Goal: Task Accomplishment & Management: Complete application form

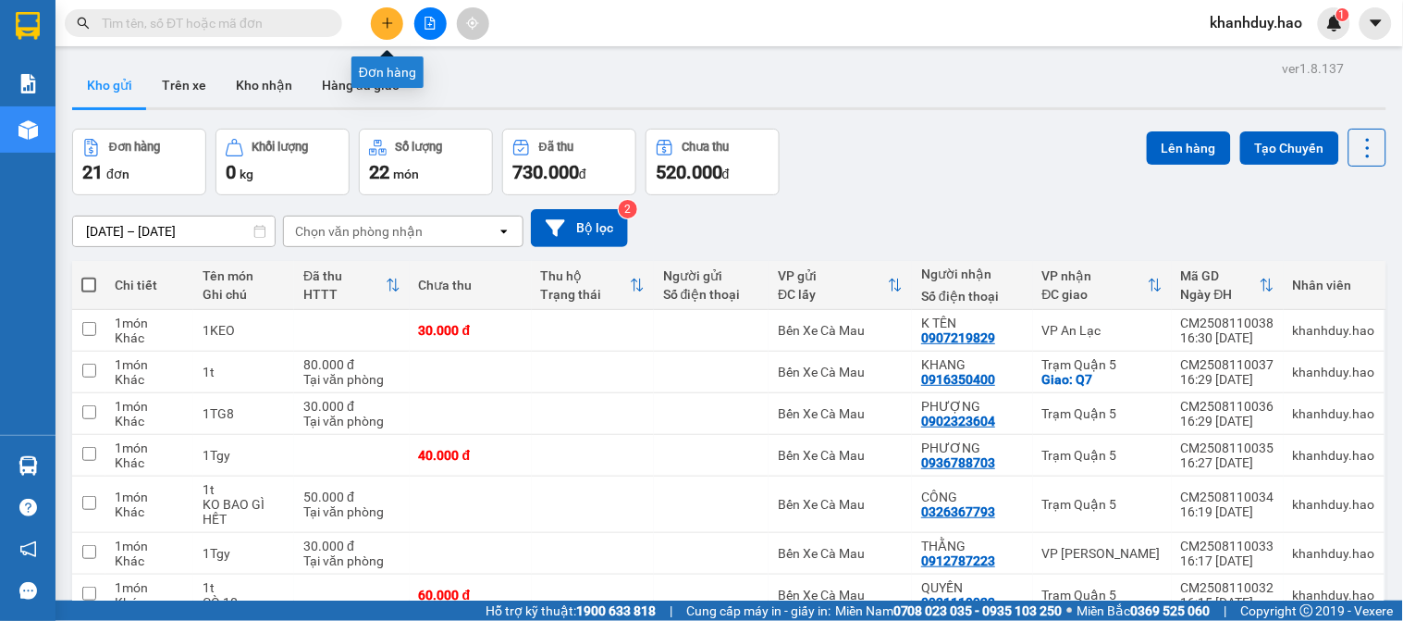
click at [392, 18] on icon "plus" at bounding box center [387, 23] width 13 height 13
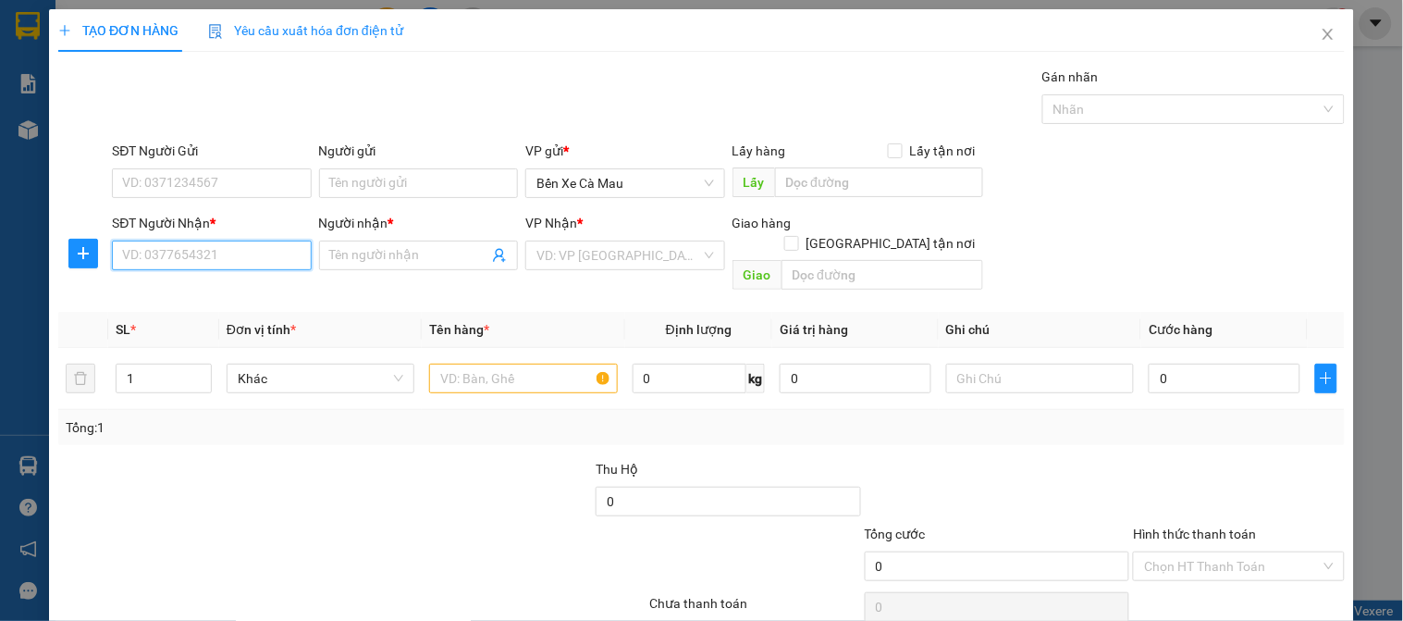
click at [260, 253] on input "SĐT Người Nhận *" at bounding box center [211, 255] width 199 height 30
click at [178, 292] on div "0918488314 - ANH TUYỂN" at bounding box center [209, 292] width 175 height 20
type input "0918488314"
type input "ANH TUYỂN"
type input "540.000"
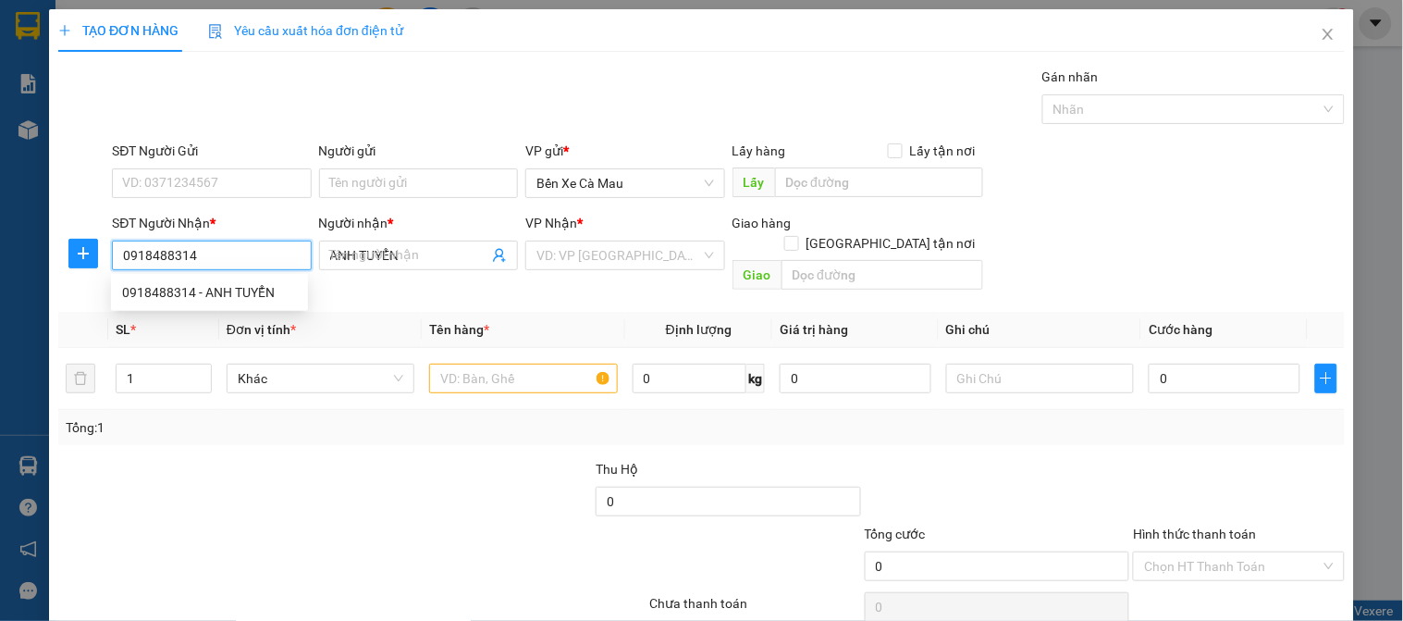
type input "540.000"
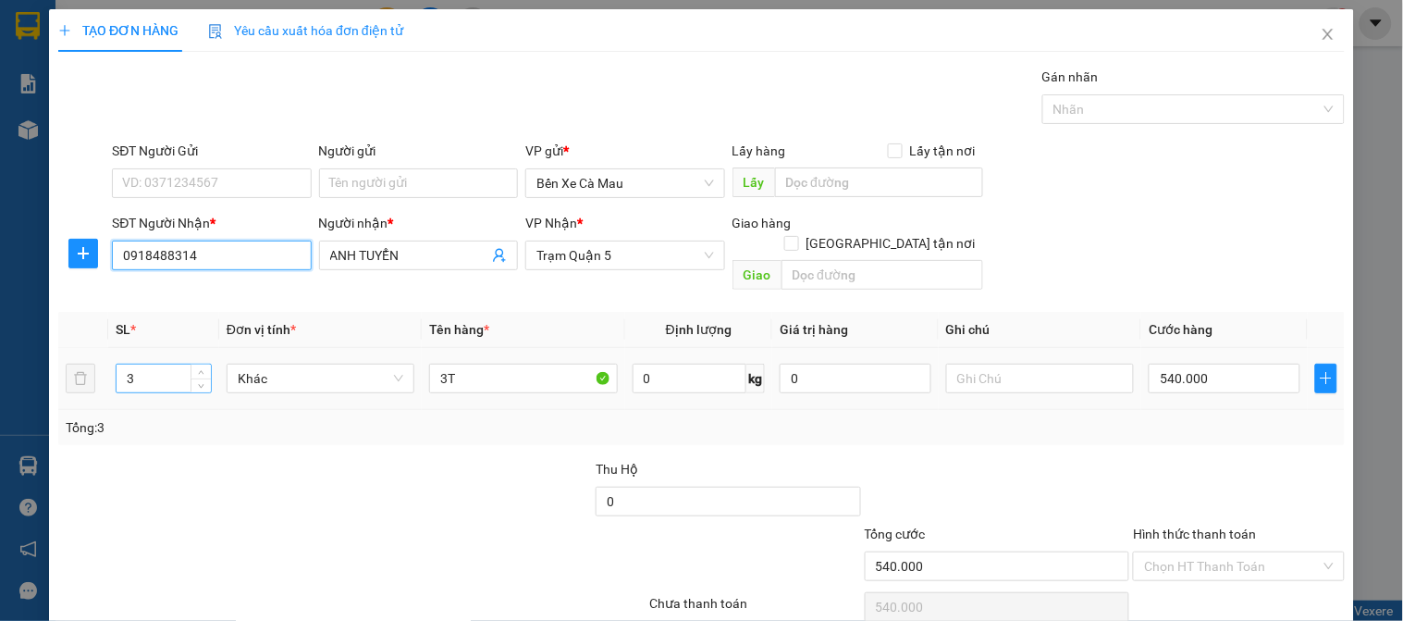
type input "0918488314"
click at [151, 364] on input "3" at bounding box center [164, 378] width 94 height 28
type input "0"
type input "1"
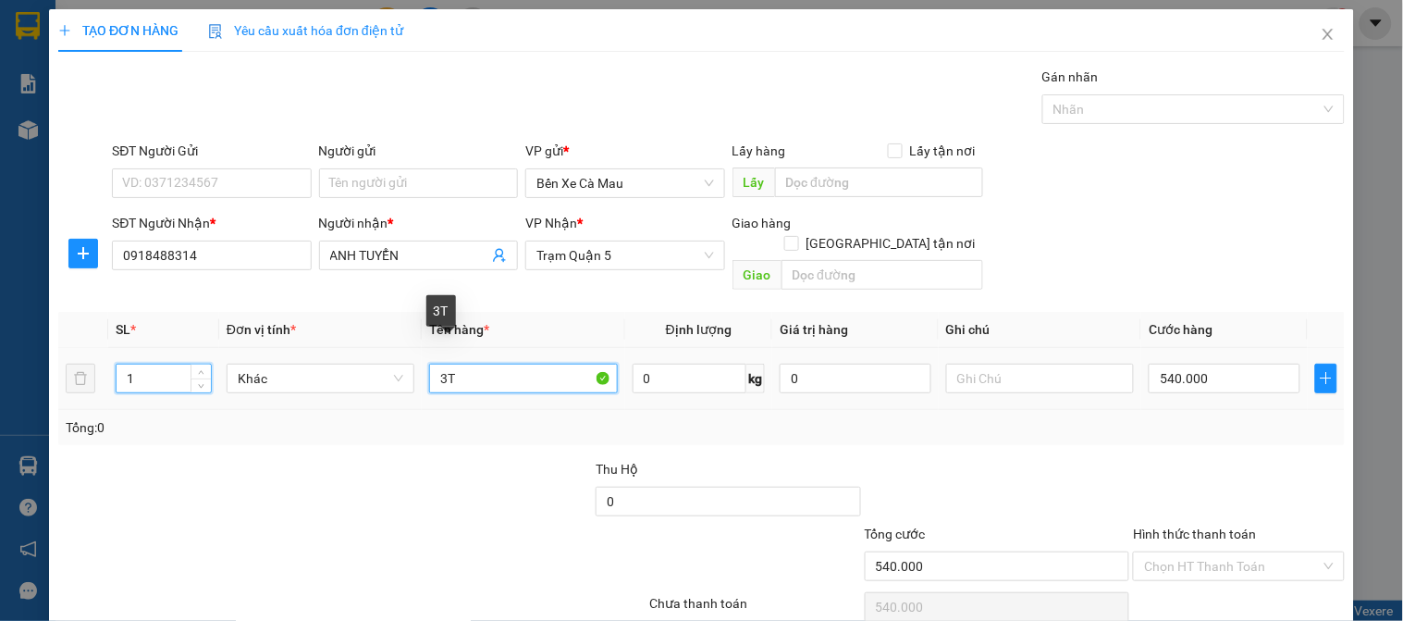
click at [445, 363] on input "3T" at bounding box center [523, 378] width 188 height 30
type input "1T"
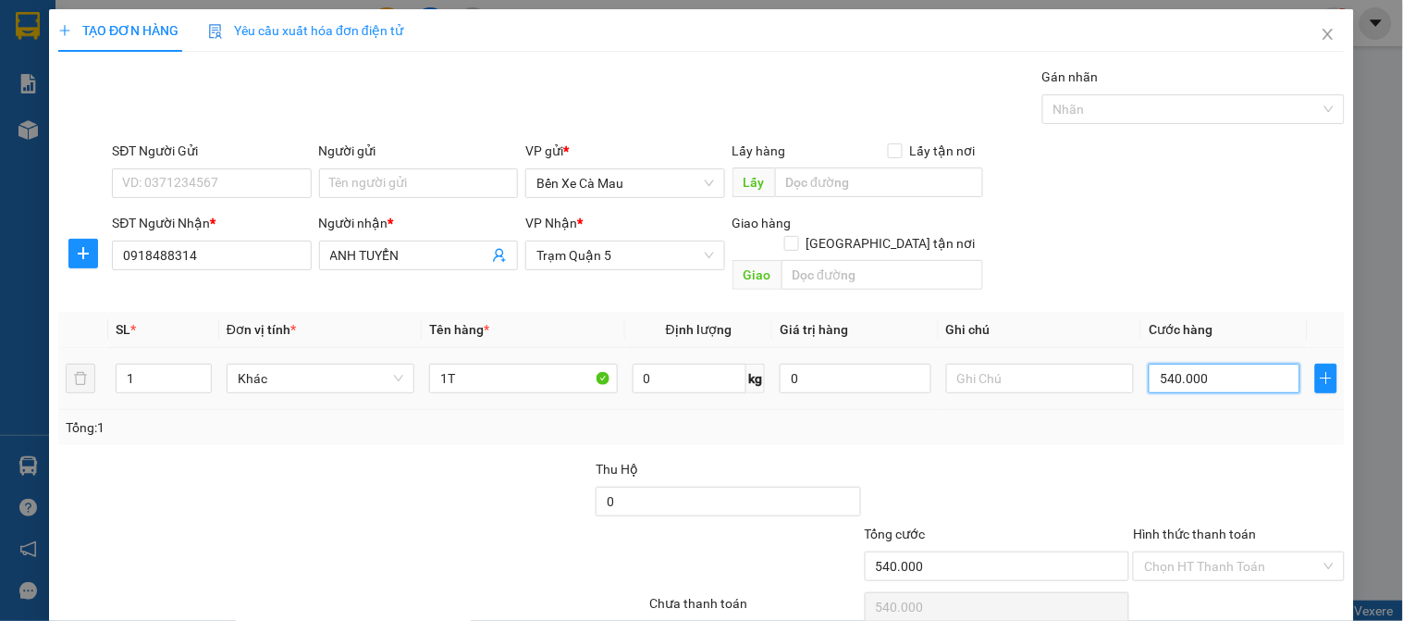
click at [1200, 363] on input "540.000" at bounding box center [1225, 378] width 152 height 30
type input "0"
type input "1"
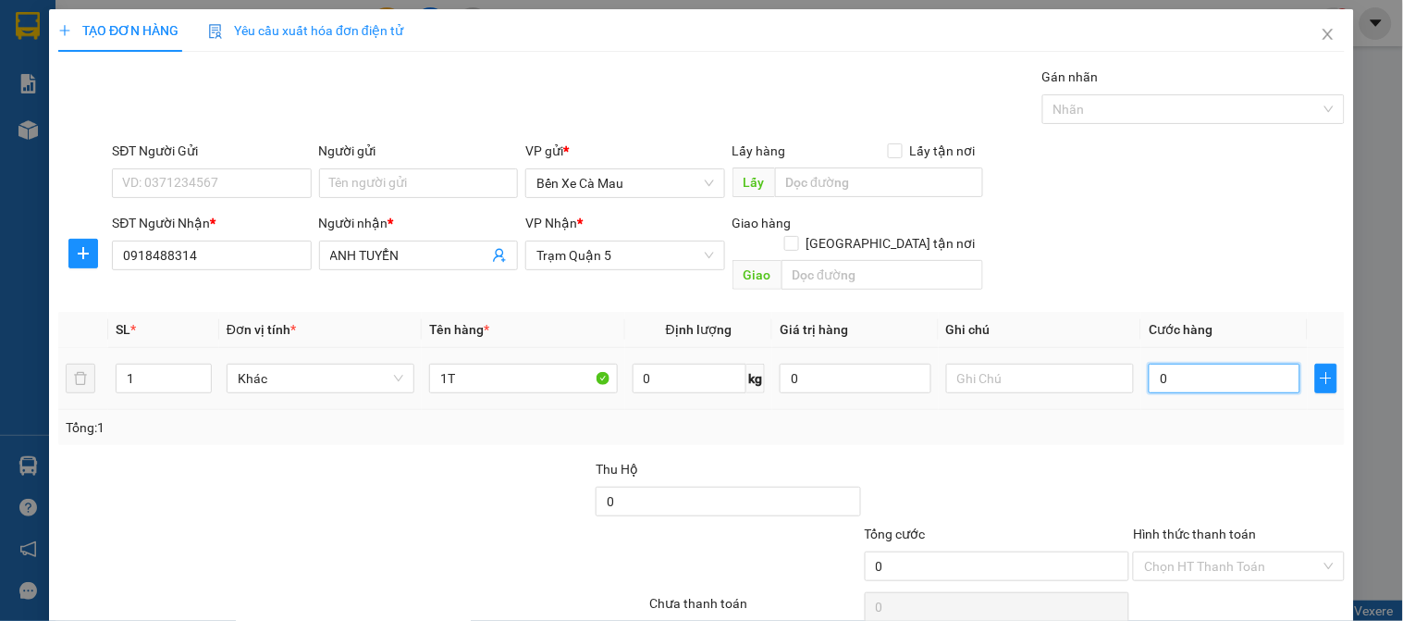
type input "1"
type input "001"
type input "10"
type input "0.010"
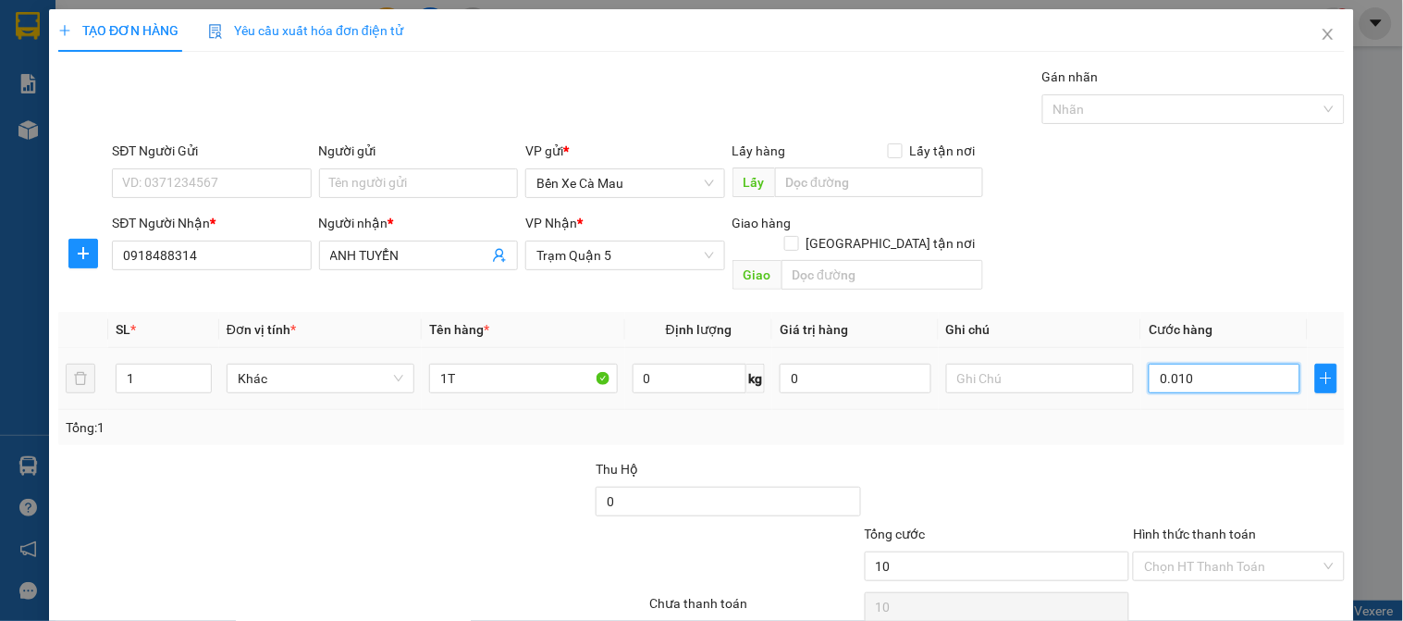
type input "100"
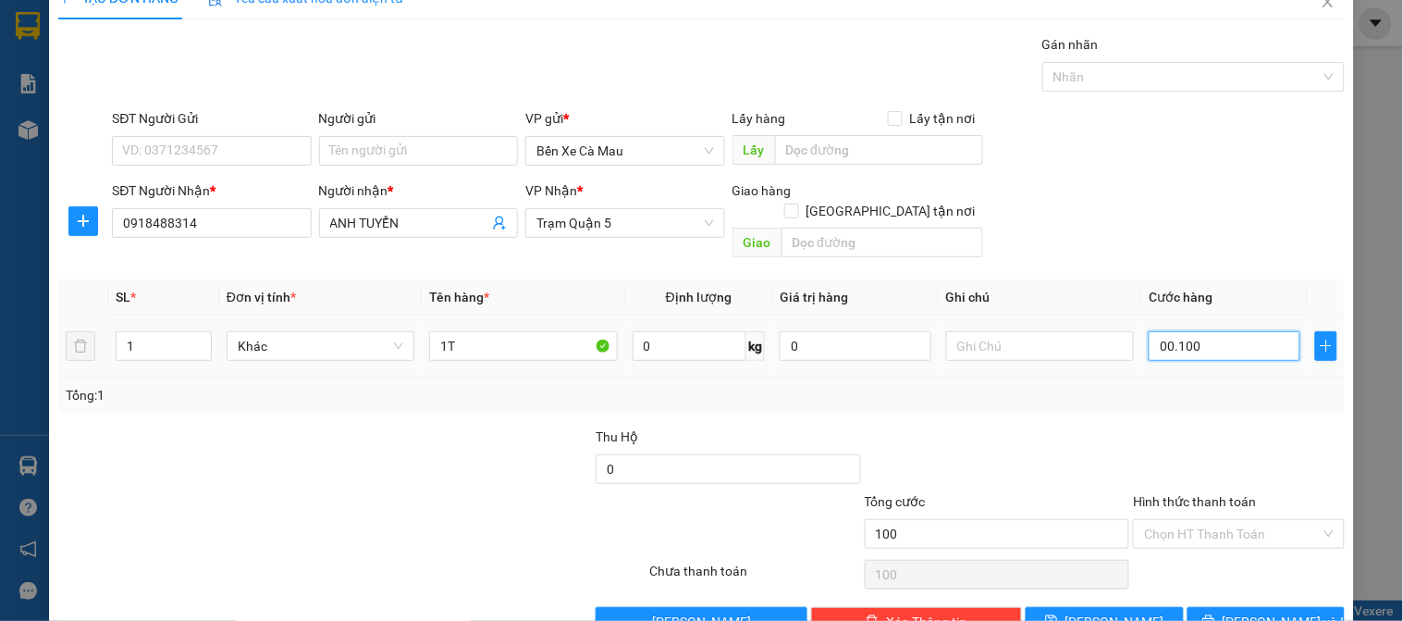
scroll to position [63, 0]
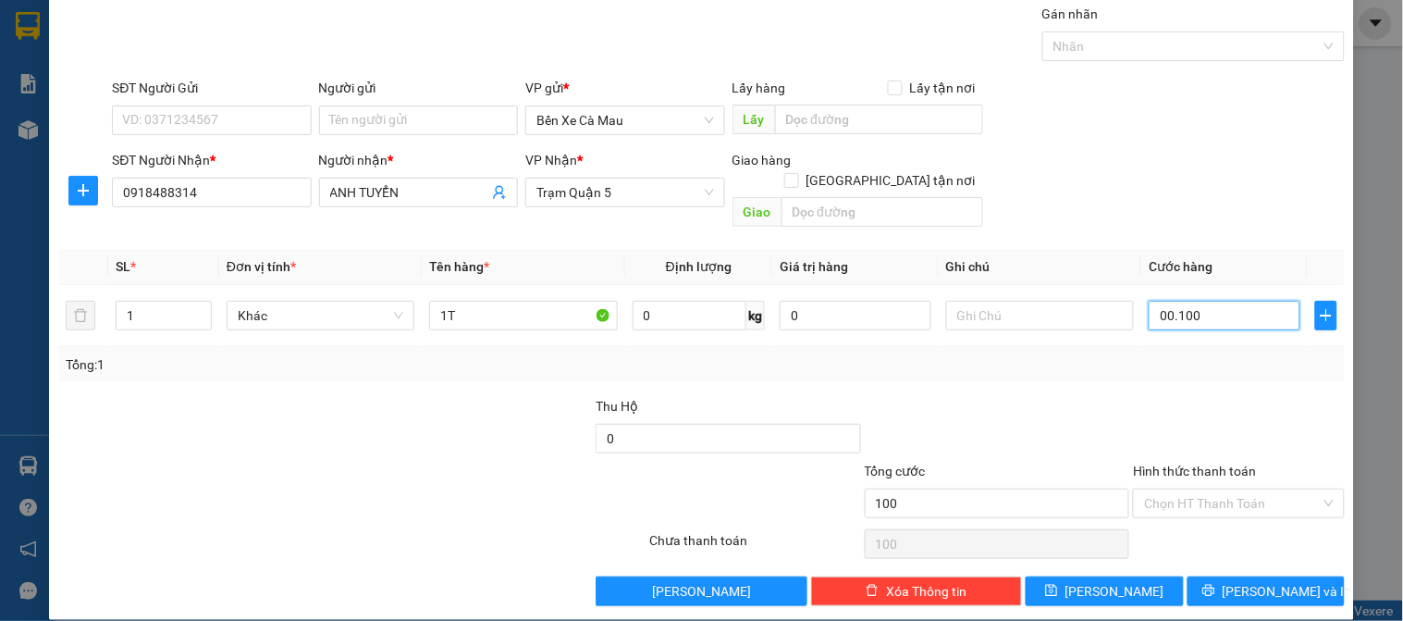
type input "00.100"
click at [1197, 463] on label "Hình thức thanh toán" at bounding box center [1194, 470] width 123 height 15
click at [1197, 489] on input "Hình thức thanh toán" at bounding box center [1232, 503] width 176 height 28
type input "100.000"
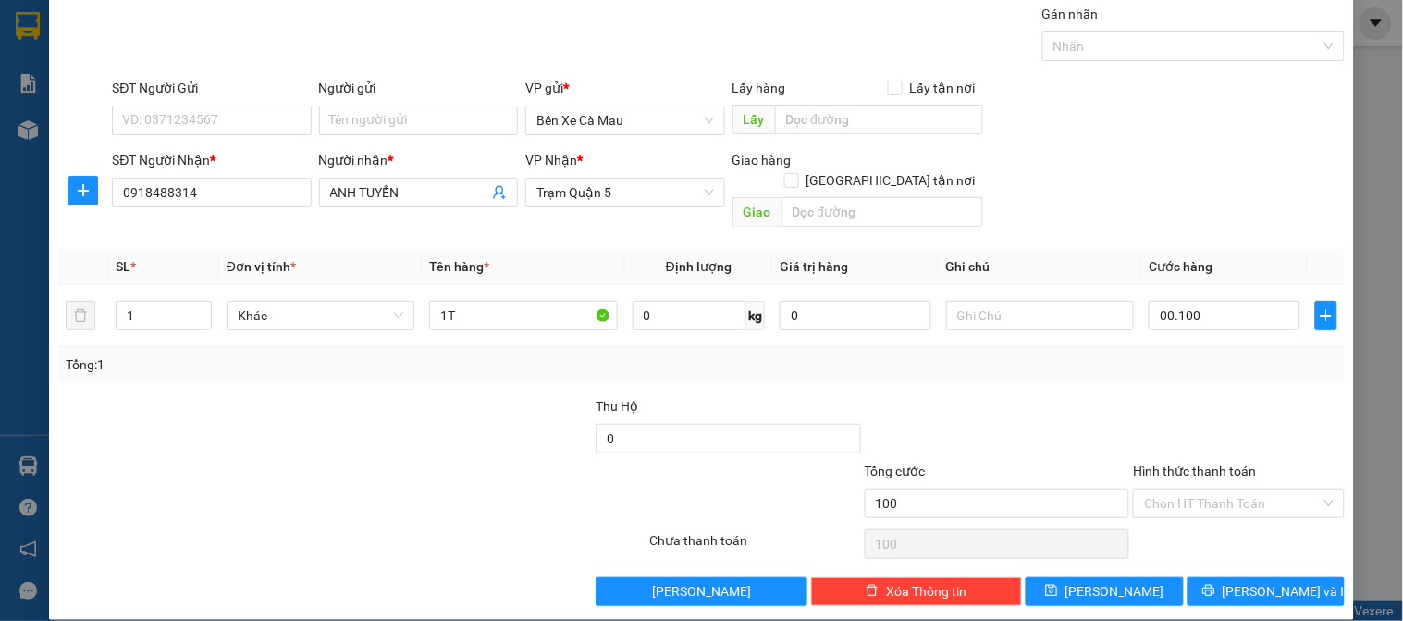
type input "100.000"
drag, startPoint x: 1195, startPoint y: 510, endPoint x: 1191, endPoint y: 536, distance: 27.1
click at [1195, 512] on div "Tại văn phòng" at bounding box center [1227, 520] width 187 height 20
type input "0"
click at [1188, 576] on button "[PERSON_NAME] và In" at bounding box center [1266, 591] width 157 height 30
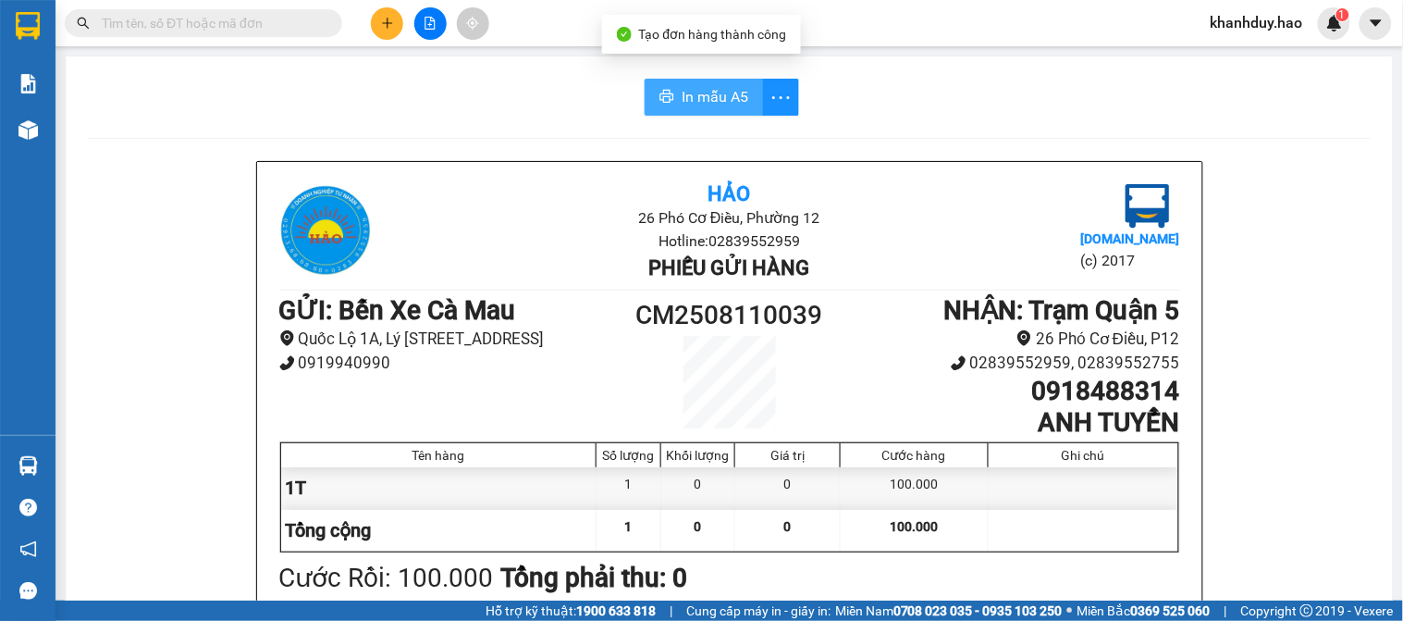
click at [645, 86] on button "In mẫu A5" at bounding box center [704, 97] width 118 height 37
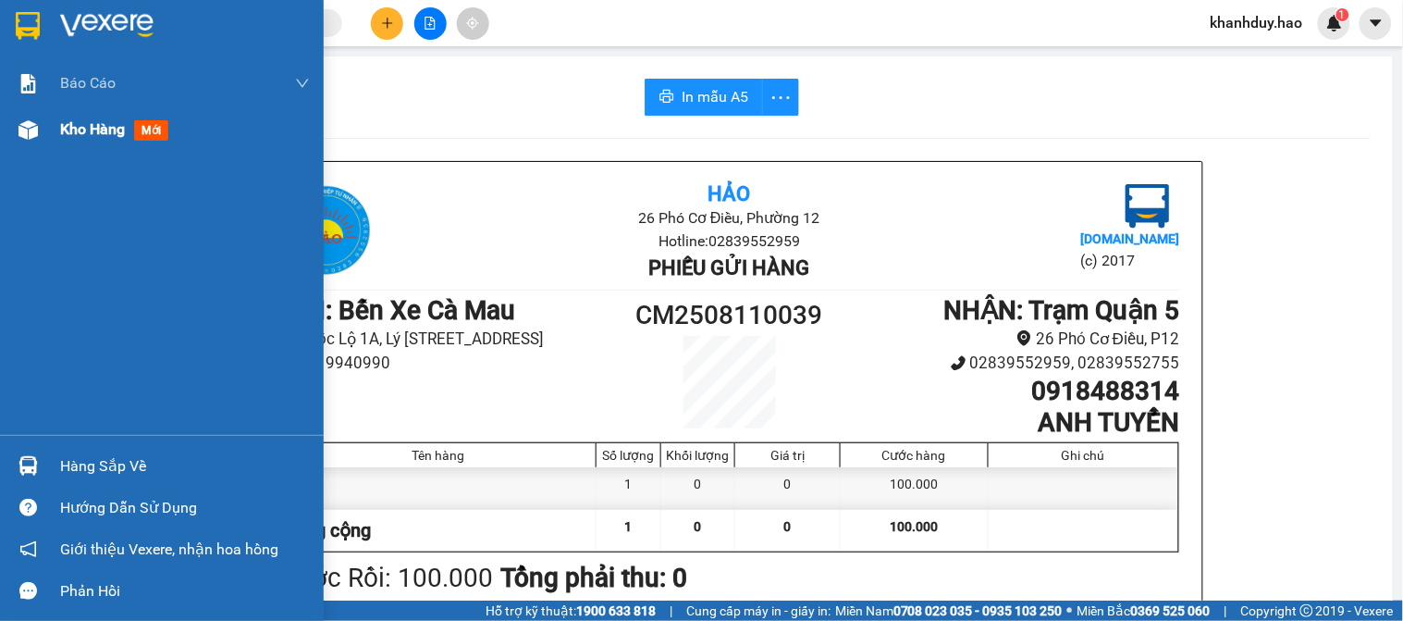
click at [149, 126] on span "mới" at bounding box center [151, 130] width 34 height 20
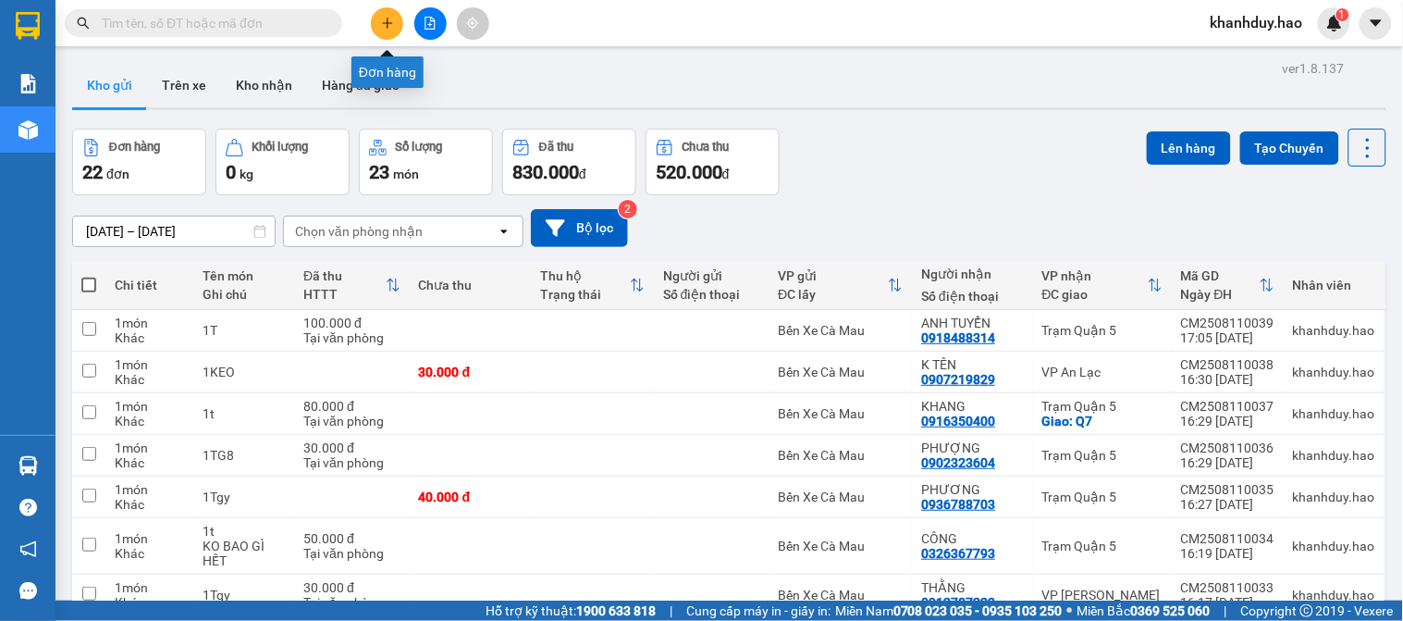
click at [391, 17] on icon "plus" at bounding box center [387, 23] width 13 height 13
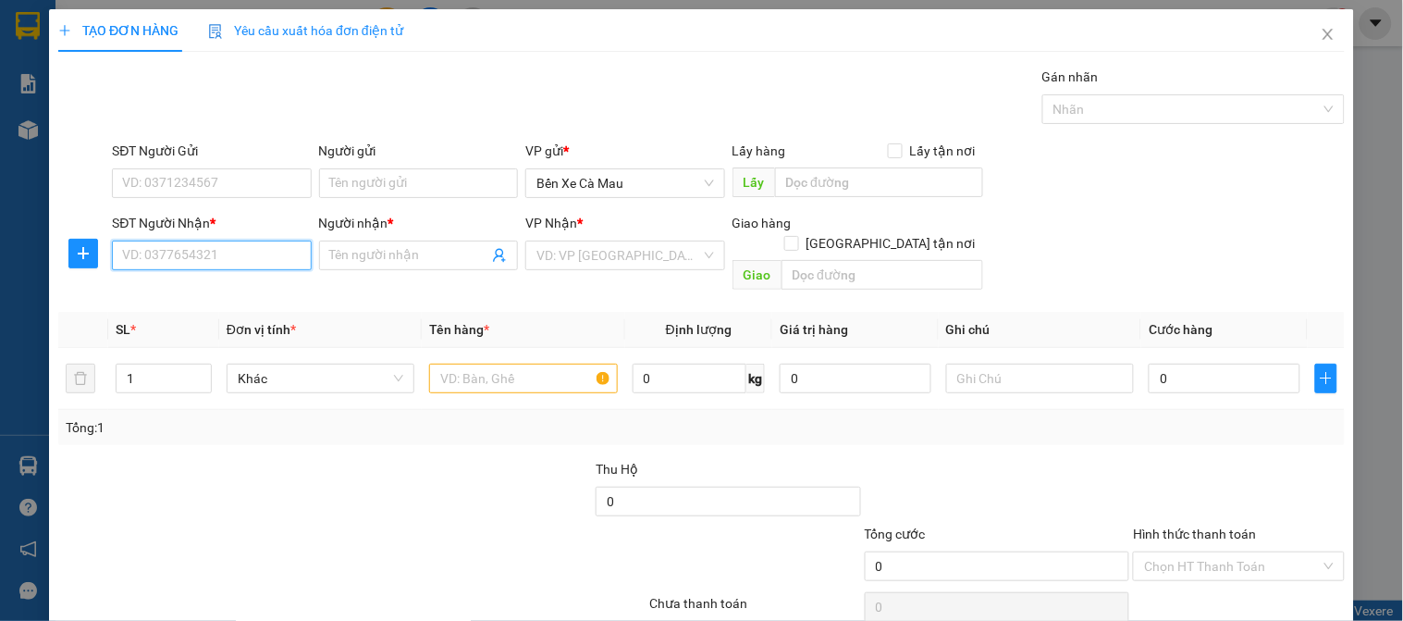
click at [265, 255] on input "SĐT Người Nhận *" at bounding box center [211, 255] width 199 height 30
type input "4"
click at [227, 294] on div "0901302342 - LONG" at bounding box center [209, 292] width 175 height 20
type input "0901302342"
type input "LONG"
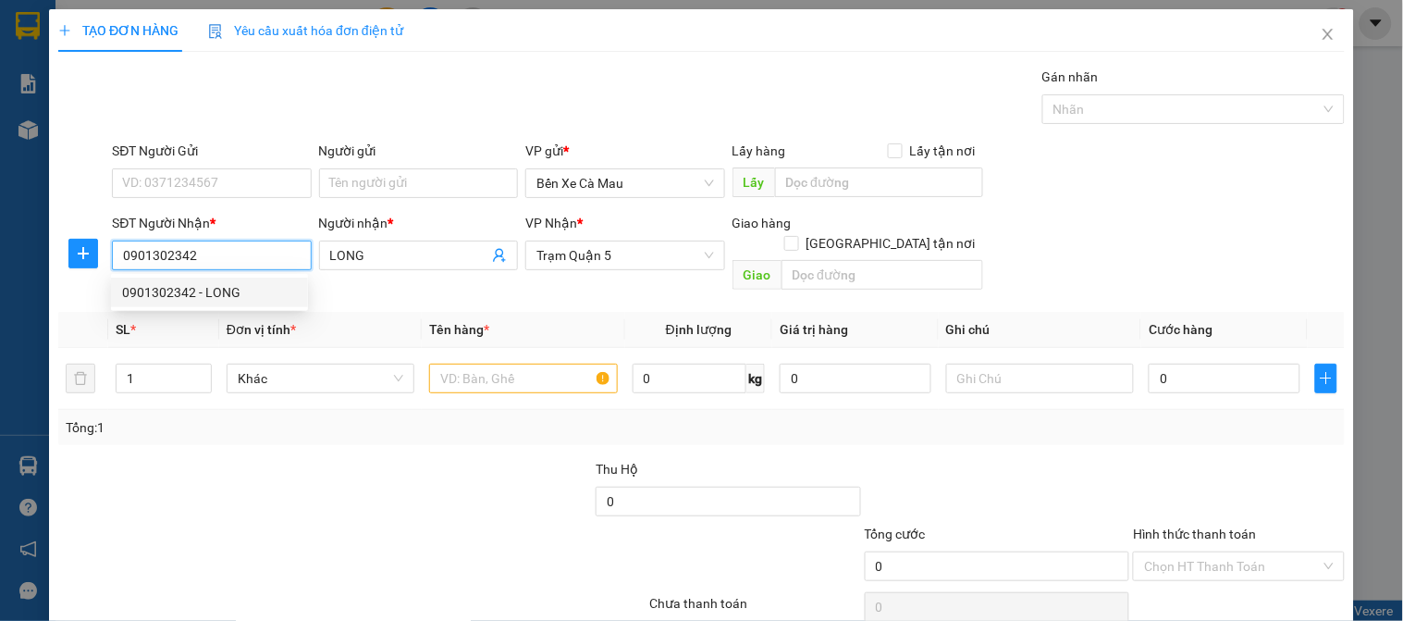
type input "80.000"
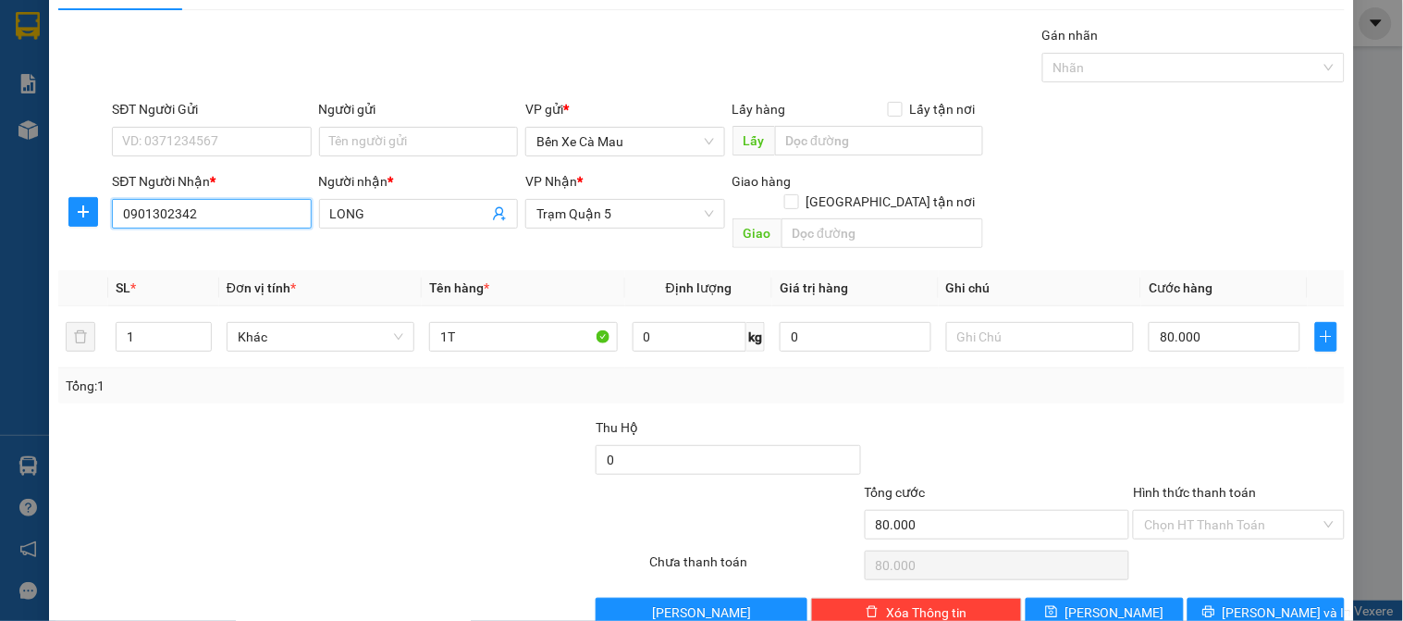
scroll to position [63, 0]
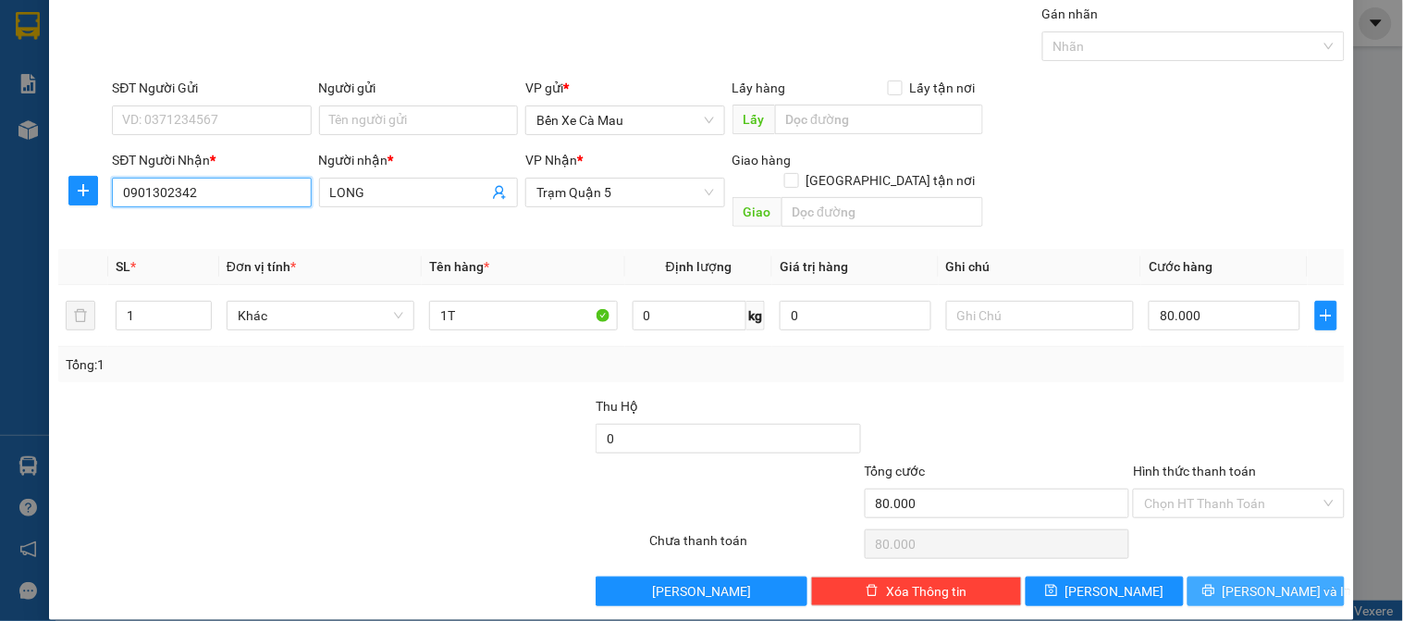
type input "0901302342"
click at [1215, 584] on span "printer" at bounding box center [1208, 591] width 13 height 15
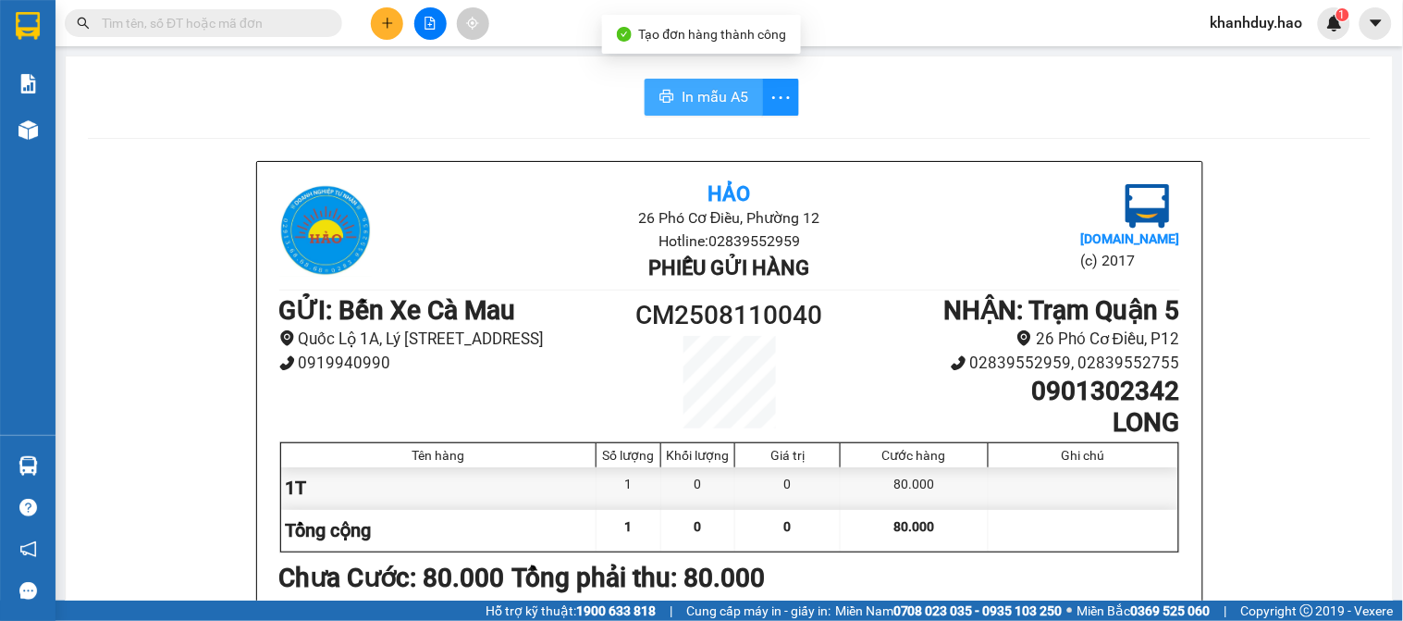
click at [660, 87] on button "In mẫu A5" at bounding box center [704, 97] width 118 height 37
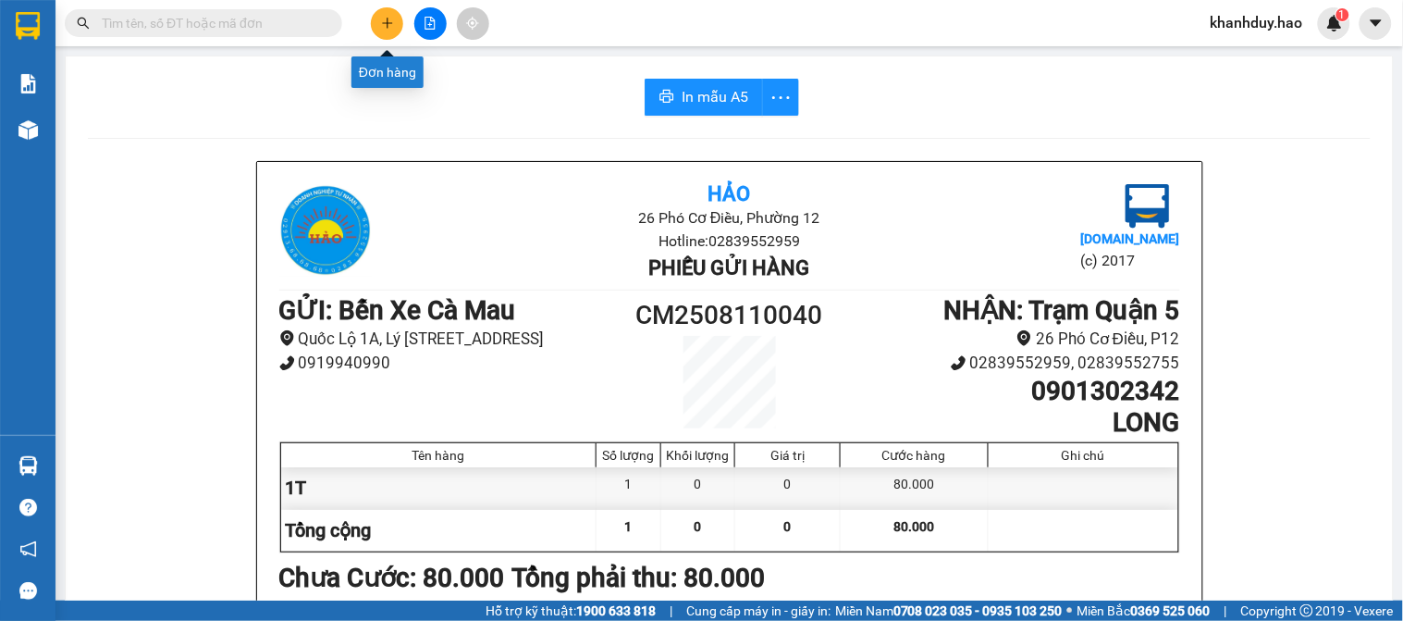
click at [388, 29] on icon "plus" at bounding box center [387, 23] width 13 height 13
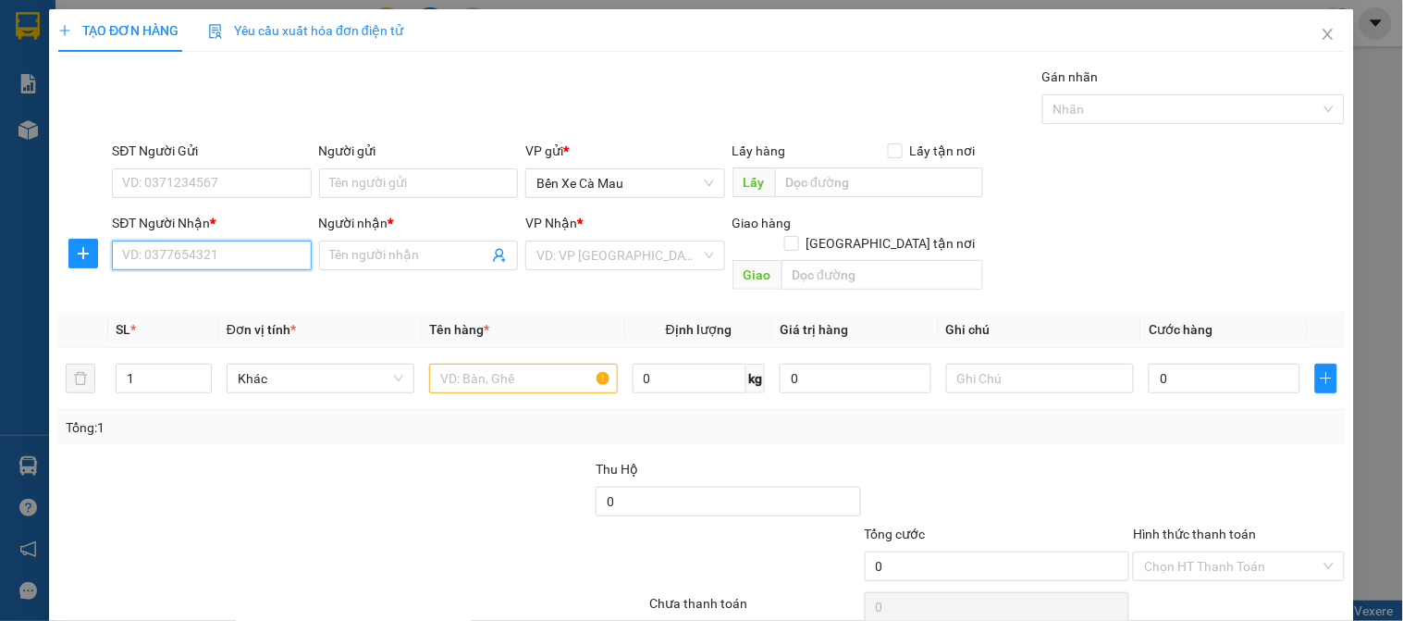
click at [262, 256] on input "SĐT Người Nhận *" at bounding box center [211, 255] width 199 height 30
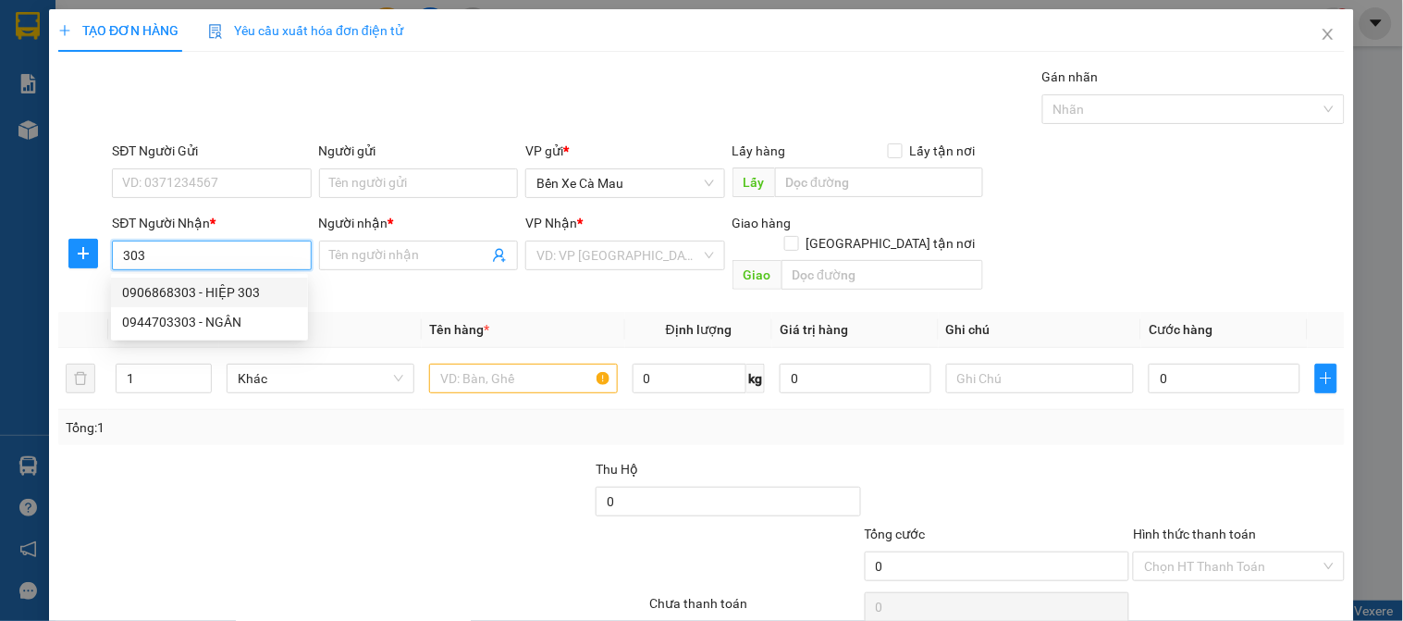
click at [259, 293] on div "0906868303 - HIỆP 303" at bounding box center [209, 292] width 175 height 20
type input "0906868303"
type input "HIỆP 303"
type input "30.000"
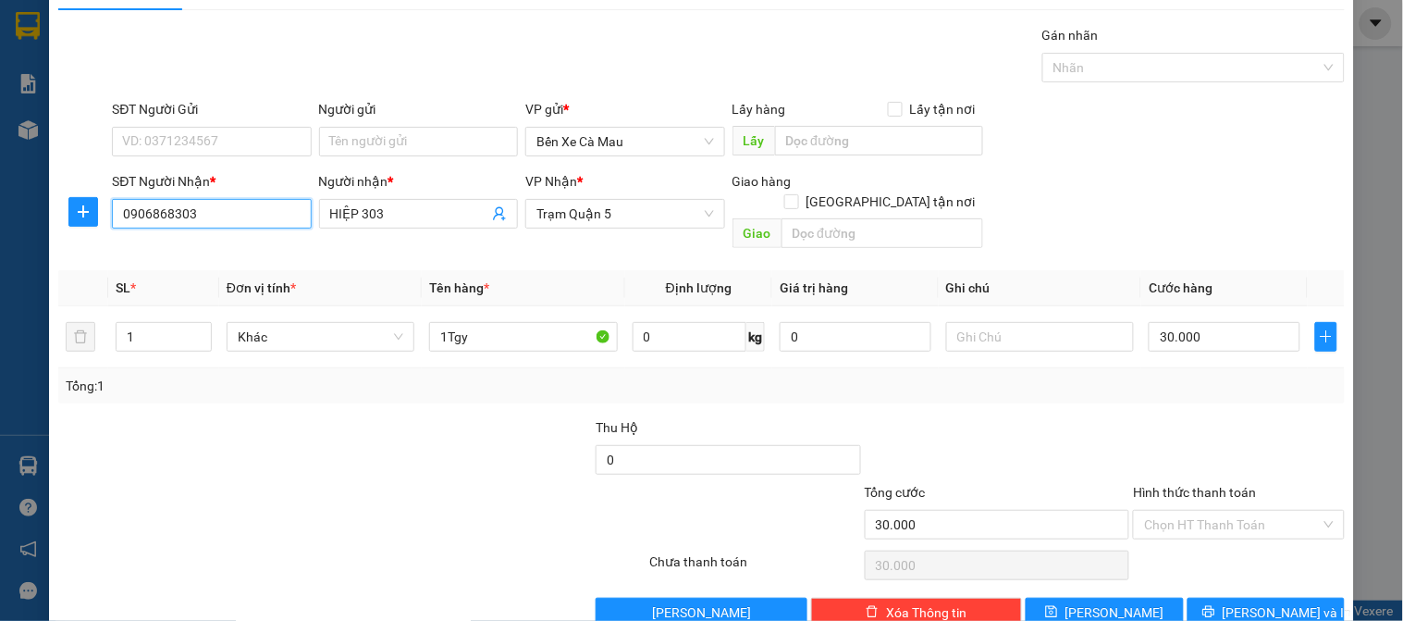
scroll to position [63, 0]
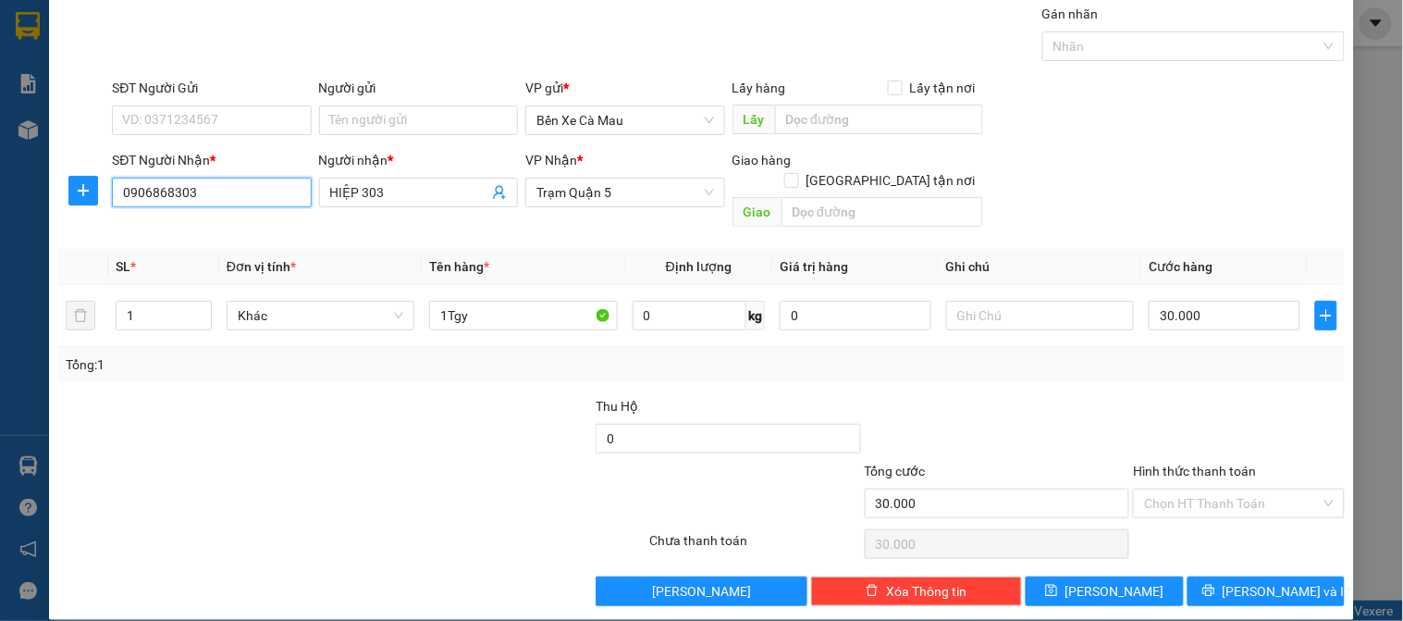
type input "0906868303"
click at [1213, 463] on label "Hình thức thanh toán" at bounding box center [1194, 470] width 123 height 15
click at [1213, 489] on input "Hình thức thanh toán" at bounding box center [1232, 503] width 176 height 28
click at [1198, 524] on div "Tại văn phòng" at bounding box center [1227, 520] width 187 height 20
type input "0"
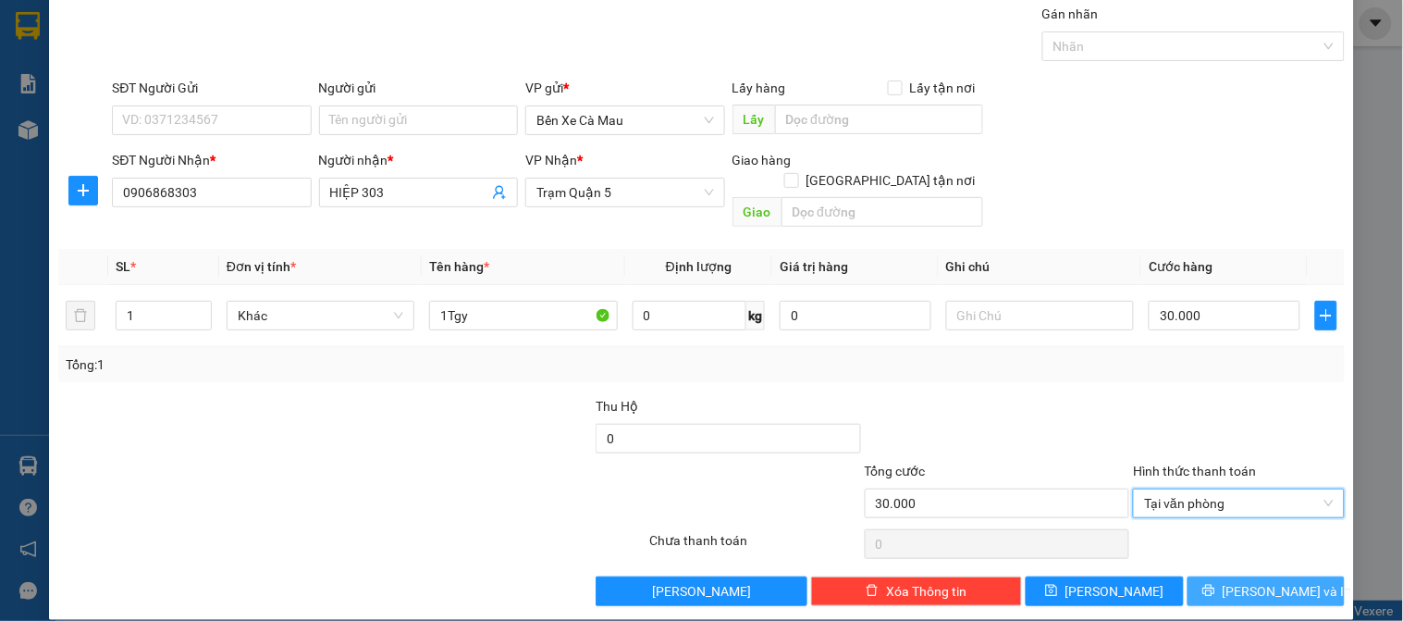
click at [1193, 576] on button "[PERSON_NAME] và In" at bounding box center [1266, 591] width 157 height 30
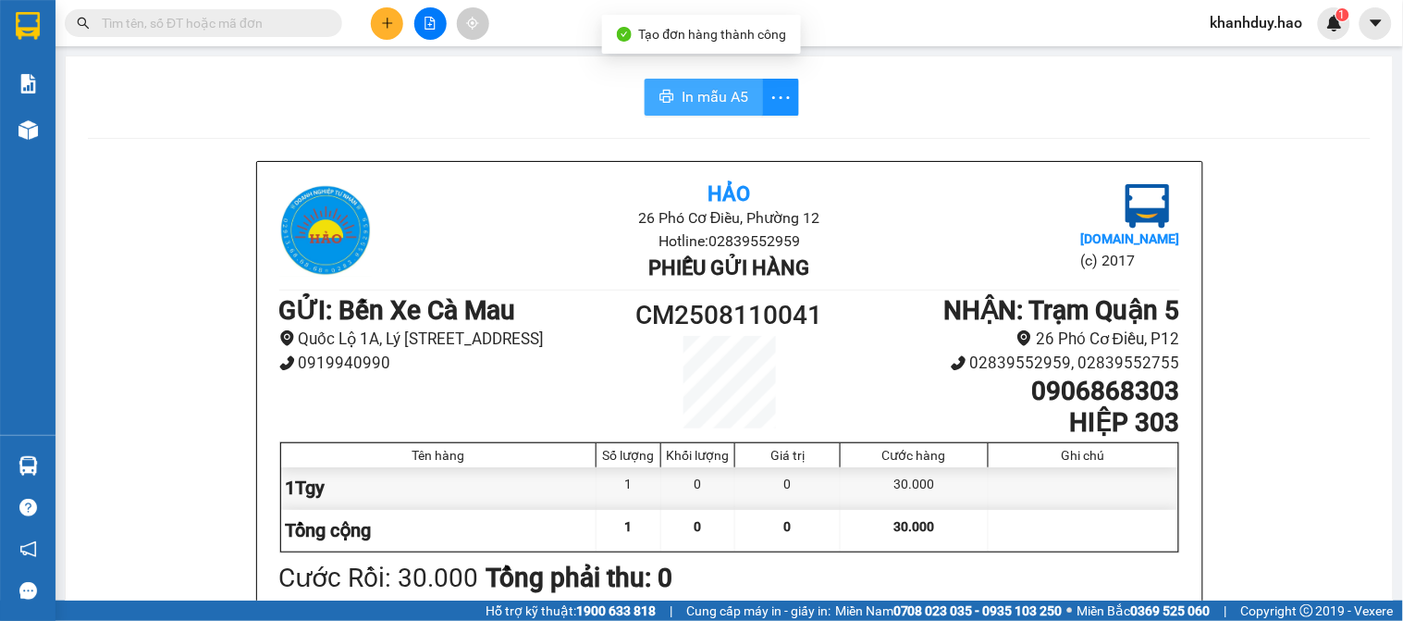
click at [734, 86] on span "In mẫu A5" at bounding box center [715, 96] width 67 height 23
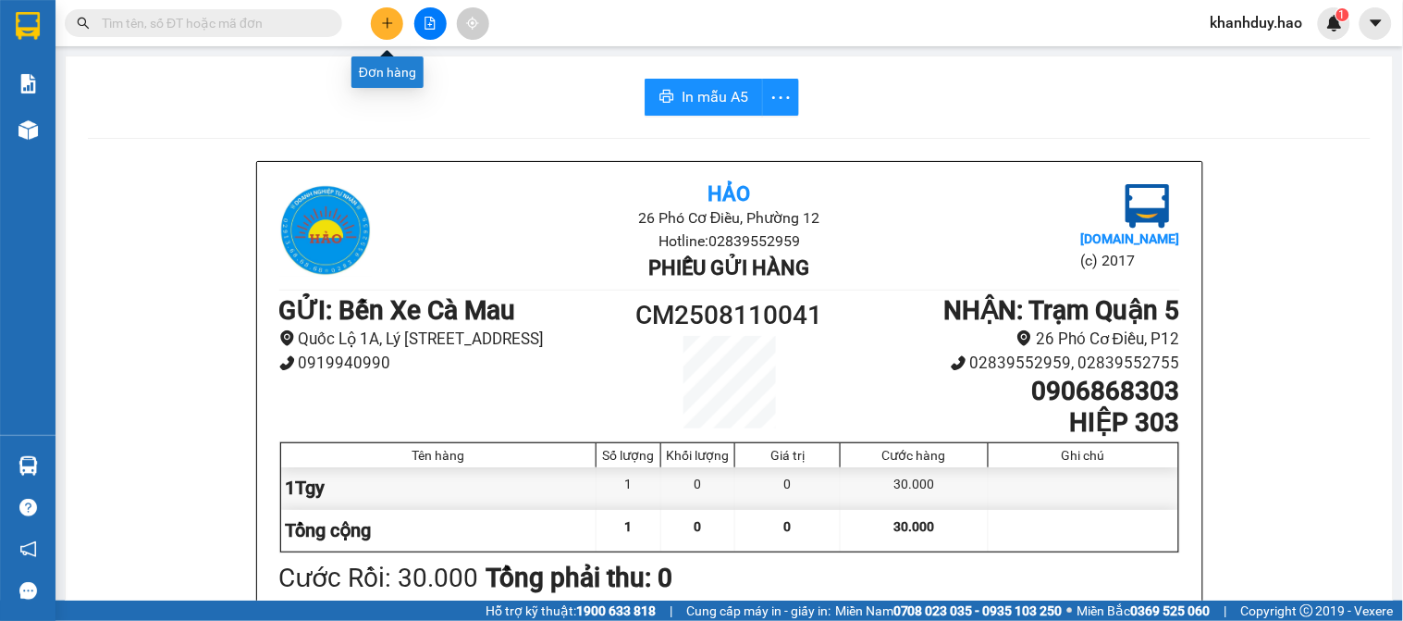
click at [382, 17] on icon "plus" at bounding box center [387, 23] width 13 height 13
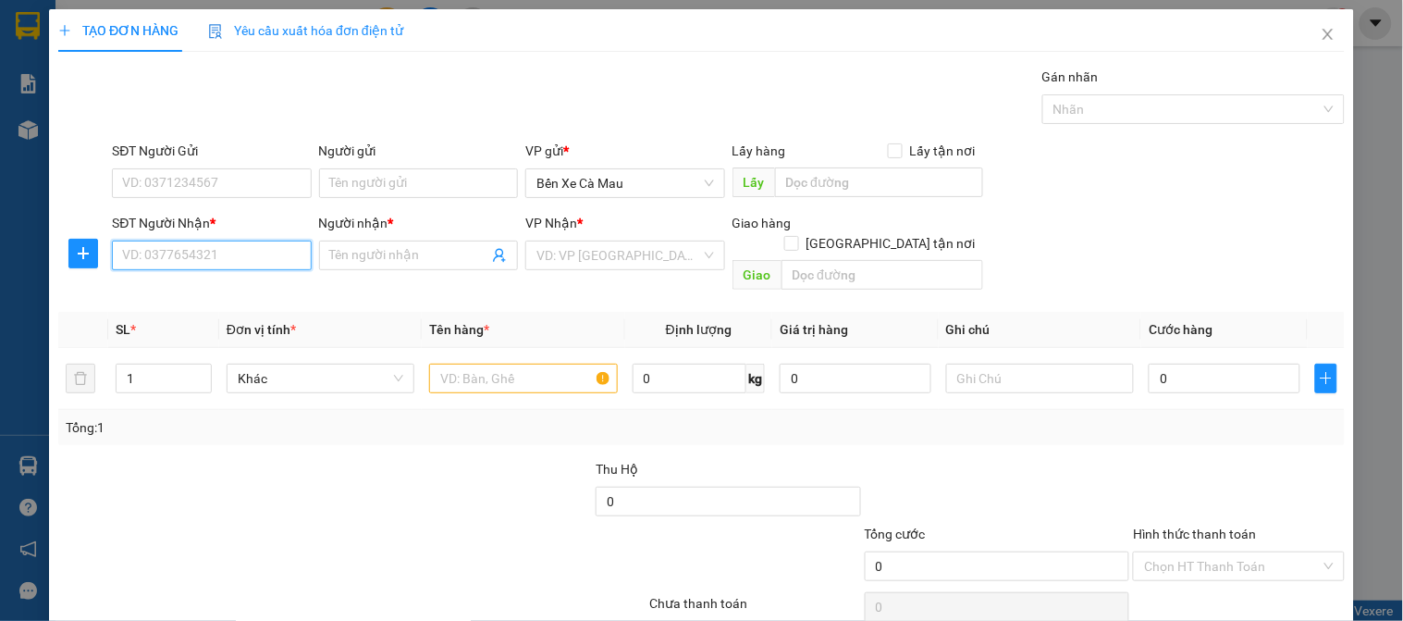
click at [213, 260] on input "SĐT Người Nhận *" at bounding box center [211, 255] width 199 height 30
click at [234, 296] on div "0988349704 - giao" at bounding box center [209, 292] width 175 height 20
type input "0988349704"
type input "giao"
type input "150.000"
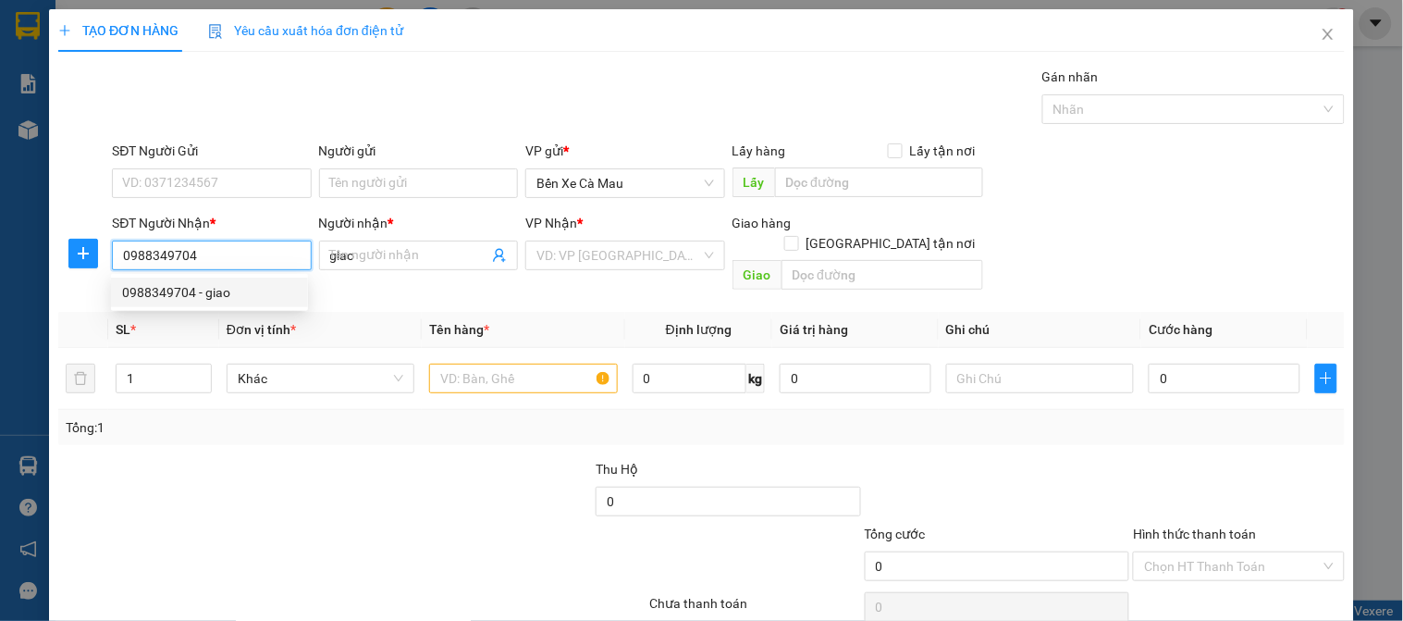
type input "150.000"
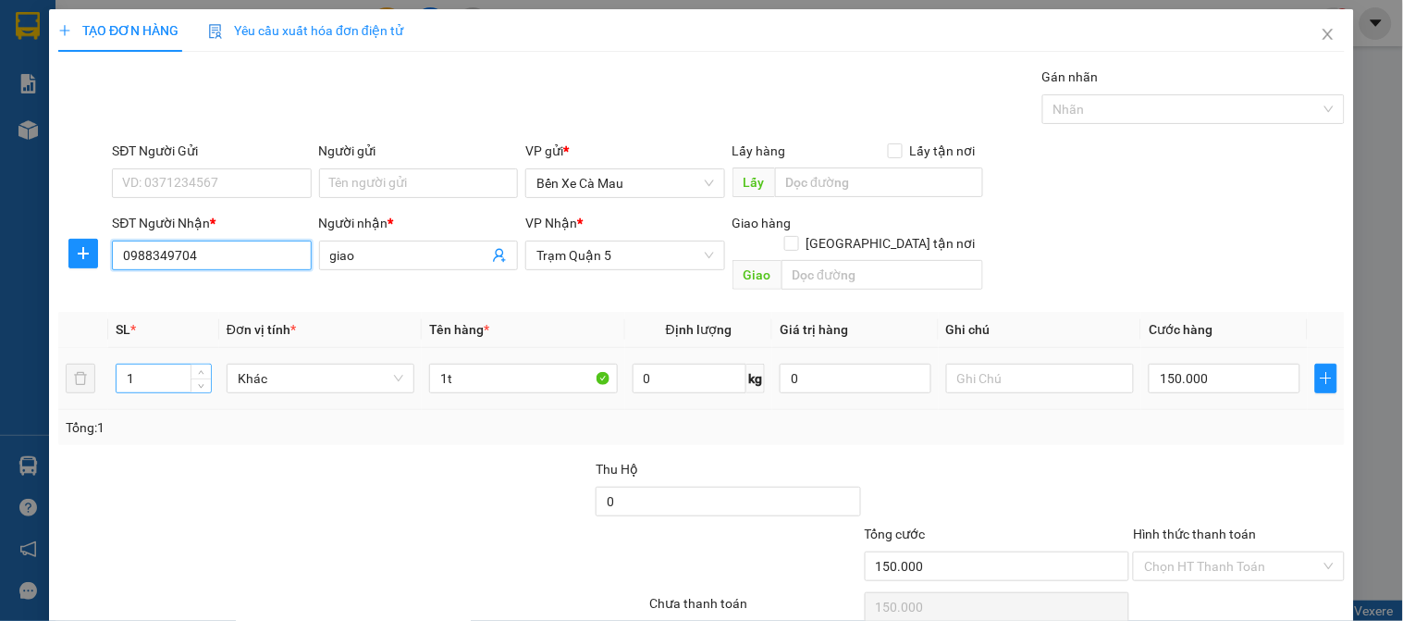
type input "0988349704"
click at [170, 364] on input "1" at bounding box center [164, 378] width 94 height 28
type input "2"
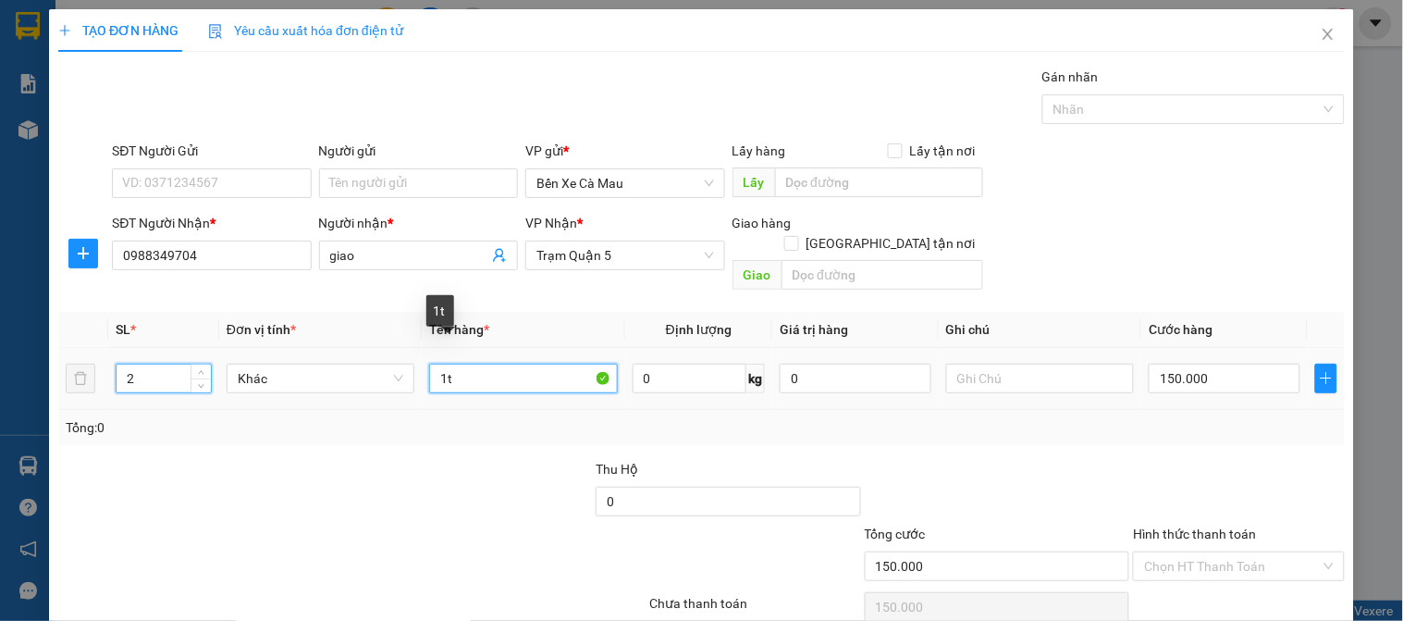
click at [442, 363] on input "1t" at bounding box center [523, 378] width 188 height 30
type input "2t"
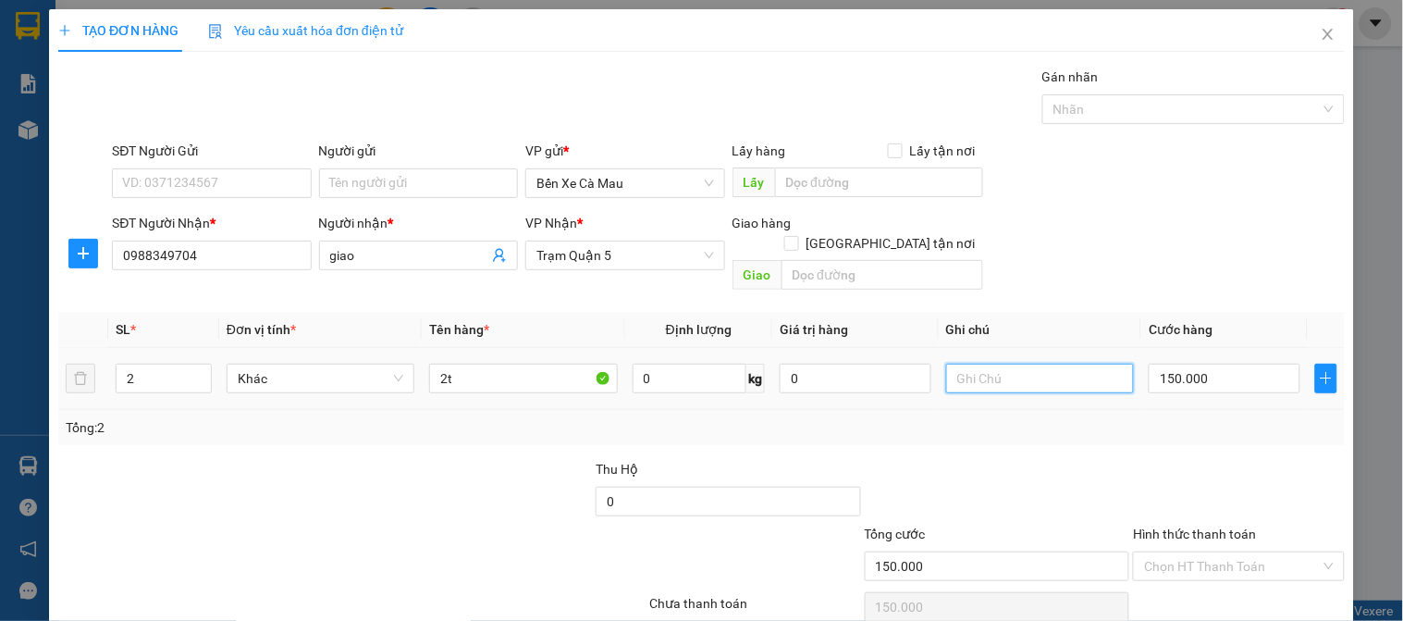
click at [986, 363] on input "text" at bounding box center [1040, 378] width 188 height 30
type input "CÒ 20"
click at [1231, 363] on input "150.000" at bounding box center [1225, 378] width 152 height 30
type input "0"
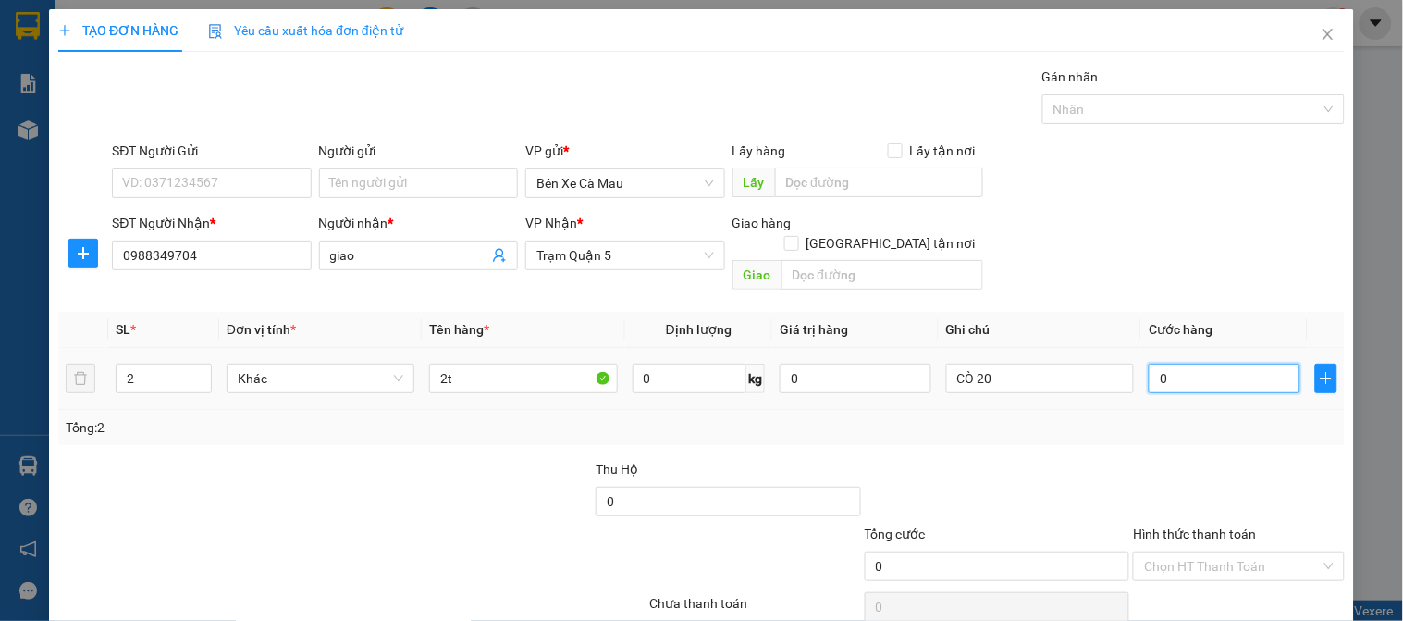
type input "001"
type input "1"
type input "17"
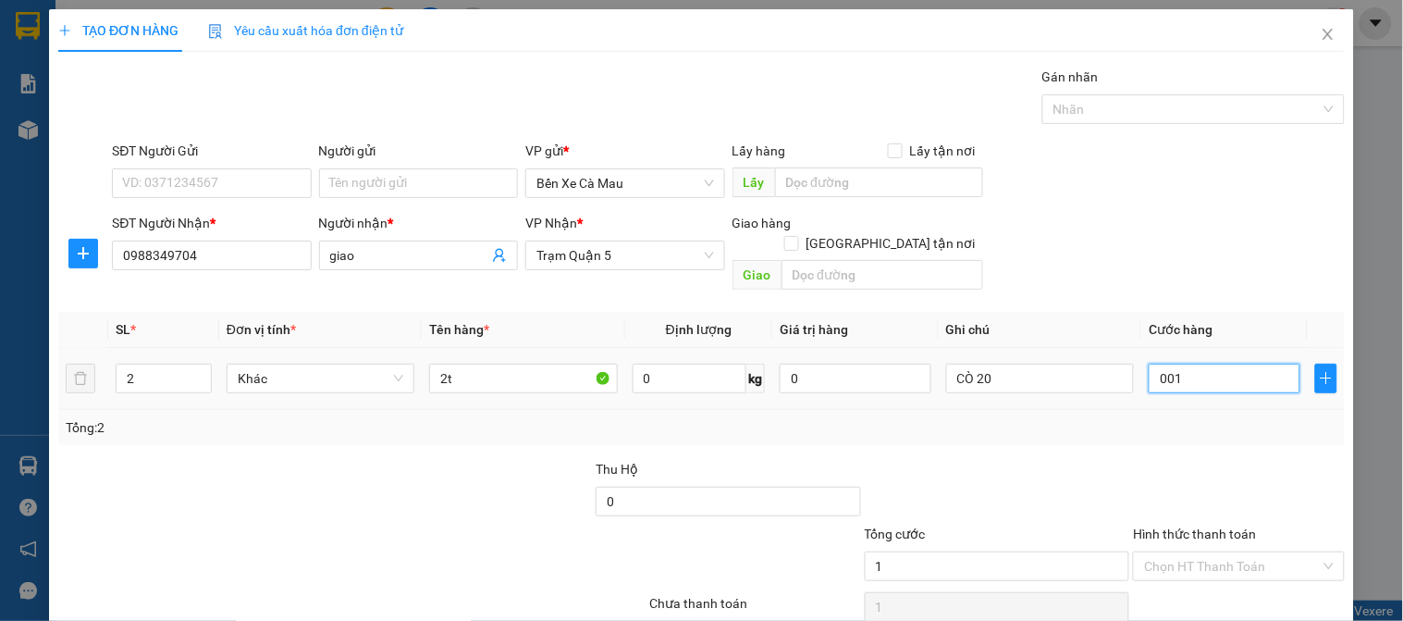
type input "0.017"
type input "170"
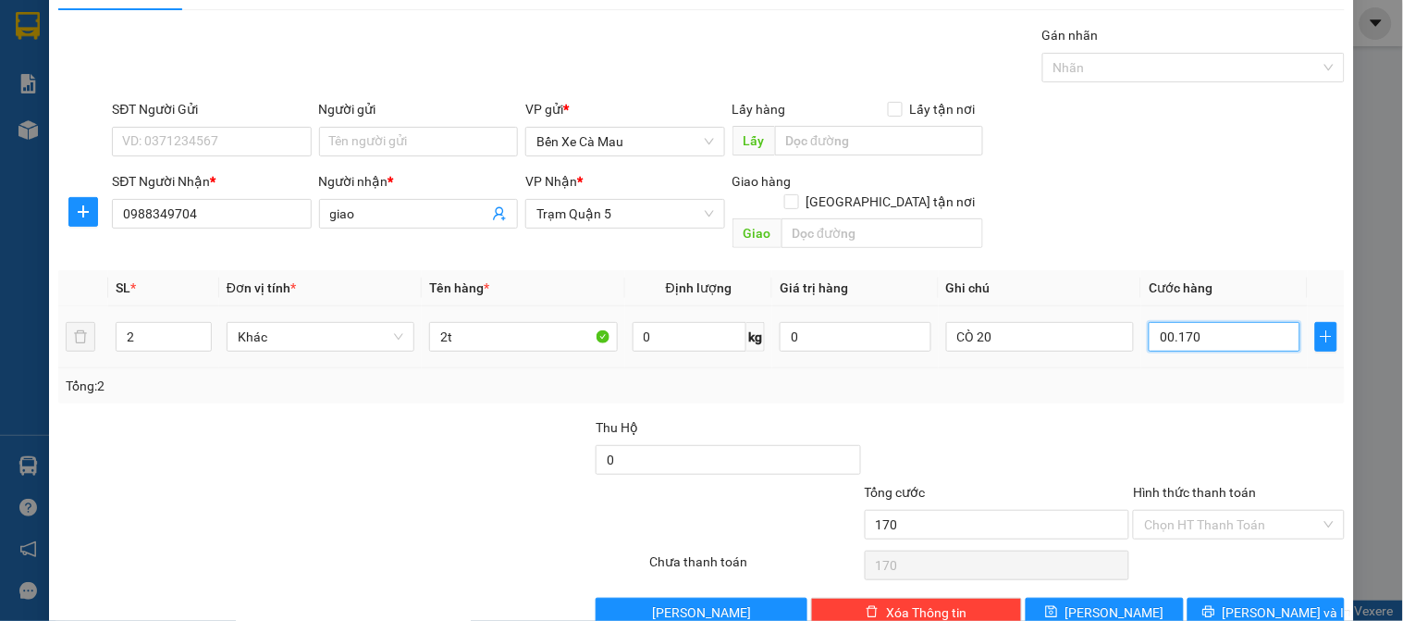
scroll to position [63, 0]
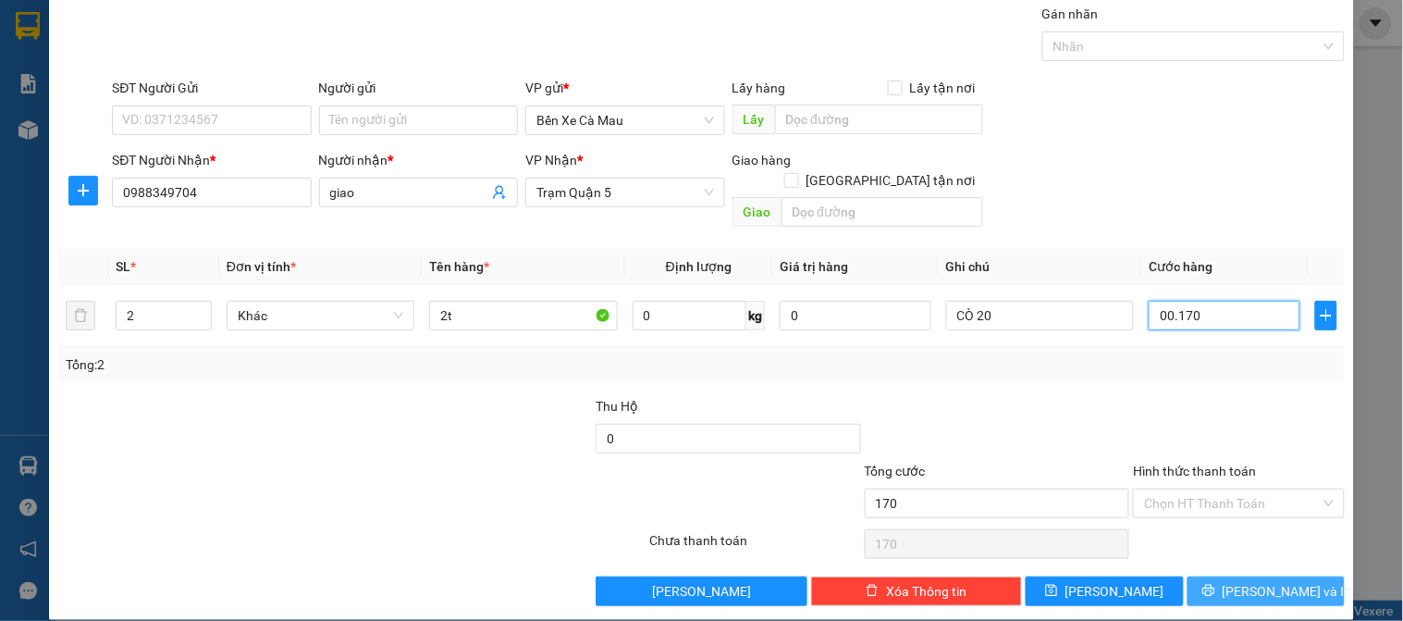
type input "00.170"
type input "170.000"
click at [1191, 576] on button "[PERSON_NAME] và In" at bounding box center [1266, 591] width 157 height 30
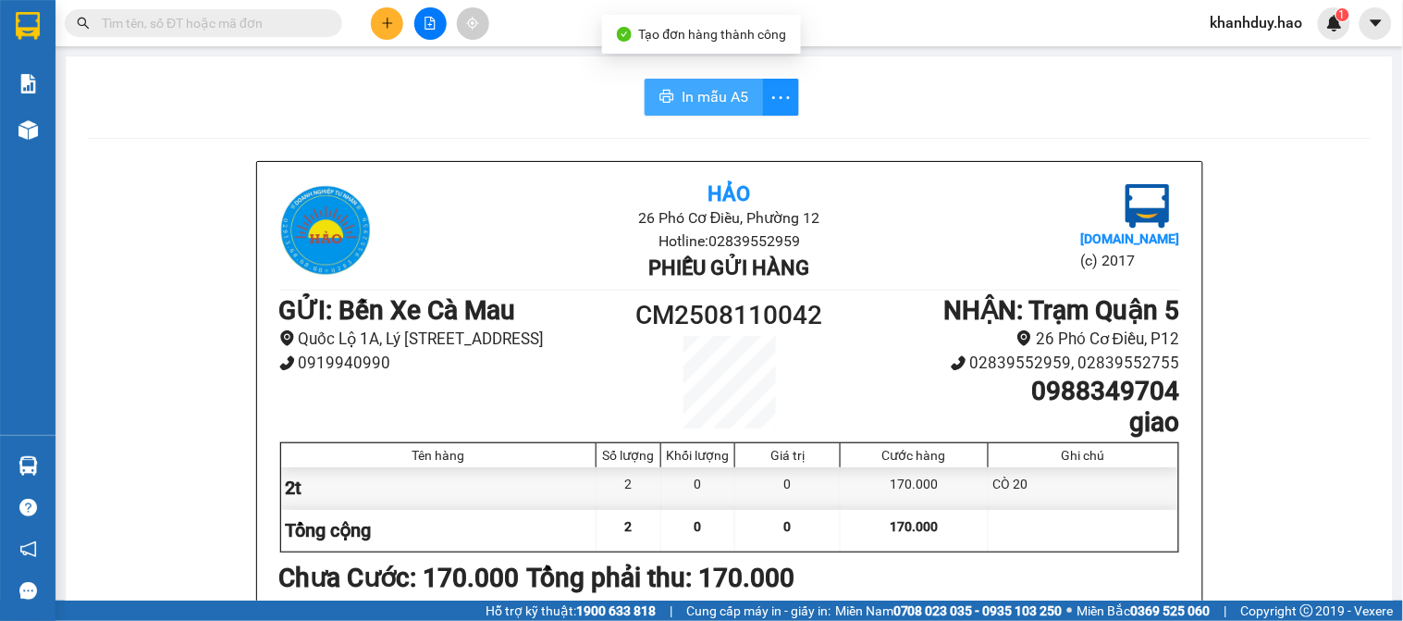
click at [682, 95] on span "In mẫu A5" at bounding box center [715, 96] width 67 height 23
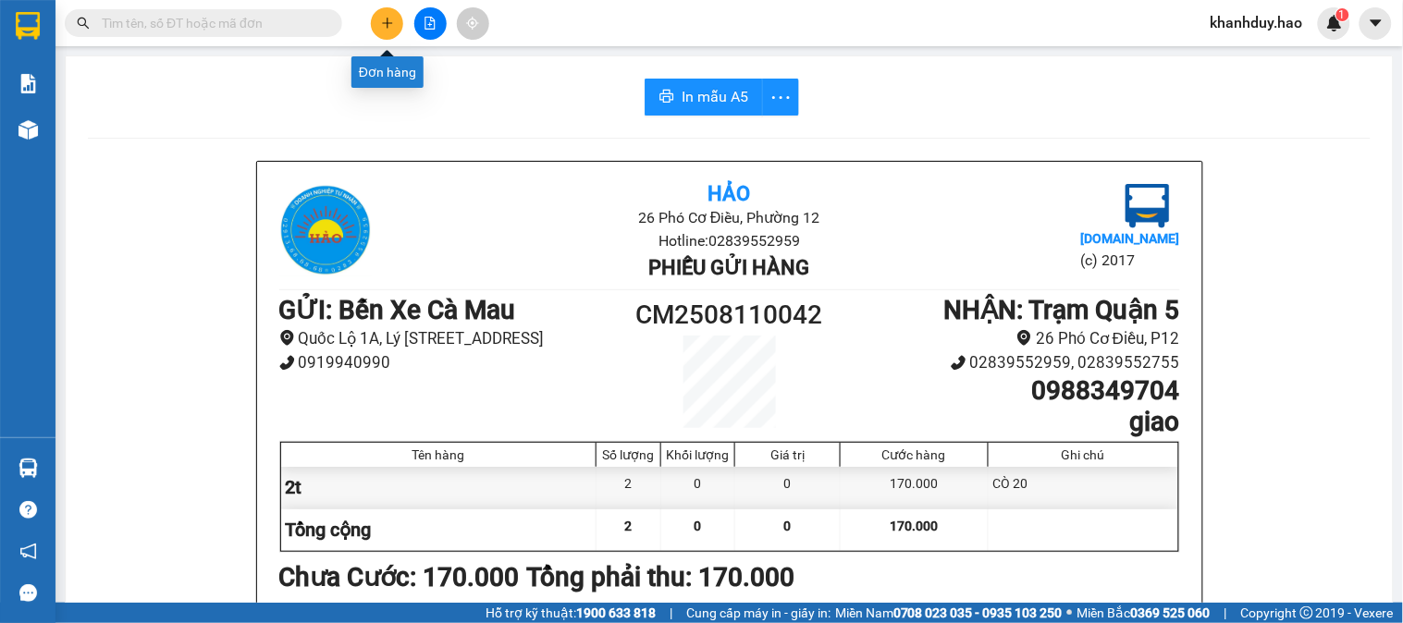
click at [387, 30] on button at bounding box center [387, 23] width 32 height 32
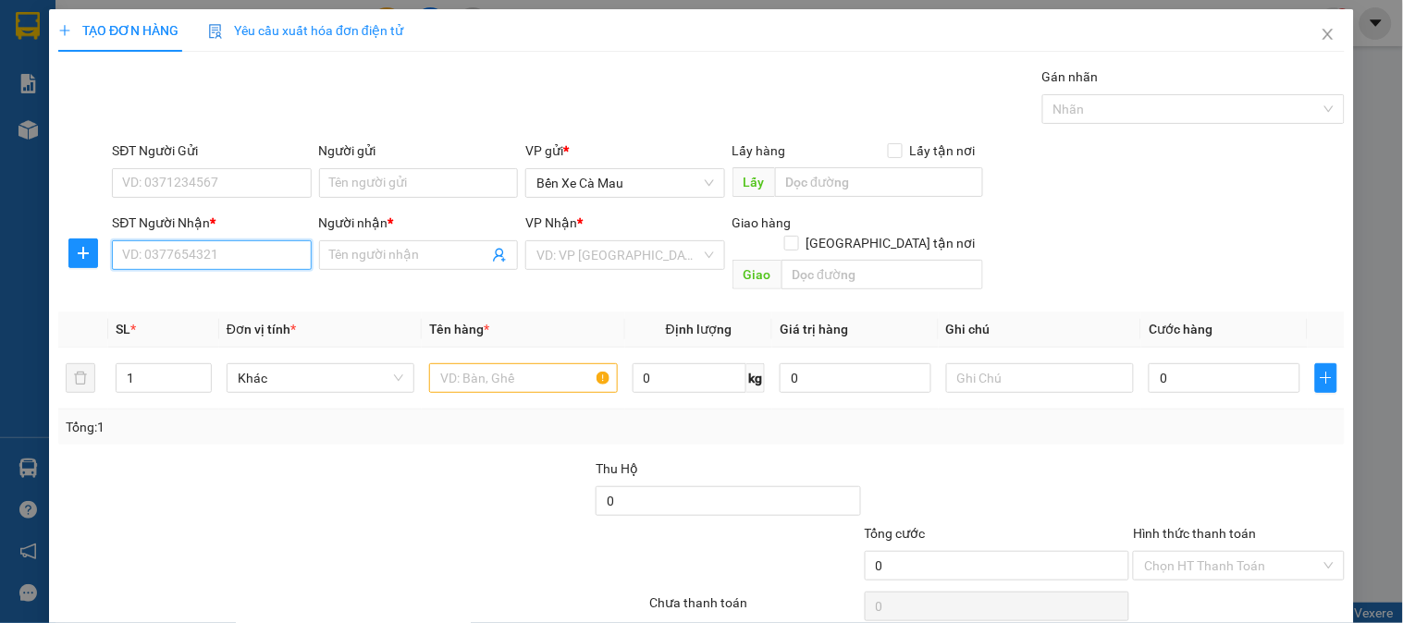
click at [270, 240] on input "SĐT Người Nhận *" at bounding box center [211, 255] width 199 height 30
type input "0919826724"
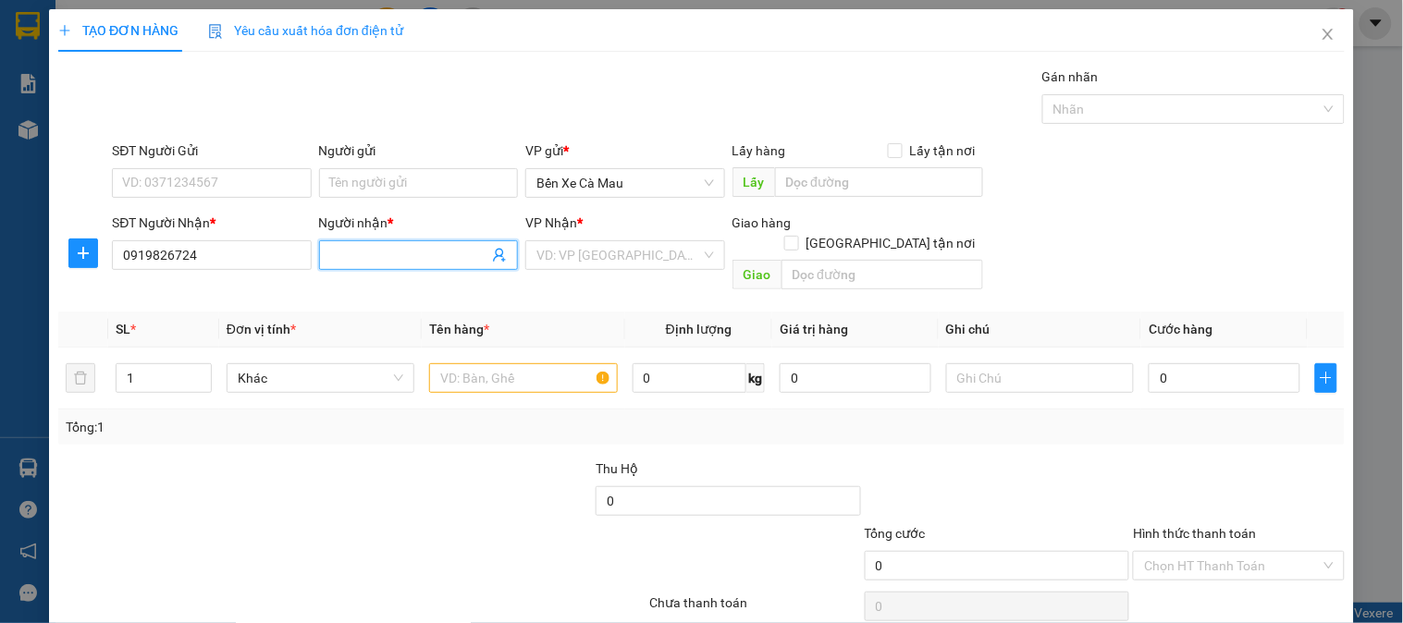
click at [395, 248] on input "Người nhận *" at bounding box center [409, 255] width 158 height 20
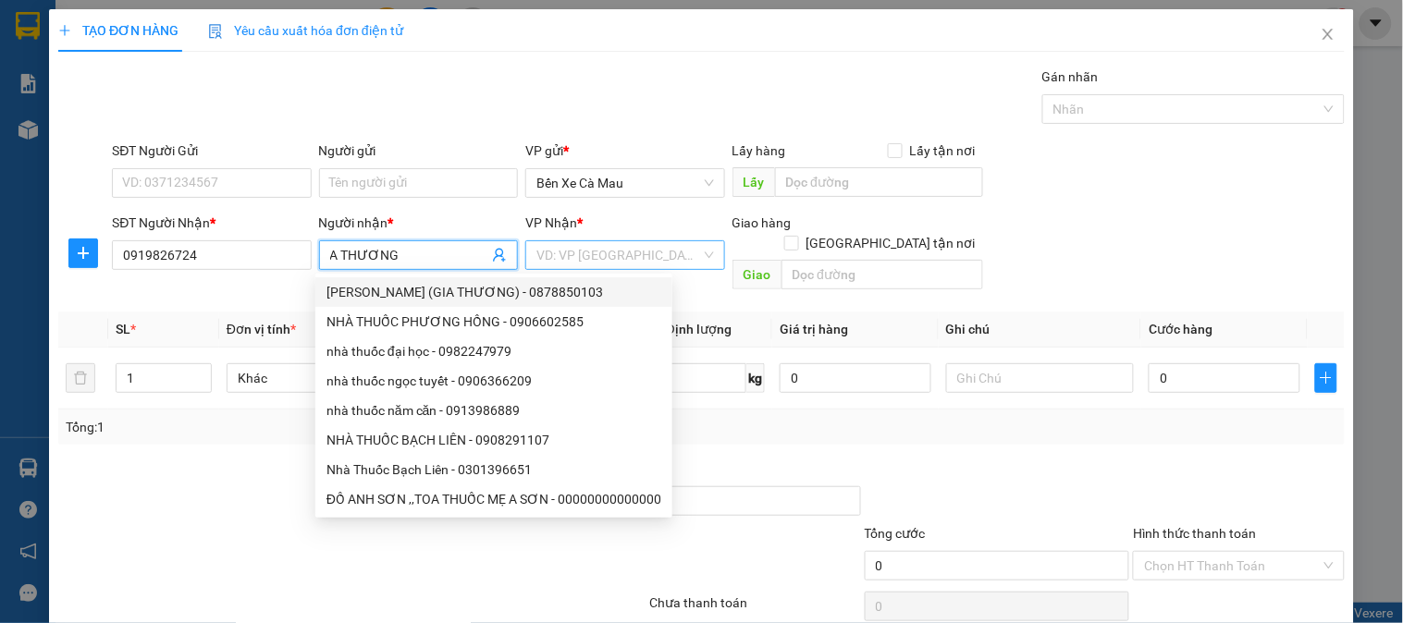
type input "A THƯƠNG"
click at [644, 260] on input "search" at bounding box center [618, 255] width 164 height 28
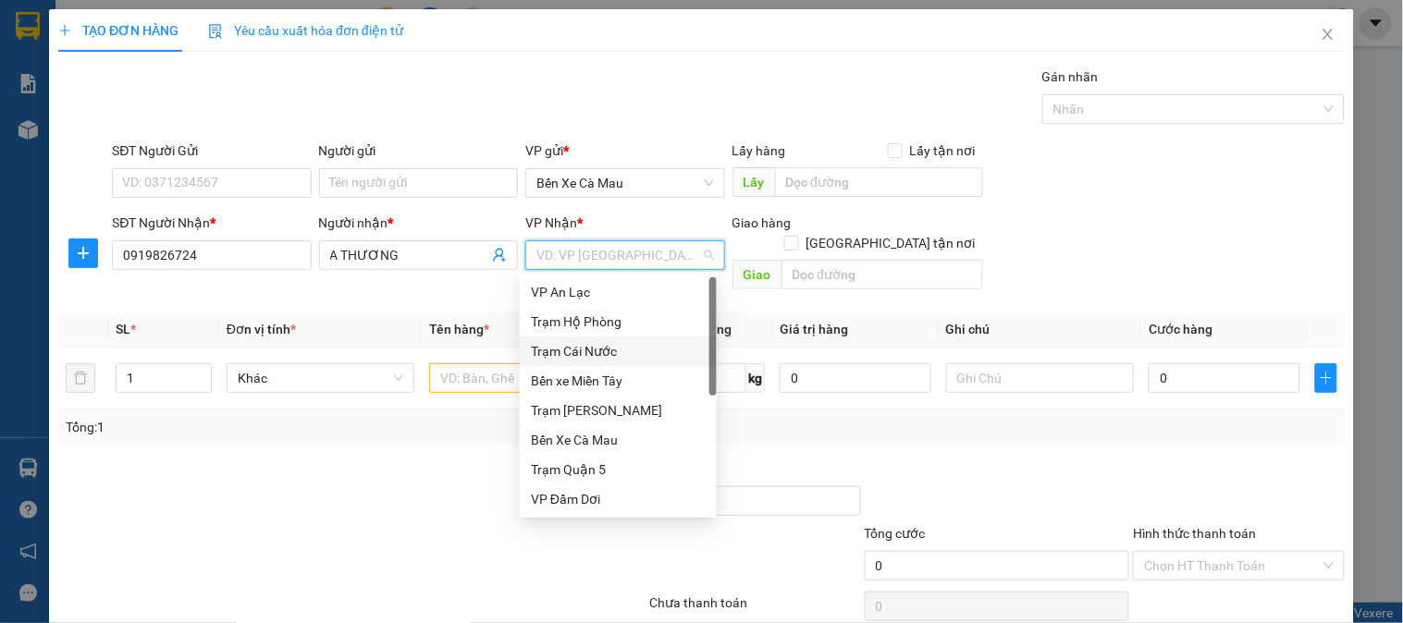
click at [592, 324] on div "Trạm Hộ Phòng" at bounding box center [618, 322] width 175 height 20
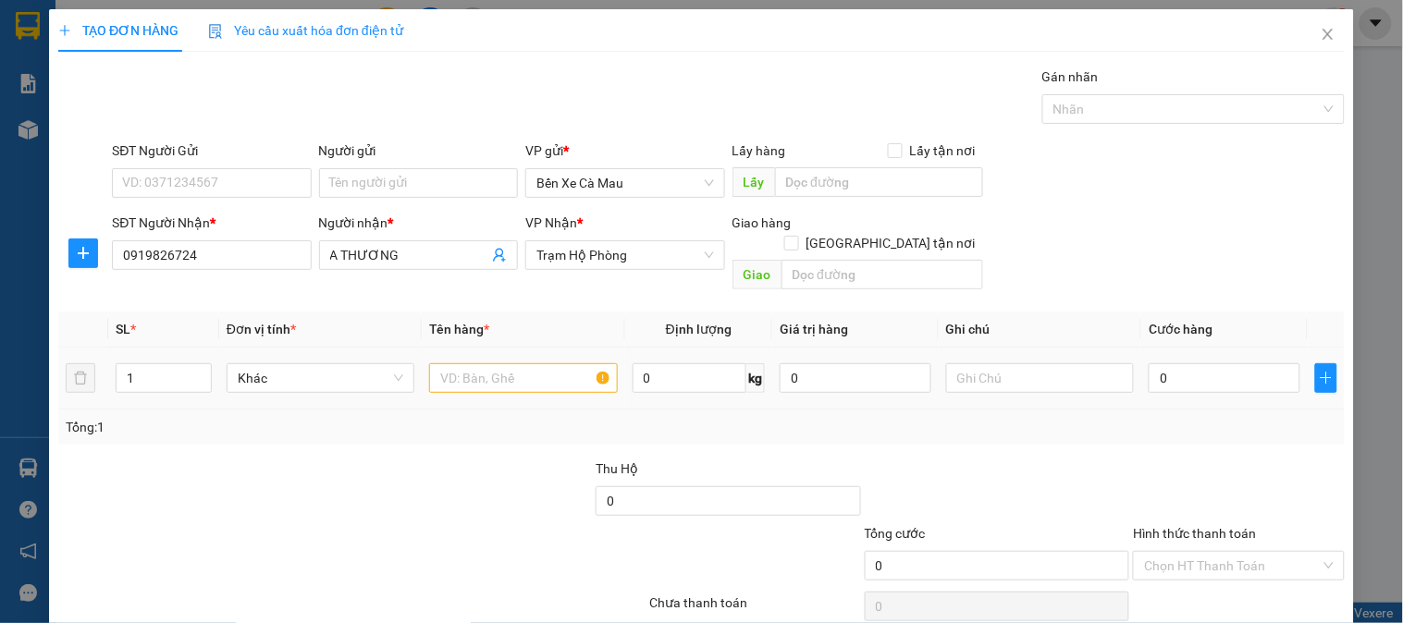
click at [513, 348] on td at bounding box center [523, 379] width 203 height 62
click at [512, 363] on input "text" at bounding box center [523, 378] width 188 height 30
type input "1K"
click at [1291, 365] on td "0" at bounding box center [1224, 379] width 166 height 62
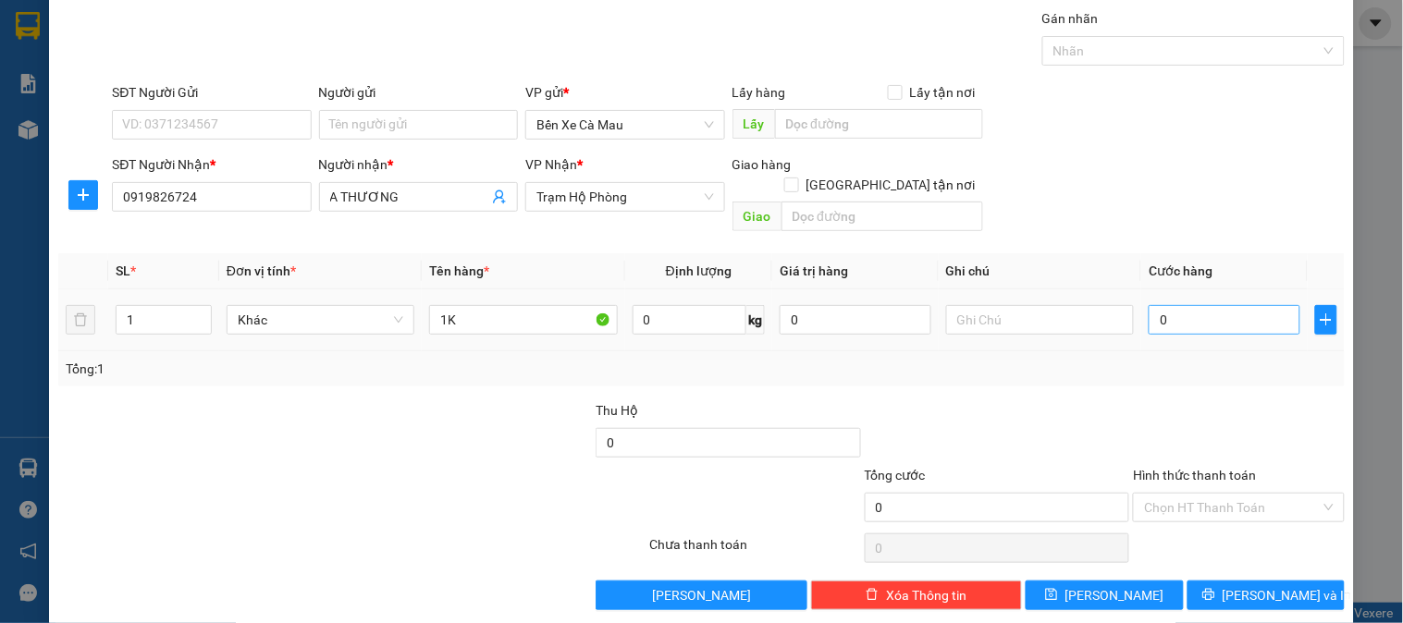
scroll to position [60, 0]
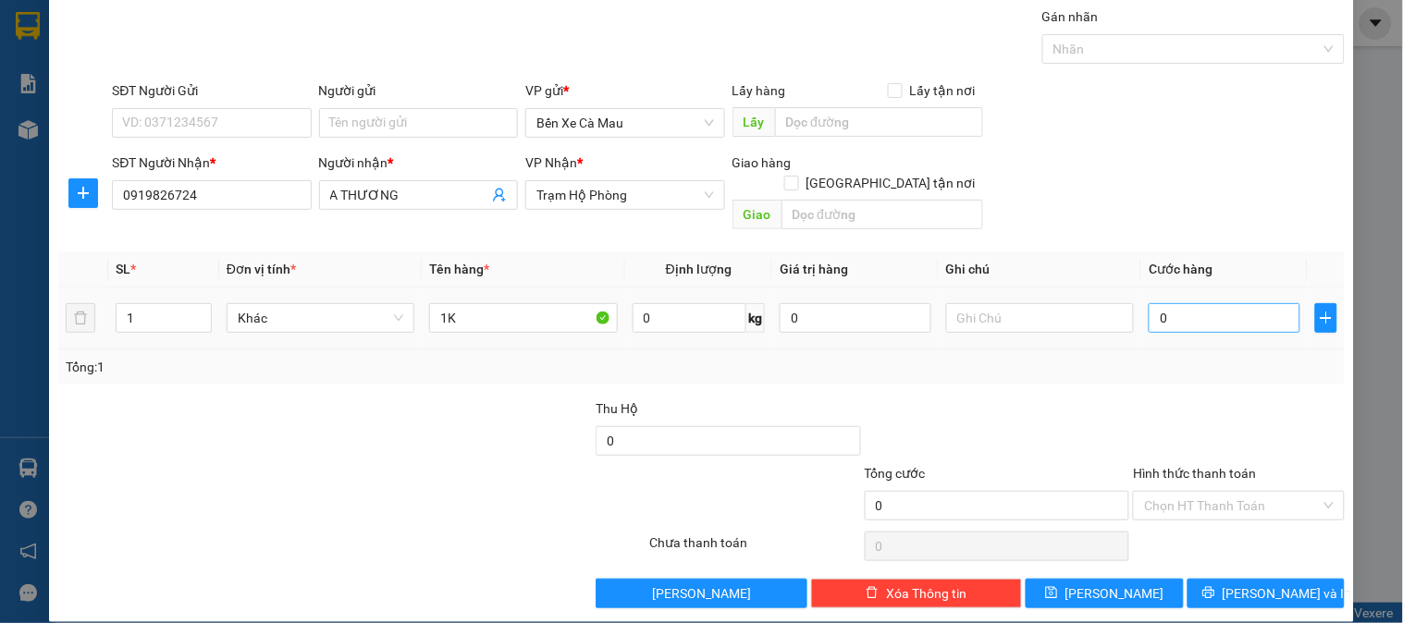
click at [1273, 365] on div "Transit Pickup Surcharge Ids Transit Deliver Surcharge Ids Transit Deliver Surc…" at bounding box center [701, 307] width 1287 height 602
click at [1249, 313] on div "0" at bounding box center [1225, 318] width 152 height 37
click at [1251, 303] on input "text" at bounding box center [1225, 318] width 152 height 30
type input "3"
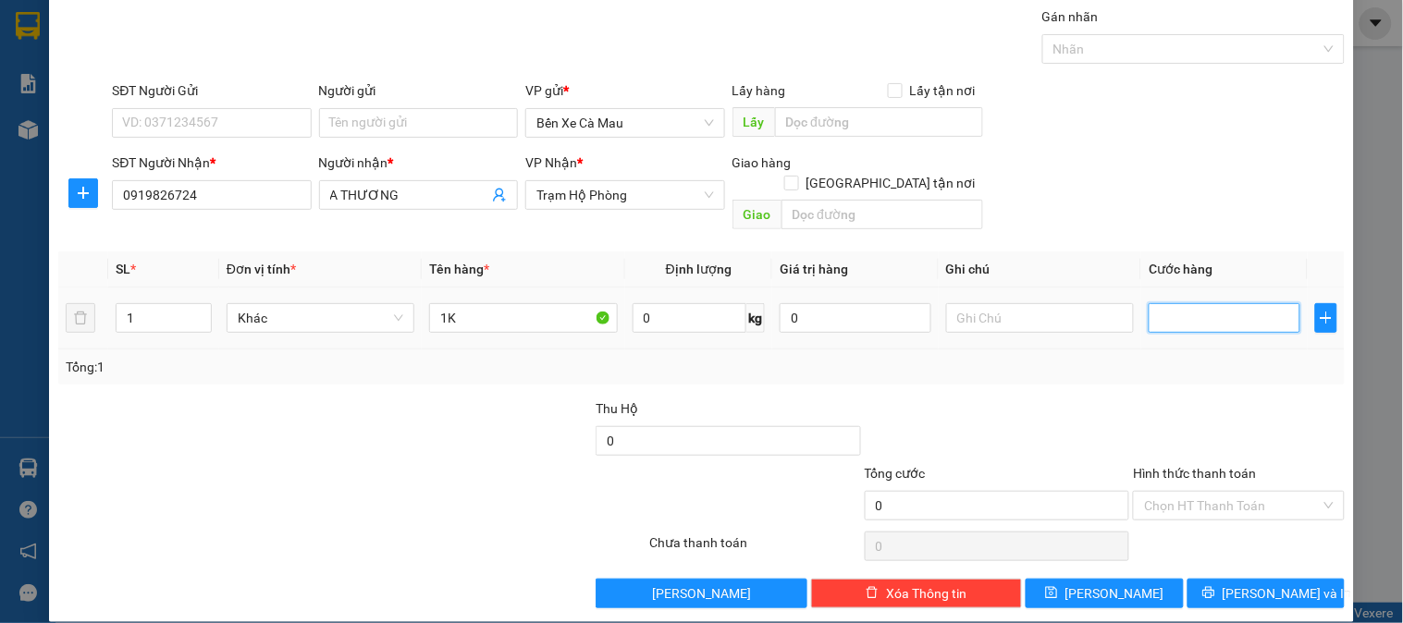
type input "3"
type input "30"
click at [1256, 208] on div "SĐT Người Nhận * 0919826724 Người nhận * A THƯƠNG VP Nhận * Trạm Hộ Phòng Giao …" at bounding box center [728, 195] width 1240 height 85
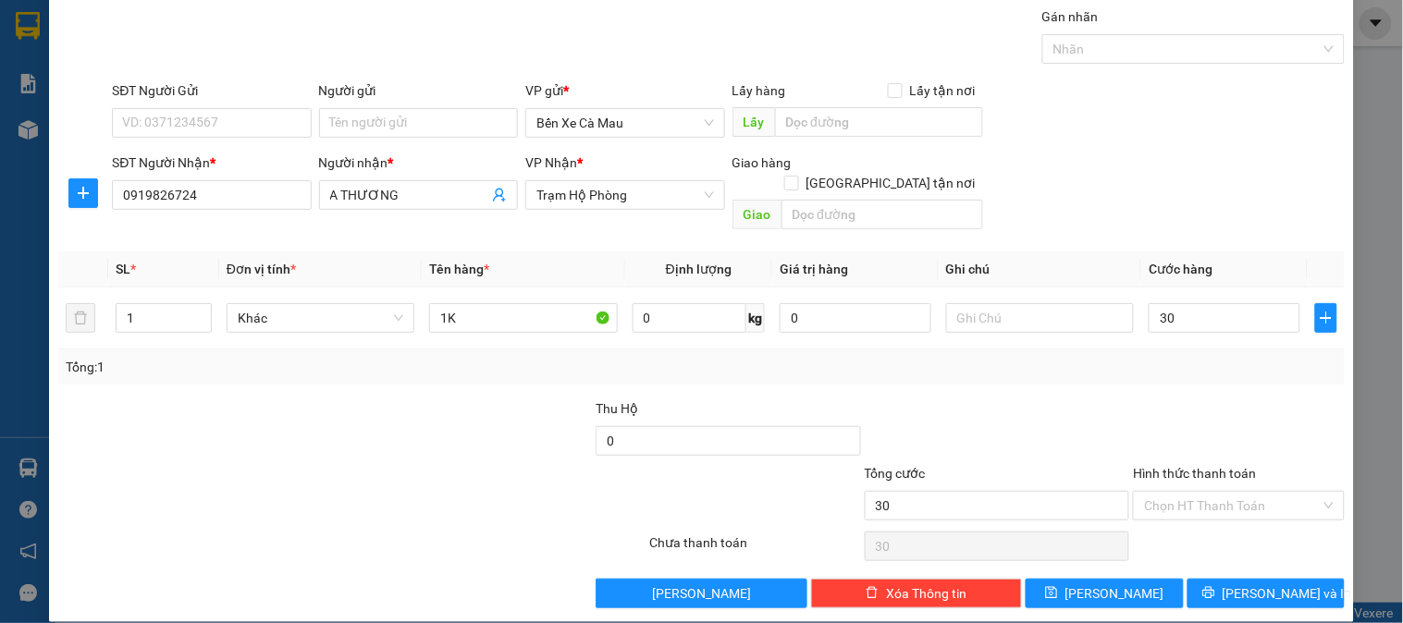
type input "30.000"
click at [1254, 584] on span "[PERSON_NAME] và In" at bounding box center [1287, 594] width 129 height 20
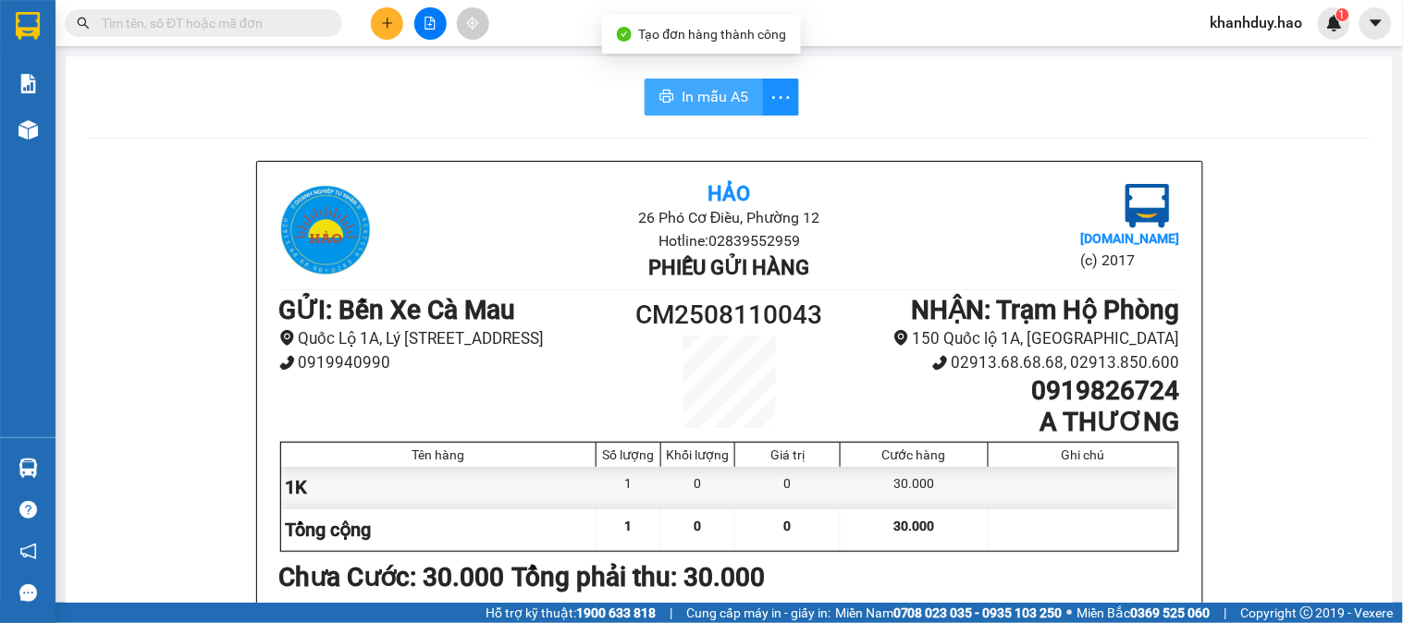
click at [696, 103] on span "In mẫu A5" at bounding box center [715, 96] width 67 height 23
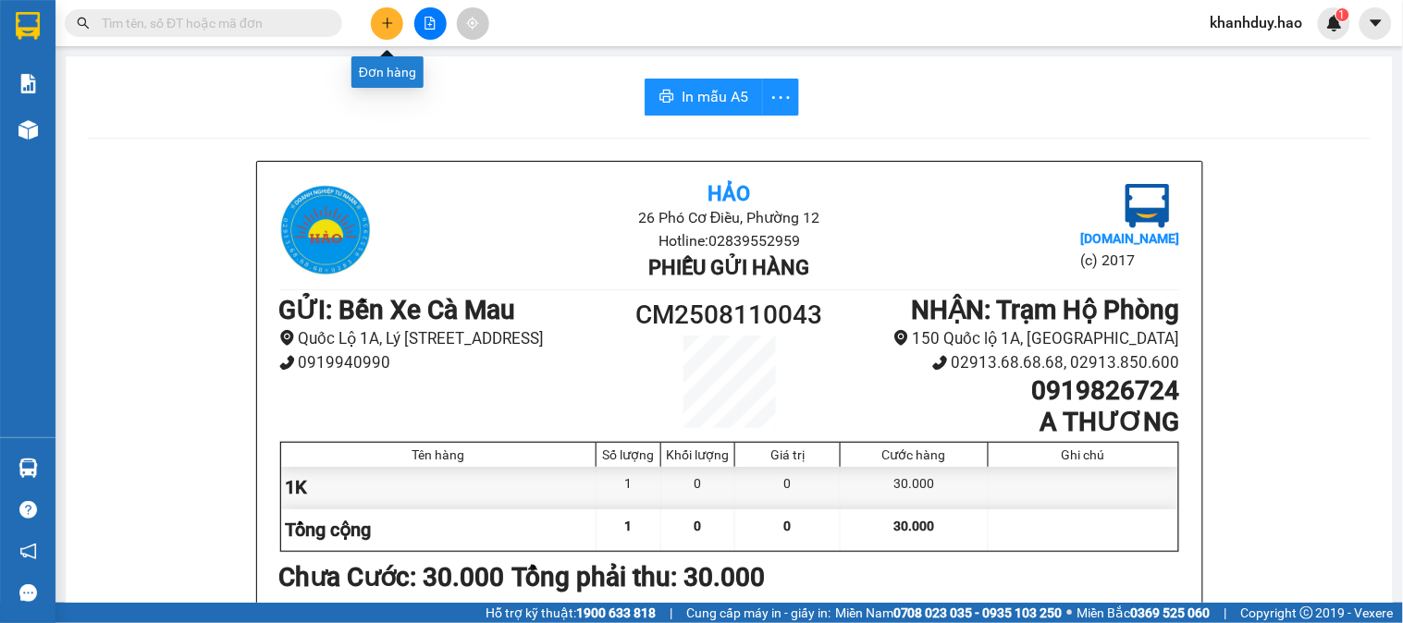
click at [399, 13] on button at bounding box center [387, 23] width 32 height 32
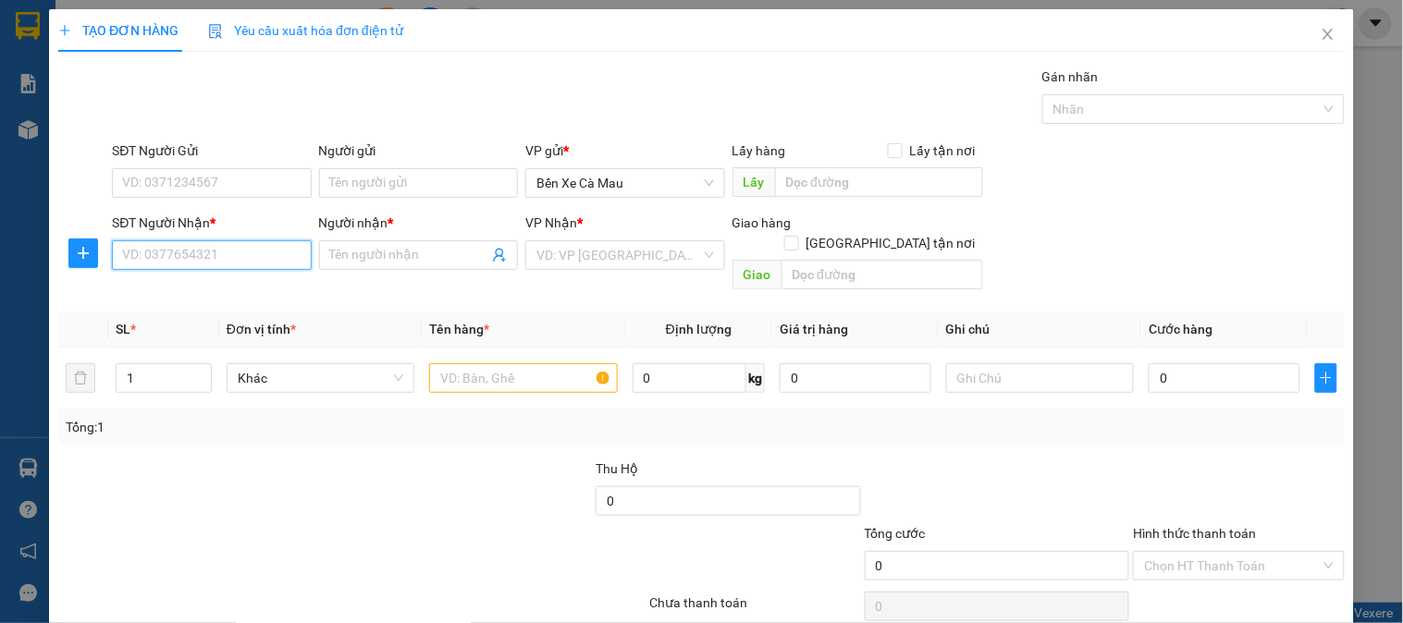
click at [241, 262] on input "SĐT Người Nhận *" at bounding box center [211, 255] width 199 height 30
drag, startPoint x: 176, startPoint y: 282, endPoint x: 154, endPoint y: 278, distance: 21.6
click at [180, 282] on div "0856554232 - VINH" at bounding box center [209, 292] width 175 height 20
type input "0856554232"
type input "VINH"
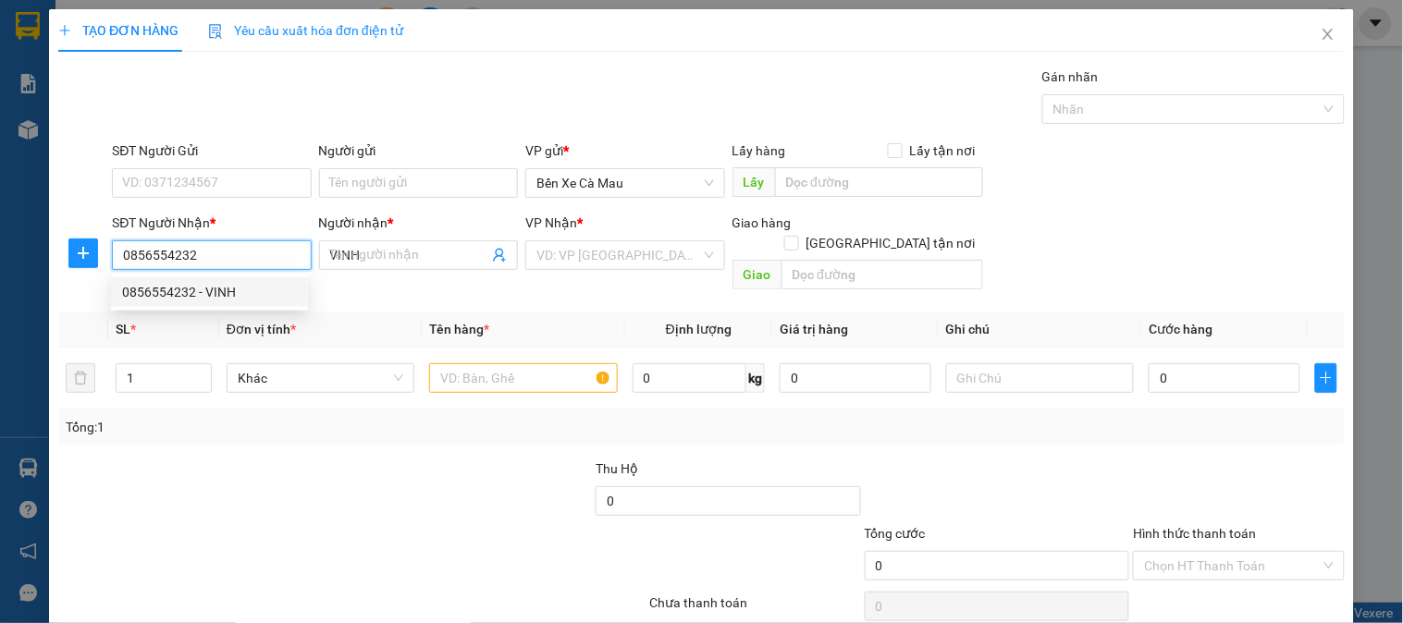
type input "70.000"
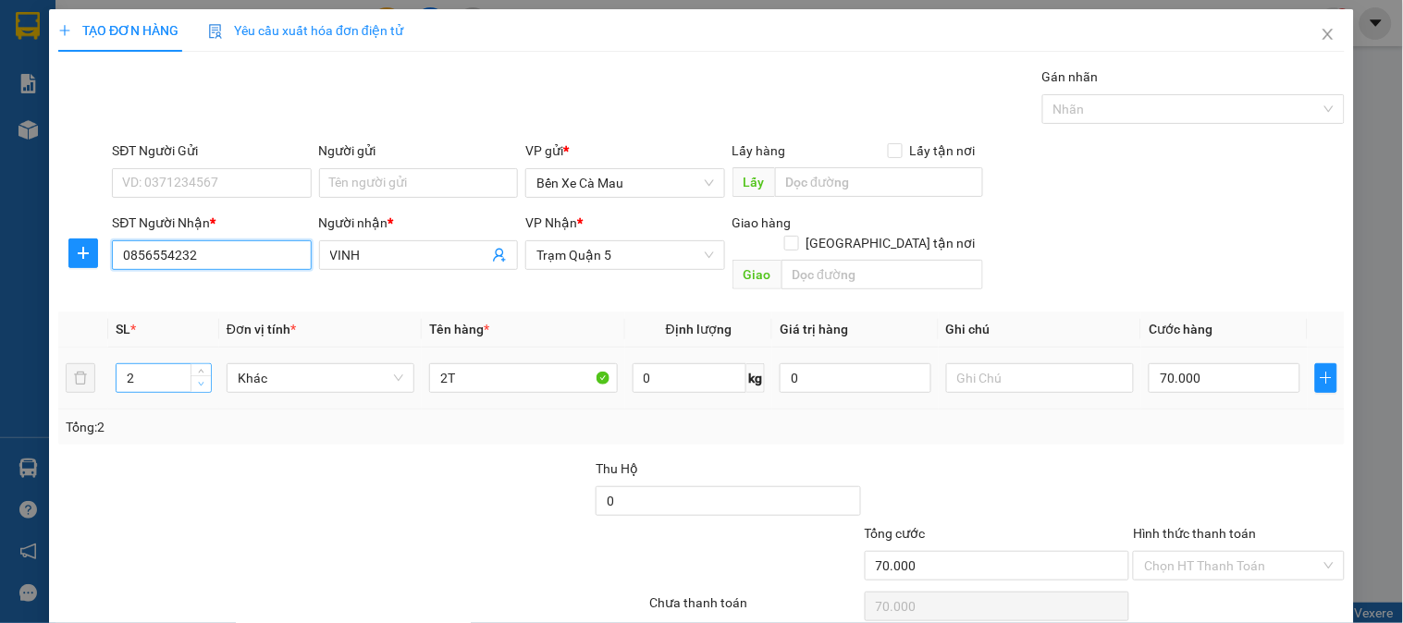
type input "0856554232"
type input "1"
click at [191, 376] on span "Decrease Value" at bounding box center [201, 384] width 20 height 17
click at [1280, 363] on input "70.000" at bounding box center [1225, 378] width 152 height 30
type input "0"
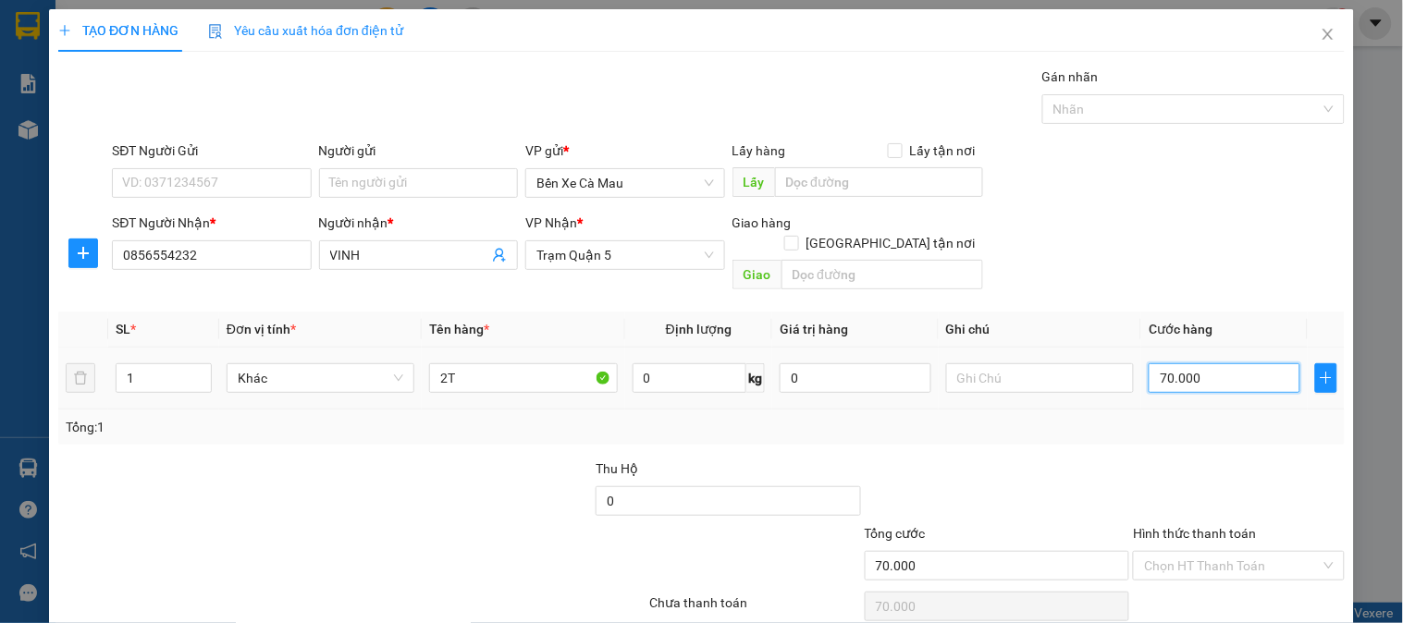
type input "0"
type input "5"
type input "005"
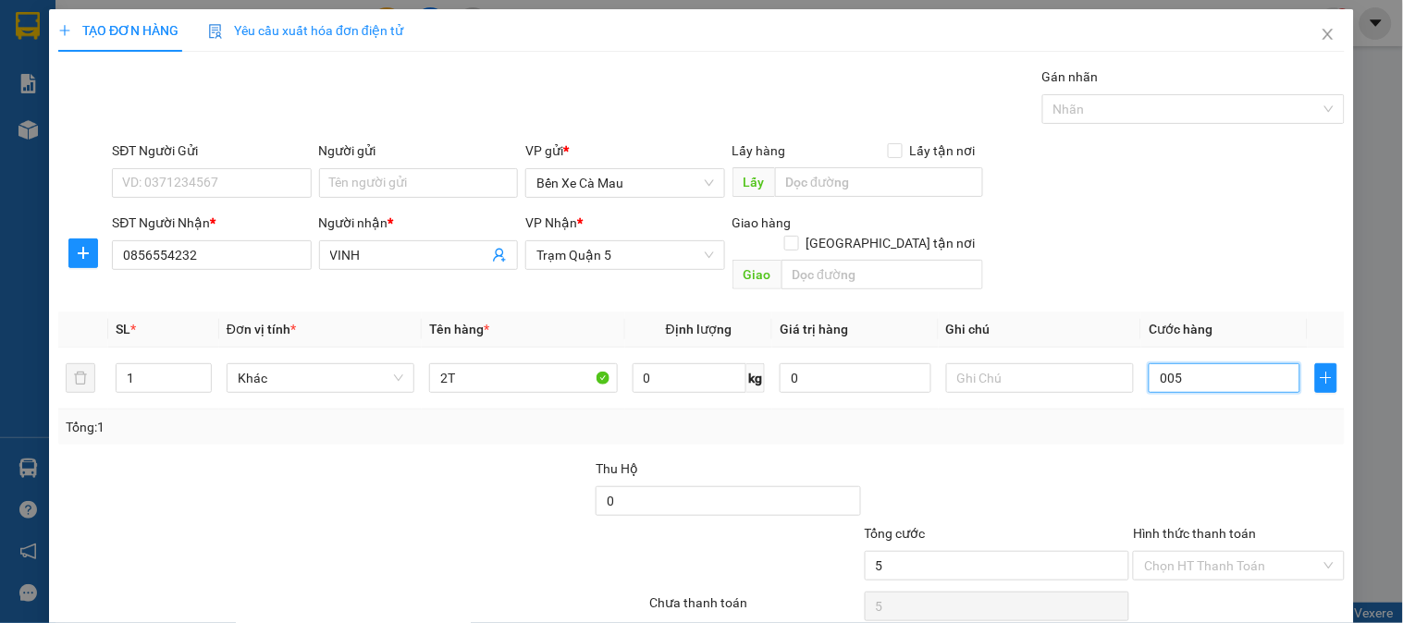
type input "50"
type input "0.050"
click at [1250, 222] on div "SĐT Người Nhận * 0856554232 Người nhận * VINH VP Nhận * Trạm Quận 5 Giao hàng G…" at bounding box center [728, 255] width 1240 height 85
type input "50.000"
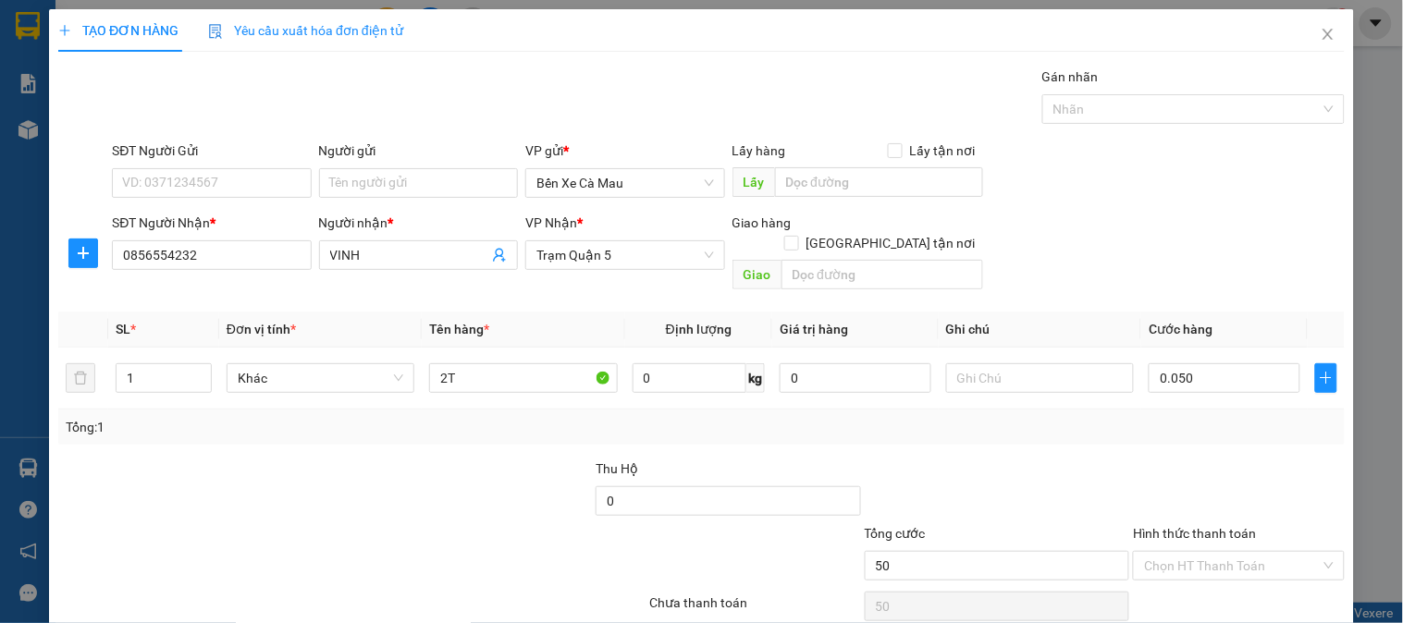
type input "50.000"
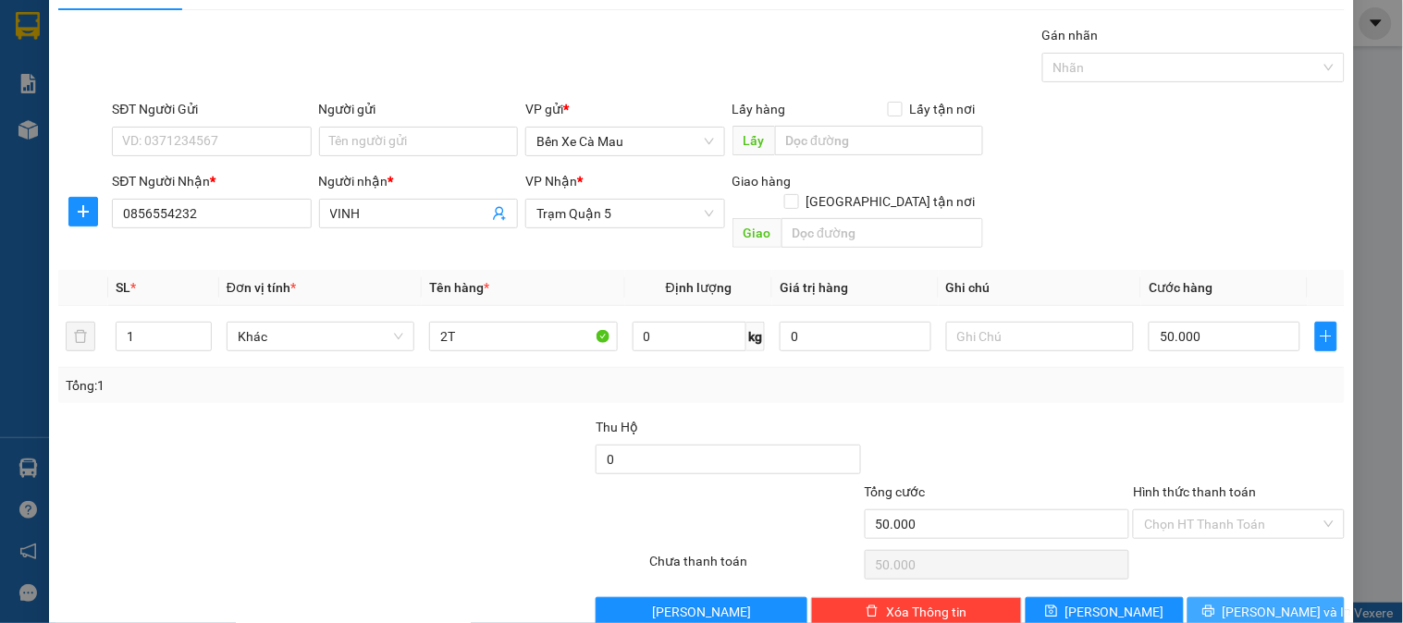
scroll to position [60, 0]
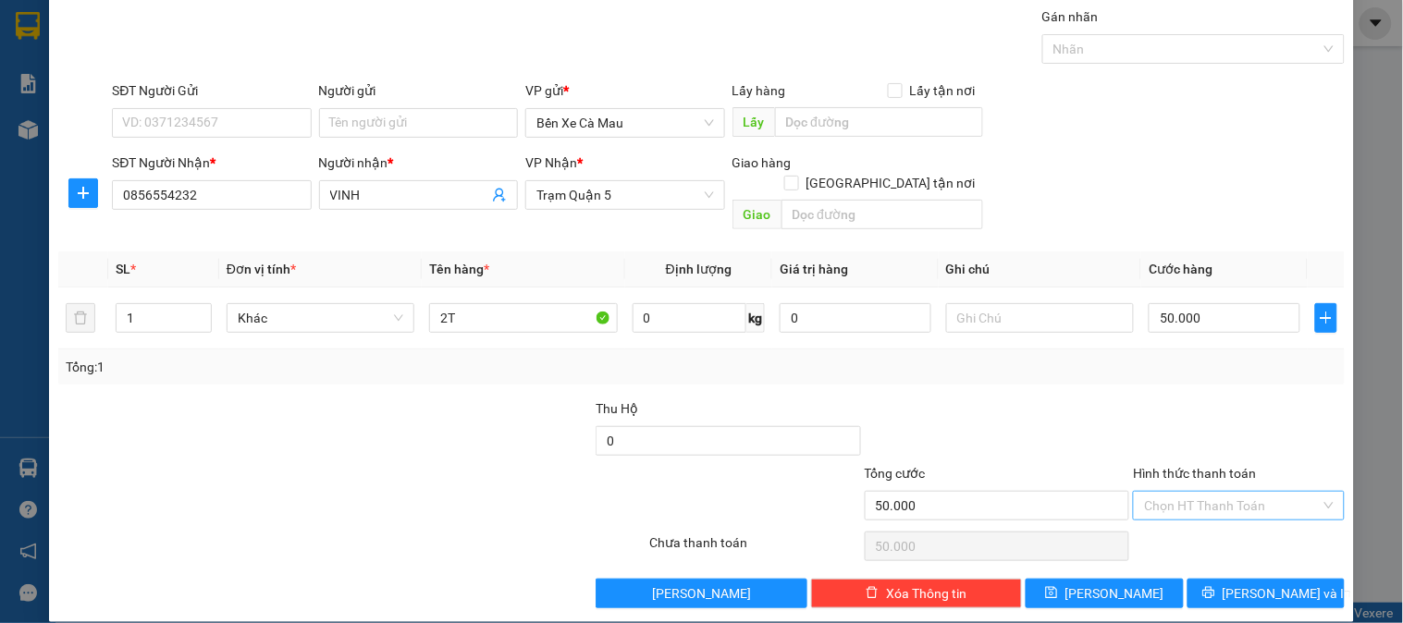
click at [1205, 492] on input "Hình thức thanh toán" at bounding box center [1232, 506] width 176 height 28
click at [1197, 513] on div "Tại văn phòng" at bounding box center [1227, 523] width 187 height 20
drag, startPoint x: 1298, startPoint y: 474, endPoint x: 1274, endPoint y: 487, distance: 27.3
click at [1297, 492] on input "Hình thức thanh toán" at bounding box center [1232, 506] width 176 height 28
click at [1234, 523] on div "Tại văn phòng" at bounding box center [1227, 523] width 187 height 20
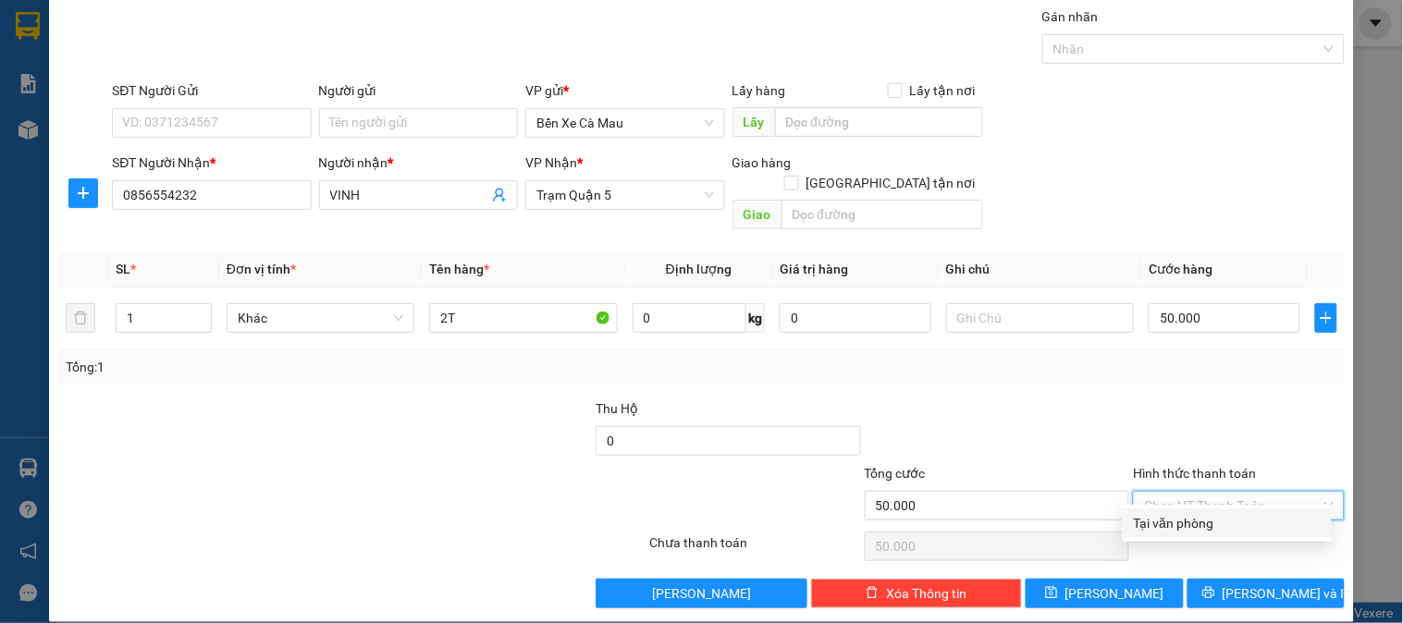
type input "0"
click at [1240, 557] on div "Transit Pickup Surcharge Ids Transit Deliver Surcharge Ids Transit Deliver Surc…" at bounding box center [701, 307] width 1287 height 602
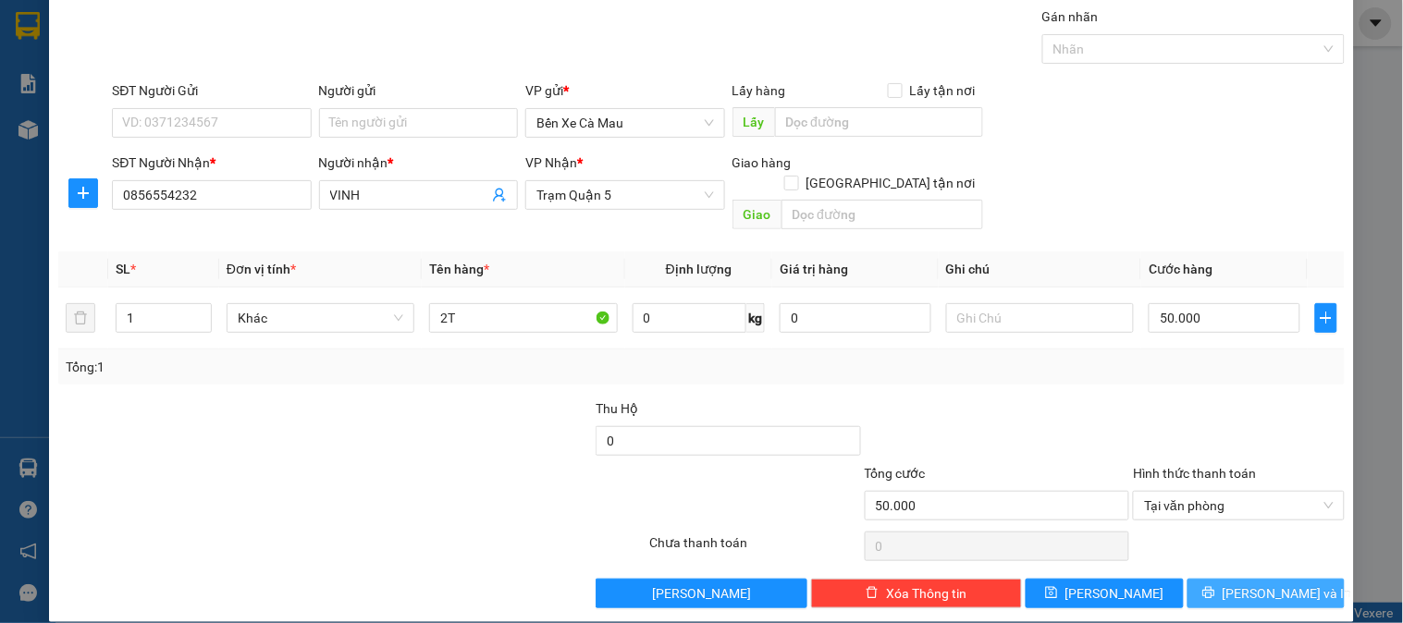
click at [1201, 579] on button "[PERSON_NAME] và In" at bounding box center [1266, 594] width 157 height 30
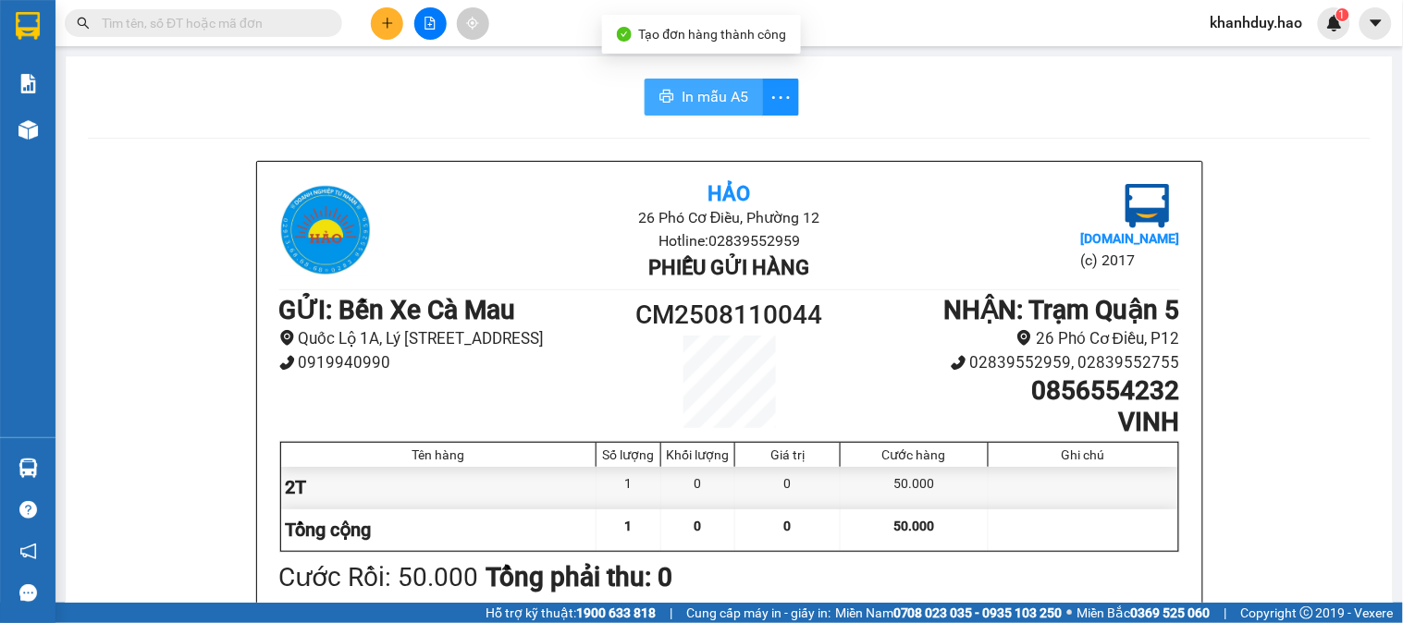
click at [682, 94] on span "In mẫu A5" at bounding box center [715, 96] width 67 height 23
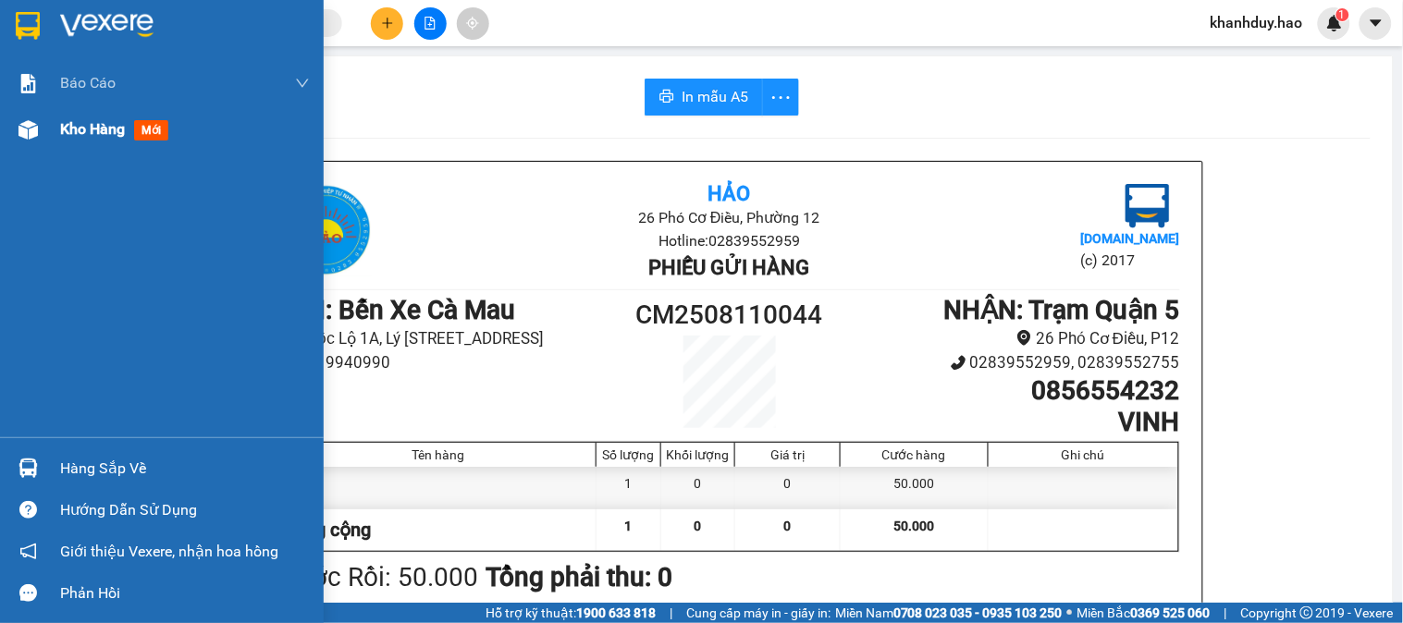
click at [35, 130] on img at bounding box center [27, 129] width 19 height 19
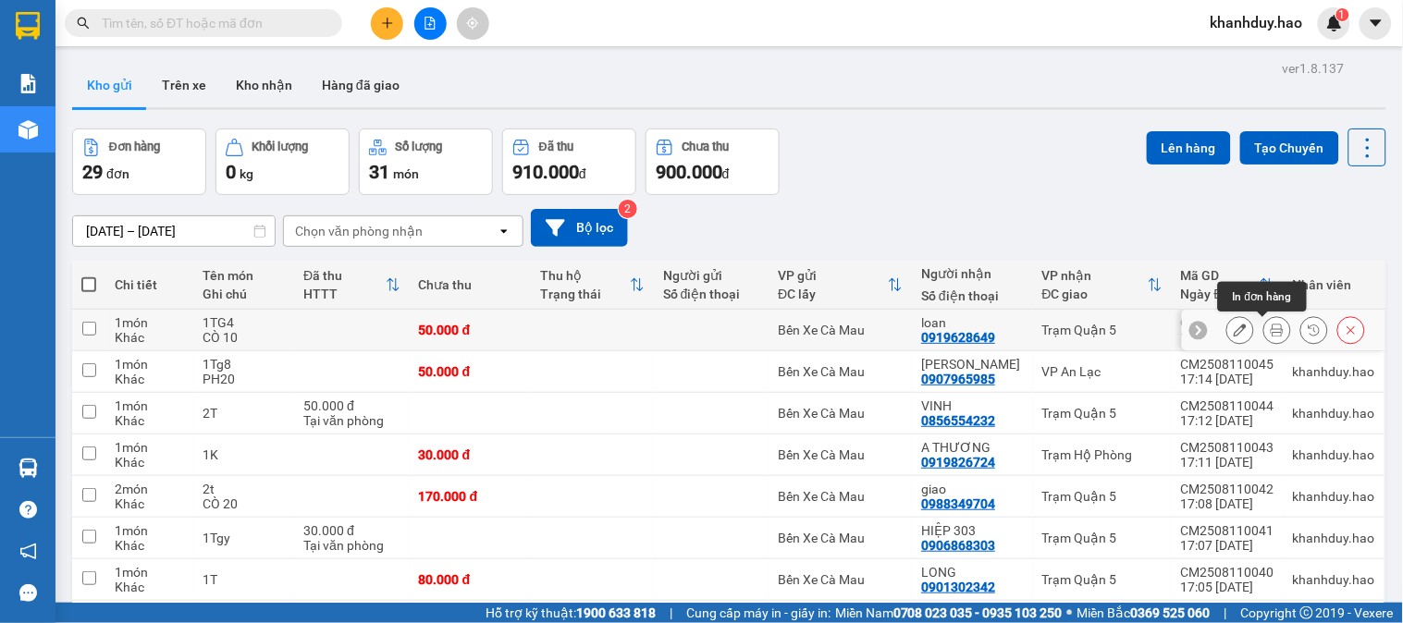
click at [1271, 333] on icon at bounding box center [1277, 330] width 13 height 13
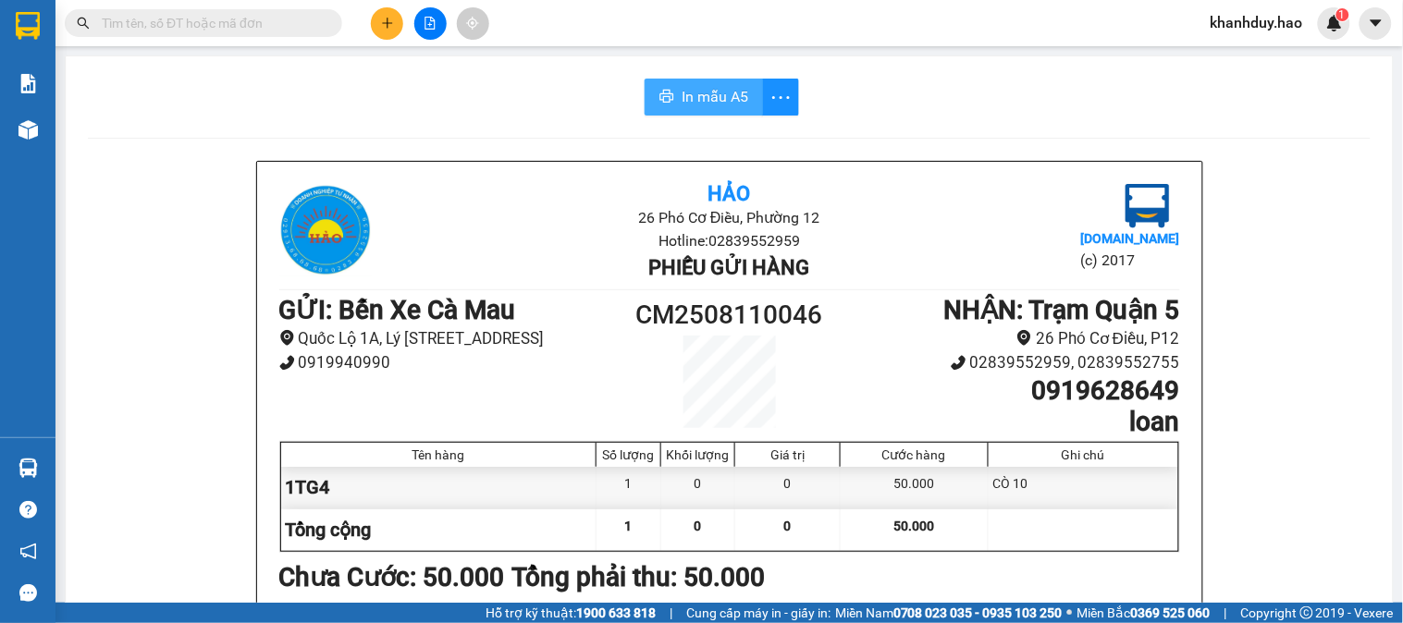
click at [722, 86] on span "In mẫu A5" at bounding box center [715, 96] width 67 height 23
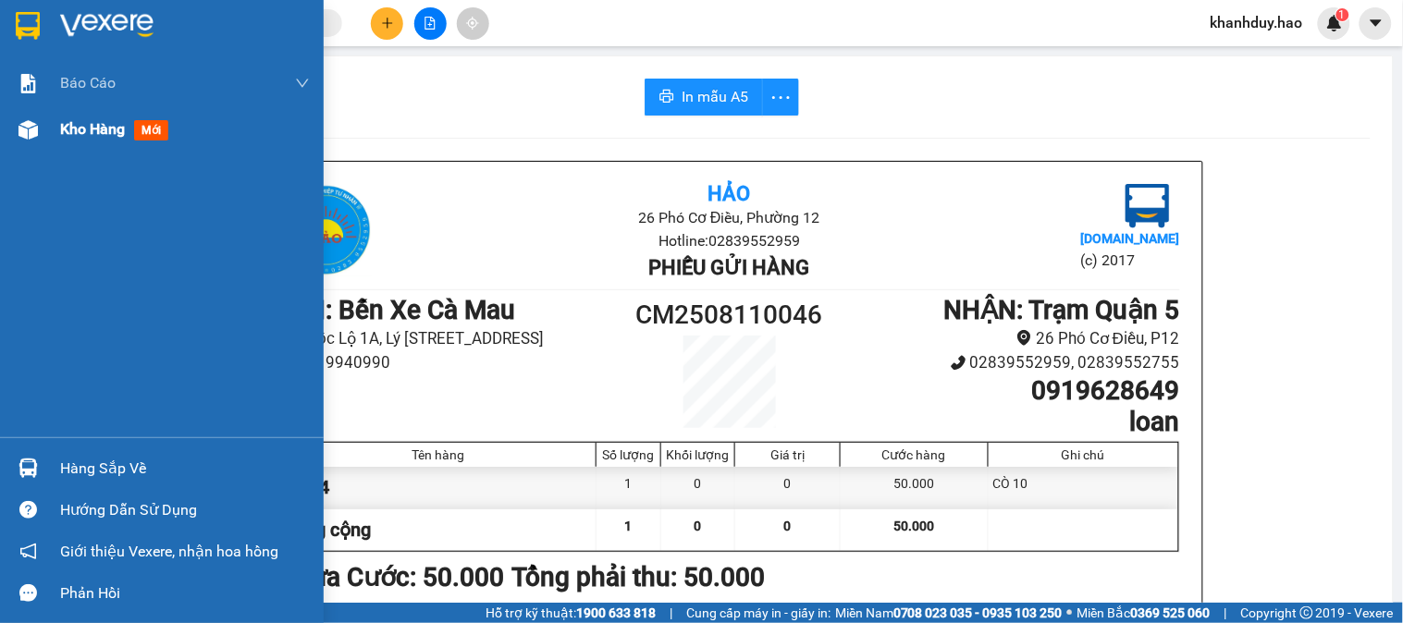
click at [46, 135] on div "Kho hàng mới" at bounding box center [162, 129] width 324 height 46
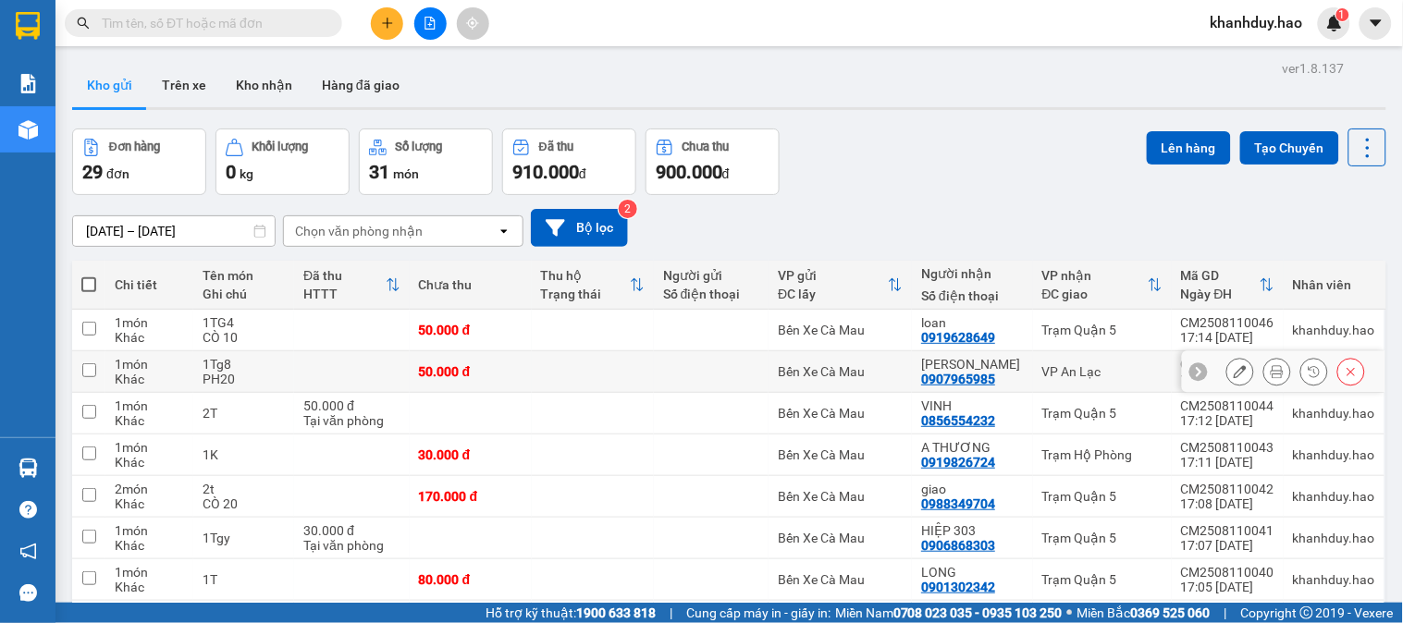
click at [1269, 370] on button at bounding box center [1277, 372] width 26 height 32
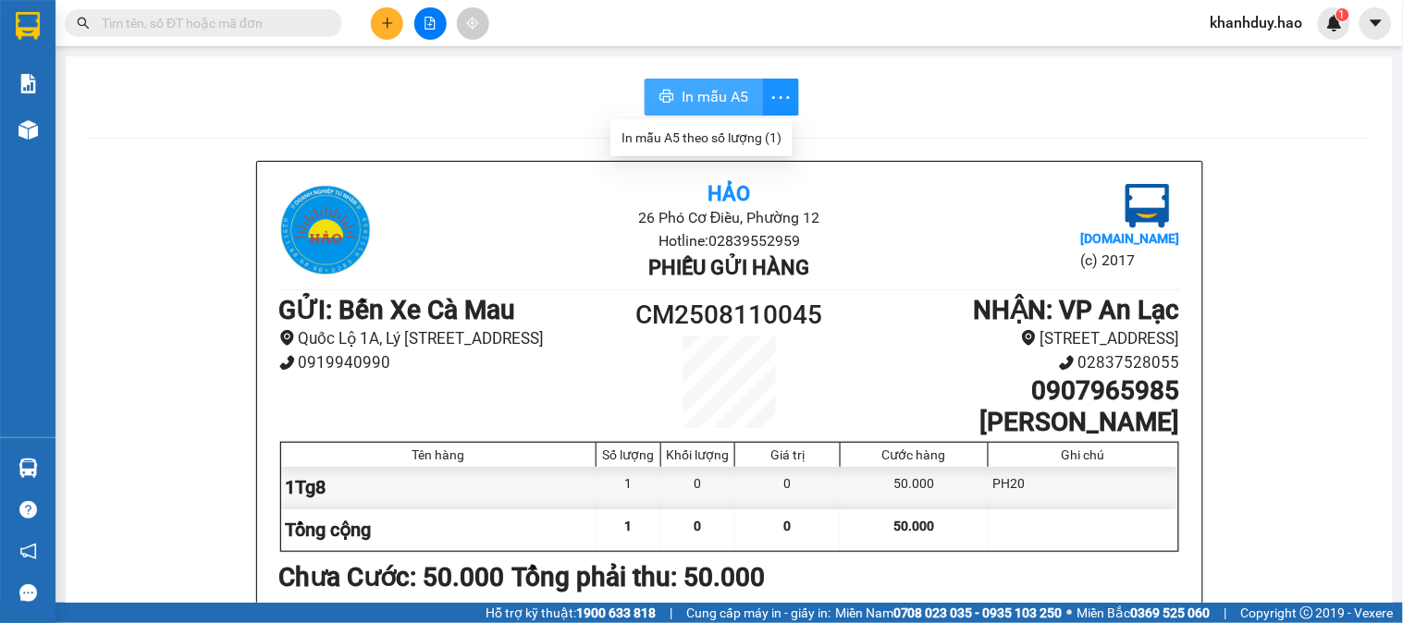
click at [691, 90] on span "In mẫu A5" at bounding box center [715, 96] width 67 height 23
click at [696, 84] on button "In mẫu A5" at bounding box center [704, 97] width 118 height 37
click at [379, 17] on button at bounding box center [387, 23] width 32 height 32
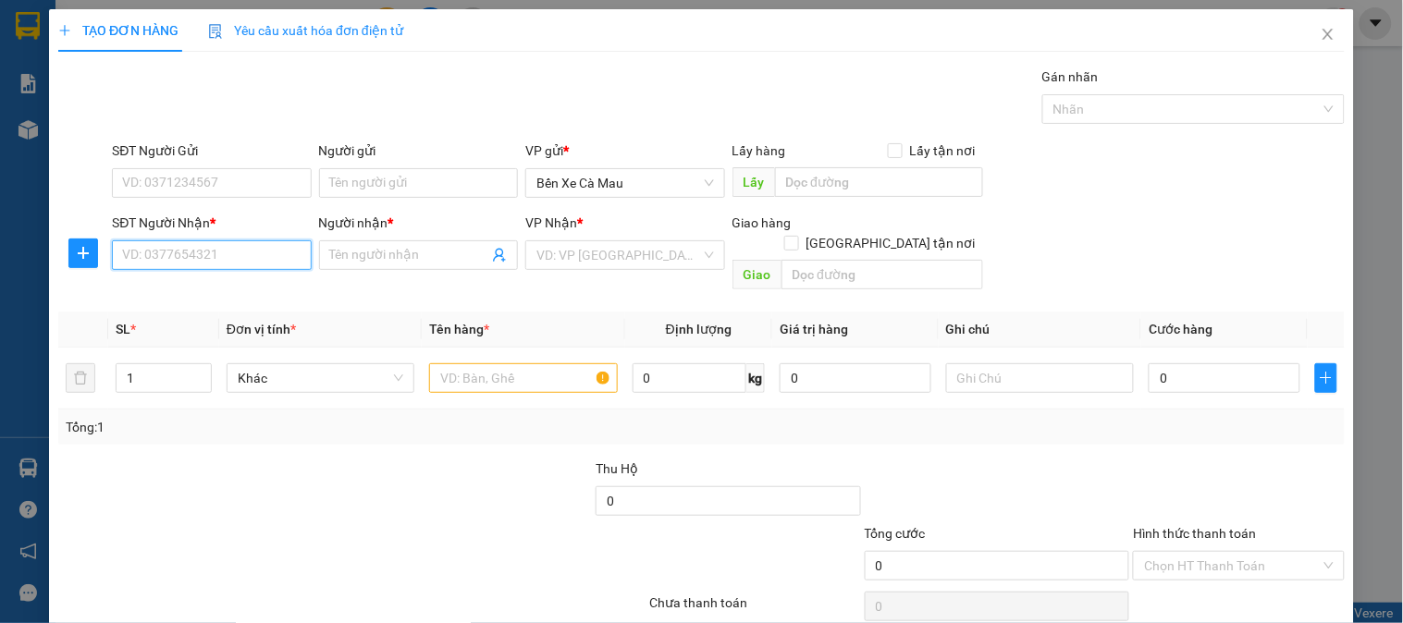
click at [170, 254] on input "SĐT Người Nhận *" at bounding box center [211, 255] width 199 height 30
click at [243, 296] on div "0919633004 - ngân" at bounding box center [209, 292] width 175 height 20
type input "0919633004"
type input "ngân"
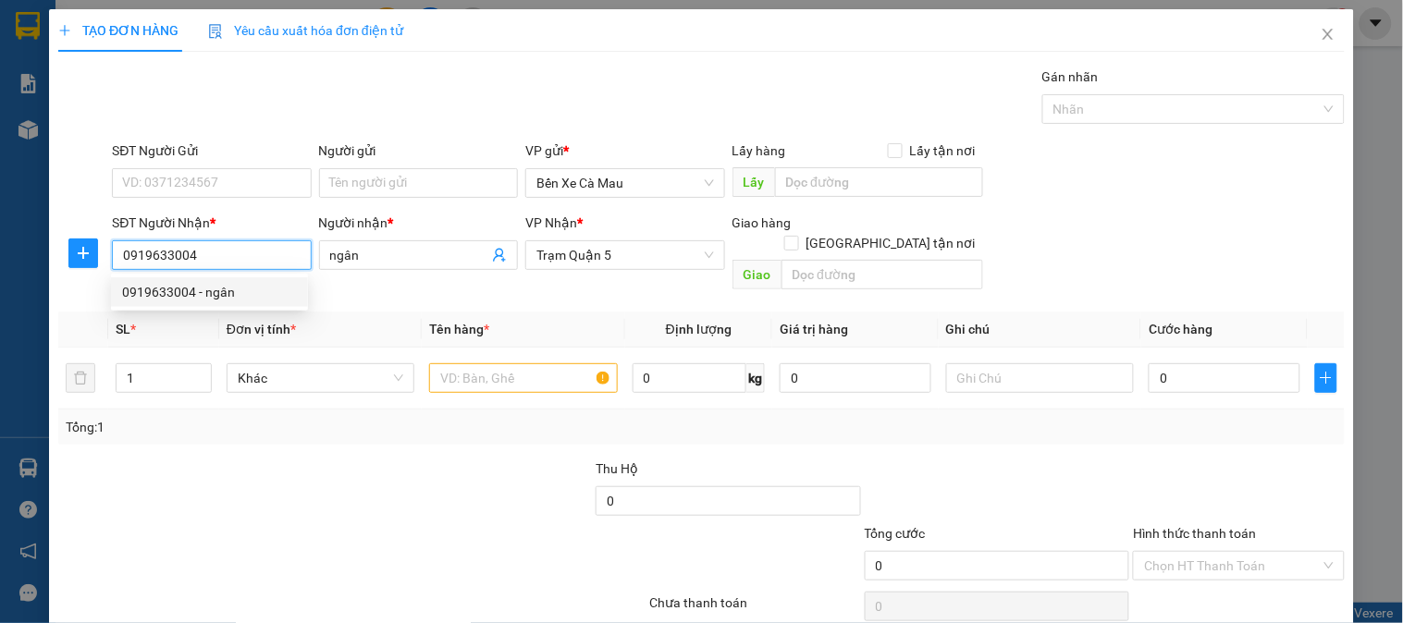
type input "90.000"
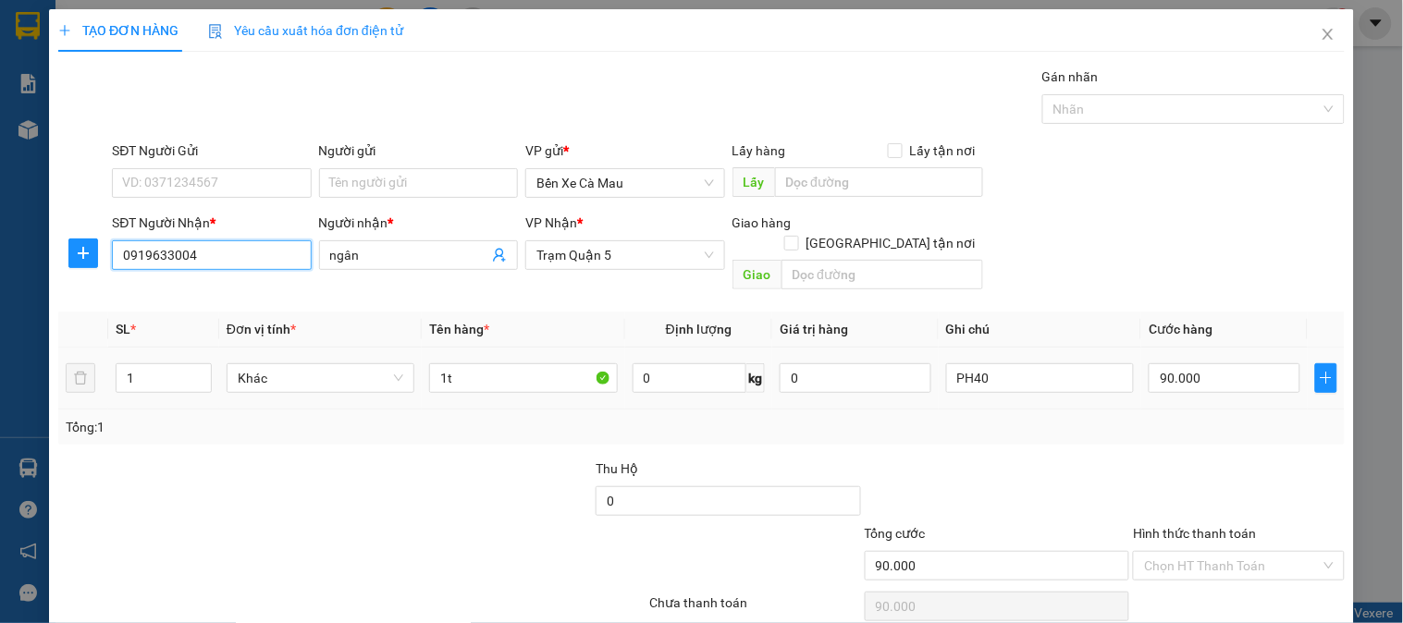
type input "0919633004"
click at [1041, 375] on div "PH40" at bounding box center [1040, 378] width 188 height 37
type input "0"
click at [1187, 363] on input "0" at bounding box center [1225, 378] width 152 height 30
type input "0"
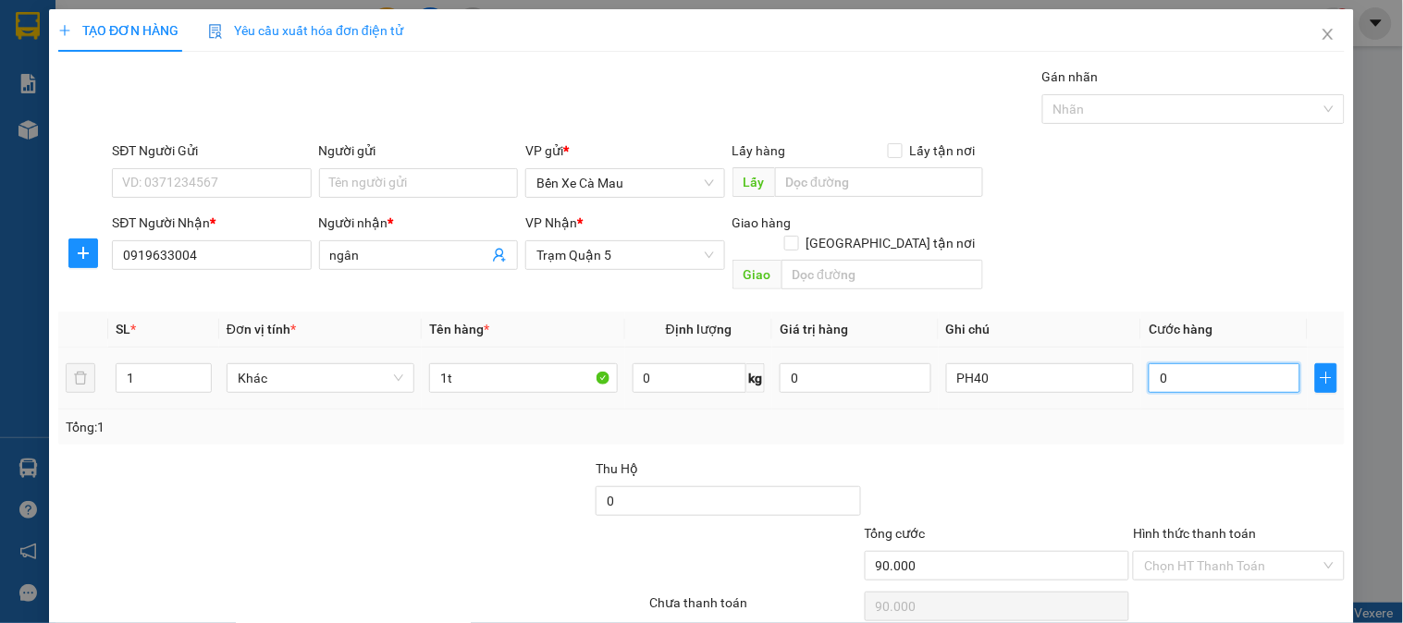
type input "0"
type input "P"
click at [1060, 366] on input "P" at bounding box center [1040, 378] width 188 height 30
type input "0"
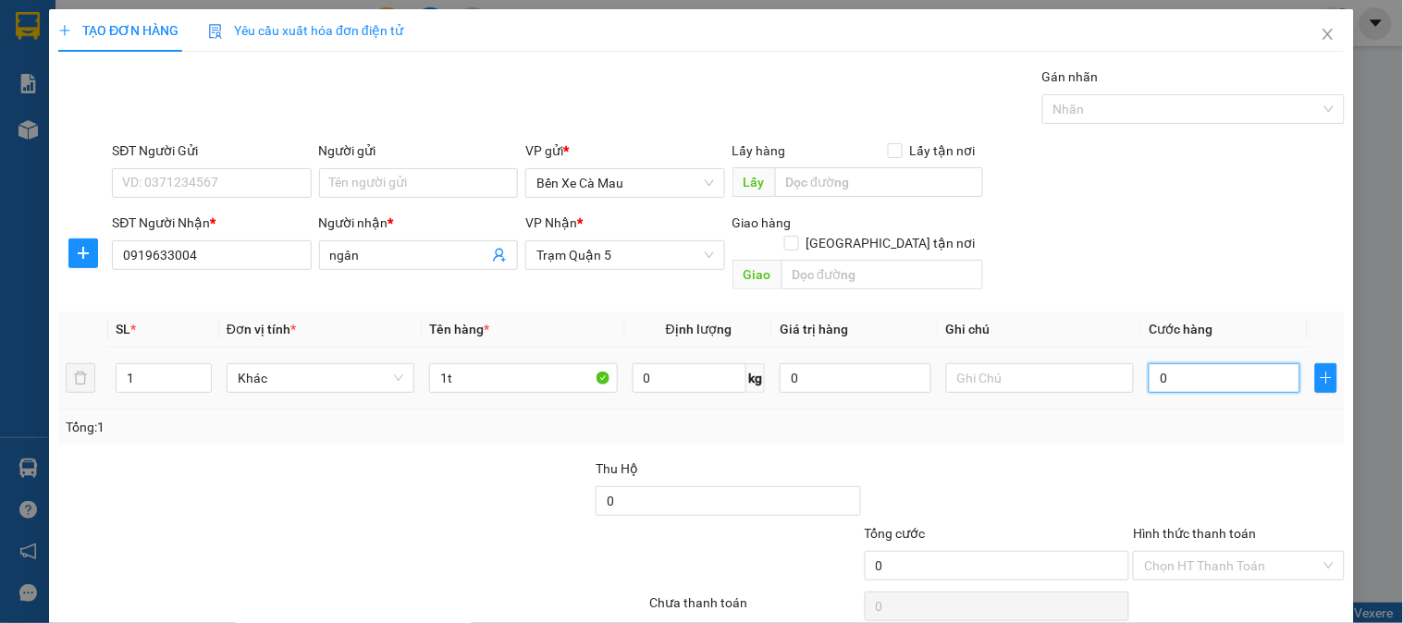
click at [1169, 363] on input "0" at bounding box center [1225, 378] width 152 height 30
type input "0"
type input "5"
type input "005"
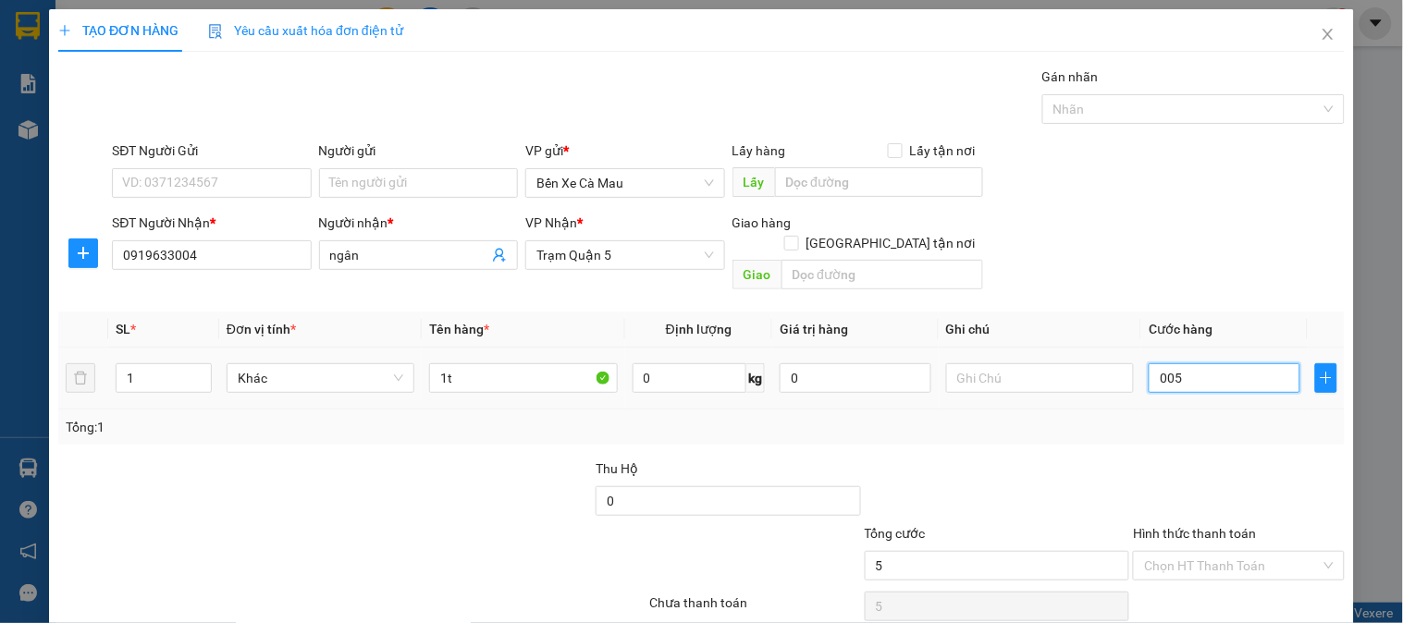
type input "50"
type input "0.050"
type input "50.000"
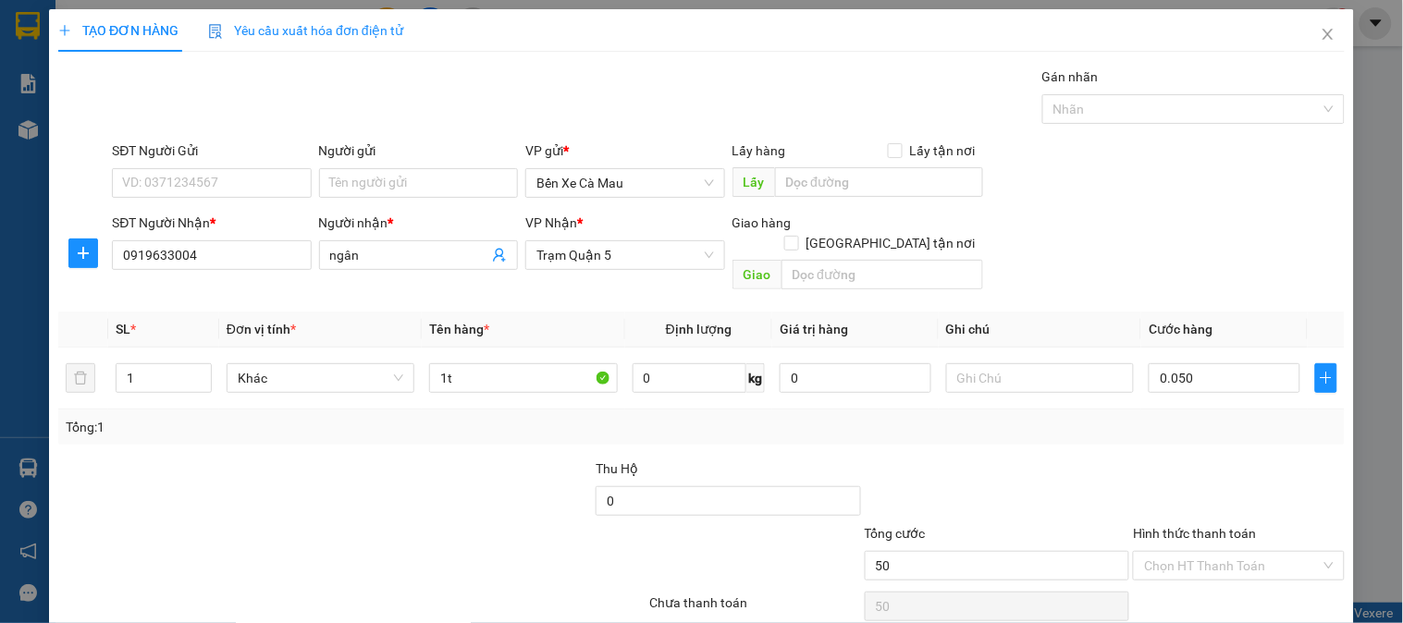
type input "50.000"
click at [1202, 246] on div "SĐT Người Nhận * 0919633004 Người nhận * ngân VP Nhận * Trạm Quận 5 Giao hàng G…" at bounding box center [728, 255] width 1240 height 85
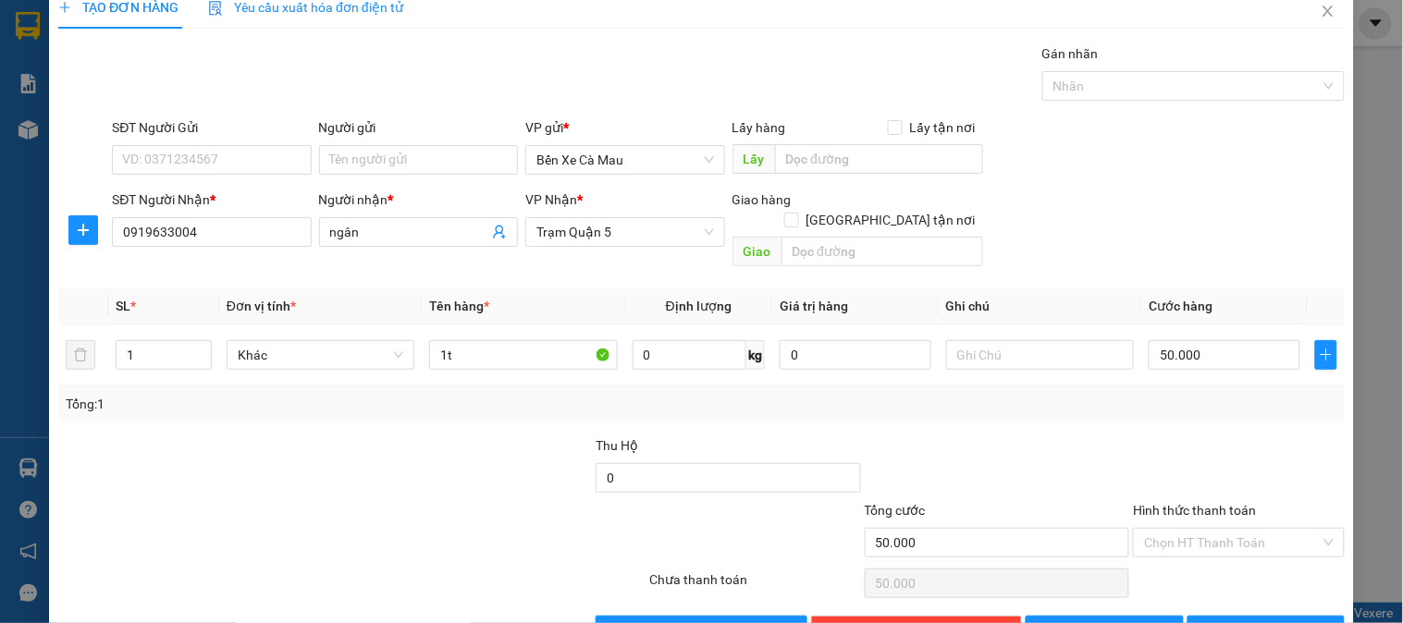
scroll to position [60, 0]
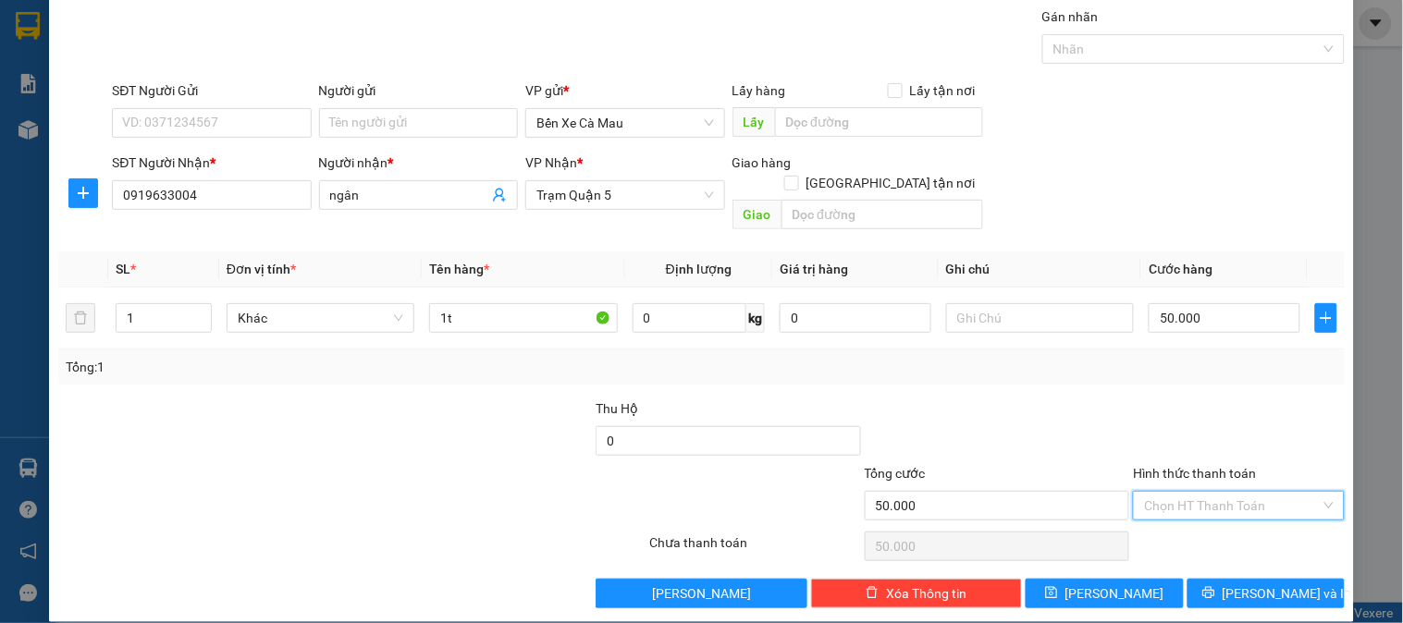
click at [1272, 492] on input "Hình thức thanh toán" at bounding box center [1232, 506] width 176 height 28
click at [1232, 525] on div "Tại văn phòng" at bounding box center [1227, 523] width 187 height 20
type input "0"
click at [1228, 557] on div "Transit Pickup Surcharge Ids Transit Deliver Surcharge Ids Transit Deliver Surc…" at bounding box center [701, 307] width 1287 height 602
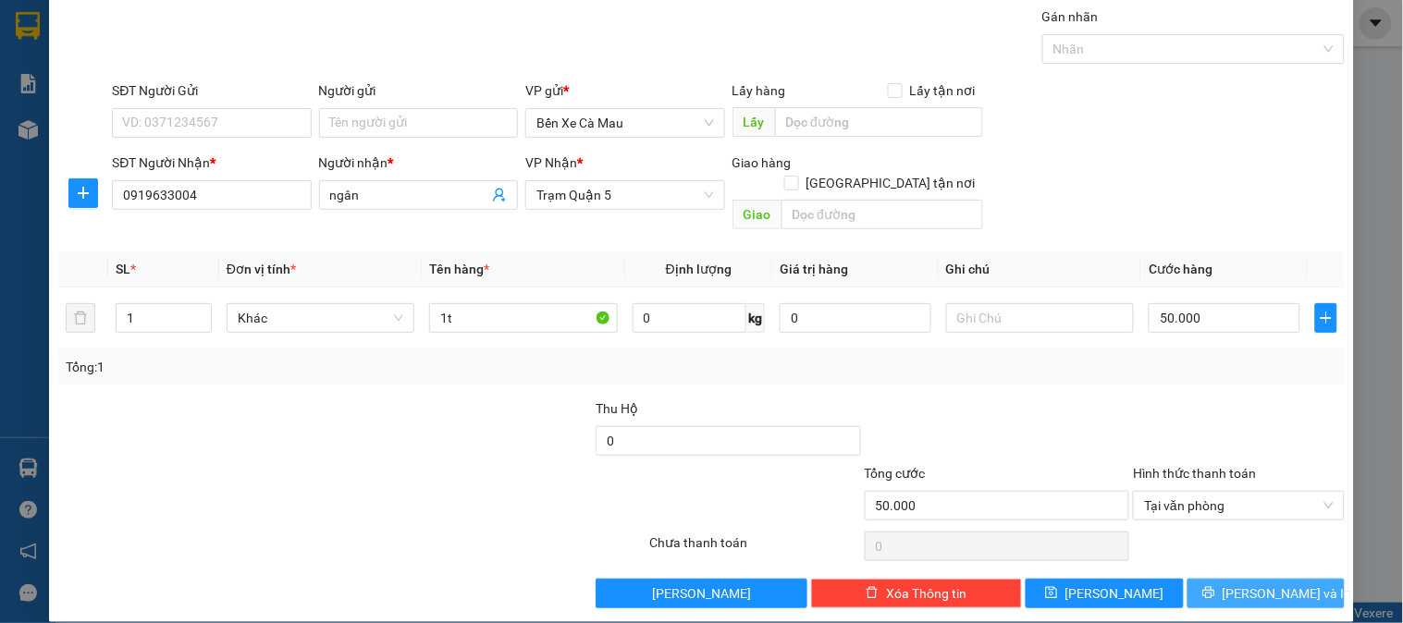
click at [1214, 587] on icon "printer" at bounding box center [1208, 593] width 12 height 12
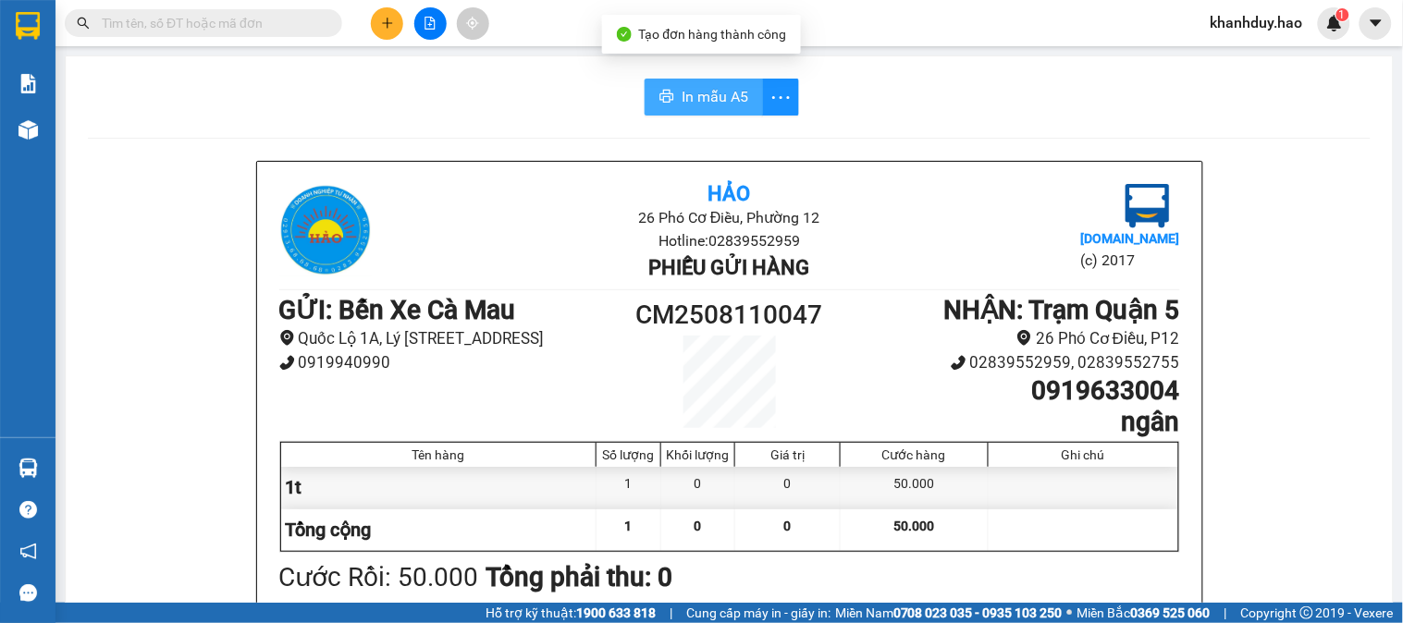
click at [694, 89] on span "In mẫu A5" at bounding box center [715, 96] width 67 height 23
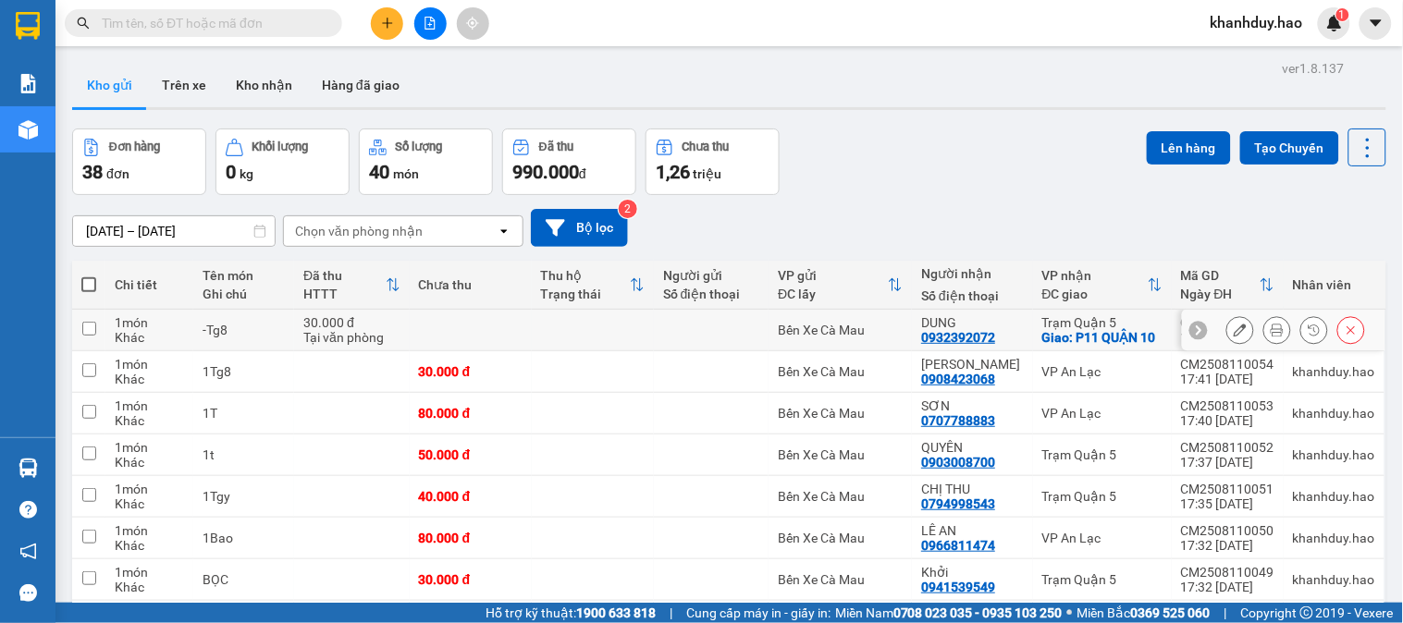
drag, startPoint x: 1251, startPoint y: 334, endPoint x: 1212, endPoint y: 299, distance: 53.1
click at [1264, 334] on button at bounding box center [1277, 330] width 26 height 32
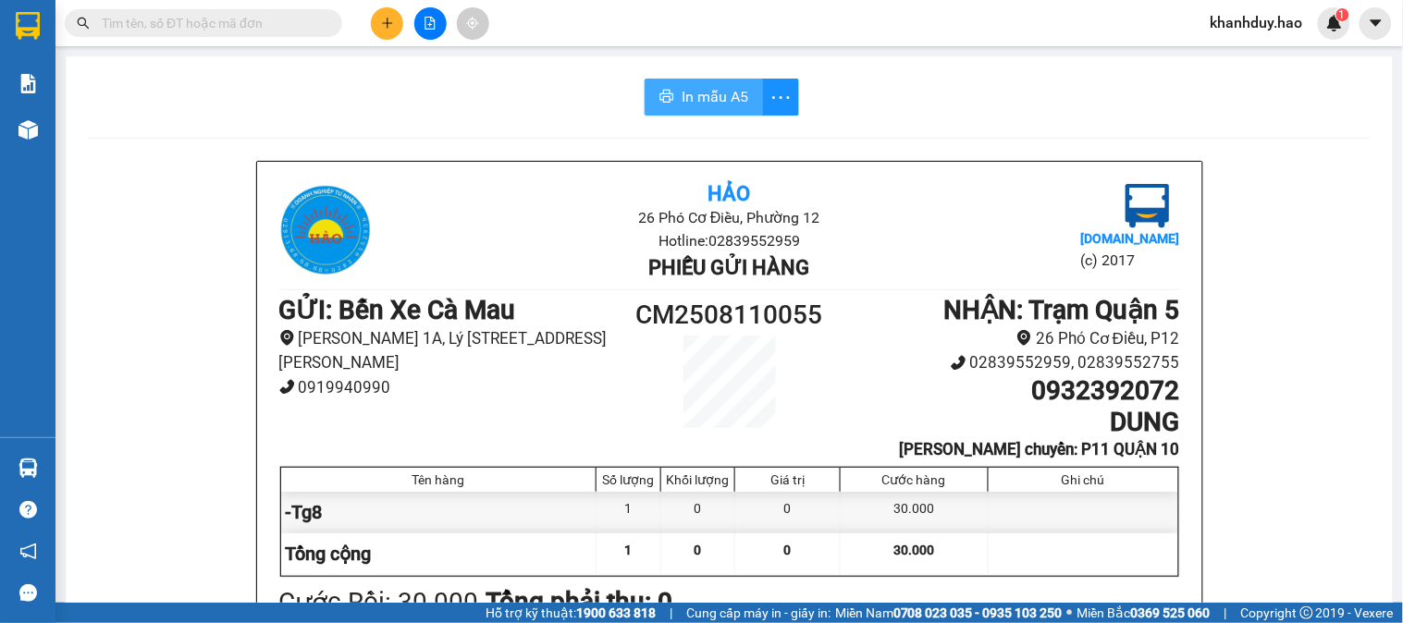
drag, startPoint x: 732, startPoint y: 85, endPoint x: 712, endPoint y: 89, distance: 19.8
click at [728, 85] on span "In mẫu A5" at bounding box center [715, 96] width 67 height 23
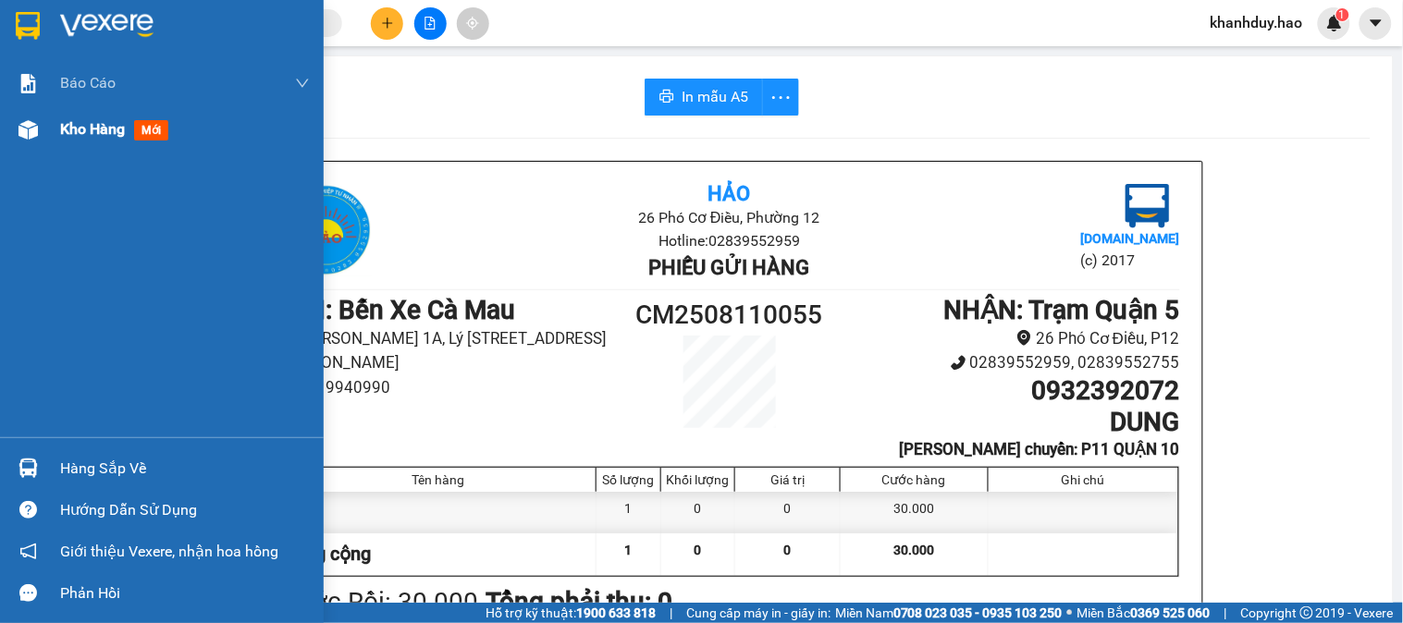
click at [92, 121] on span "Kho hàng" at bounding box center [92, 129] width 65 height 18
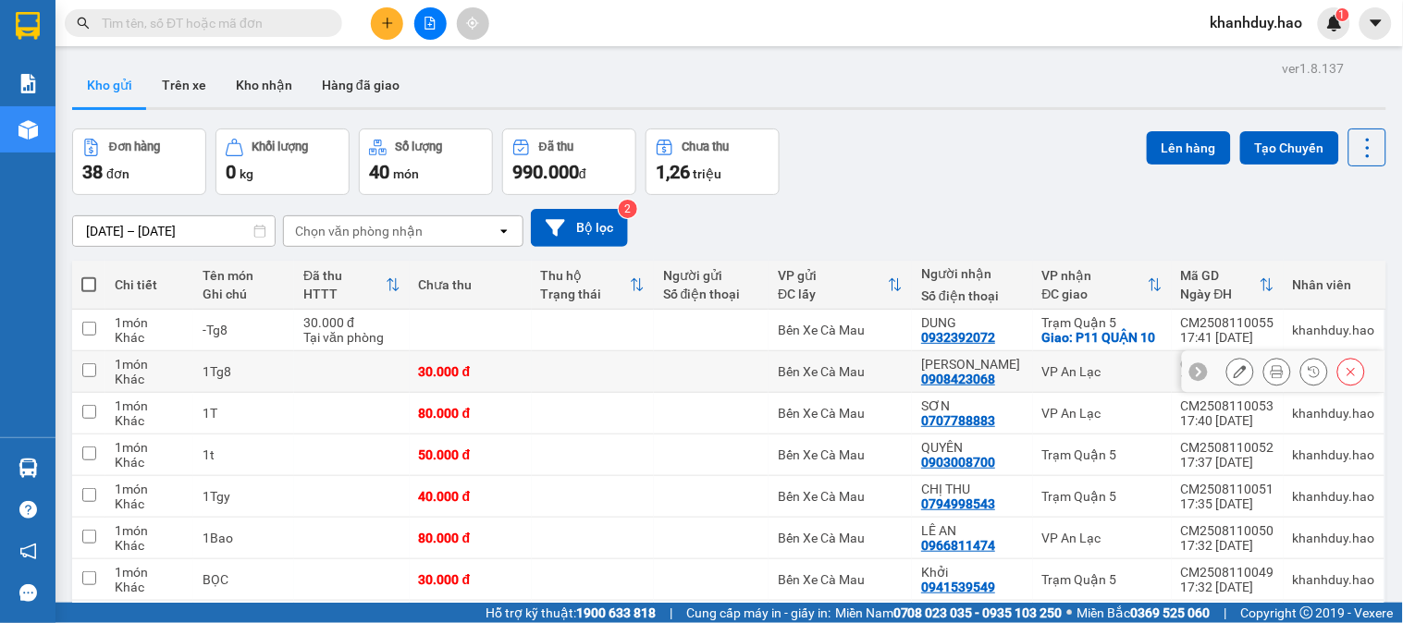
click at [1271, 371] on icon at bounding box center [1277, 371] width 13 height 13
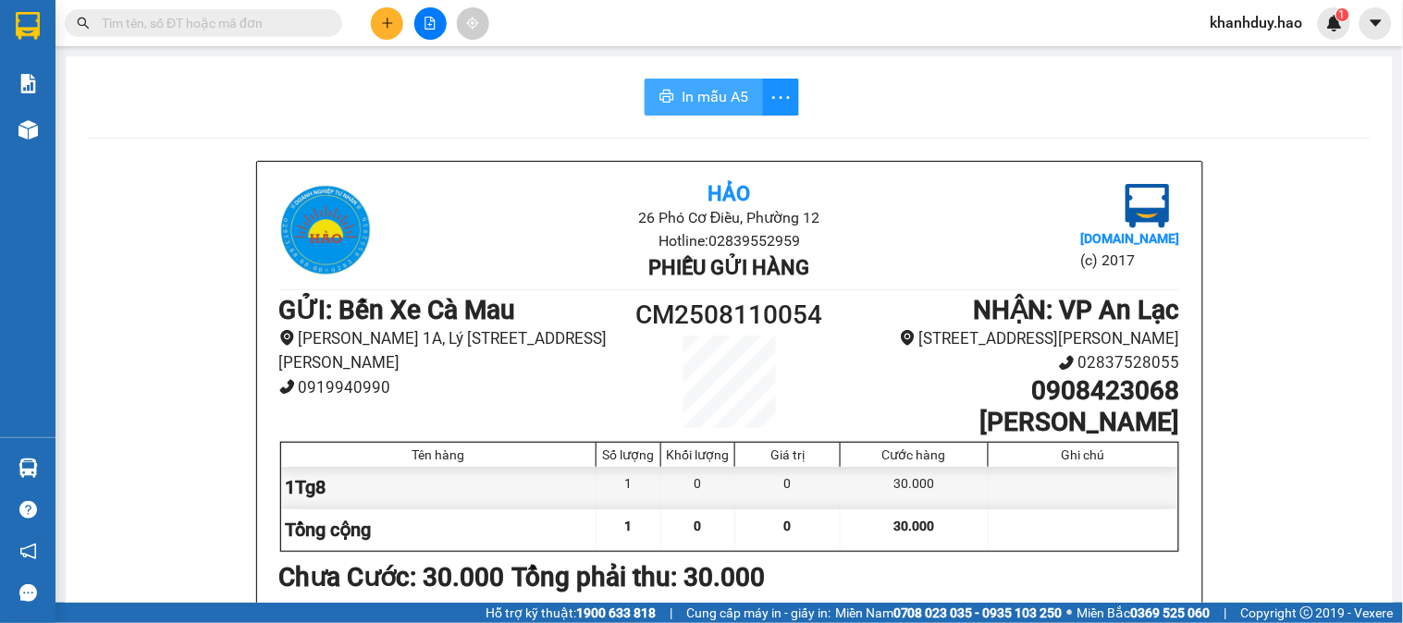
click at [701, 84] on button "In mẫu A5" at bounding box center [704, 97] width 118 height 37
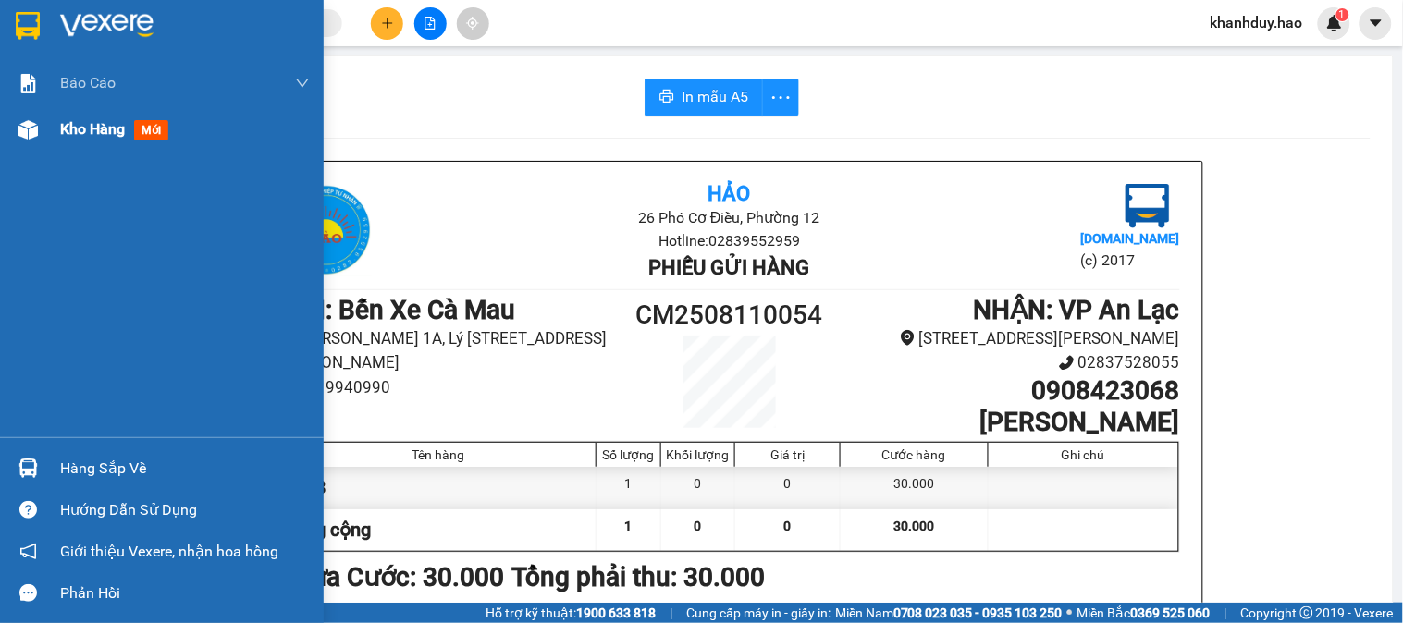
click at [60, 133] on span "Kho hàng" at bounding box center [92, 129] width 65 height 18
click at [68, 137] on span "Kho hàng" at bounding box center [92, 129] width 65 height 18
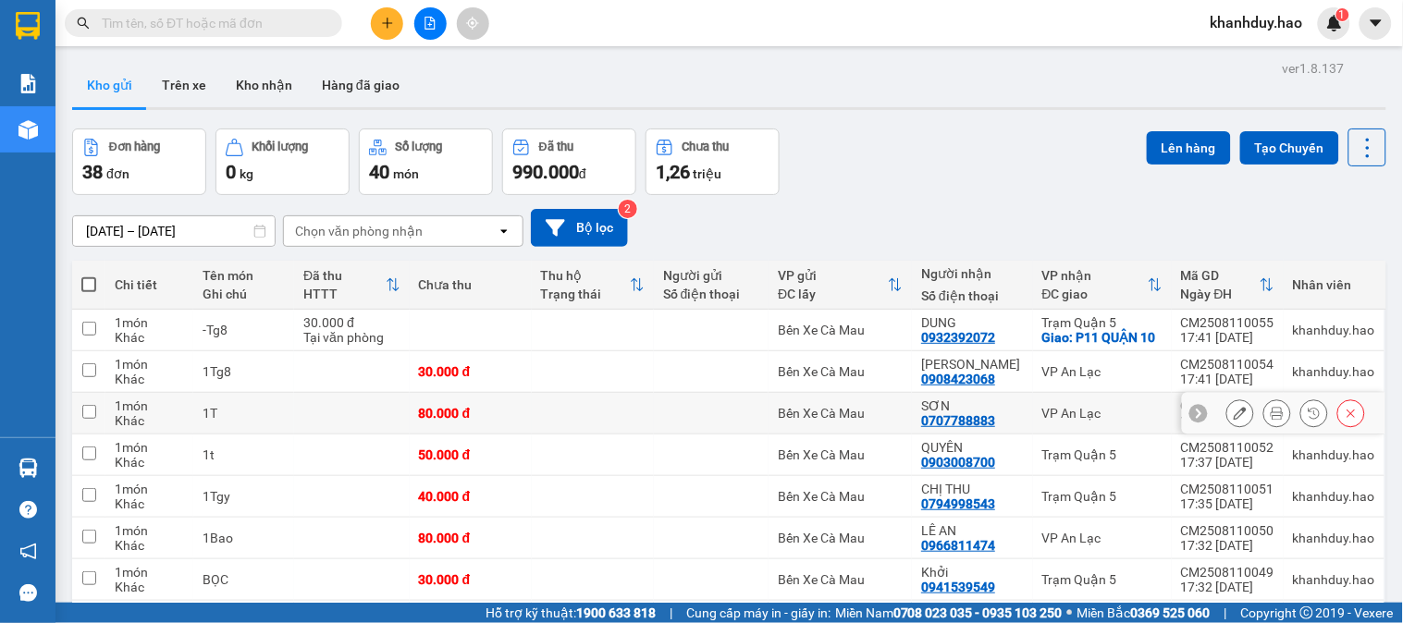
click at [1271, 413] on icon at bounding box center [1277, 413] width 13 height 13
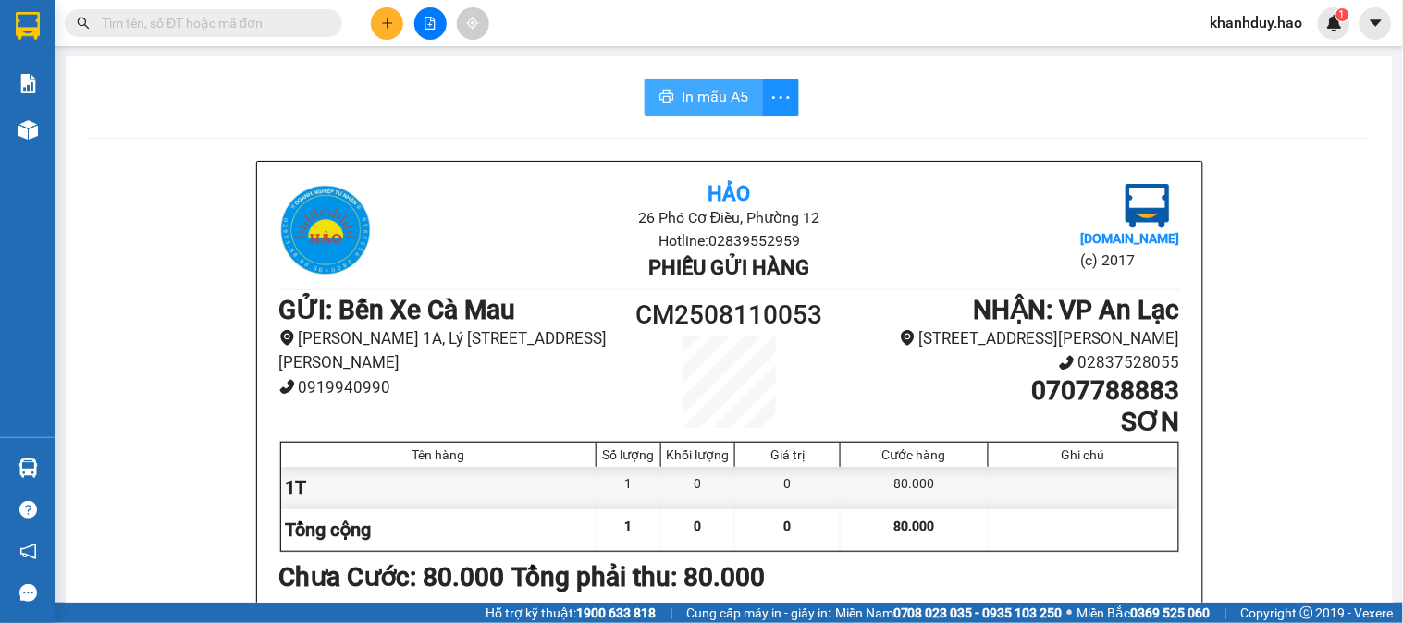
click at [720, 91] on span "In mẫu A5" at bounding box center [715, 96] width 67 height 23
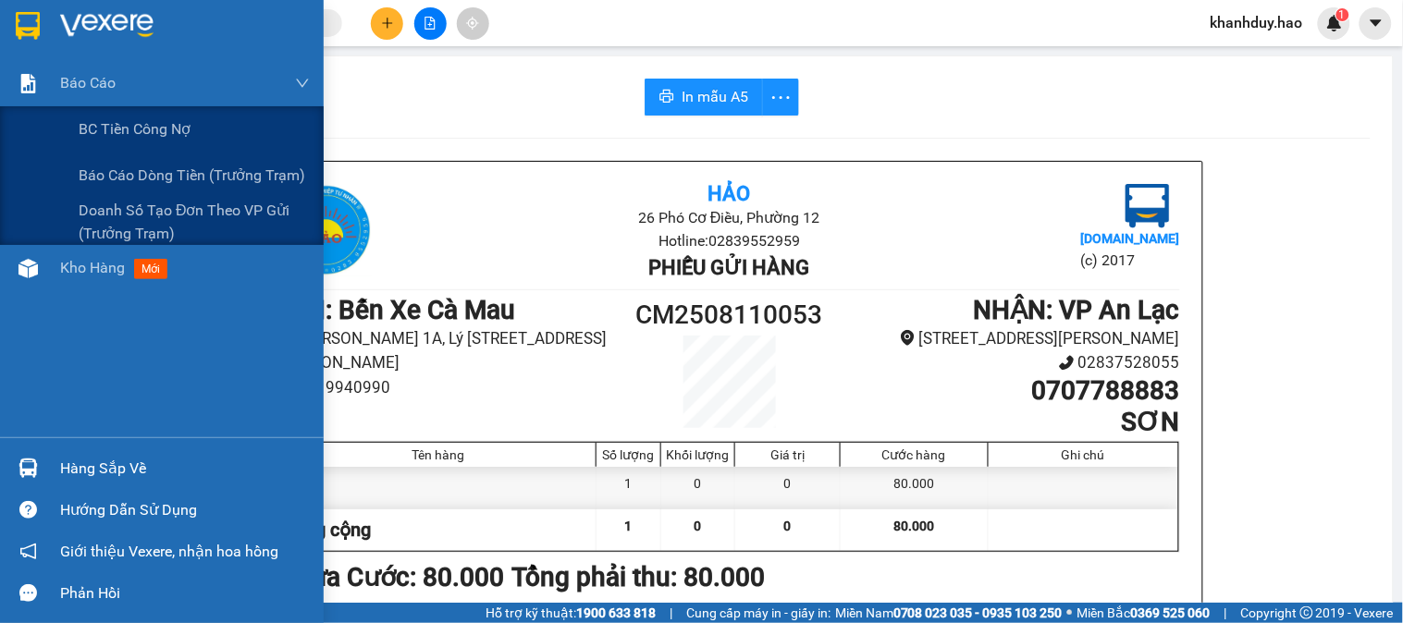
drag, startPoint x: 54, startPoint y: 90, endPoint x: 78, endPoint y: 248, distance: 160.0
click at [56, 97] on div "Báo cáo" at bounding box center [162, 83] width 324 height 46
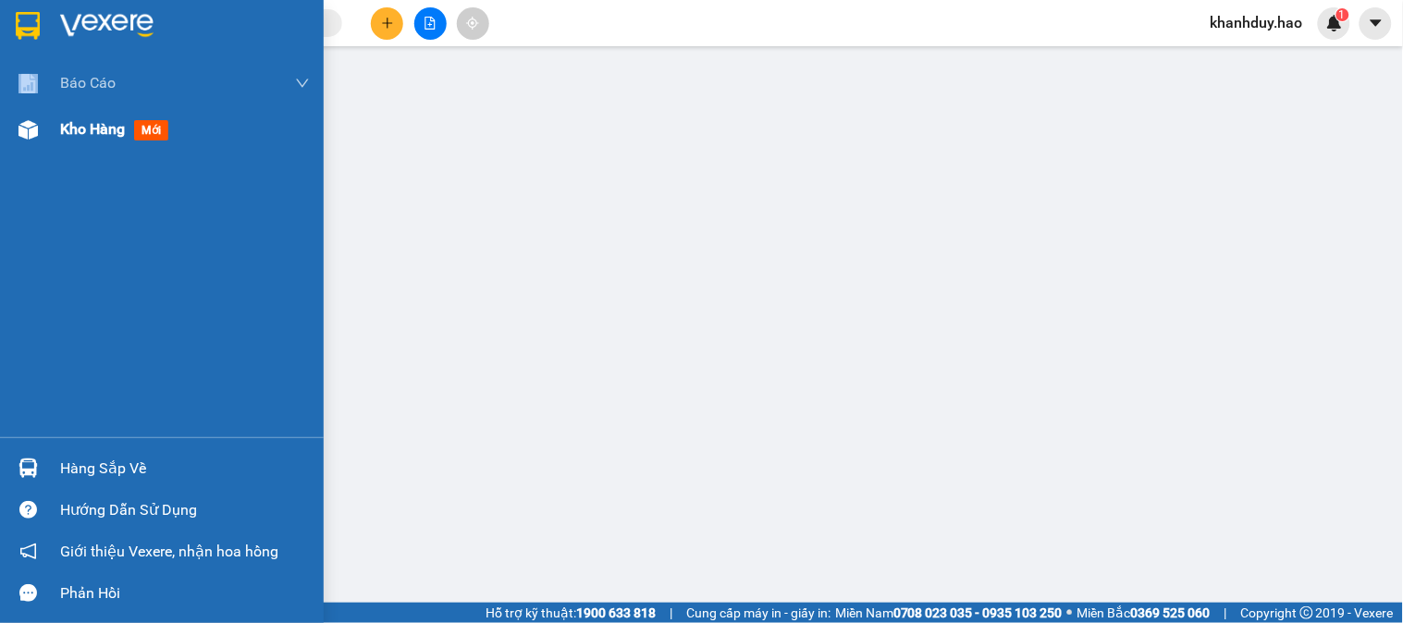
click at [96, 116] on div "Kho hàng mới" at bounding box center [185, 129] width 250 height 46
drag, startPoint x: 96, startPoint y: 116, endPoint x: 99, endPoint y: 135, distance: 19.6
click at [97, 116] on div "Kho hàng mới" at bounding box center [185, 129] width 250 height 46
click at [97, 123] on div "Kho hàng mới" at bounding box center [185, 129] width 250 height 46
click at [99, 141] on div "Kho hàng mới" at bounding box center [118, 128] width 116 height 23
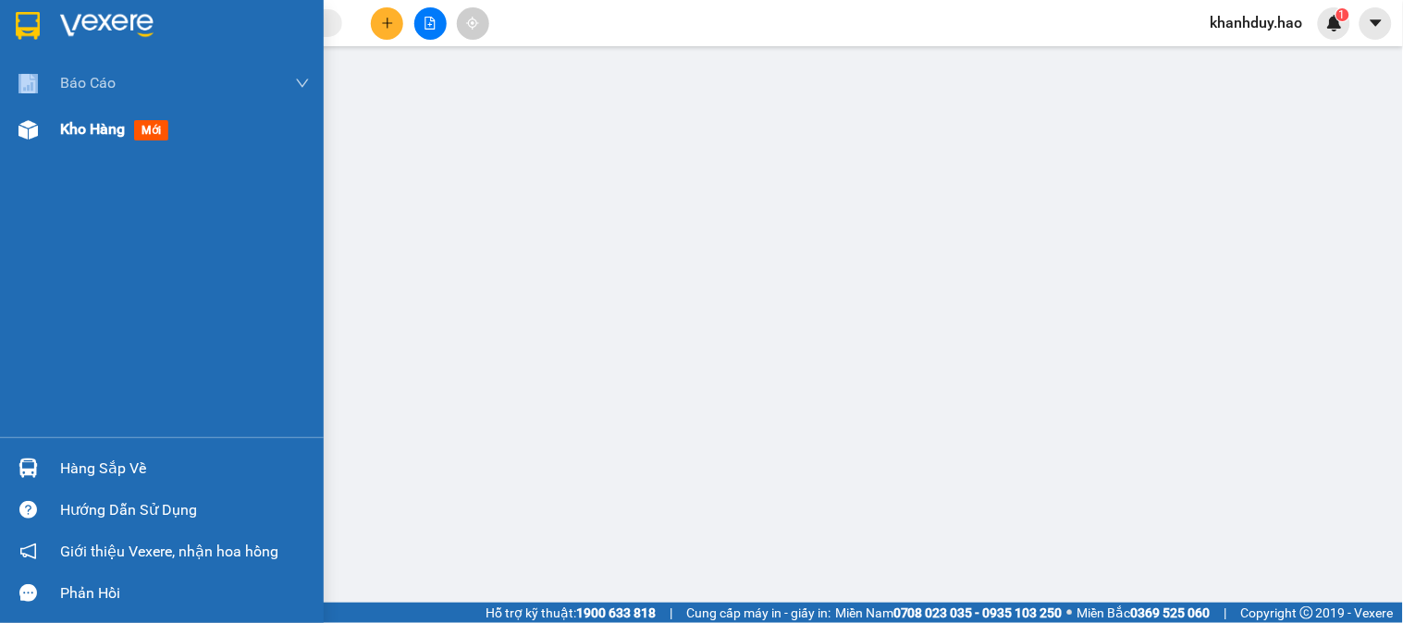
click at [99, 135] on span "Kho hàng" at bounding box center [92, 129] width 65 height 18
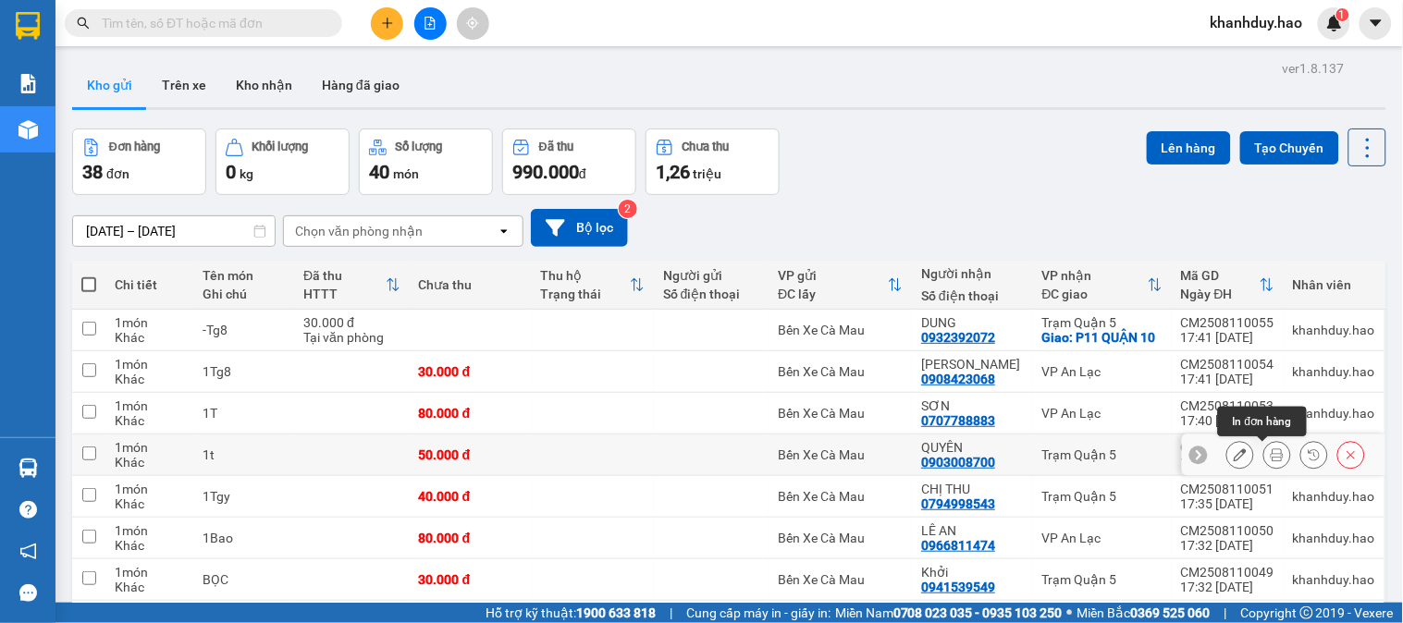
click at [1264, 463] on button at bounding box center [1277, 455] width 26 height 32
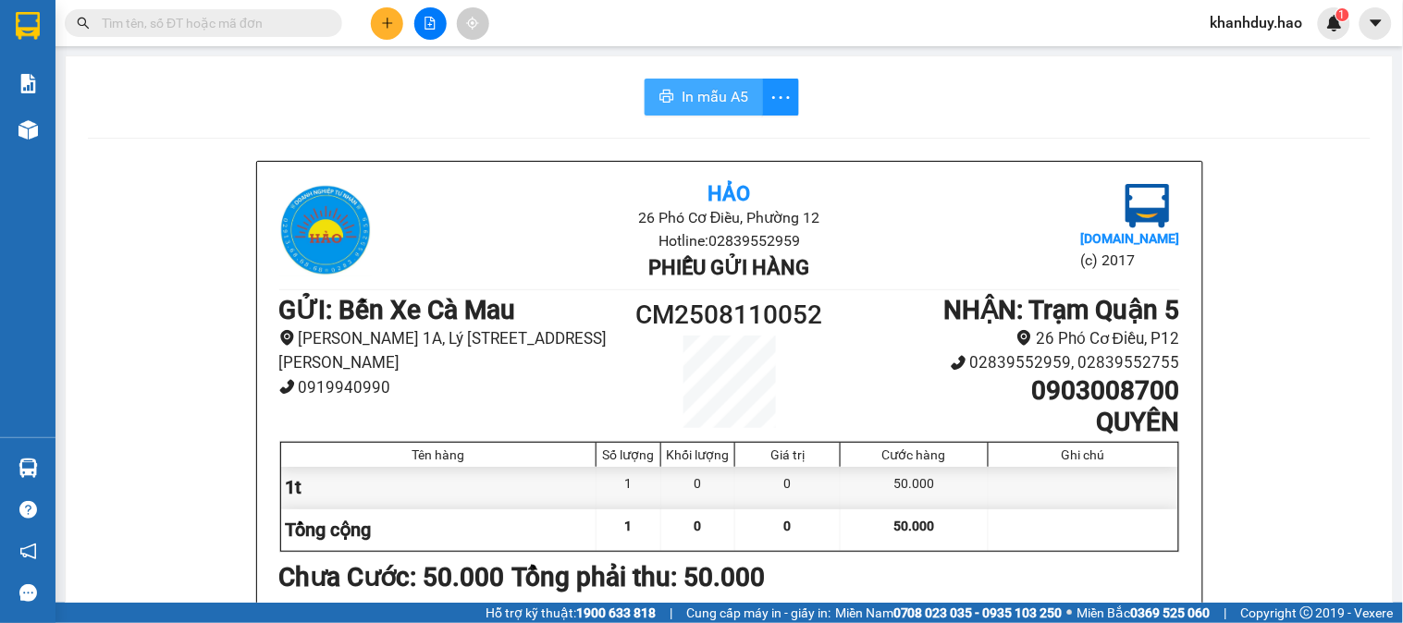
click at [714, 106] on span "In mẫu A5" at bounding box center [715, 96] width 67 height 23
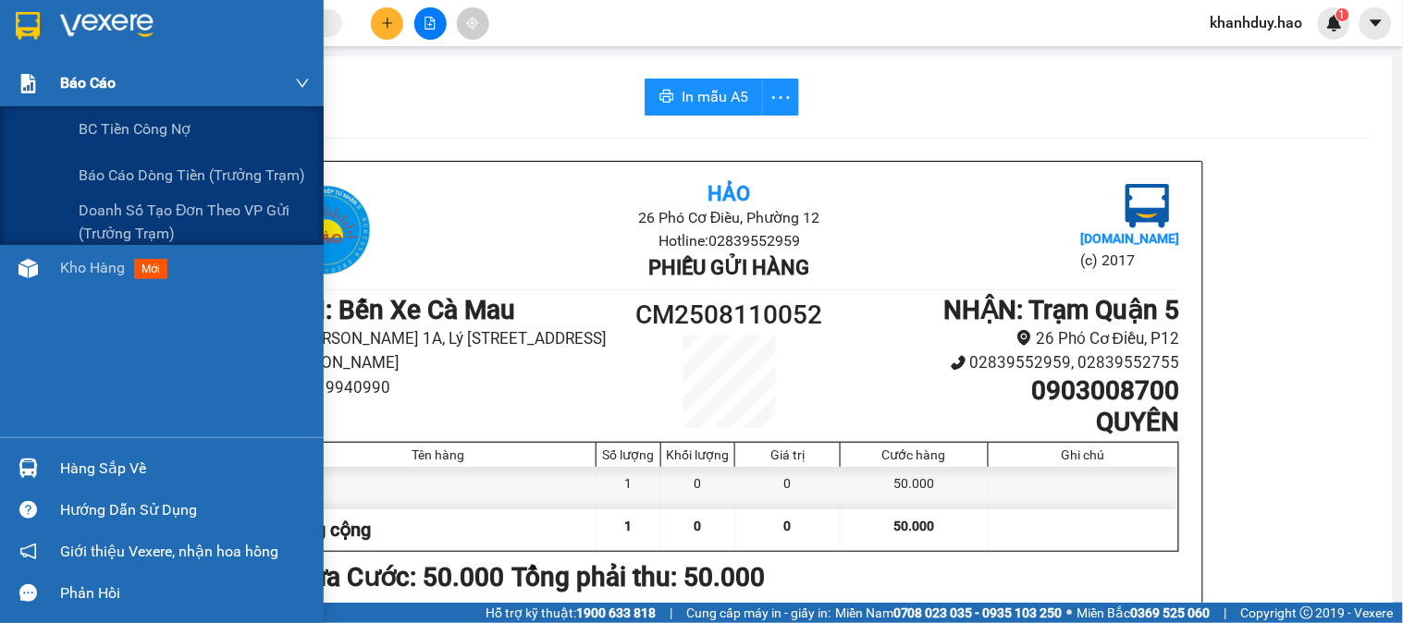
drag, startPoint x: 50, startPoint y: 96, endPoint x: 77, endPoint y: 248, distance: 154.0
click at [50, 98] on div "Báo cáo" at bounding box center [162, 83] width 324 height 46
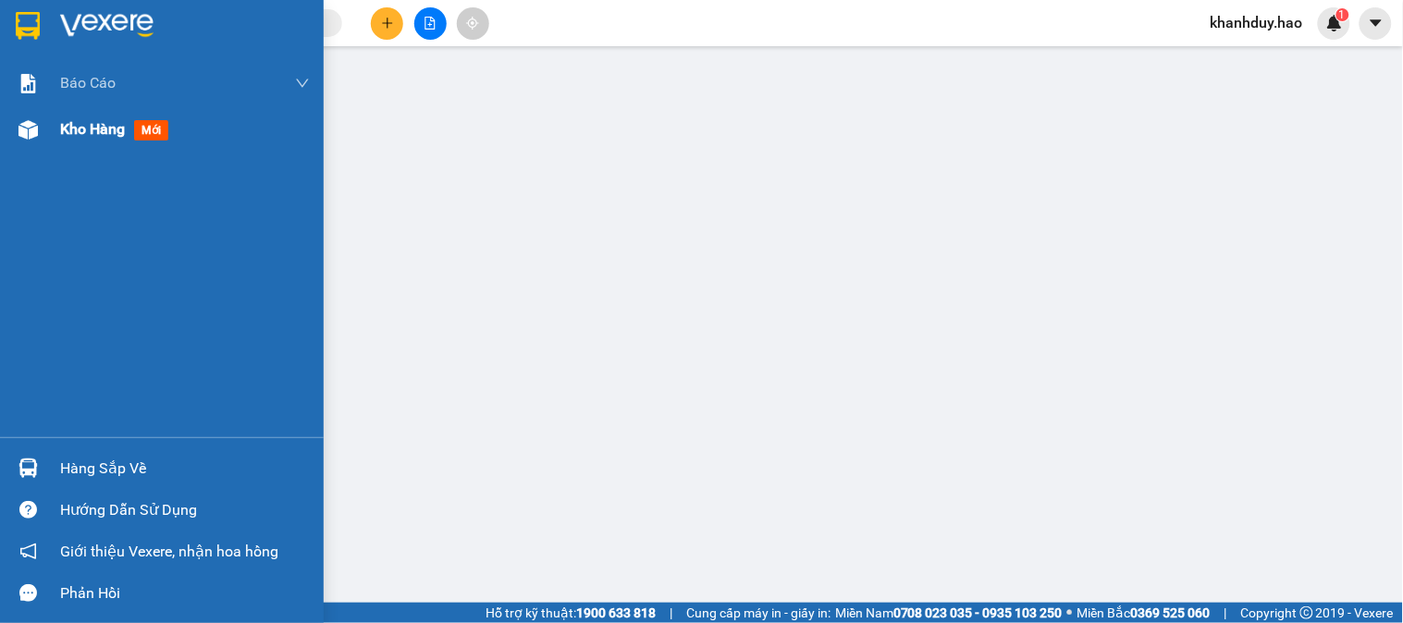
click at [80, 135] on span "Kho hàng" at bounding box center [92, 129] width 65 height 18
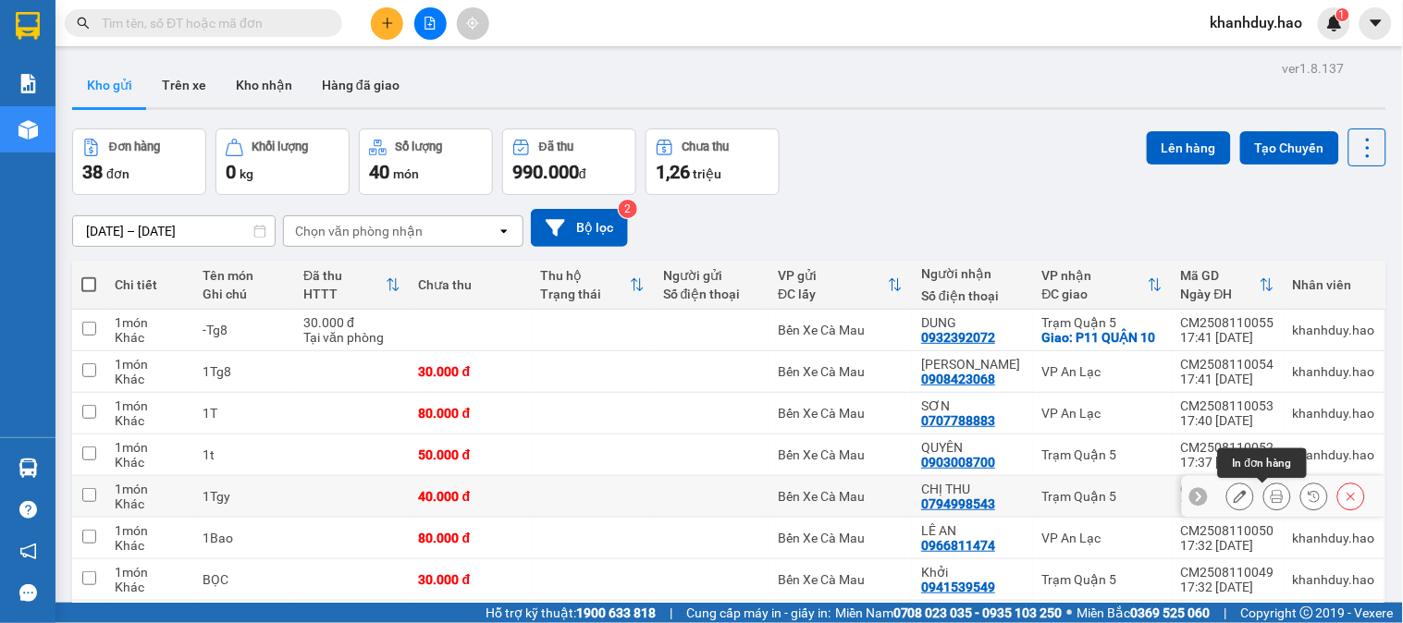
click at [1271, 499] on icon at bounding box center [1277, 496] width 13 height 13
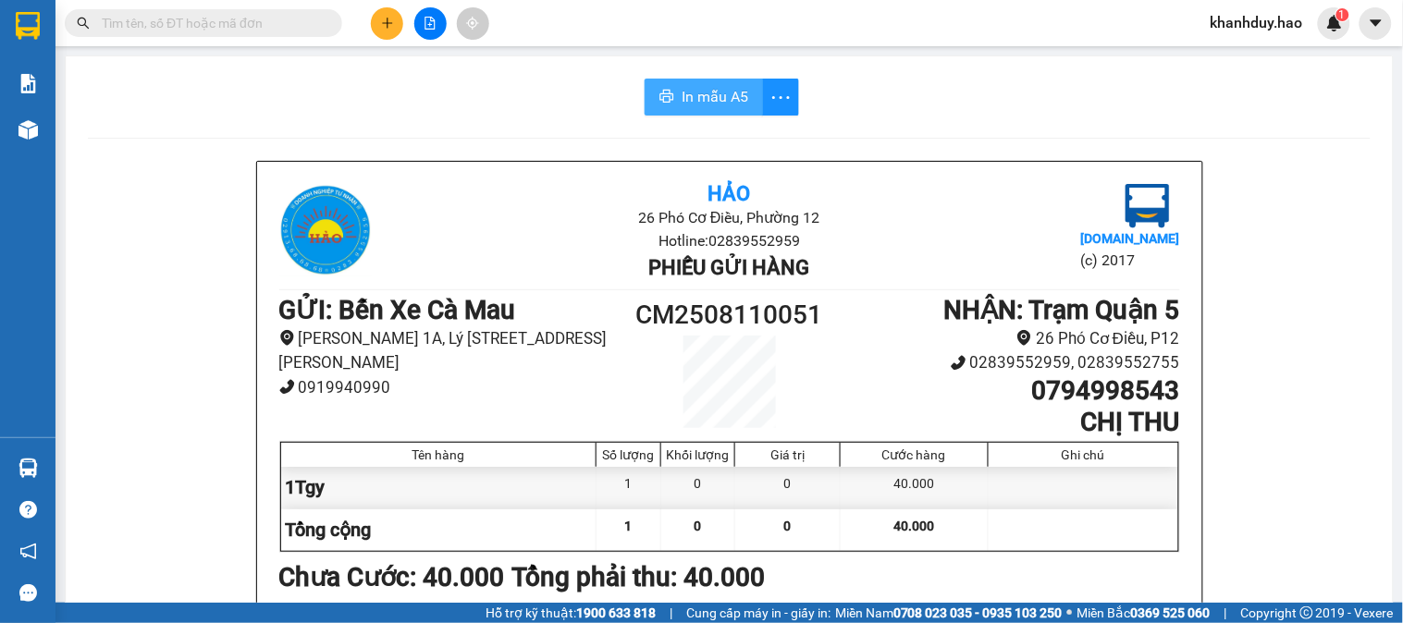
click at [705, 91] on span "In mẫu A5" at bounding box center [715, 96] width 67 height 23
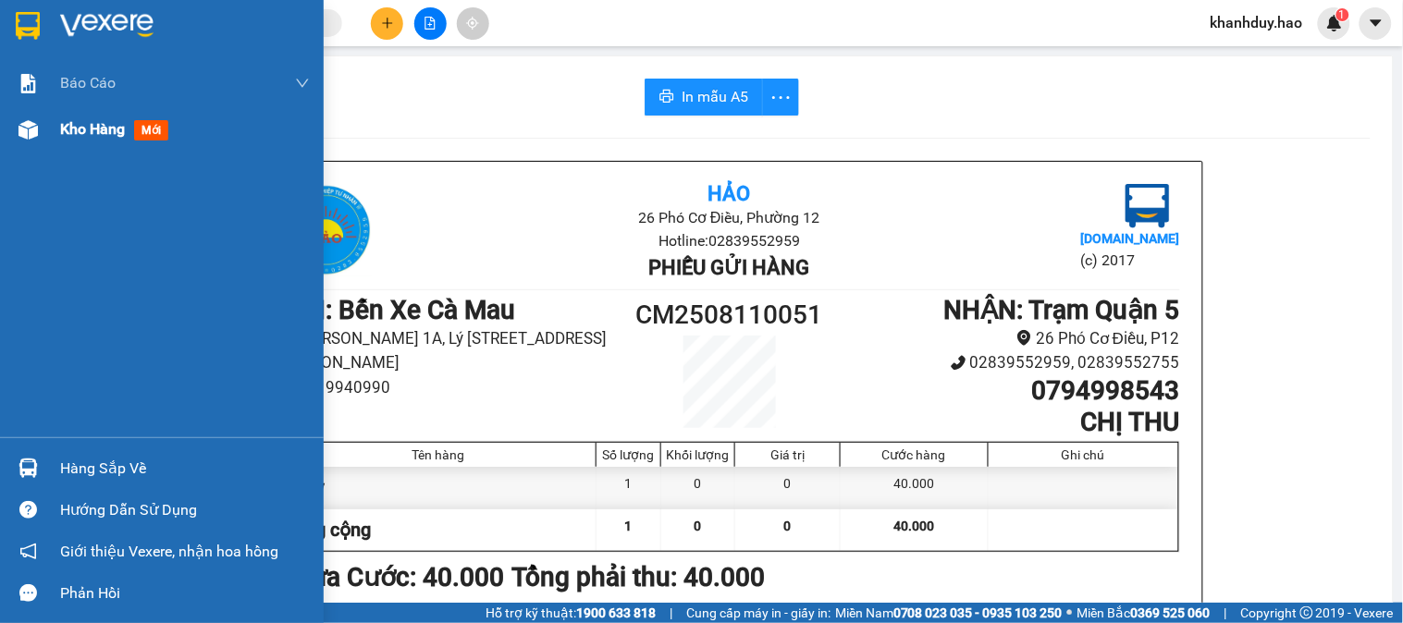
click at [78, 142] on div "Kho hàng mới" at bounding box center [185, 129] width 250 height 46
click at [80, 140] on div "Kho hàng mới" at bounding box center [118, 128] width 116 height 23
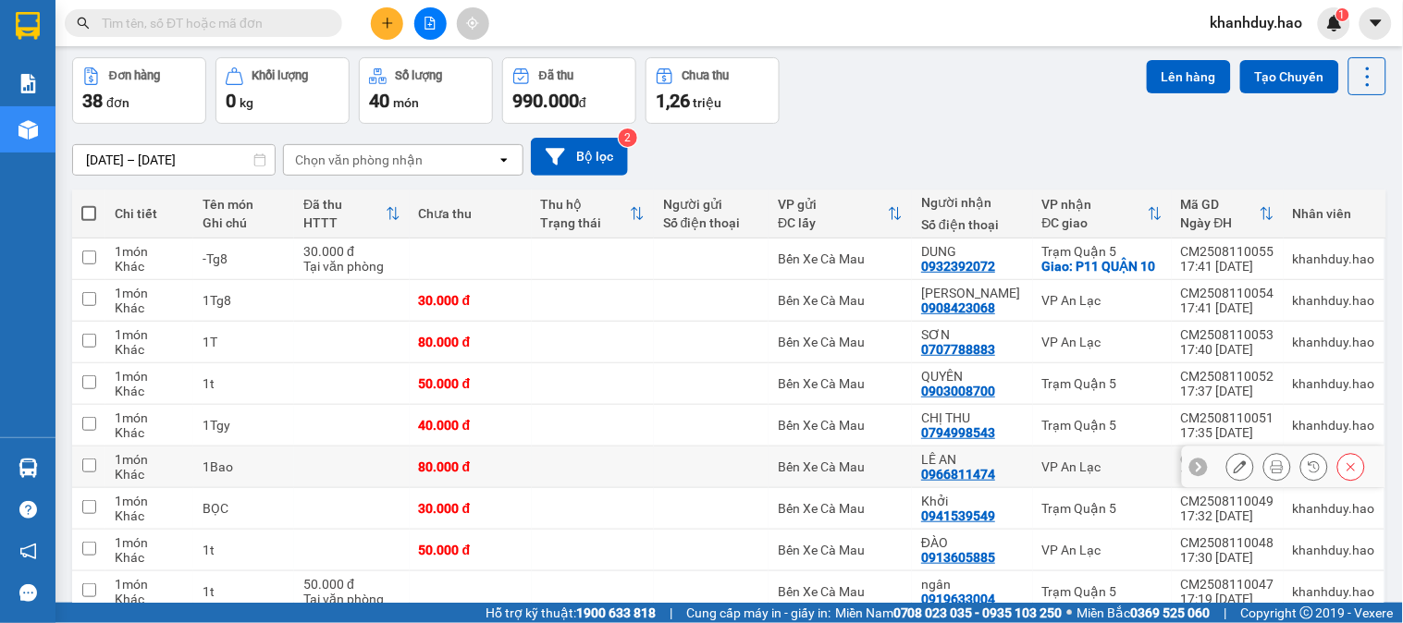
scroll to position [103, 0]
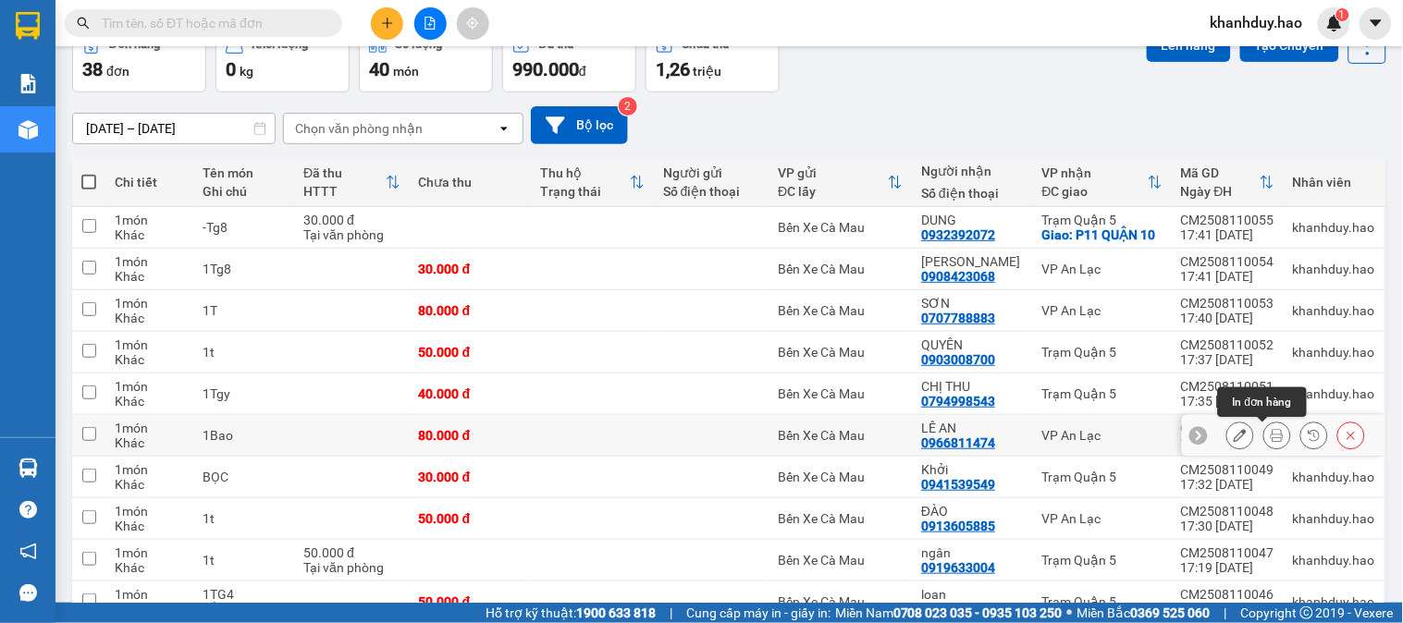
click at [1271, 438] on icon at bounding box center [1277, 435] width 13 height 13
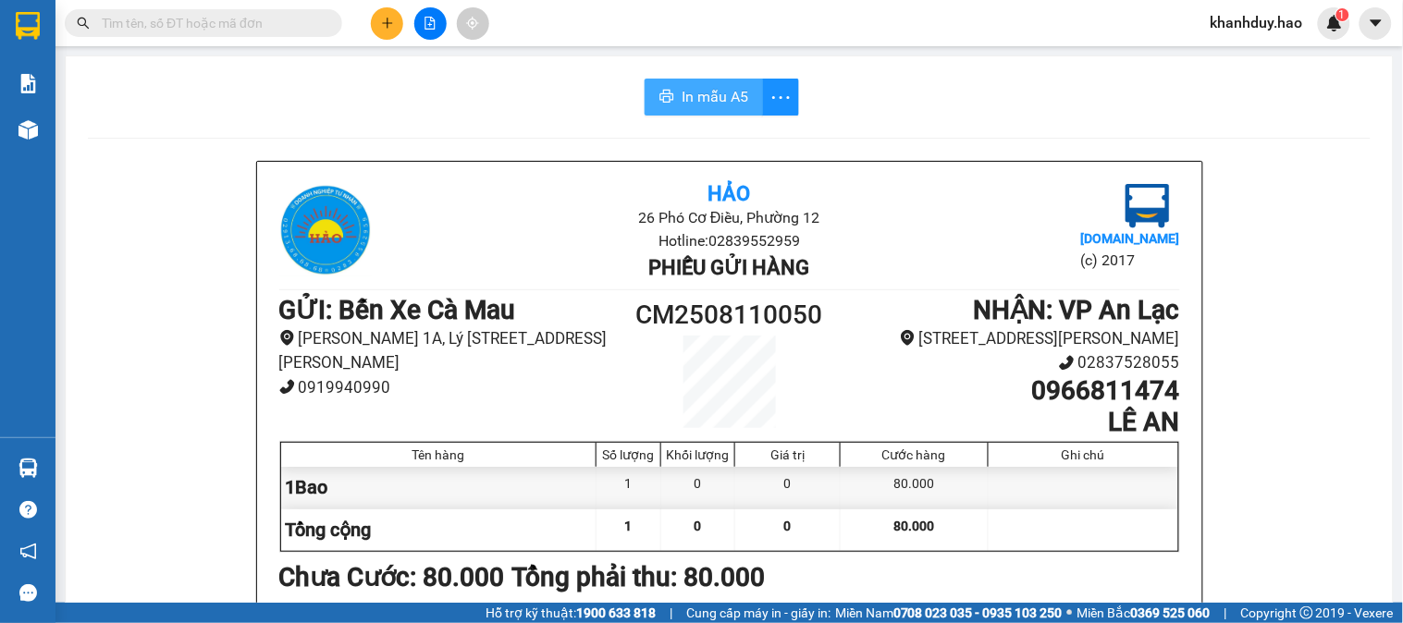
click at [705, 97] on span "In mẫu A5" at bounding box center [715, 96] width 67 height 23
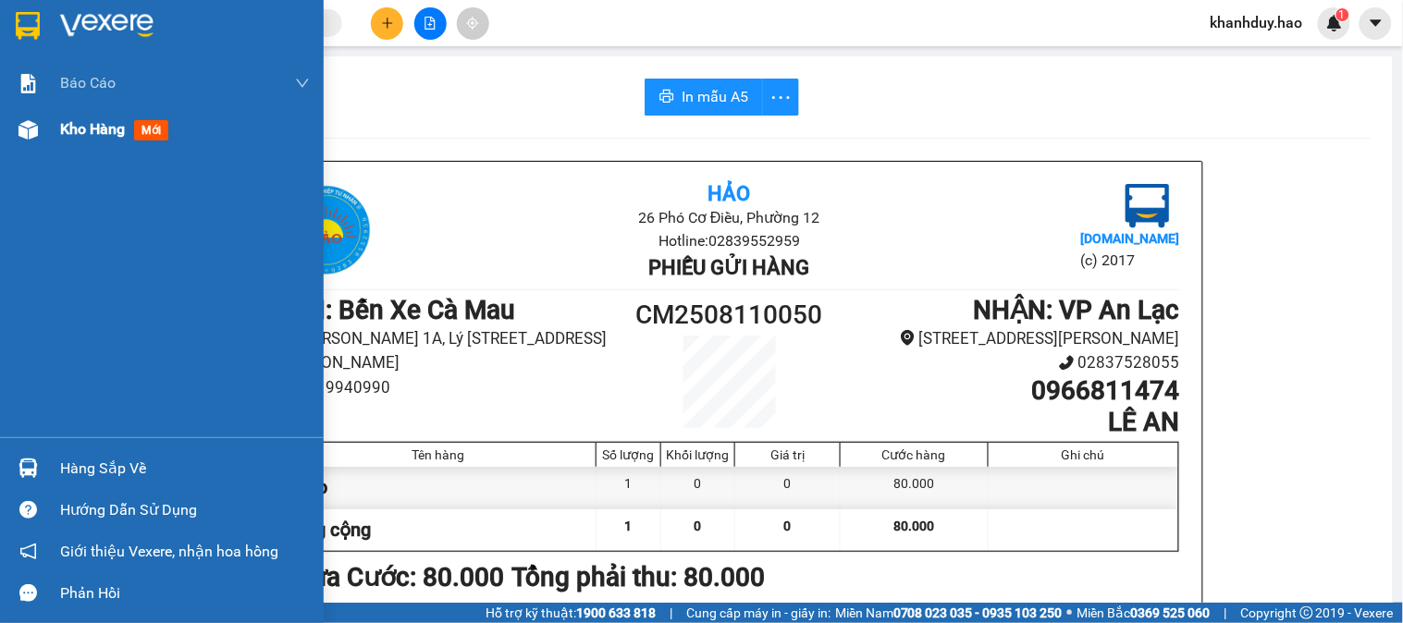
click at [85, 145] on div "Kho hàng mới" at bounding box center [185, 129] width 250 height 46
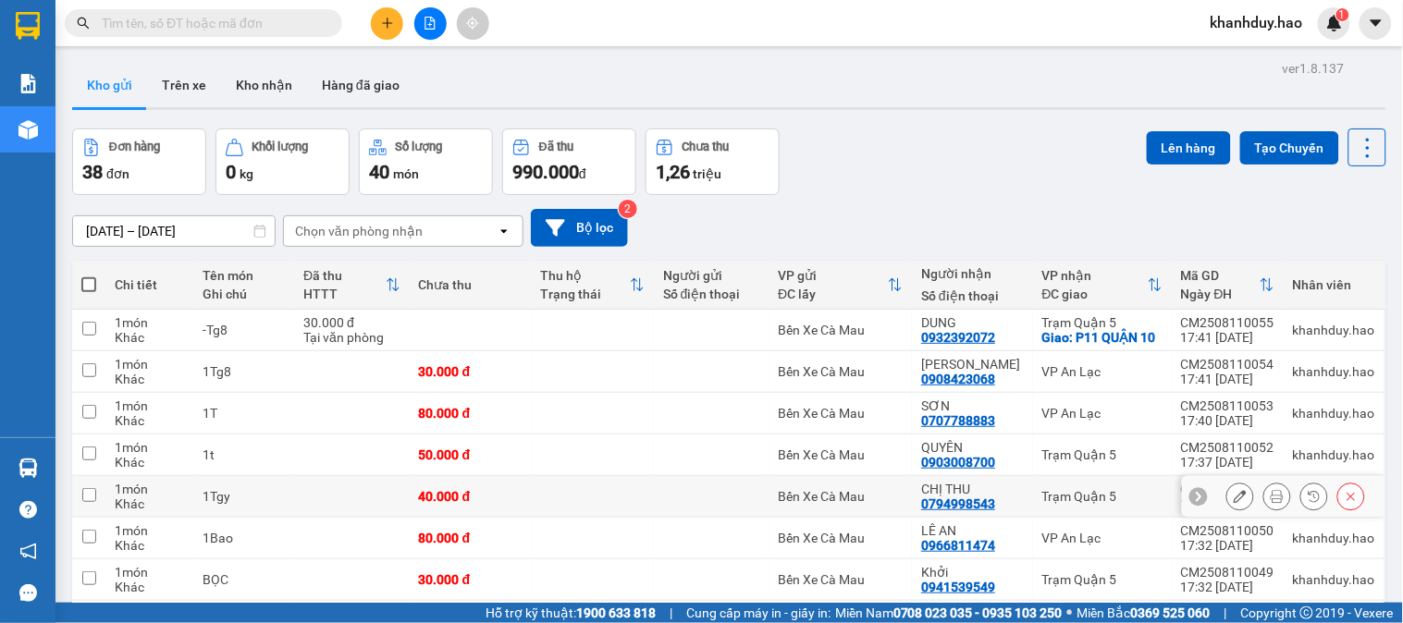
scroll to position [103, 0]
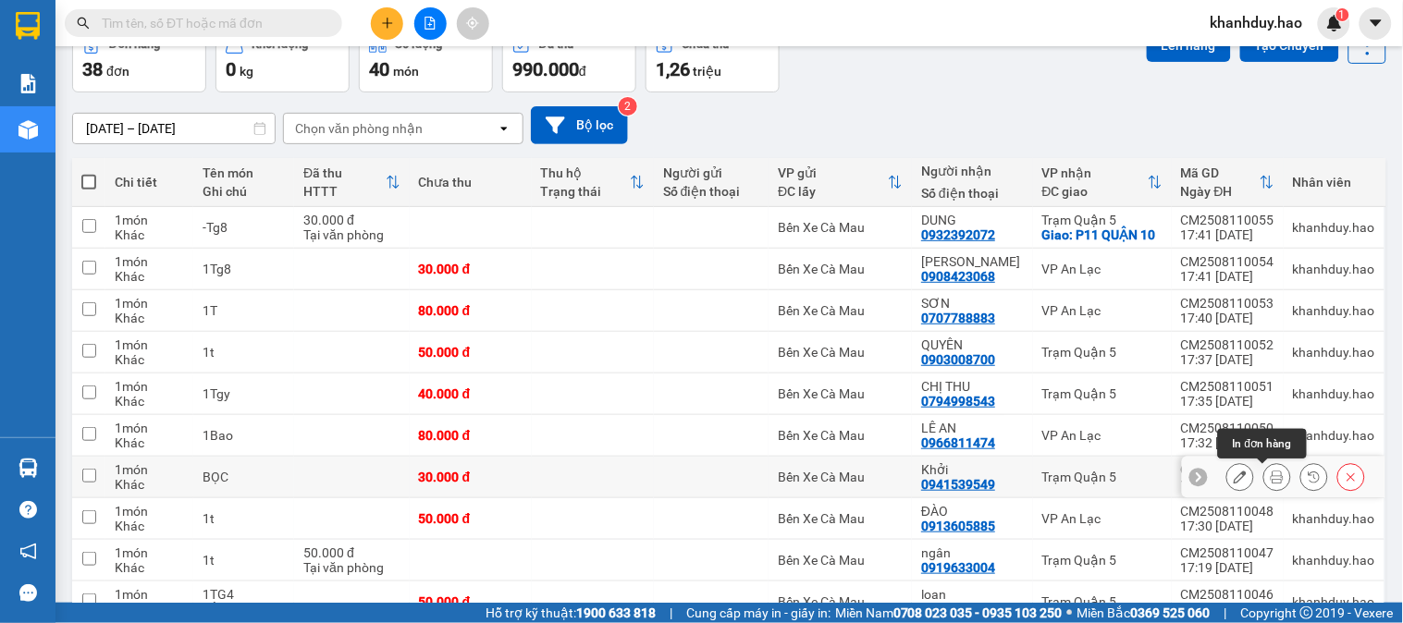
click at [1264, 479] on button at bounding box center [1277, 478] width 26 height 32
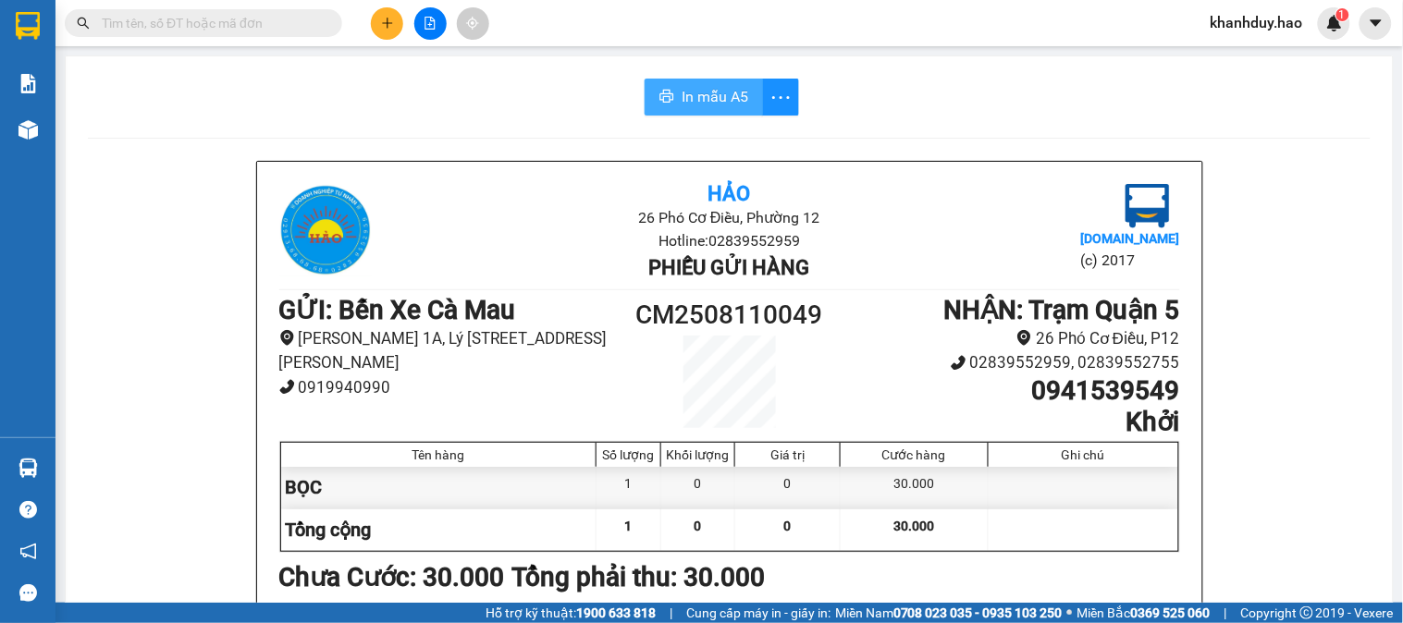
click at [733, 115] on button "In mẫu A5" at bounding box center [704, 97] width 118 height 37
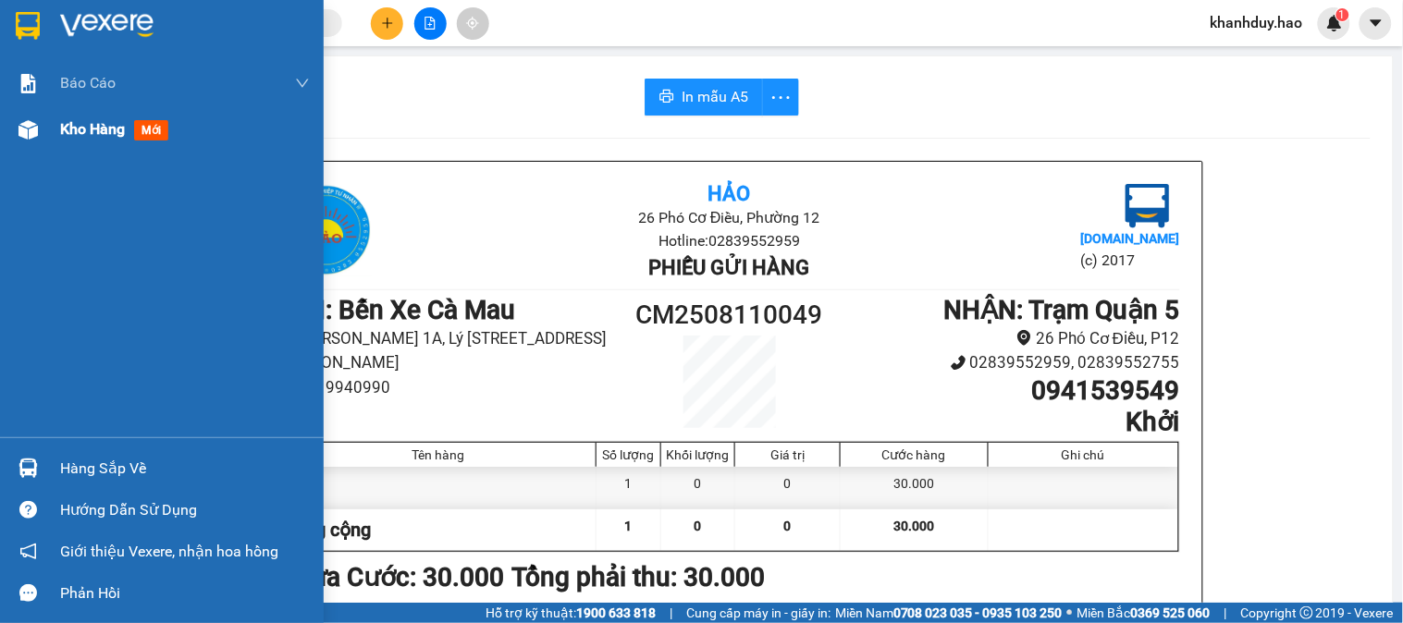
click at [47, 134] on div "Kho hàng mới" at bounding box center [162, 129] width 324 height 46
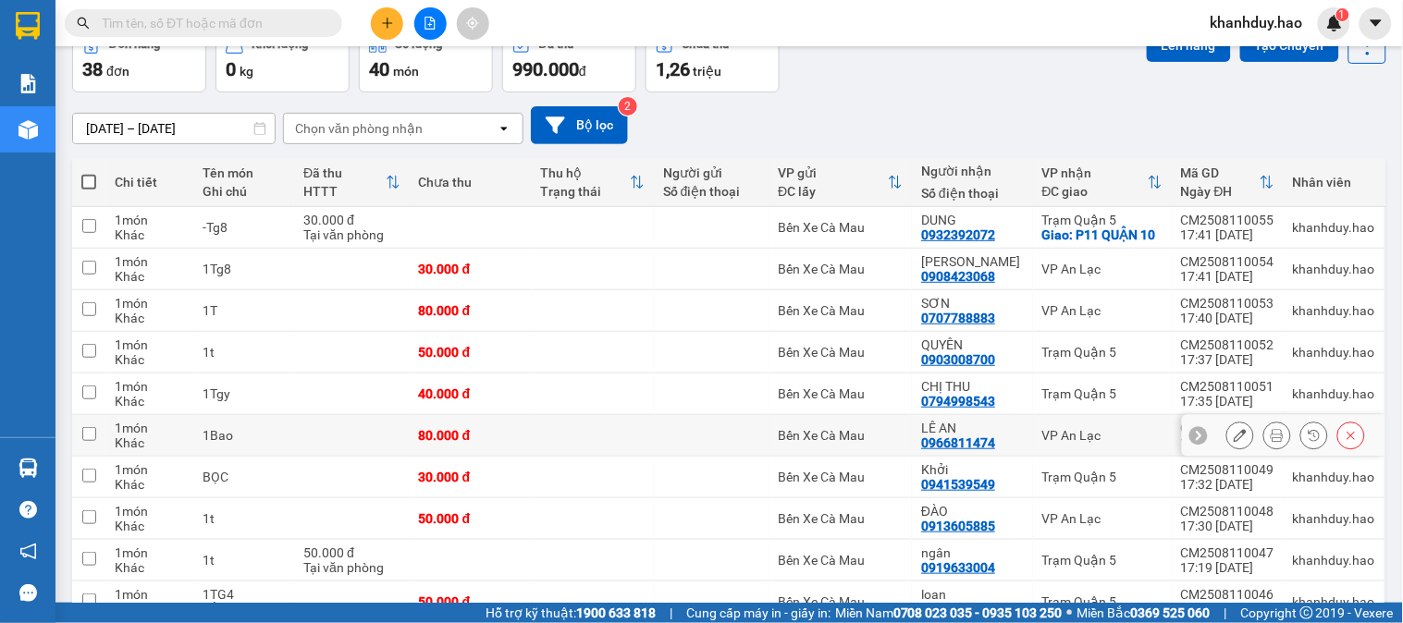
scroll to position [205, 0]
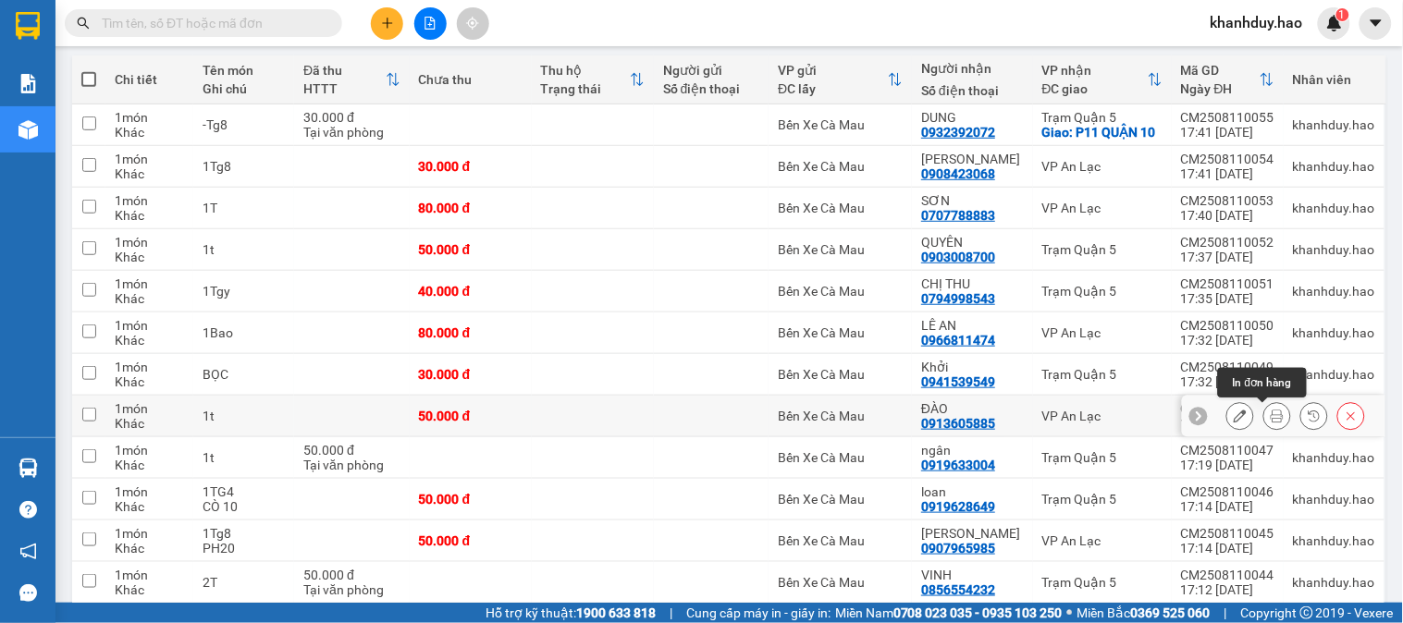
click at [1264, 424] on button at bounding box center [1277, 416] width 26 height 32
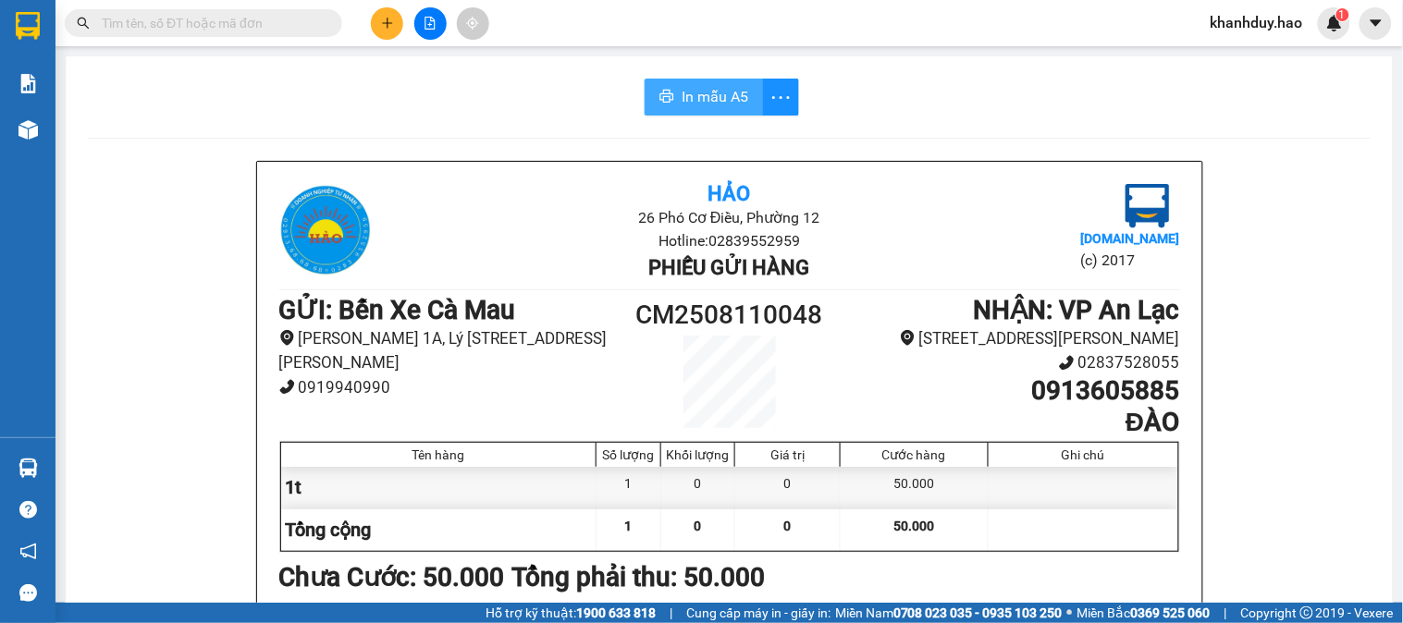
click at [682, 105] on span "In mẫu A5" at bounding box center [715, 96] width 67 height 23
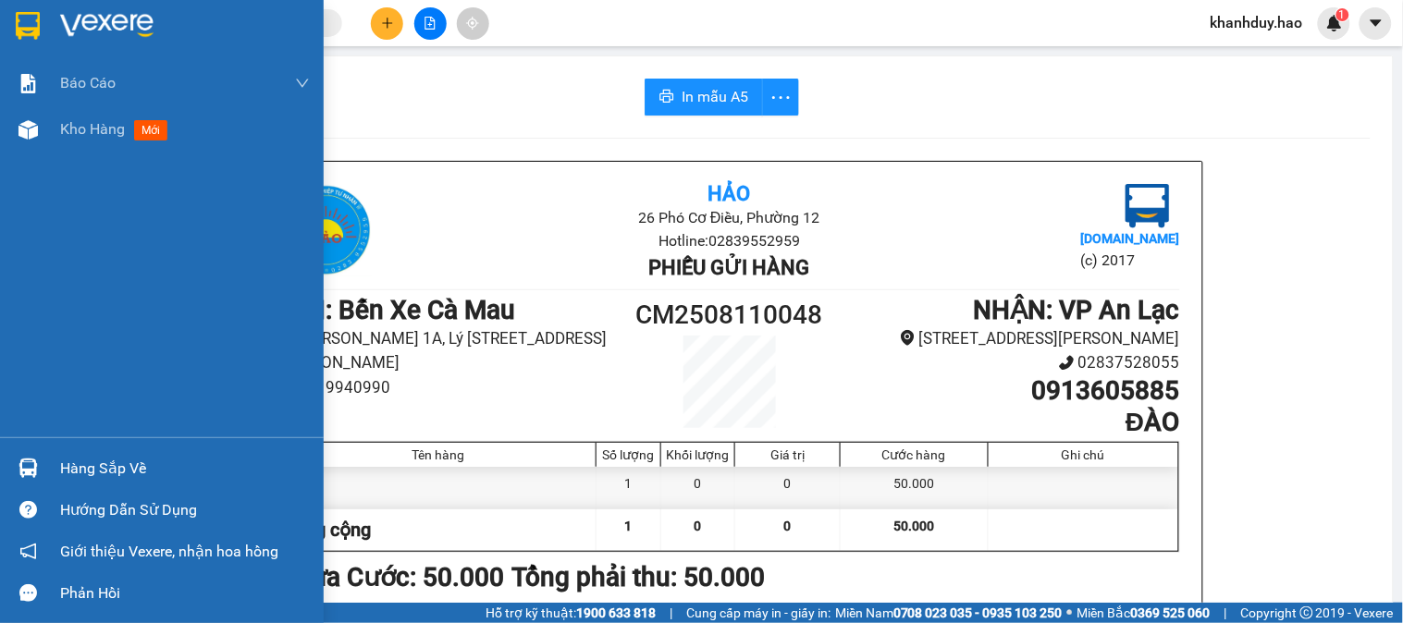
click at [65, 154] on div "Báo cáo BC tiền công nợ Báo cáo dòng tiền (trưởng trạm) Doanh số tạo đơn theo V…" at bounding box center [162, 248] width 324 height 377
drag, startPoint x: 65, startPoint y: 154, endPoint x: 96, endPoint y: 125, distance: 42.6
click at [69, 150] on div "Báo cáo BC tiền công nợ Báo cáo dòng tiền (trưởng trạm) Doanh số tạo đơn theo V…" at bounding box center [162, 248] width 324 height 377
click at [96, 125] on span "Kho hàng" at bounding box center [92, 129] width 65 height 18
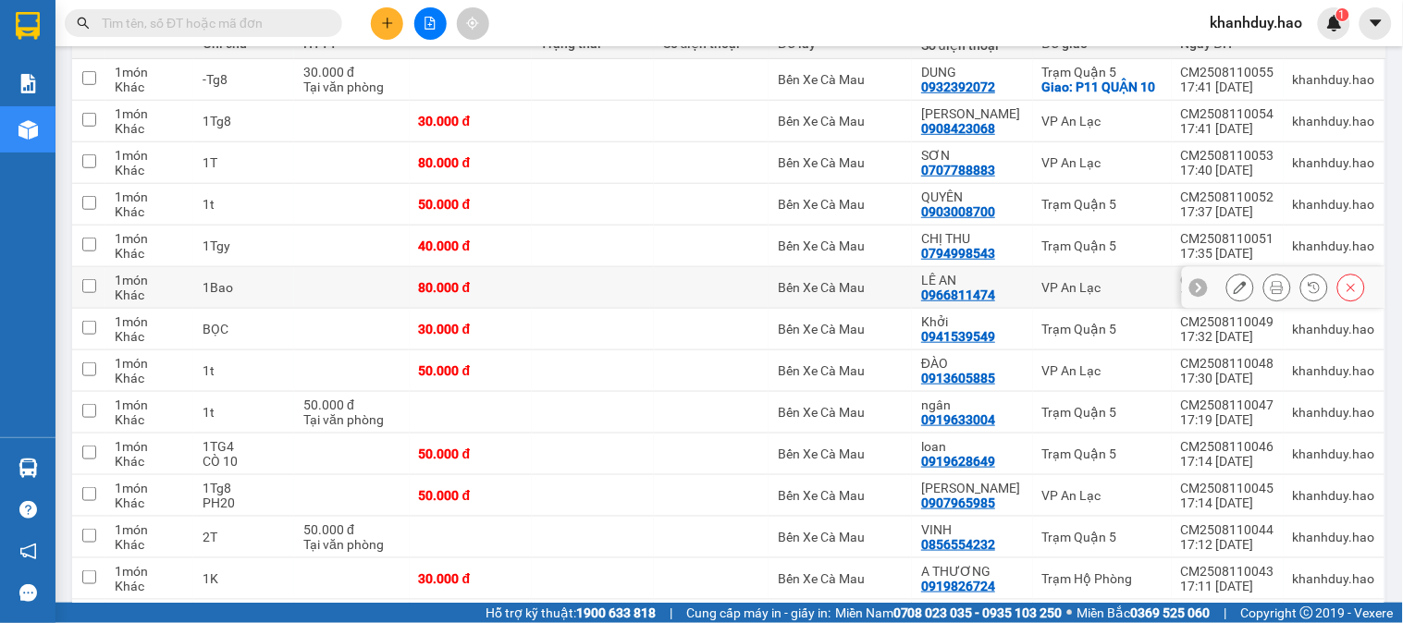
scroll to position [308, 0]
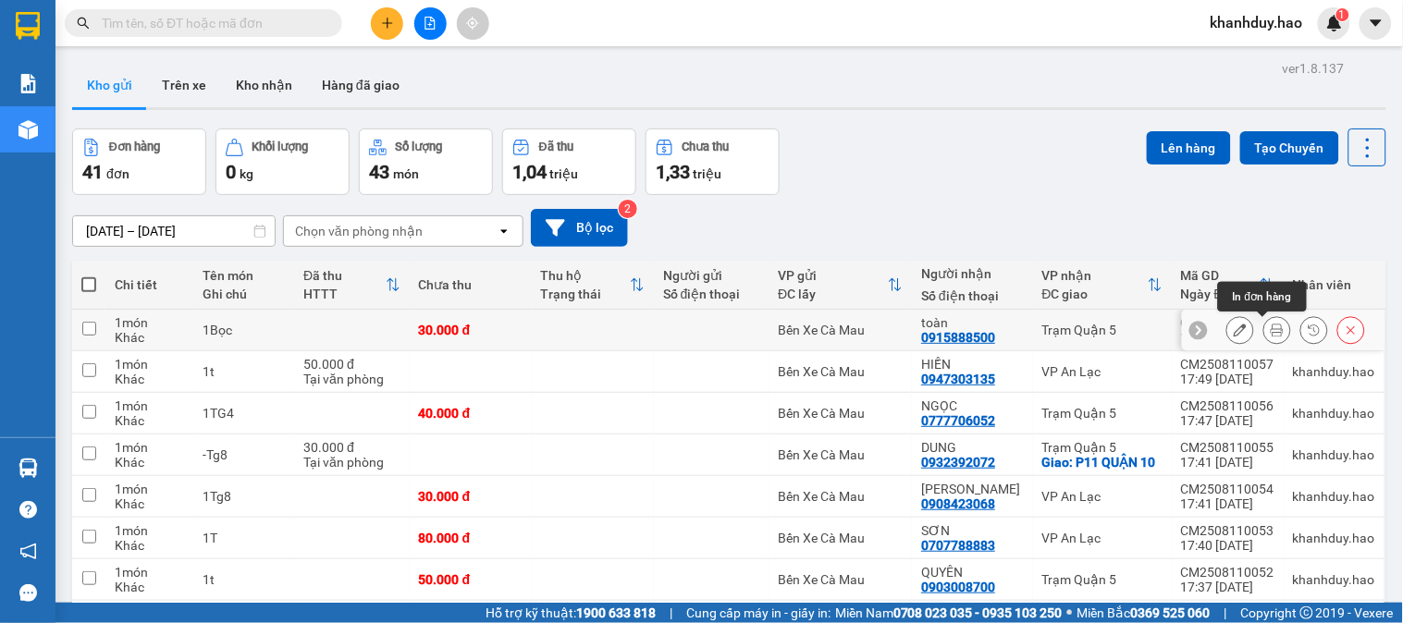
click at [1264, 339] on button at bounding box center [1277, 330] width 26 height 32
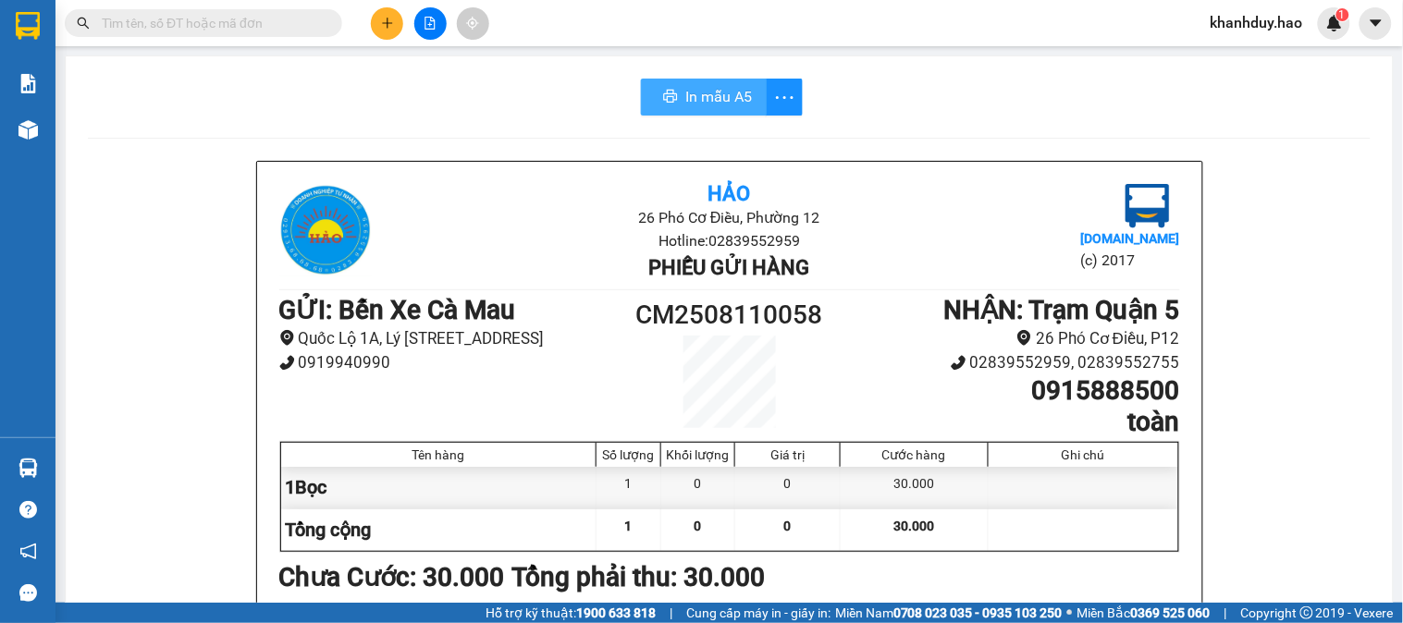
click at [667, 96] on icon "printer" at bounding box center [670, 96] width 15 height 15
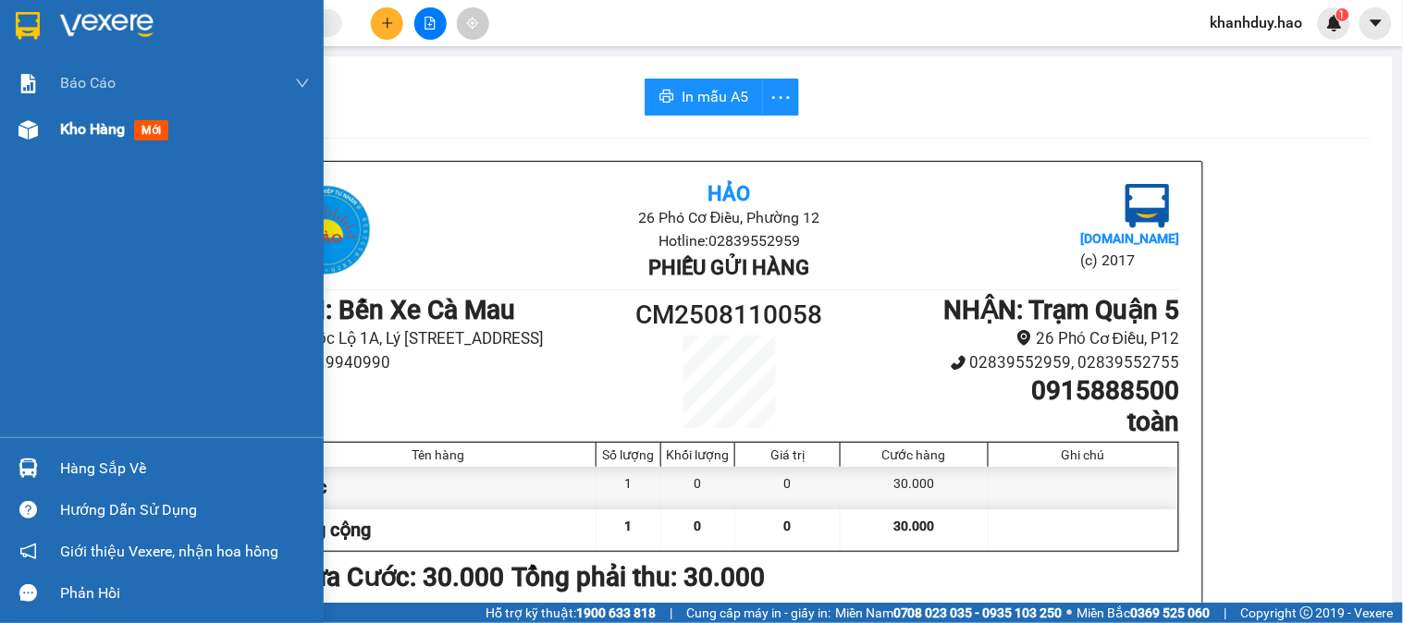
click at [95, 133] on span "Kho hàng" at bounding box center [92, 129] width 65 height 18
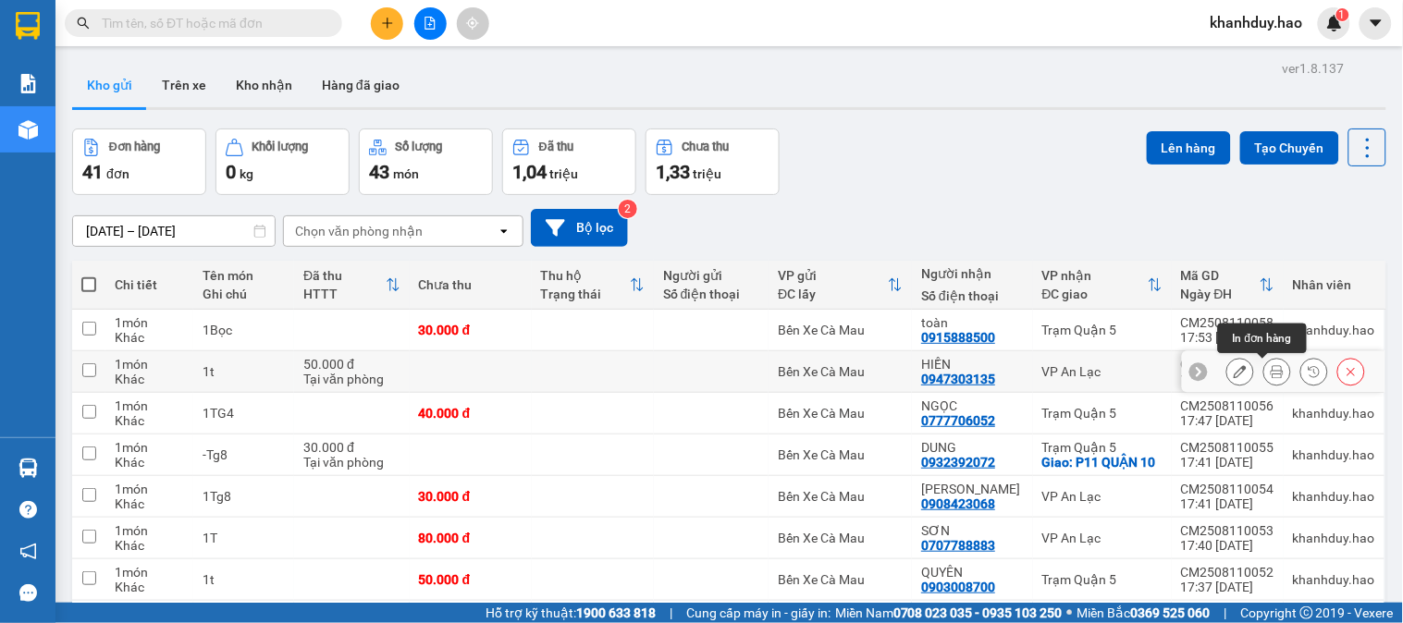
click at [1271, 376] on icon at bounding box center [1277, 371] width 13 height 13
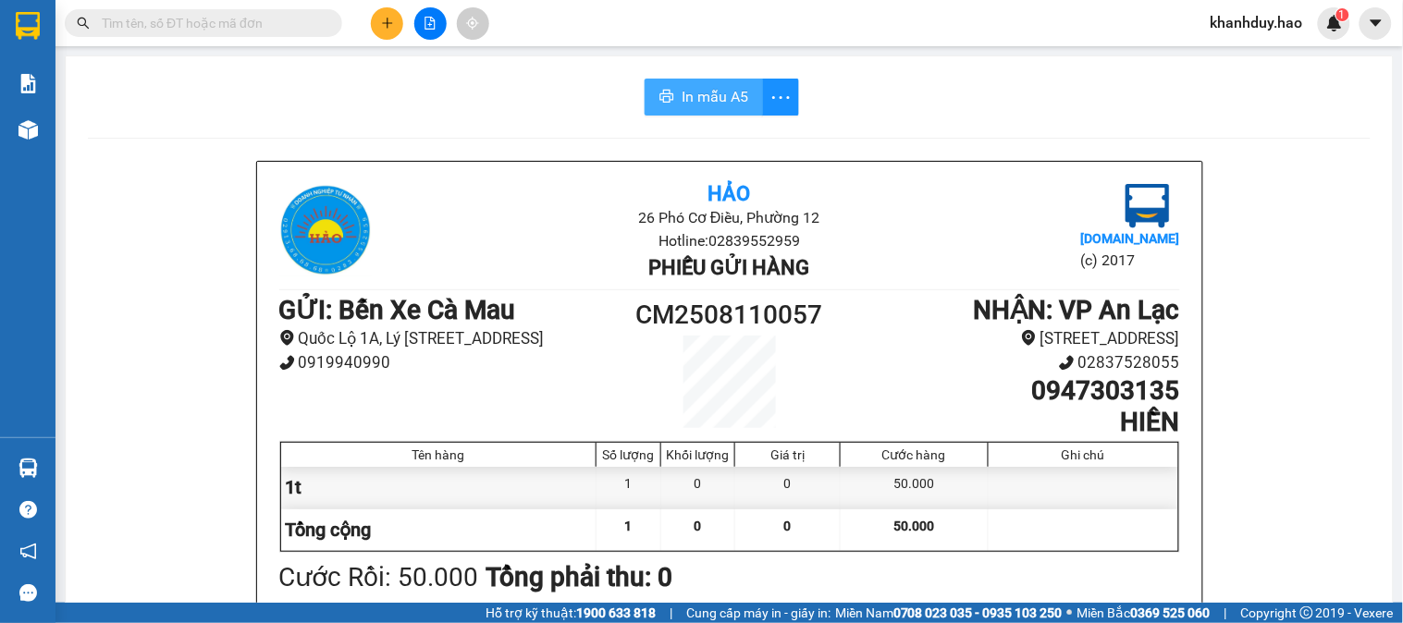
click at [709, 90] on span "In mẫu A5" at bounding box center [715, 96] width 67 height 23
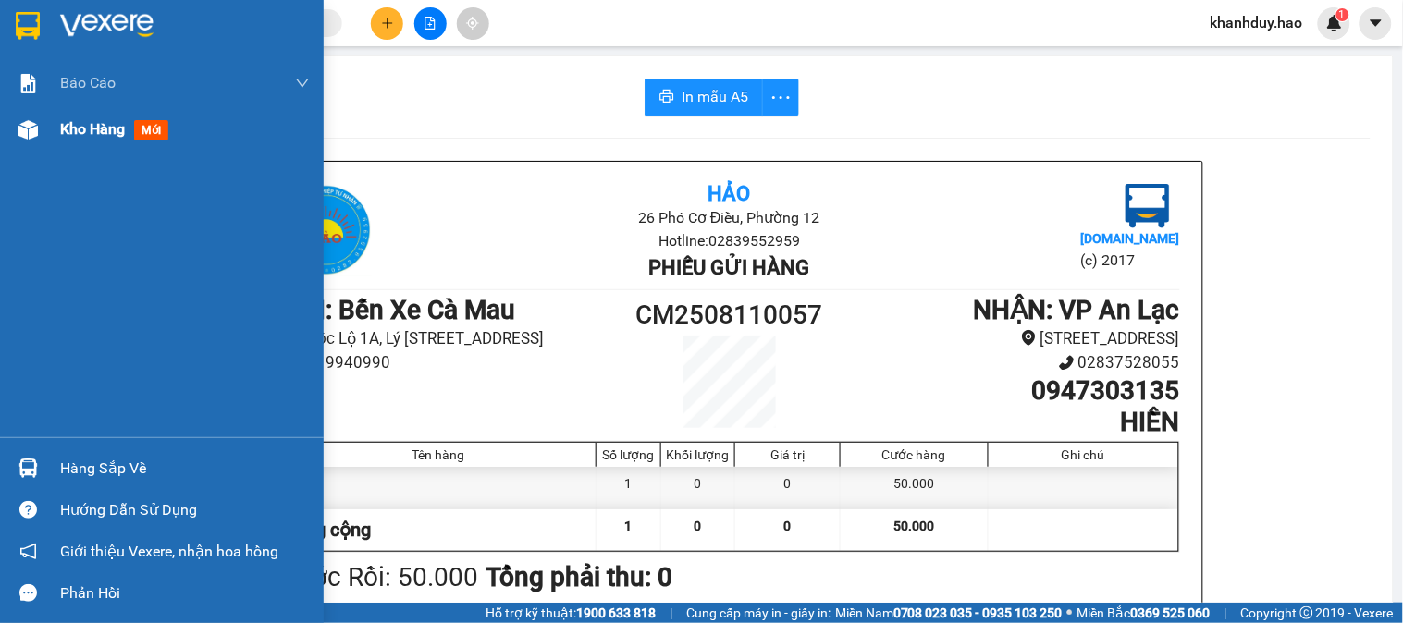
click at [105, 120] on span "Kho hàng" at bounding box center [92, 129] width 65 height 18
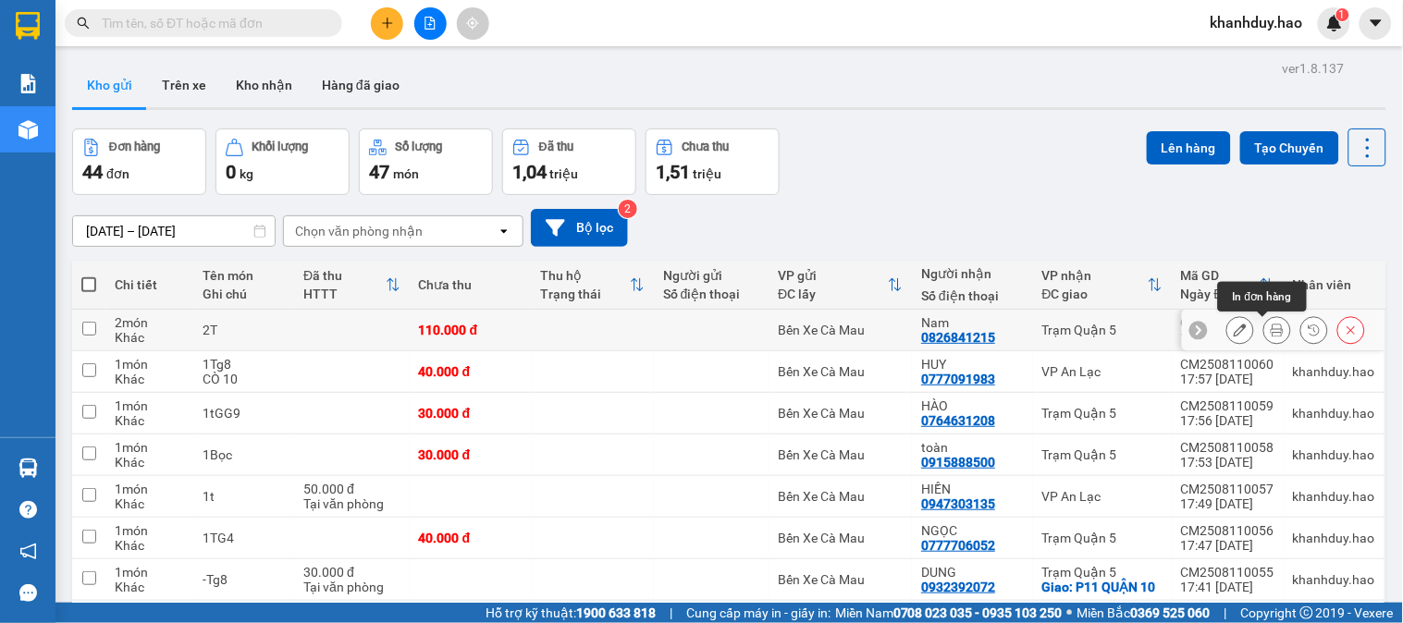
click at [1273, 326] on button at bounding box center [1277, 330] width 26 height 32
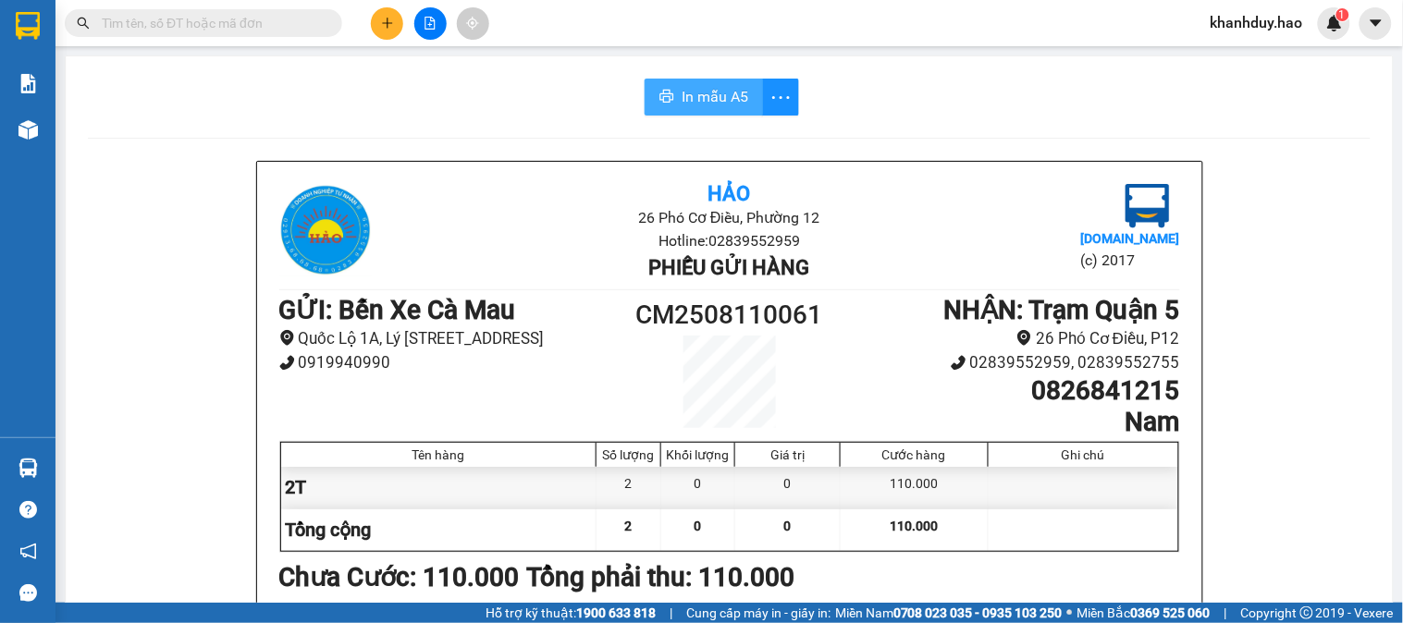
click at [706, 102] on span "In mẫu A5" at bounding box center [715, 96] width 67 height 23
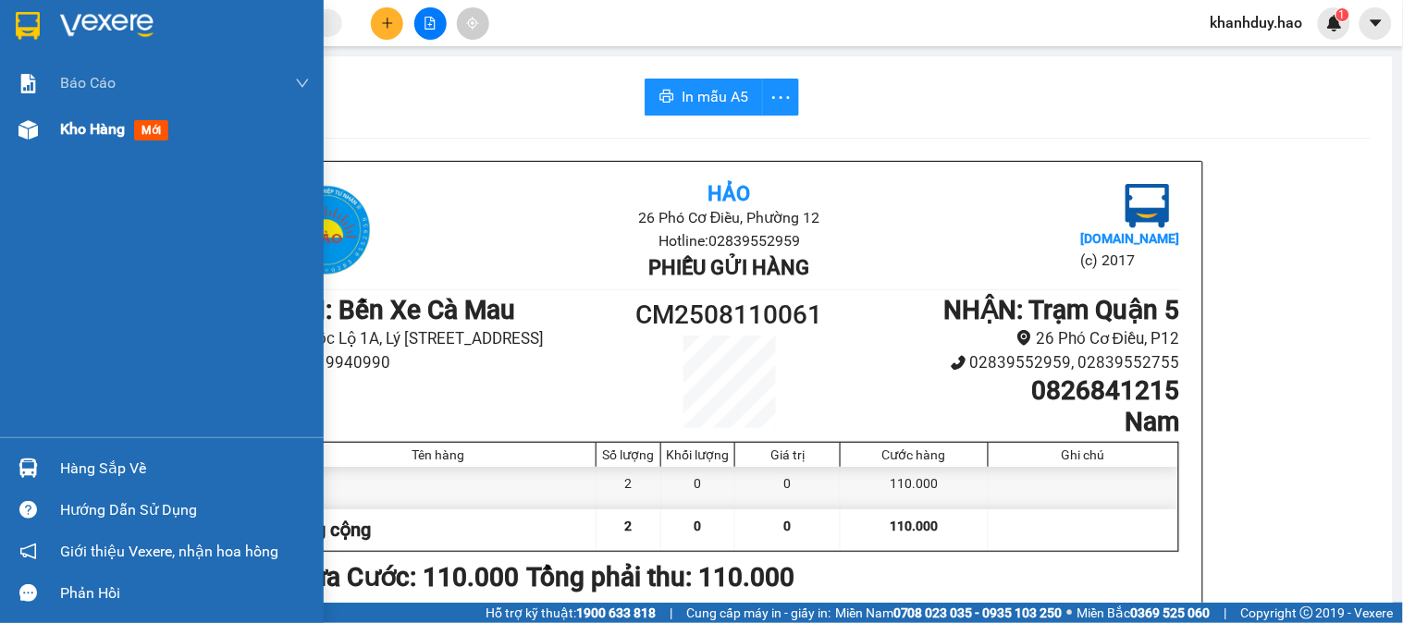
click at [60, 129] on span "Kho hàng" at bounding box center [92, 129] width 65 height 18
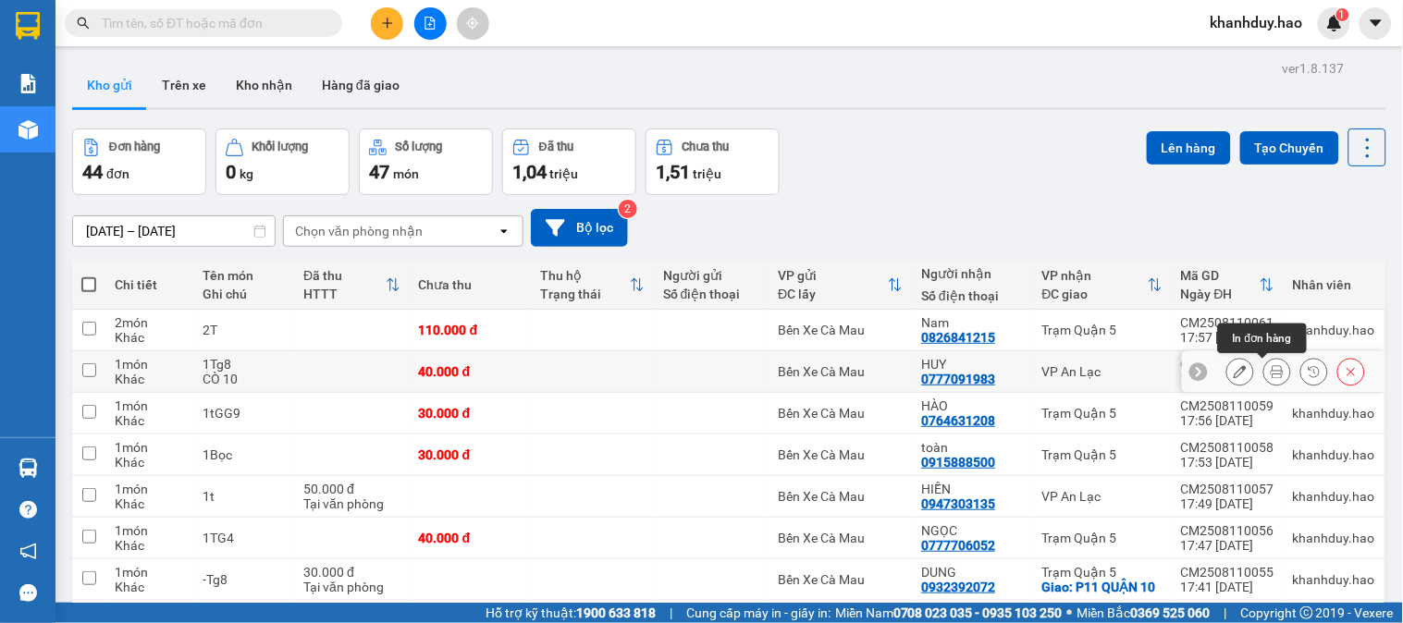
click at [1267, 364] on button at bounding box center [1277, 372] width 26 height 32
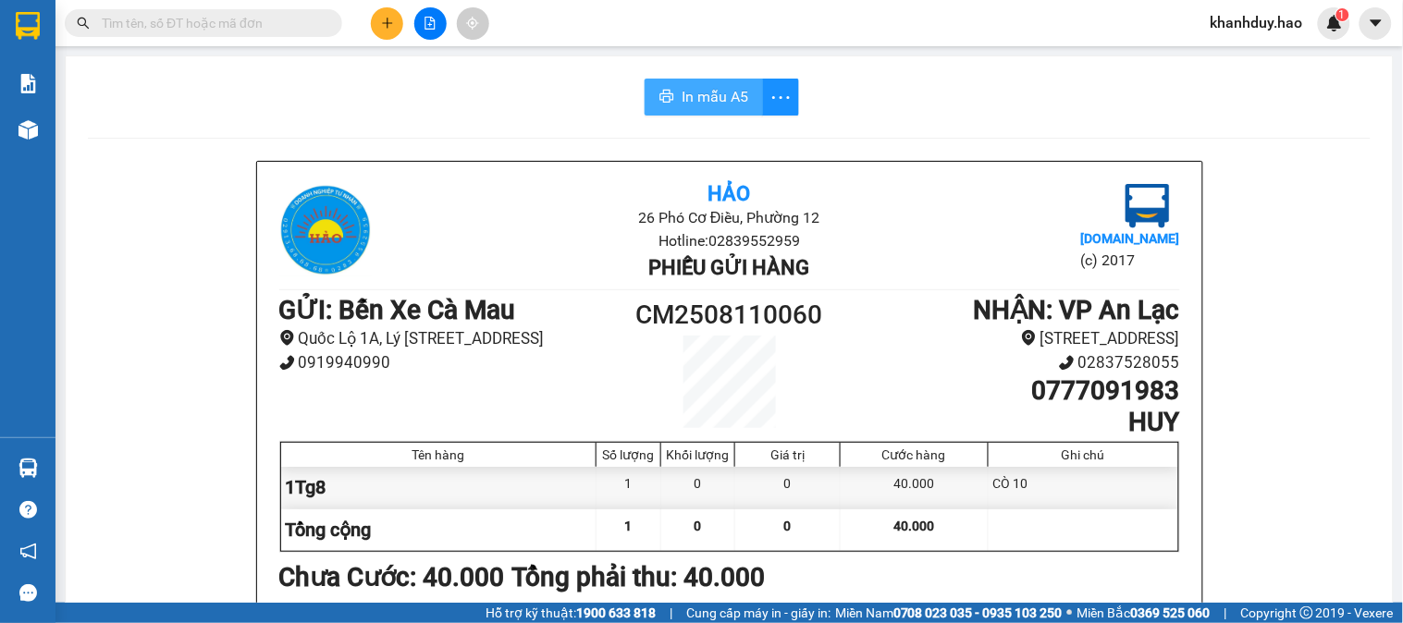
click at [684, 93] on span "In mẫu A5" at bounding box center [715, 96] width 67 height 23
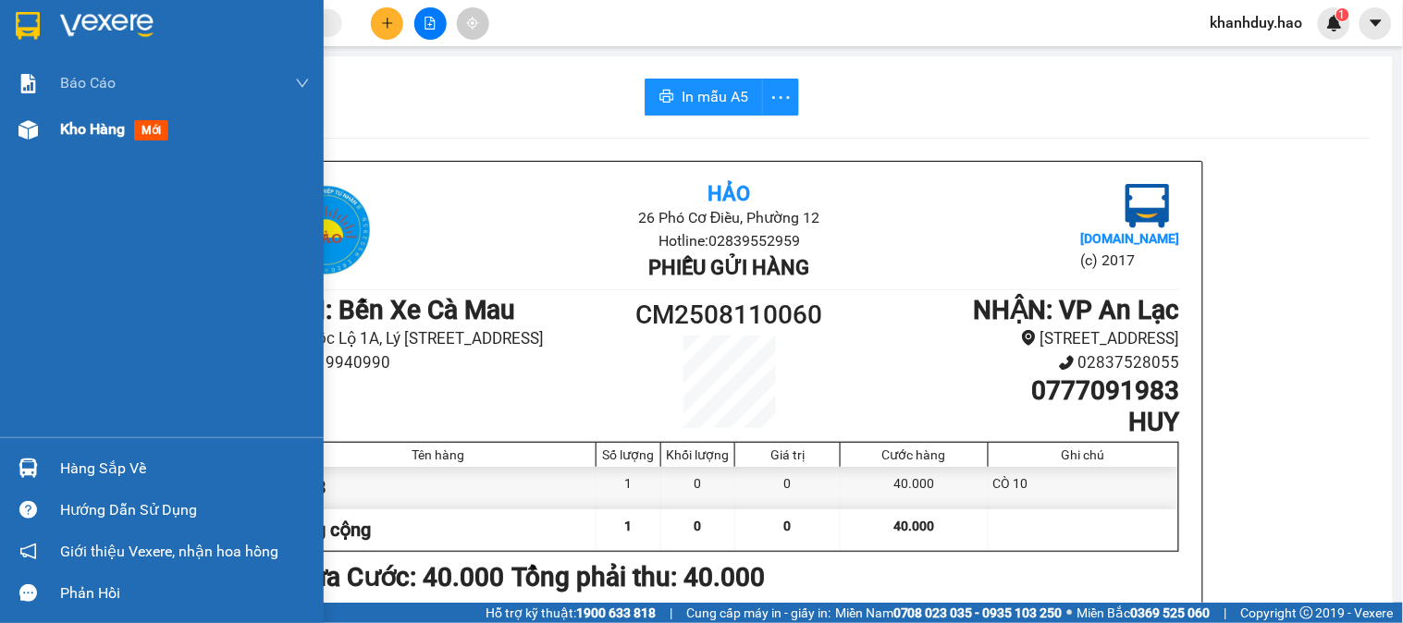
click at [68, 123] on span "Kho hàng" at bounding box center [92, 129] width 65 height 18
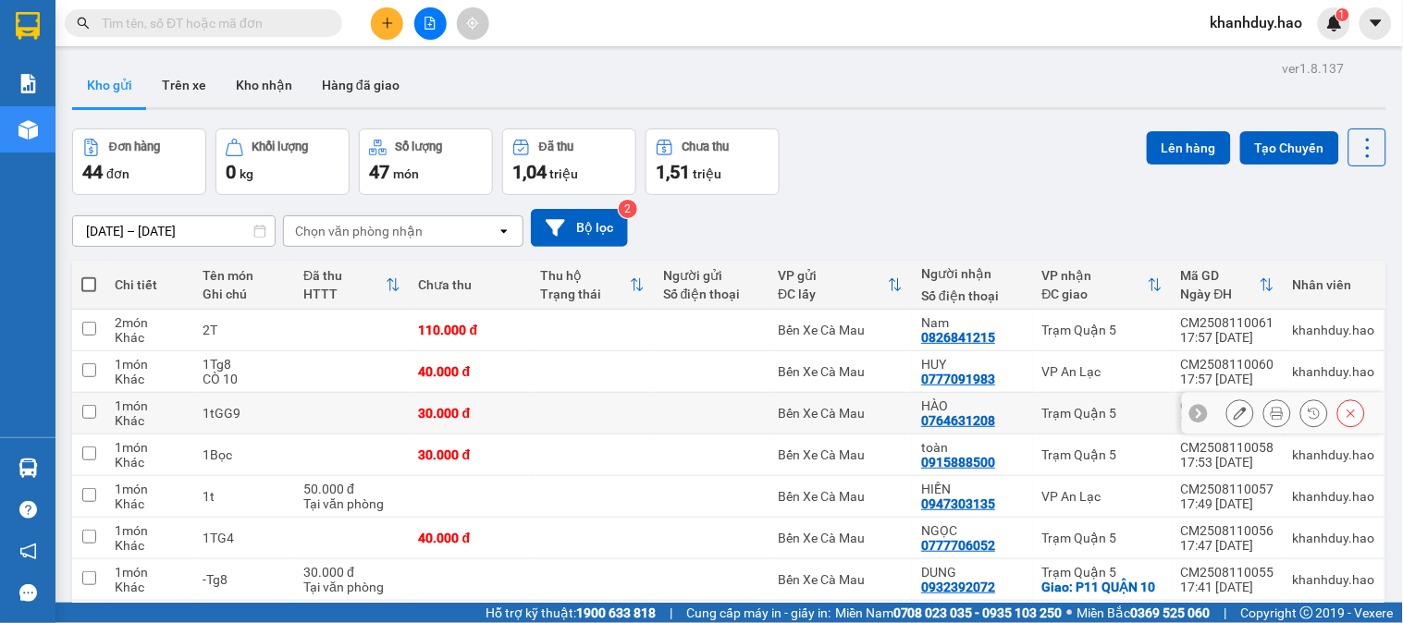
click at [1271, 418] on button at bounding box center [1277, 414] width 26 height 32
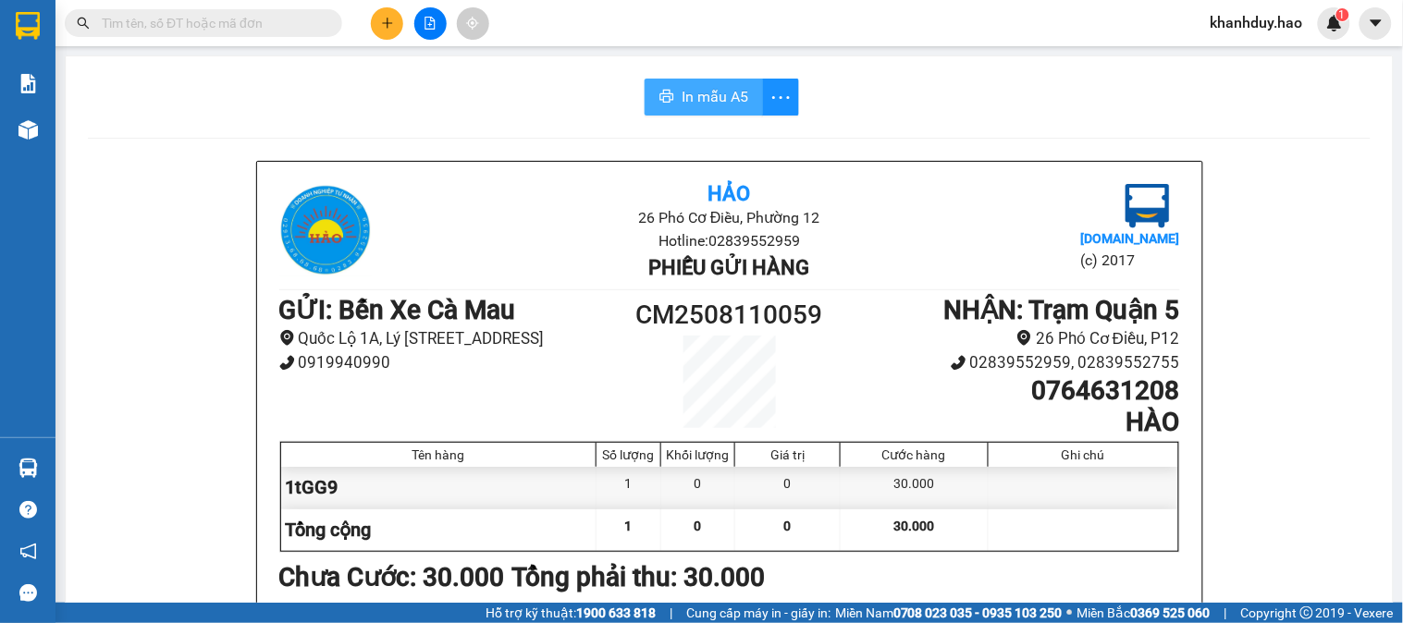
click at [666, 103] on icon "printer" at bounding box center [666, 96] width 15 height 15
click at [376, 5] on div "Kết quả tìm kiếm ( 0 ) Bộ lọc Thuộc VP này No Data khanhduy.hao 1" at bounding box center [701, 23] width 1403 height 46
click at [396, 26] on button at bounding box center [387, 23] width 32 height 32
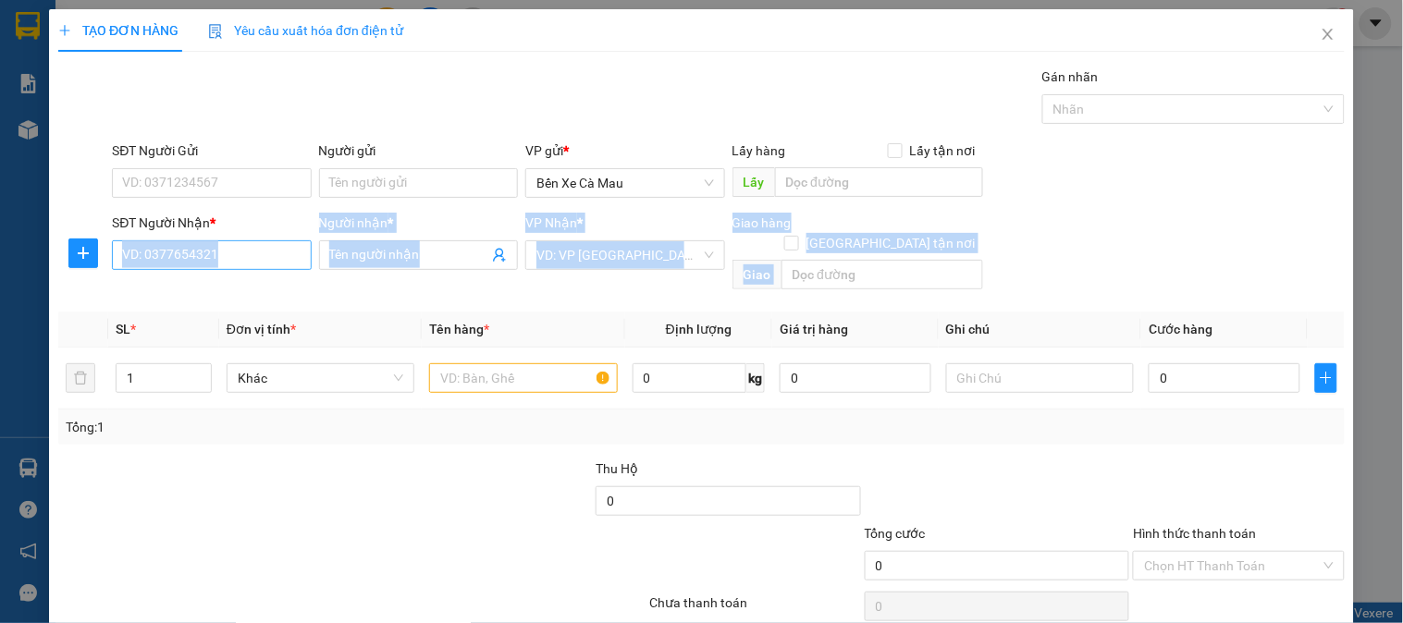
drag, startPoint x: 235, startPoint y: 280, endPoint x: 240, endPoint y: 261, distance: 20.2
click at [240, 261] on div "Transit Pickup Surcharge Ids Transit Deliver Surcharge Ids Transit Deliver Surc…" at bounding box center [701, 368] width 1287 height 602
click at [240, 261] on input "SĐT Người Nhận *" at bounding box center [211, 255] width 199 height 30
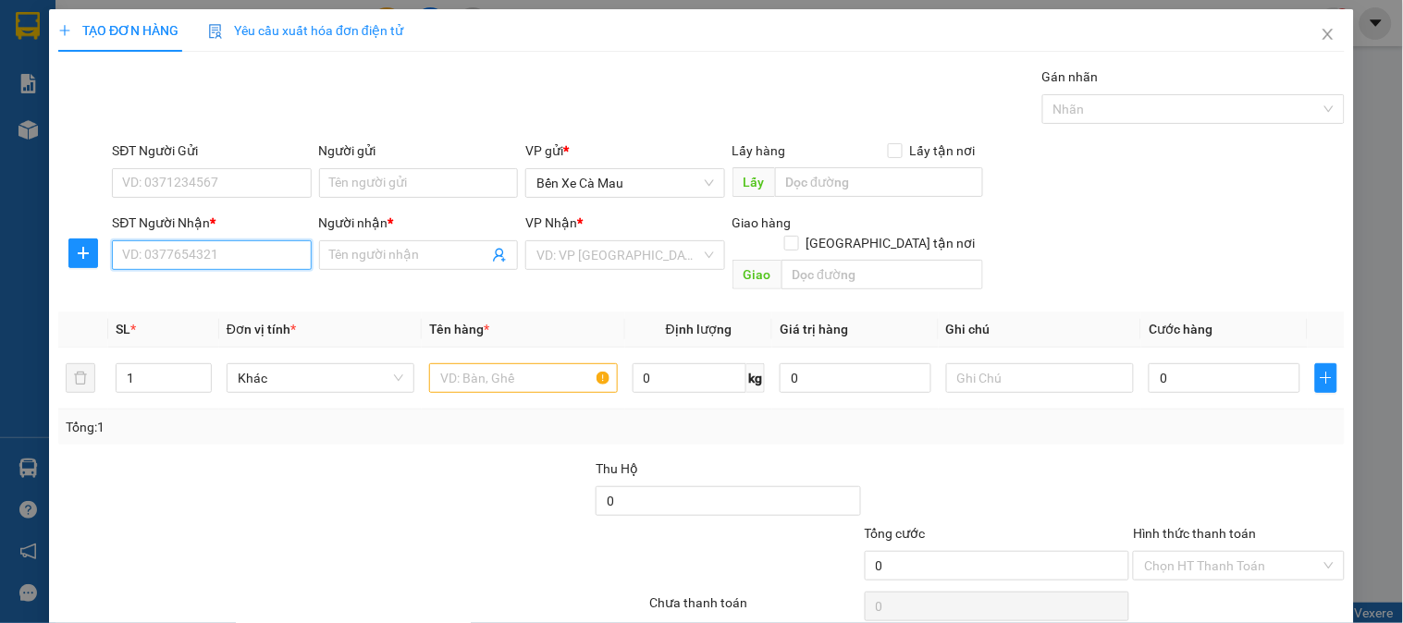
click at [240, 261] on input "SĐT Người Nhận *" at bounding box center [211, 255] width 199 height 30
type input "0"
type input "0879954708"
click at [237, 288] on div "0879954708 - NGUYỆN" at bounding box center [209, 292] width 175 height 20
type input "NGUYỆN"
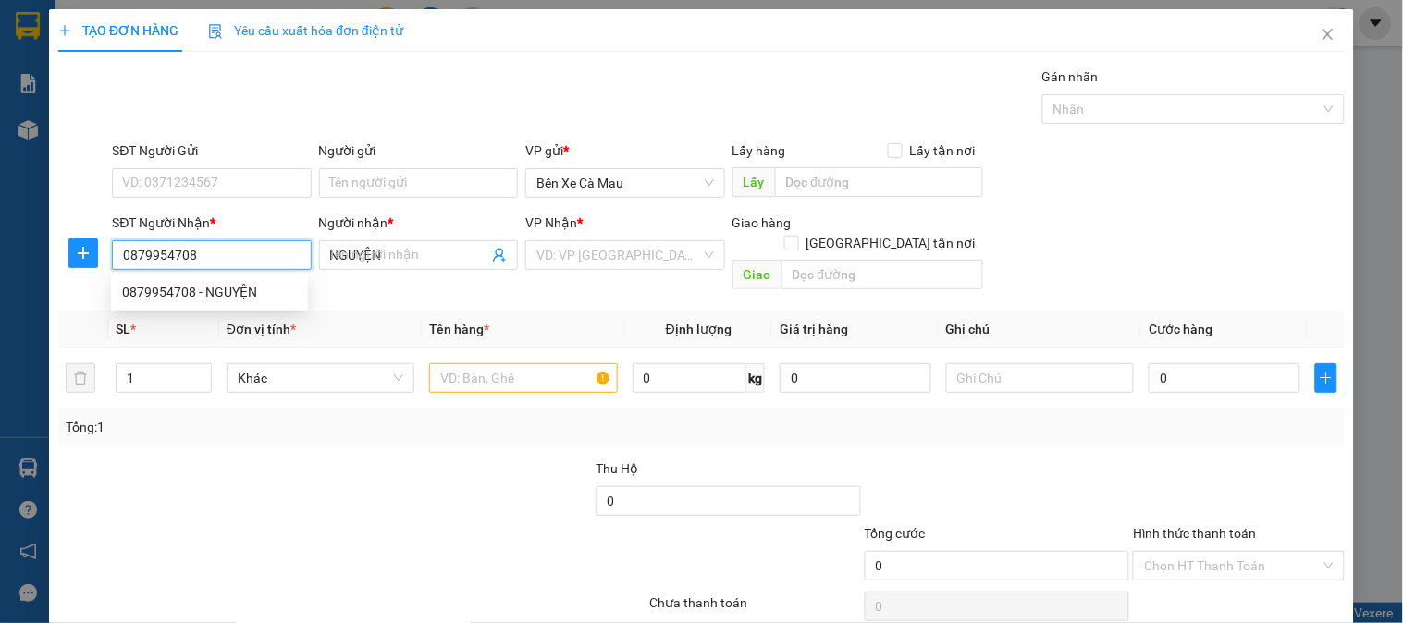
type input "40.000"
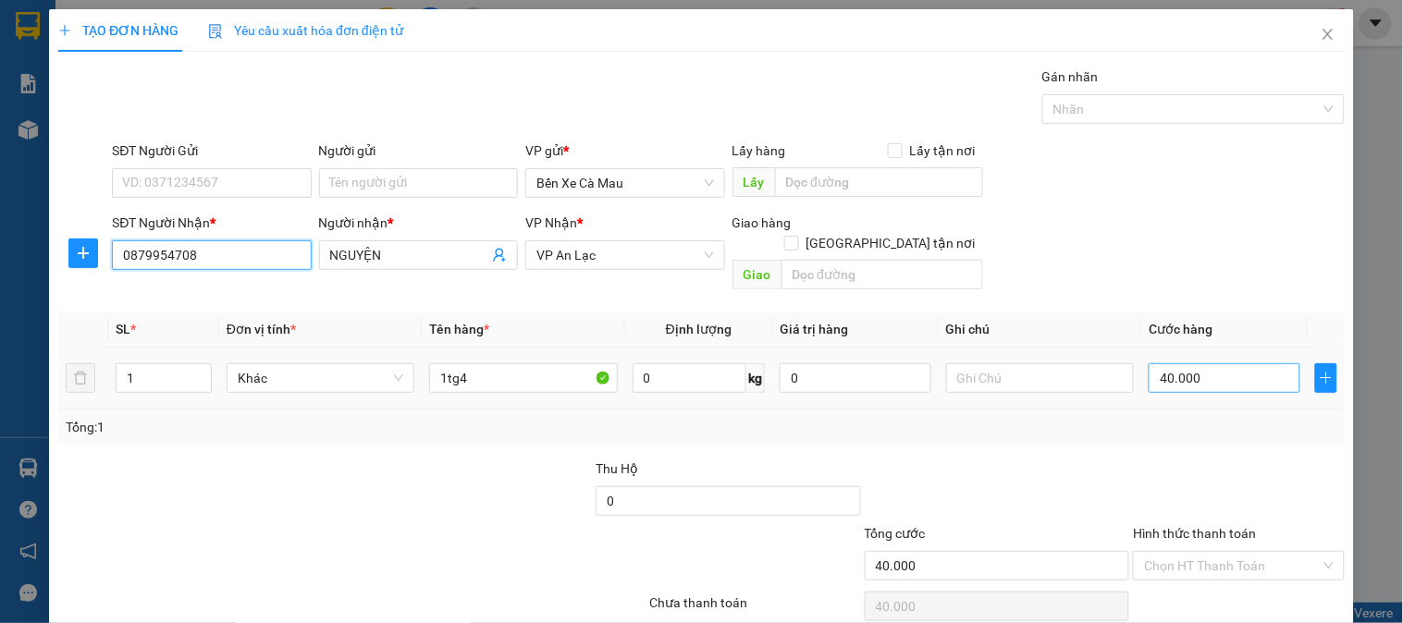
type input "0879954708"
click at [1247, 363] on input "40.000" at bounding box center [1225, 378] width 152 height 30
type input "0"
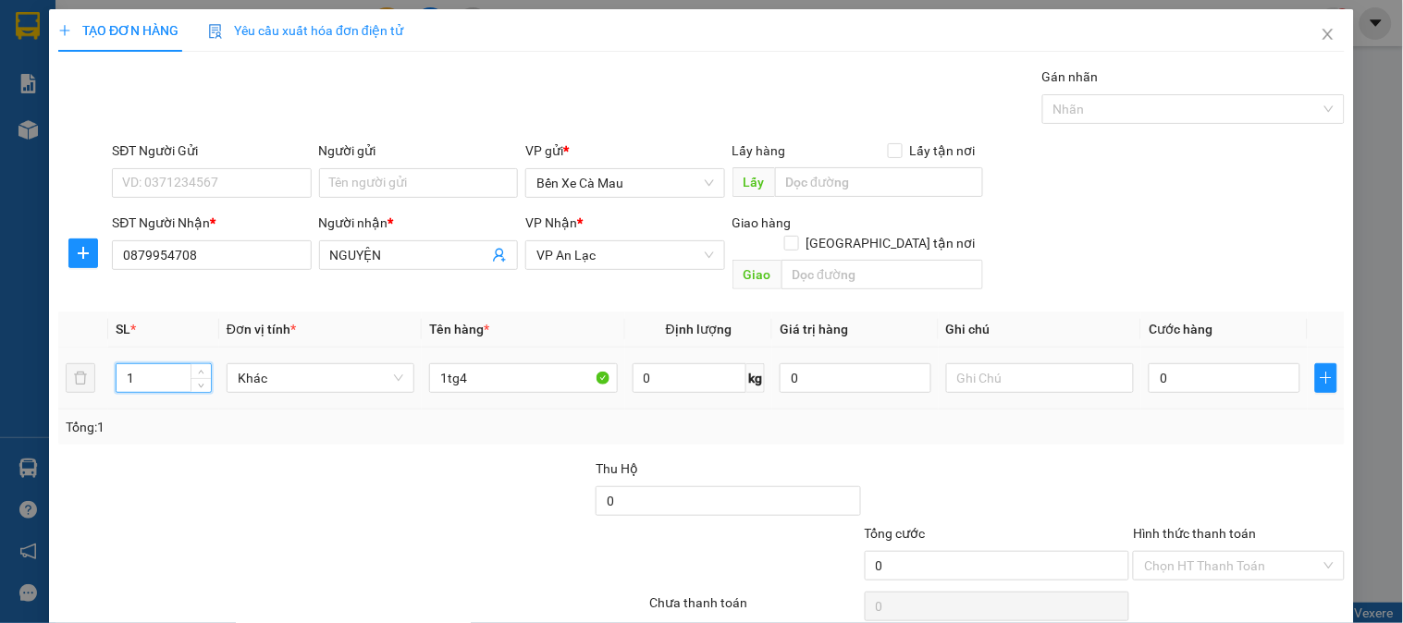
click at [117, 364] on input "1" at bounding box center [164, 378] width 94 height 28
click at [173, 364] on input "1" at bounding box center [164, 378] width 94 height 28
type input "2"
click at [483, 363] on input "1tg" at bounding box center [523, 378] width 188 height 30
type input "1"
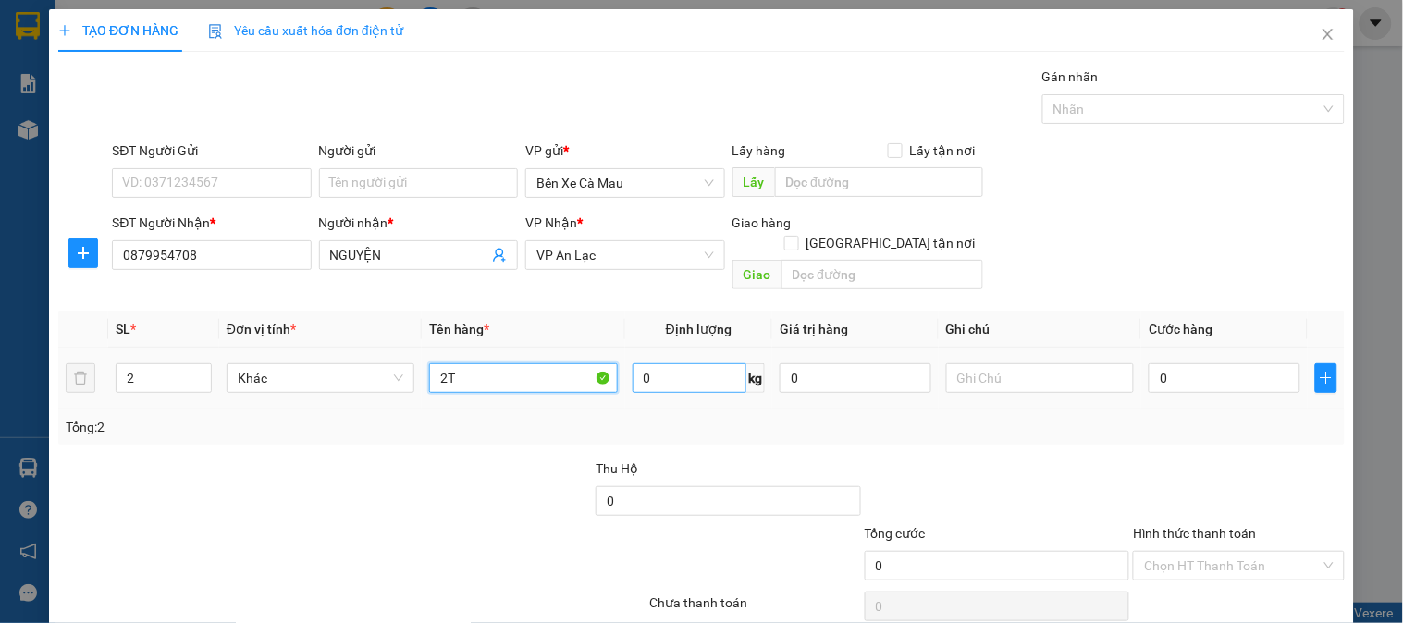
type input "2"
type input "1XE+1TGY"
click at [1194, 363] on input "text" at bounding box center [1225, 378] width 152 height 30
type input "4"
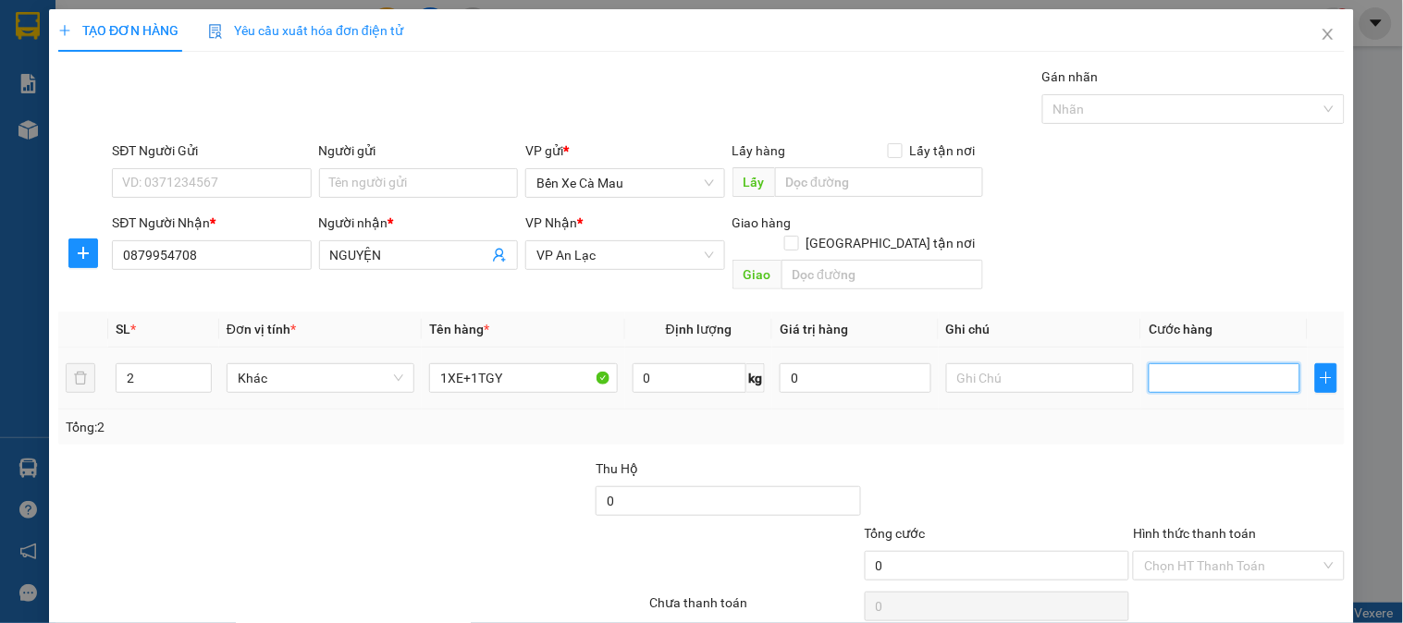
type input "4"
type input "40"
type input "400"
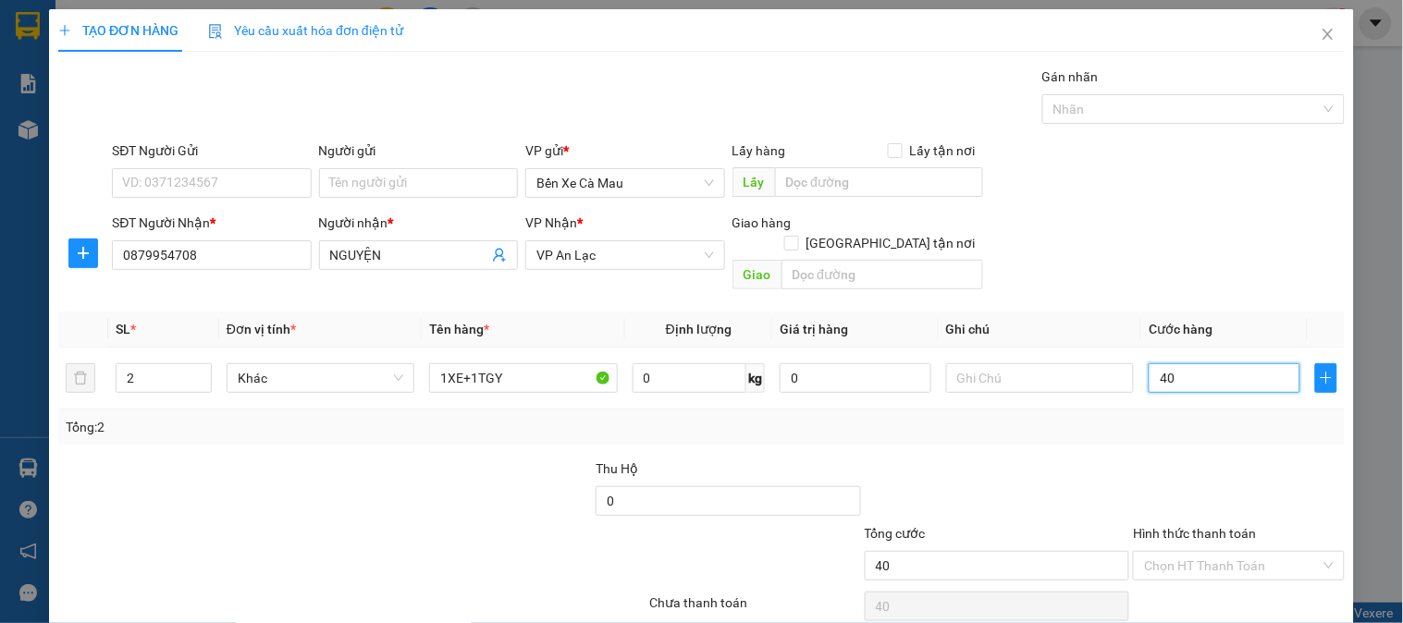
type input "400"
click at [1196, 262] on div "SĐT Người Nhận * 0879954708 Người nhận * NGUYỆN VP Nhận * VP An Lạc Giao hàng G…" at bounding box center [728, 255] width 1240 height 85
type input "400.000"
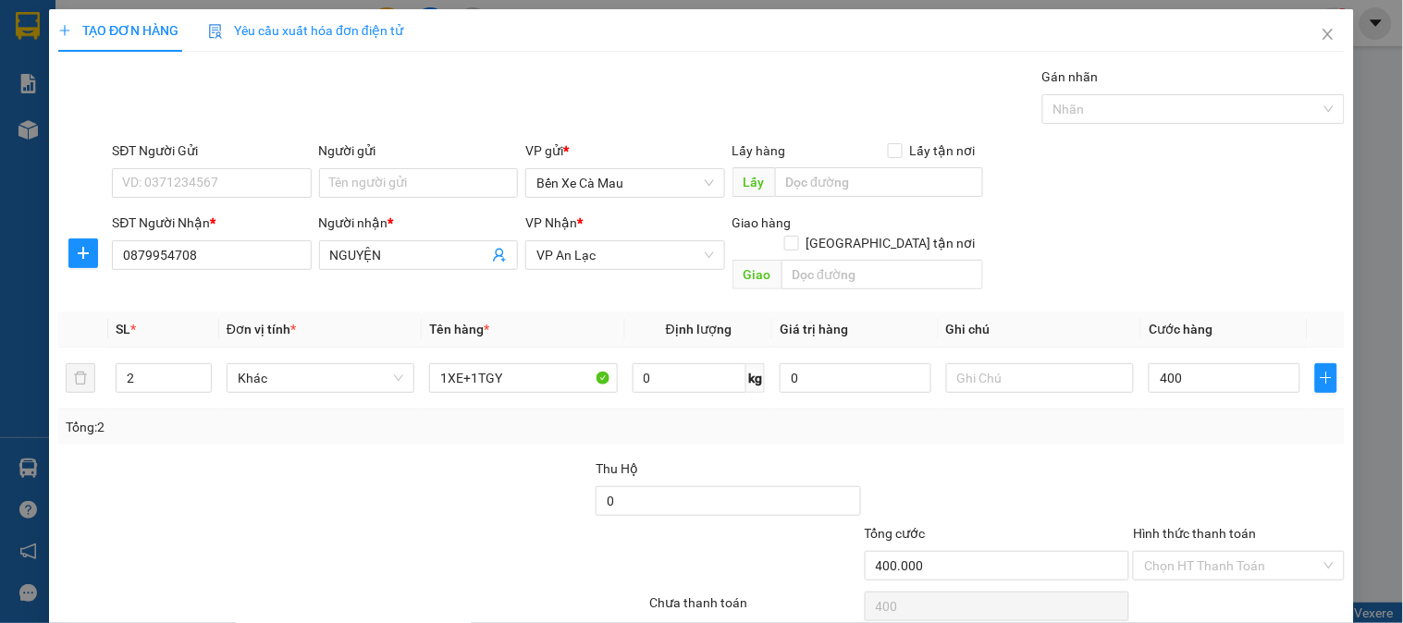
type input "400.000"
click at [1250, 552] on input "Hình thức thanh toán" at bounding box center [1232, 566] width 176 height 28
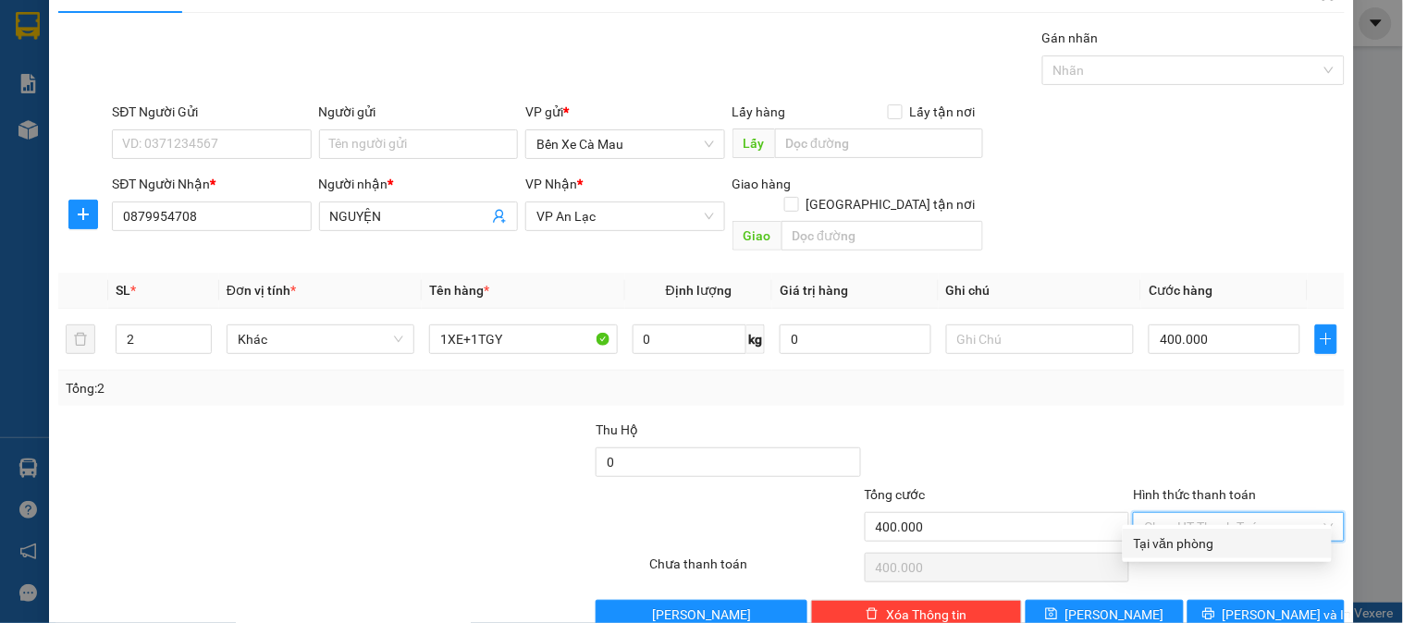
scroll to position [60, 0]
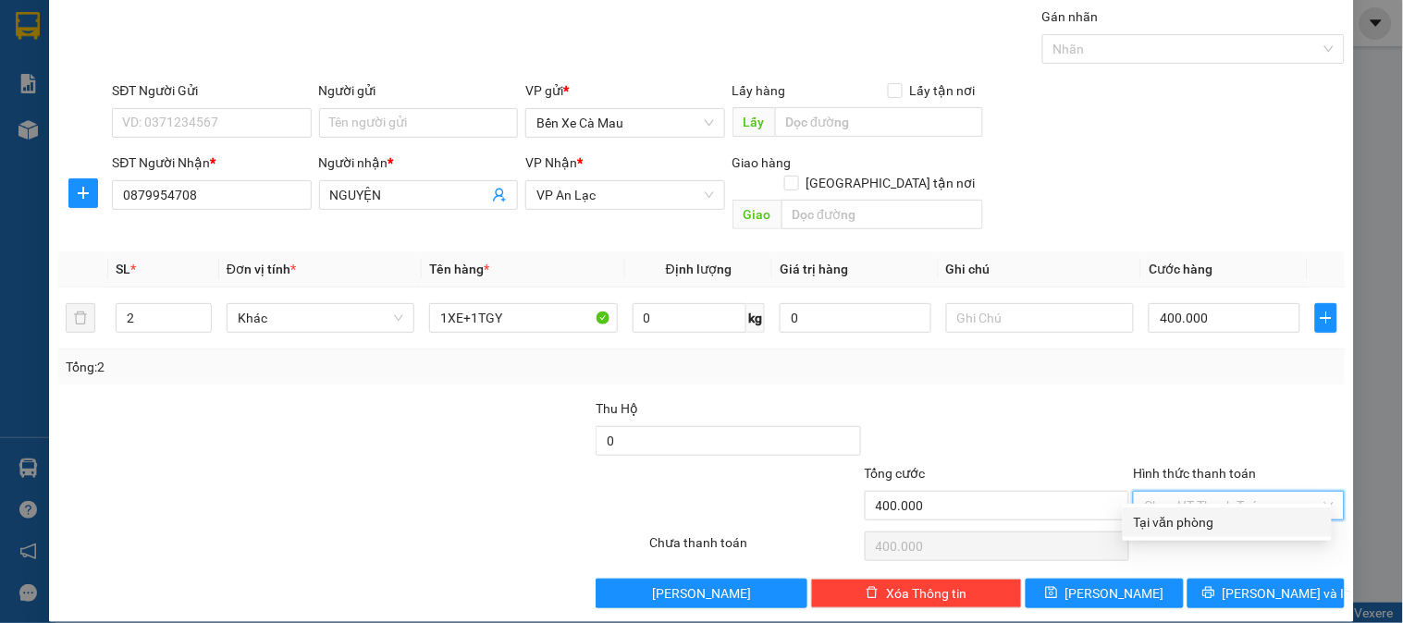
click at [1242, 530] on div "Tại văn phòng" at bounding box center [1227, 522] width 187 height 20
type input "0"
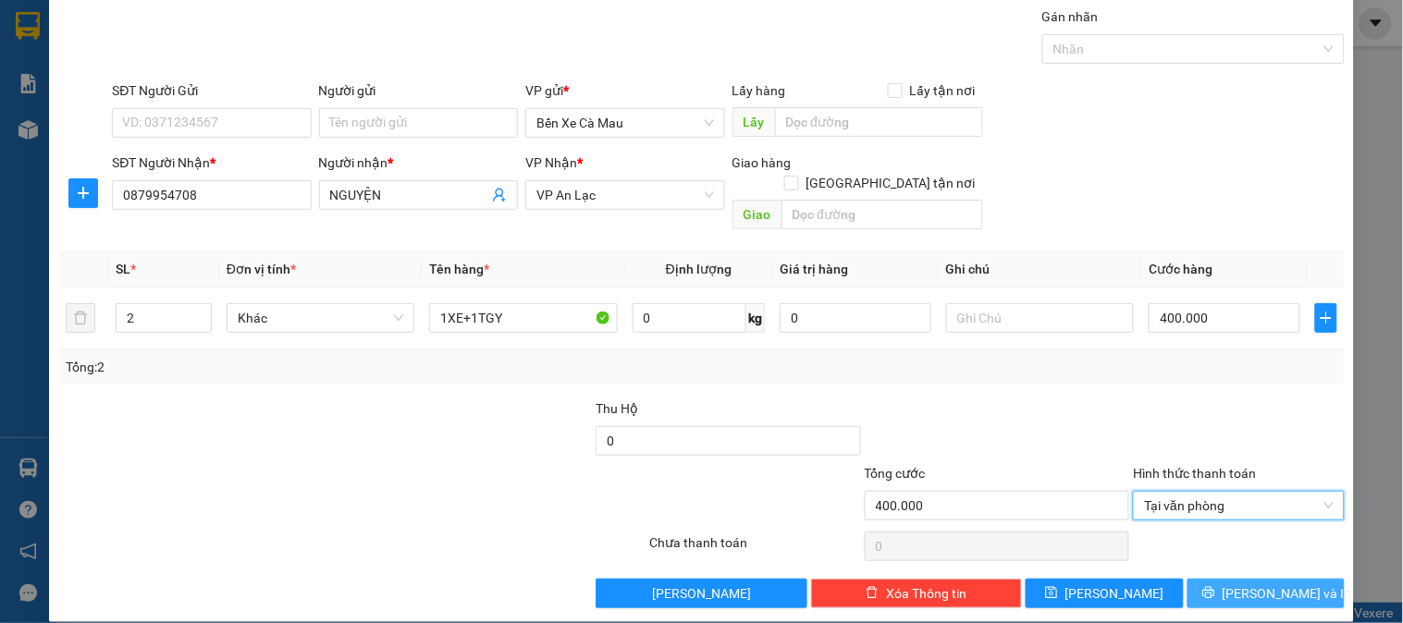
click at [1261, 584] on span "[PERSON_NAME] và In" at bounding box center [1287, 594] width 129 height 20
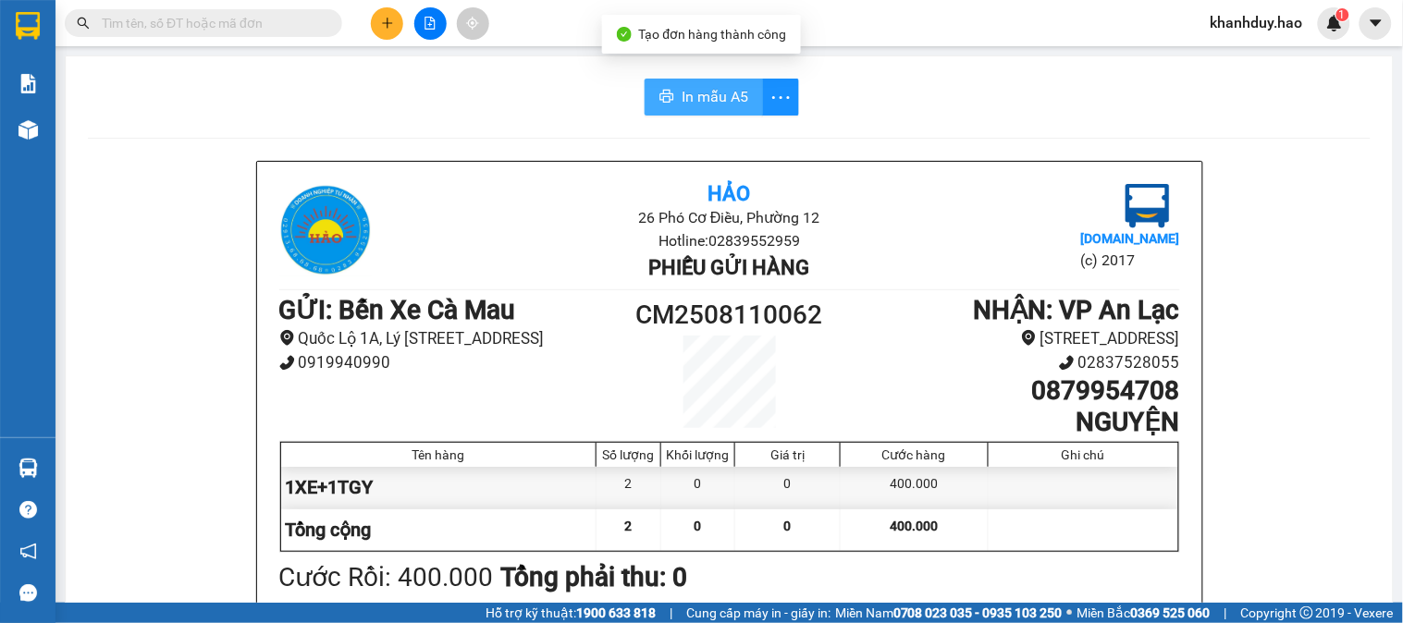
click at [744, 107] on button "In mẫu A5" at bounding box center [704, 97] width 118 height 37
click at [716, 96] on span "In mẫu A5" at bounding box center [715, 96] width 67 height 23
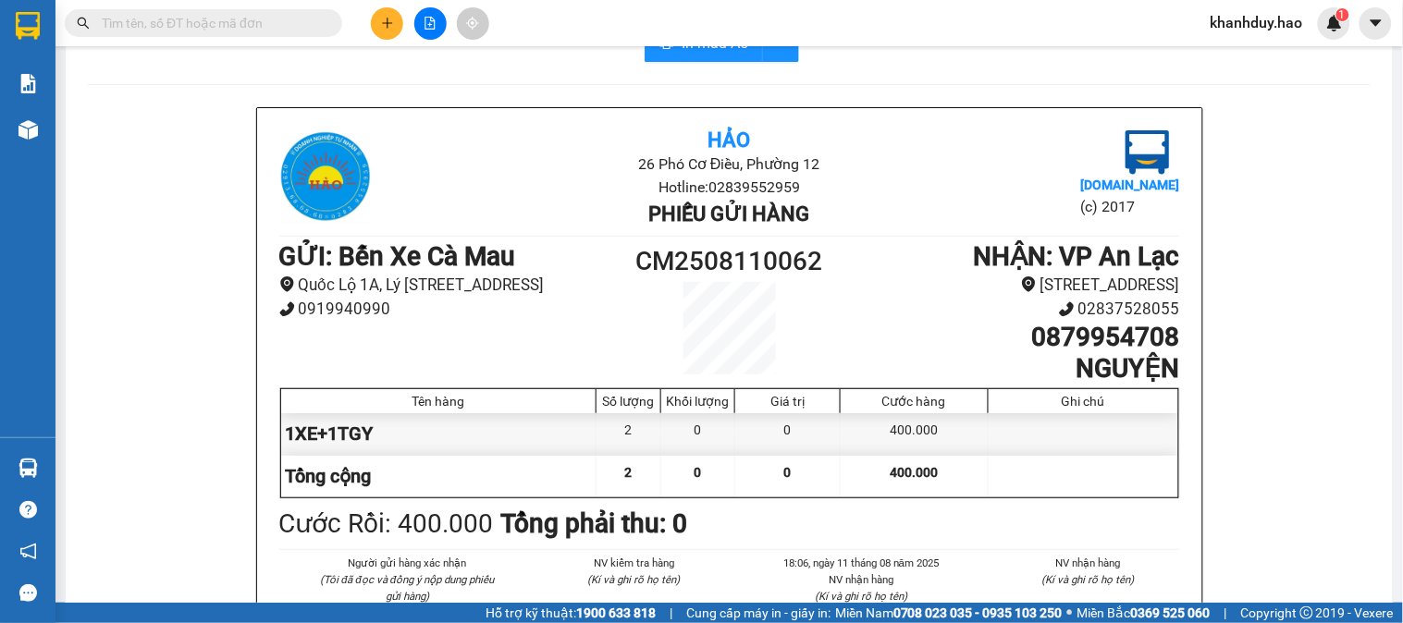
scroll to position [103, 0]
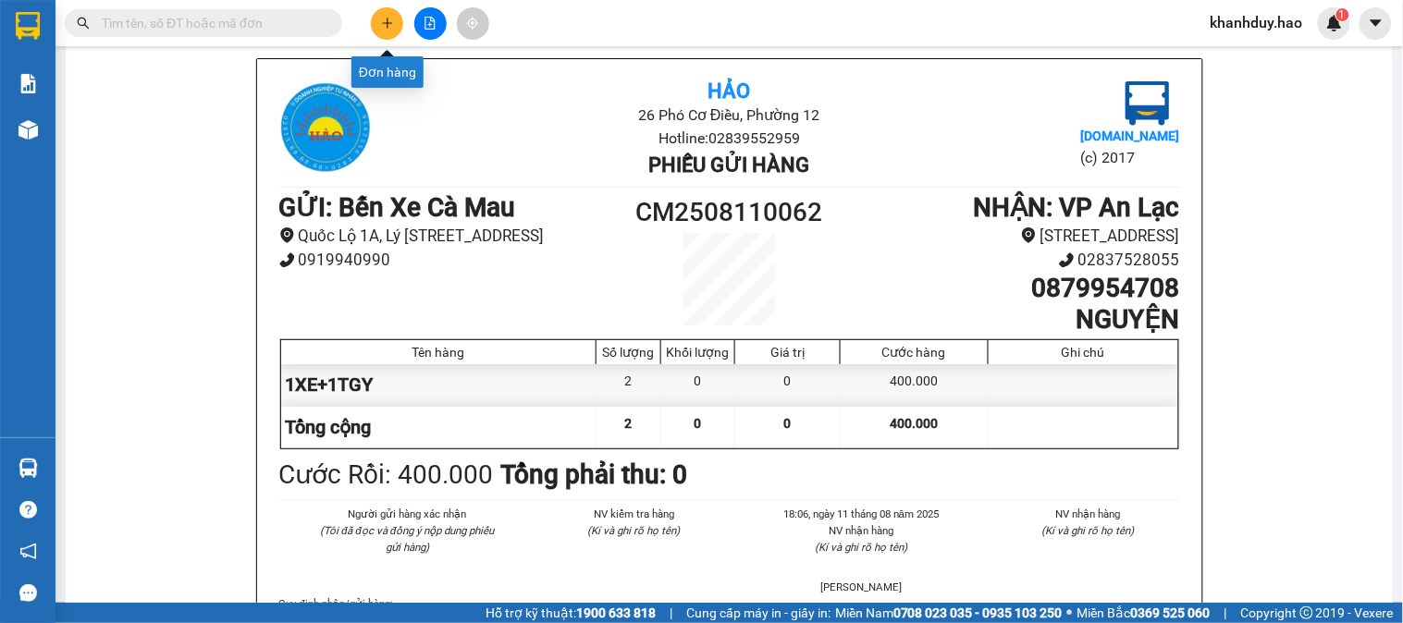
click at [379, 34] on button at bounding box center [387, 23] width 32 height 32
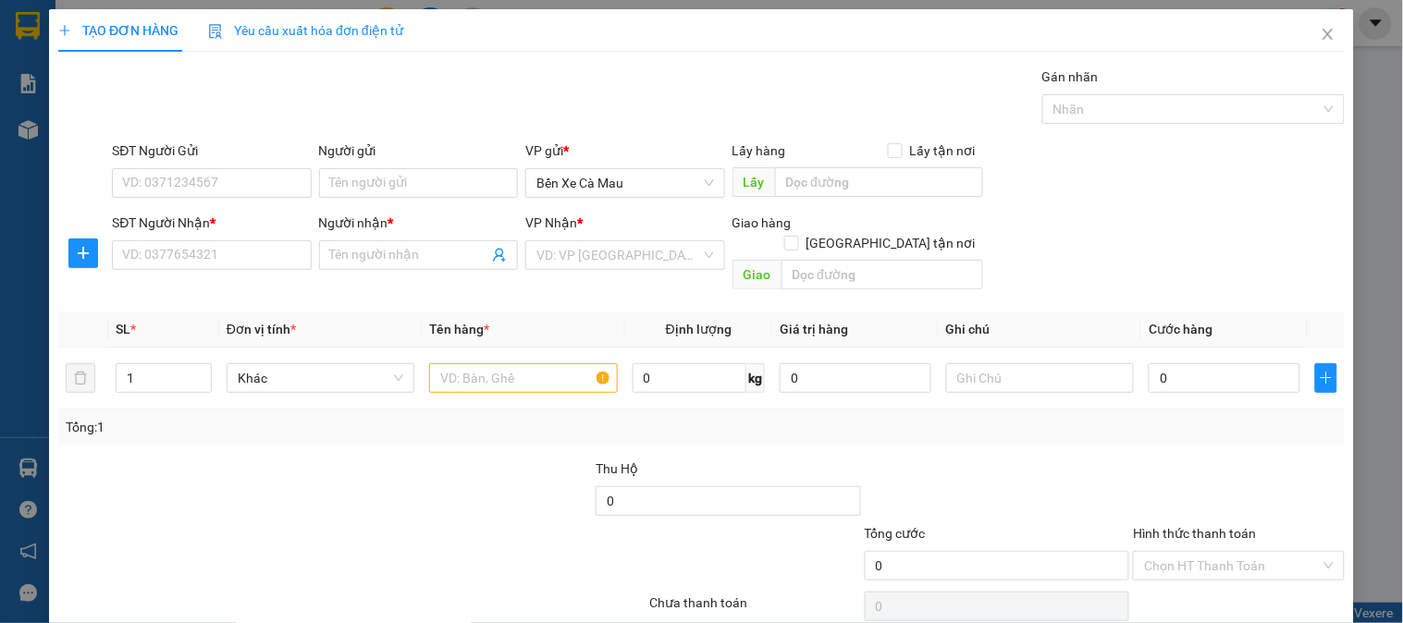
click at [208, 275] on div "SĐT Người Nhận * VD: 0377654321" at bounding box center [211, 245] width 199 height 65
click at [220, 243] on input "SĐT Người Nhận *" at bounding box center [211, 255] width 199 height 30
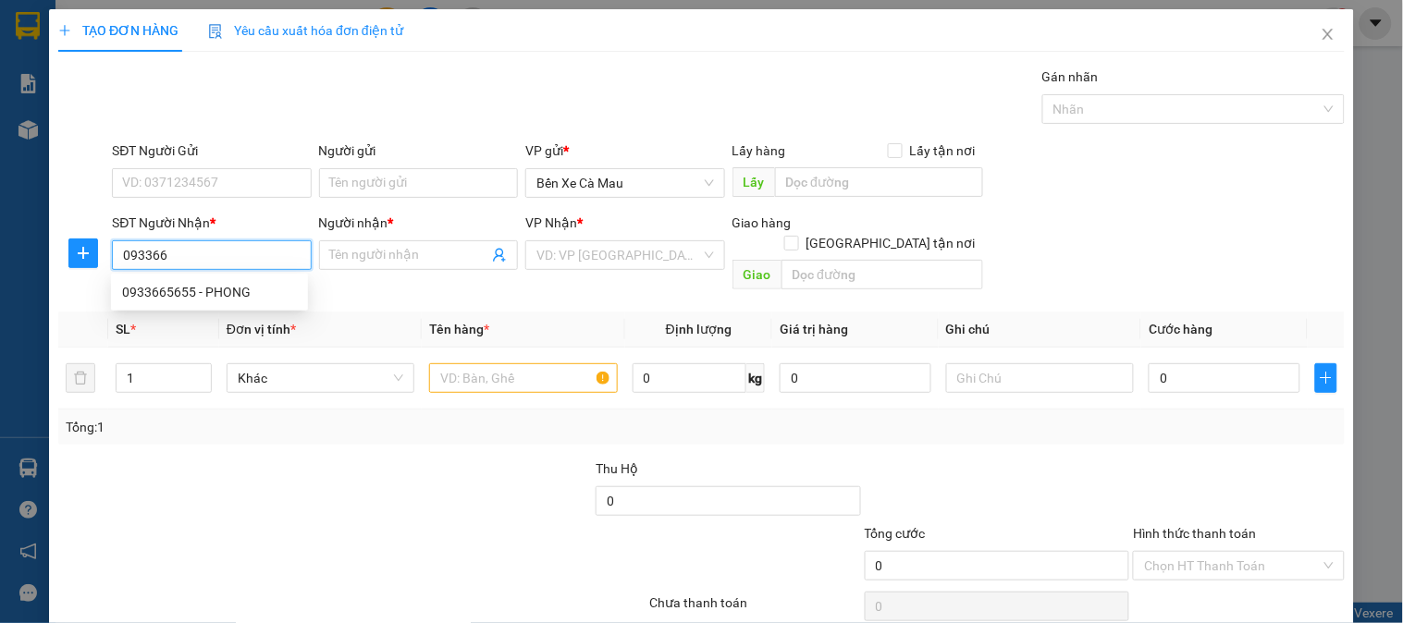
drag, startPoint x: 252, startPoint y: 301, endPoint x: 206, endPoint y: 266, distance: 56.8
click at [244, 294] on div "0933665655 - PHONG" at bounding box center [209, 292] width 175 height 20
type input "0933665655"
type input "PHONG"
type input "30.000"
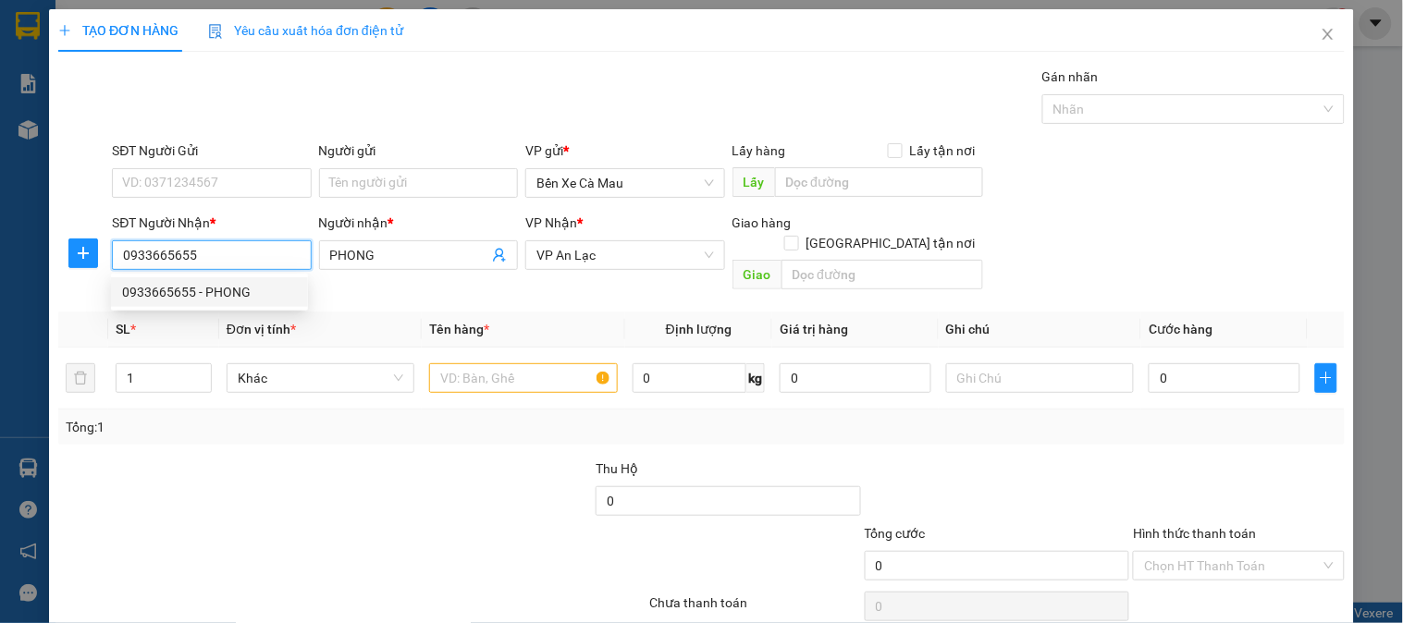
type input "30.000"
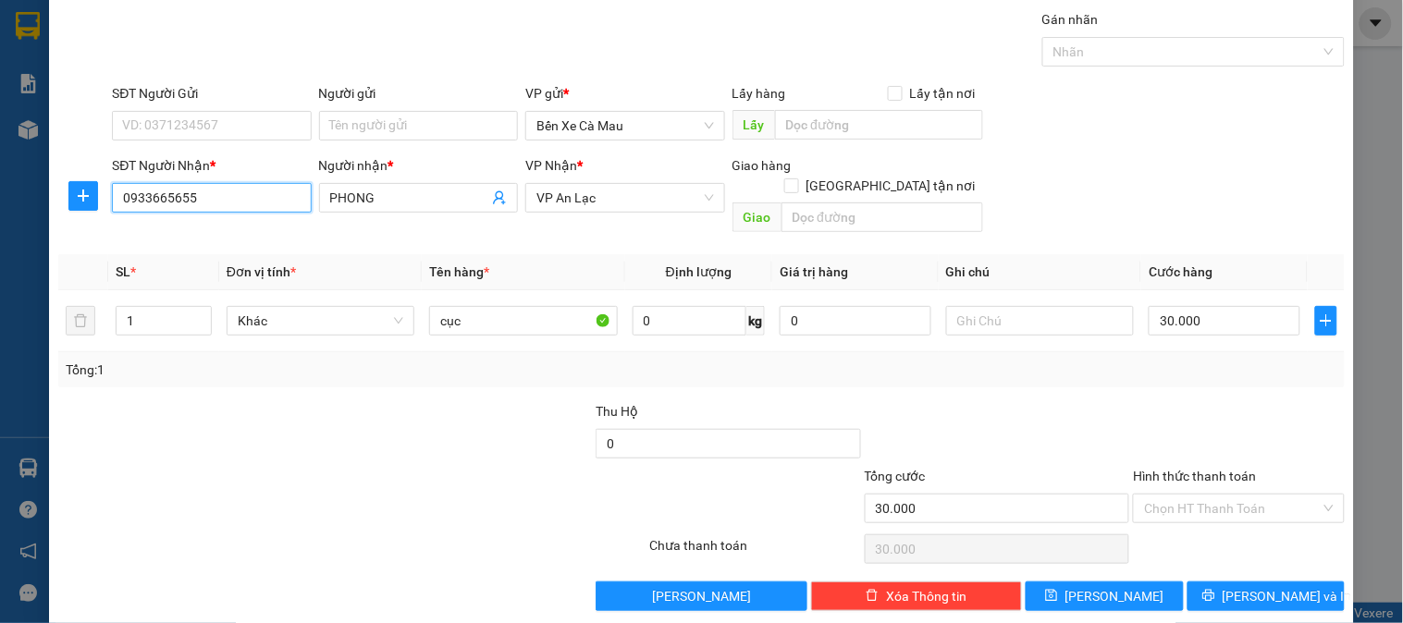
scroll to position [60, 0]
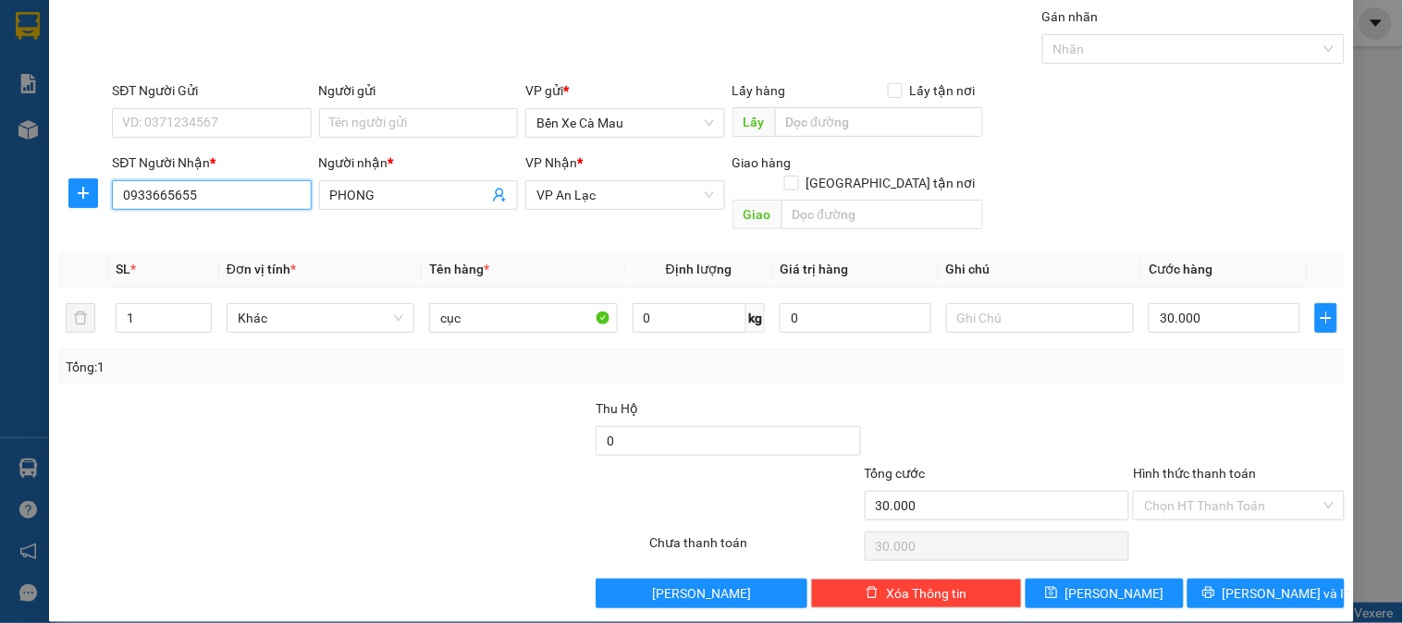
type input "0933665655"
click at [1278, 528] on div "Chọn HT Thanh Toán" at bounding box center [1238, 546] width 215 height 37
click at [1277, 492] on input "Hình thức thanh toán" at bounding box center [1232, 506] width 176 height 28
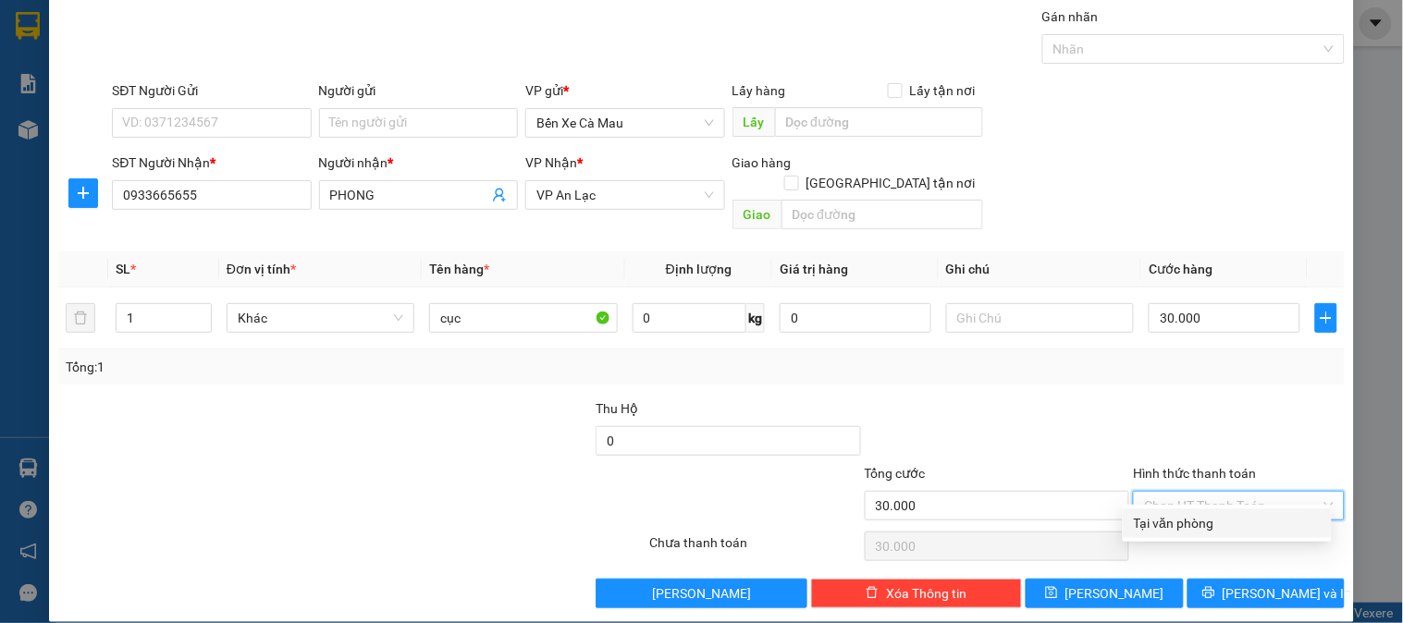
click at [1253, 515] on div "Tại văn phòng" at bounding box center [1227, 523] width 187 height 20
type input "0"
click at [1252, 590] on div "TẠO ĐƠN HÀNG Yêu cầu xuất hóa đơn điện tử Transit Pickup Surcharge Ids Transit …" at bounding box center [701, 285] width 1305 height 673
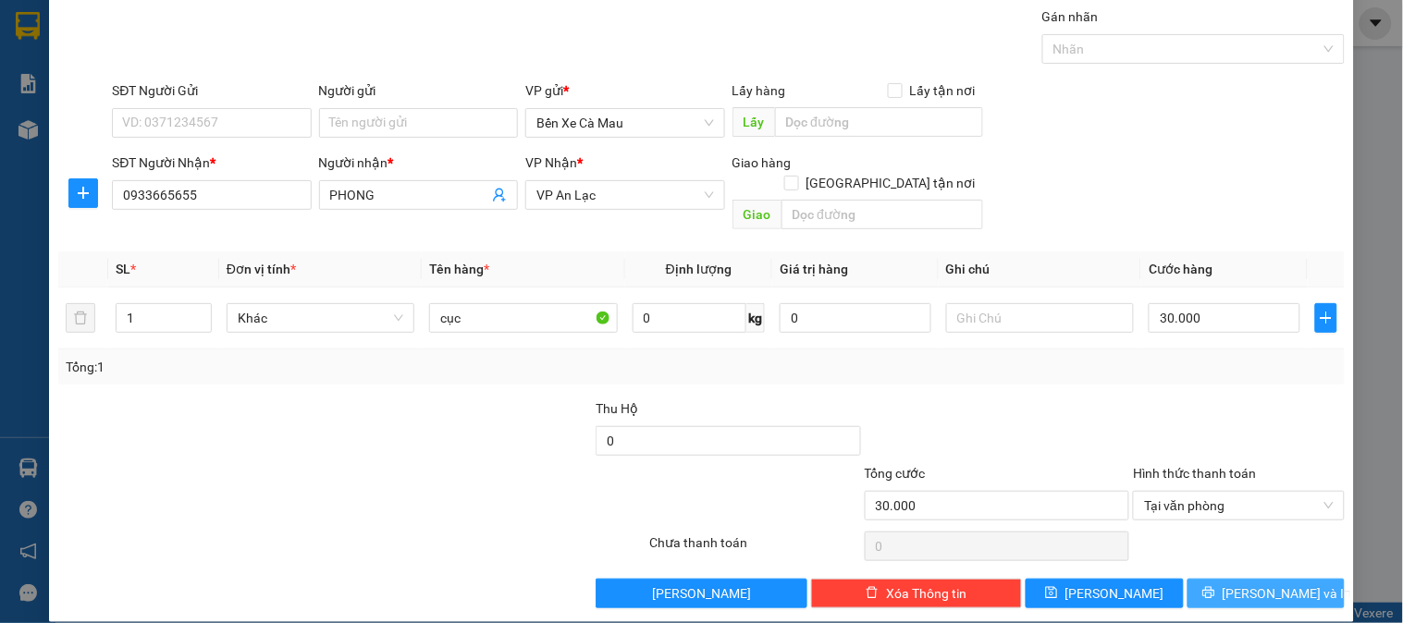
click at [1275, 584] on span "[PERSON_NAME] và In" at bounding box center [1287, 594] width 129 height 20
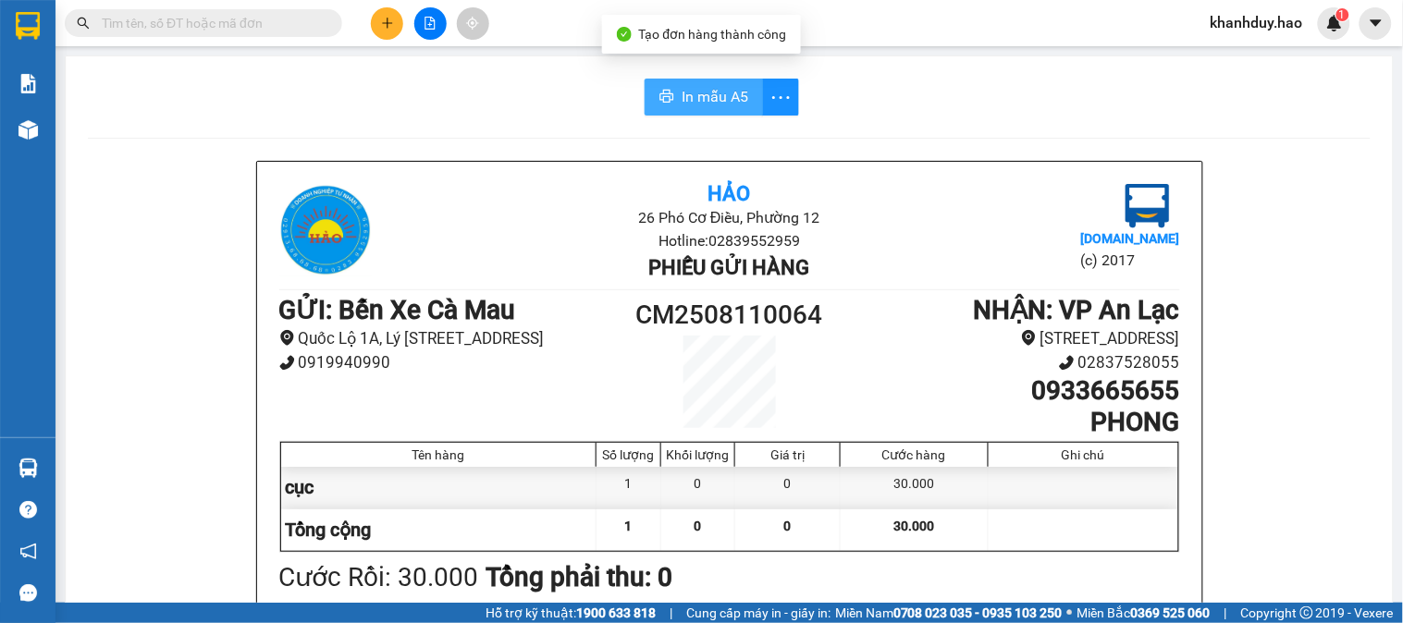
click at [708, 79] on button "In mẫu A5" at bounding box center [704, 97] width 118 height 37
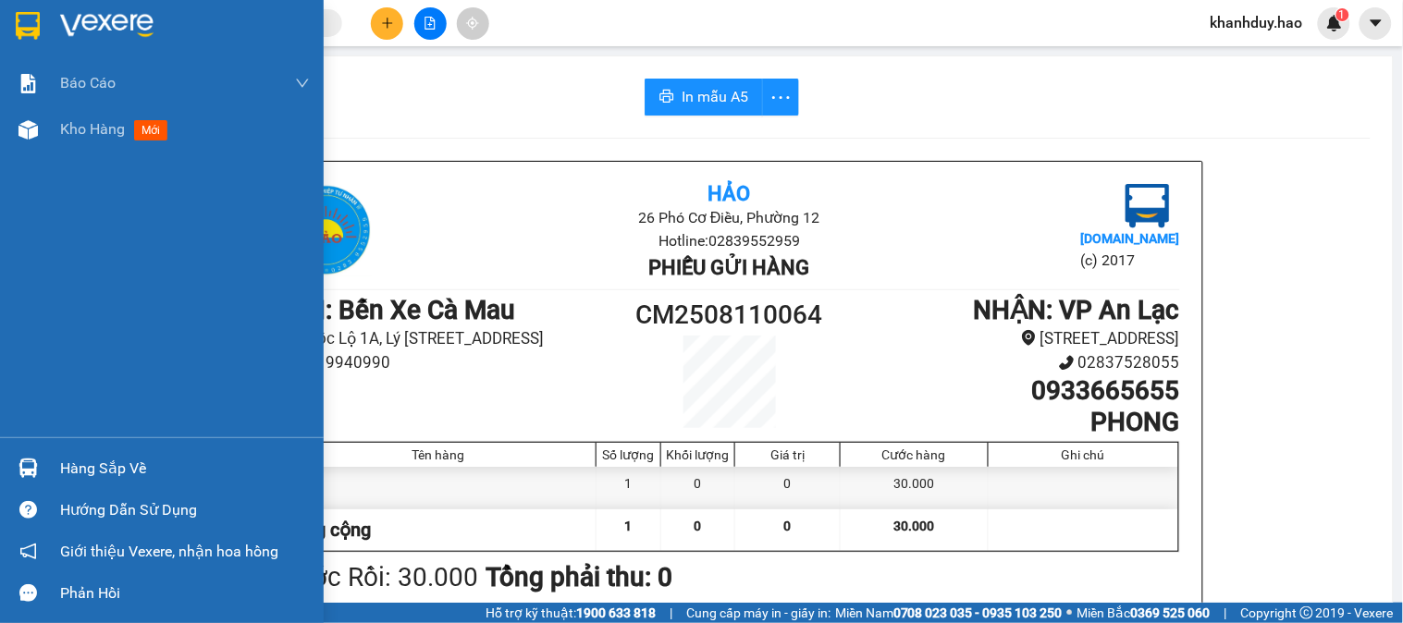
click at [70, 159] on div "Báo cáo BC tiền công nợ Báo cáo dòng tiền (trưởng trạm) Doanh số tạo đơn theo V…" at bounding box center [162, 248] width 324 height 377
click at [86, 134] on span "Kho hàng" at bounding box center [92, 129] width 65 height 18
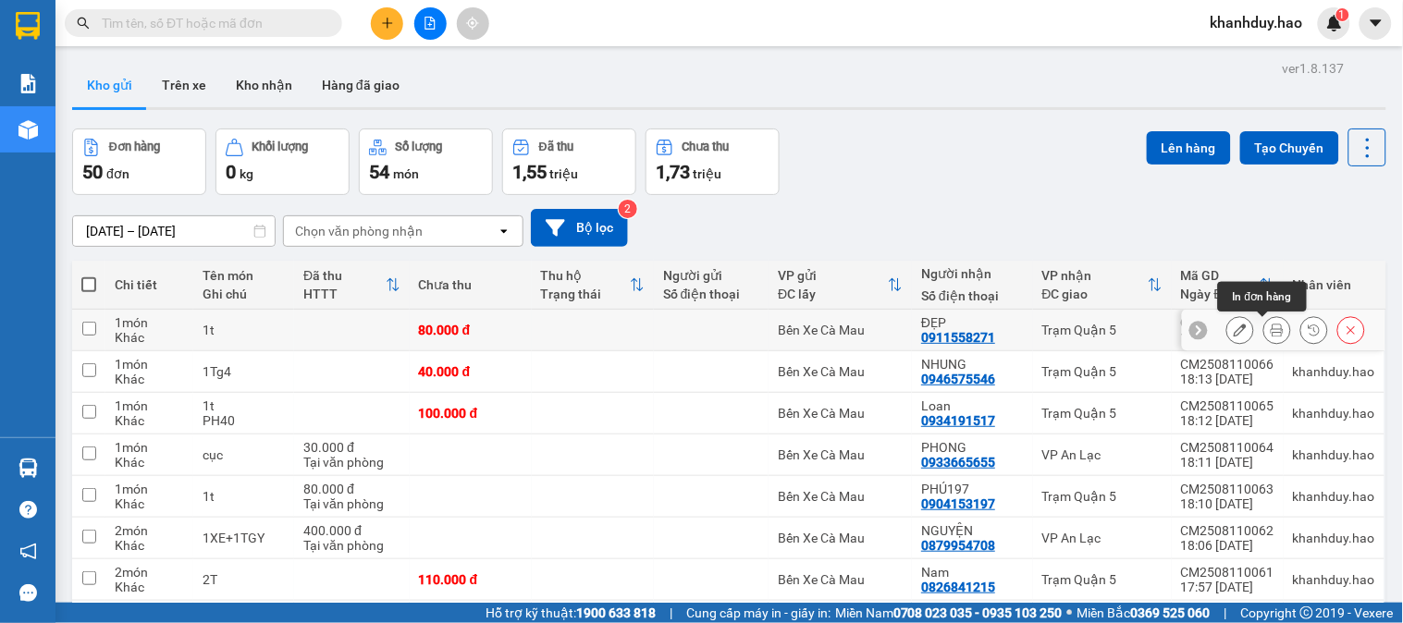
click at [1268, 338] on button at bounding box center [1277, 330] width 26 height 32
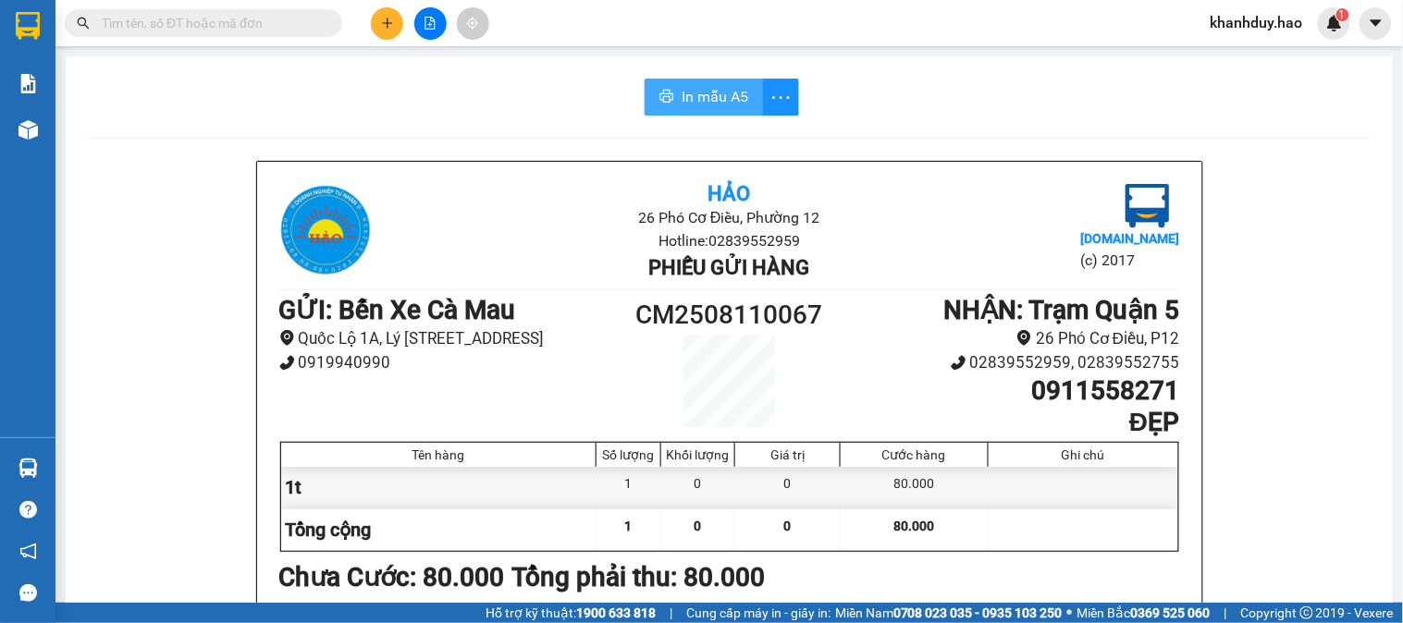
click at [705, 96] on span "In mẫu A5" at bounding box center [715, 96] width 67 height 23
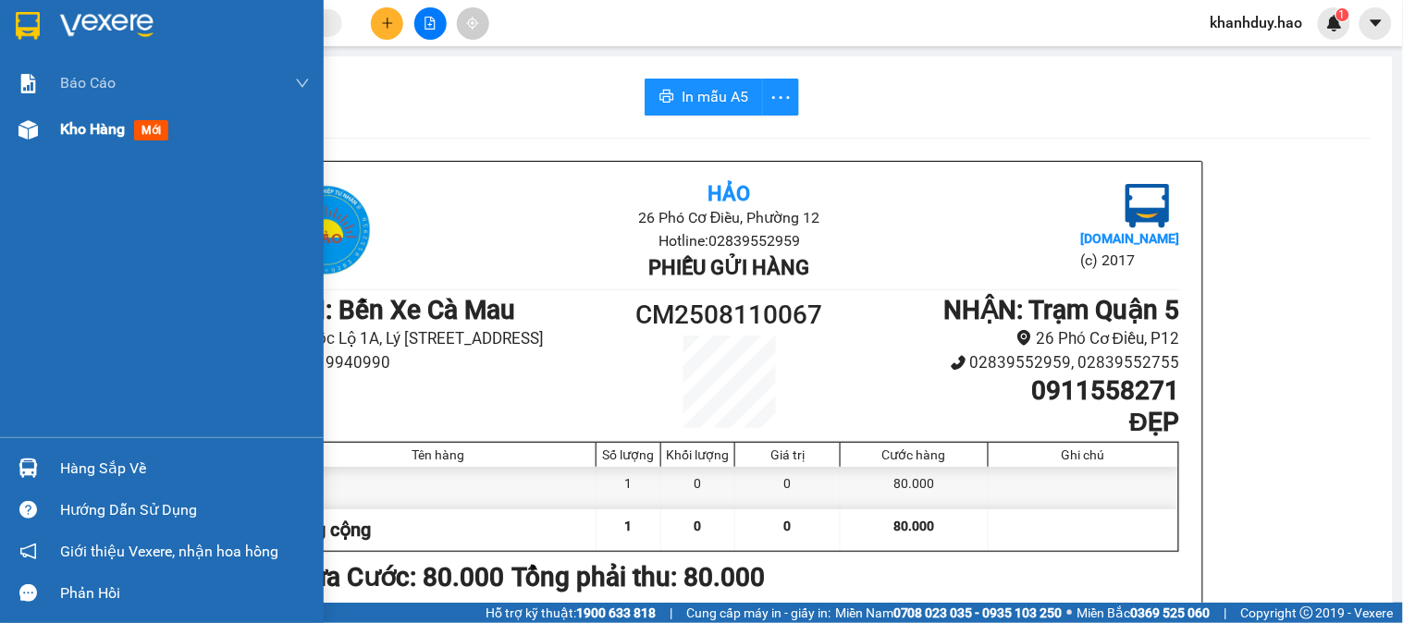
click at [71, 142] on div "Kho hàng mới" at bounding box center [185, 129] width 250 height 46
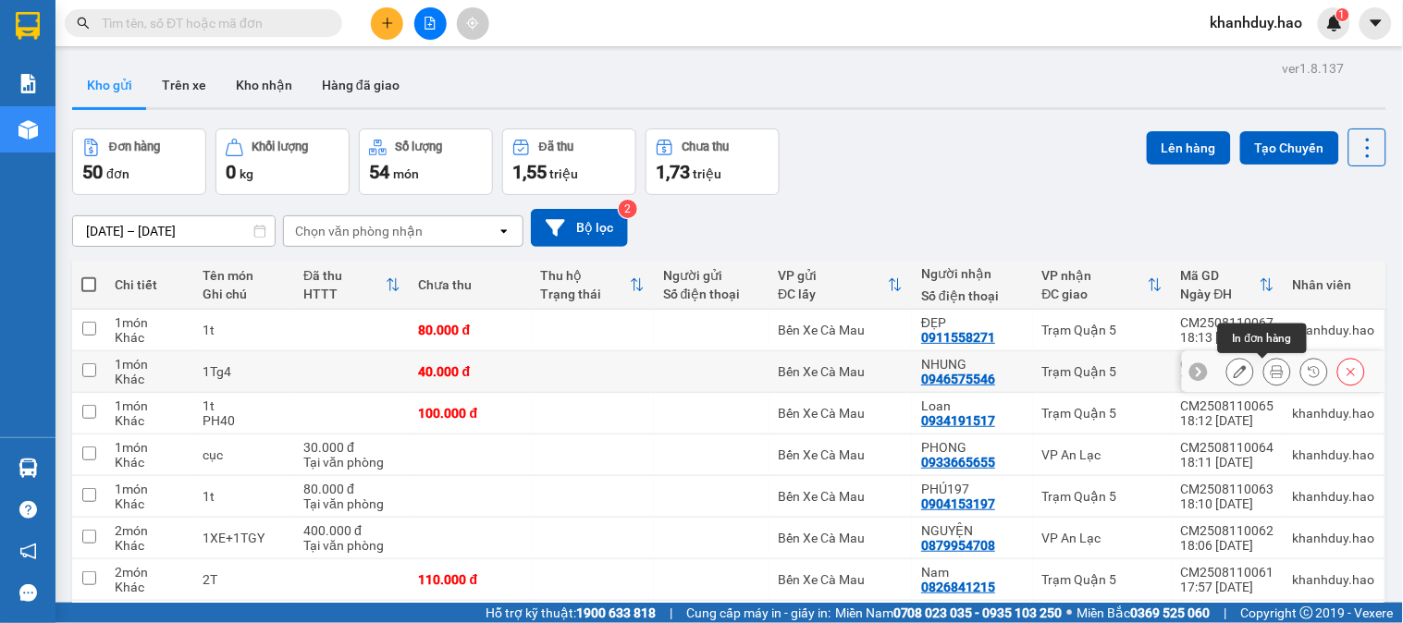
click at [1271, 376] on icon at bounding box center [1277, 371] width 13 height 13
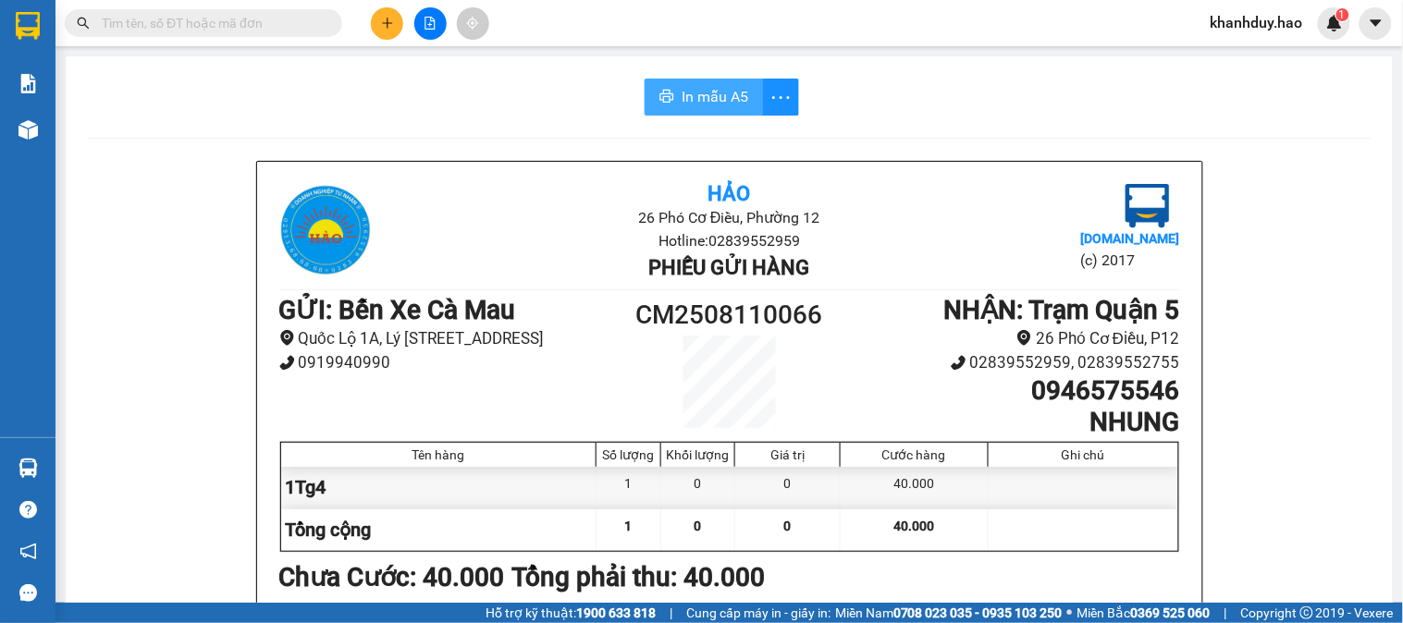
click at [707, 105] on span "In mẫu A5" at bounding box center [715, 96] width 67 height 23
click at [705, 100] on span "In mẫu A5" at bounding box center [715, 96] width 67 height 23
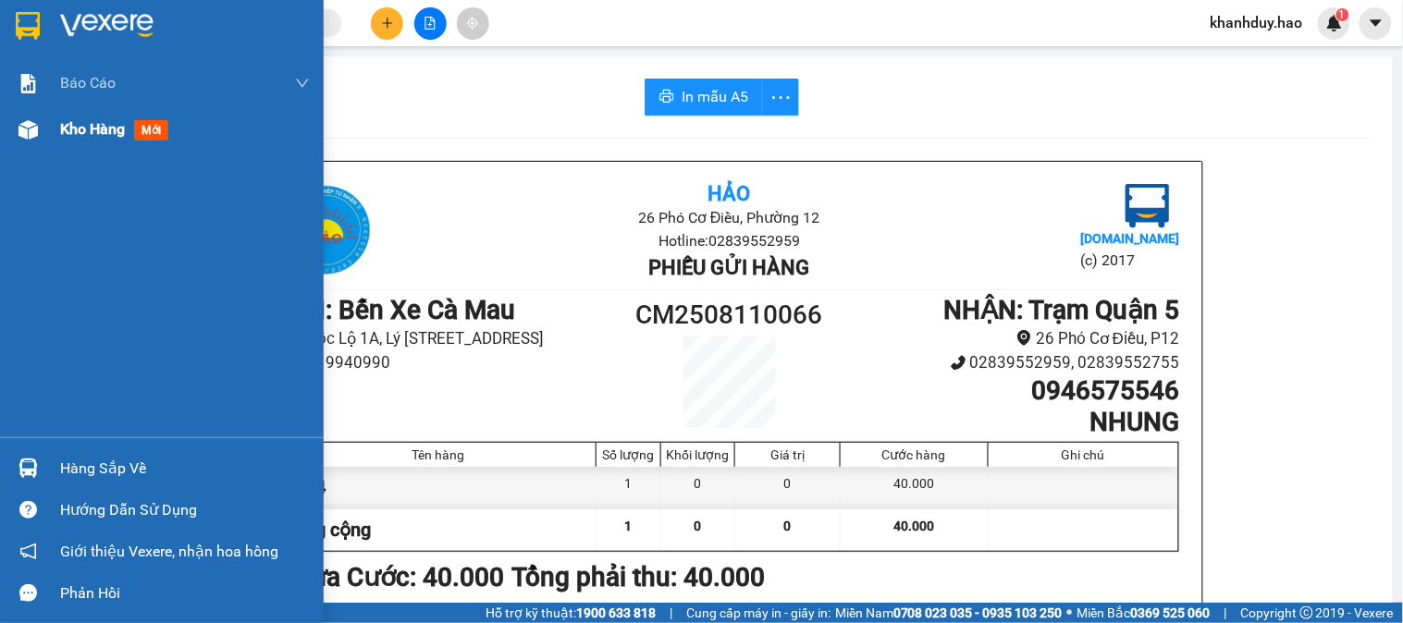
click at [72, 137] on span "Kho hàng" at bounding box center [92, 129] width 65 height 18
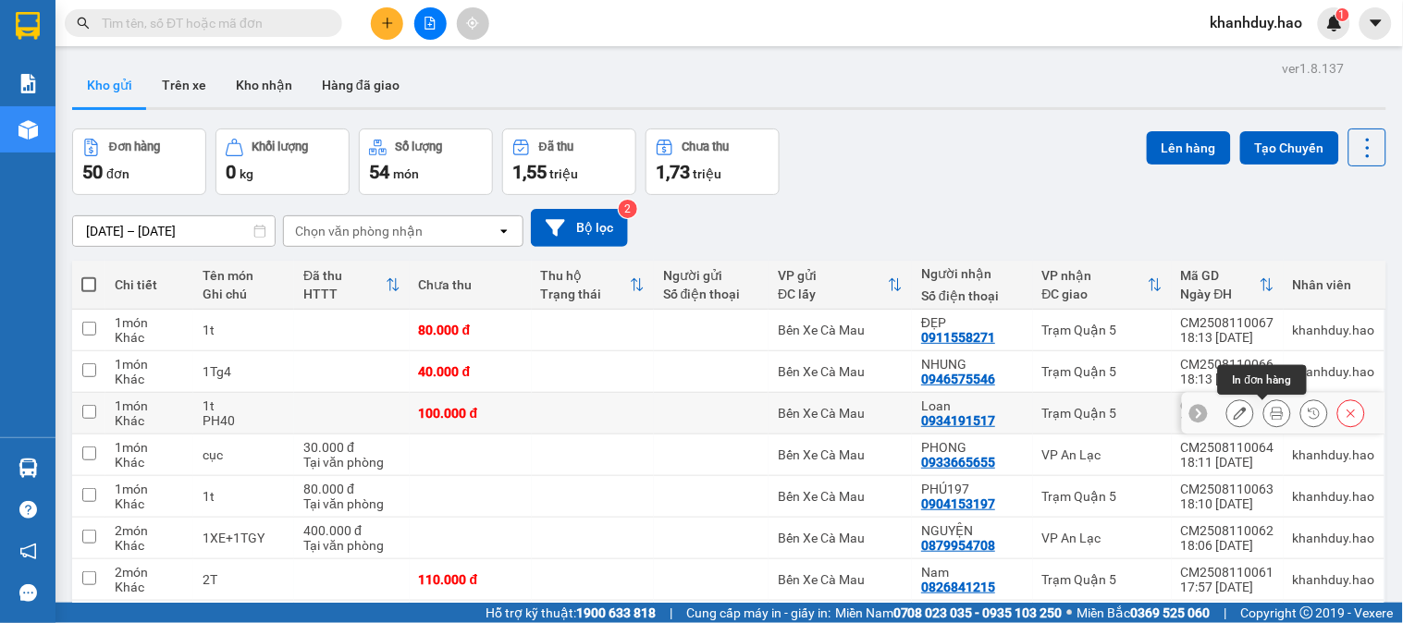
click at [1271, 413] on icon at bounding box center [1277, 413] width 13 height 13
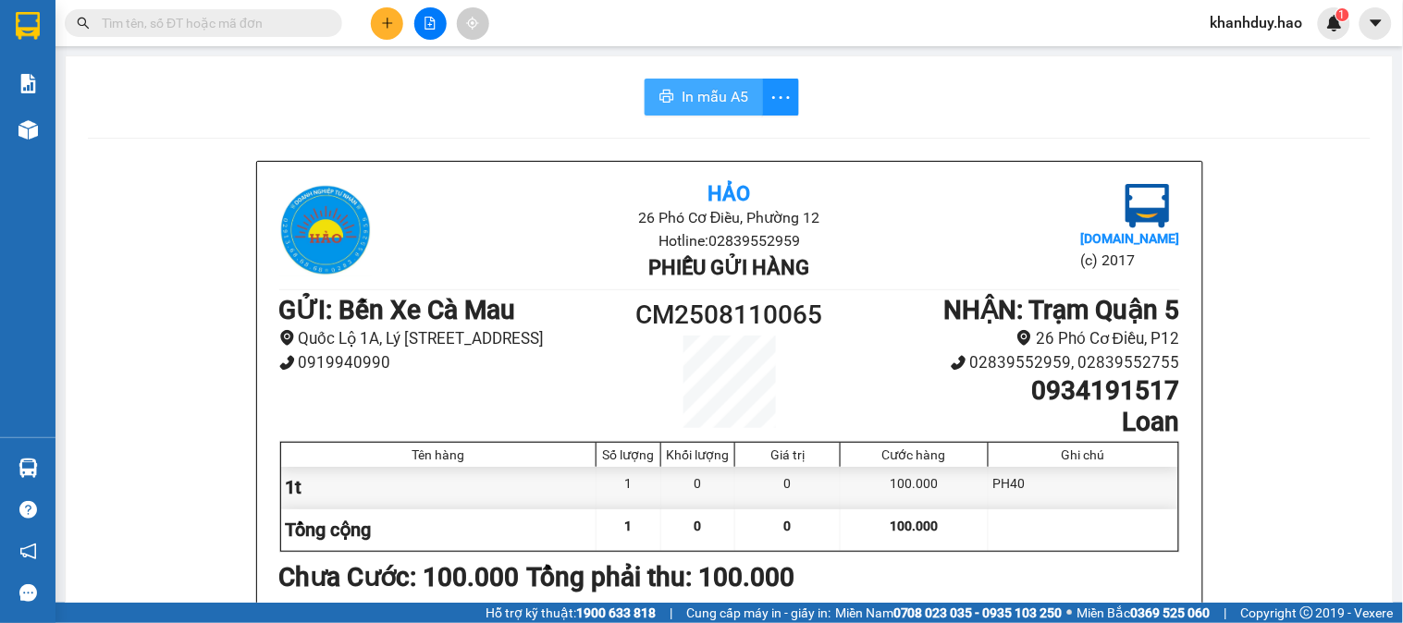
click at [709, 92] on span "In mẫu A5" at bounding box center [715, 96] width 67 height 23
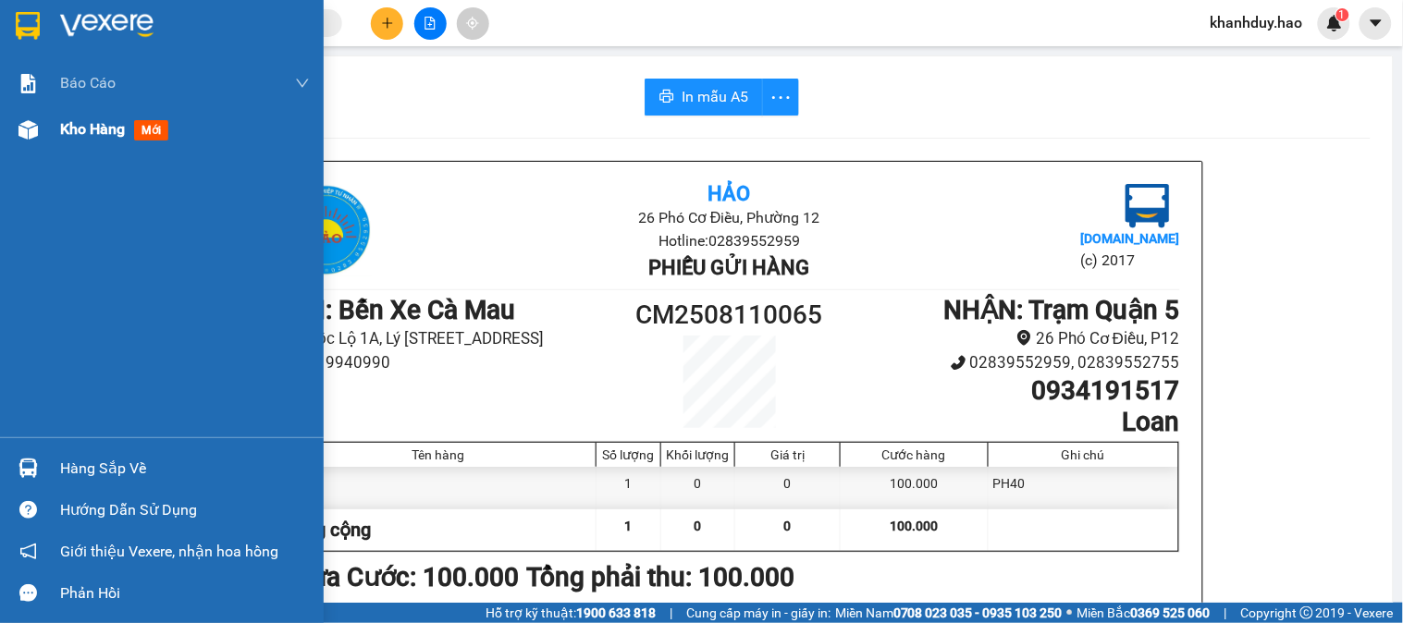
click at [112, 132] on span "Kho hàng" at bounding box center [92, 129] width 65 height 18
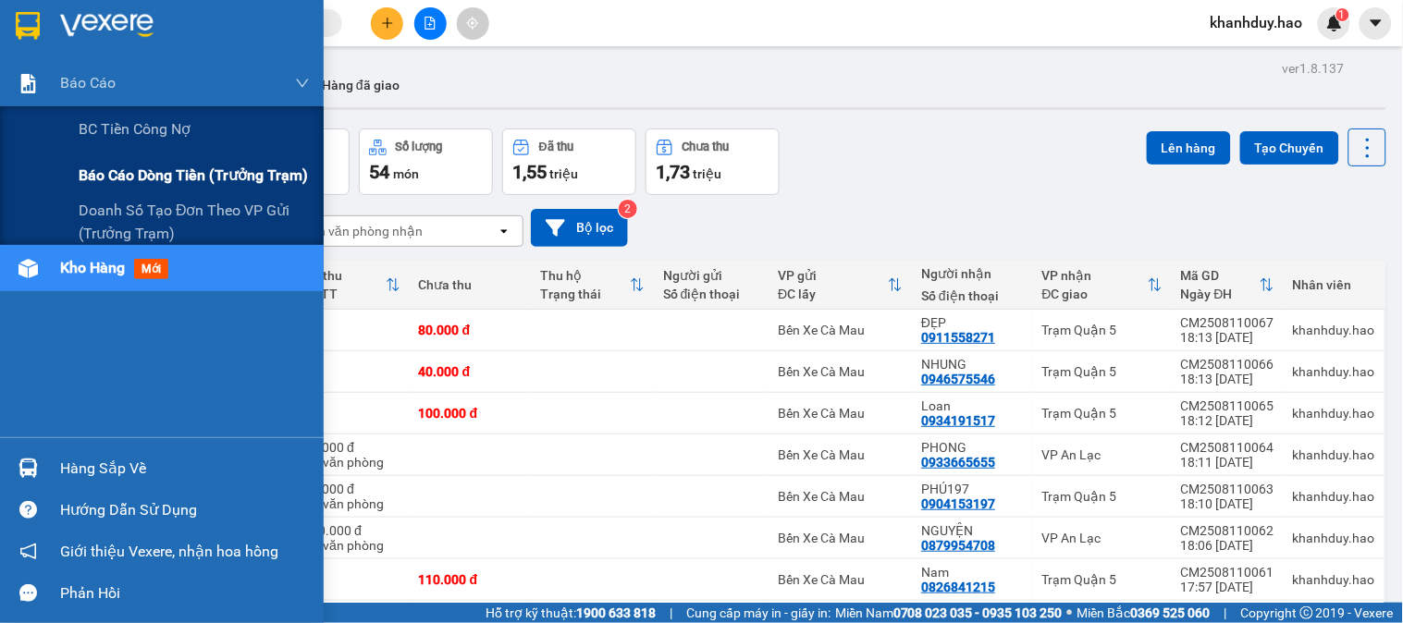
click at [71, 180] on div "Báo cáo dòng tiền (trưởng trạm)" at bounding box center [162, 176] width 324 height 46
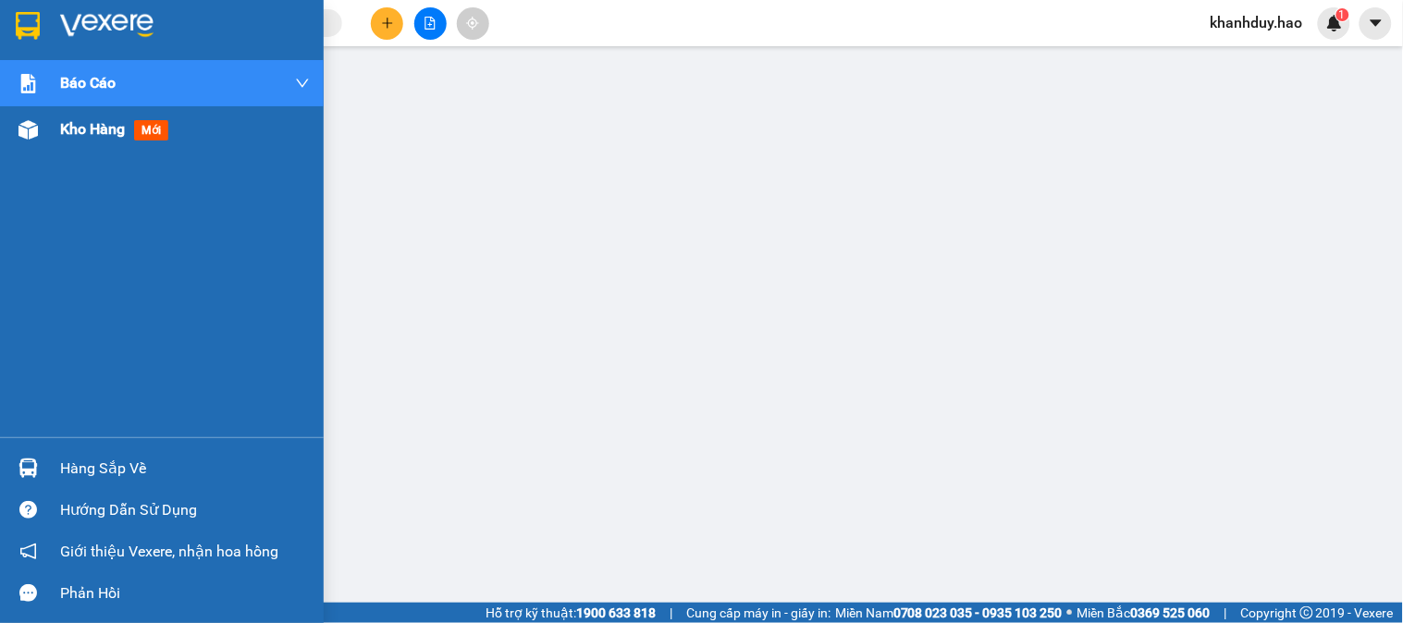
click at [86, 132] on span "Kho hàng" at bounding box center [92, 129] width 65 height 18
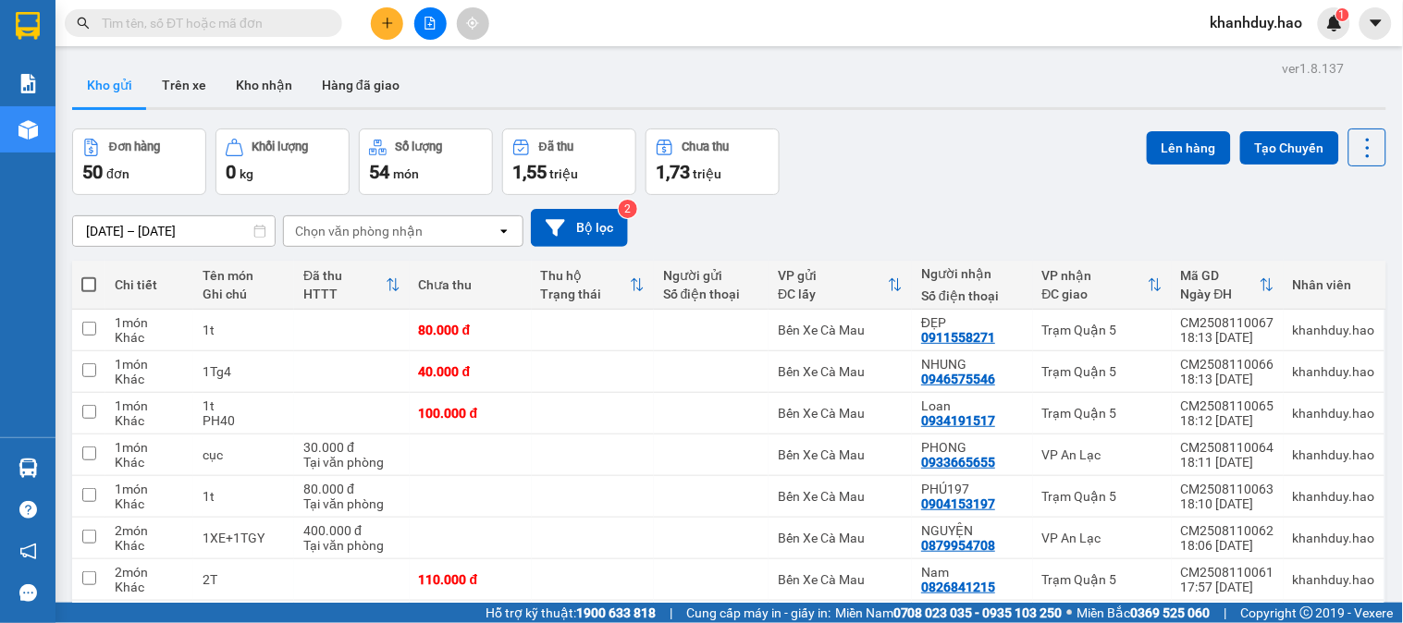
click at [243, 14] on input "text" at bounding box center [211, 23] width 218 height 20
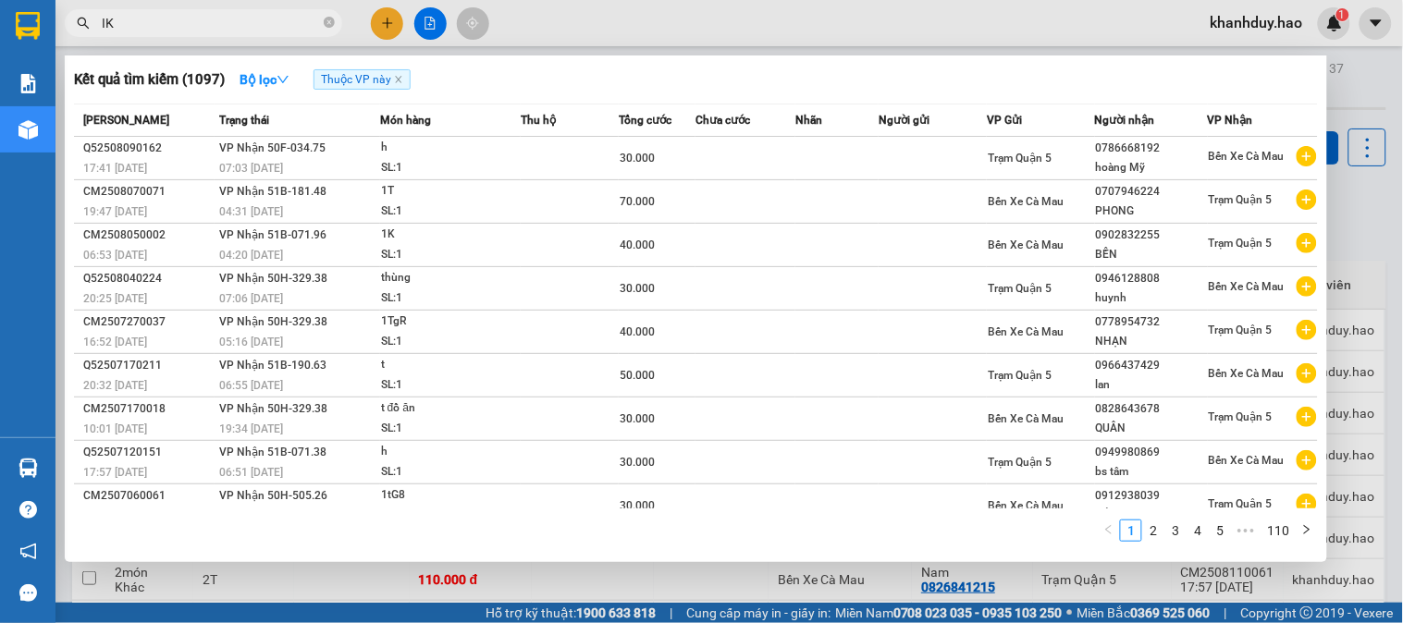
type input "I"
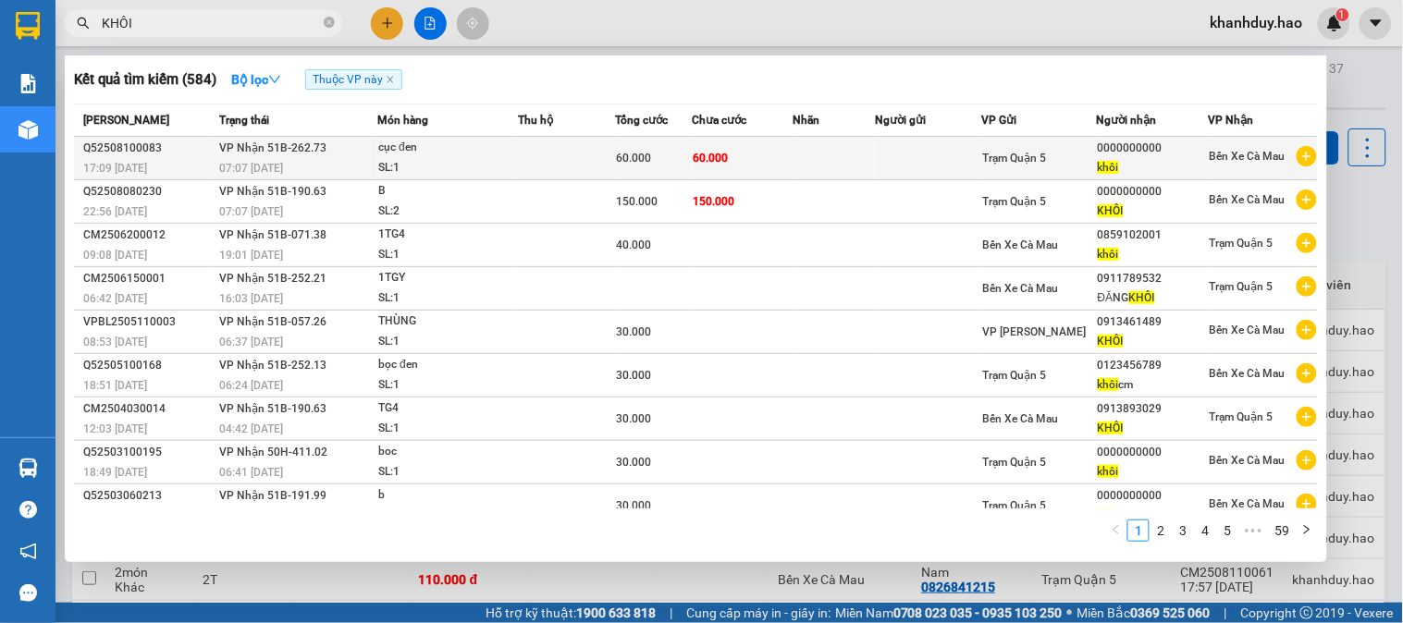
type input "KHÔI"
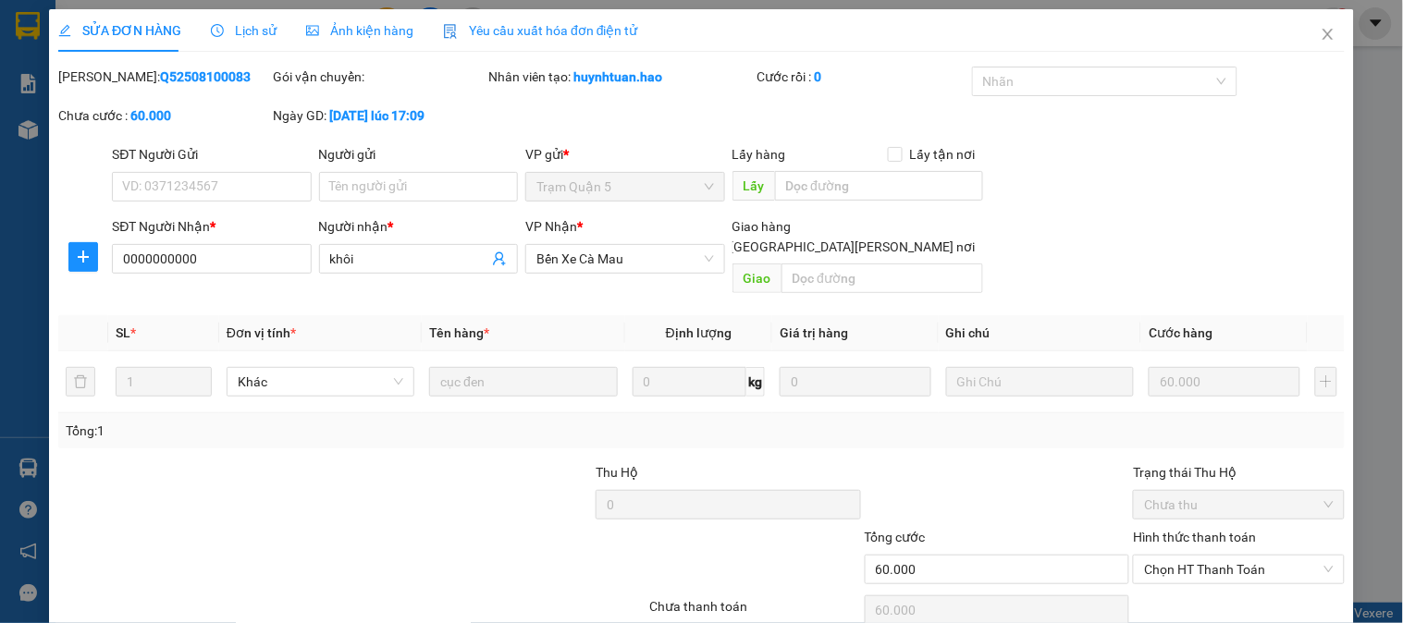
type input "0000000000"
type input "khôi"
type input "60.000"
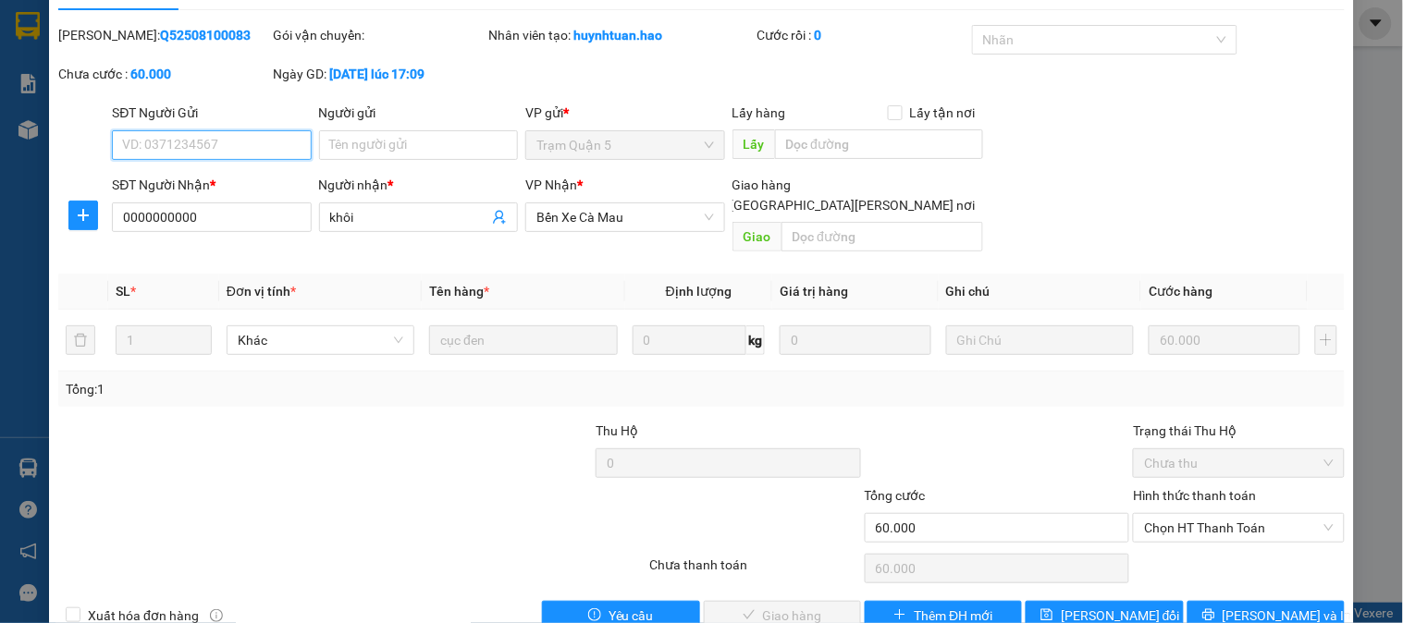
scroll to position [65, 0]
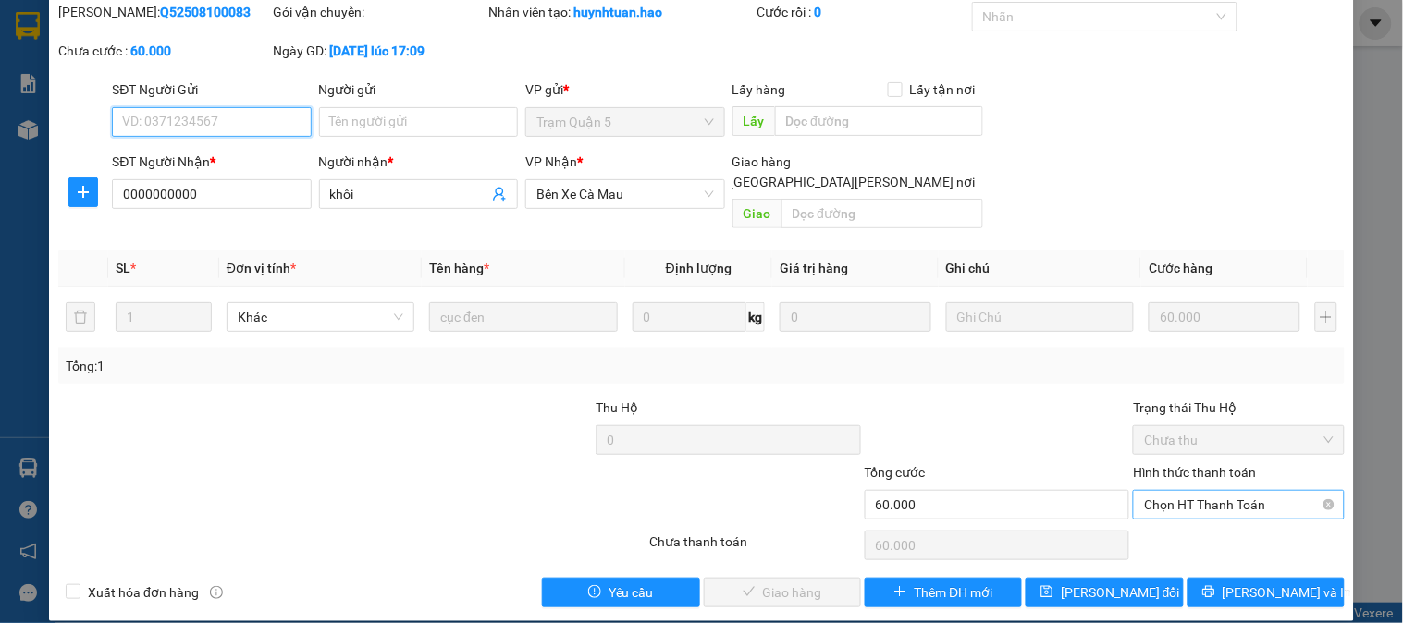
click at [1201, 495] on span "Chọn HT Thanh Toán" at bounding box center [1238, 505] width 189 height 28
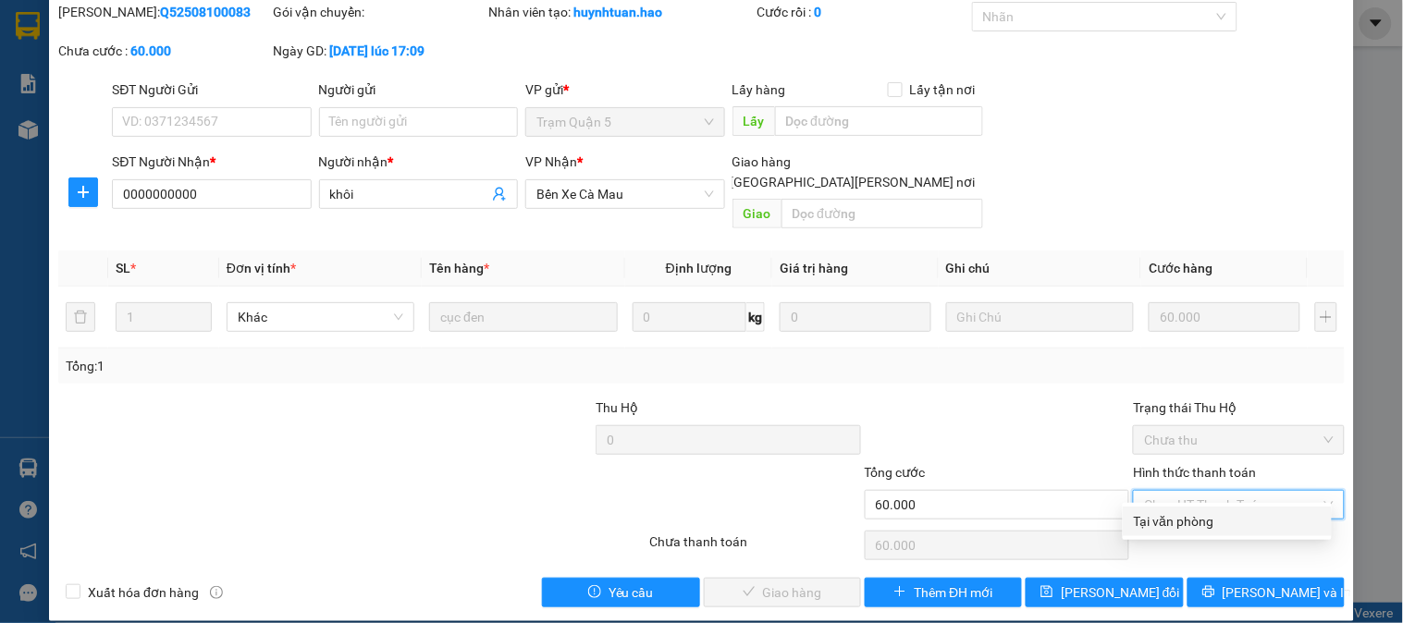
drag, startPoint x: 1197, startPoint y: 518, endPoint x: 953, endPoint y: 534, distance: 244.7
click at [1191, 518] on div "Tại văn phòng" at bounding box center [1227, 521] width 187 height 20
type input "0"
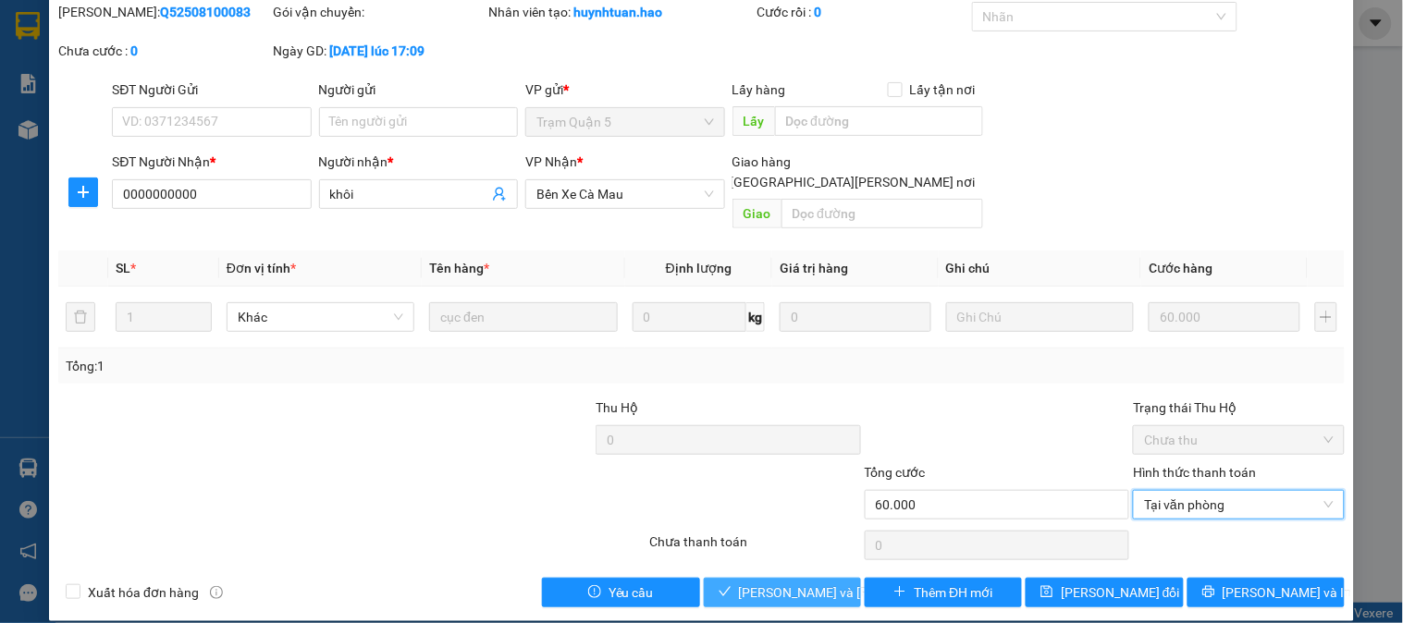
click at [778, 583] on span "Lưu và Giao hàng" at bounding box center [864, 593] width 250 height 20
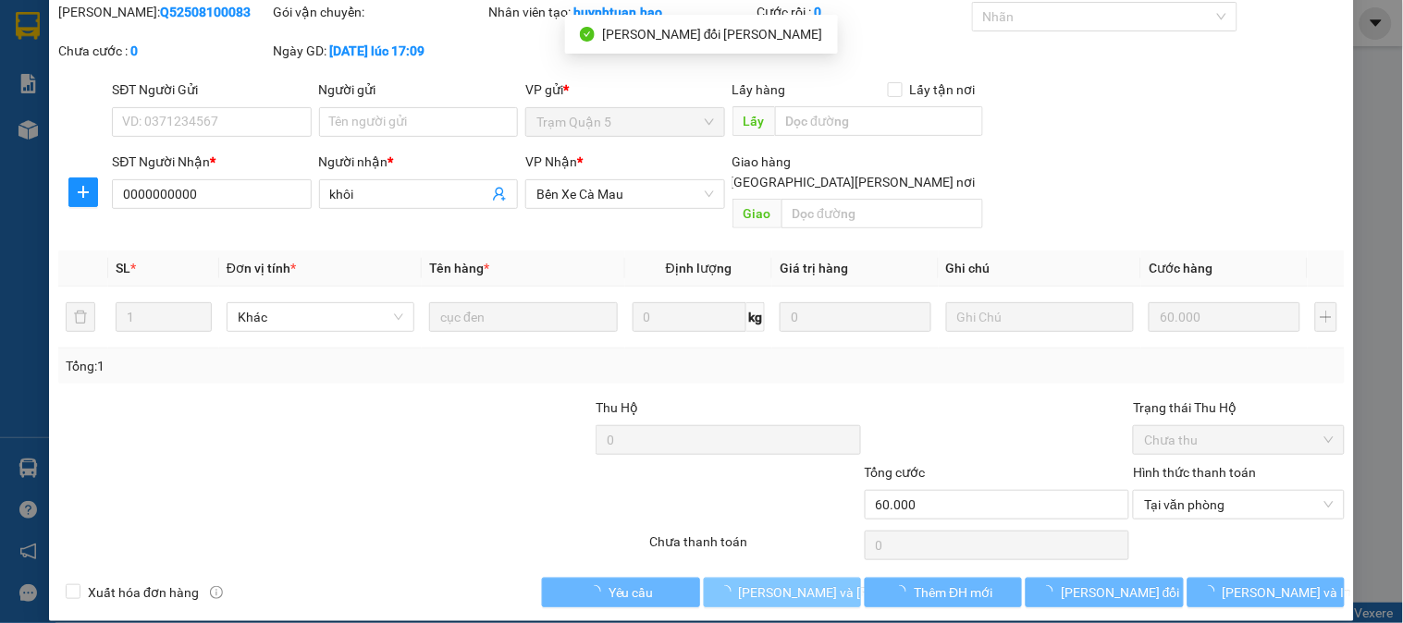
scroll to position [0, 0]
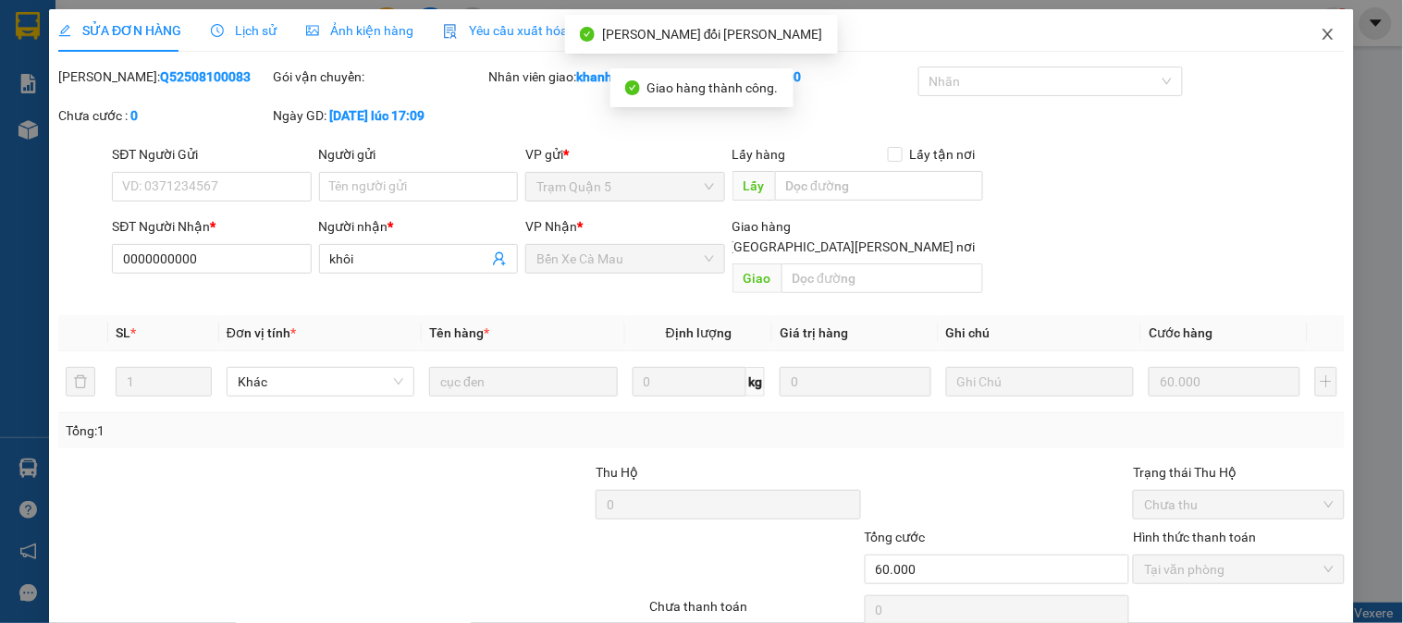
click at [1321, 33] on icon "close" at bounding box center [1328, 34] width 15 height 15
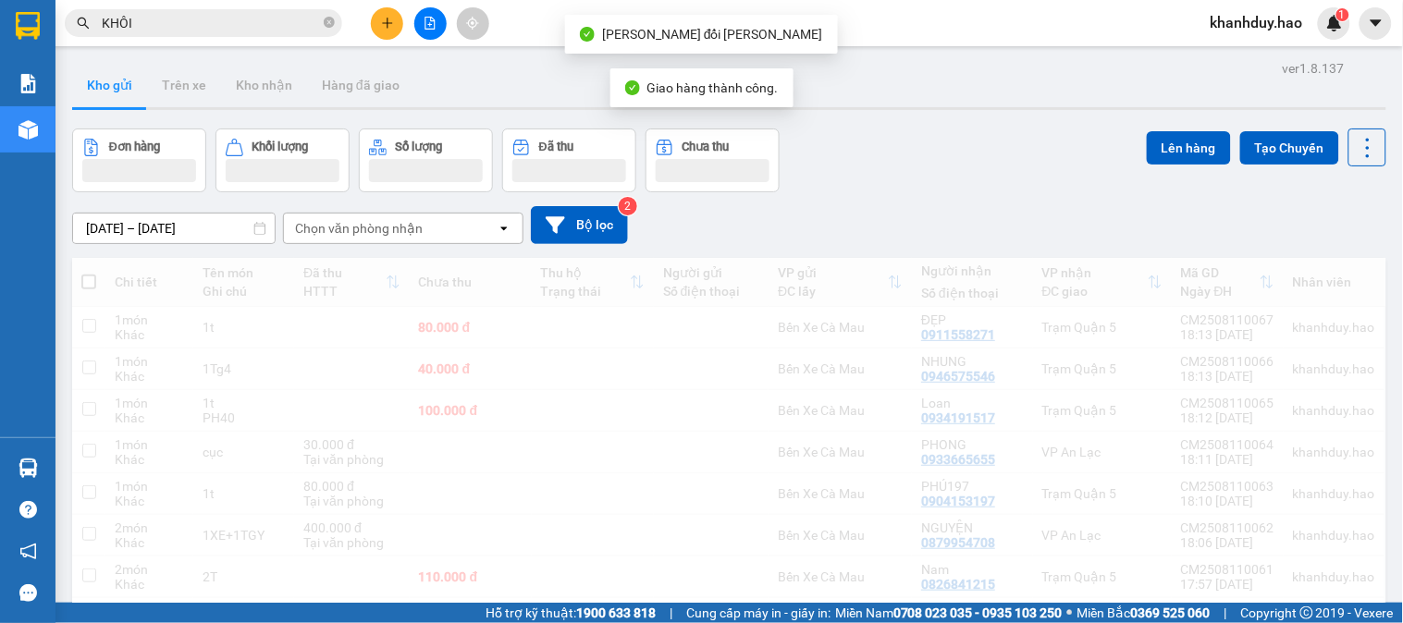
click at [312, 22] on input "KHÔI" at bounding box center [211, 23] width 218 height 20
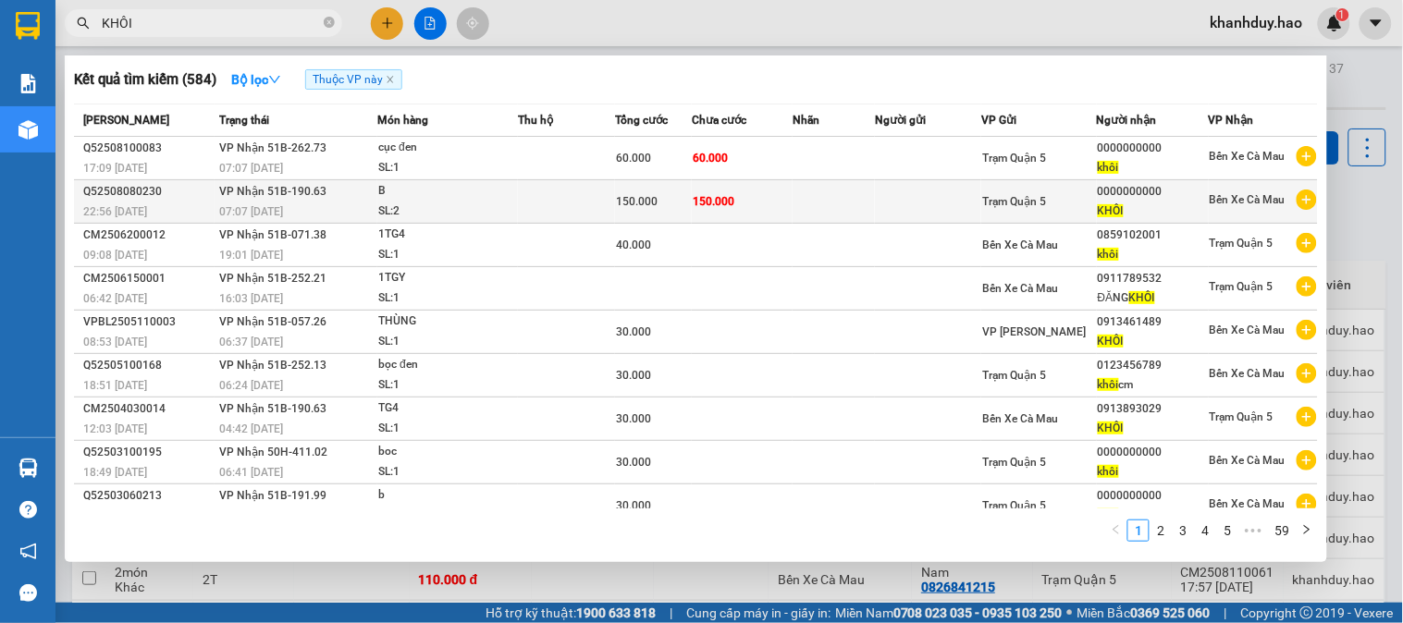
click at [773, 206] on td "150.000" at bounding box center [742, 201] width 101 height 43
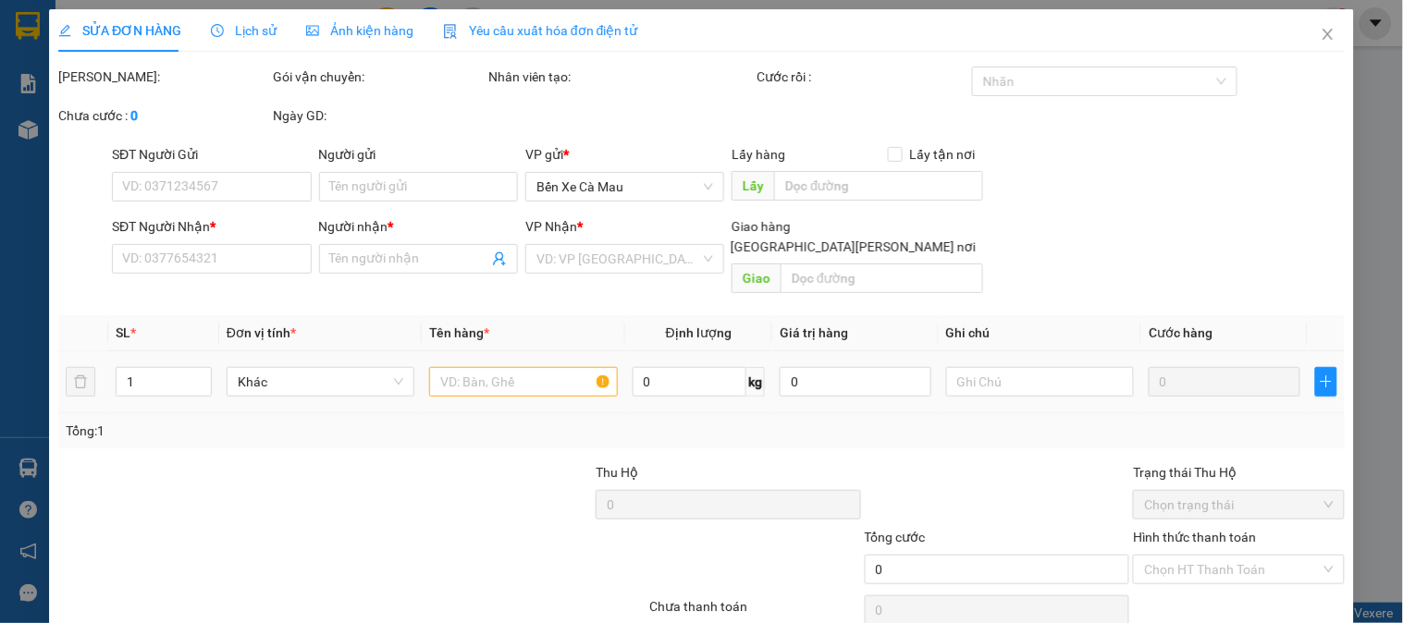
type input "0000000000"
type input "KHÔI"
type input "150.000"
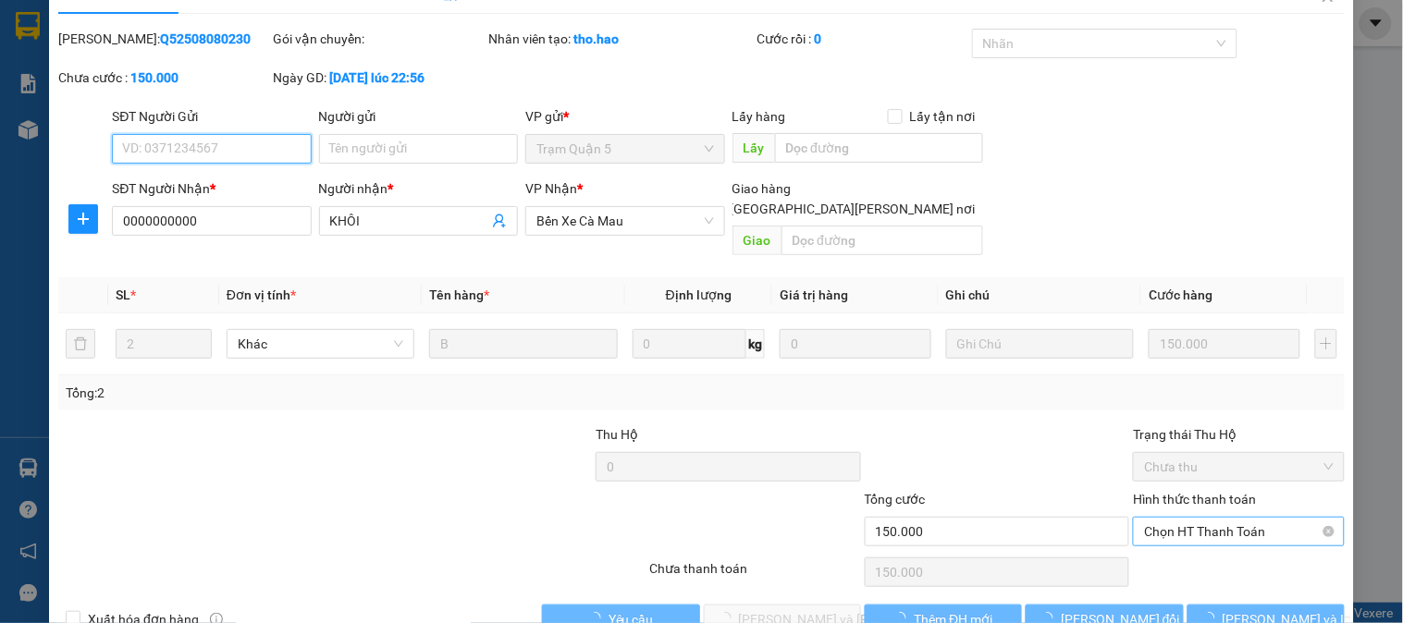
scroll to position [65, 0]
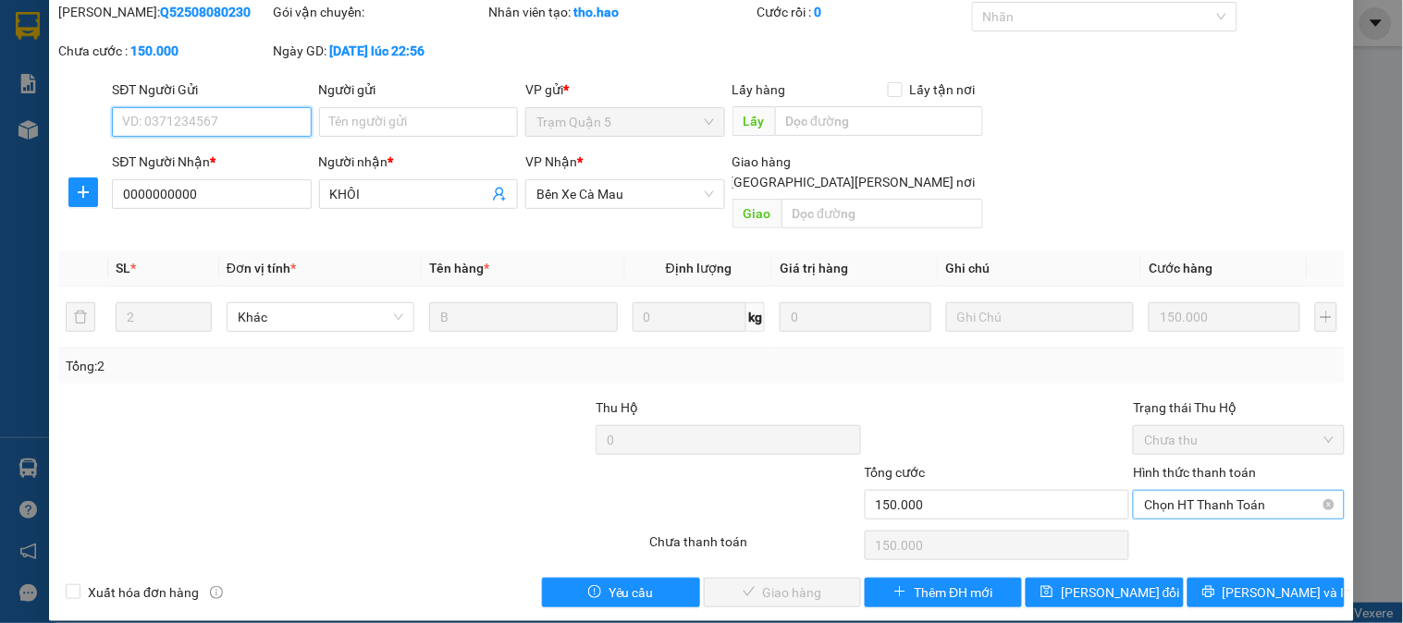
click at [1238, 491] on span "Chọn HT Thanh Toán" at bounding box center [1238, 505] width 189 height 28
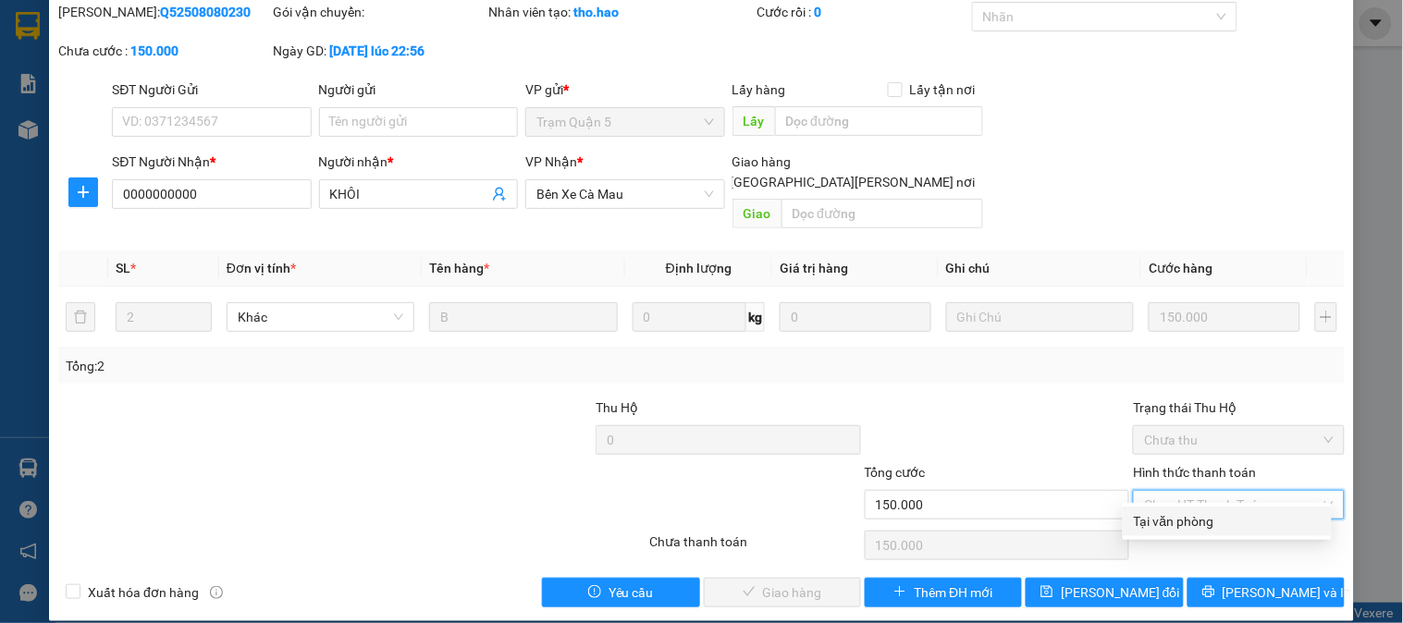
click at [1196, 522] on div "Tại văn phòng" at bounding box center [1227, 521] width 187 height 20
type input "0"
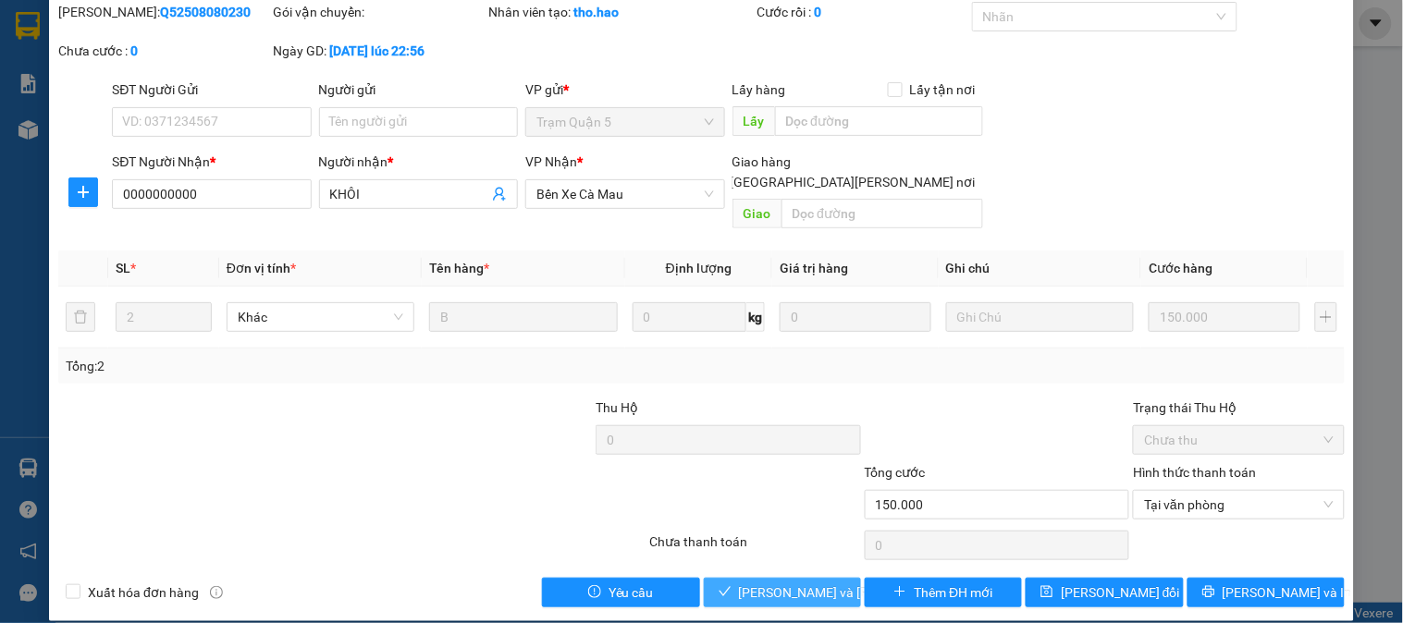
click at [754, 583] on span "Lưu và Giao hàng" at bounding box center [864, 593] width 250 height 20
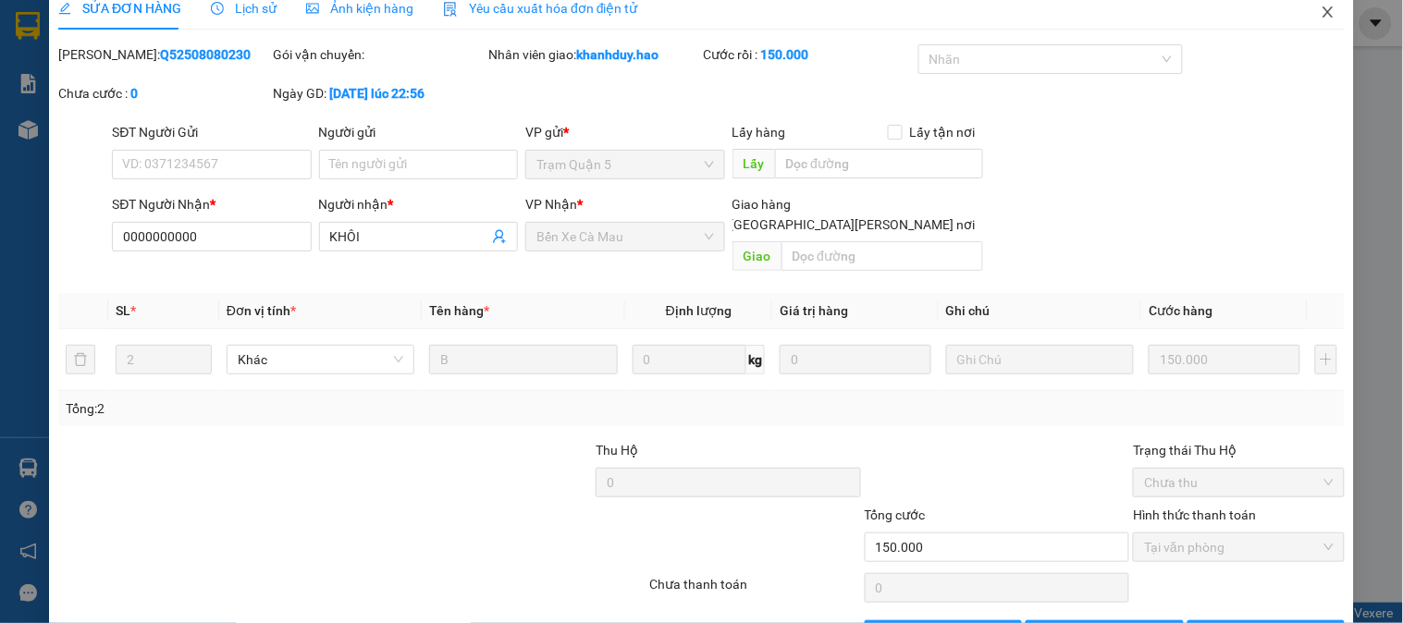
scroll to position [0, 0]
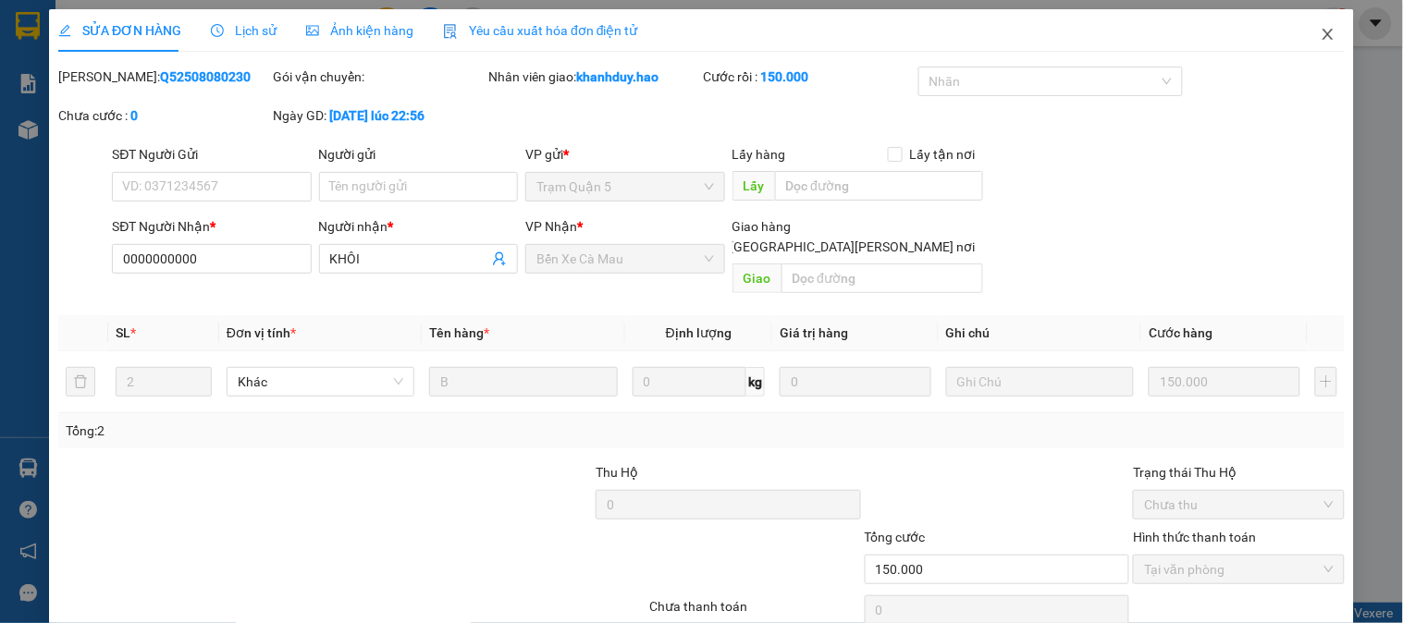
click at [1324, 33] on span "Close" at bounding box center [1328, 35] width 52 height 52
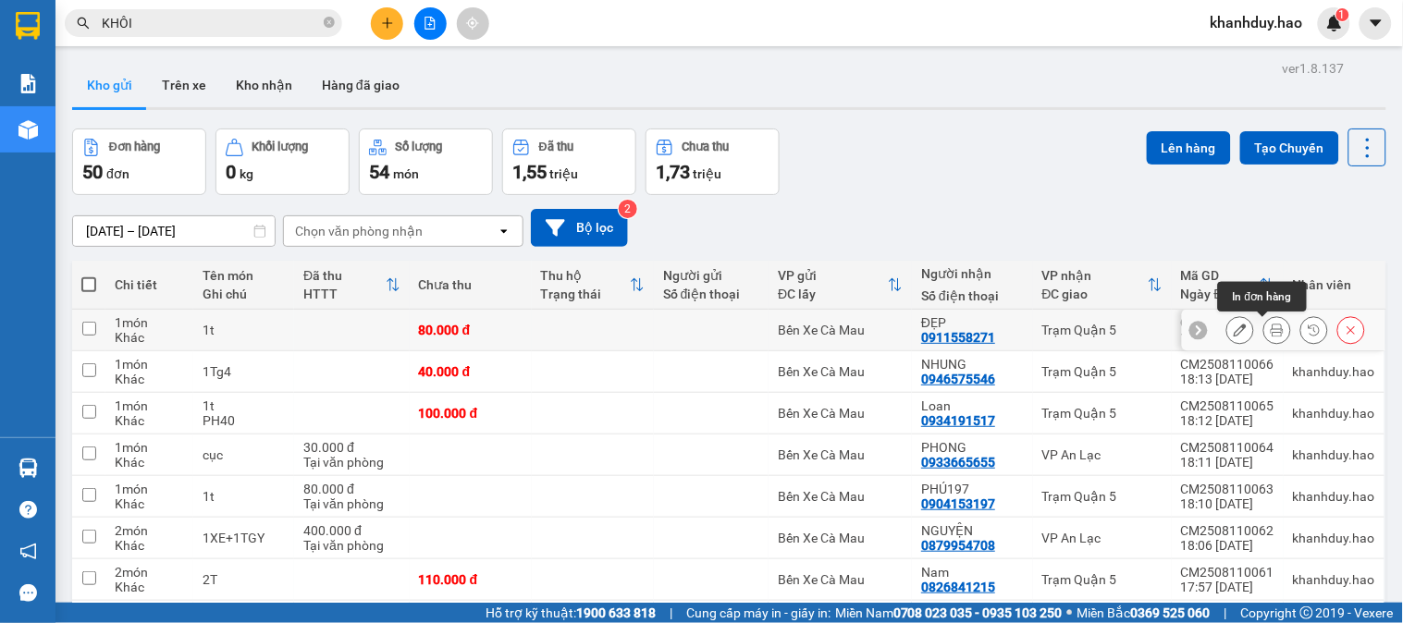
click at [1264, 326] on button at bounding box center [1277, 330] width 26 height 32
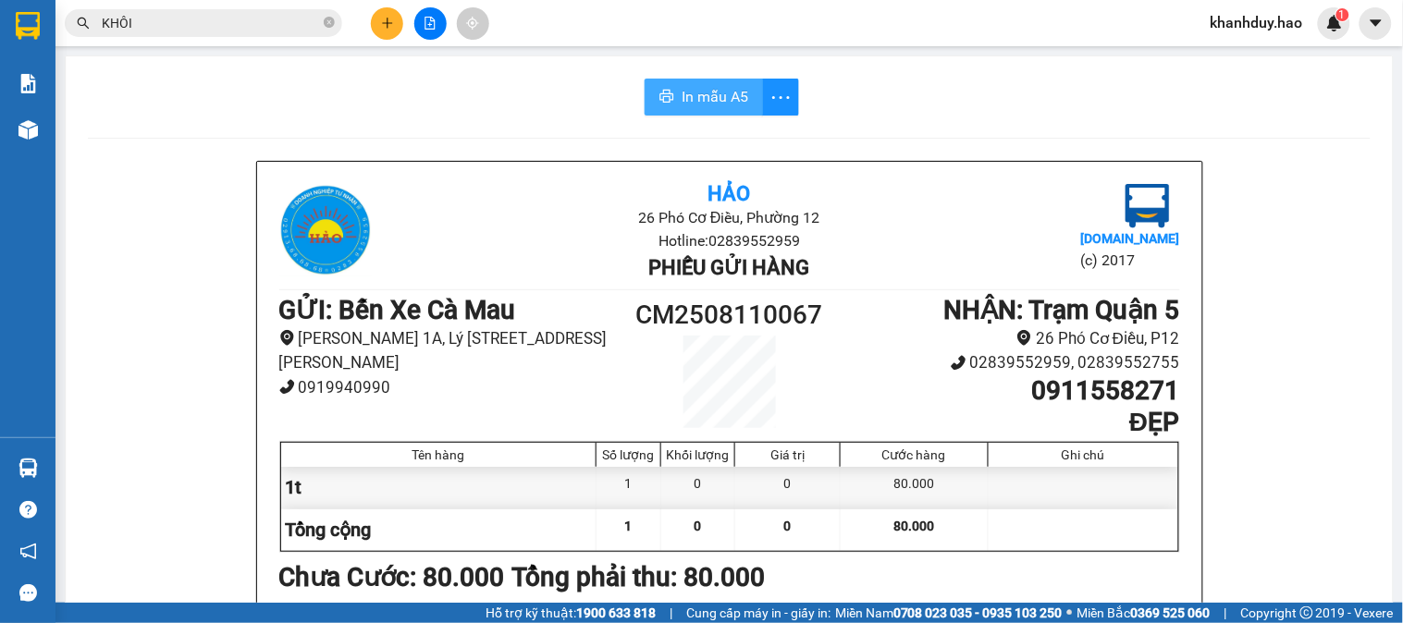
click at [719, 92] on span "In mẫu A5" at bounding box center [715, 96] width 67 height 23
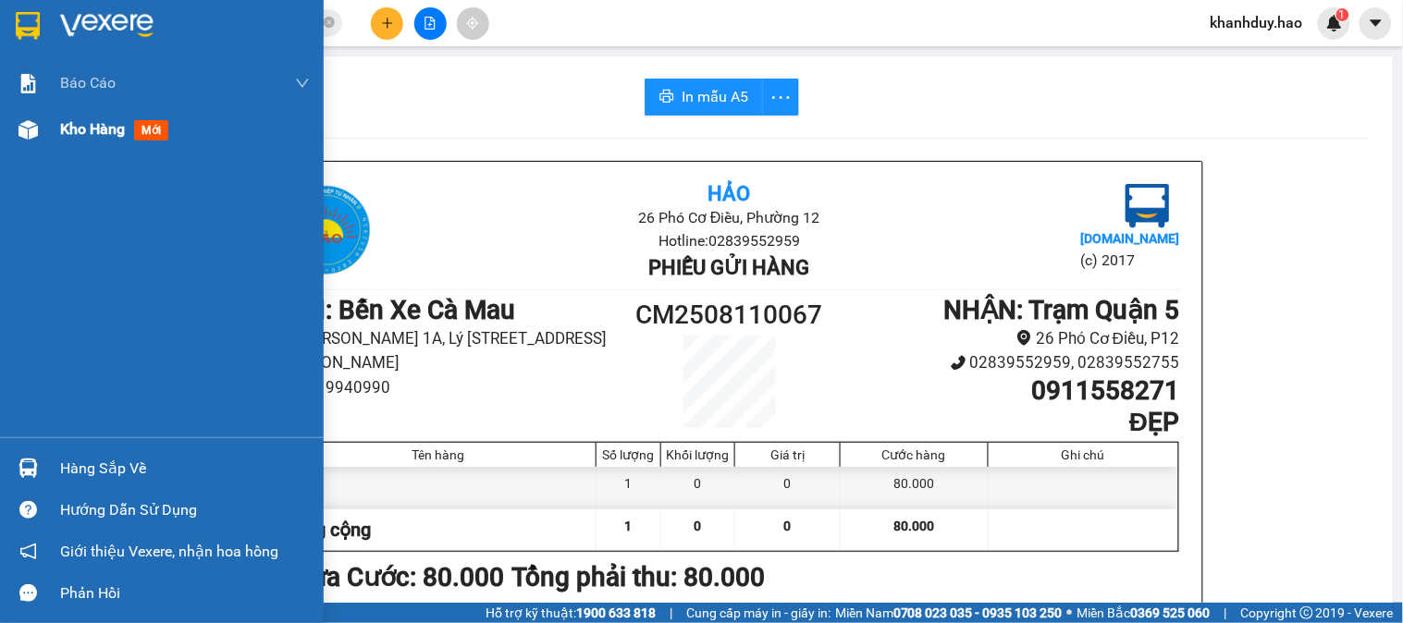
click at [58, 126] on div "Kho hàng mới" at bounding box center [162, 129] width 324 height 46
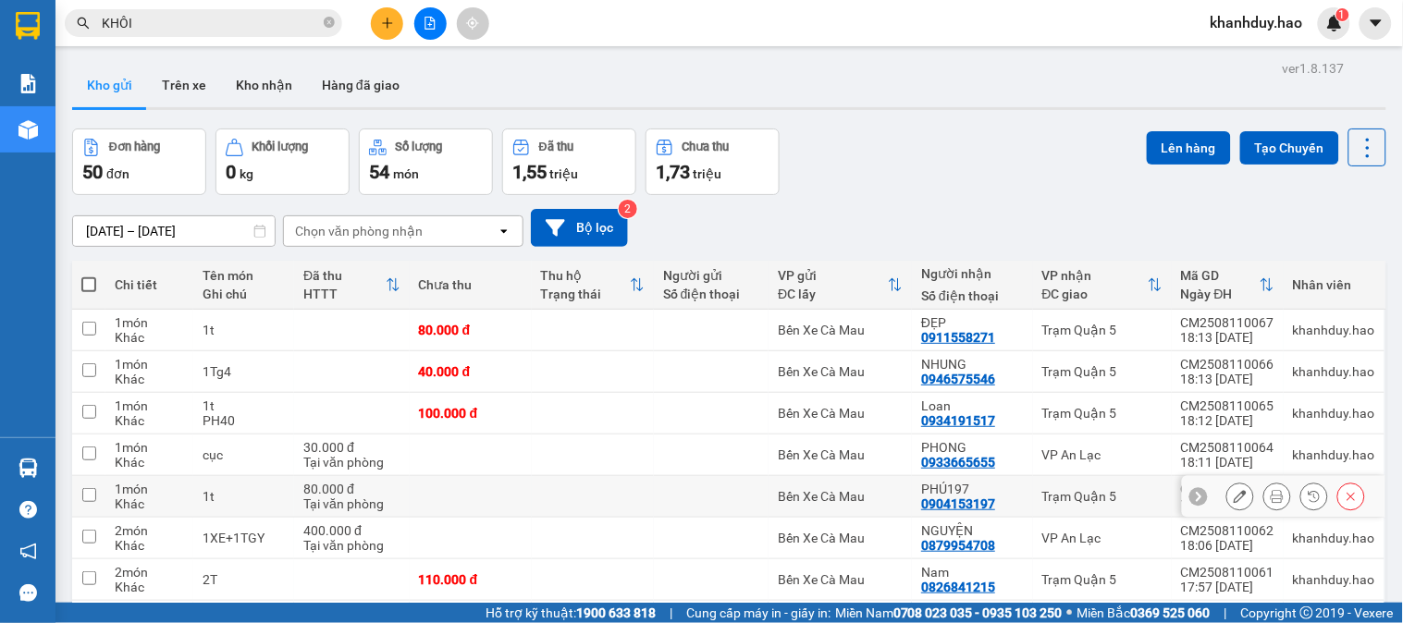
click at [1264, 492] on button at bounding box center [1277, 497] width 26 height 32
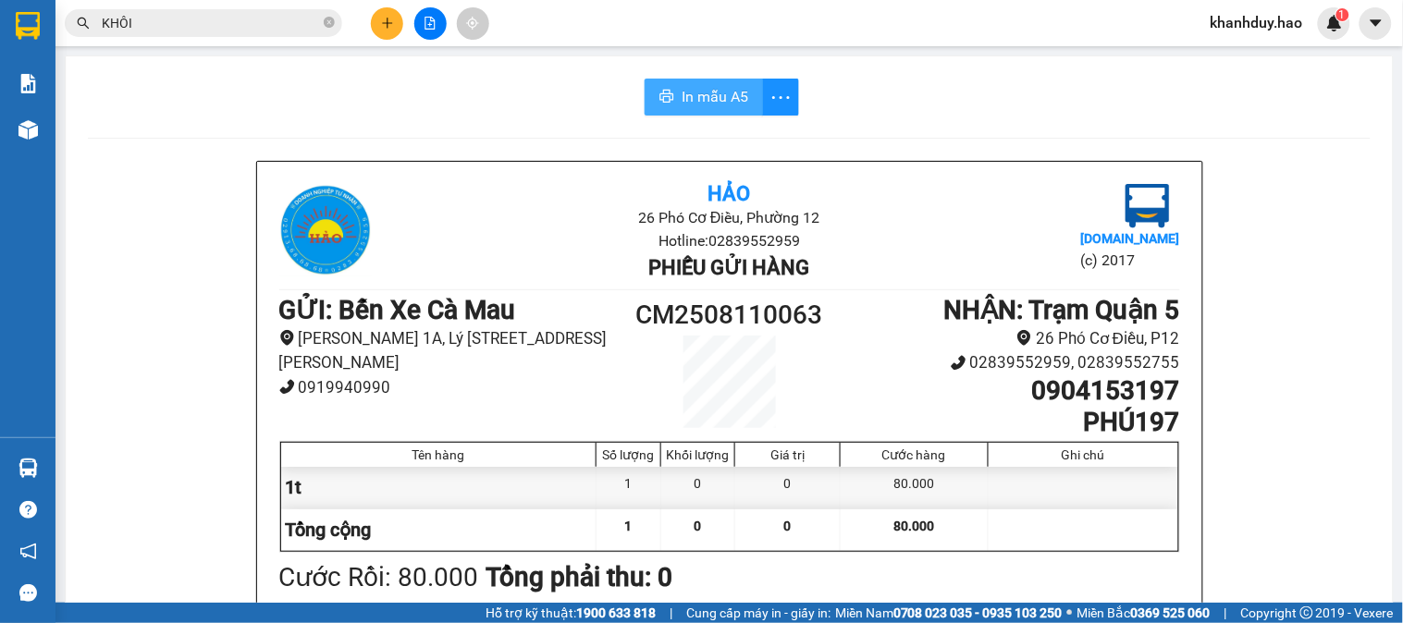
click at [708, 112] on button "In mẫu A5" at bounding box center [704, 97] width 118 height 37
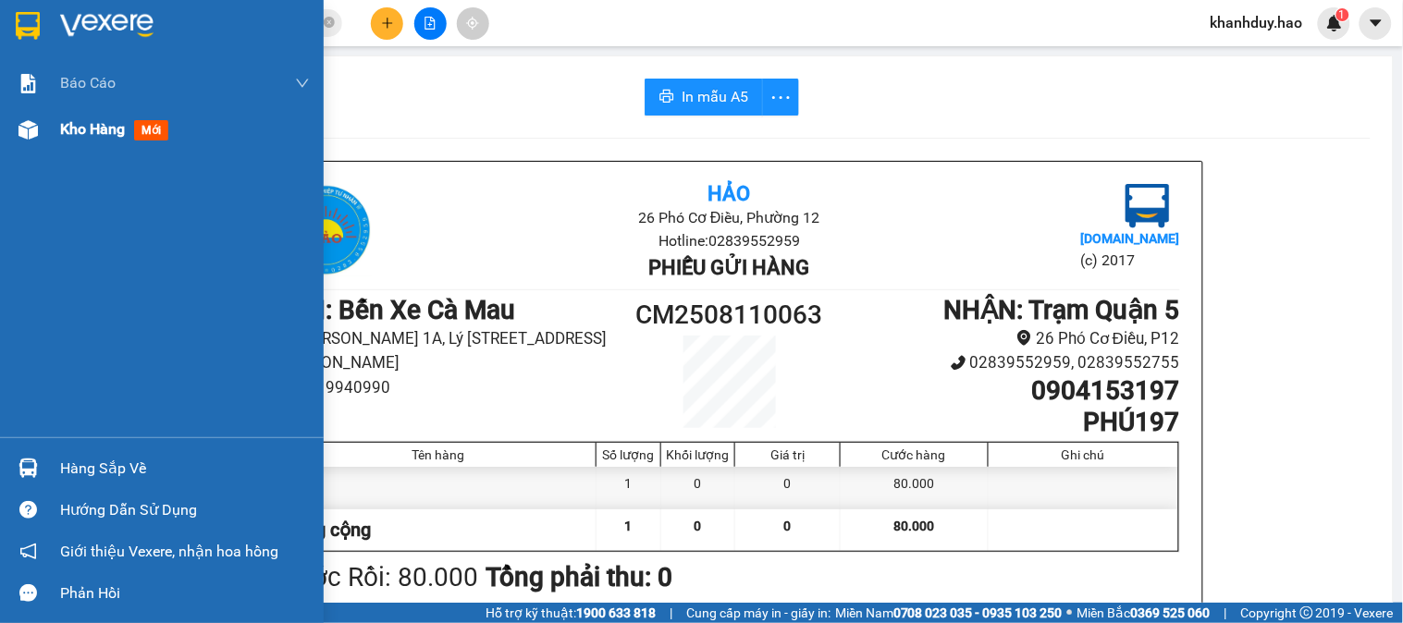
click at [60, 129] on span "Kho hàng" at bounding box center [92, 129] width 65 height 18
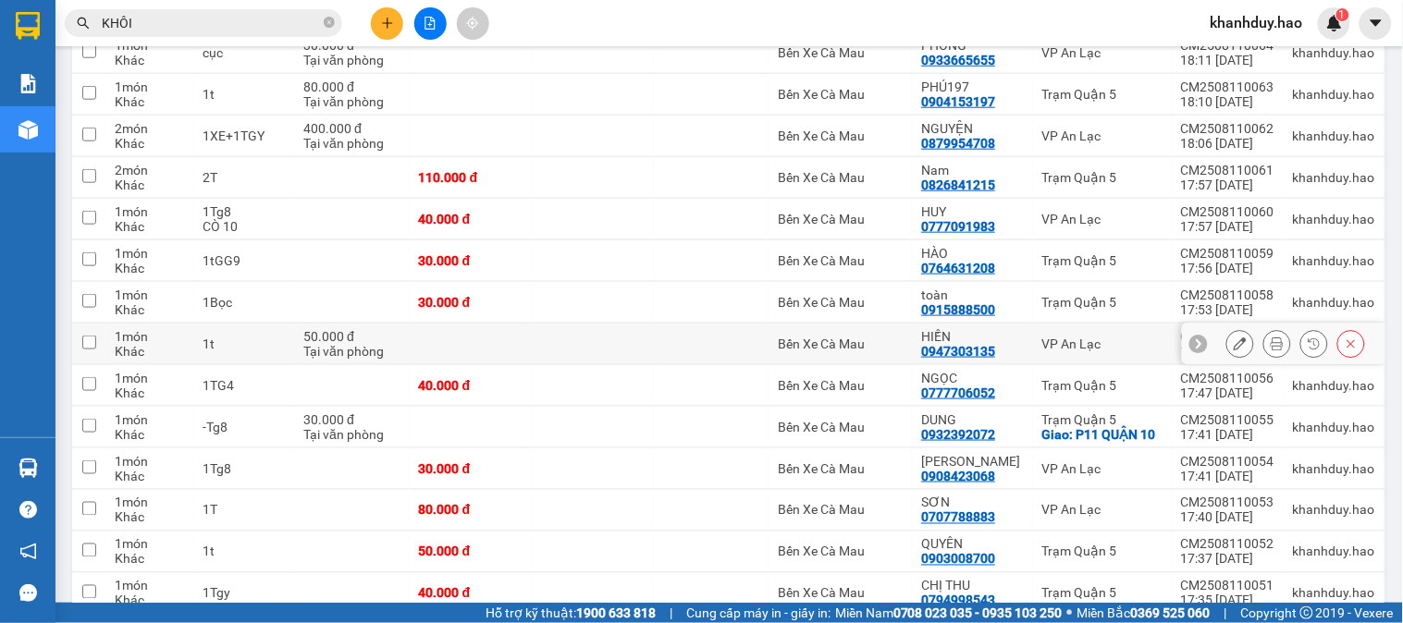
scroll to position [411, 0]
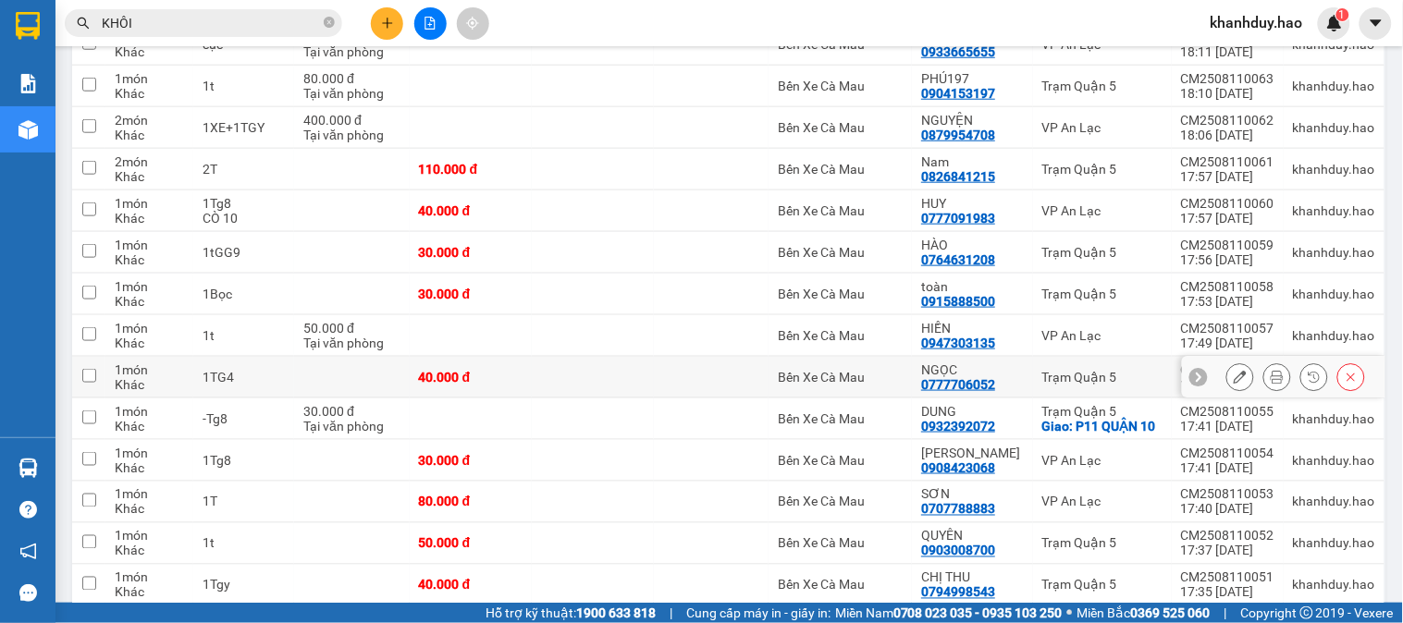
click at [1271, 380] on icon at bounding box center [1277, 377] width 13 height 13
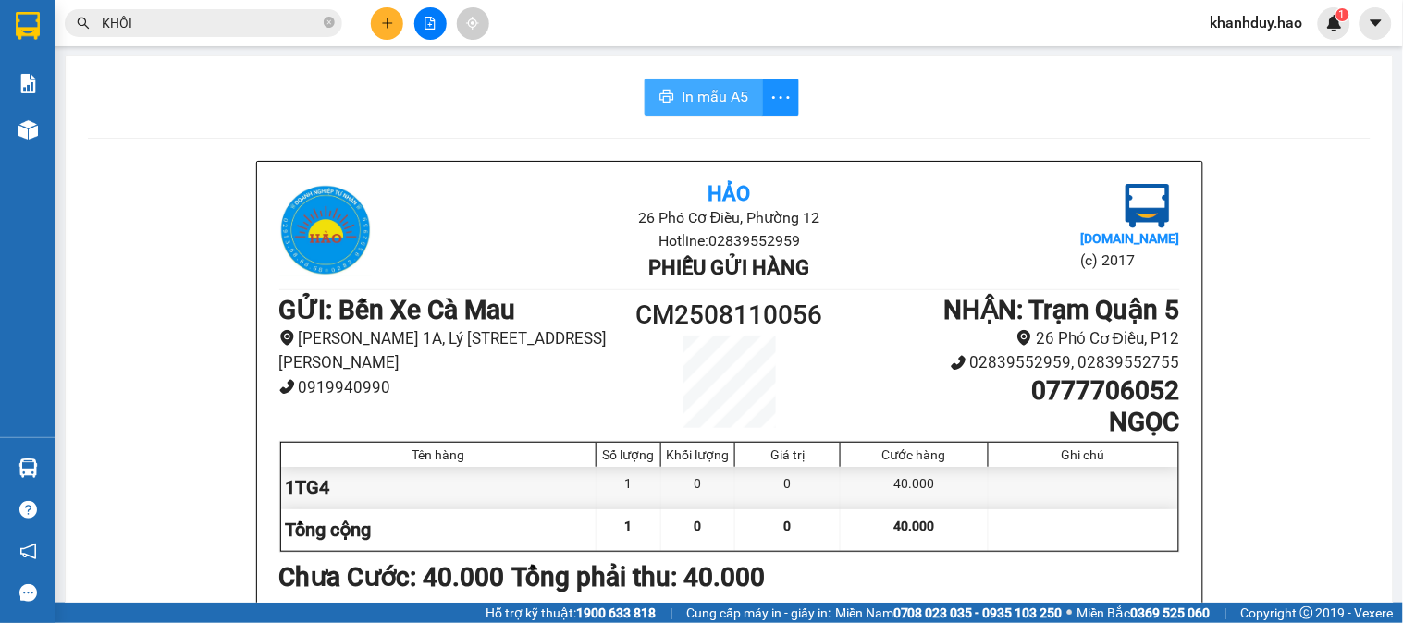
click at [699, 93] on span "In mẫu A5" at bounding box center [715, 96] width 67 height 23
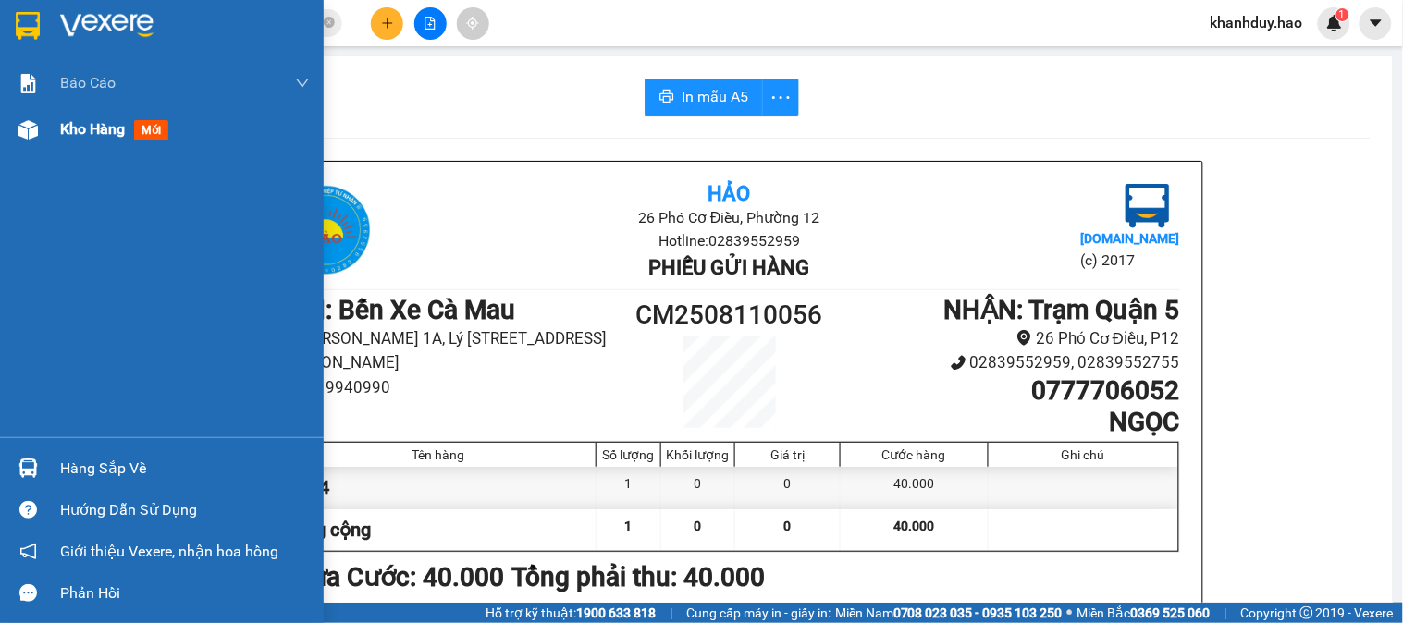
click at [56, 130] on div "Kho hàng mới" at bounding box center [162, 129] width 324 height 46
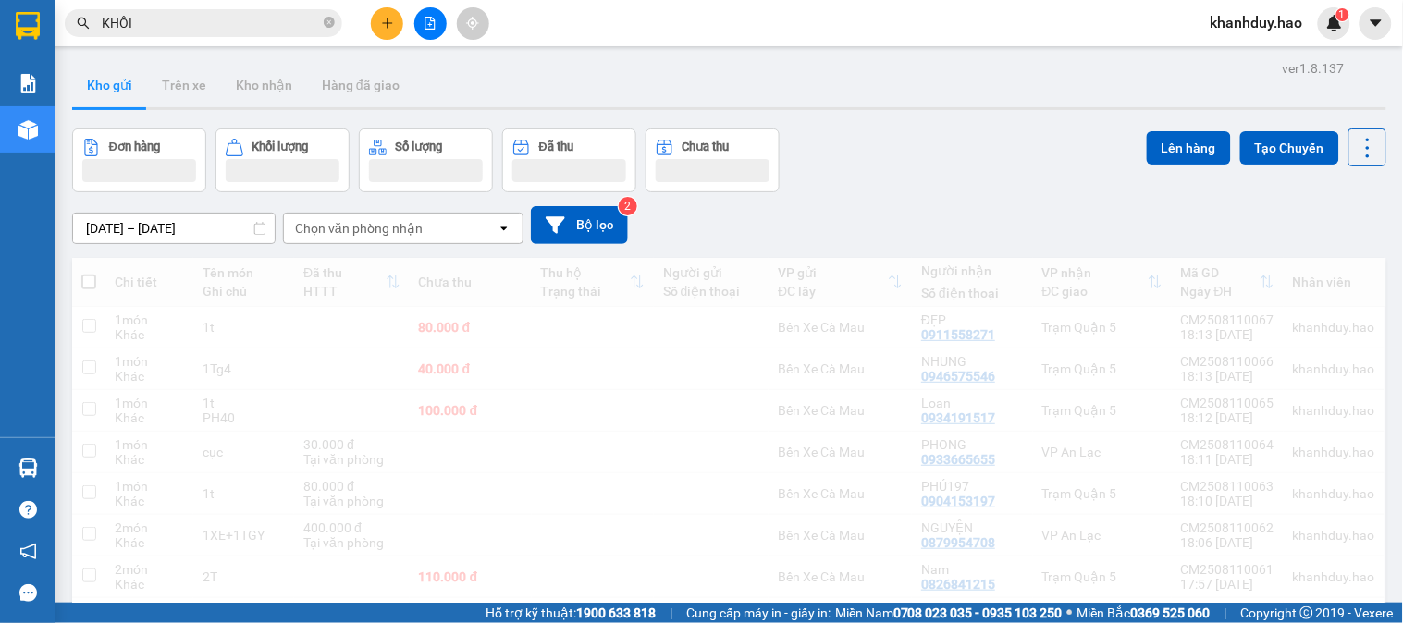
click at [547, 622] on span "Hỗ trợ kỹ thuật: 1900 633 818" at bounding box center [571, 613] width 170 height 20
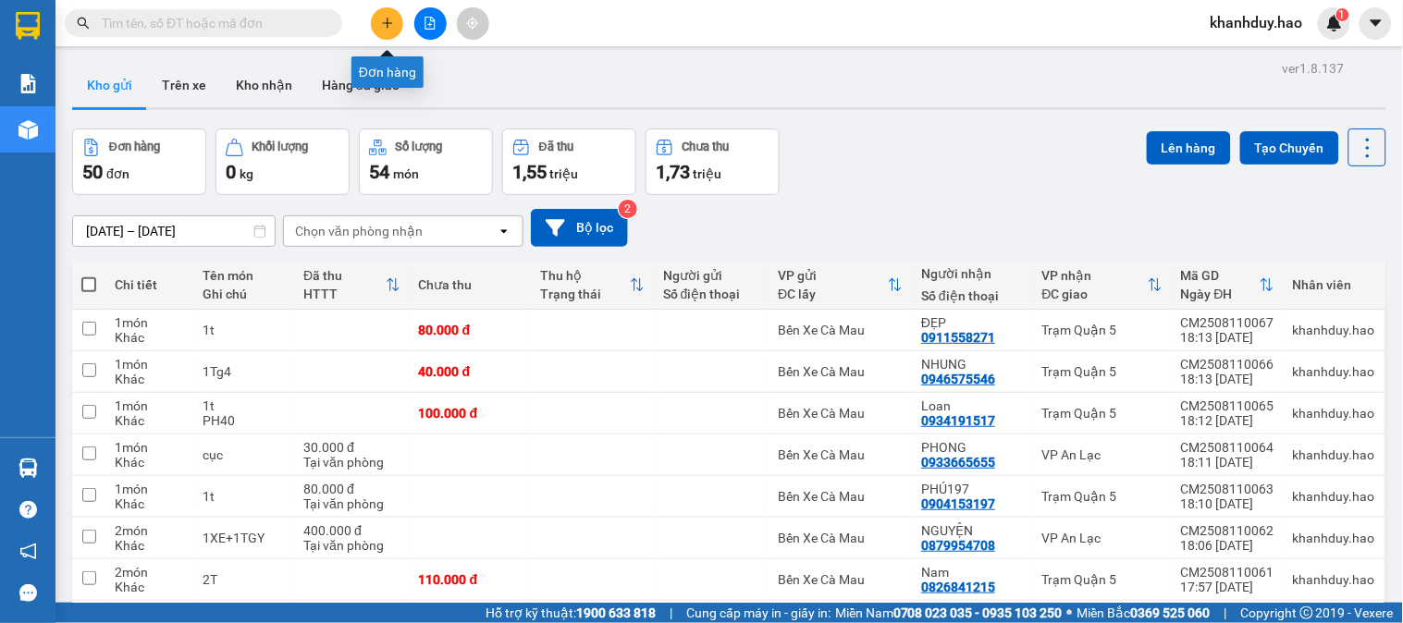
click at [389, 13] on button at bounding box center [387, 23] width 32 height 32
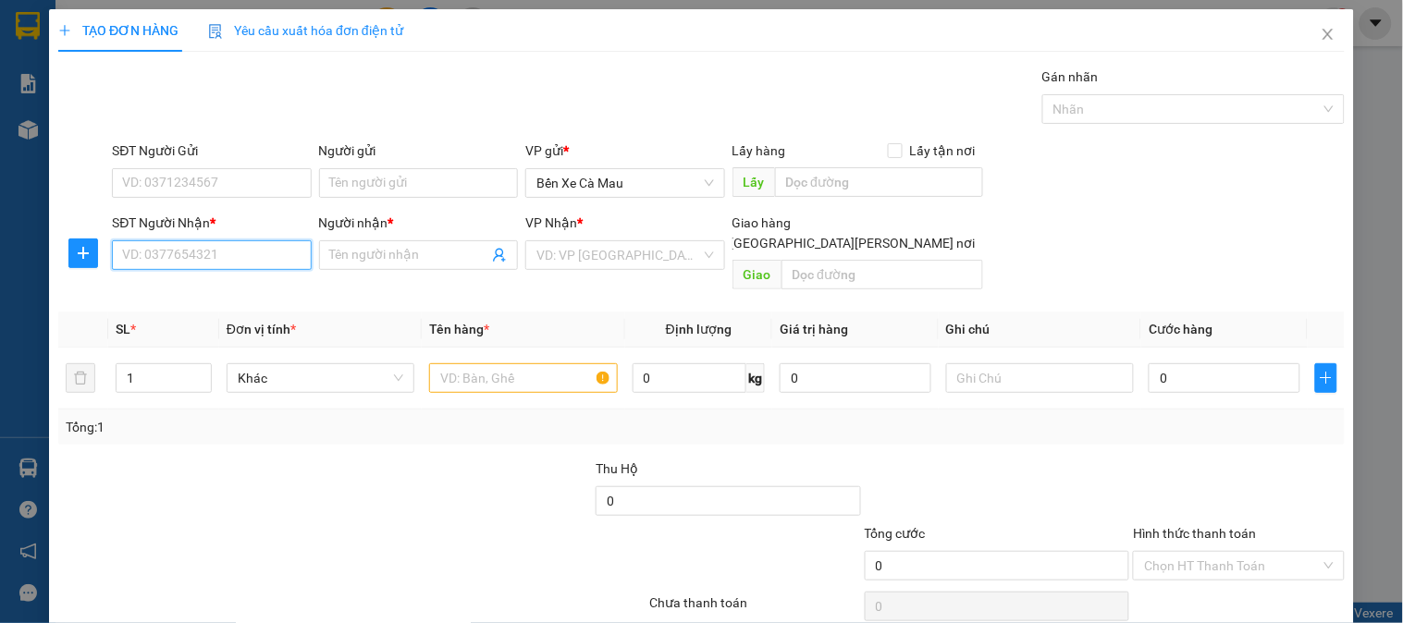
click at [188, 250] on input "SĐT Người Nhận *" at bounding box center [211, 255] width 199 height 30
drag, startPoint x: 264, startPoint y: 297, endPoint x: 701, endPoint y: 317, distance: 438.0
click at [265, 297] on div "0947445464 - tạo" at bounding box center [209, 292] width 175 height 20
type input "0947445464"
type input "tạo"
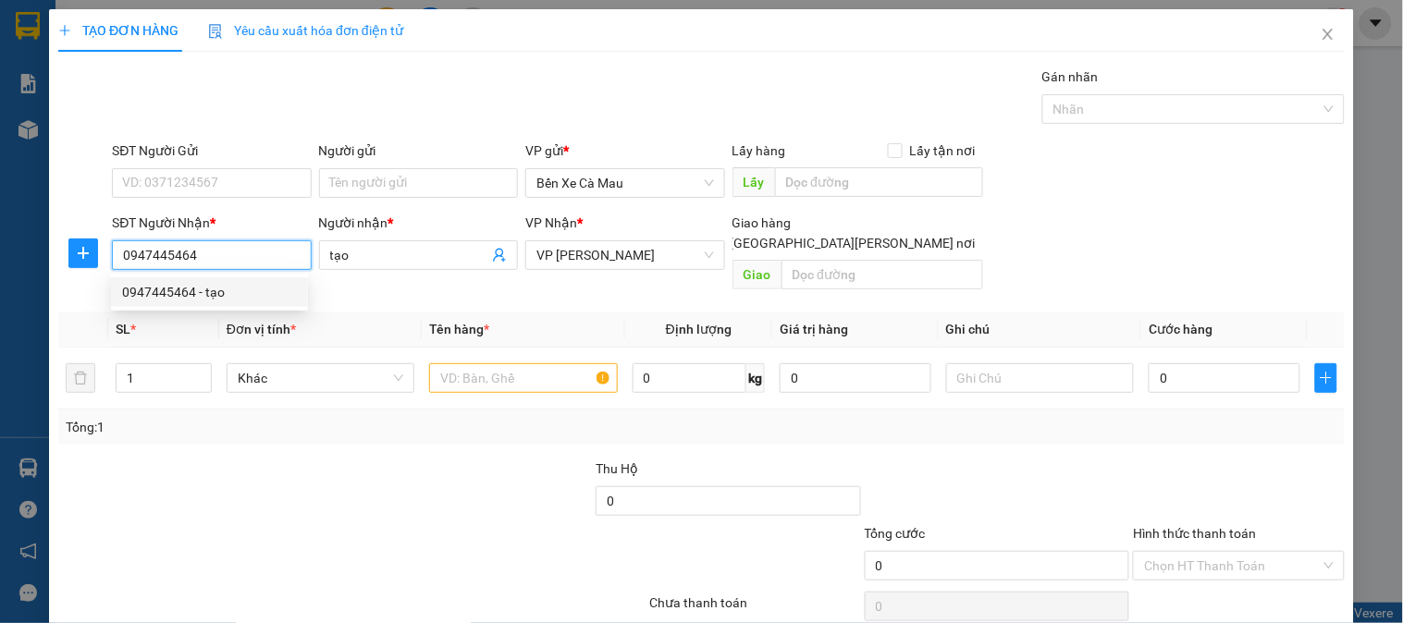
type input "30.000"
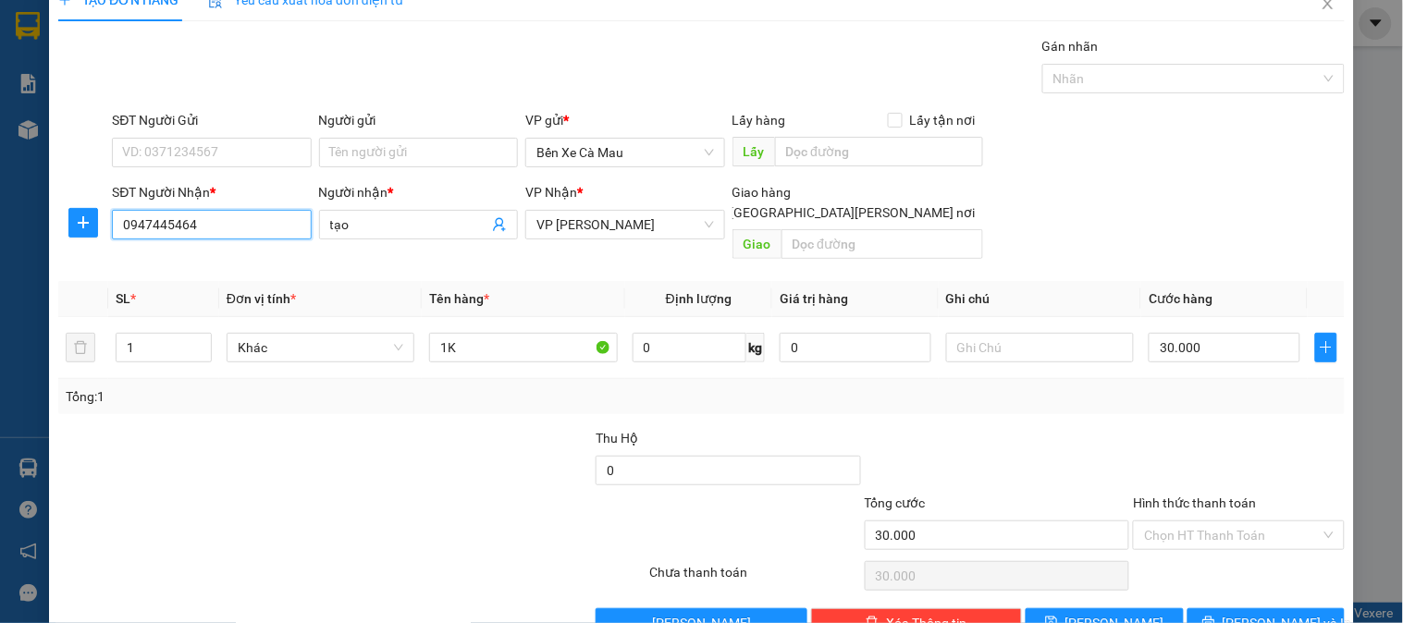
scroll to position [60, 0]
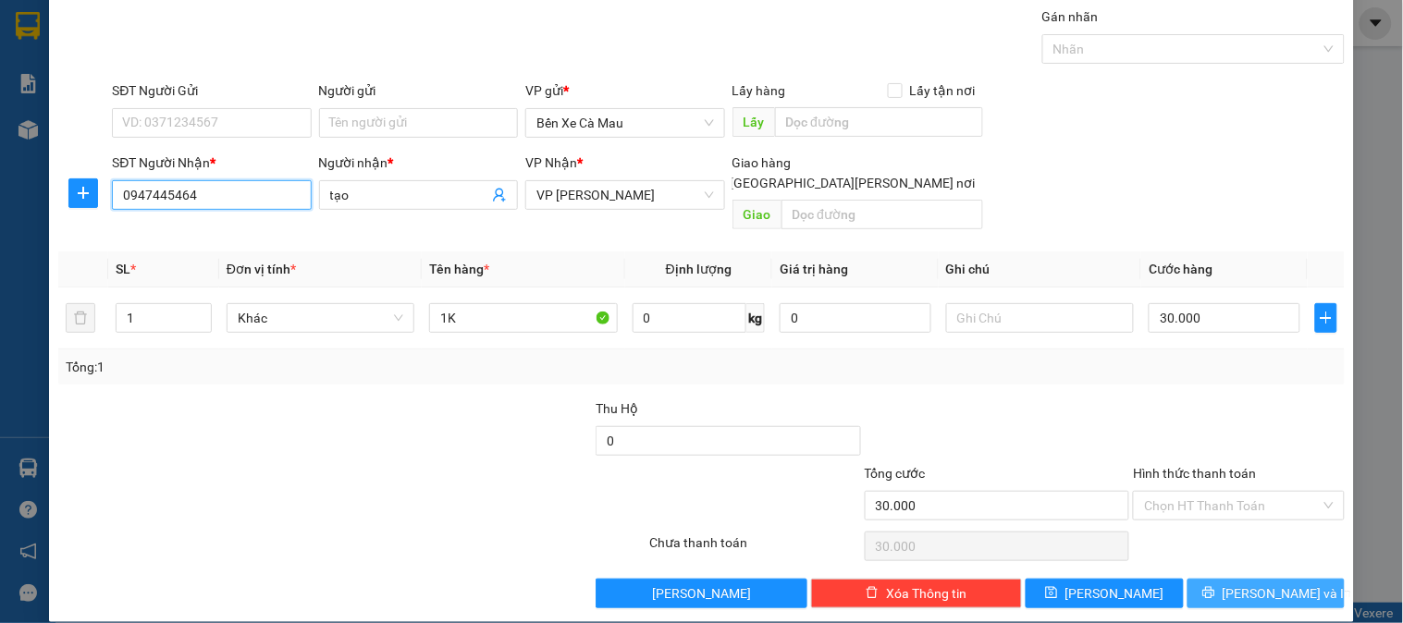
type input "0947445464"
click at [1238, 584] on span "[PERSON_NAME] và In" at bounding box center [1287, 594] width 129 height 20
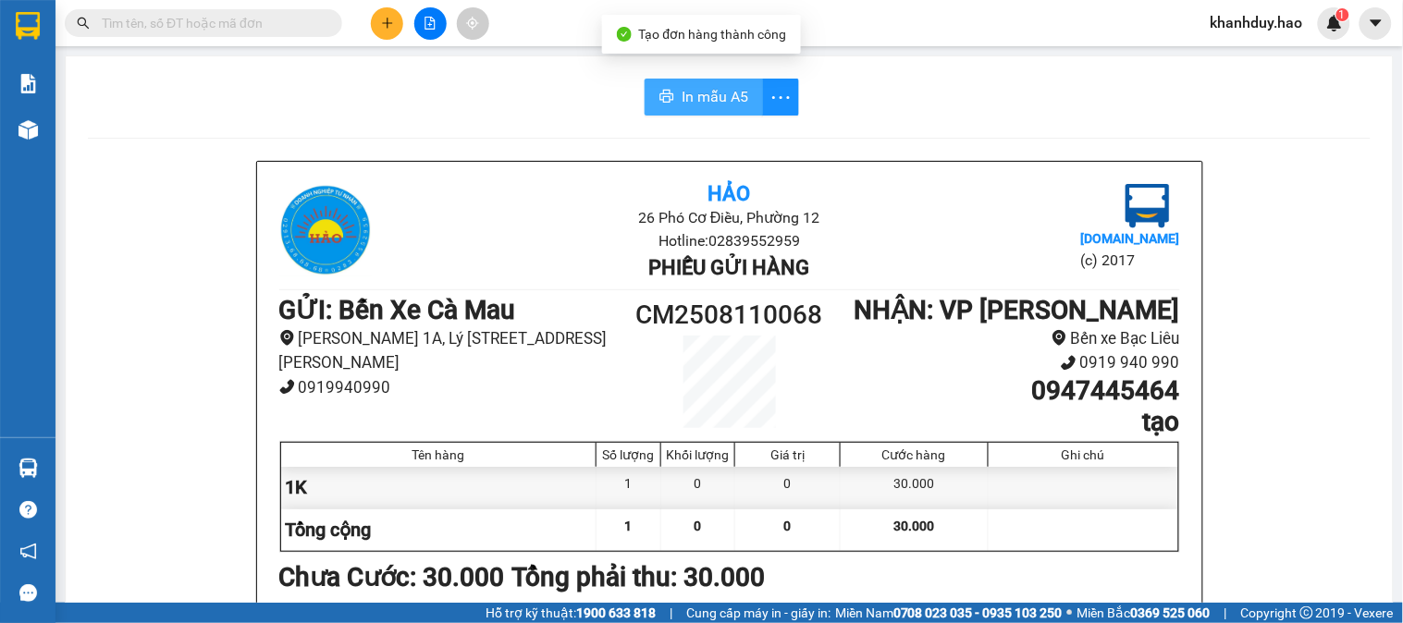
click at [690, 115] on button "In mẫu A5" at bounding box center [704, 97] width 118 height 37
click at [705, 103] on span "In mẫu A5" at bounding box center [715, 96] width 67 height 23
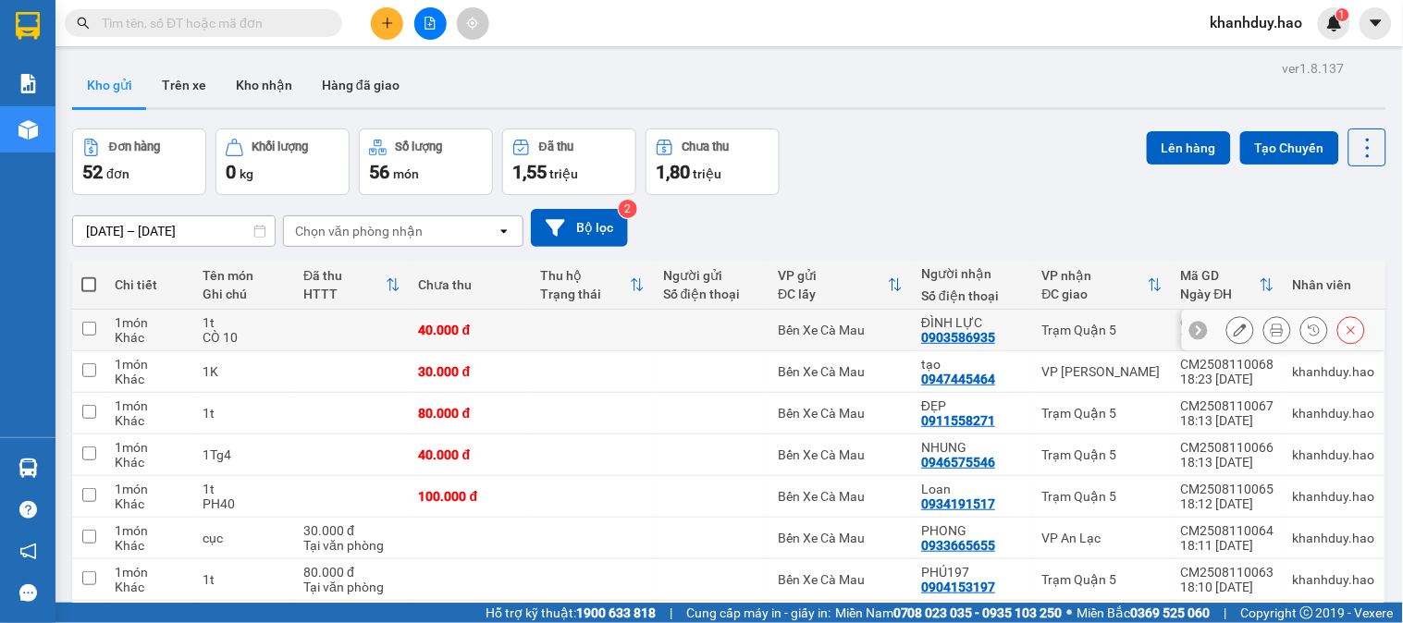
click at [1271, 330] on icon at bounding box center [1277, 330] width 13 height 13
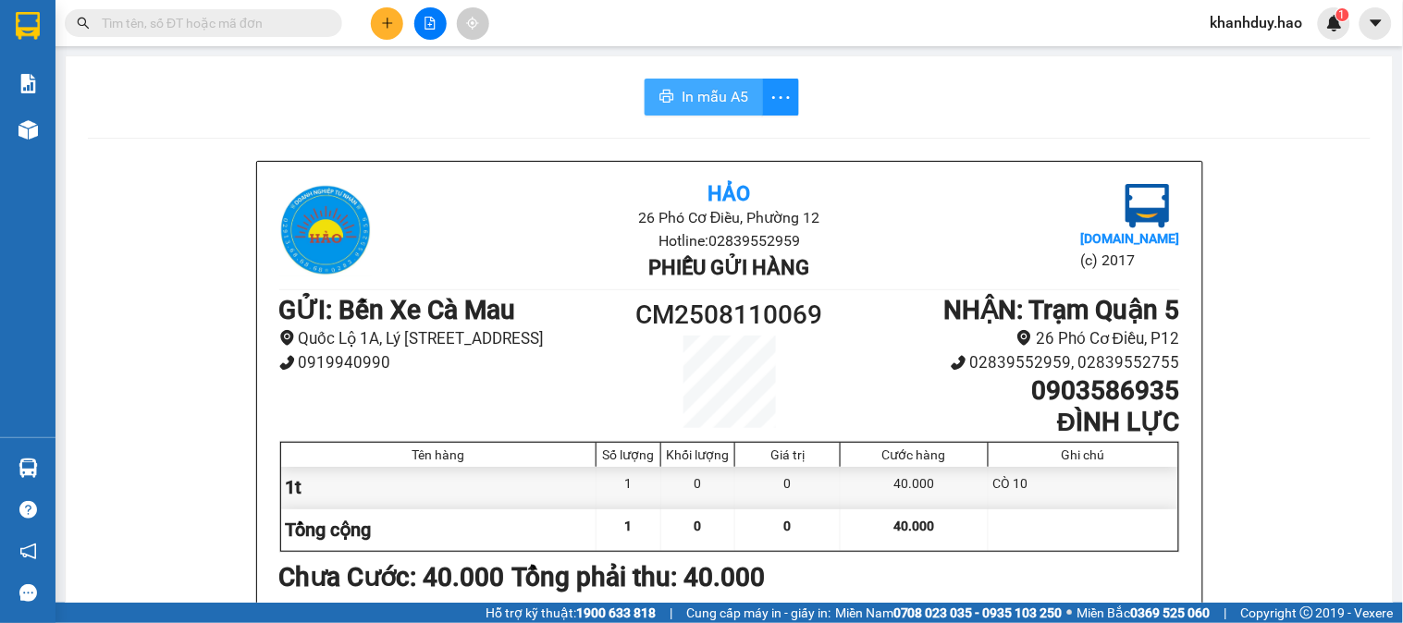
click at [696, 98] on span "In mẫu A5" at bounding box center [715, 96] width 67 height 23
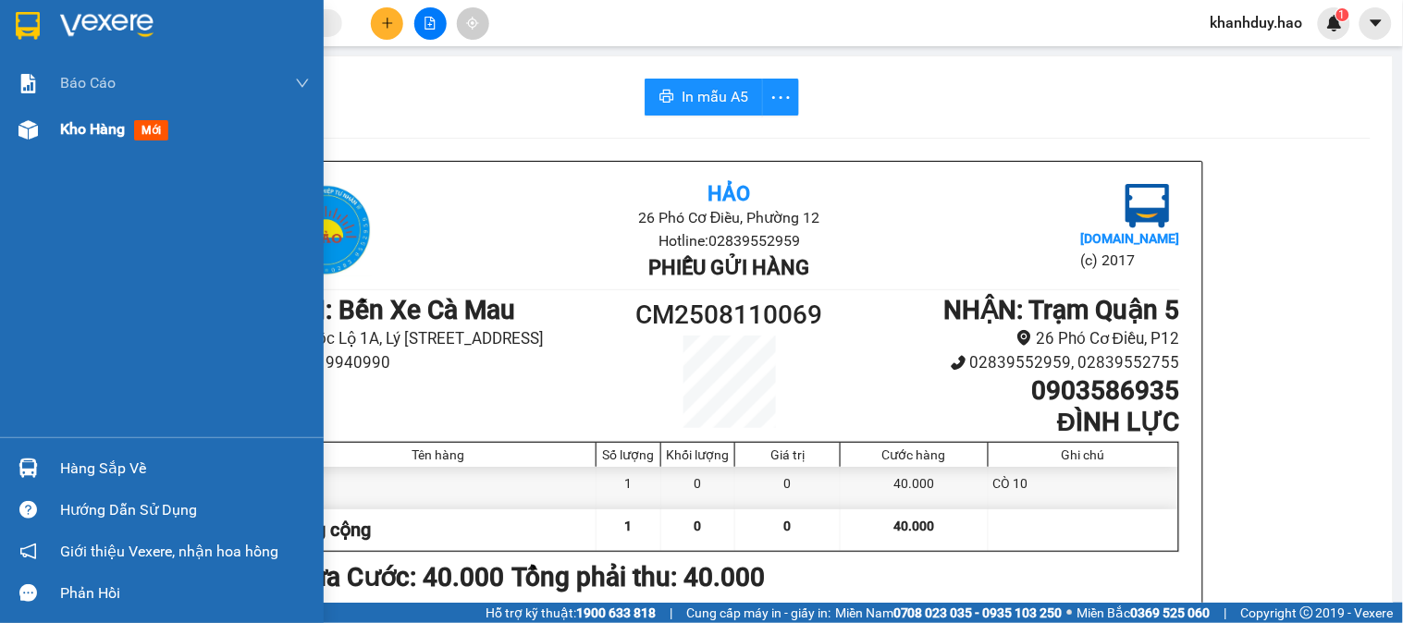
click at [52, 108] on div "Kho hàng mới" at bounding box center [162, 129] width 324 height 46
click at [122, 111] on div "Kho hàng mới" at bounding box center [185, 129] width 250 height 46
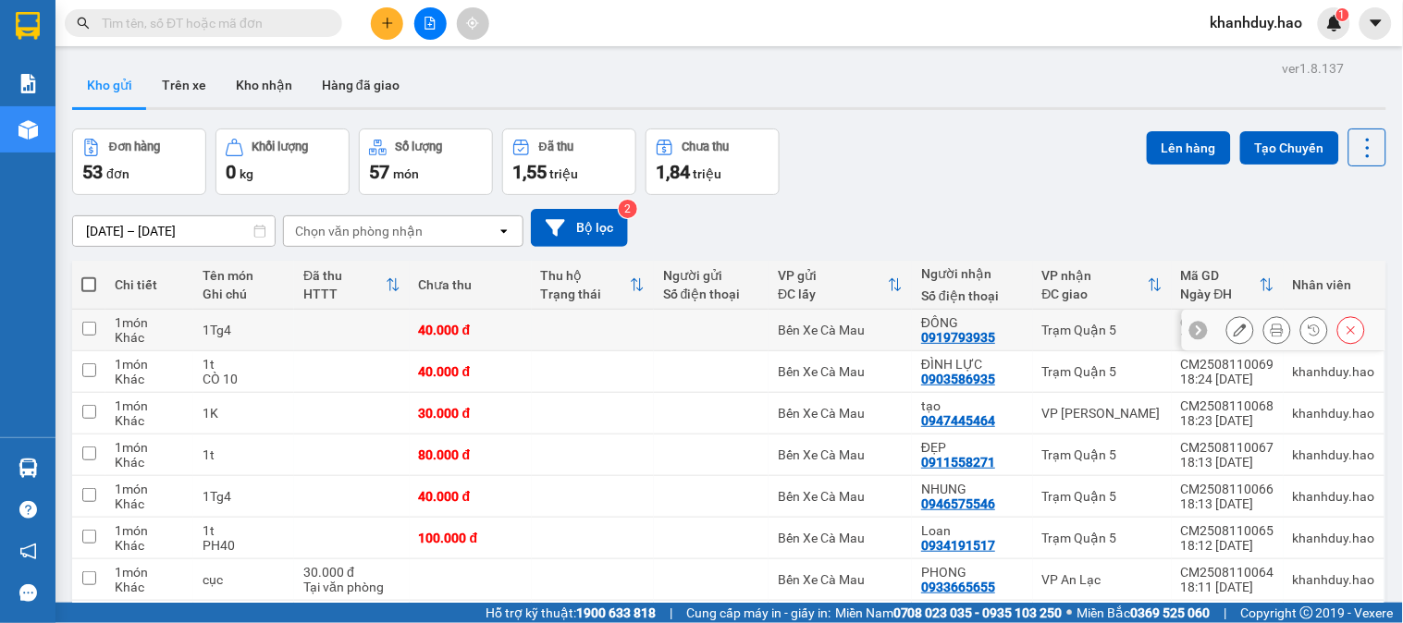
click at [1271, 331] on icon at bounding box center [1277, 330] width 13 height 13
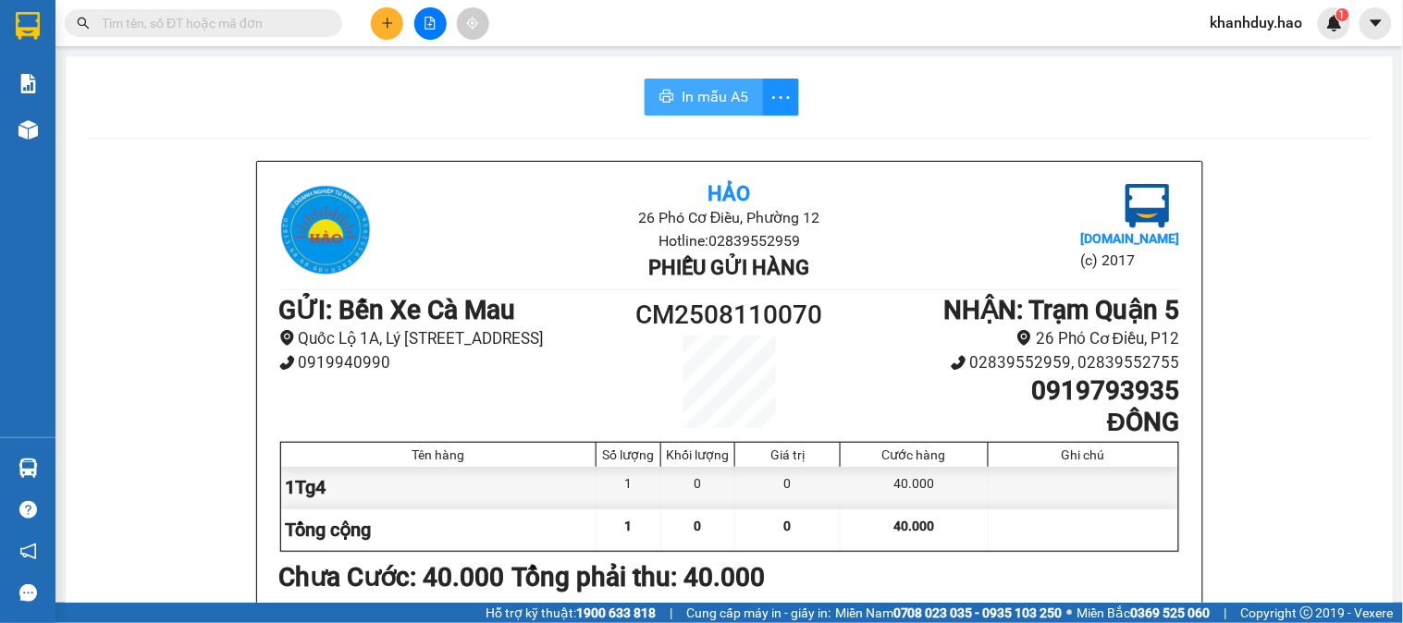
click at [704, 90] on span "In mẫu A5" at bounding box center [715, 96] width 67 height 23
drag, startPoint x: 370, startPoint y: 28, endPoint x: 389, endPoint y: 18, distance: 21.5
click at [371, 28] on div at bounding box center [430, 23] width 139 height 32
click at [389, 18] on icon "plus" at bounding box center [387, 23] width 13 height 13
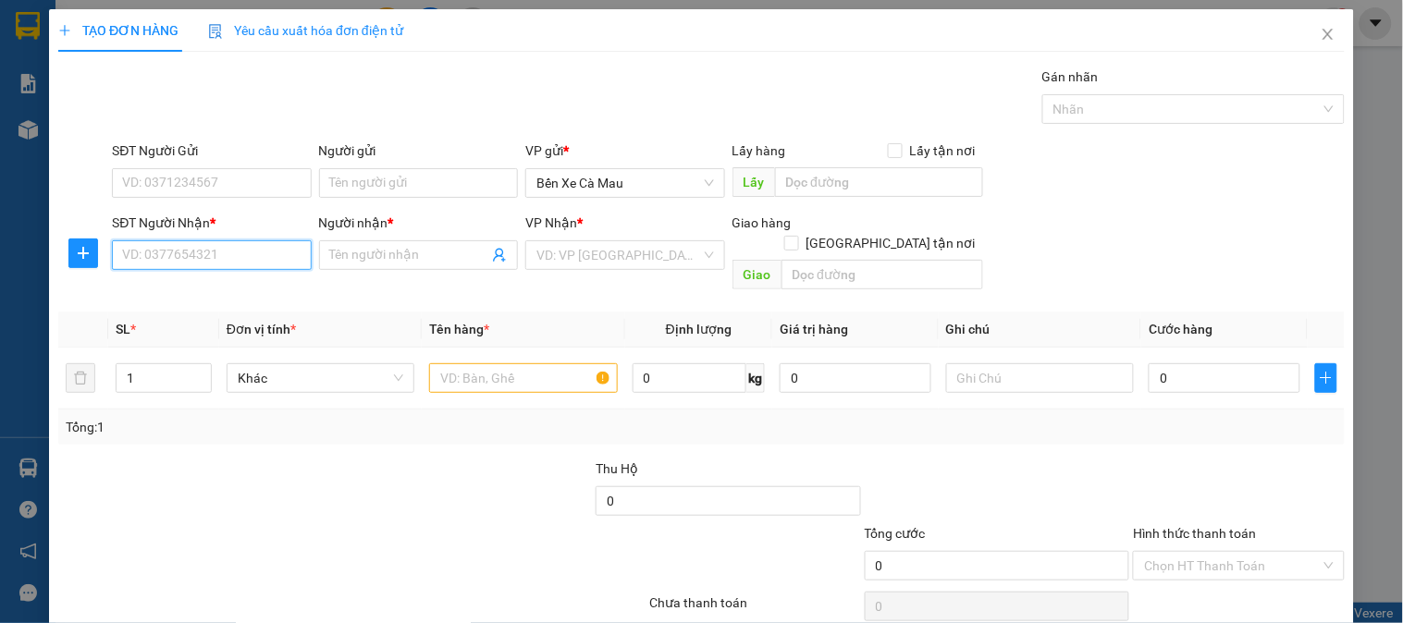
click at [179, 263] on input "SĐT Người Nhận *" at bounding box center [211, 255] width 199 height 30
click at [237, 294] on div "0767574054 - TRÂM Q5" at bounding box center [209, 292] width 175 height 20
type input "0767574054"
type input "TRÂM Q5"
type input "140.000"
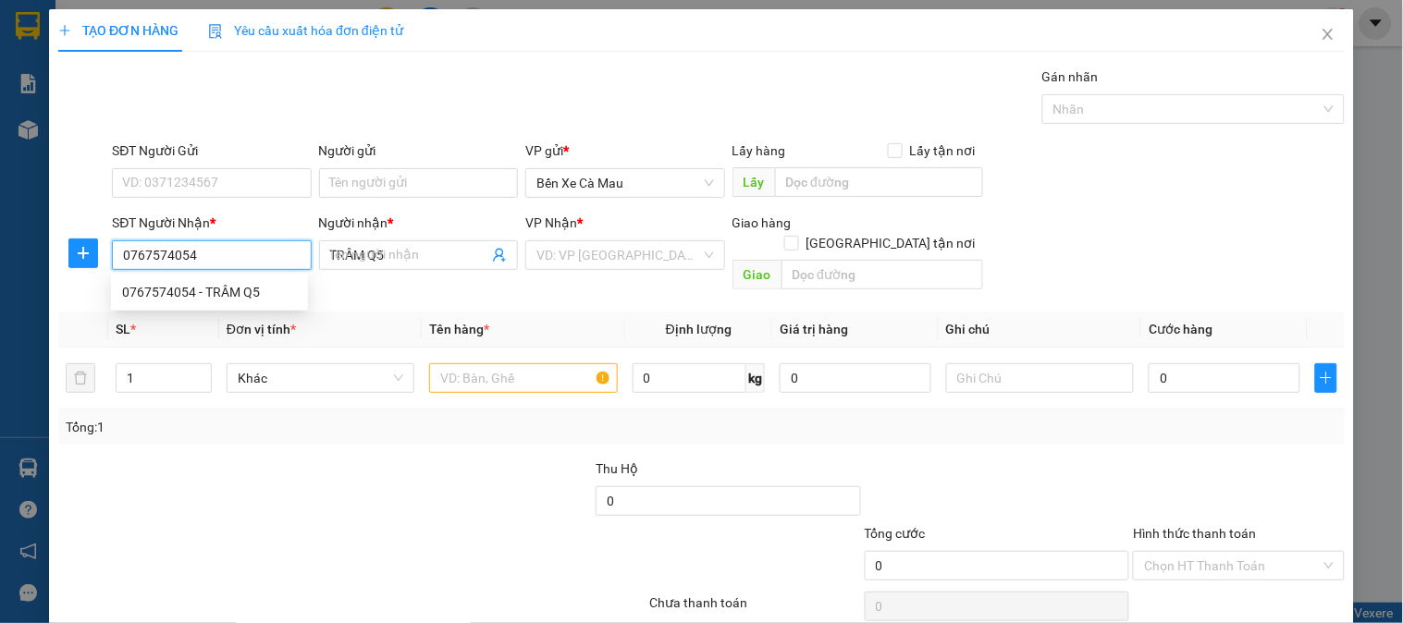
type input "140.000"
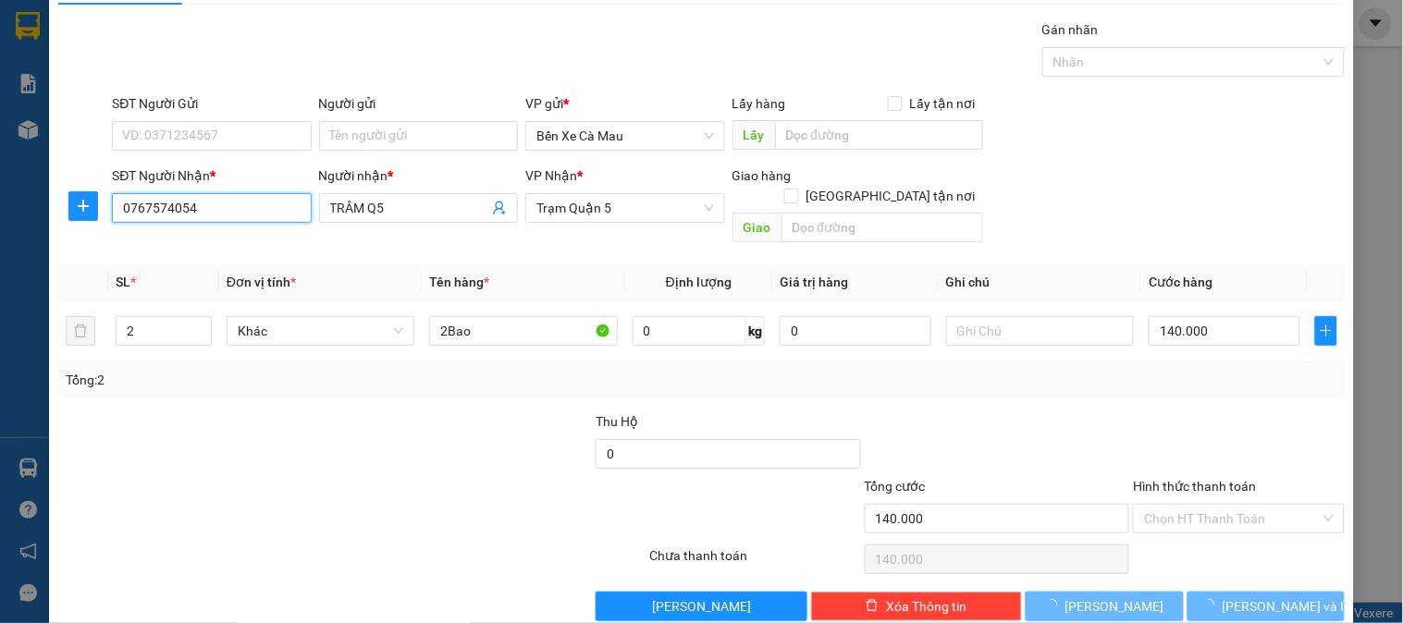
scroll to position [60, 0]
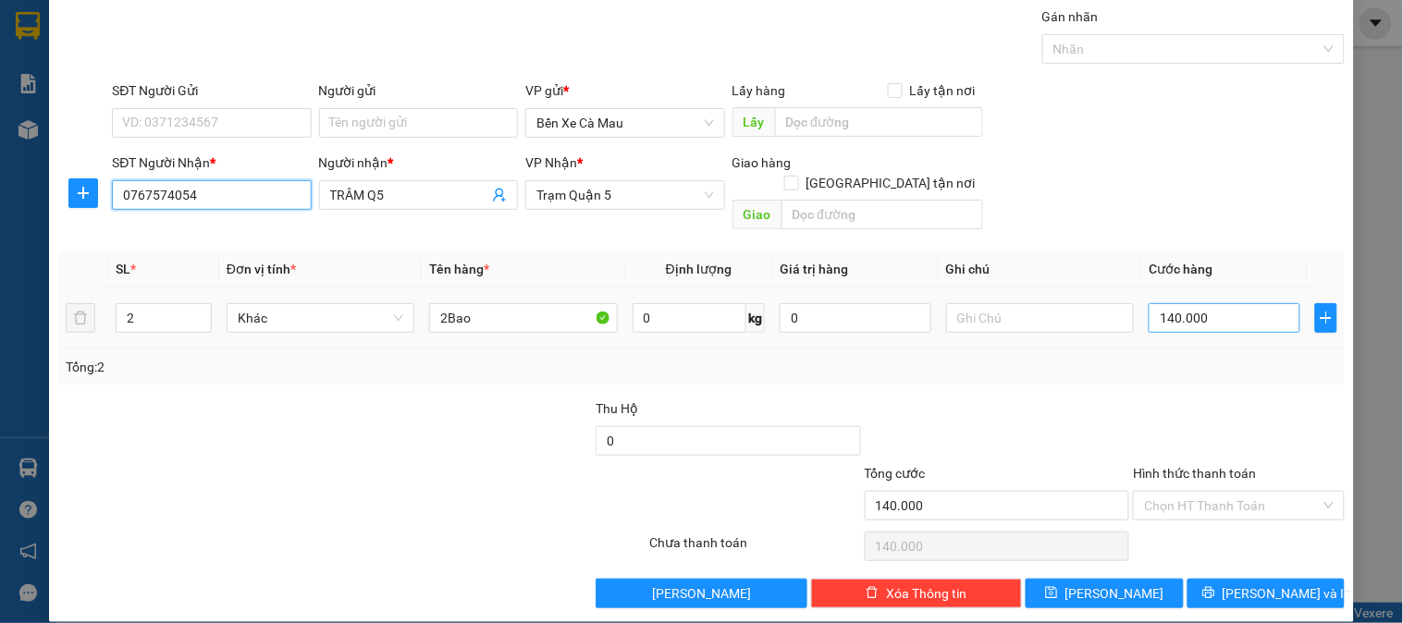
type input "0767574054"
click at [1210, 303] on input "140.000" at bounding box center [1225, 318] width 152 height 30
type input "0"
type input "001"
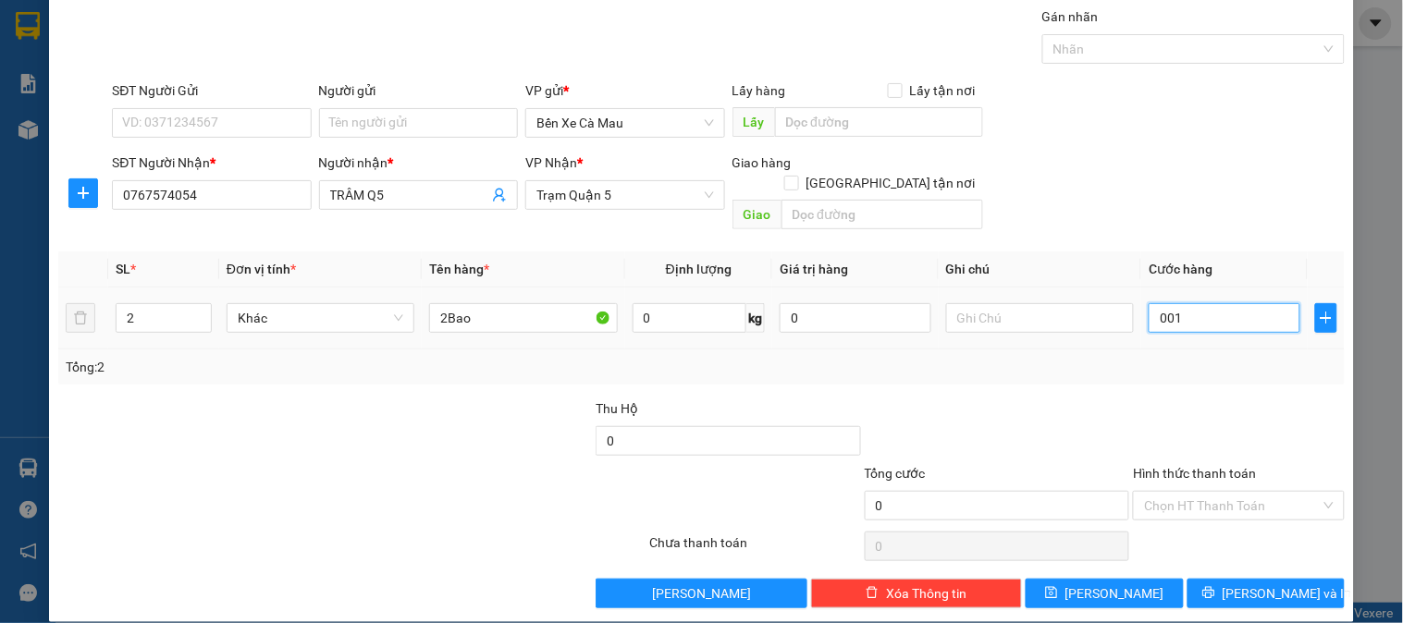
type input "1"
type input "0.016"
type input "16"
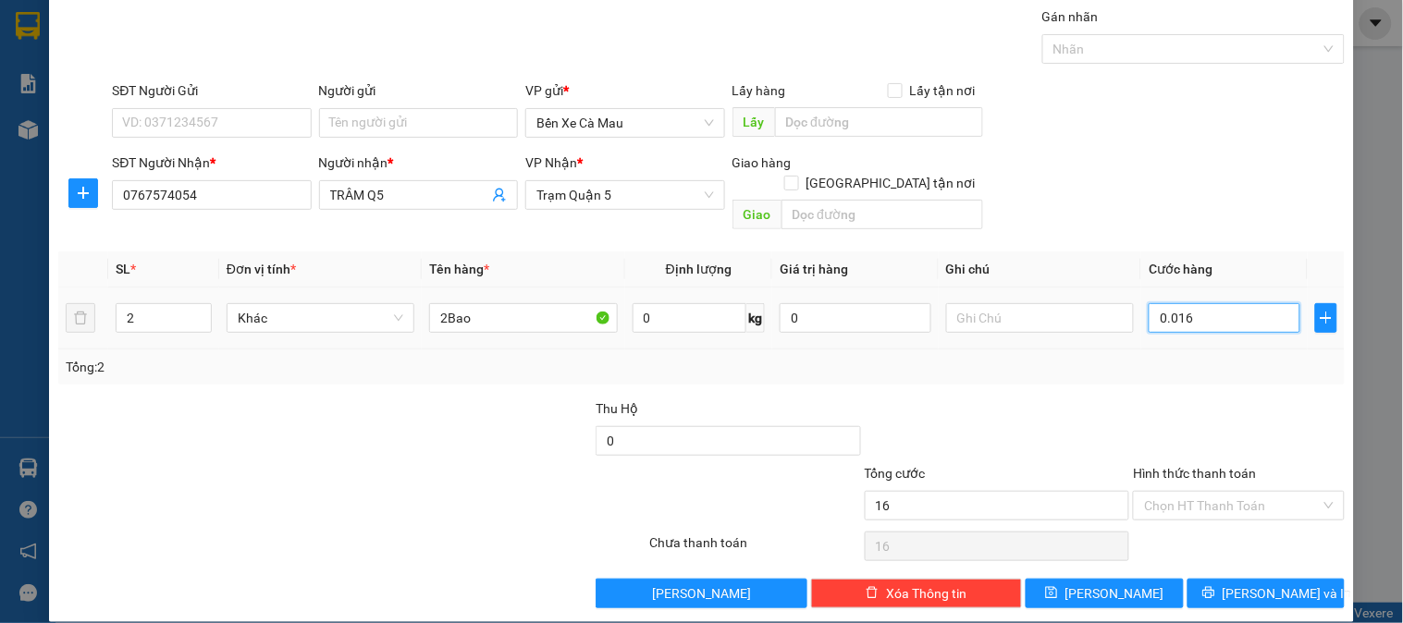
type input "00.160"
type input "160"
type input "00.160"
click at [1263, 177] on div "SĐT Người Nhận * 0767574054 Người nhận * TRÂM Q5 VP Nhận * Trạm [GEOGRAPHIC_DAT…" at bounding box center [728, 195] width 1240 height 85
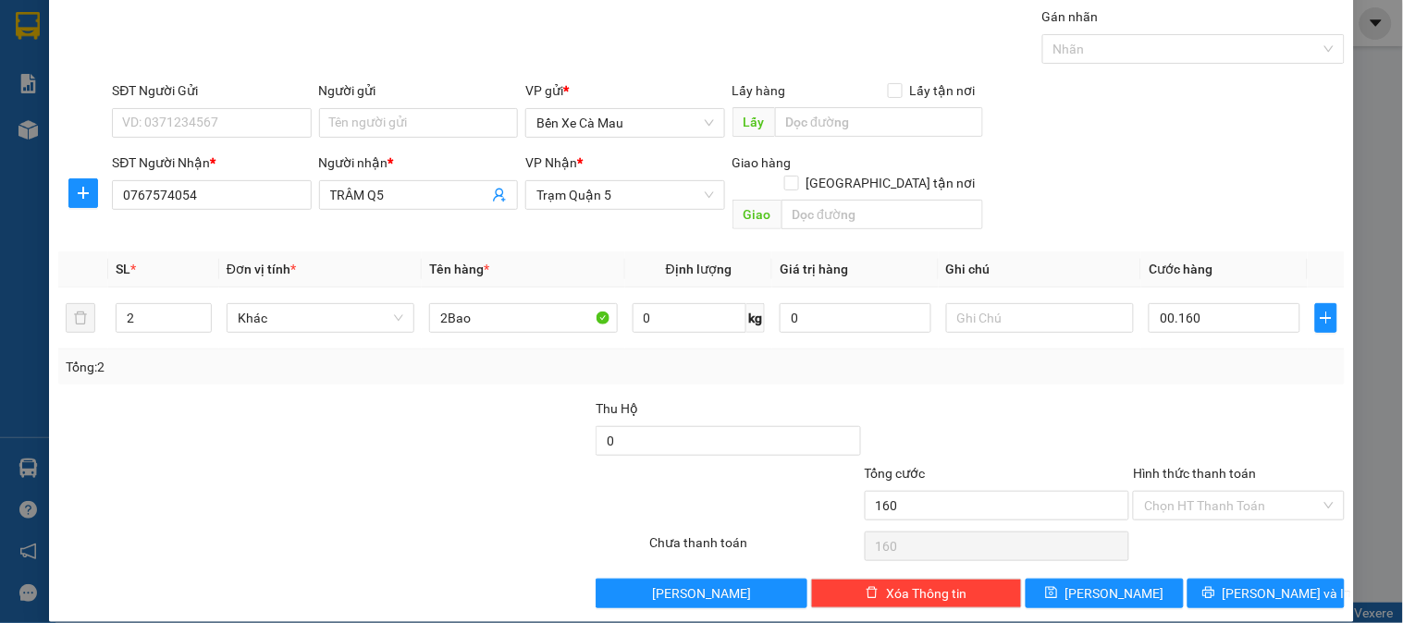
type input "160.000"
click at [1260, 592] on div "TẠO ĐƠN HÀNG Yêu cầu xuất hóa đơn điện tử Transit Pickup Surcharge Ids Transit …" at bounding box center [701, 285] width 1305 height 673
click at [1260, 584] on span "[PERSON_NAME] và In" at bounding box center [1287, 594] width 129 height 20
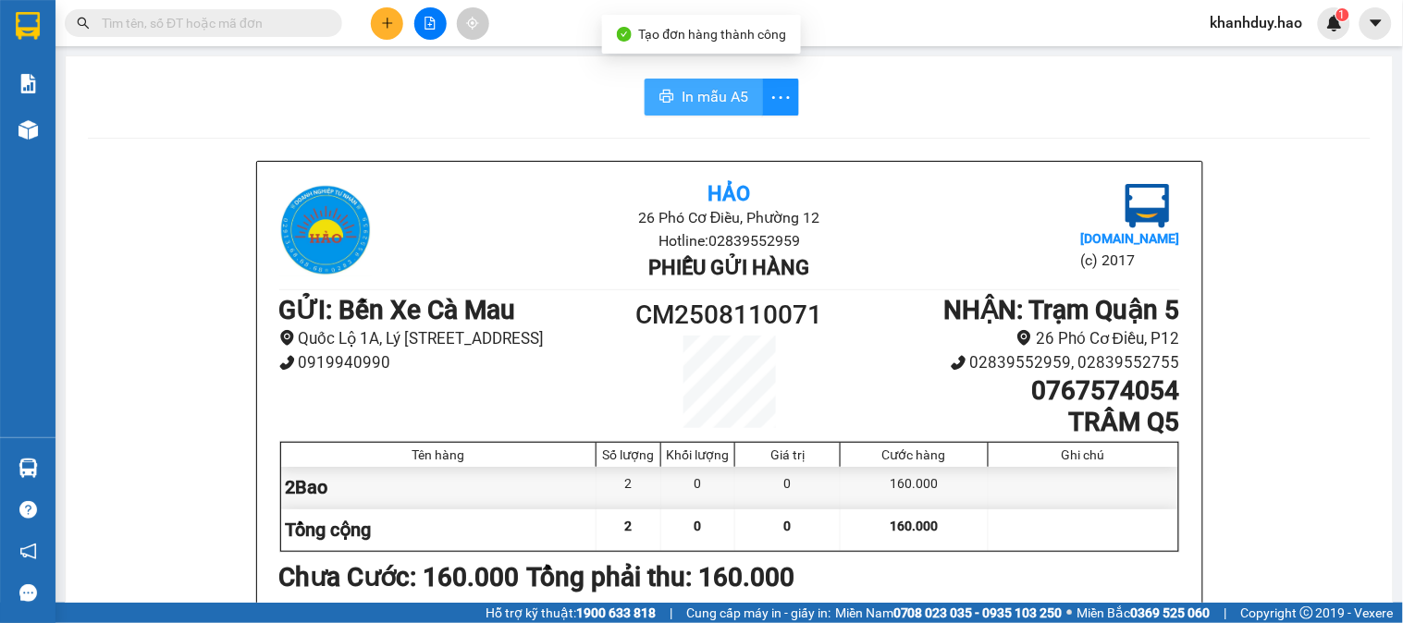
click at [707, 103] on span "In mẫu A5" at bounding box center [715, 96] width 67 height 23
click at [403, 20] on div at bounding box center [430, 23] width 139 height 32
click at [400, 24] on button at bounding box center [387, 23] width 32 height 32
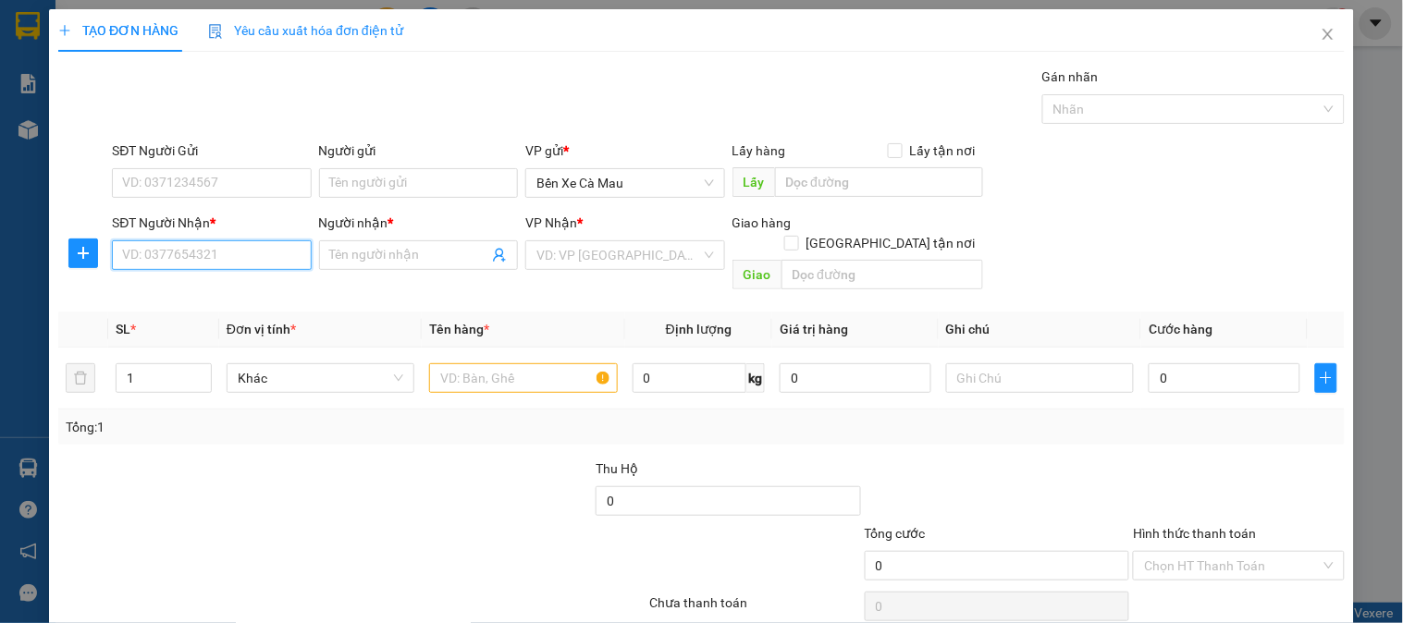
click at [233, 263] on input "SĐT Người Nhận *" at bounding box center [211, 255] width 199 height 30
click at [269, 289] on div "0898799679 - LABO HLT" at bounding box center [209, 292] width 175 height 20
type input "0898799679"
type input "LABO HLT"
type input "30.000"
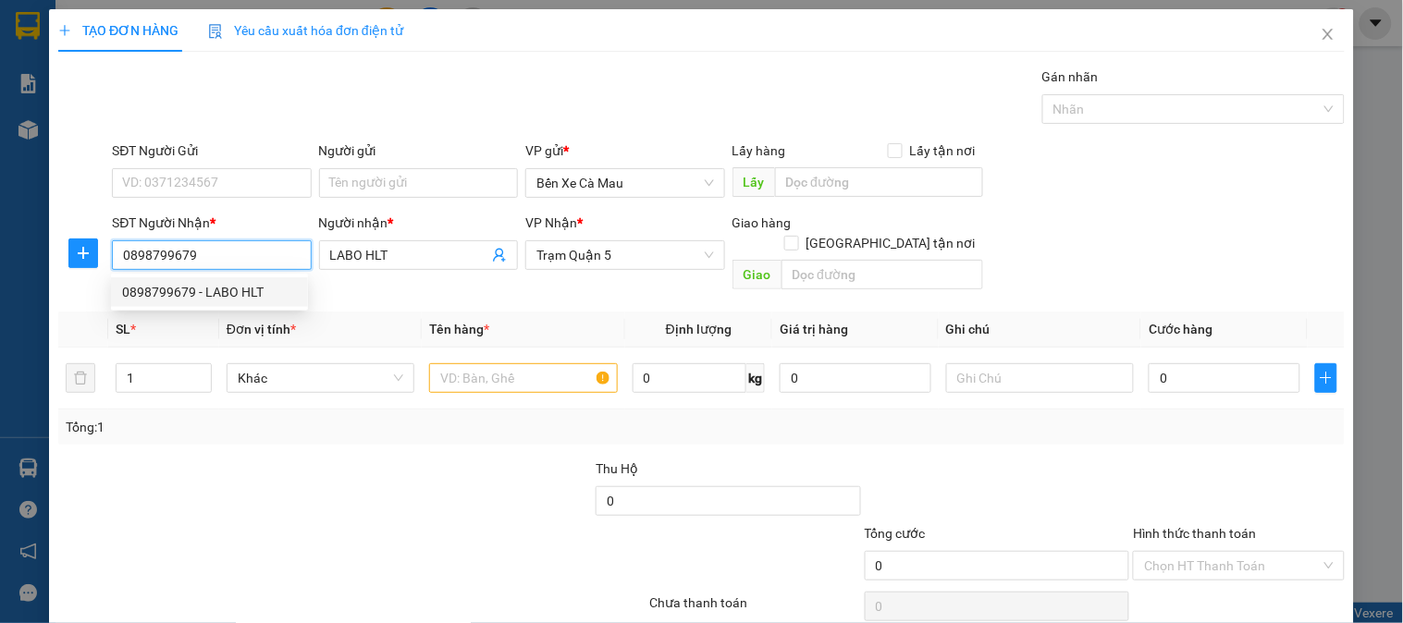
type input "30.000"
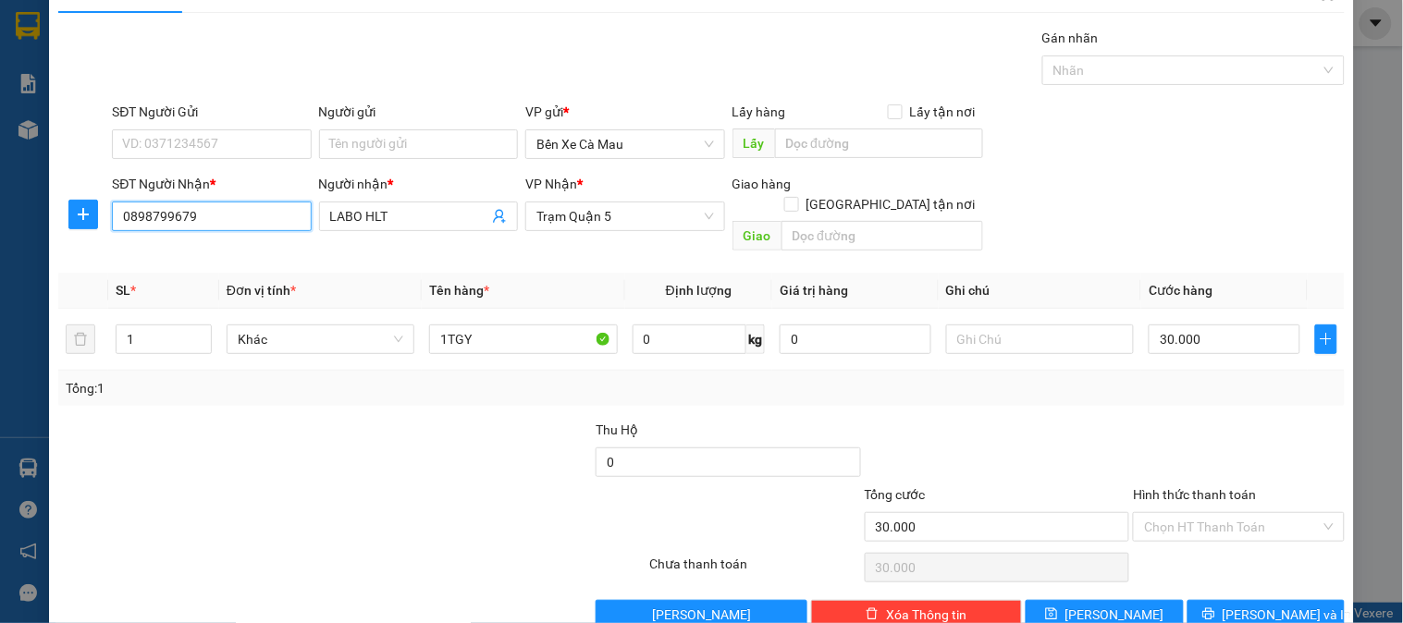
scroll to position [60, 0]
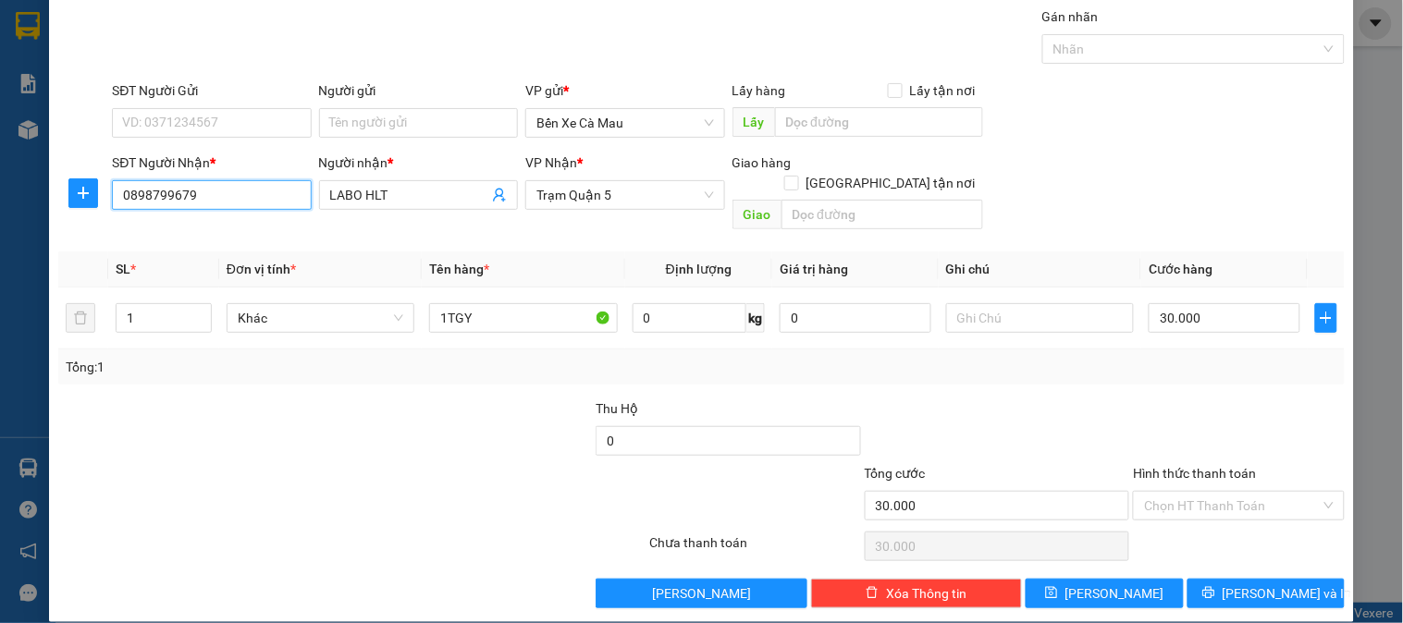
type input "0898799679"
click at [1238, 601] on div "TẠO ĐƠN HÀNG Yêu cầu xuất hóa đơn điện tử Transit Pickup Surcharge Ids Transit …" at bounding box center [701, 285] width 1305 height 673
click at [1251, 584] on button "[PERSON_NAME] và In" at bounding box center [1266, 594] width 157 height 30
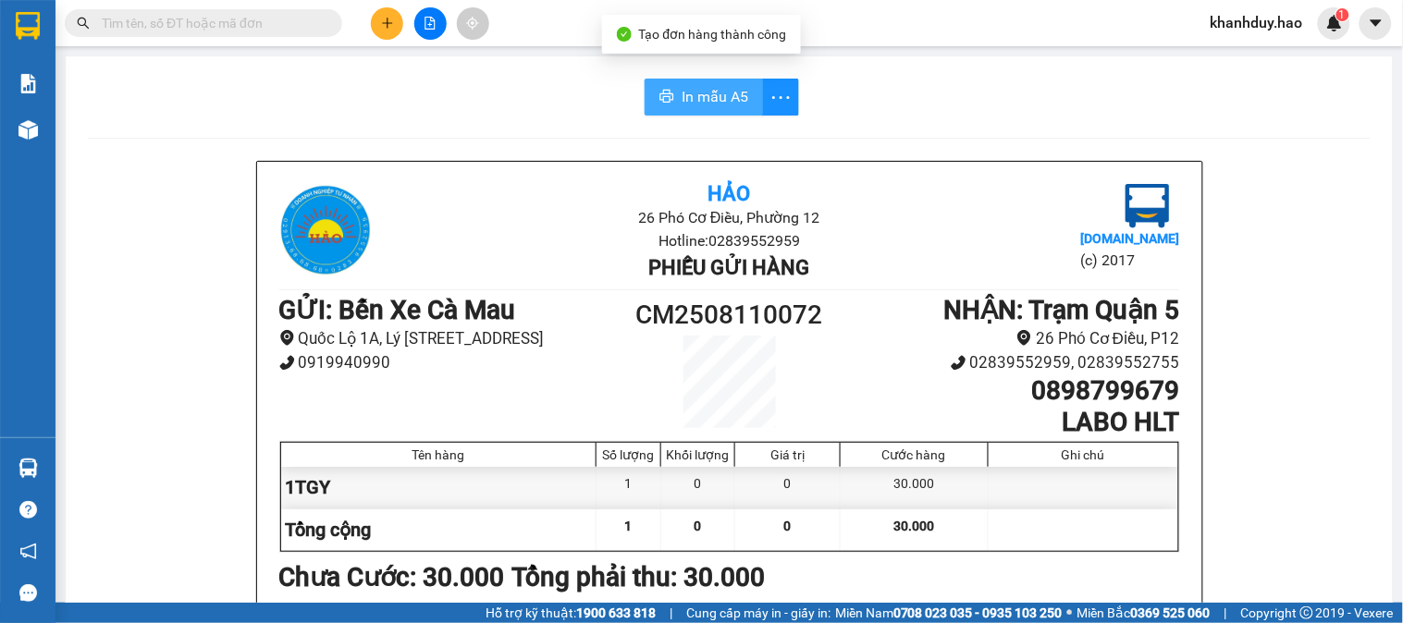
click at [698, 93] on span "In mẫu A5" at bounding box center [715, 96] width 67 height 23
drag, startPoint x: 401, startPoint y: 12, endPoint x: 390, endPoint y: 16, distance: 11.7
click at [400, 12] on div at bounding box center [430, 23] width 139 height 32
click at [390, 17] on icon "plus" at bounding box center [387, 23] width 13 height 13
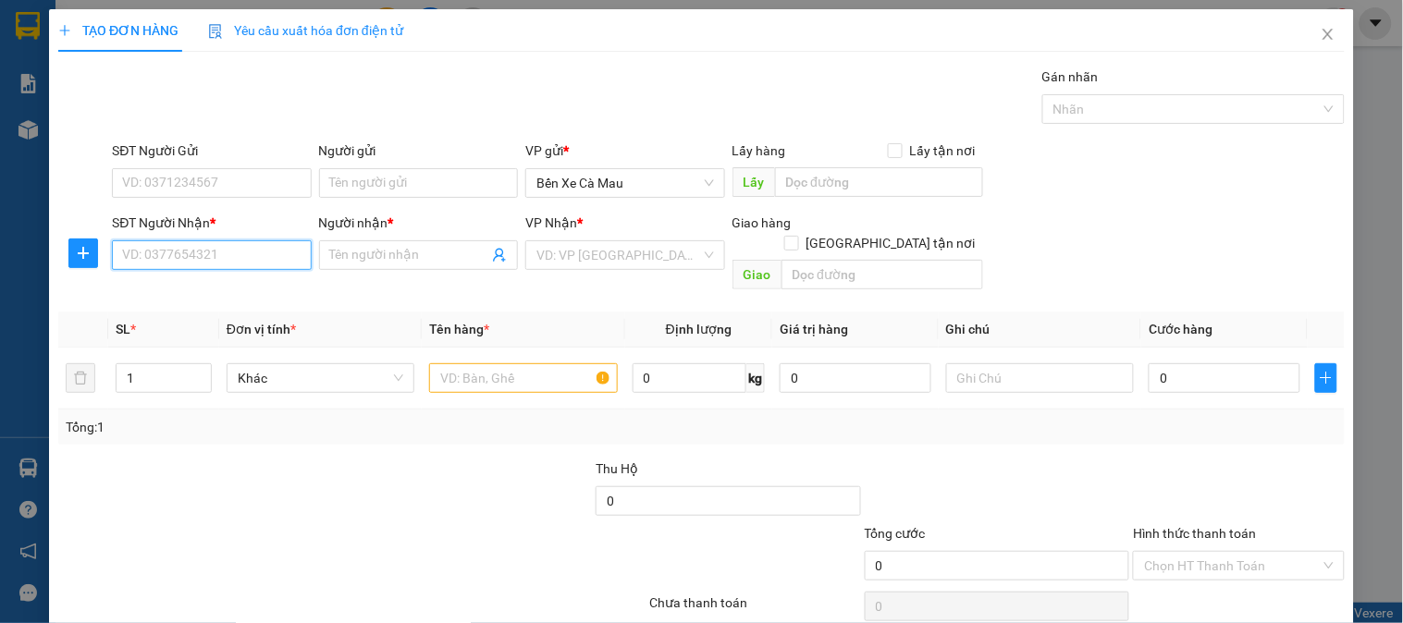
click at [200, 246] on input "SĐT Người Nhận *" at bounding box center [211, 255] width 199 height 30
click at [247, 293] on div "0773273670 - TÙNG" at bounding box center [209, 292] width 175 height 20
type input "0773273670"
type input "TÙNG"
type input "40.000"
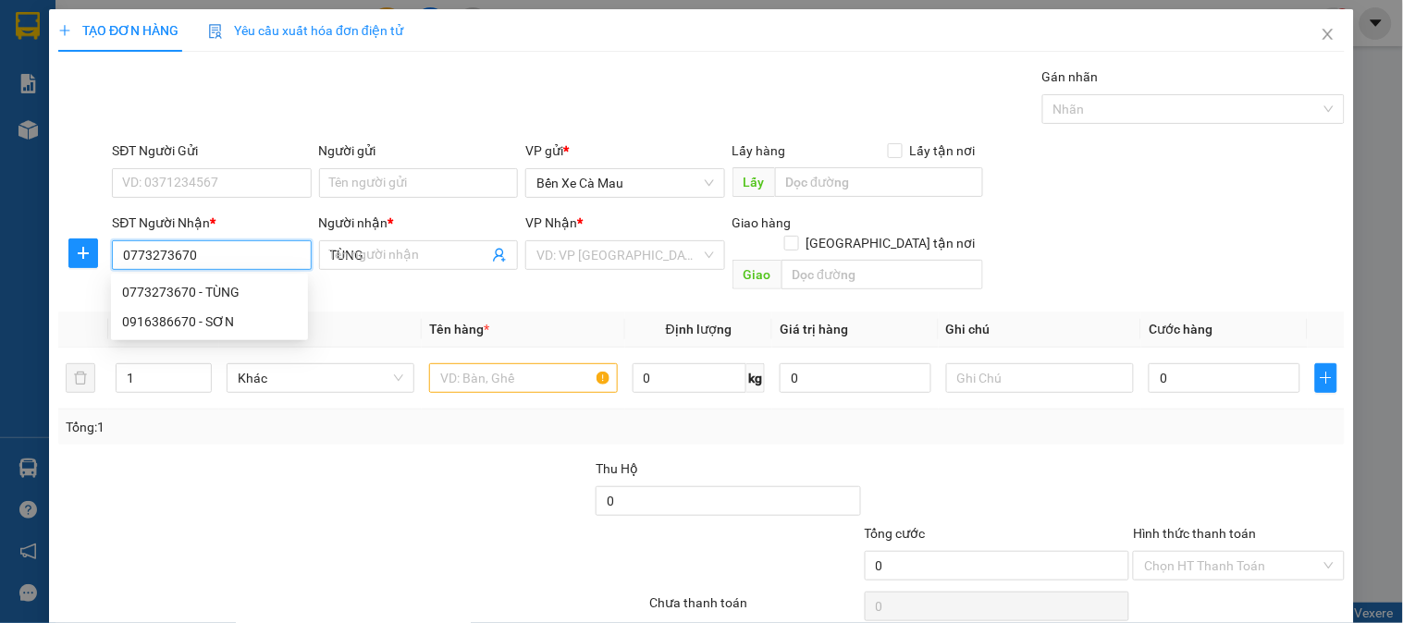
type input "40.000"
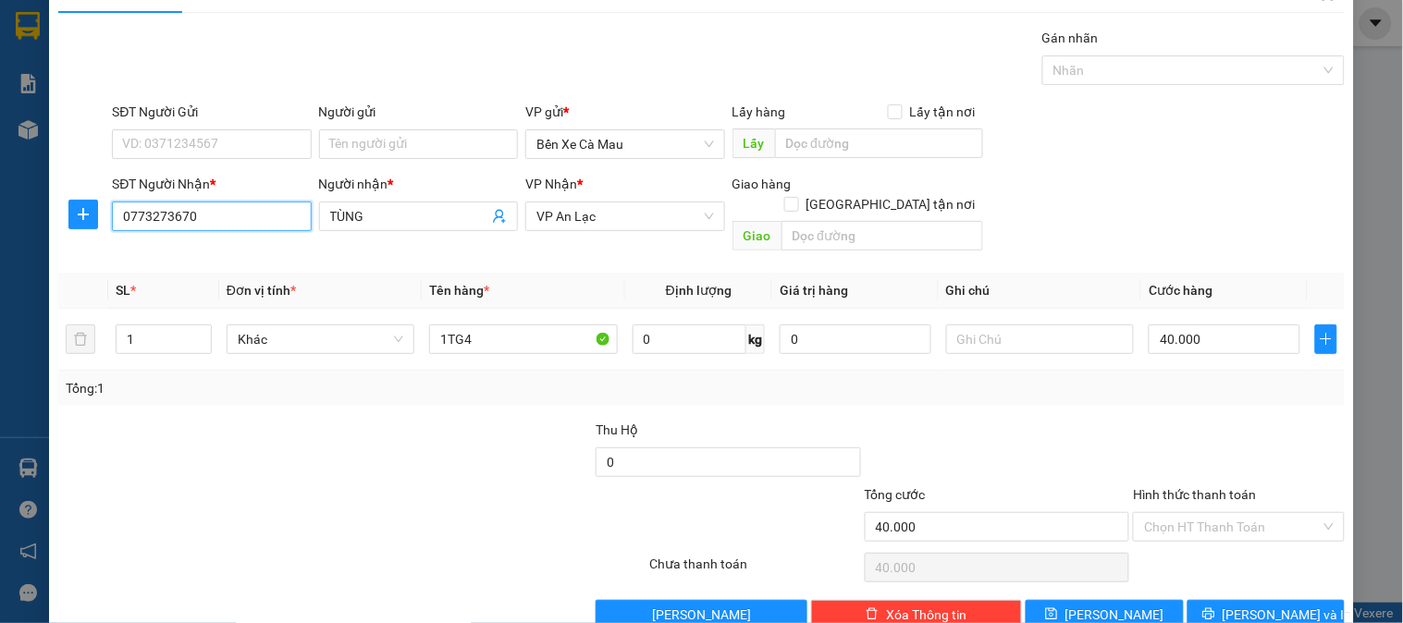
scroll to position [60, 0]
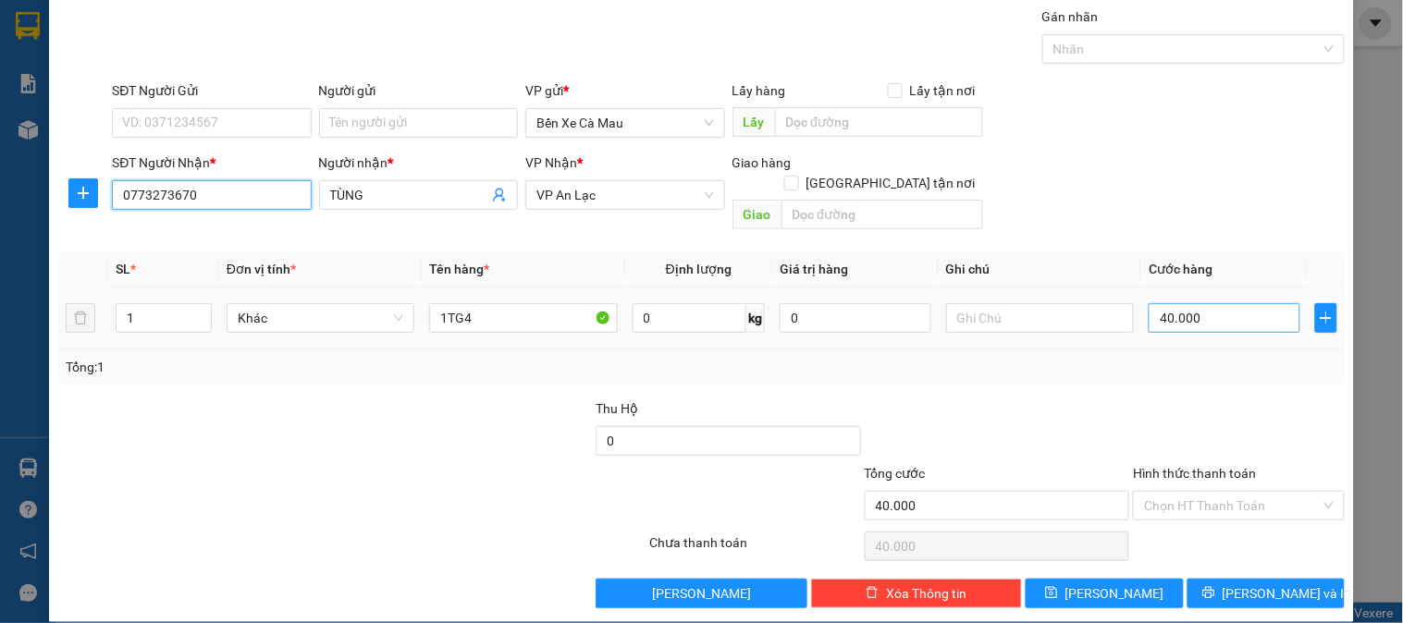
type input "0773273670"
click at [1213, 303] on input "40.000" at bounding box center [1225, 318] width 152 height 30
type input "0"
type input "005"
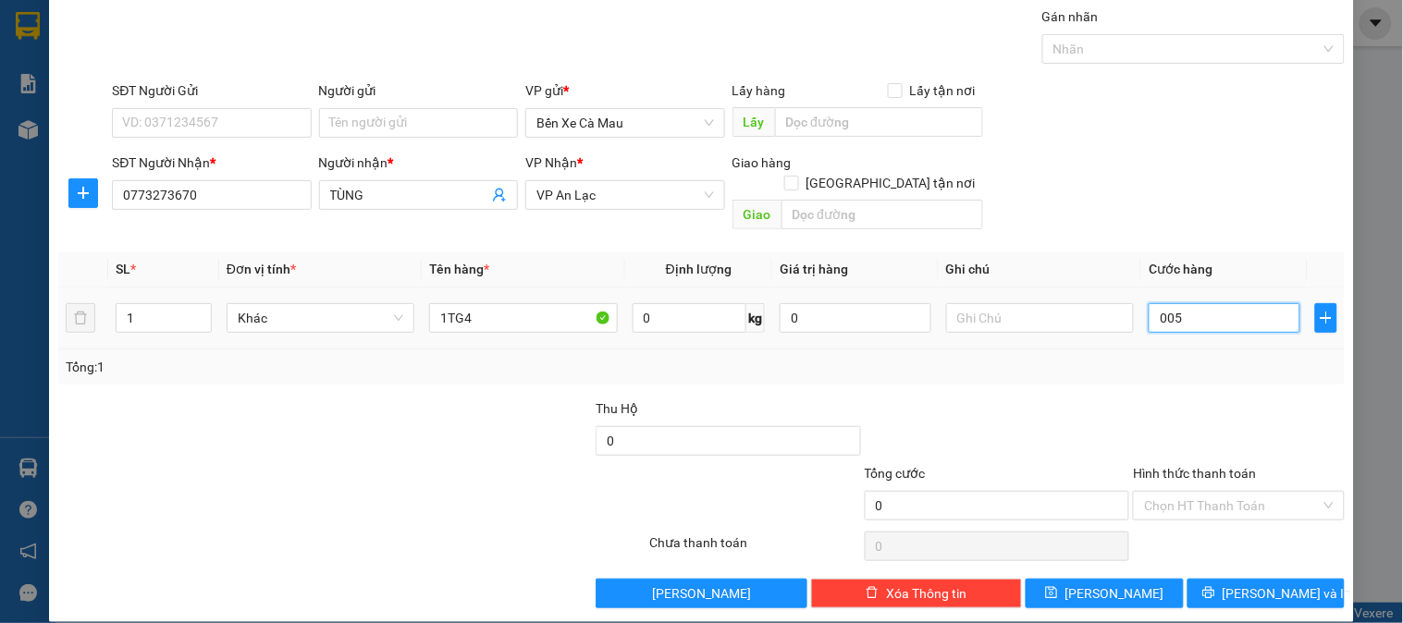
type input "5"
type input "50"
type input "0.050"
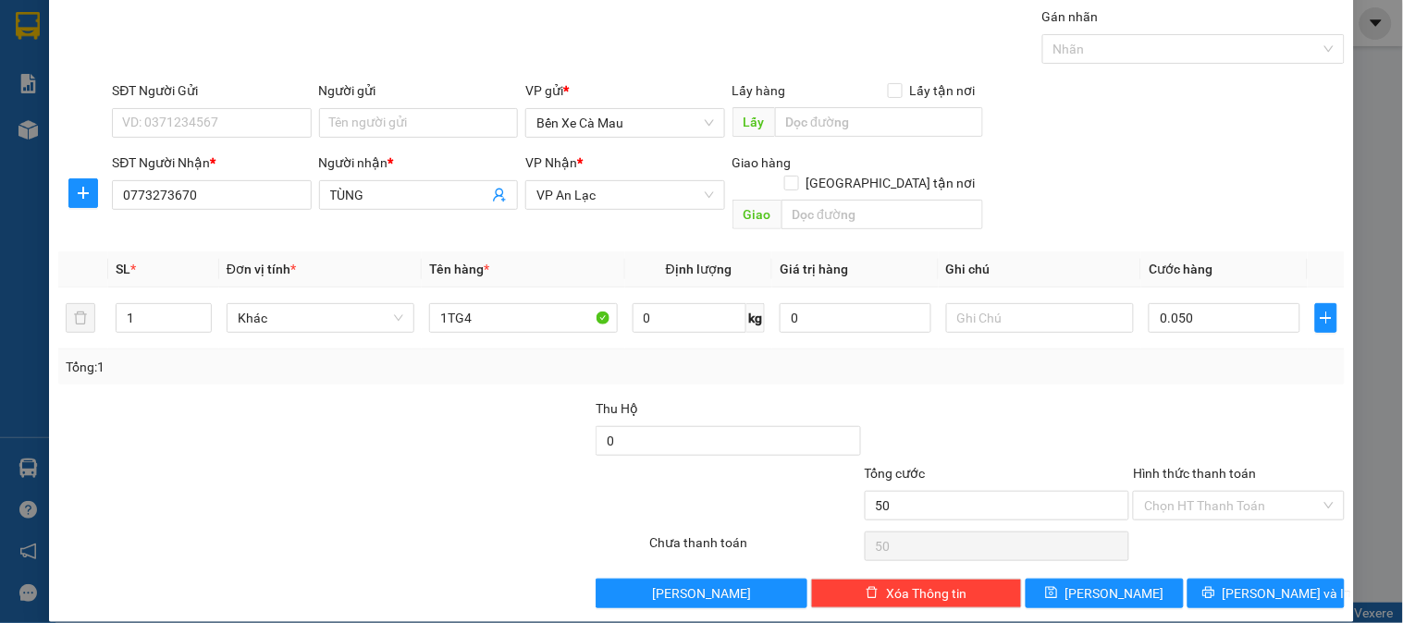
type input "50.000"
click at [1236, 216] on div "SĐT Người Nhận * 0773273670 Người nhận * TÙNG VP Nhận * VP An Lạc Giao hàng Gia…" at bounding box center [728, 195] width 1240 height 85
click at [1230, 555] on div "Transit Pickup Surcharge Ids Transit Deliver Surcharge Ids Transit Deliver Surc…" at bounding box center [701, 307] width 1287 height 602
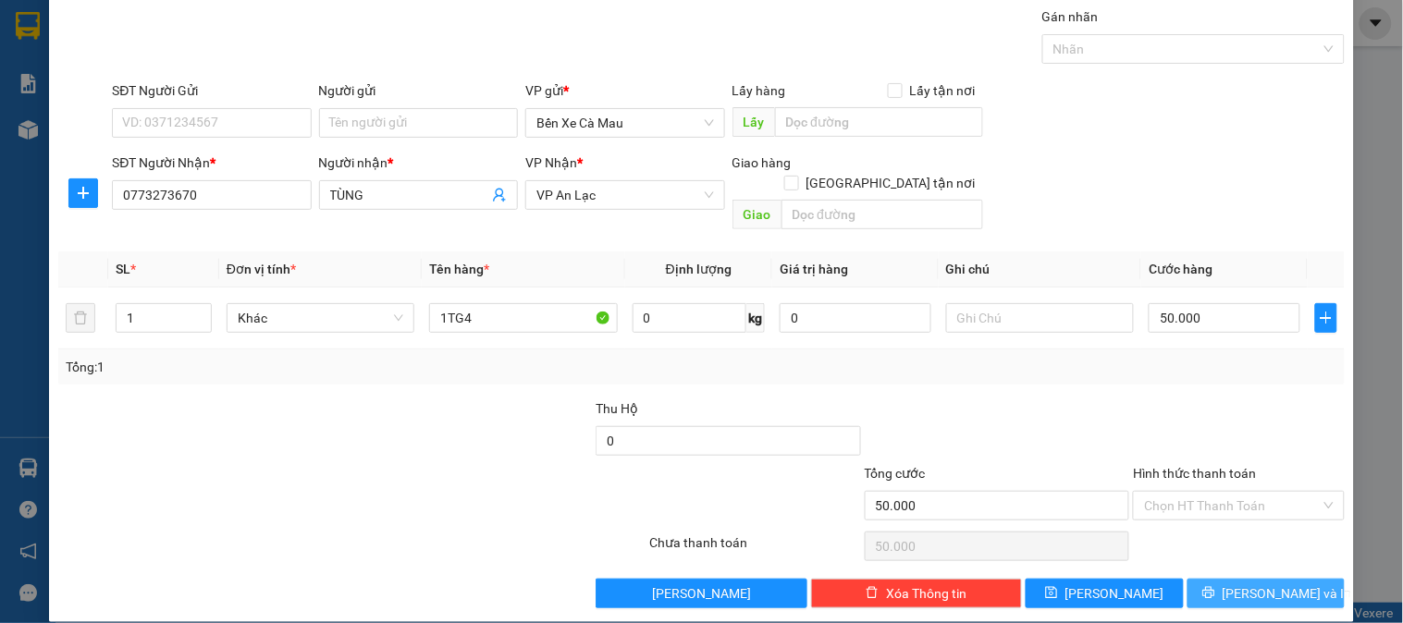
click at [1232, 579] on button "[PERSON_NAME] và In" at bounding box center [1266, 594] width 157 height 30
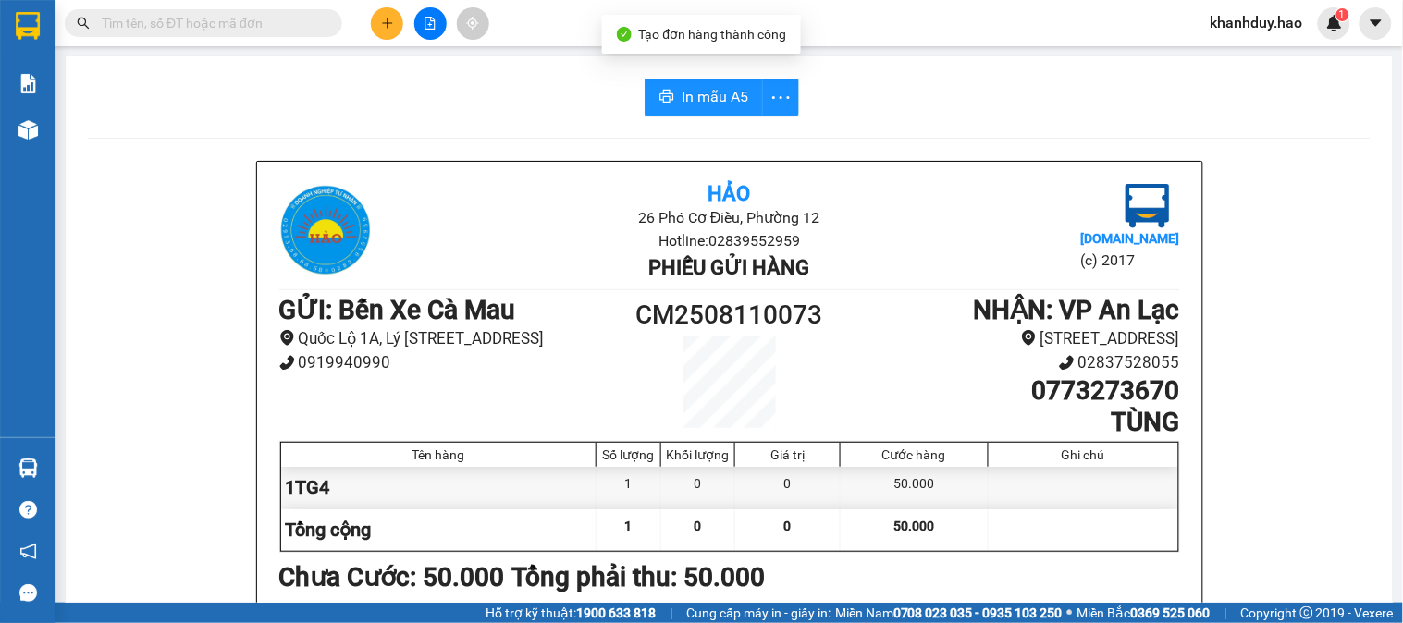
click at [720, 87] on span "In mẫu A5" at bounding box center [715, 96] width 67 height 23
click at [381, 29] on icon "plus" at bounding box center [387, 23] width 13 height 13
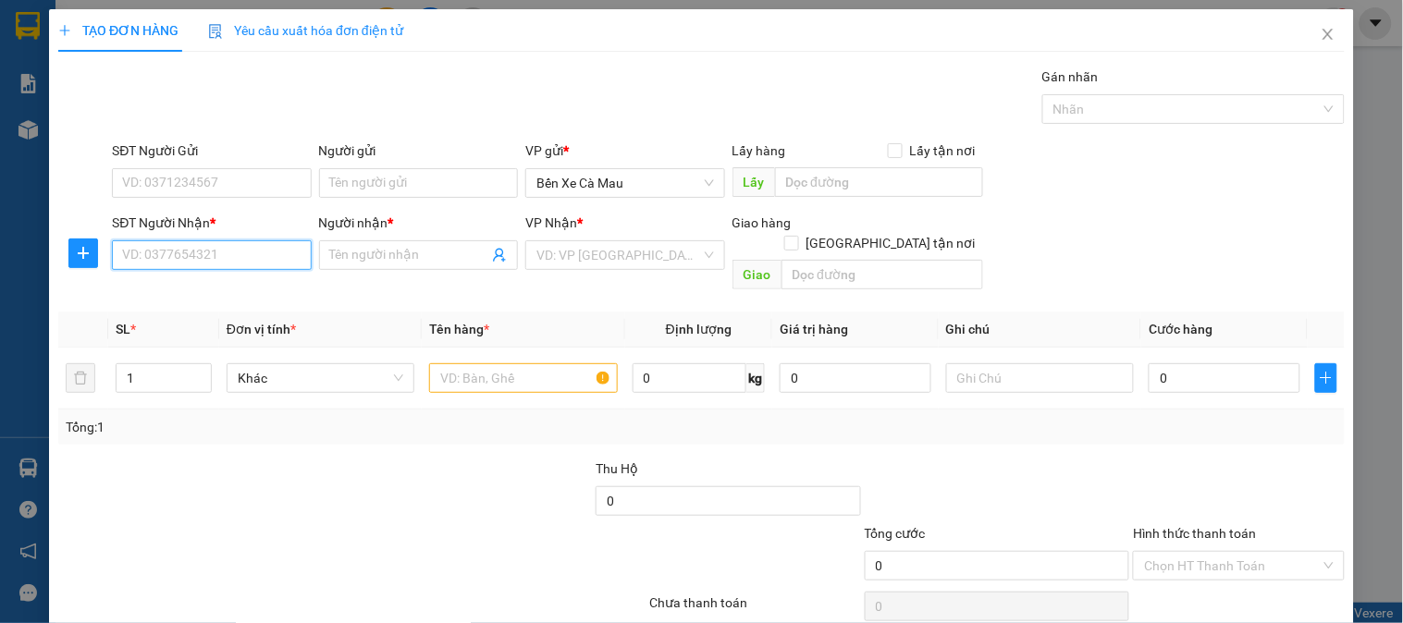
click at [224, 265] on input "SĐT Người Nhận *" at bounding box center [211, 255] width 199 height 30
click at [218, 302] on div "0903935908 - LABO lý thường kiệt" at bounding box center [222, 292] width 222 height 30
type input "0903935908"
type input "LABO lý thường kiệt"
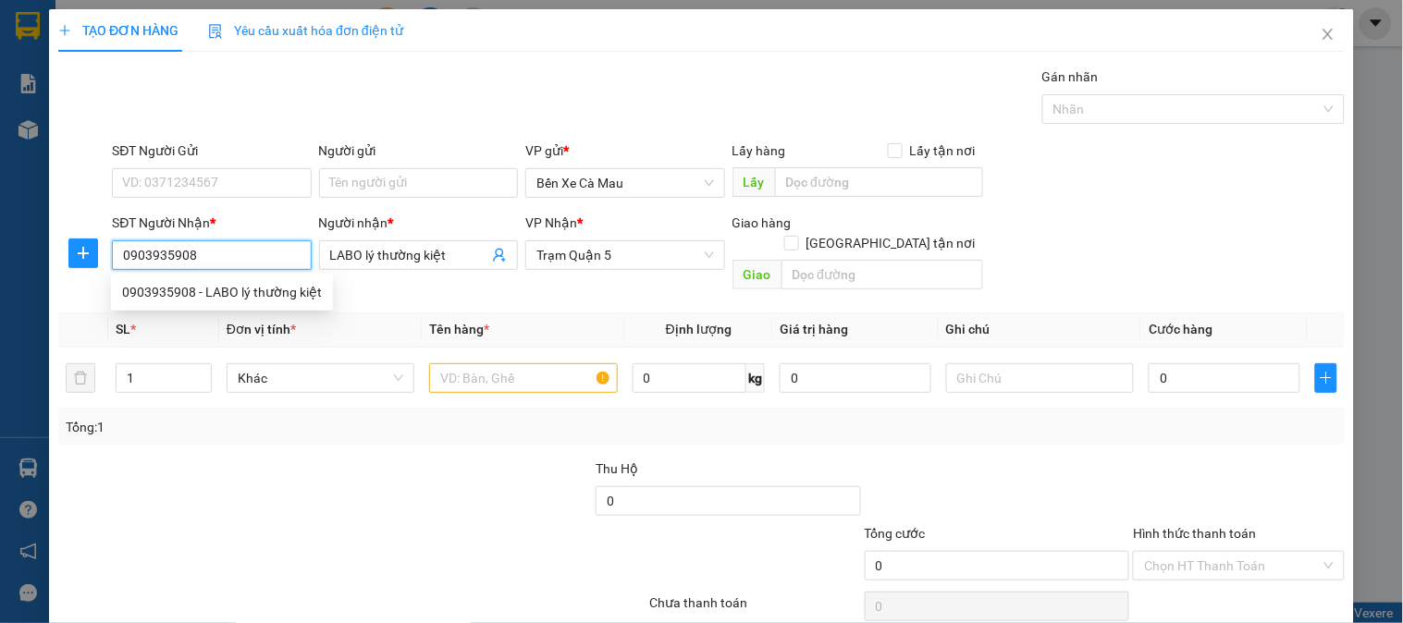
type input "20.000"
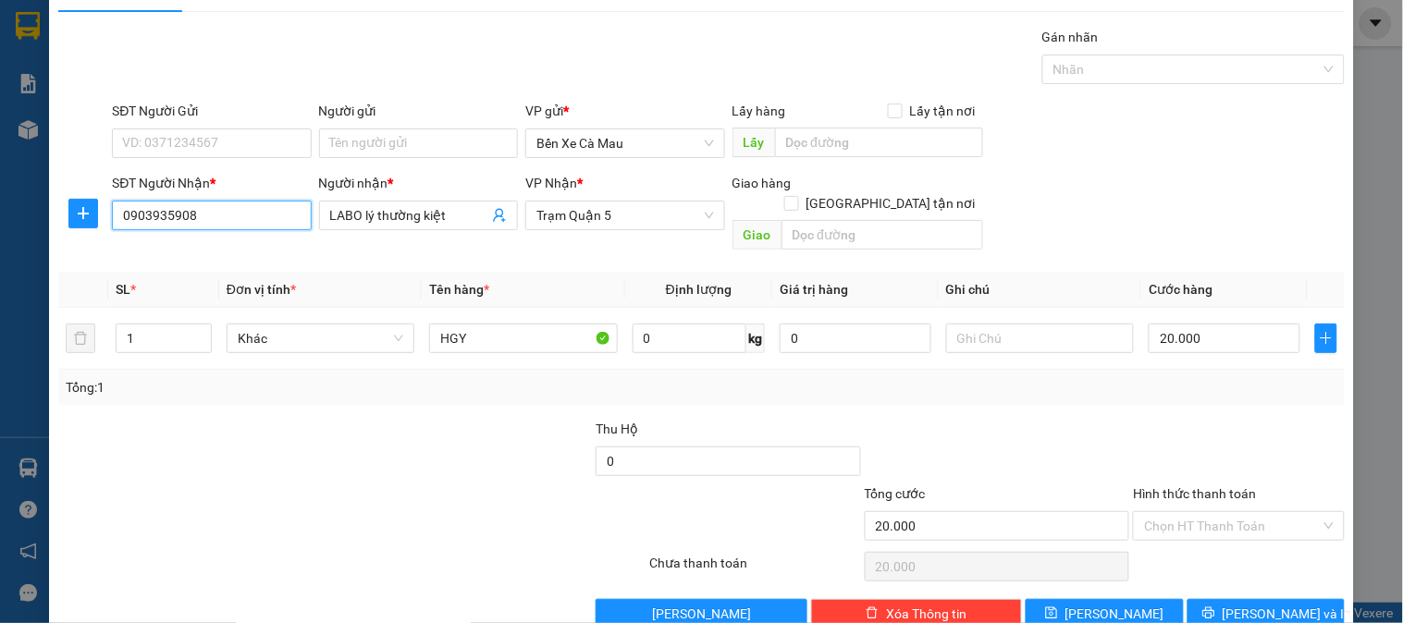
scroll to position [60, 0]
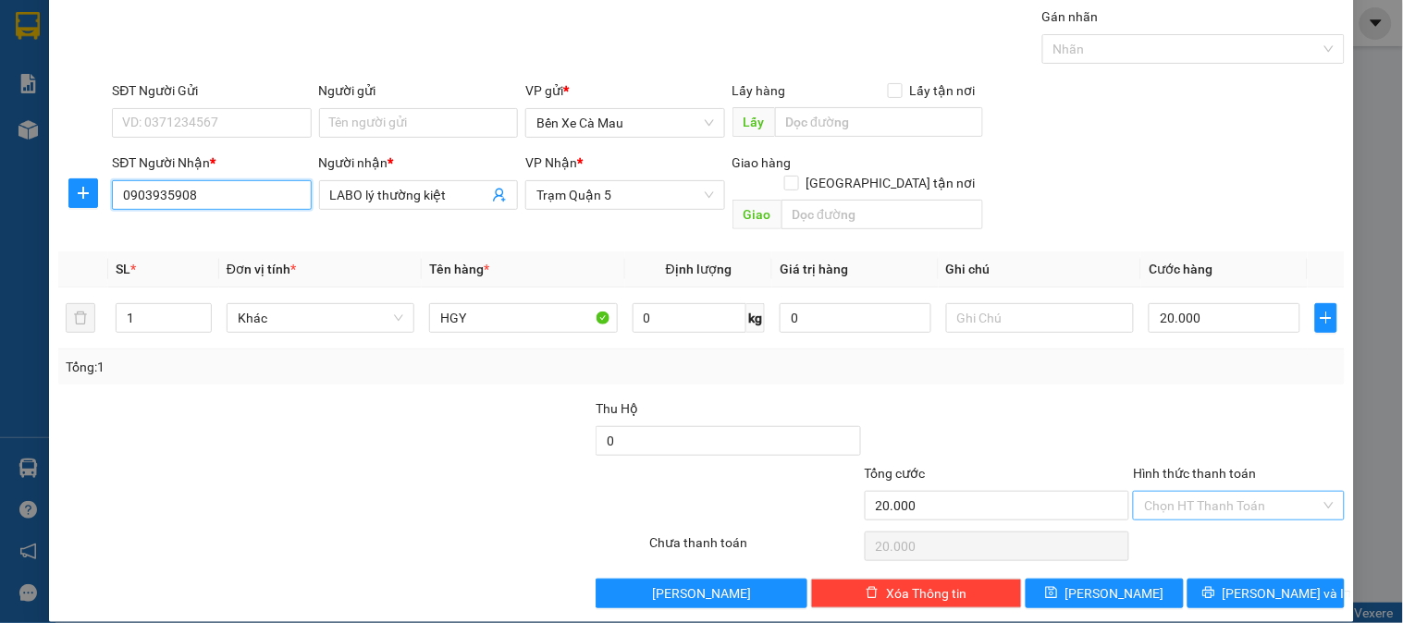
type input "0903935908"
drag, startPoint x: 1194, startPoint y: 479, endPoint x: 1204, endPoint y: 510, distance: 32.2
click at [1196, 492] on input "Hình thức thanh toán" at bounding box center [1232, 506] width 176 height 28
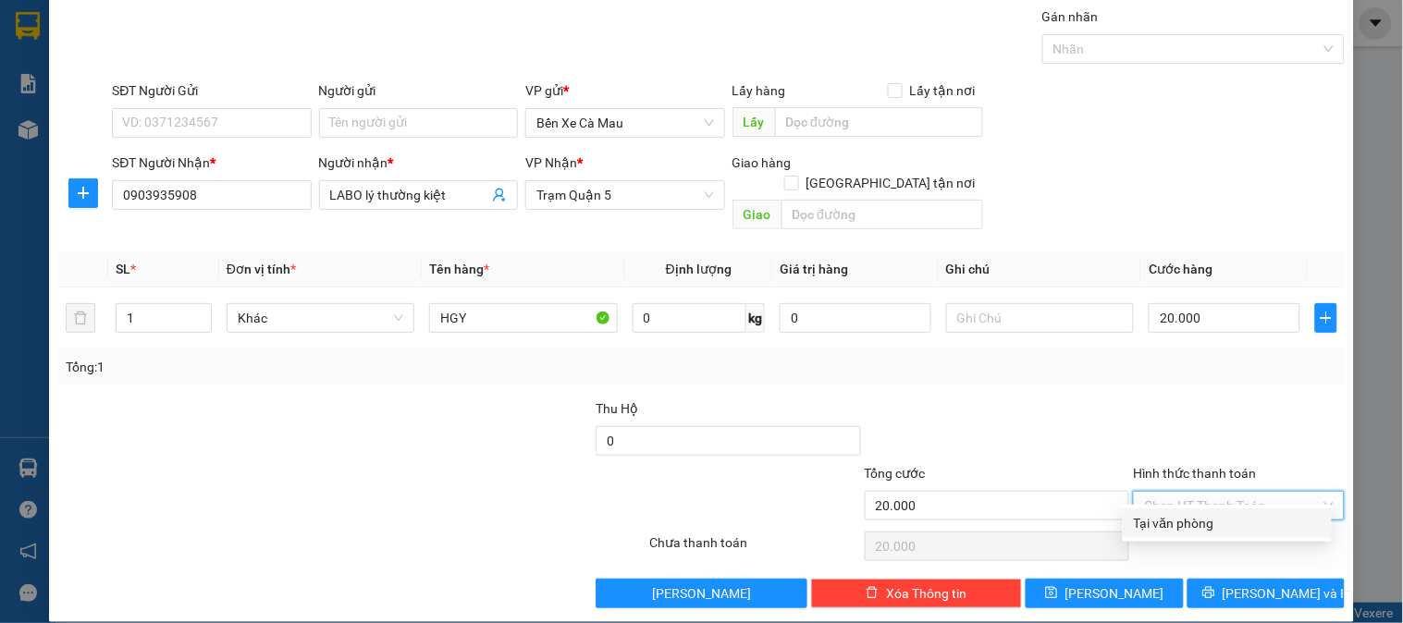
click at [1204, 511] on div "Tại văn phòng" at bounding box center [1227, 524] width 209 height 30
type input "0"
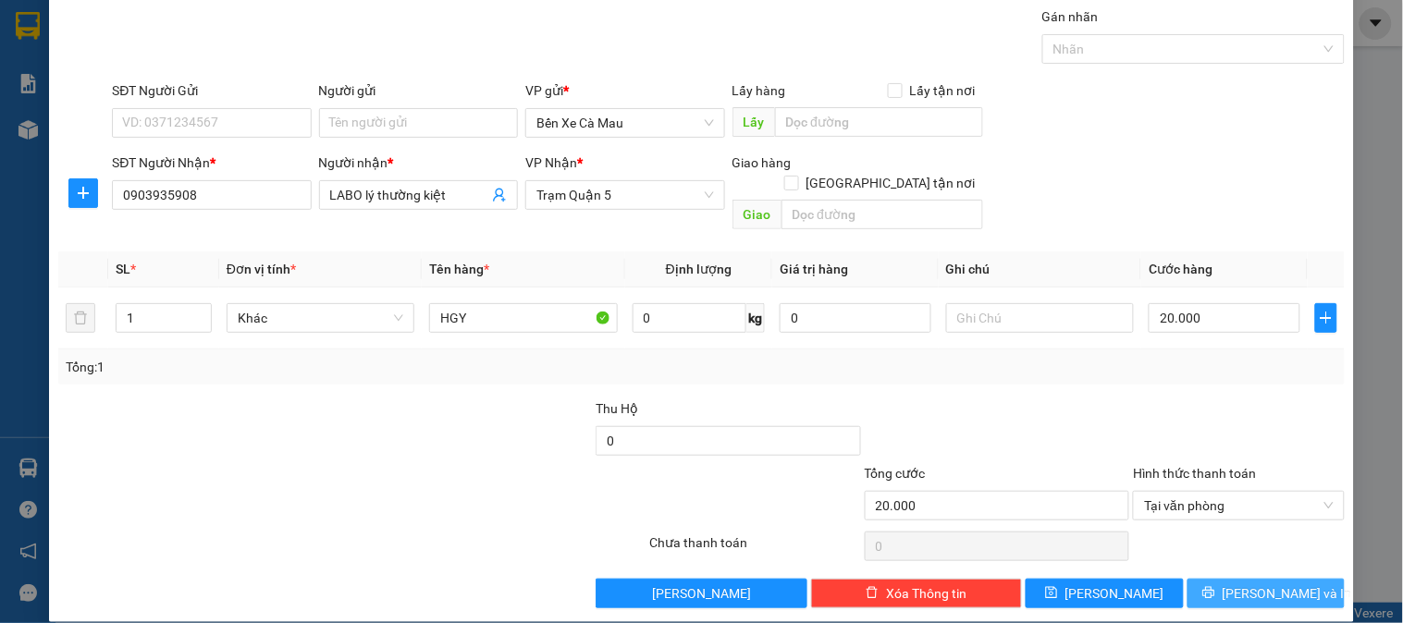
click at [1213, 579] on button "[PERSON_NAME] và In" at bounding box center [1266, 594] width 157 height 30
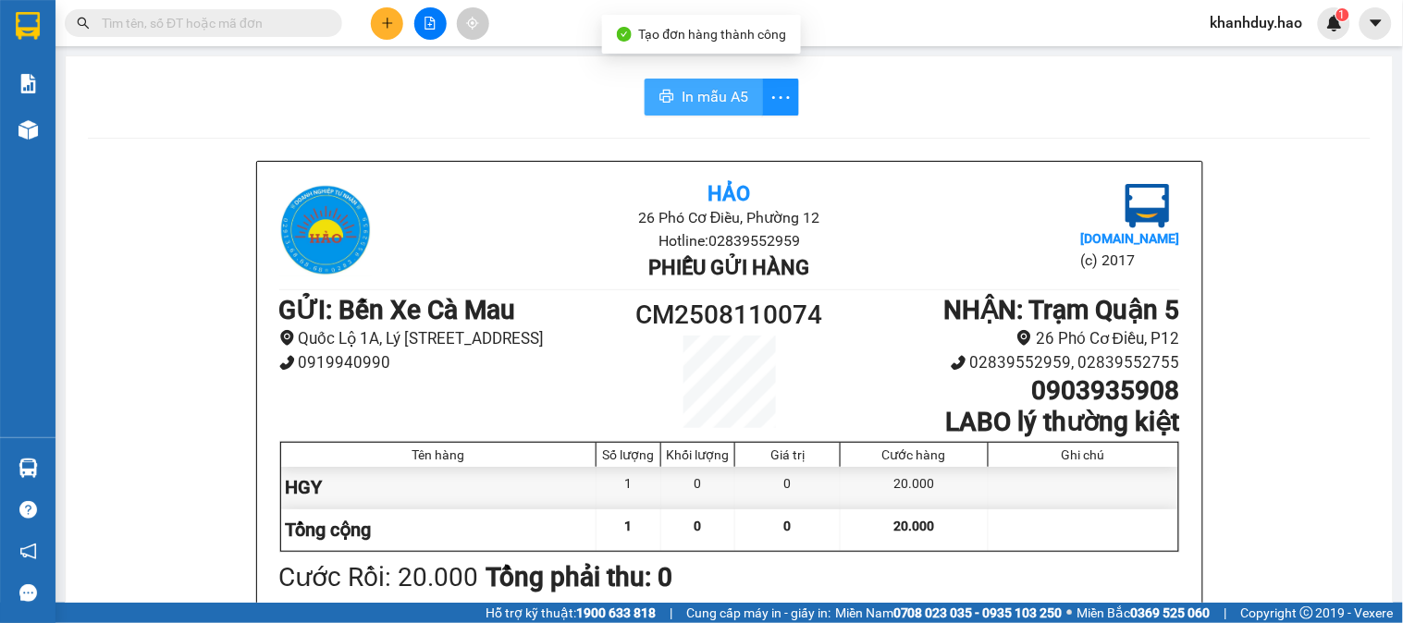
click at [671, 98] on button "In mẫu A5" at bounding box center [704, 97] width 118 height 37
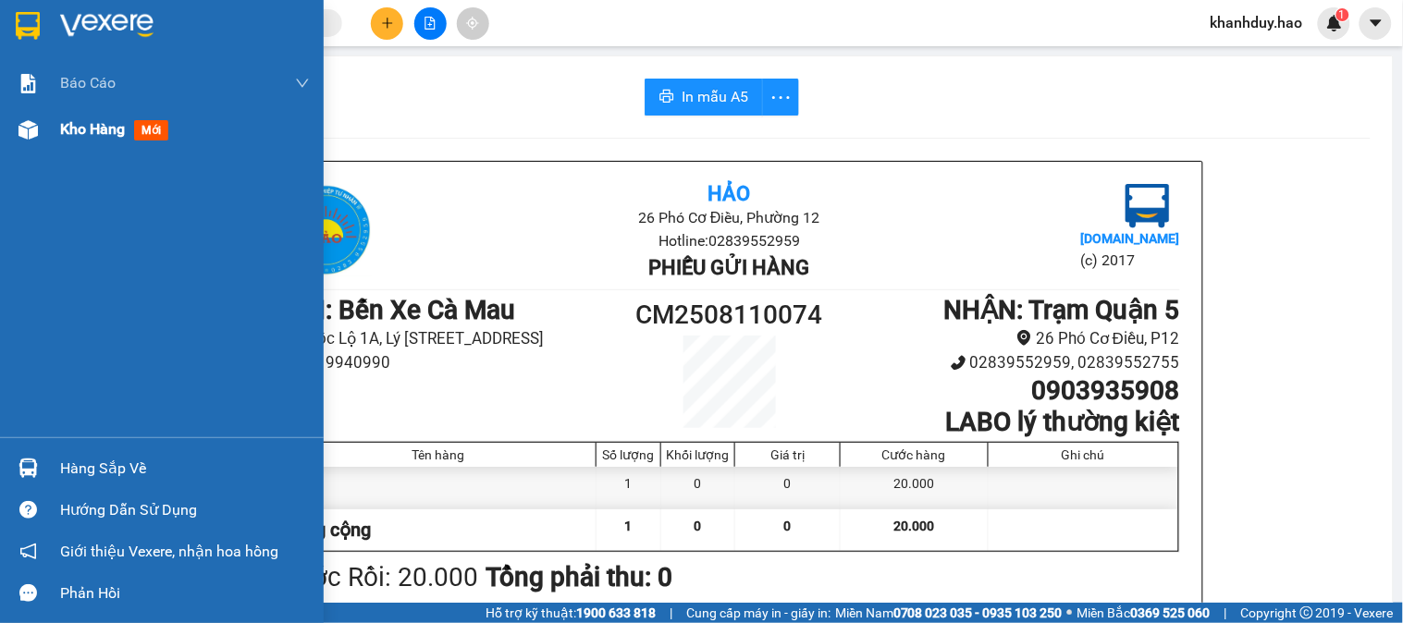
click at [53, 142] on div "Kho hàng mới" at bounding box center [162, 129] width 324 height 46
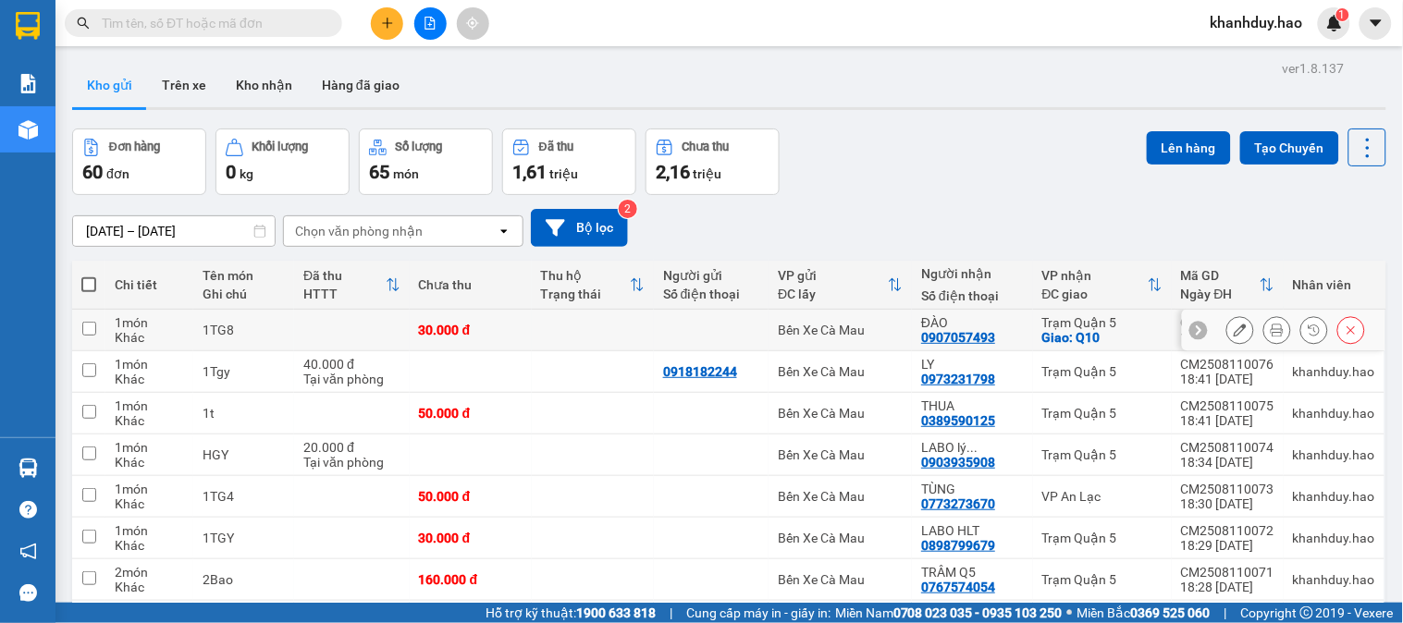
click at [1264, 333] on button at bounding box center [1277, 330] width 26 height 32
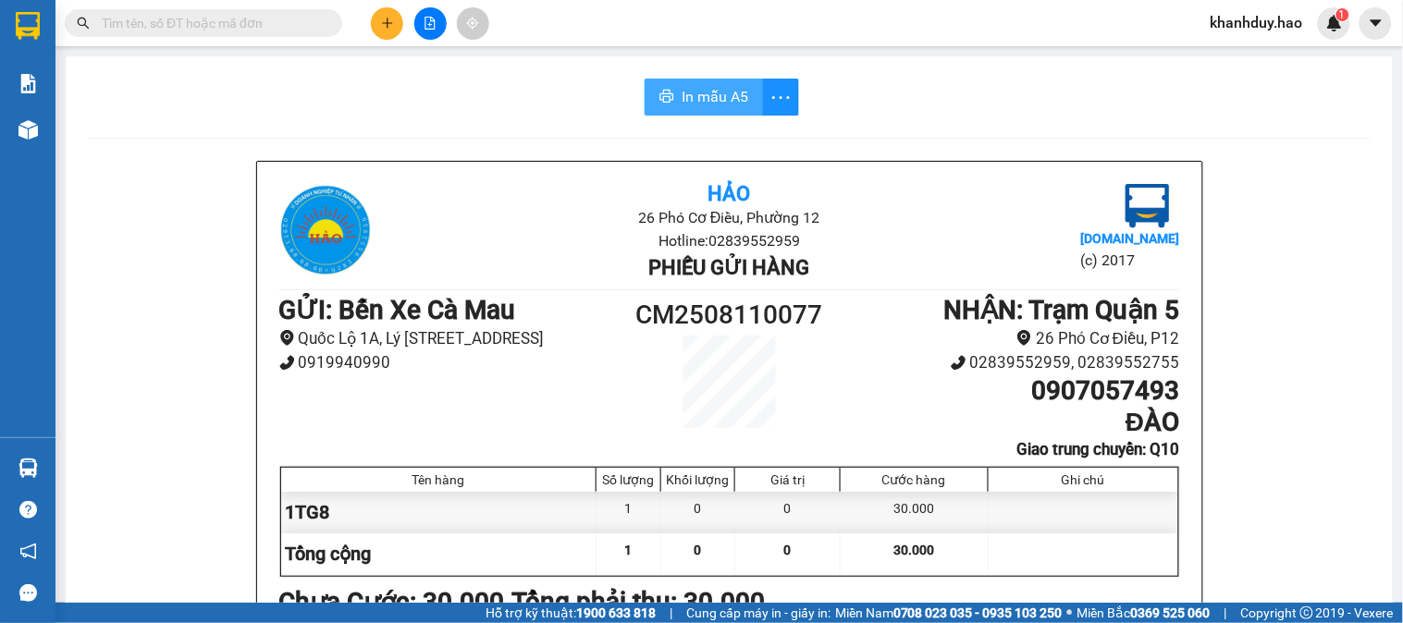
click at [689, 93] on span "In mẫu A5" at bounding box center [715, 96] width 67 height 23
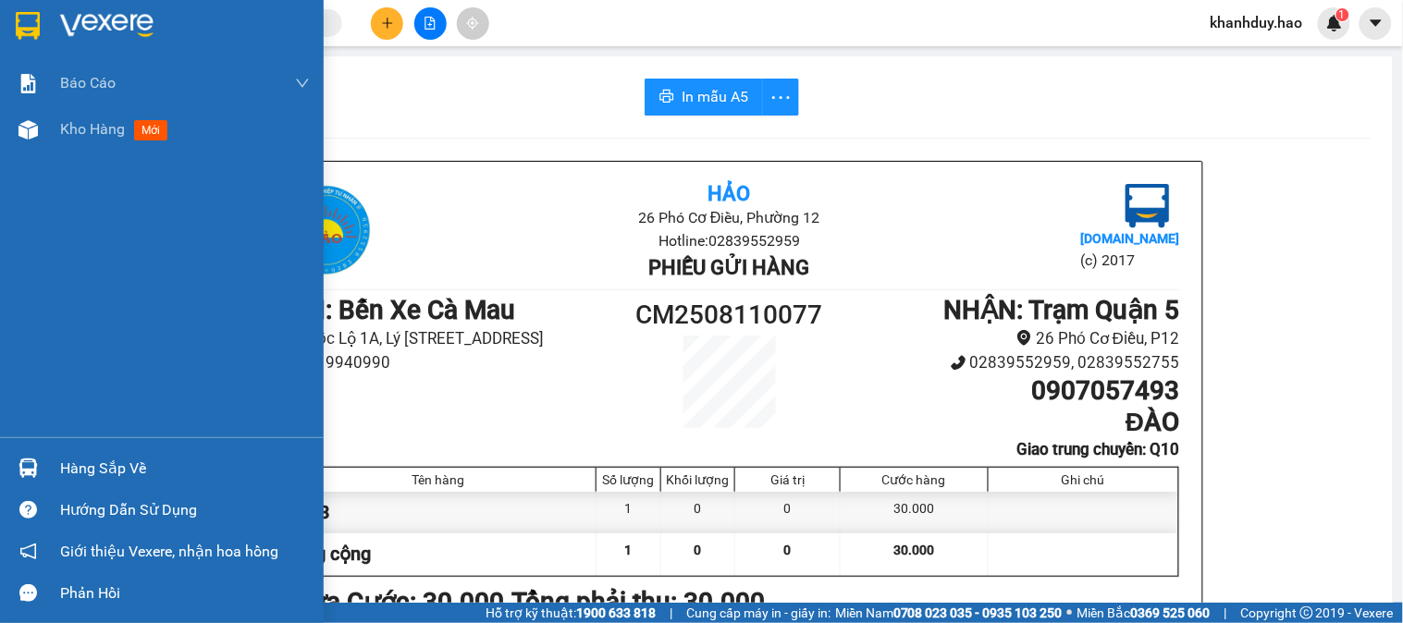
click at [48, 134] on div "Kho hàng mới" at bounding box center [162, 129] width 324 height 46
drag, startPoint x: 58, startPoint y: 134, endPoint x: 48, endPoint y: 132, distance: 10.3
click at [48, 132] on div "Kho hàng mới" at bounding box center [162, 129] width 324 height 46
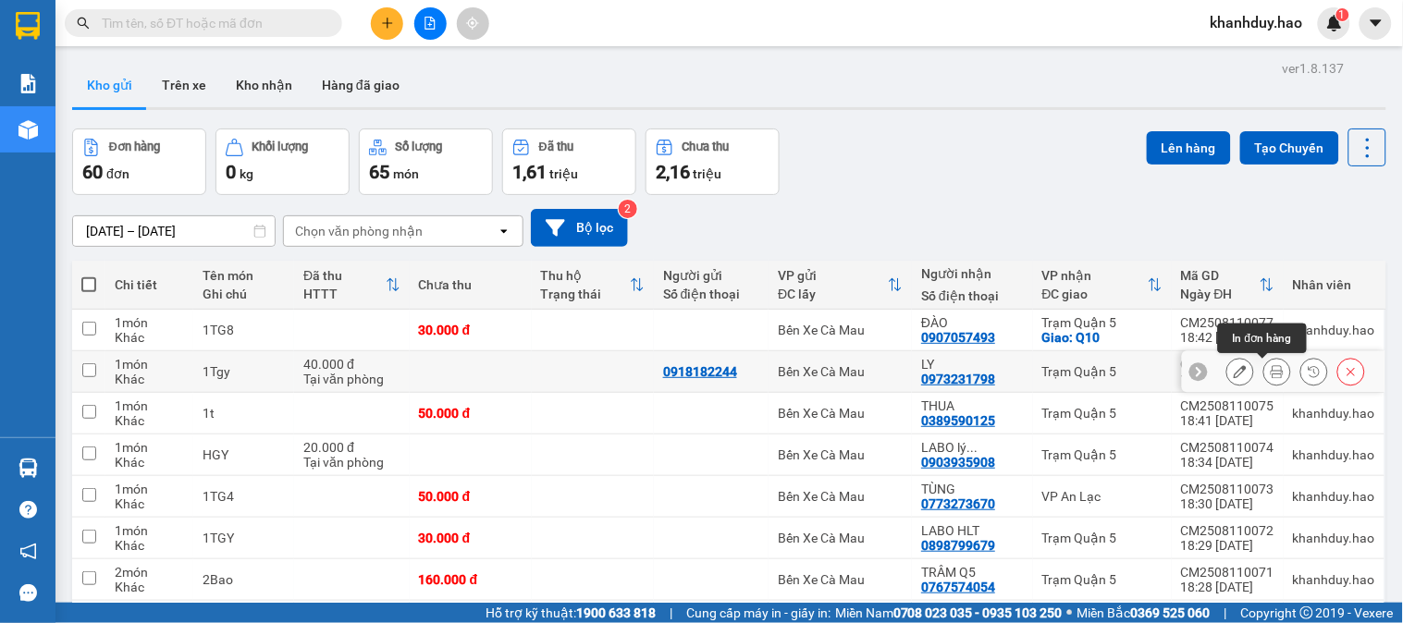
click at [1264, 380] on button at bounding box center [1277, 372] width 26 height 32
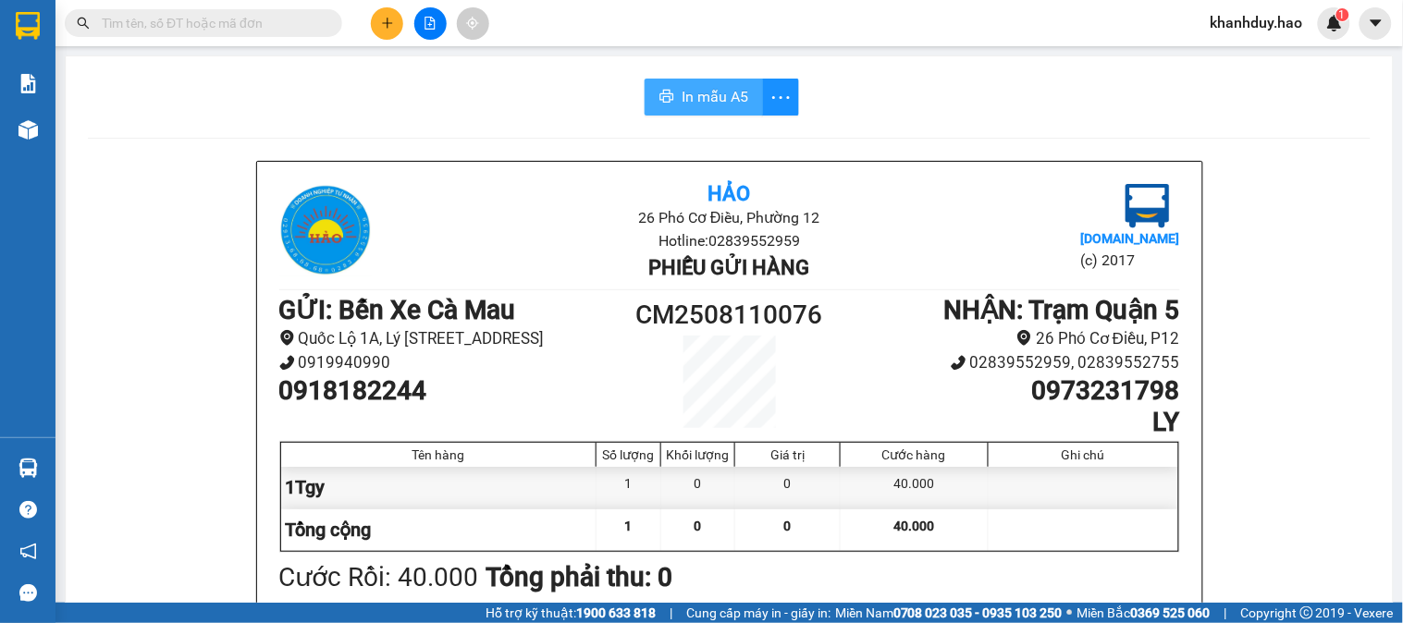
click at [725, 79] on button "In mẫu A5" at bounding box center [704, 97] width 118 height 37
drag, startPoint x: 392, startPoint y: 6, endPoint x: 370, endPoint y: 58, distance: 57.2
click at [392, 7] on div at bounding box center [430, 23] width 139 height 32
click at [391, 17] on icon "plus" at bounding box center [387, 23] width 13 height 13
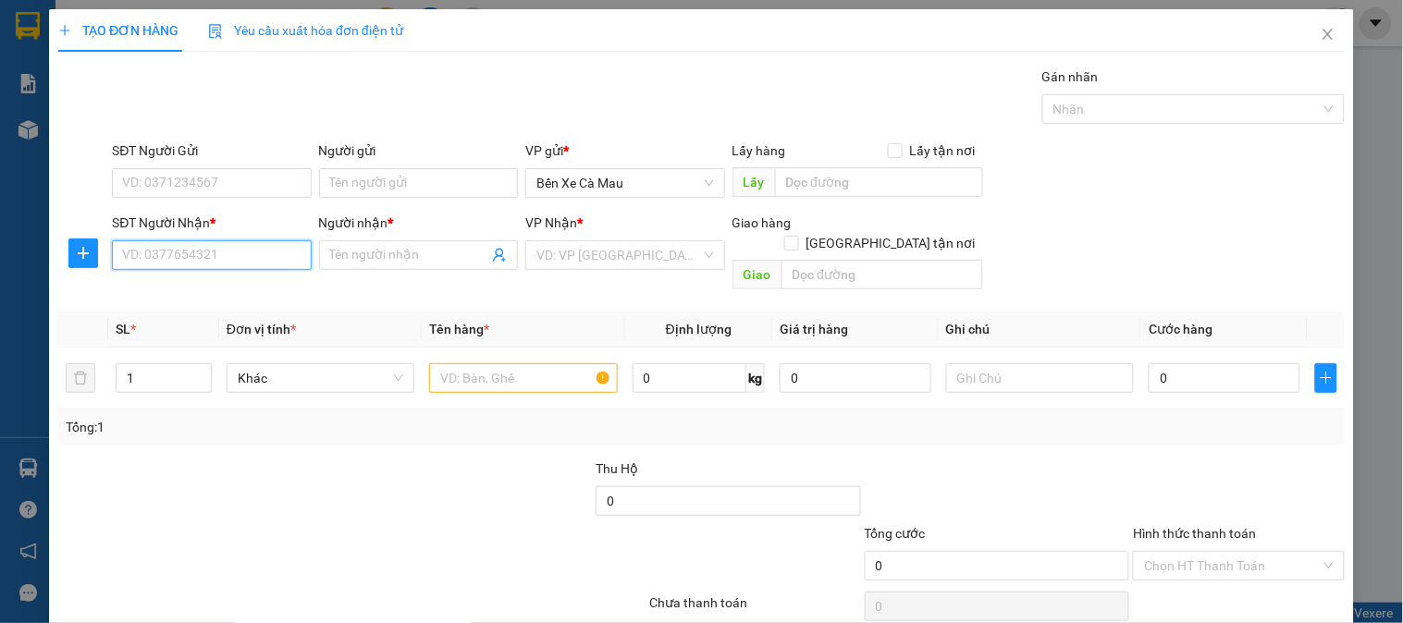
click at [247, 260] on input "SĐT Người Nhận *" at bounding box center [211, 255] width 199 height 30
drag, startPoint x: 245, startPoint y: 293, endPoint x: 1258, endPoint y: 325, distance: 1013.3
click at [246, 293] on div "0907088188 - hương" at bounding box center [209, 292] width 175 height 20
type input "0907088188"
type input "hương"
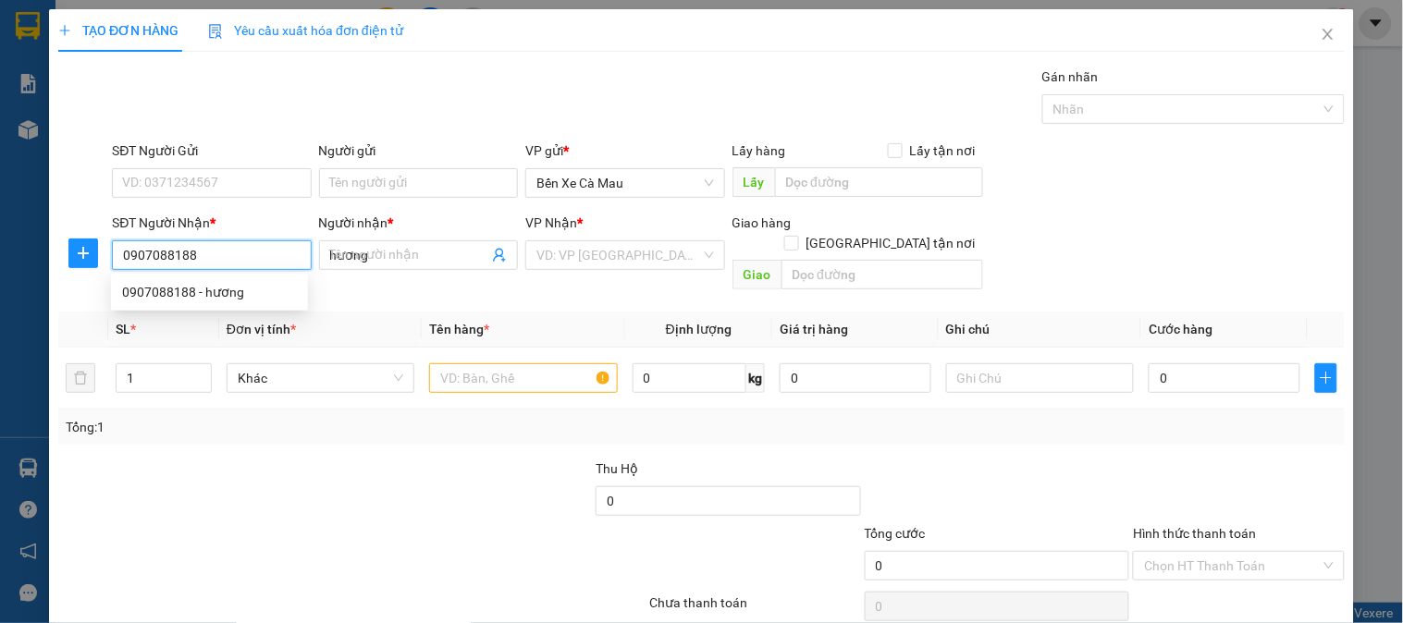
type input "280.000"
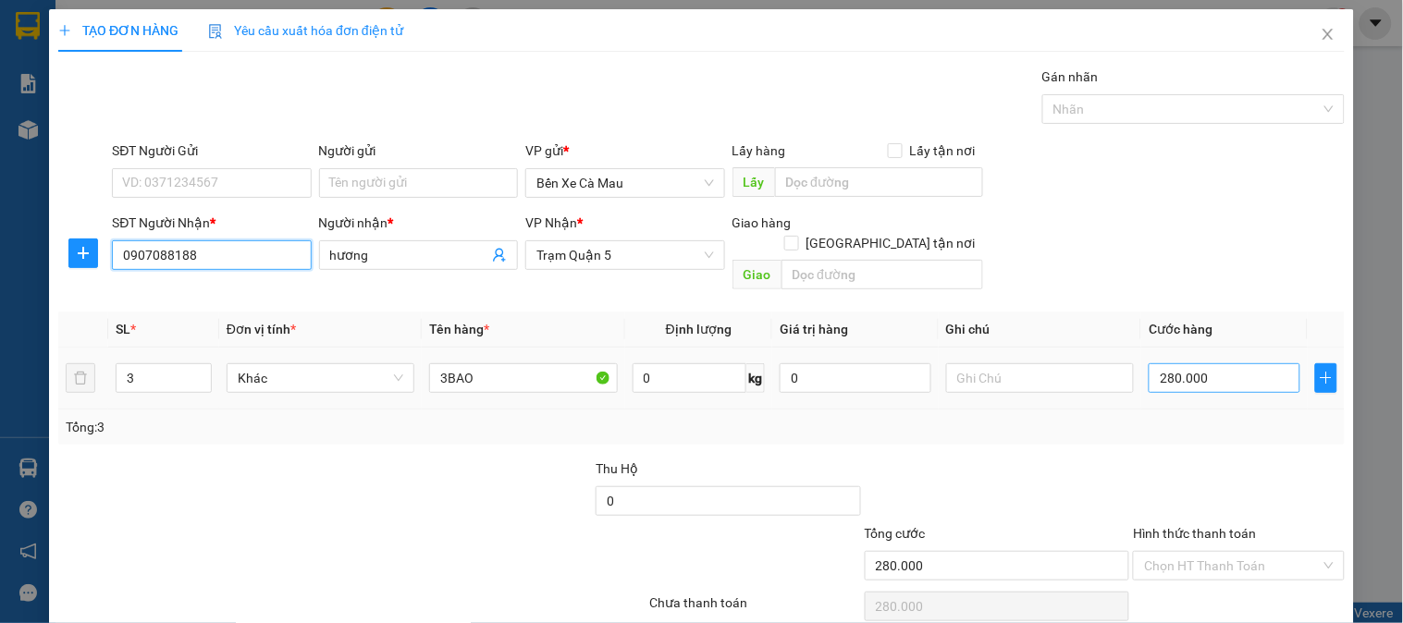
type input "0907088188"
click at [1222, 363] on input "280.000" at bounding box center [1225, 378] width 152 height 30
type input "0"
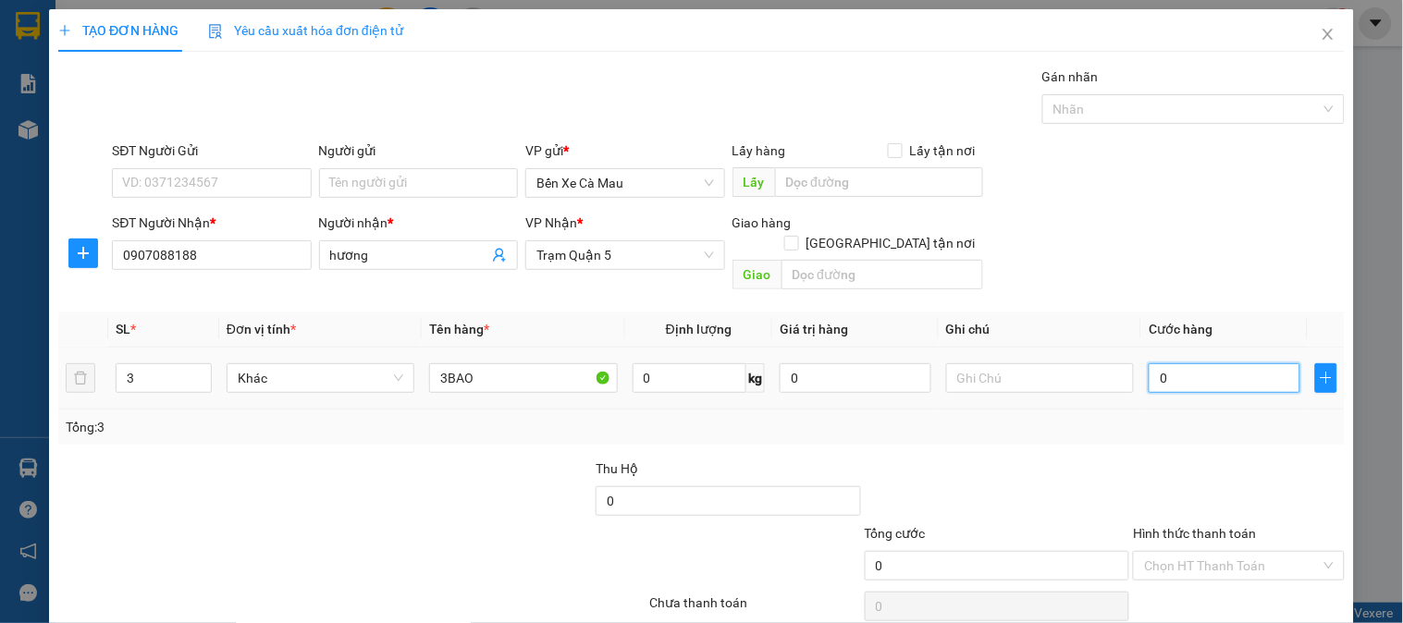
type input "1"
type input "001"
type input "13"
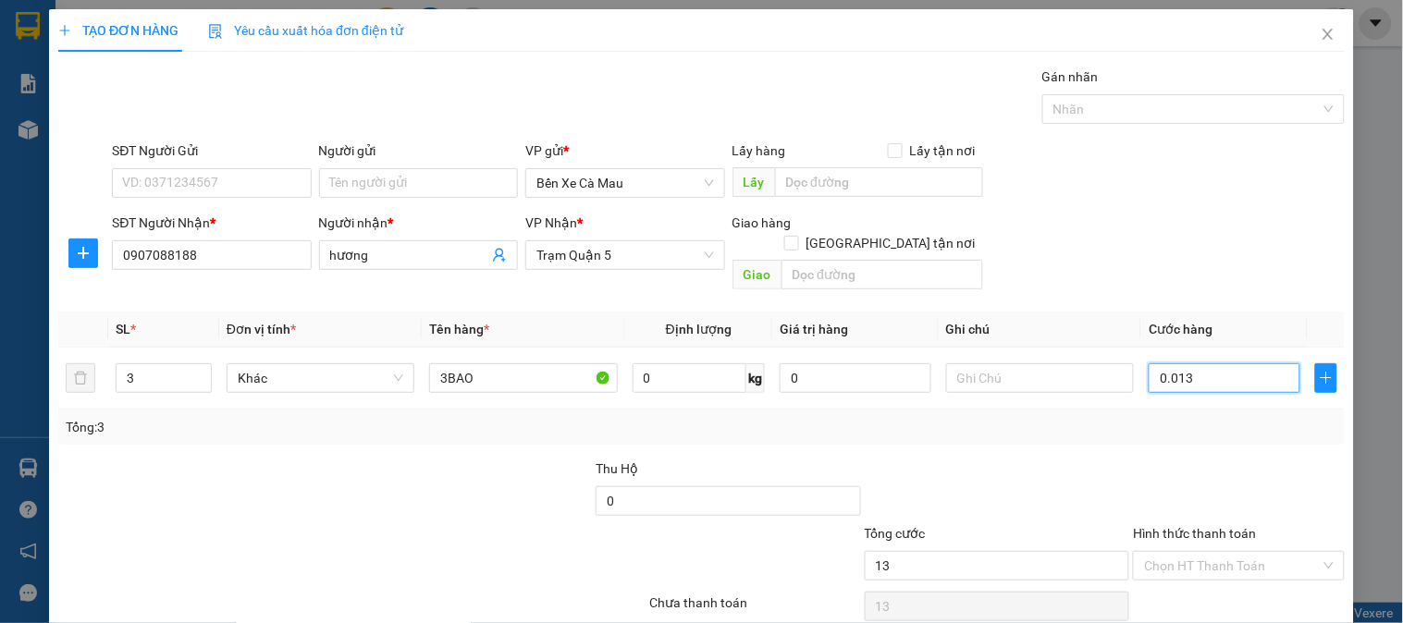
type input "00.130"
type input "130"
type input "00.130"
drag, startPoint x: 1223, startPoint y: 228, endPoint x: 431, endPoint y: 350, distance: 800.9
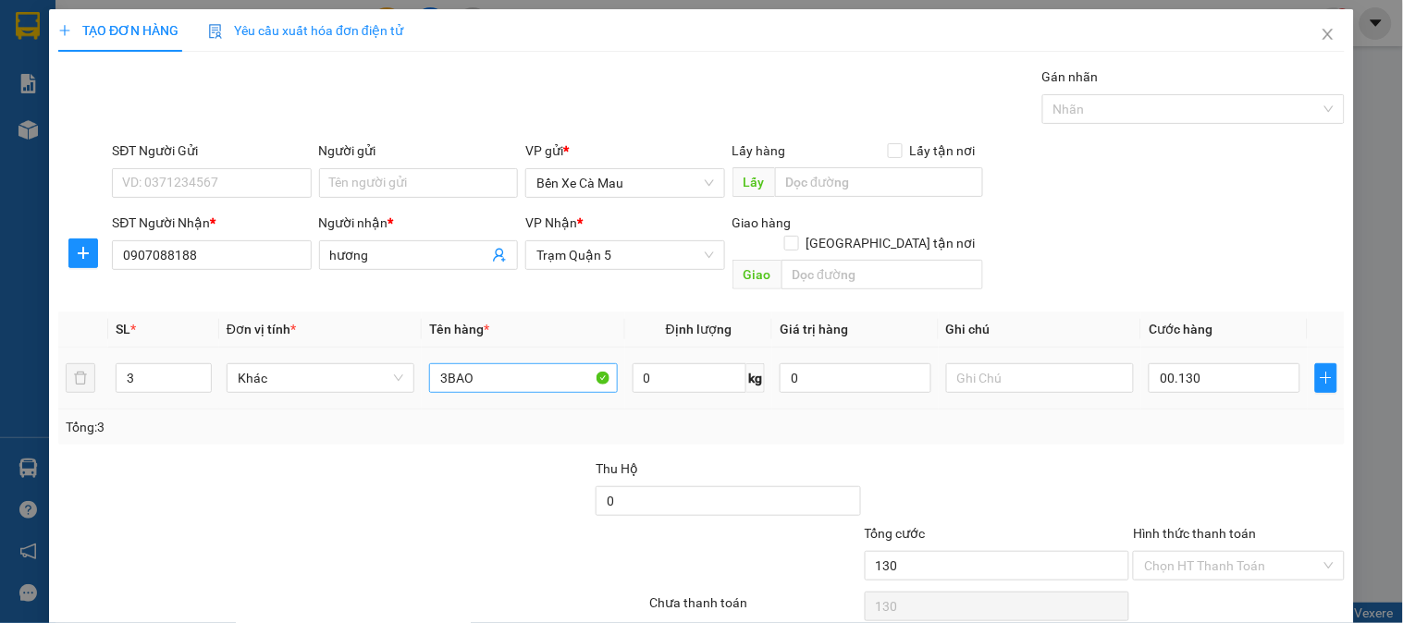
click at [1219, 228] on div "SĐT Người Nhận * 0907088188 Người nhận * hương VP Nhận * Trạm Quận 5 Giao hàng …" at bounding box center [728, 255] width 1240 height 85
type input "130.000"
drag, startPoint x: 165, startPoint y: 371, endPoint x: 177, endPoint y: 366, distance: 12.9
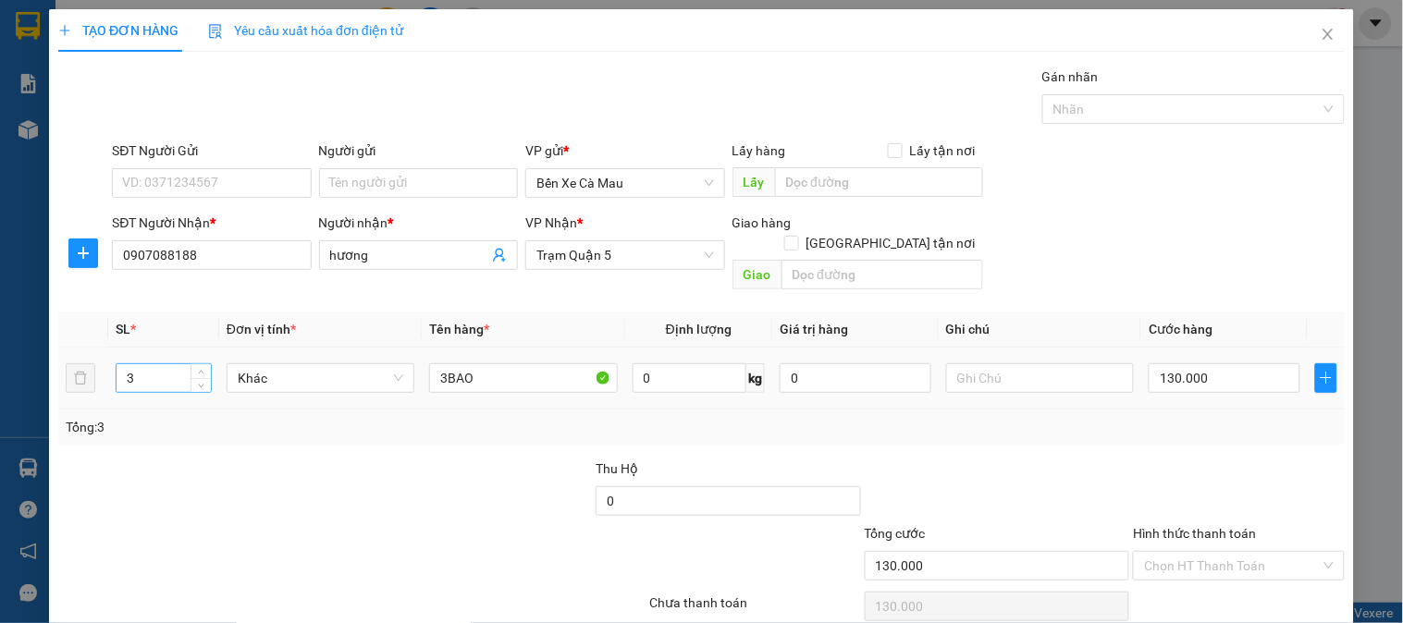
click at [176, 367] on input "3" at bounding box center [164, 378] width 94 height 28
type input "1"
click at [446, 363] on input "3BAO" at bounding box center [523, 378] width 188 height 30
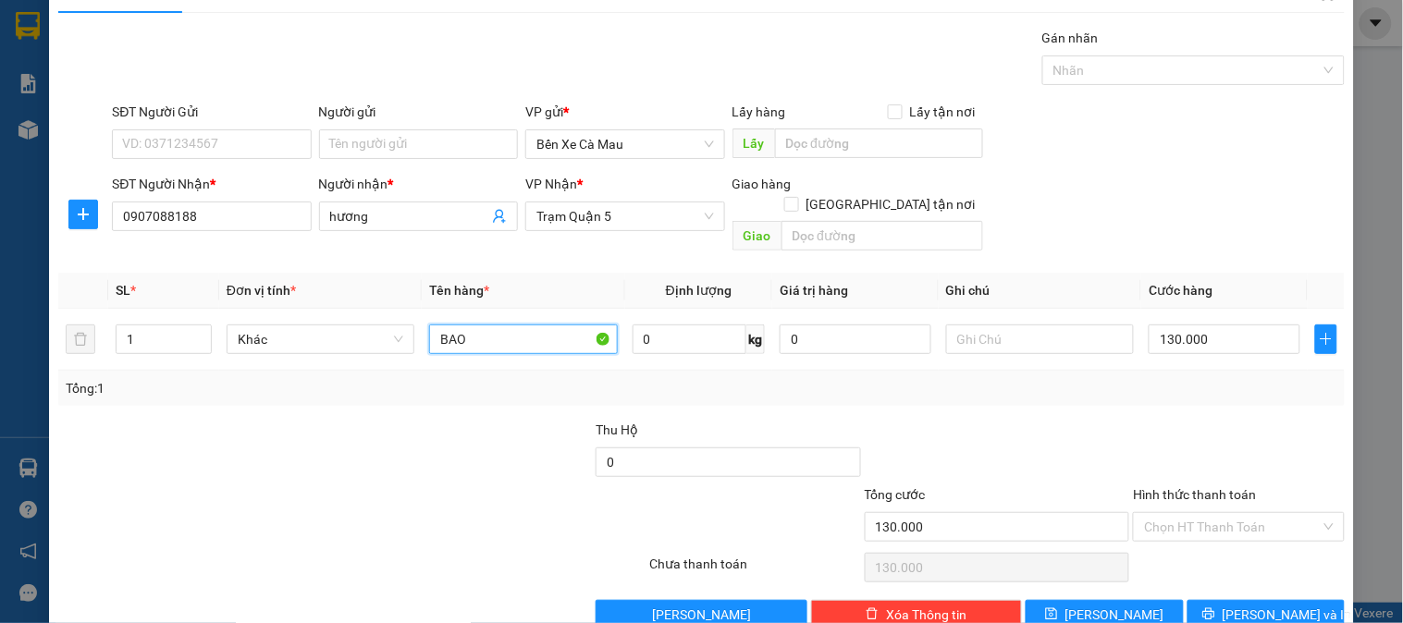
scroll to position [60, 0]
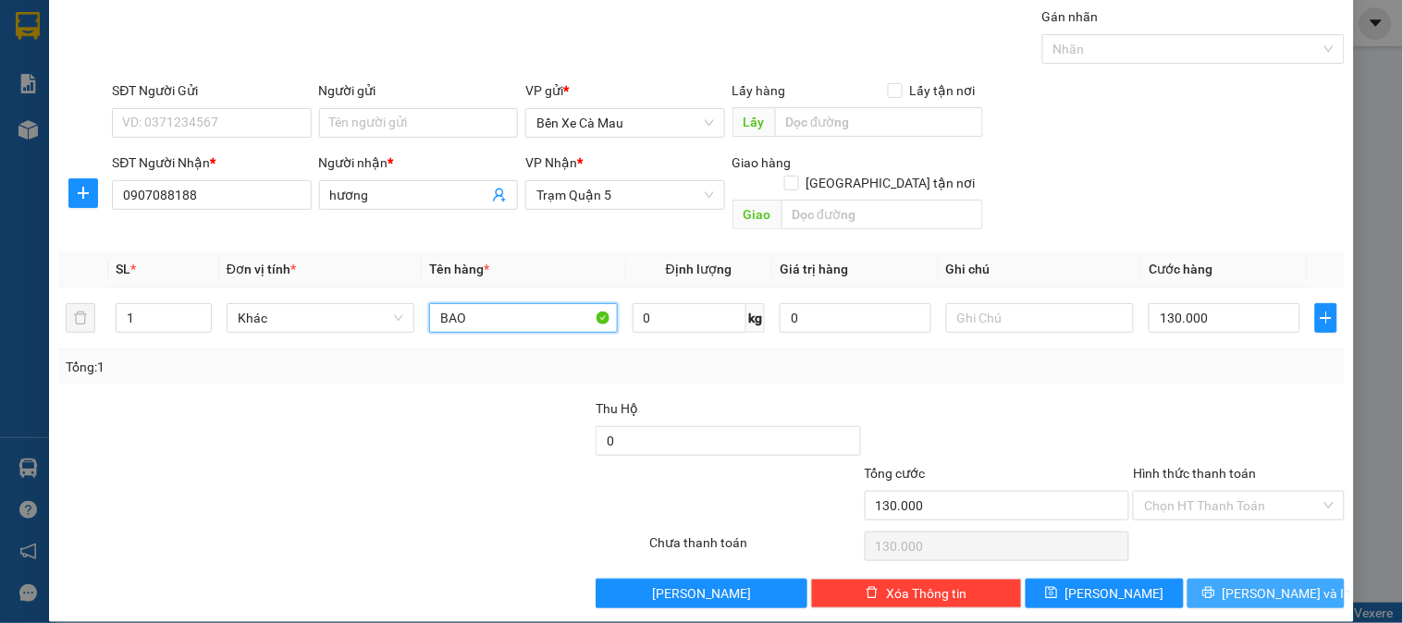
type input "BAO"
click at [1265, 584] on span "[PERSON_NAME] và In" at bounding box center [1287, 594] width 129 height 20
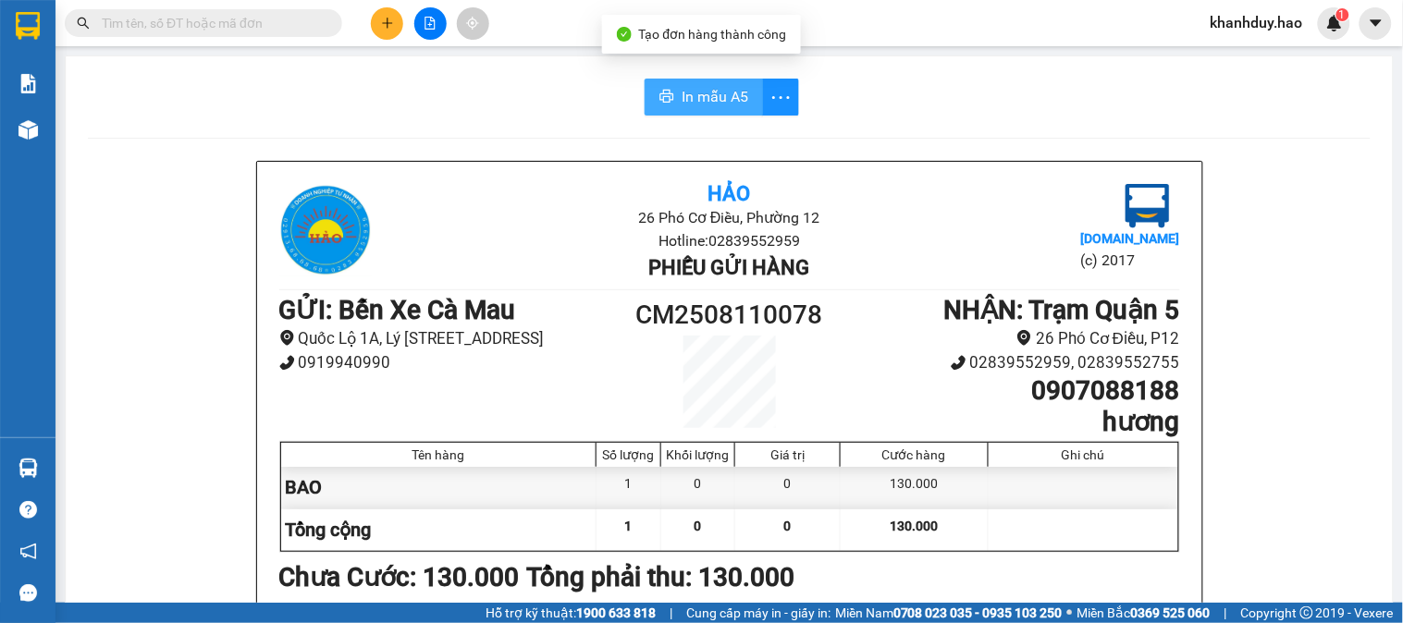
click at [682, 100] on span "In mẫu A5" at bounding box center [715, 96] width 67 height 23
click at [428, 32] on button at bounding box center [430, 23] width 32 height 32
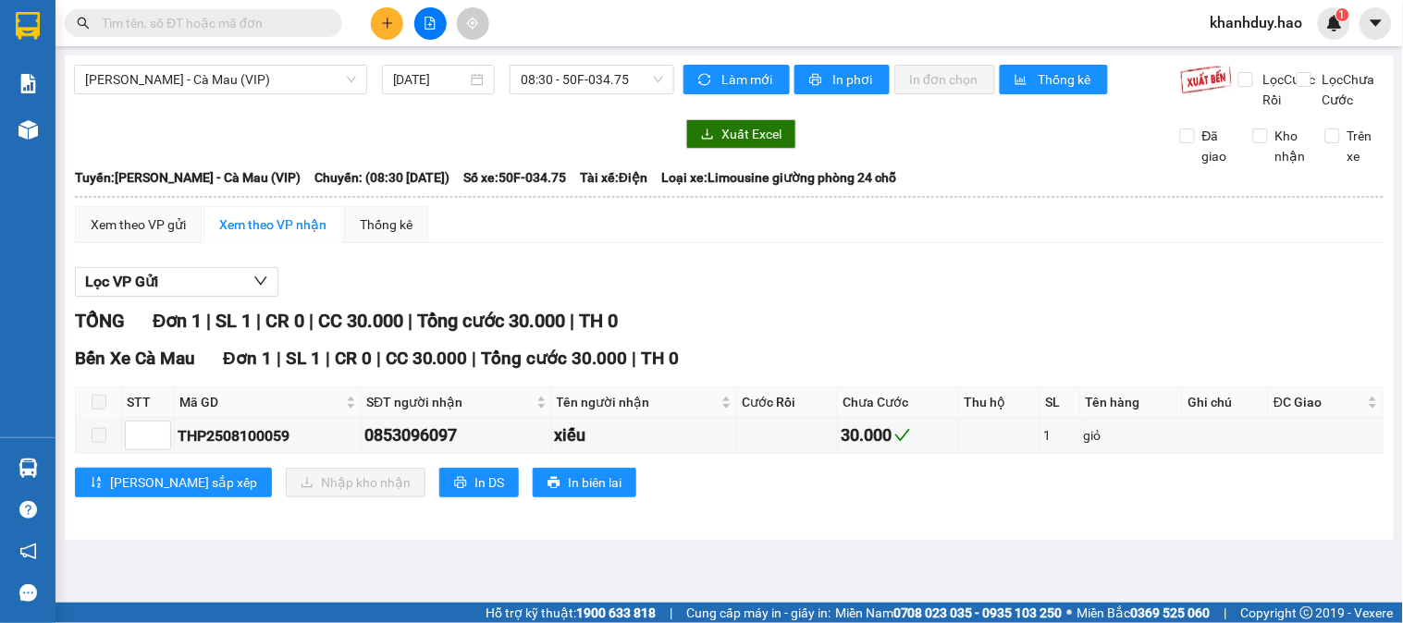
click at [59, 124] on main "Hồ Chí Minh - Cà Mau (VIP) 11/08/2025 08:30 - 50F-034.75 Làm mới In phơi In đơn…" at bounding box center [701, 301] width 1403 height 603
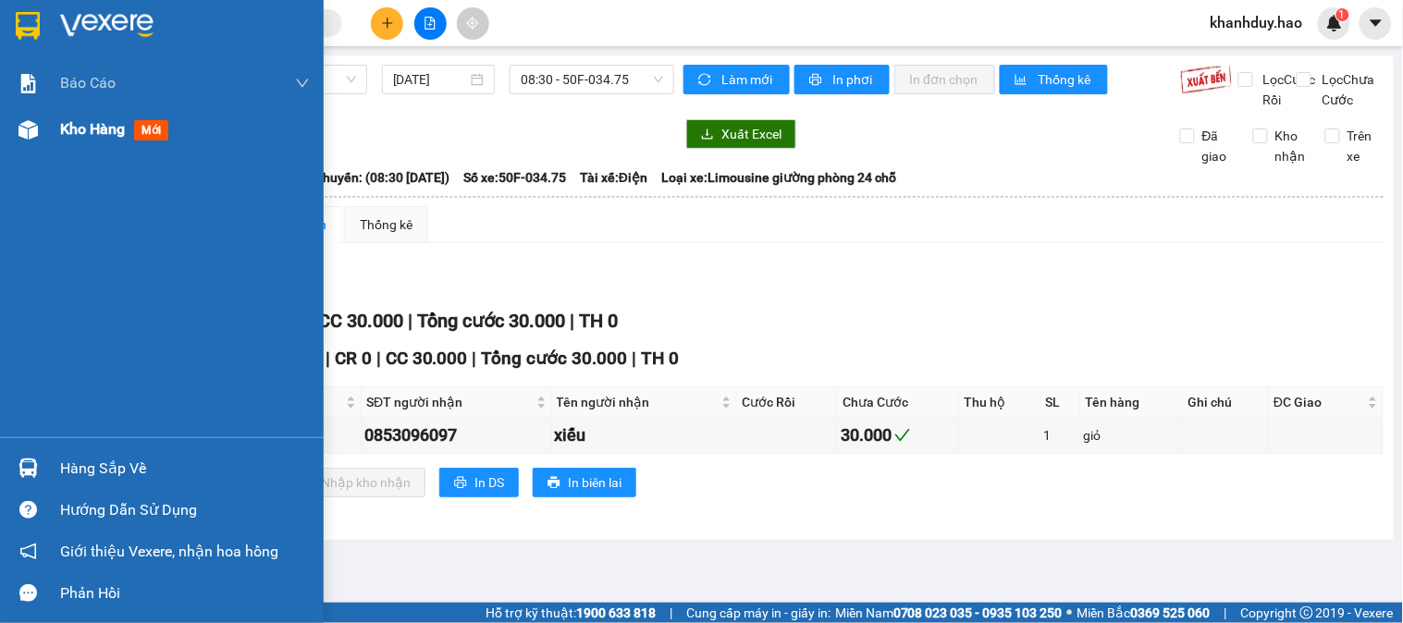
click at [10, 132] on div "Kho hàng mới" at bounding box center [162, 129] width 324 height 46
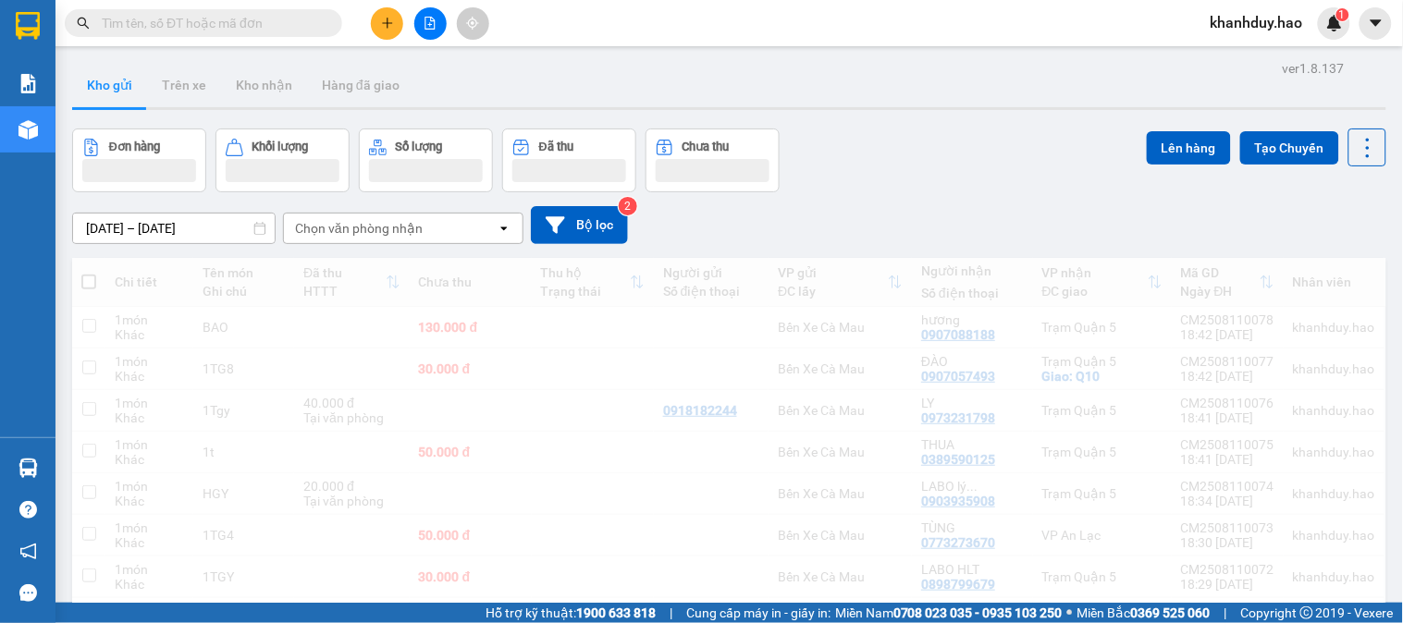
scroll to position [103, 0]
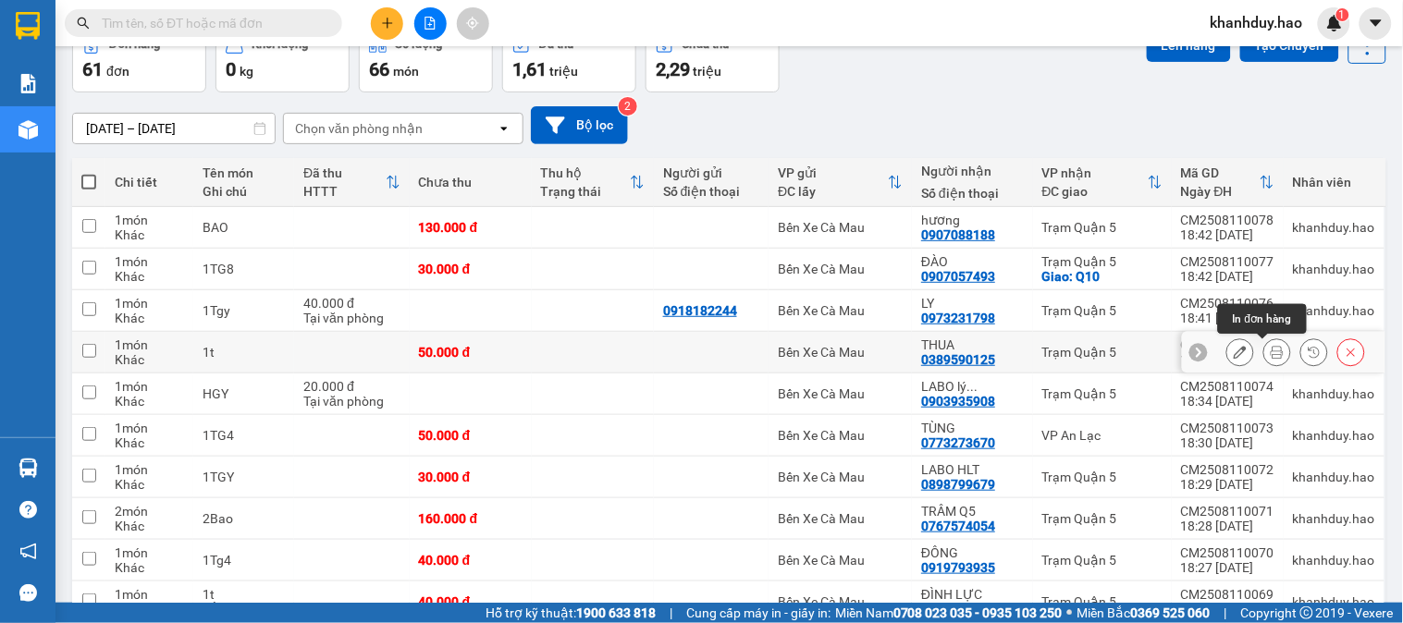
click at [1271, 350] on icon at bounding box center [1277, 352] width 13 height 13
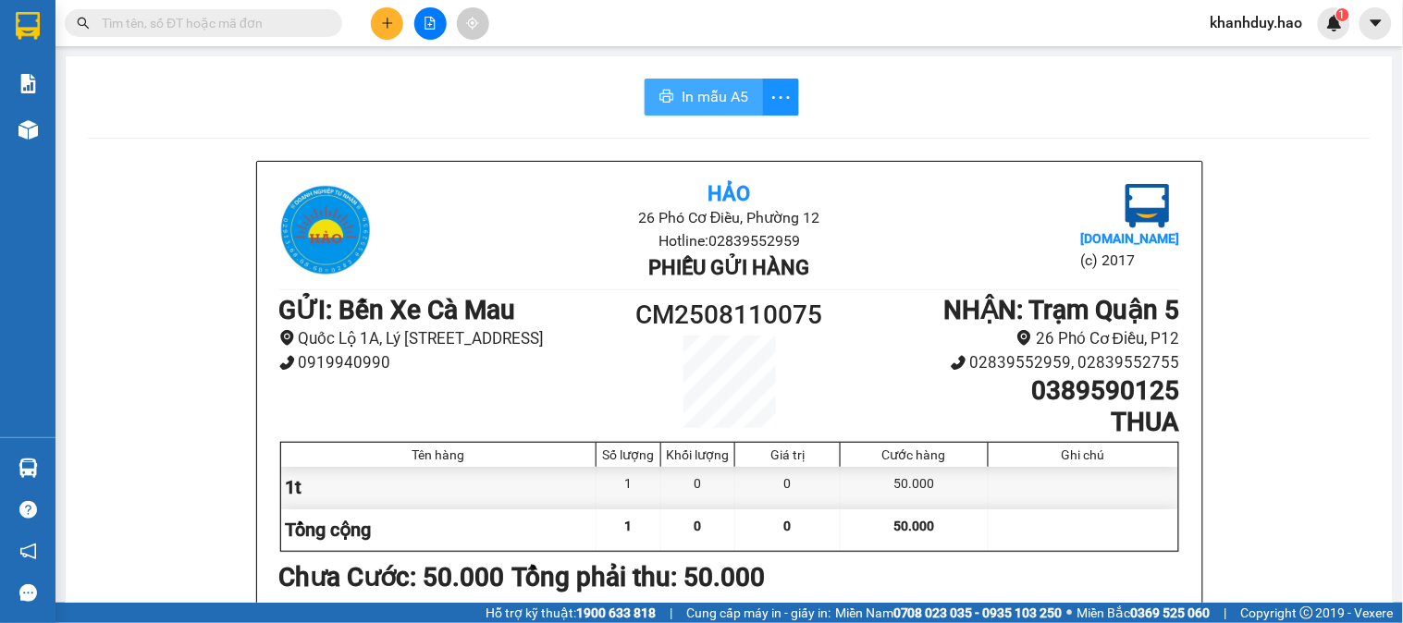
click at [721, 109] on button "In mẫu A5" at bounding box center [704, 97] width 118 height 37
click at [395, 28] on button at bounding box center [387, 23] width 32 height 32
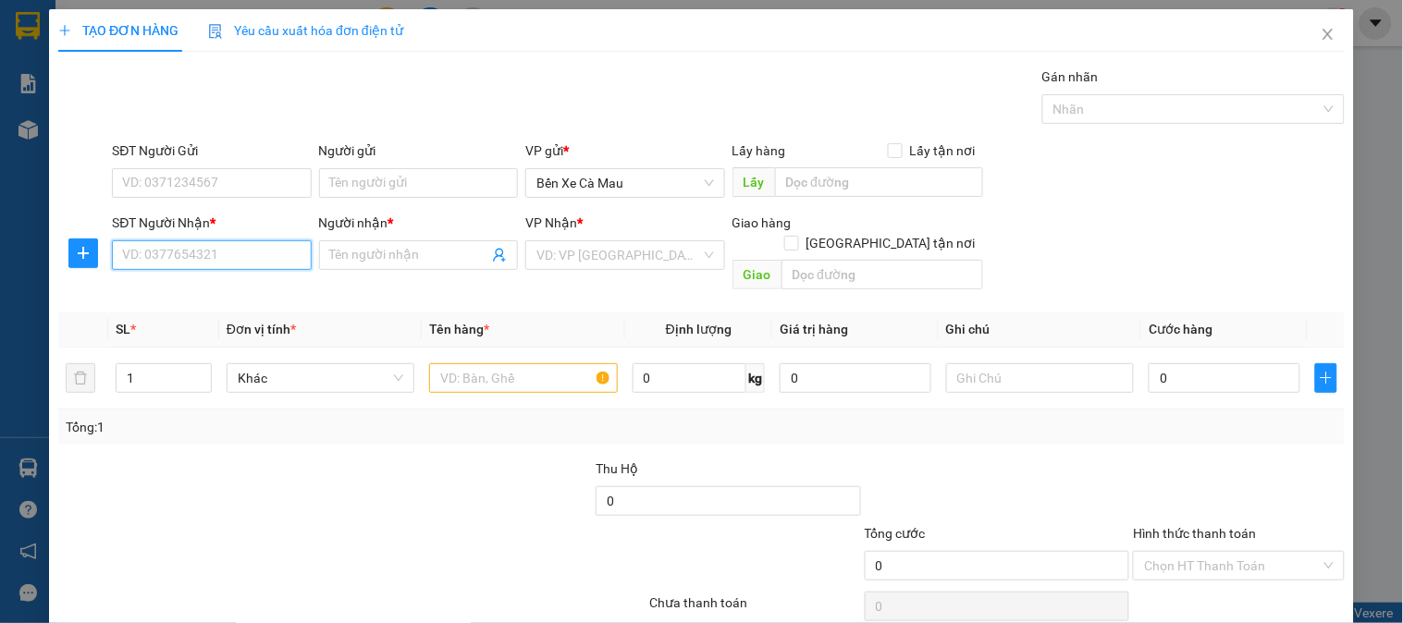
click at [259, 265] on input "SĐT Người Nhận *" at bounding box center [211, 255] width 199 height 30
type input "0876206662"
click at [371, 246] on input "Người nhận *" at bounding box center [409, 255] width 158 height 20
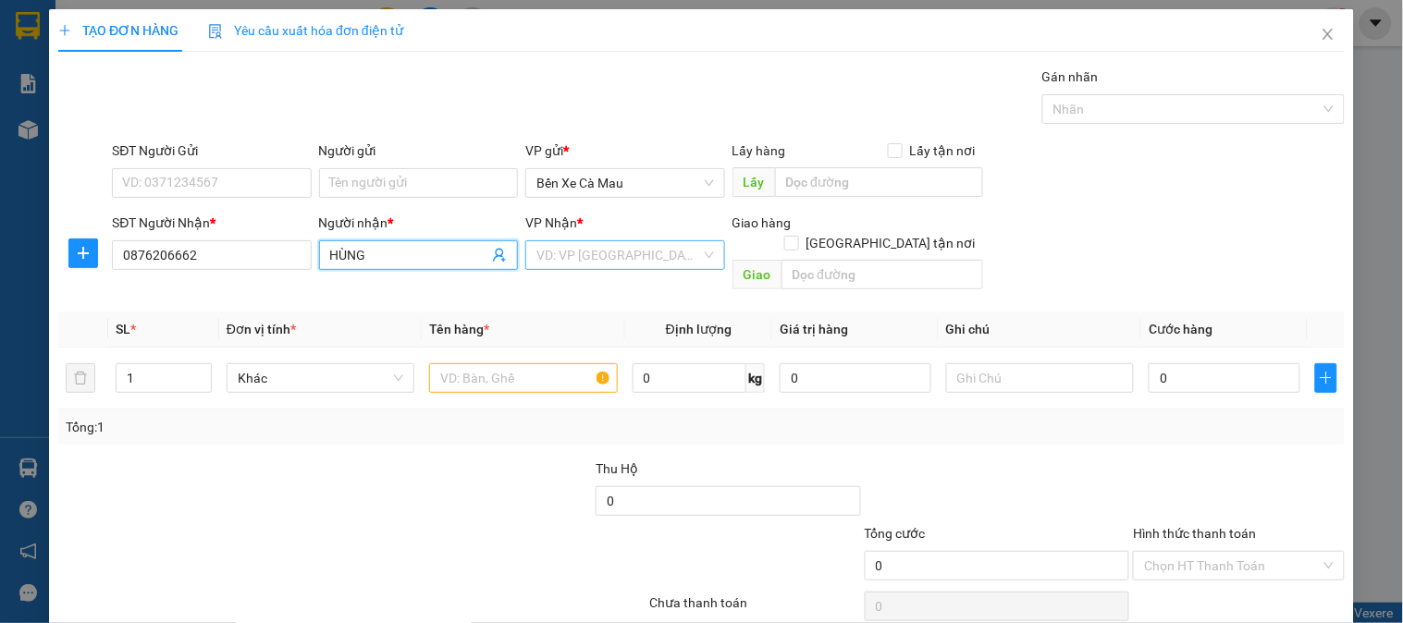
type input "HÙNG"
click at [605, 259] on input "search" at bounding box center [618, 255] width 164 height 28
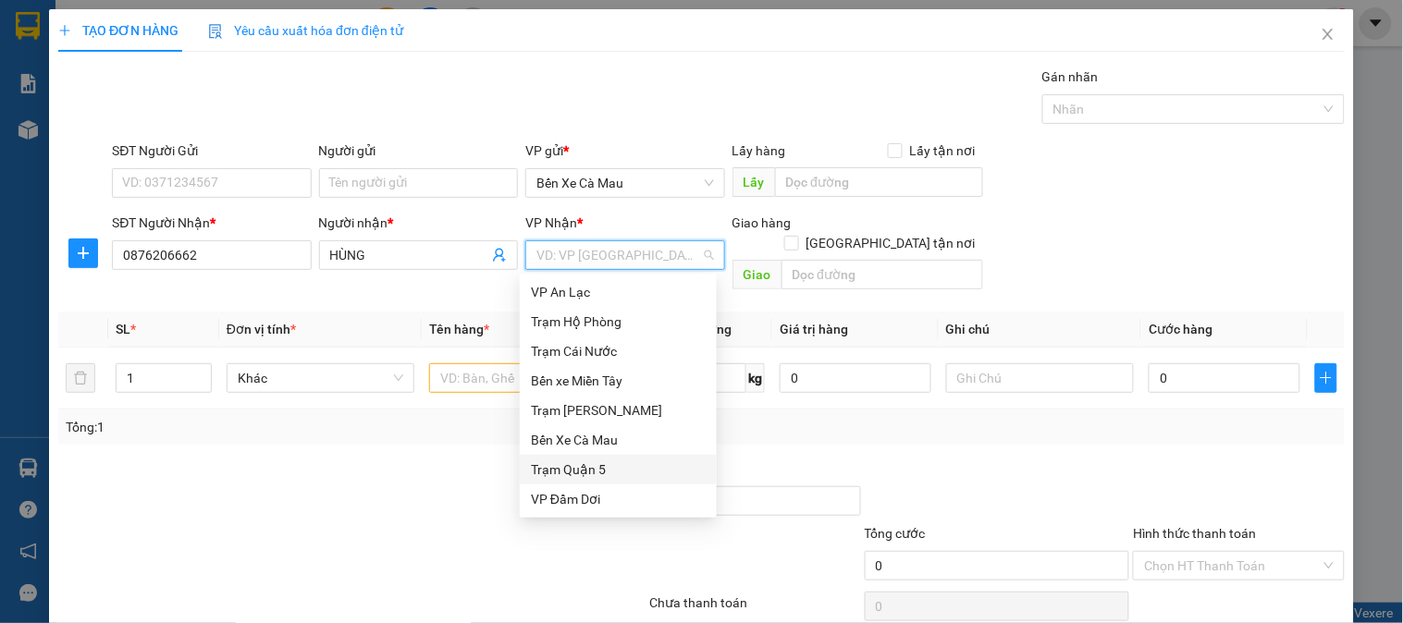
click at [635, 475] on div "Trạm Quận 5" at bounding box center [618, 470] width 175 height 20
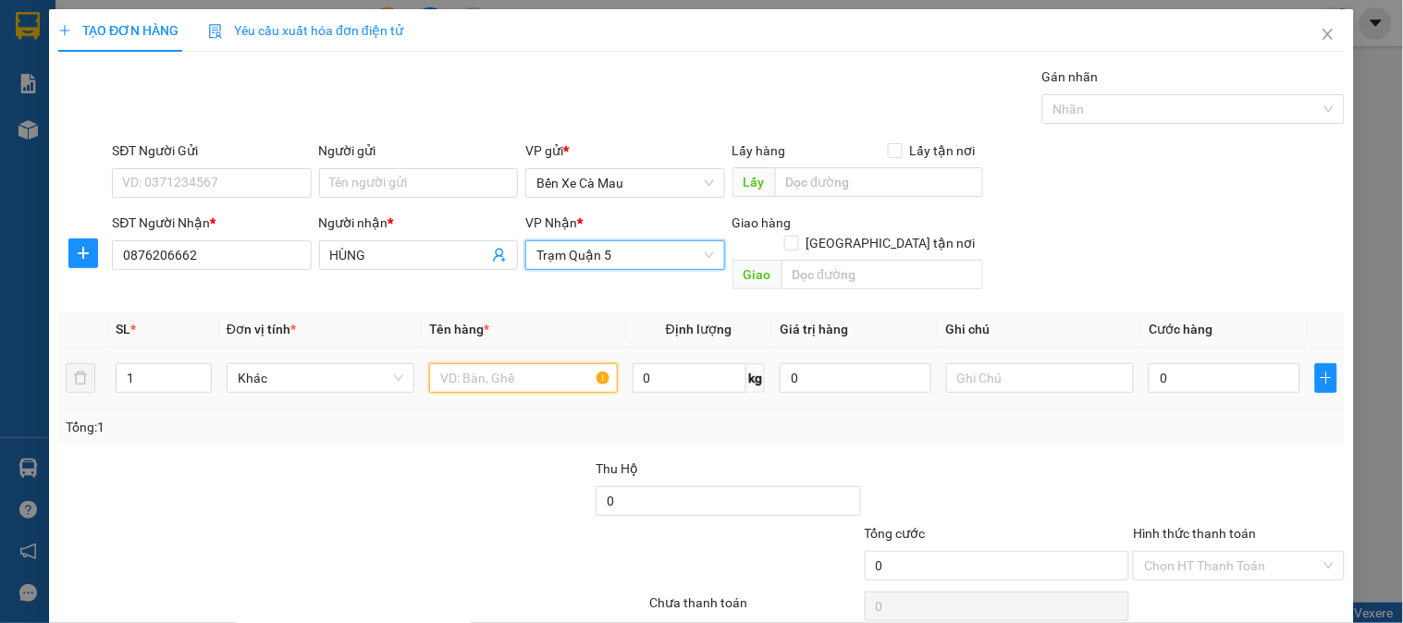
click at [533, 364] on input "text" at bounding box center [523, 378] width 188 height 30
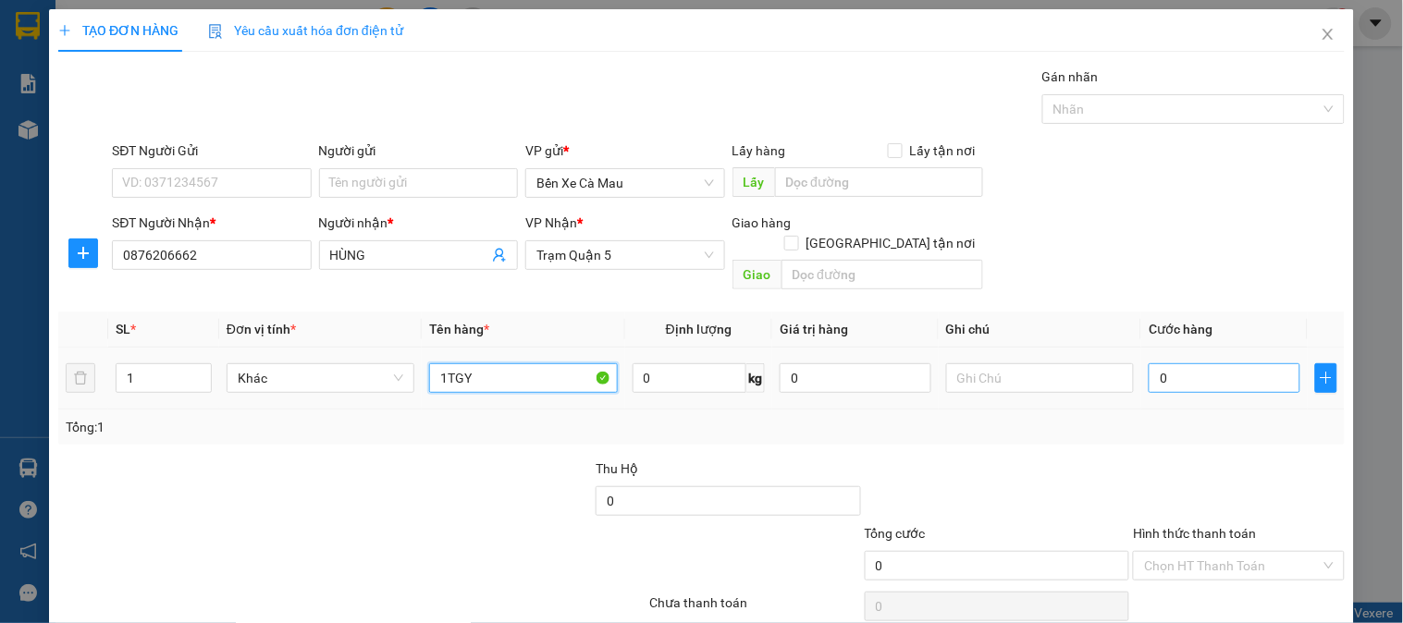
type input "1TGY"
click at [1162, 363] on input "text" at bounding box center [1225, 378] width 152 height 30
type input "3"
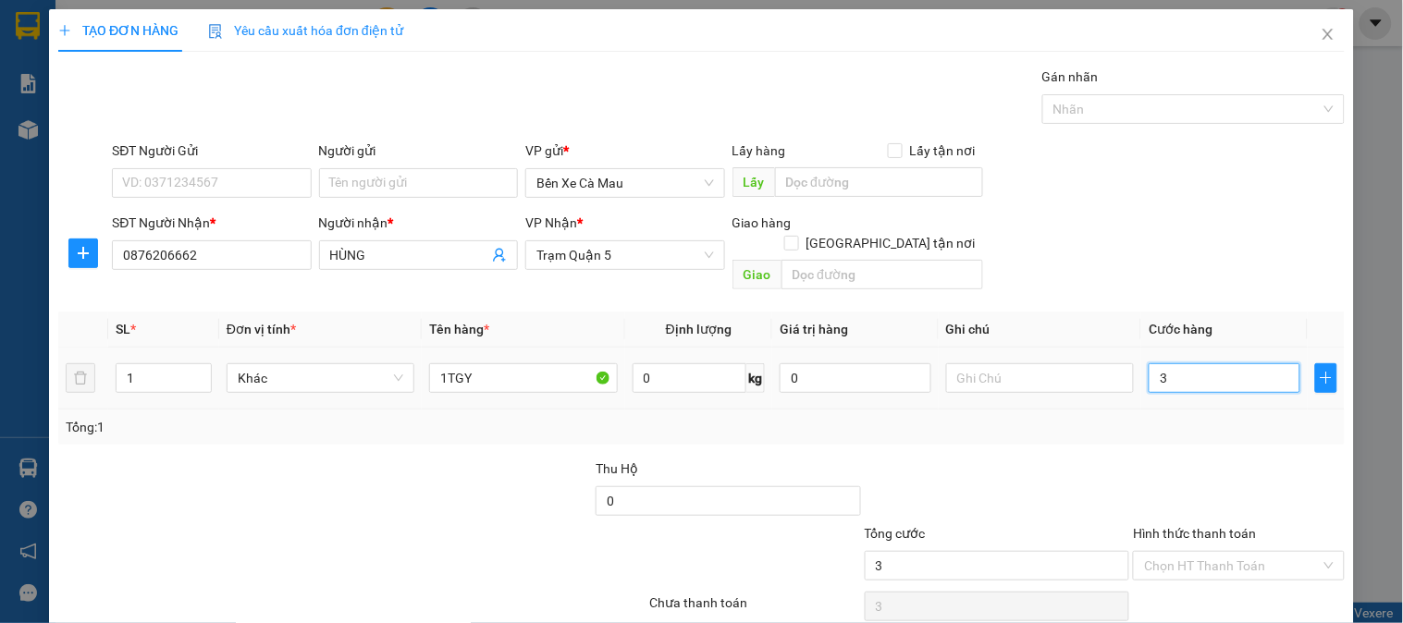
type input "30"
type input "30.000"
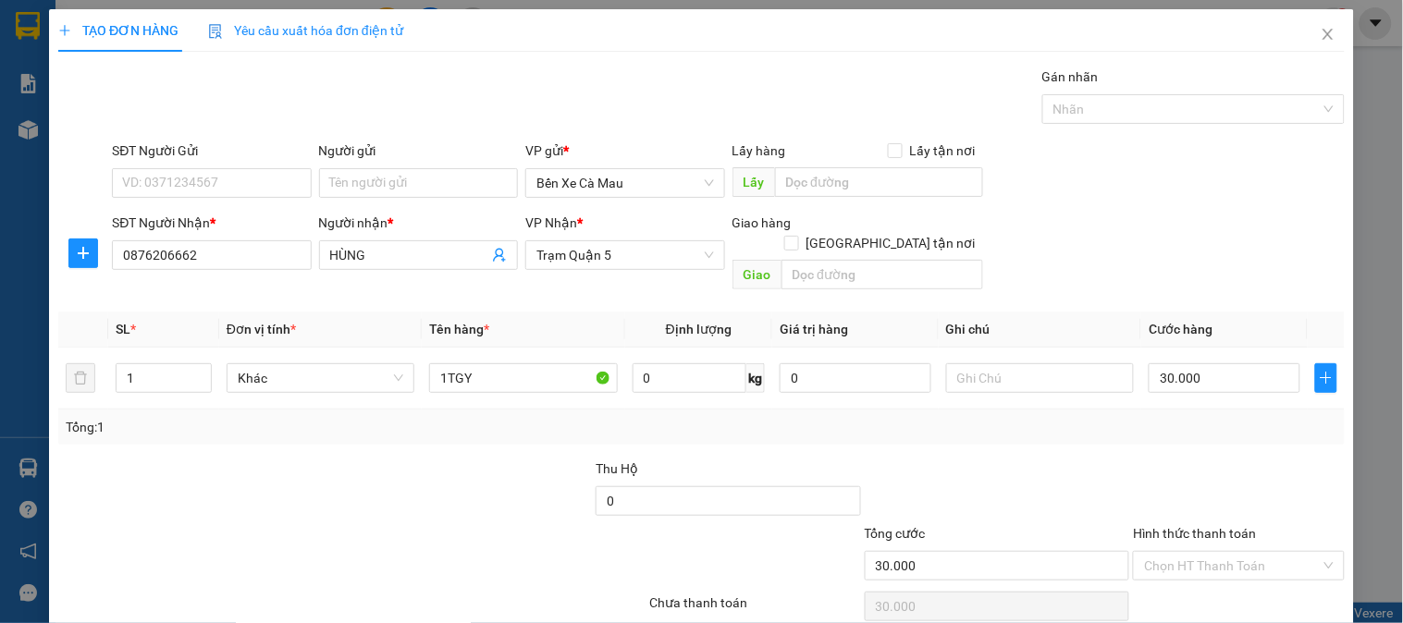
drag, startPoint x: 1218, startPoint y: 199, endPoint x: 1290, endPoint y: 430, distance: 242.2
click at [1219, 205] on div "SĐT Người Gửi VD: 0371234567 Người gửi Tên người gửi VP gửi * Bến Xe Cà Mau Lấy…" at bounding box center [728, 173] width 1240 height 65
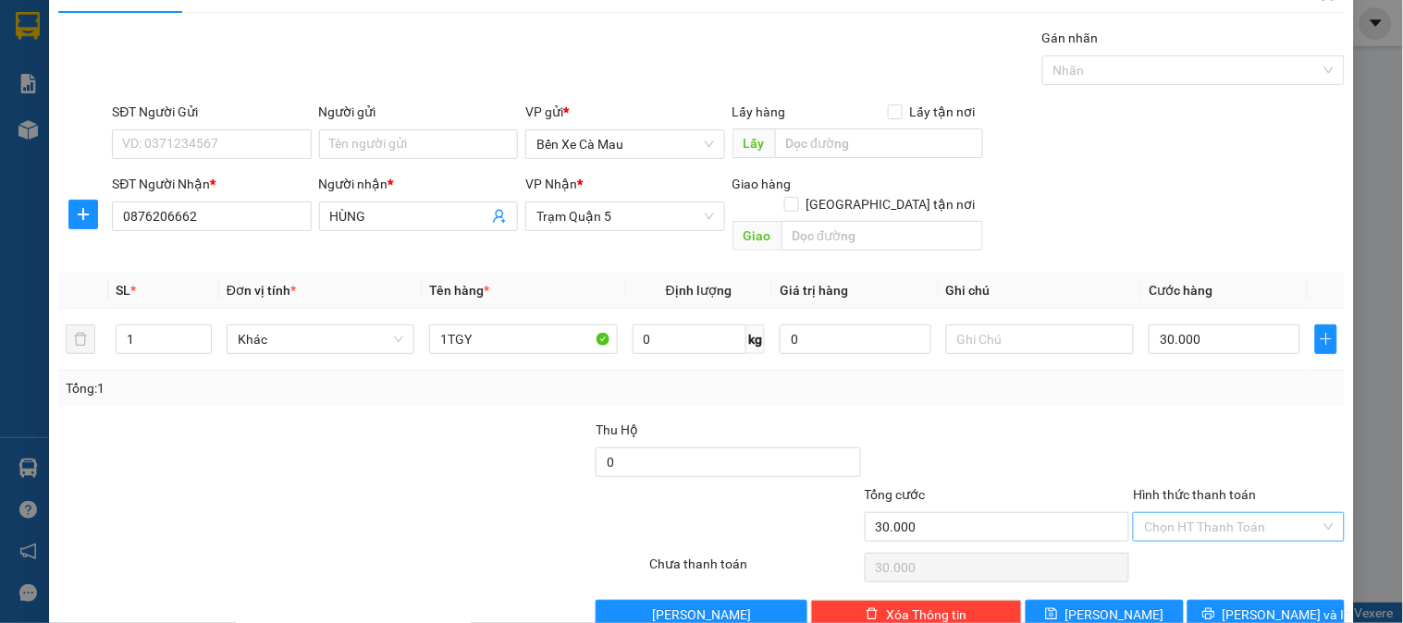
scroll to position [60, 0]
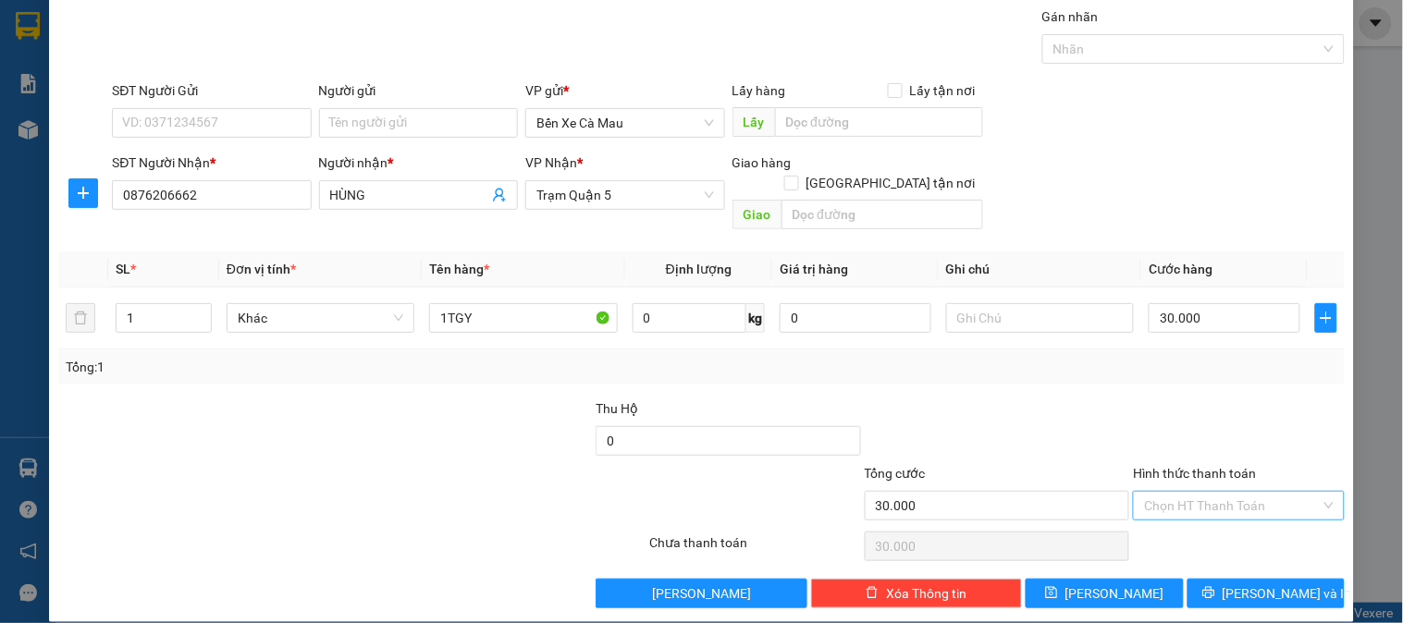
drag, startPoint x: 1275, startPoint y: 474, endPoint x: 1269, endPoint y: 493, distance: 19.3
click at [1274, 492] on input "Hình thức thanh toán" at bounding box center [1232, 506] width 176 height 28
click at [1250, 518] on div "Tại văn phòng" at bounding box center [1227, 523] width 187 height 20
type input "0"
click at [1245, 584] on span "[PERSON_NAME] và In" at bounding box center [1287, 594] width 129 height 20
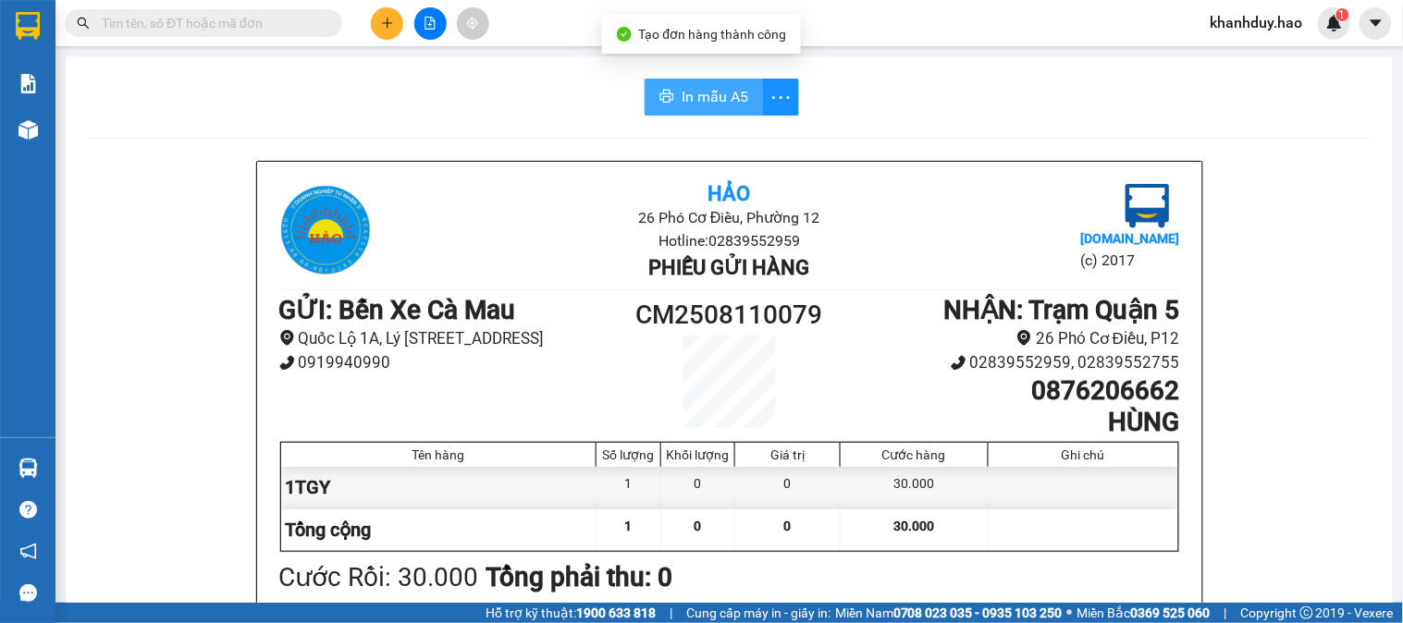
click at [691, 80] on button "In mẫu A5" at bounding box center [704, 97] width 118 height 37
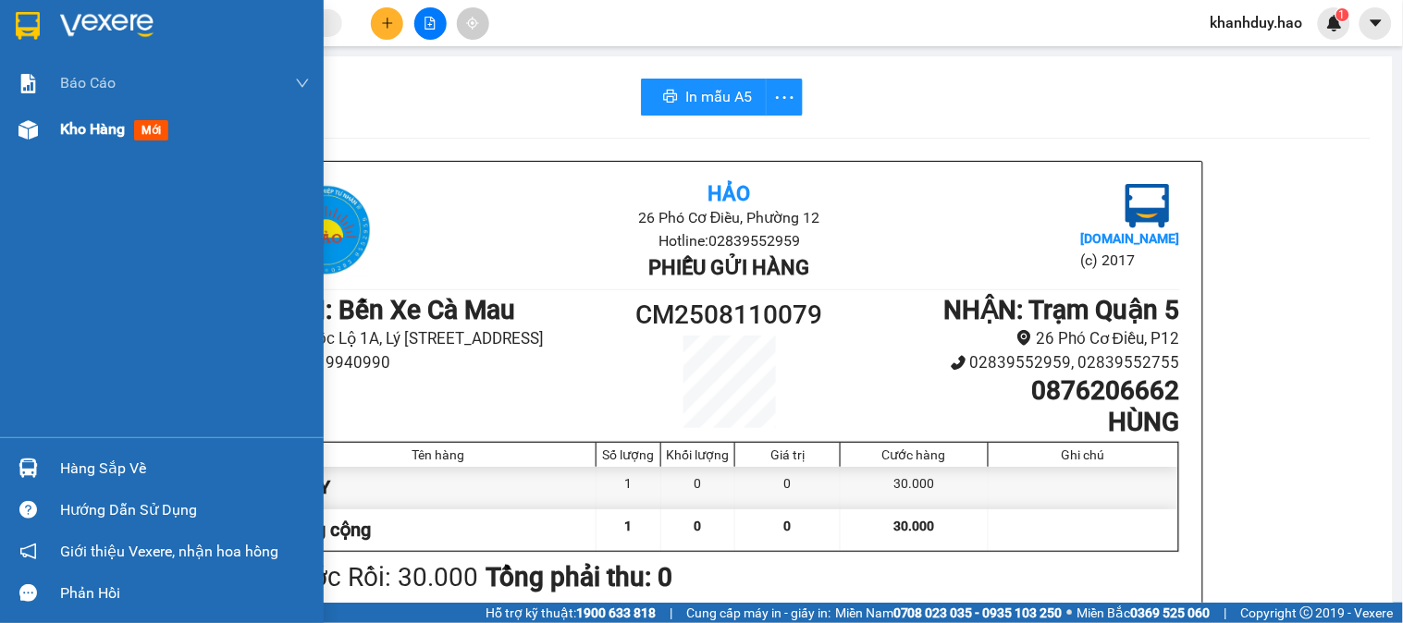
click at [89, 120] on span "Kho hàng" at bounding box center [92, 129] width 65 height 18
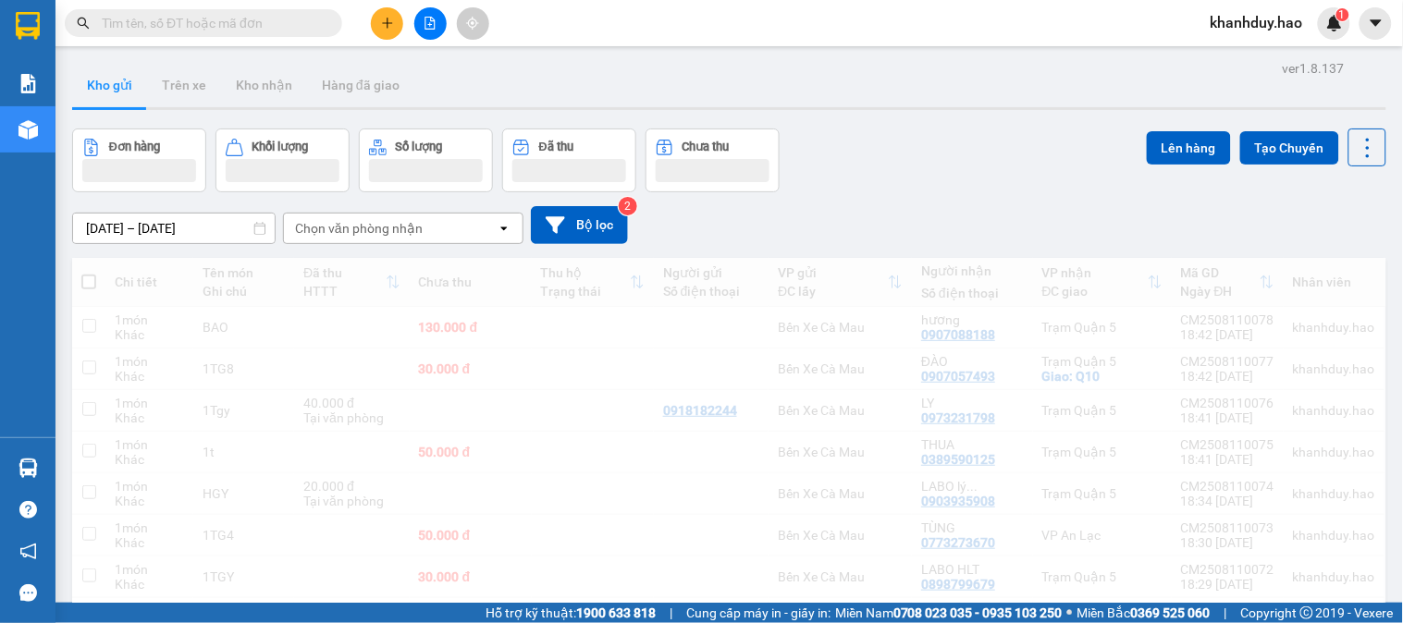
click at [390, 33] on button at bounding box center [387, 23] width 32 height 32
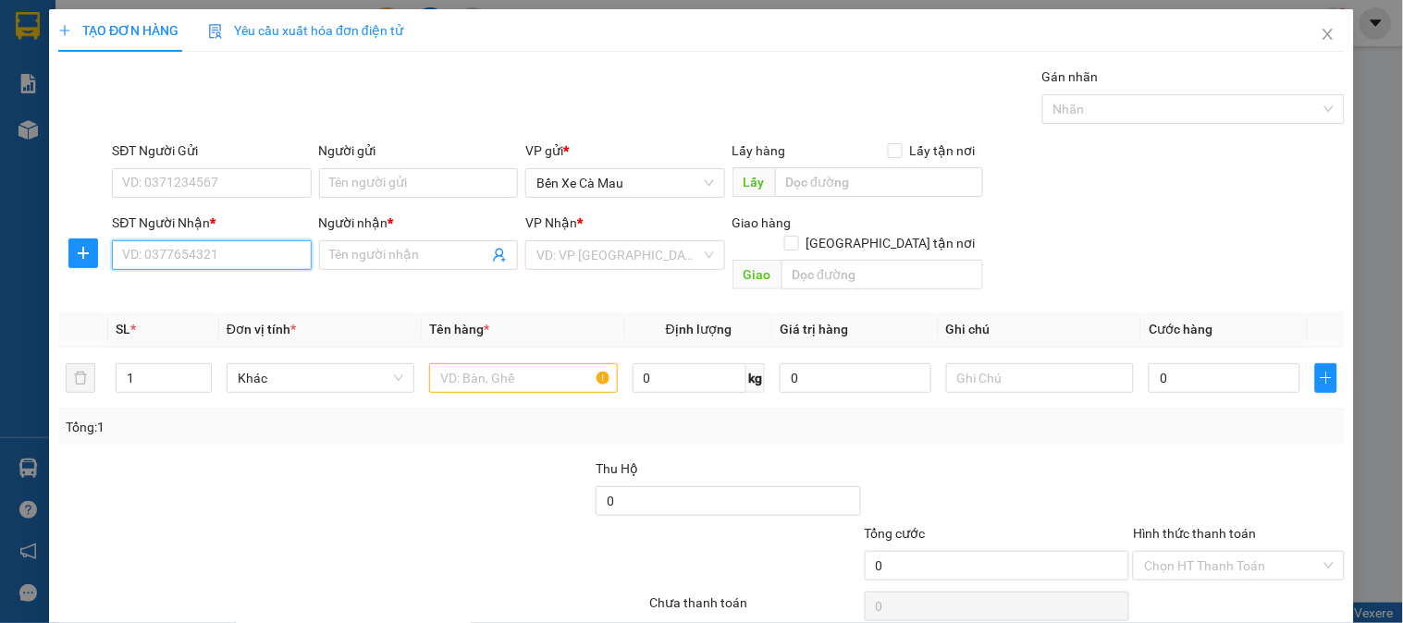
click at [234, 262] on input "SĐT Người Nhận *" at bounding box center [211, 255] width 199 height 30
drag, startPoint x: 232, startPoint y: 290, endPoint x: 475, endPoint y: 306, distance: 243.8
click at [232, 291] on div "0908566195 - TRÂM" at bounding box center [209, 292] width 175 height 20
type input "0908566195"
type input "TRÂM"
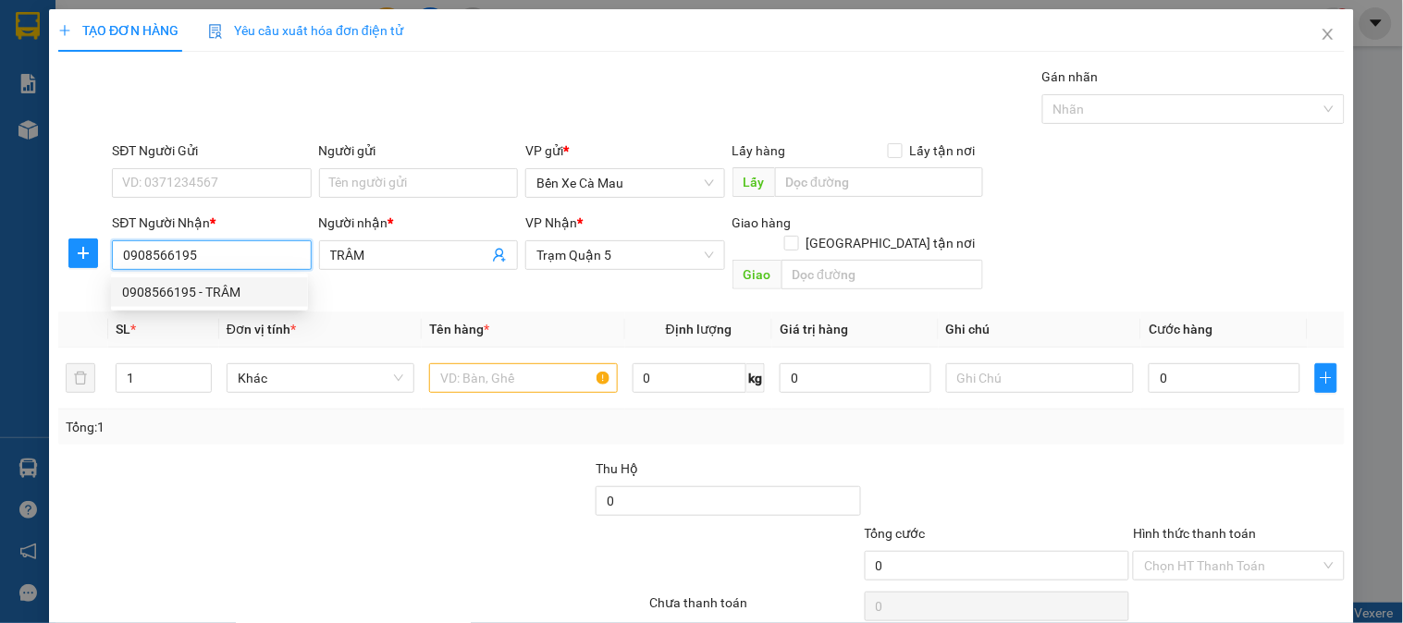
type input "40.000"
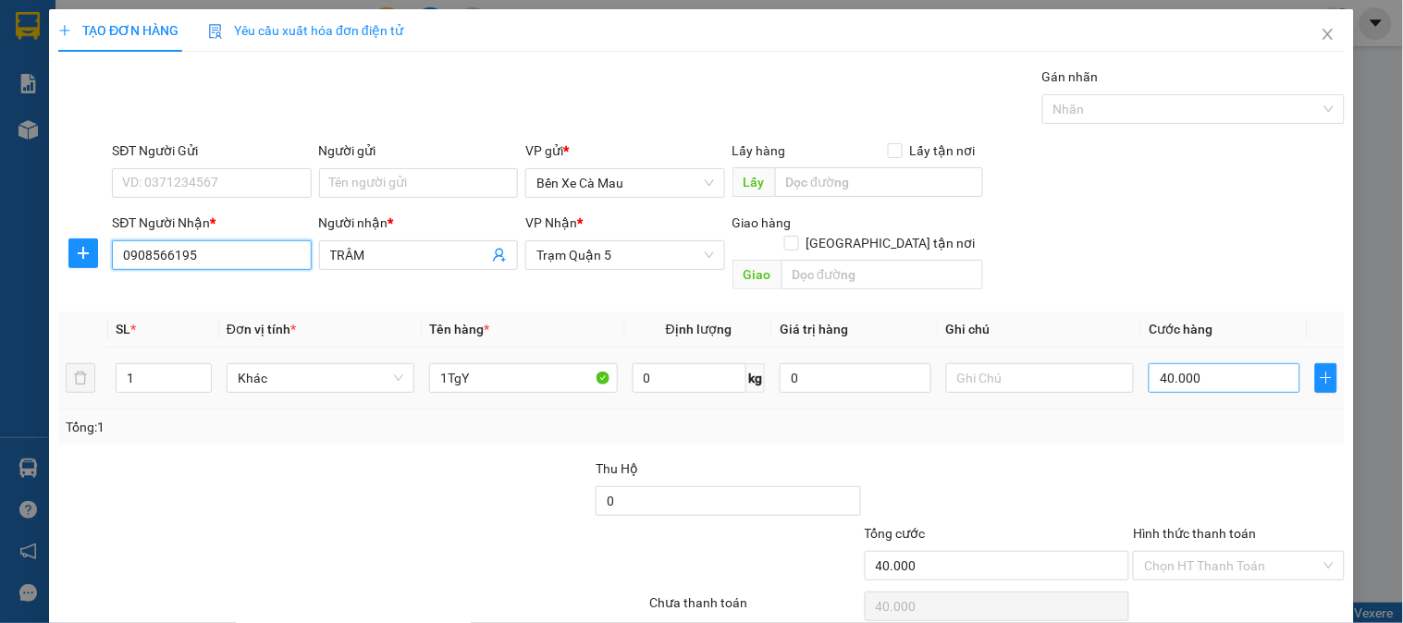
type input "0908566195"
click at [1177, 363] on input "40.000" at bounding box center [1225, 378] width 152 height 30
type input "0"
type input "003"
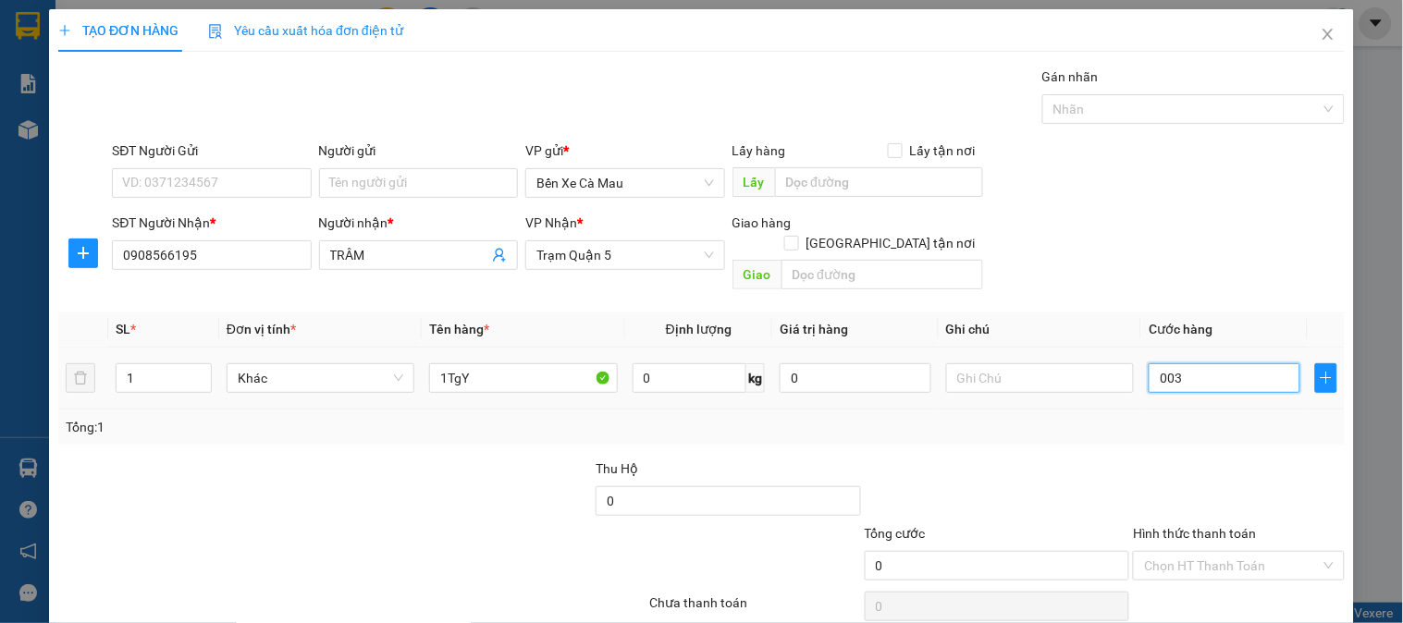
type input "3"
type input "30"
type input "0.030"
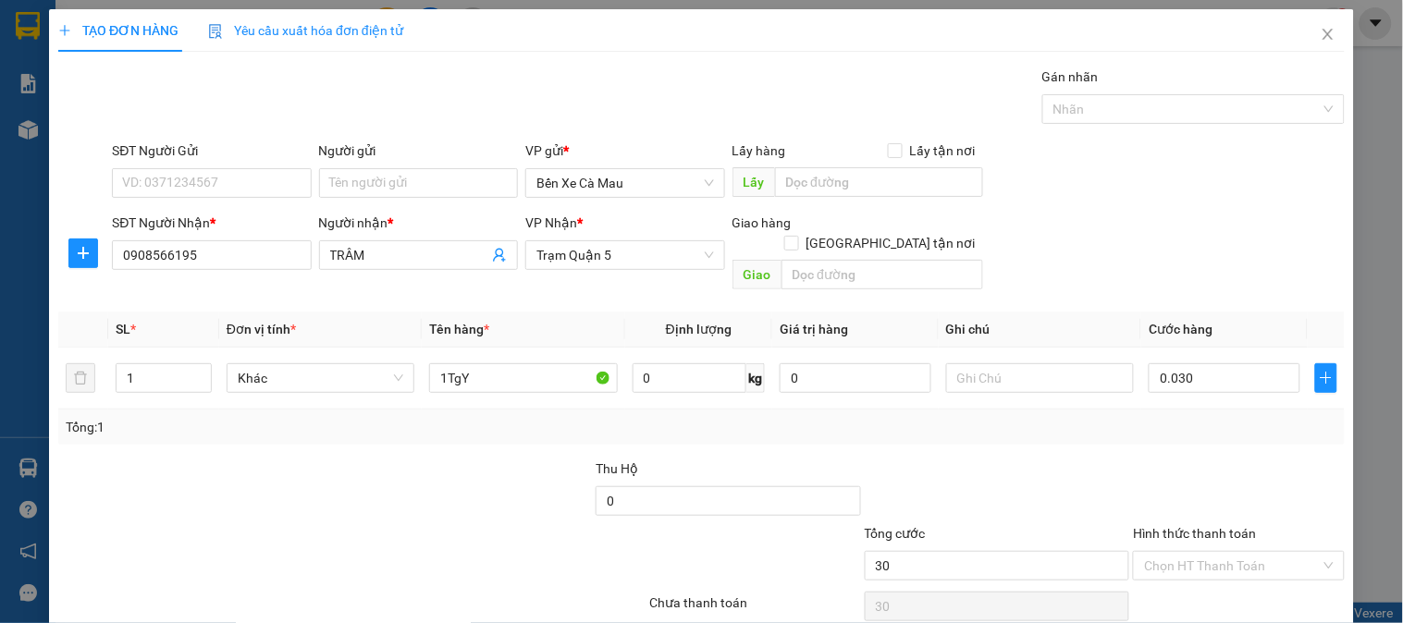
click at [1201, 232] on div "SĐT Người Nhận * 0908566195 Người nhận * TRÂM VP Nhận * Trạm Quận 5 Giao hàng G…" at bounding box center [728, 255] width 1240 height 85
type input "30.000"
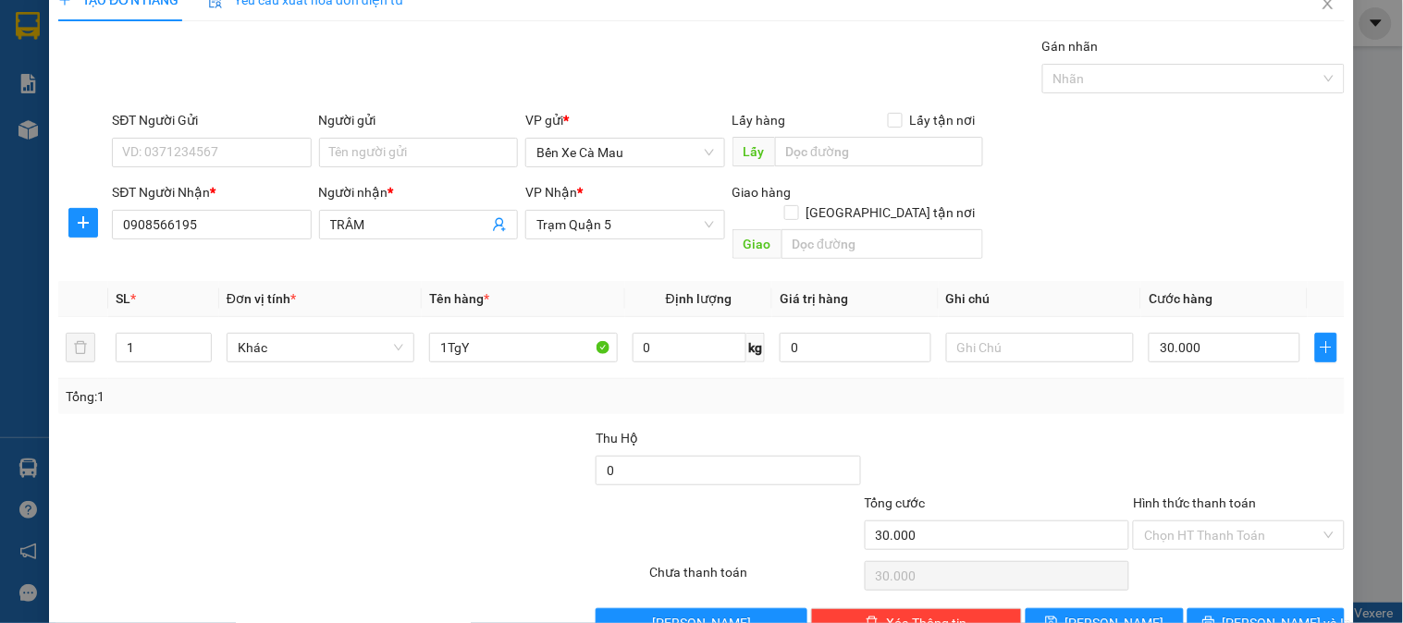
scroll to position [60, 0]
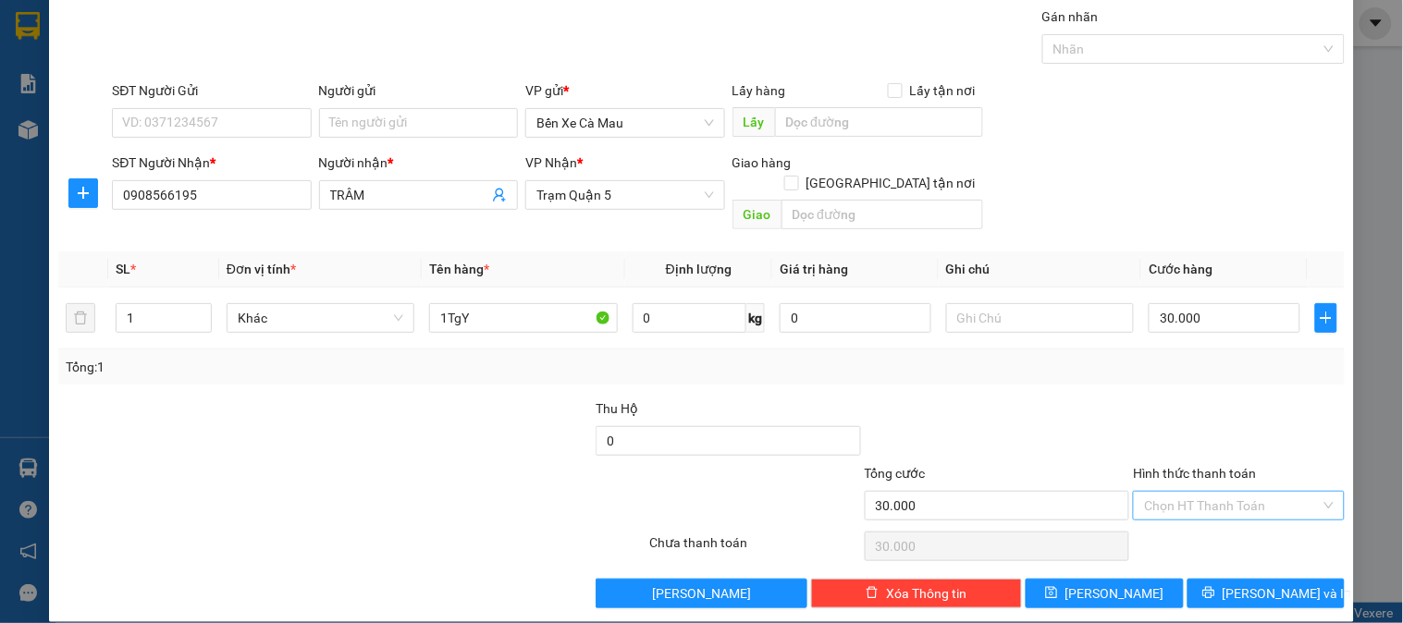
click at [1226, 492] on input "Hình thức thanh toán" at bounding box center [1232, 506] width 176 height 28
click at [1210, 521] on div "Tại văn phòng" at bounding box center [1227, 523] width 187 height 20
type input "0"
click at [1221, 589] on div "TẠO ĐƠN HÀNG Yêu cầu xuất hóa đơn điện tử Transit Pickup Surcharge Ids Transit …" at bounding box center [701, 285] width 1305 height 673
click at [1301, 579] on button "[PERSON_NAME] và In" at bounding box center [1266, 594] width 157 height 30
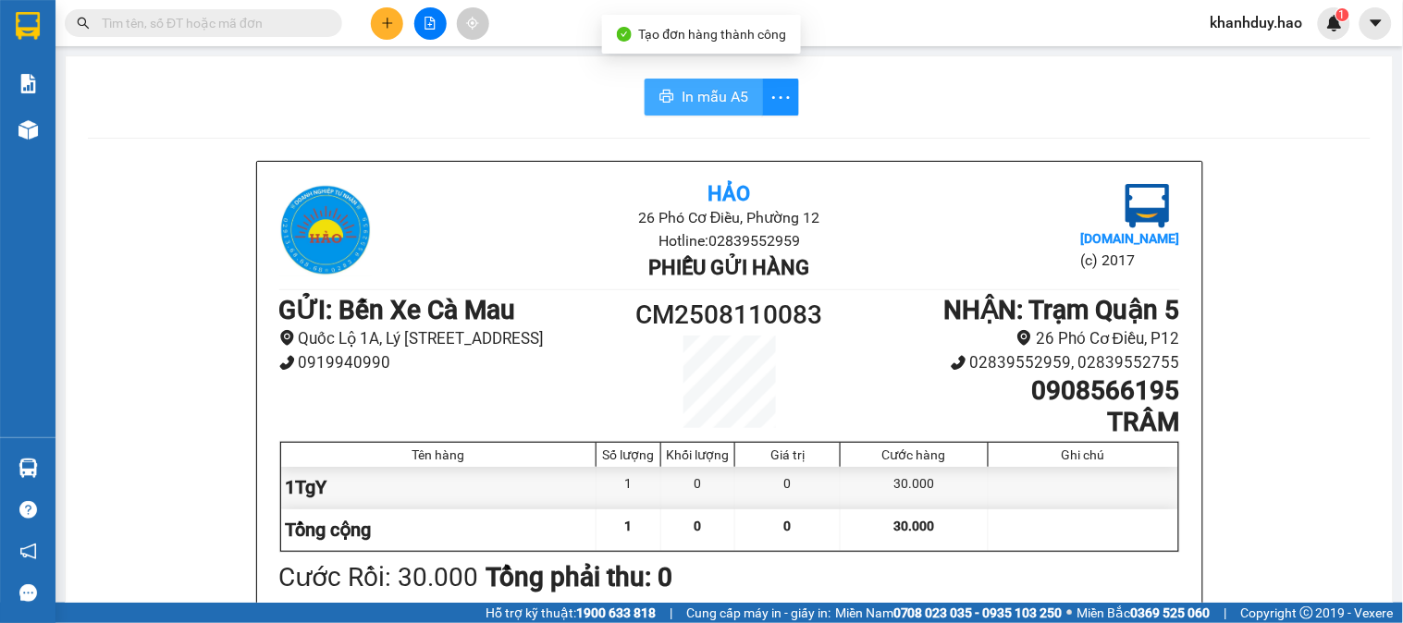
click at [682, 106] on span "In mẫu A5" at bounding box center [715, 96] width 67 height 23
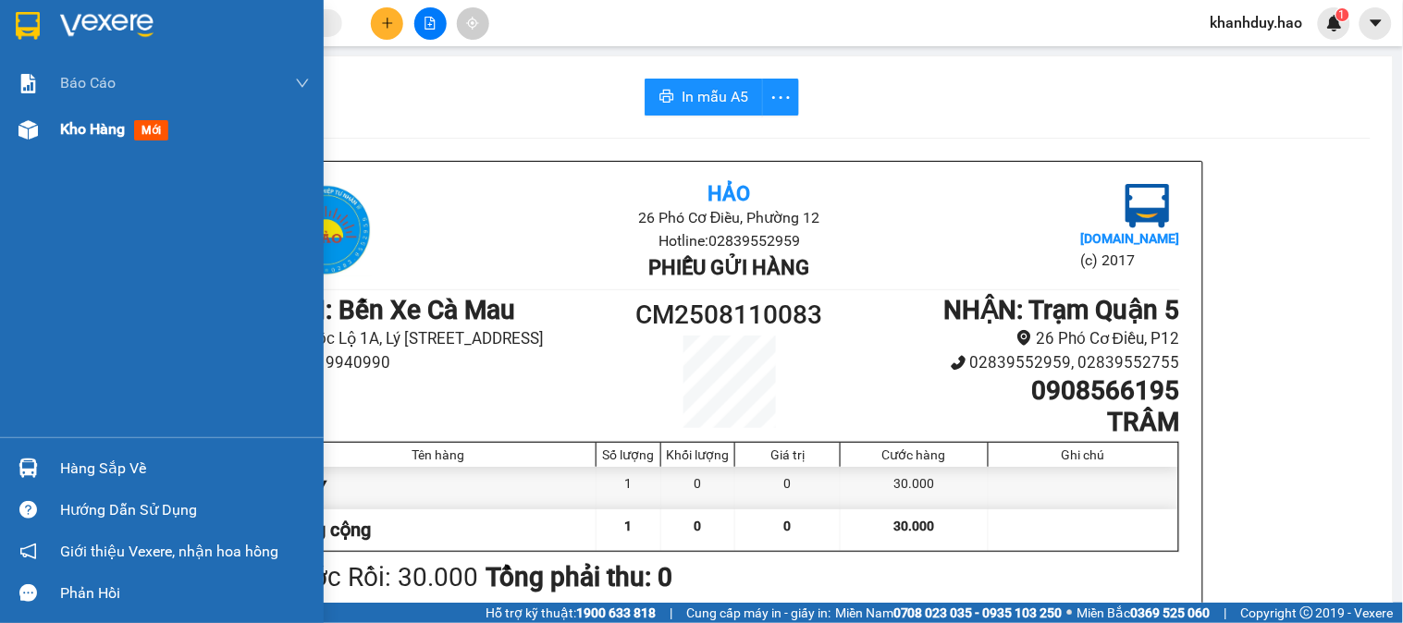
click at [89, 122] on span "Kho hàng" at bounding box center [92, 129] width 65 height 18
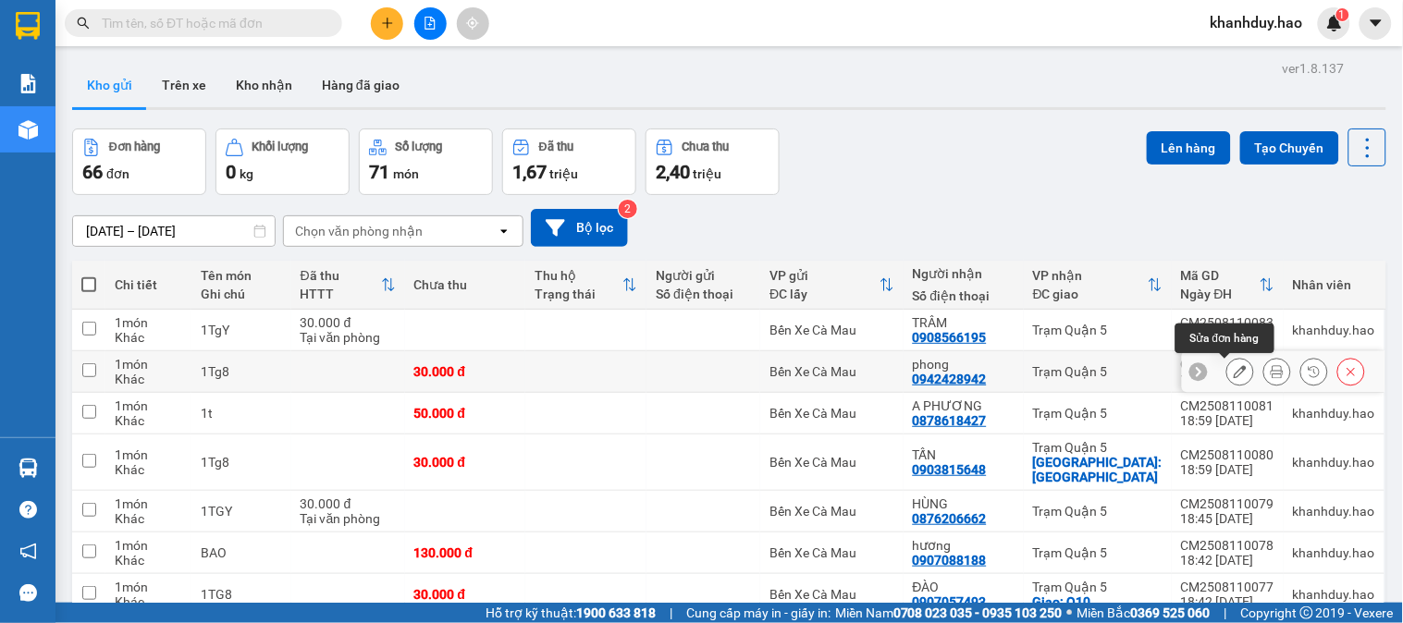
click at [1275, 365] on div at bounding box center [1277, 372] width 28 height 28
click at [1264, 372] on button at bounding box center [1277, 372] width 26 height 32
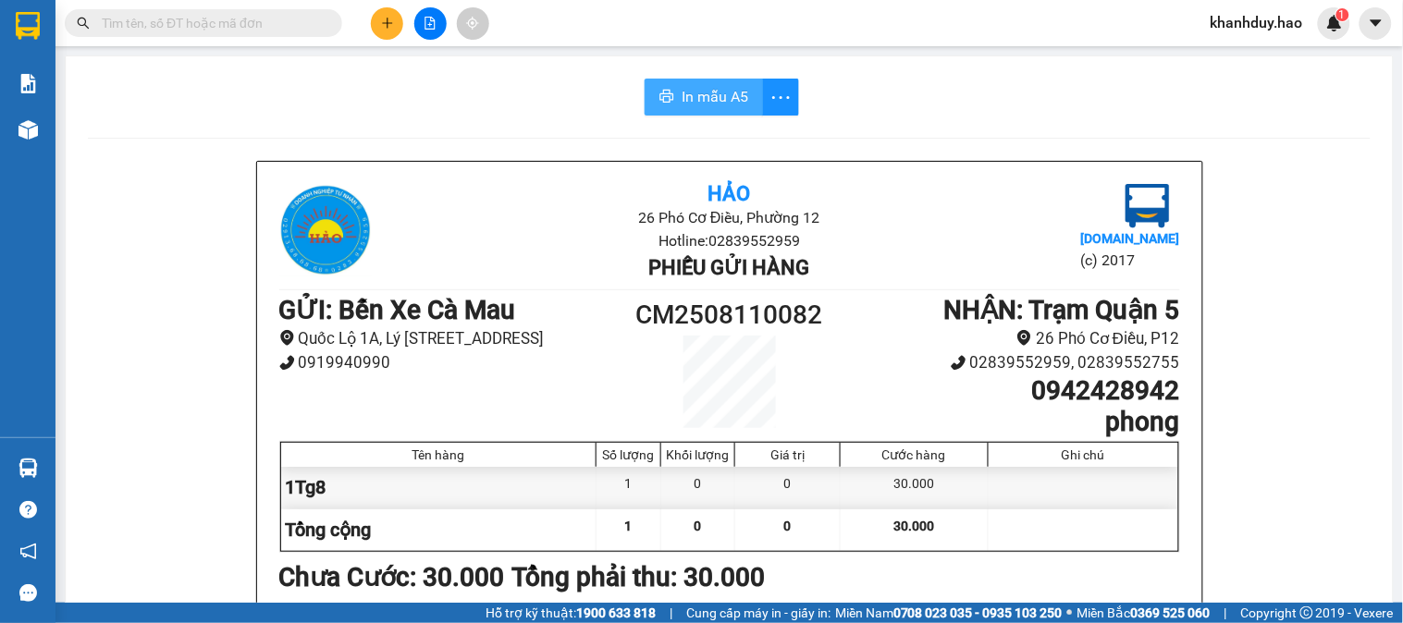
click at [698, 96] on span "In mẫu A5" at bounding box center [715, 96] width 67 height 23
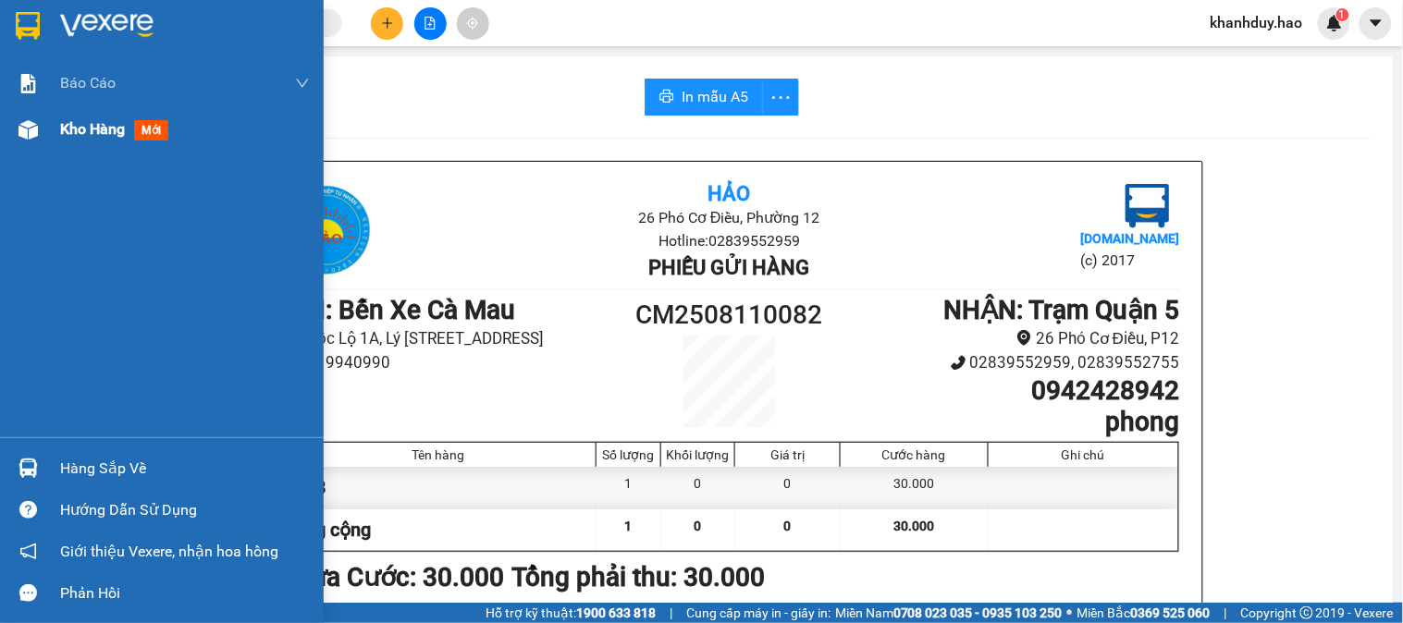
click at [88, 135] on span "Kho hàng" at bounding box center [92, 129] width 65 height 18
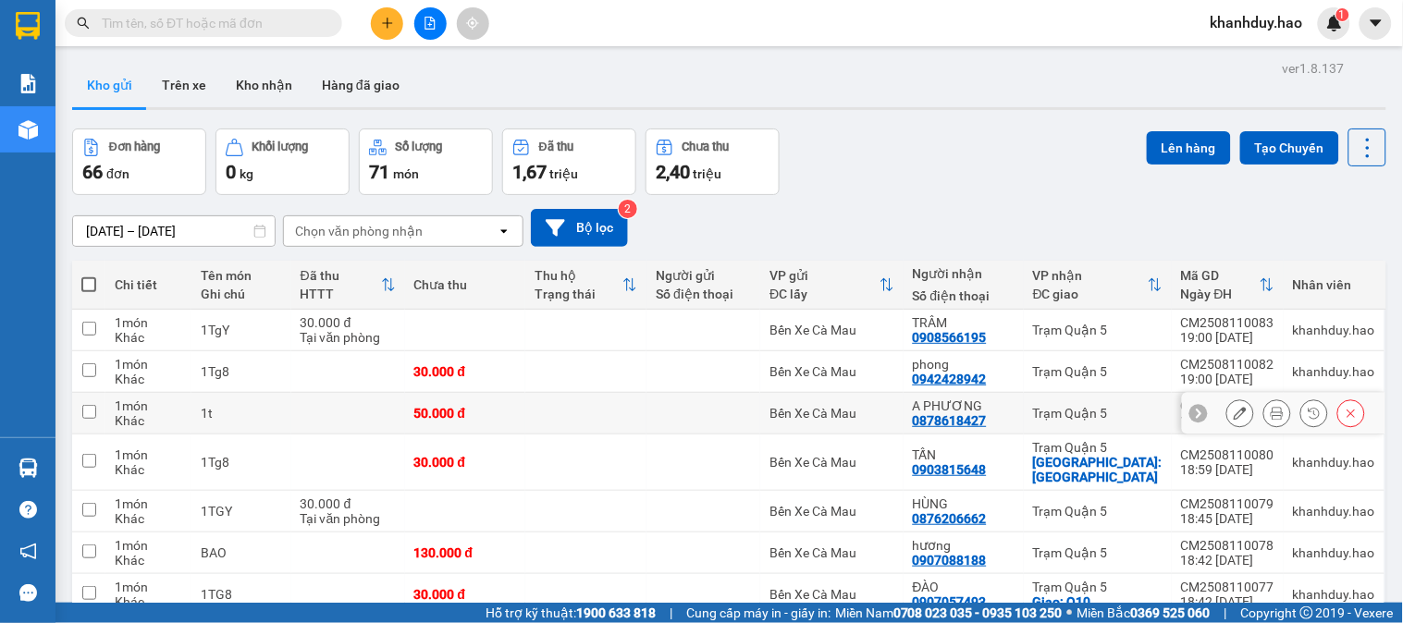
click at [1270, 418] on button at bounding box center [1277, 414] width 26 height 32
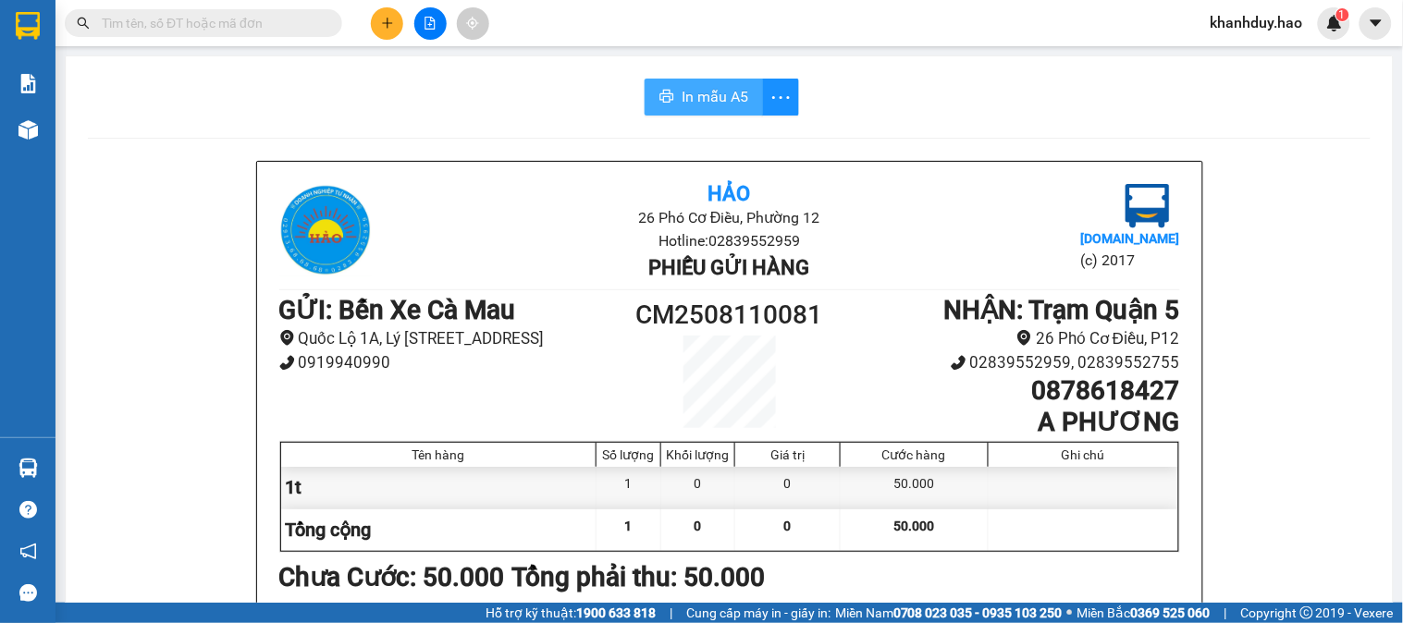
click at [703, 90] on span "In mẫu A5" at bounding box center [715, 96] width 67 height 23
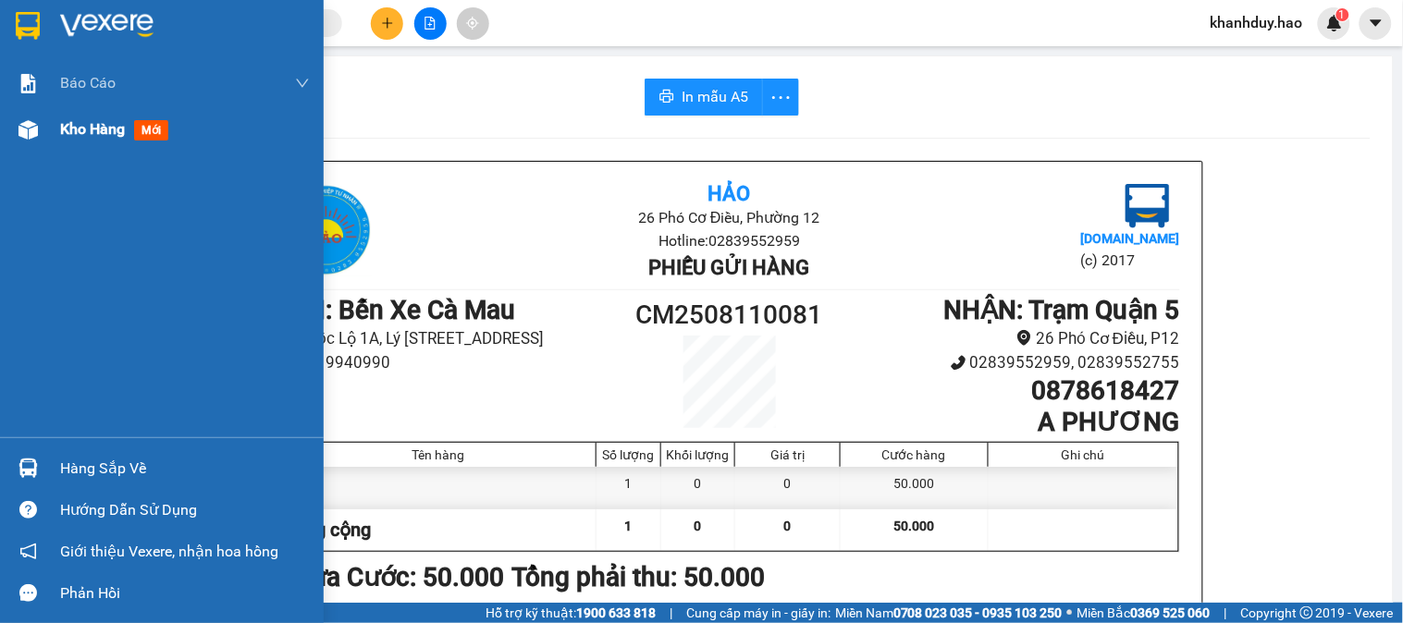
click at [42, 117] on div at bounding box center [28, 130] width 32 height 32
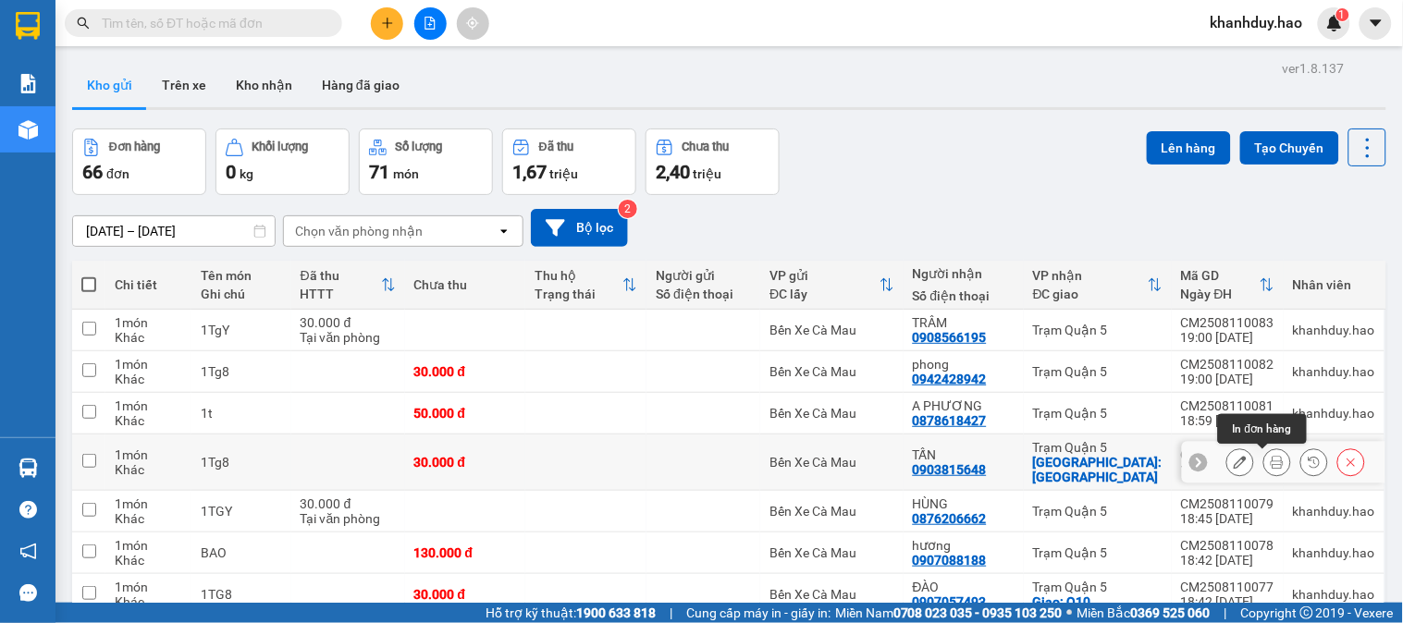
click at [1271, 459] on icon at bounding box center [1277, 462] width 13 height 13
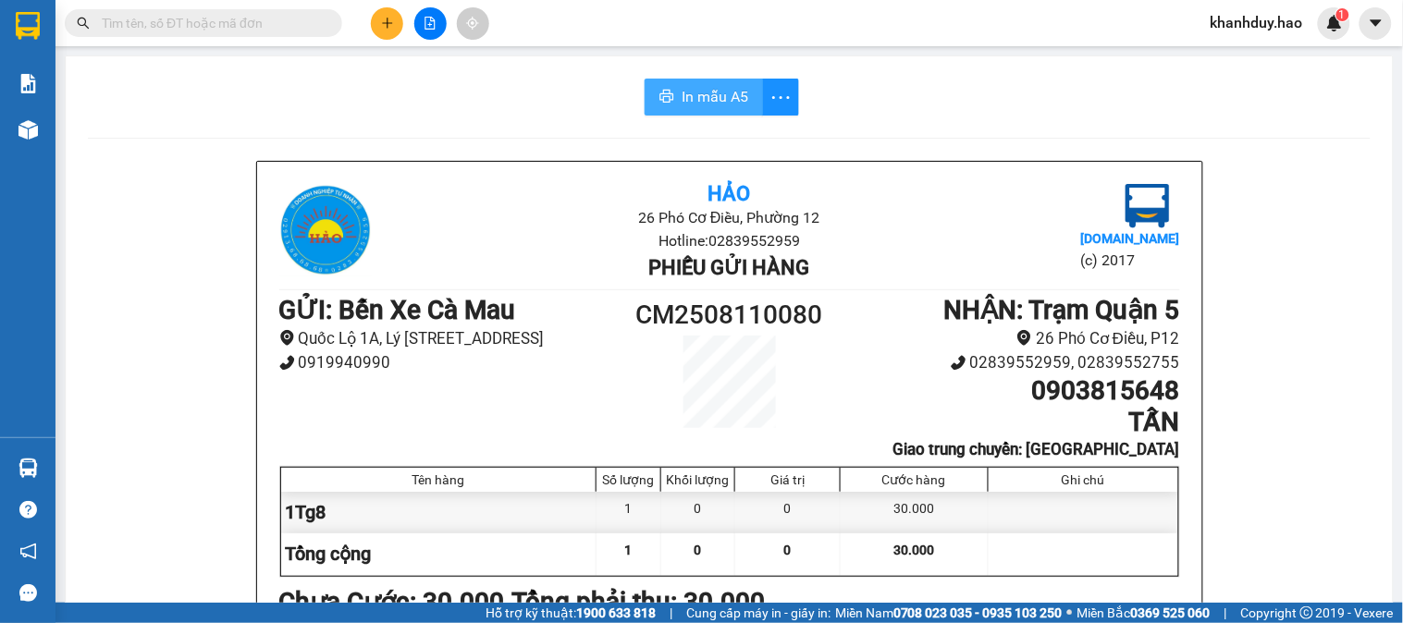
click at [655, 80] on button "In mẫu A5" at bounding box center [704, 97] width 118 height 37
click at [389, 21] on icon "plus" at bounding box center [387, 23] width 13 height 13
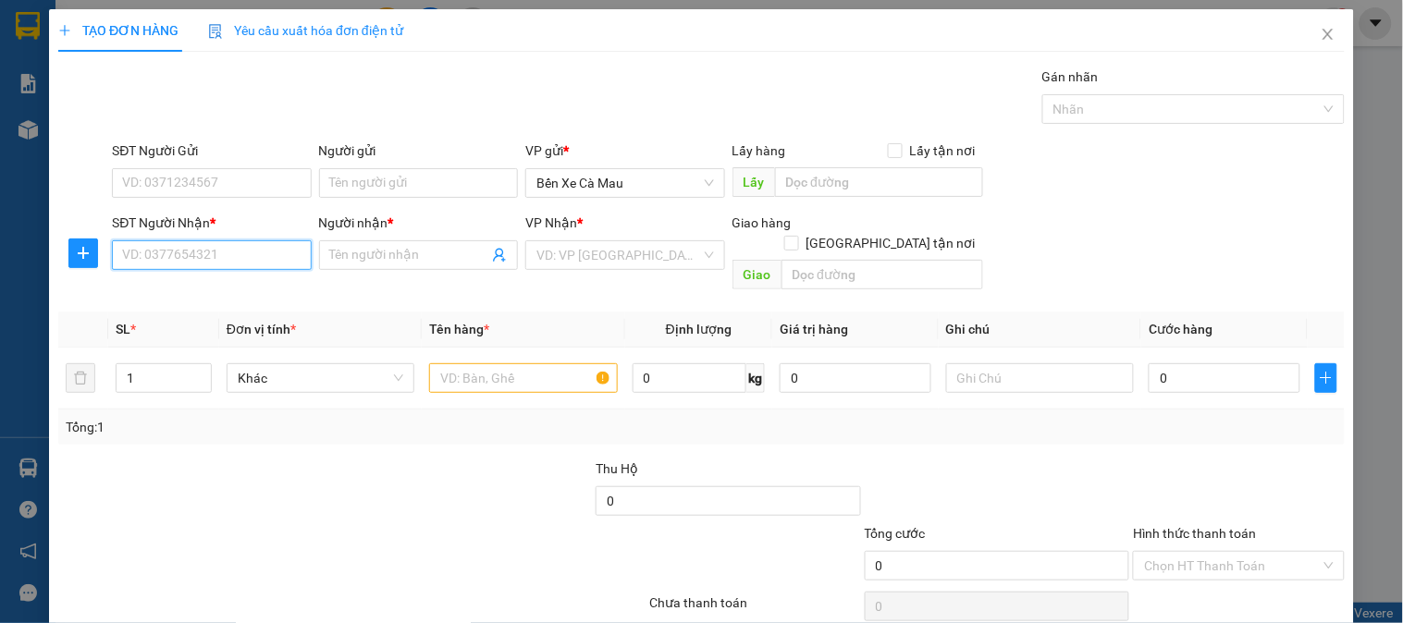
click at [283, 268] on input "SĐT Người Nhận *" at bounding box center [211, 255] width 199 height 30
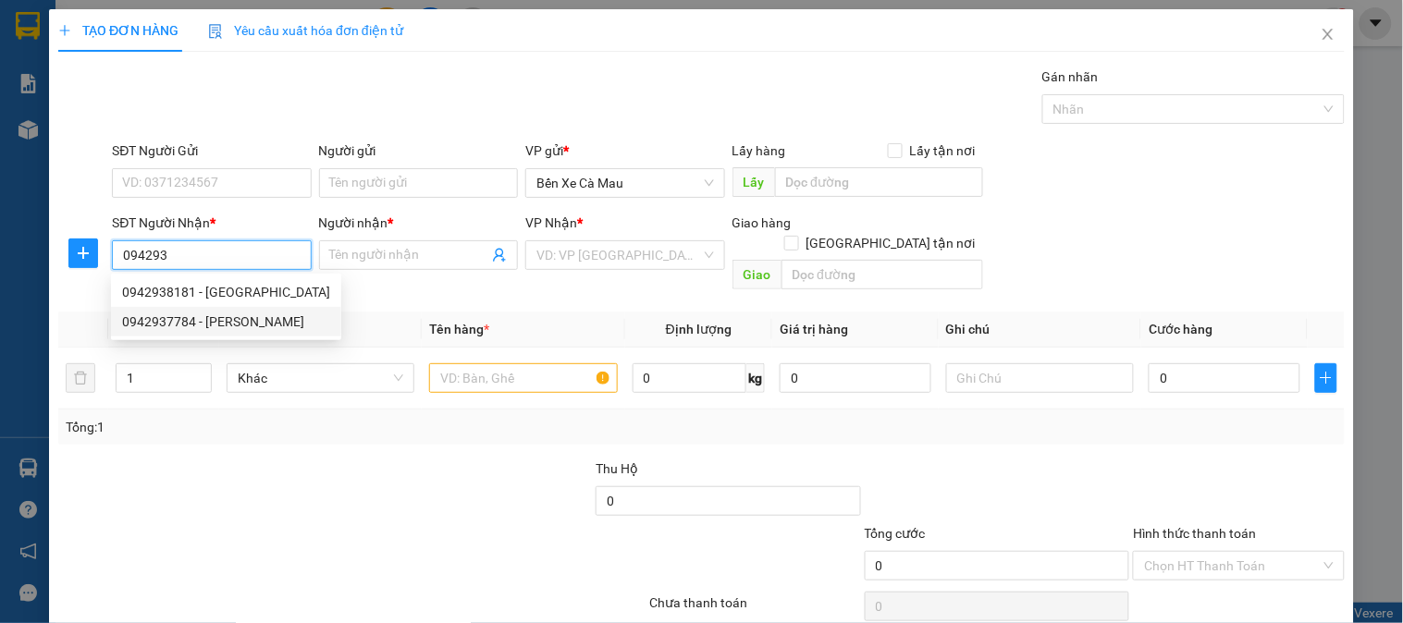
click at [243, 326] on div "0942937784 - NGỌC TUYỀN" at bounding box center [226, 322] width 208 height 20
type input "0942937784"
type input "NGỌC TUYỀN"
type input "40.000"
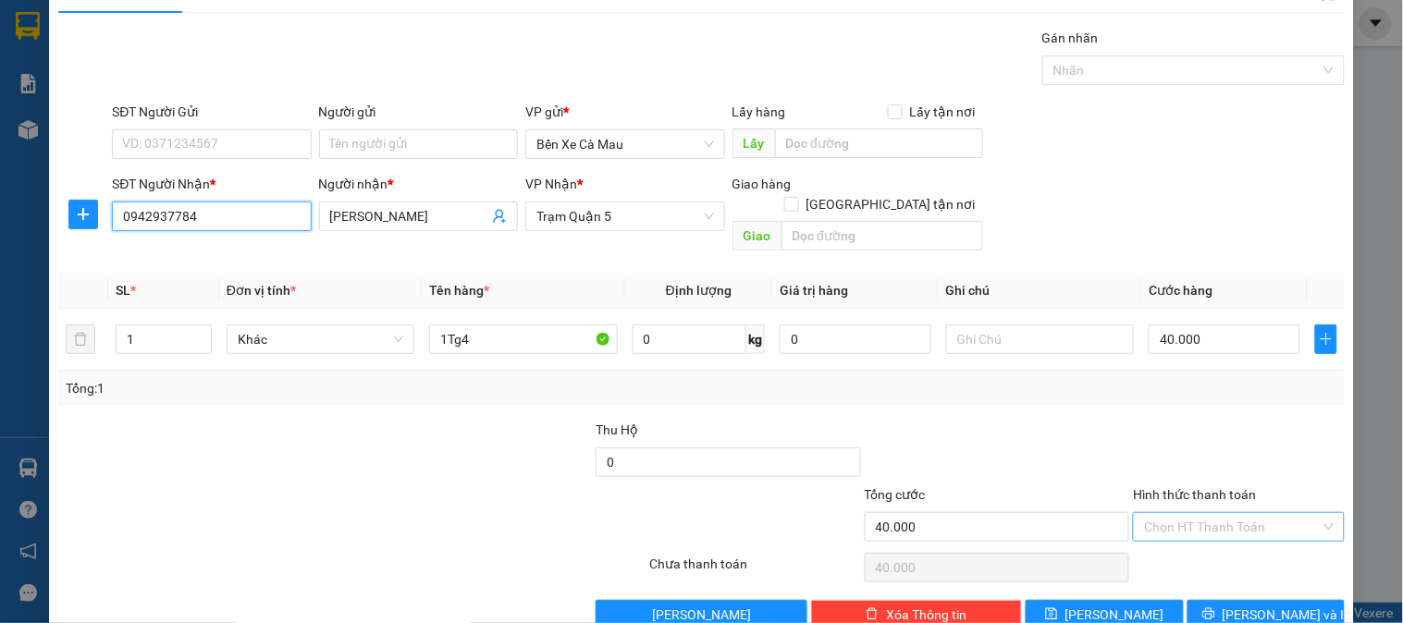
scroll to position [60, 0]
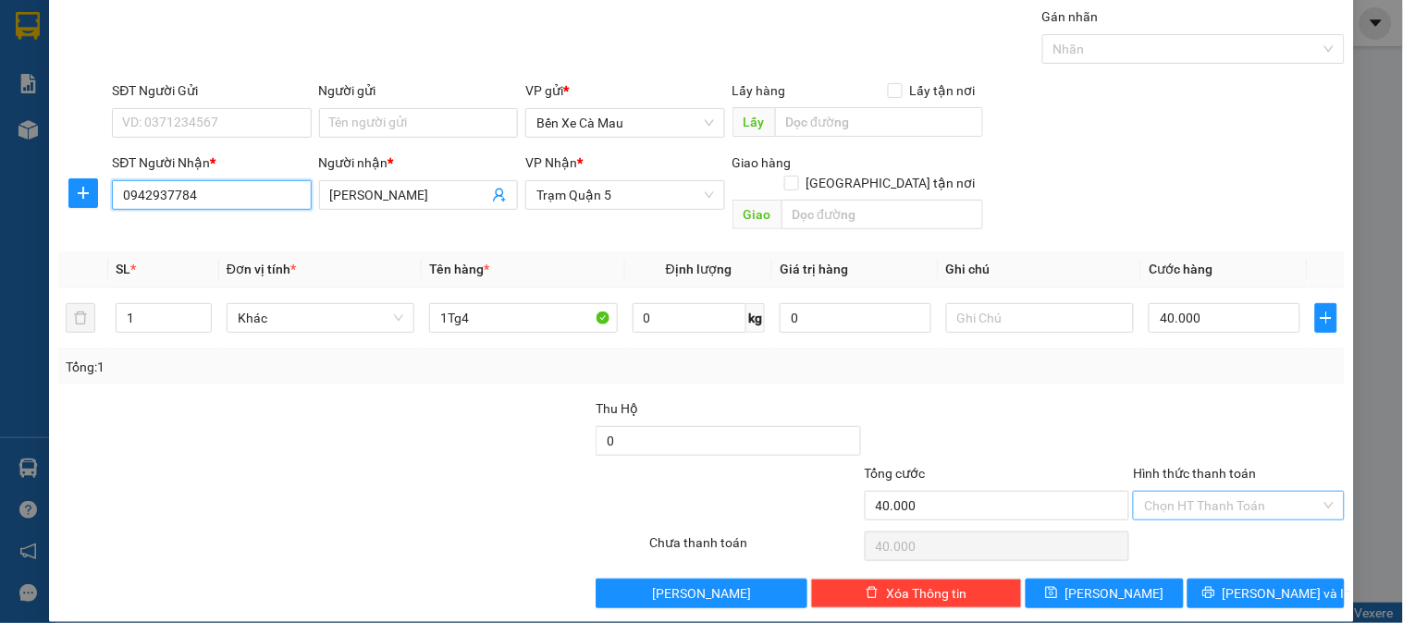
type input "0942937784"
click at [1210, 492] on input "Hình thức thanh toán" at bounding box center [1232, 506] width 176 height 28
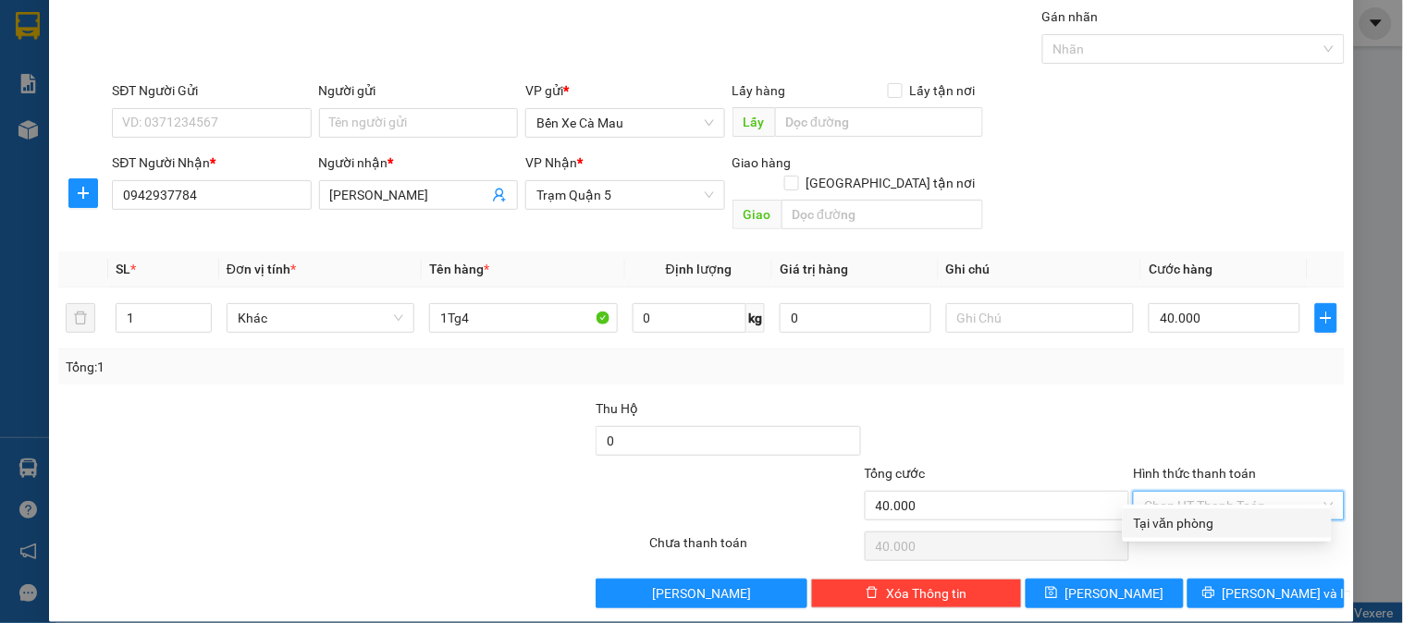
click at [1213, 510] on div "Tại văn phòng" at bounding box center [1227, 524] width 209 height 30
type input "0"
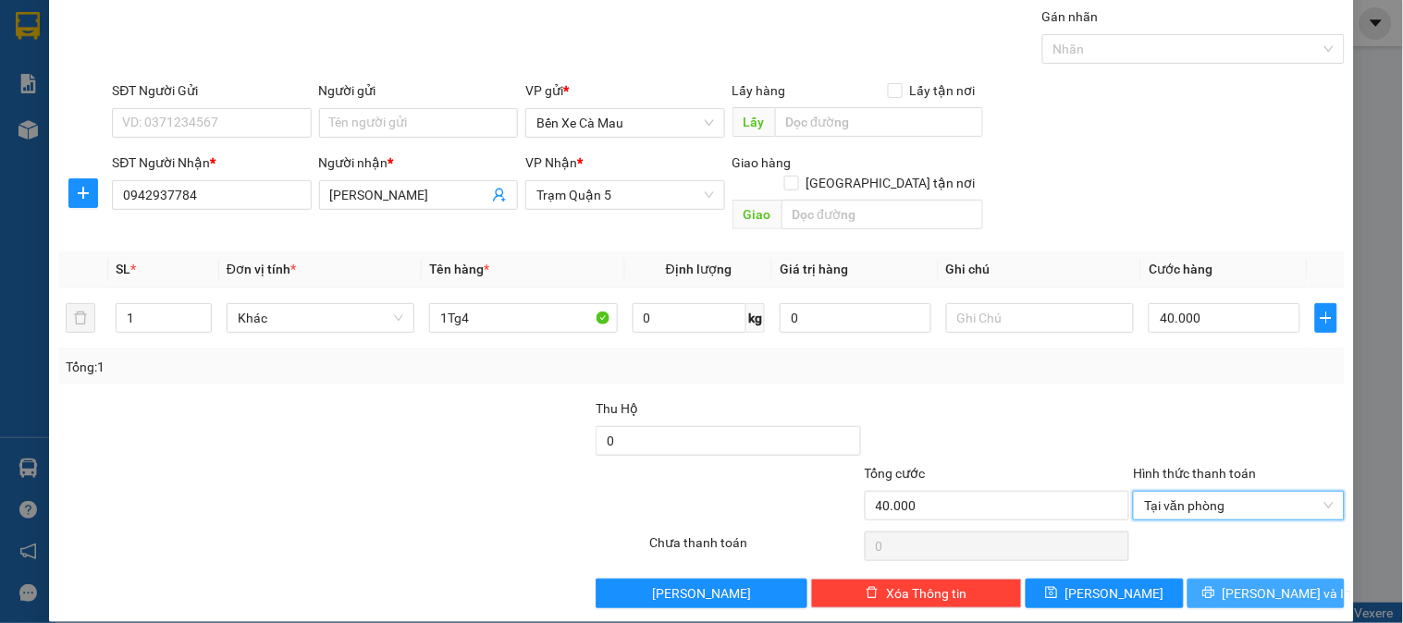
click at [1215, 586] on icon "printer" at bounding box center [1208, 592] width 13 height 13
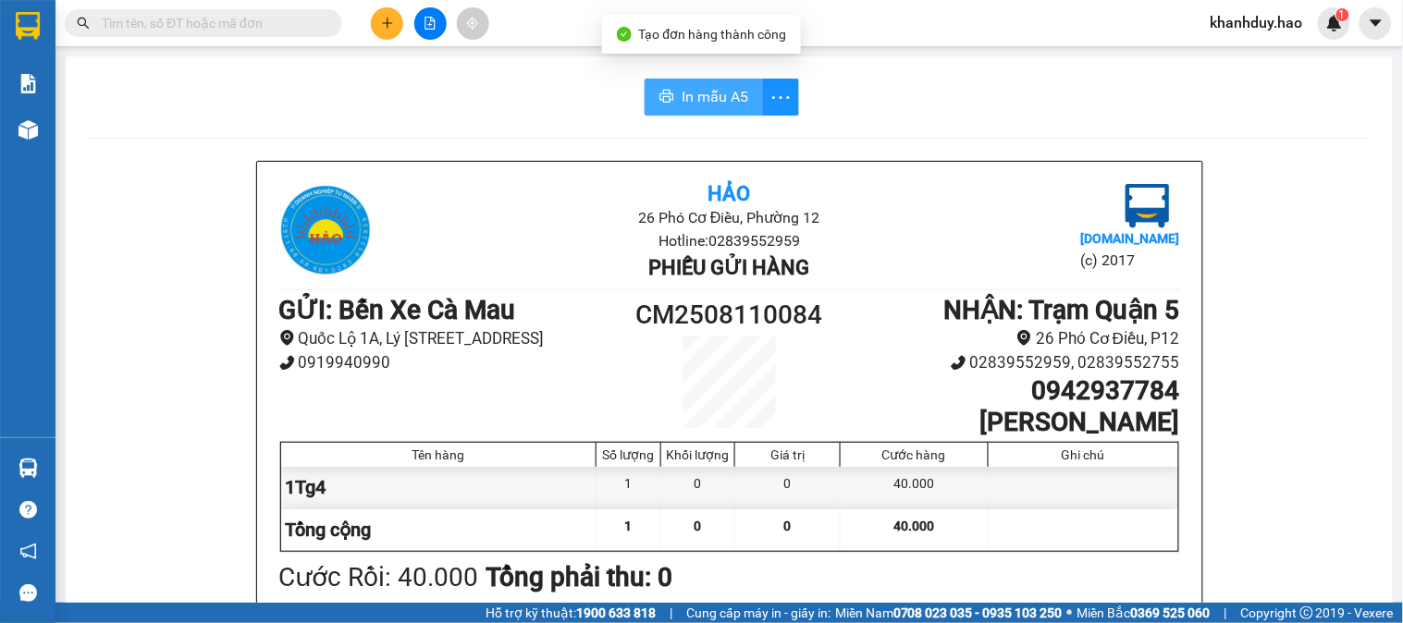
click at [699, 100] on span "In mẫu A5" at bounding box center [715, 96] width 67 height 23
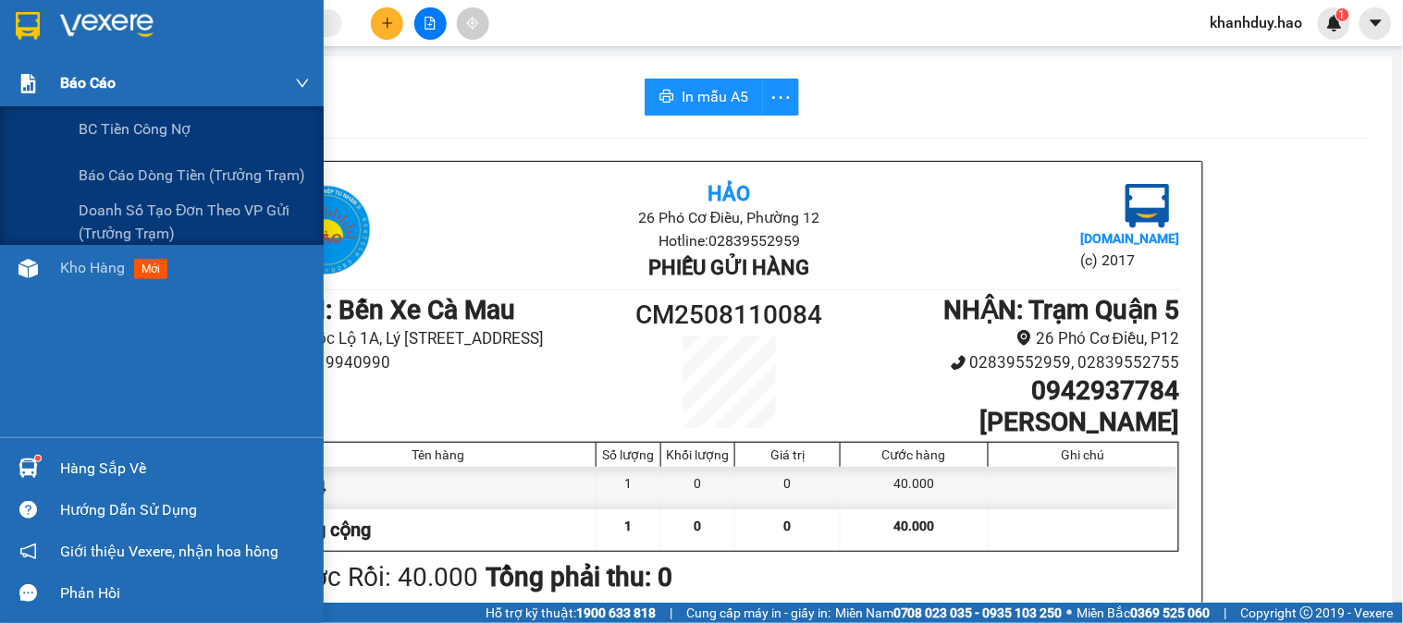
click at [102, 91] on span "Báo cáo" at bounding box center [87, 82] width 55 height 23
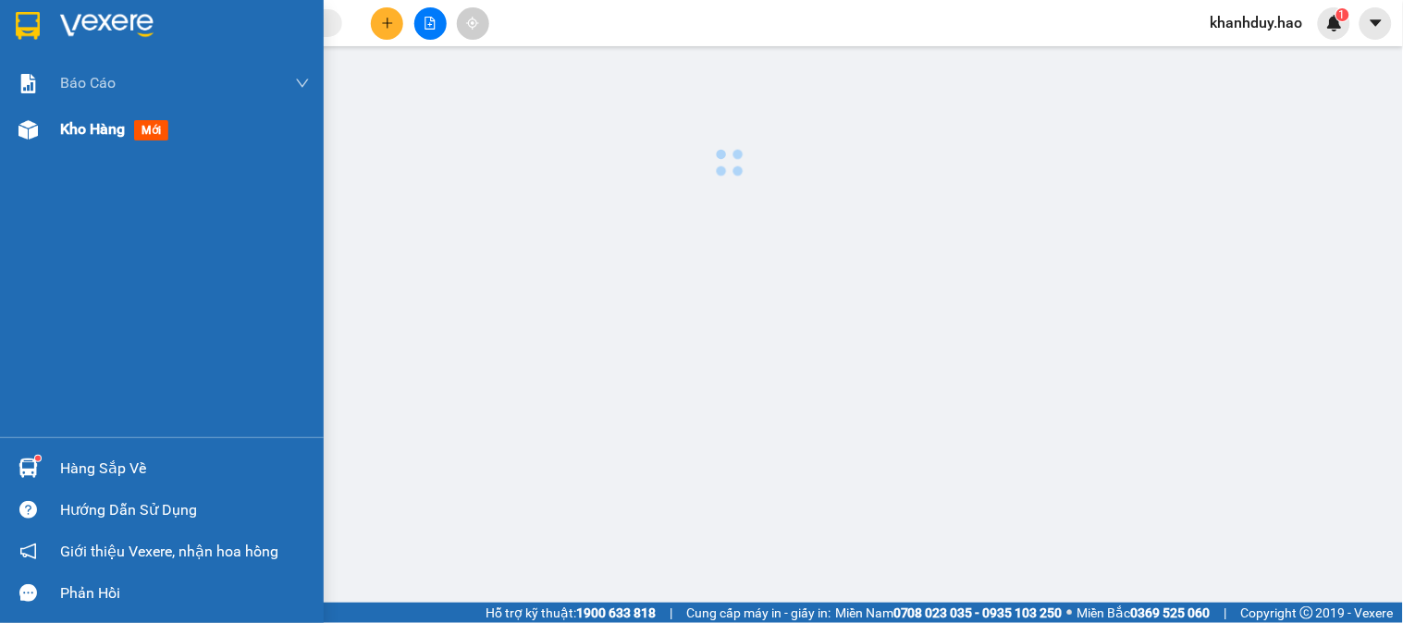
click at [66, 137] on span "Kho hàng" at bounding box center [92, 129] width 65 height 18
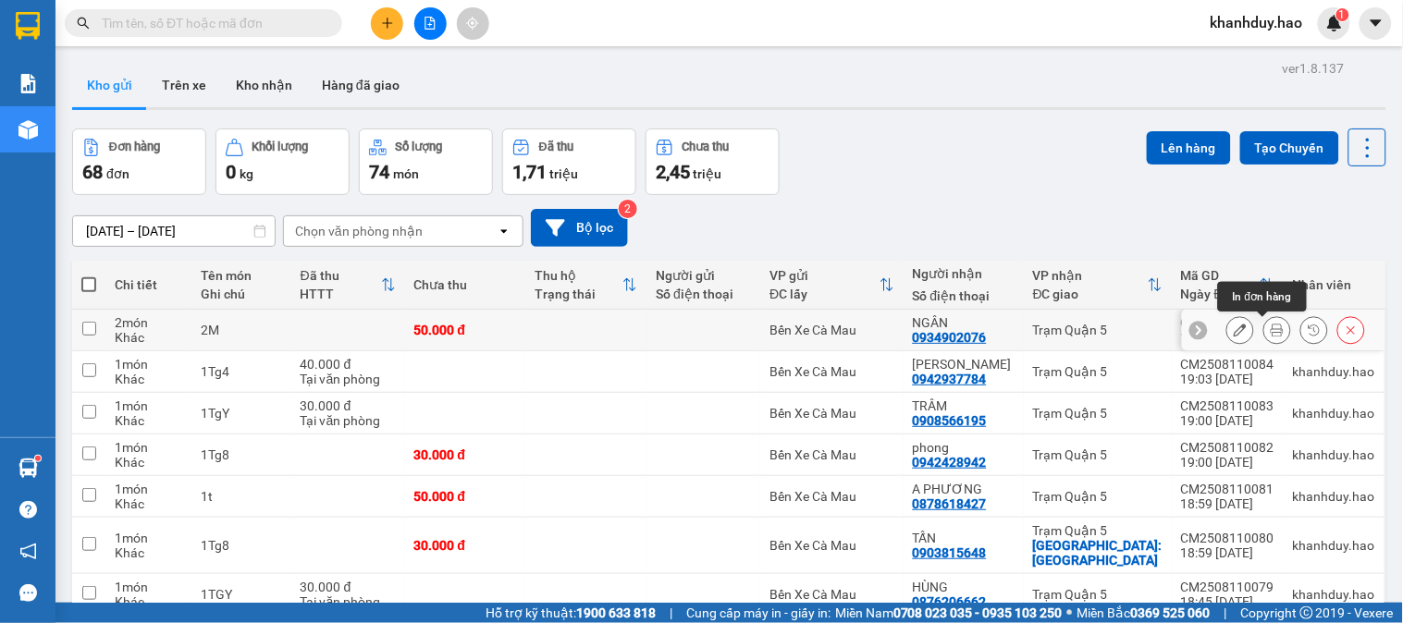
click at [1264, 335] on button at bounding box center [1277, 330] width 26 height 32
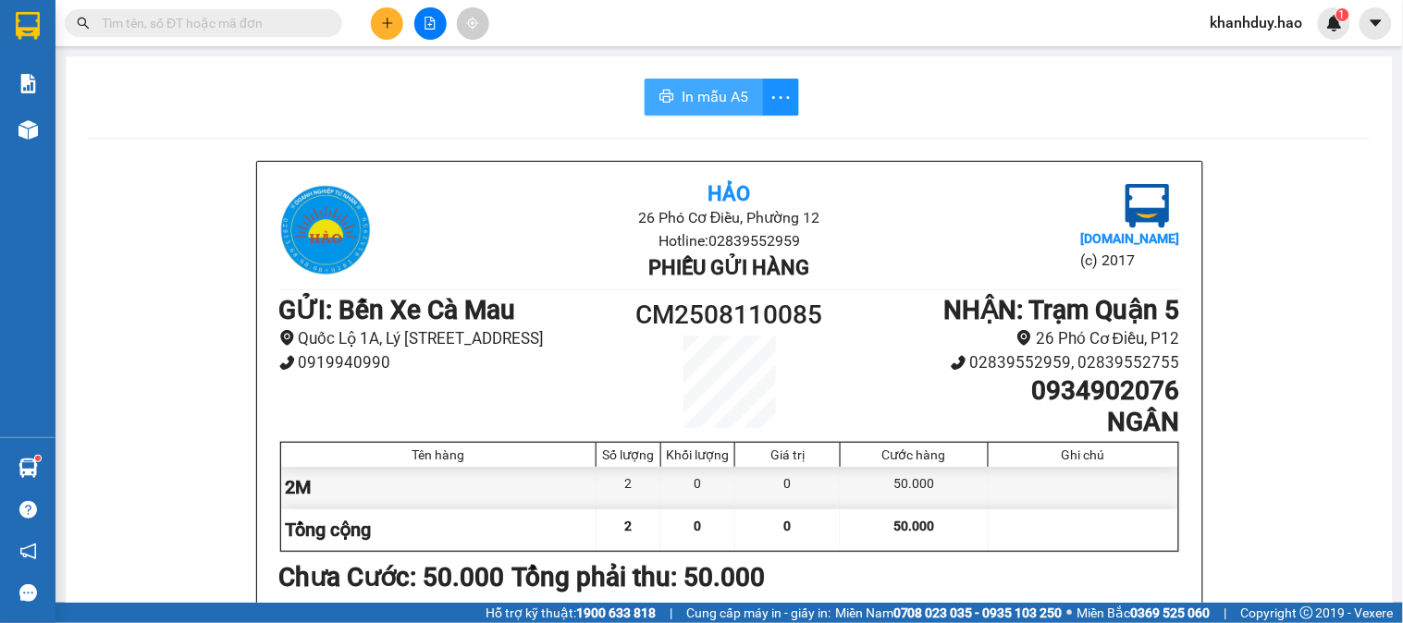
click at [664, 96] on icon "printer" at bounding box center [666, 96] width 15 height 15
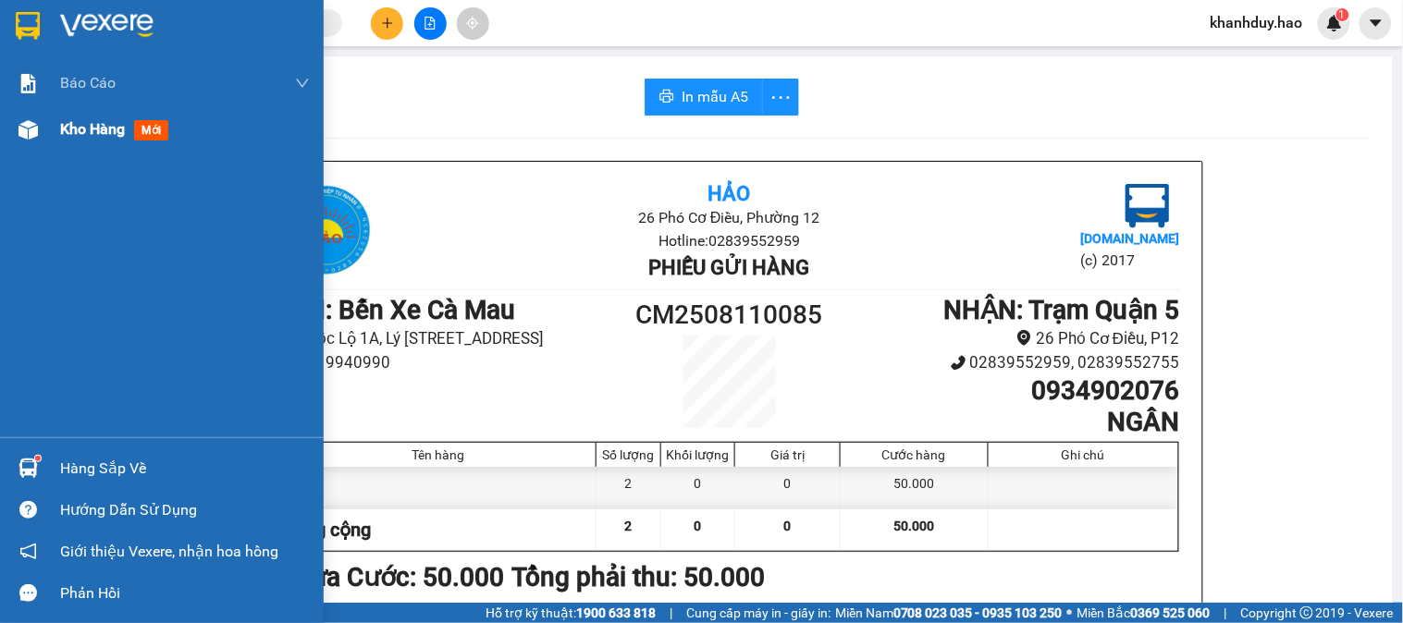
click at [52, 139] on div "Kho hàng mới" at bounding box center [162, 129] width 324 height 46
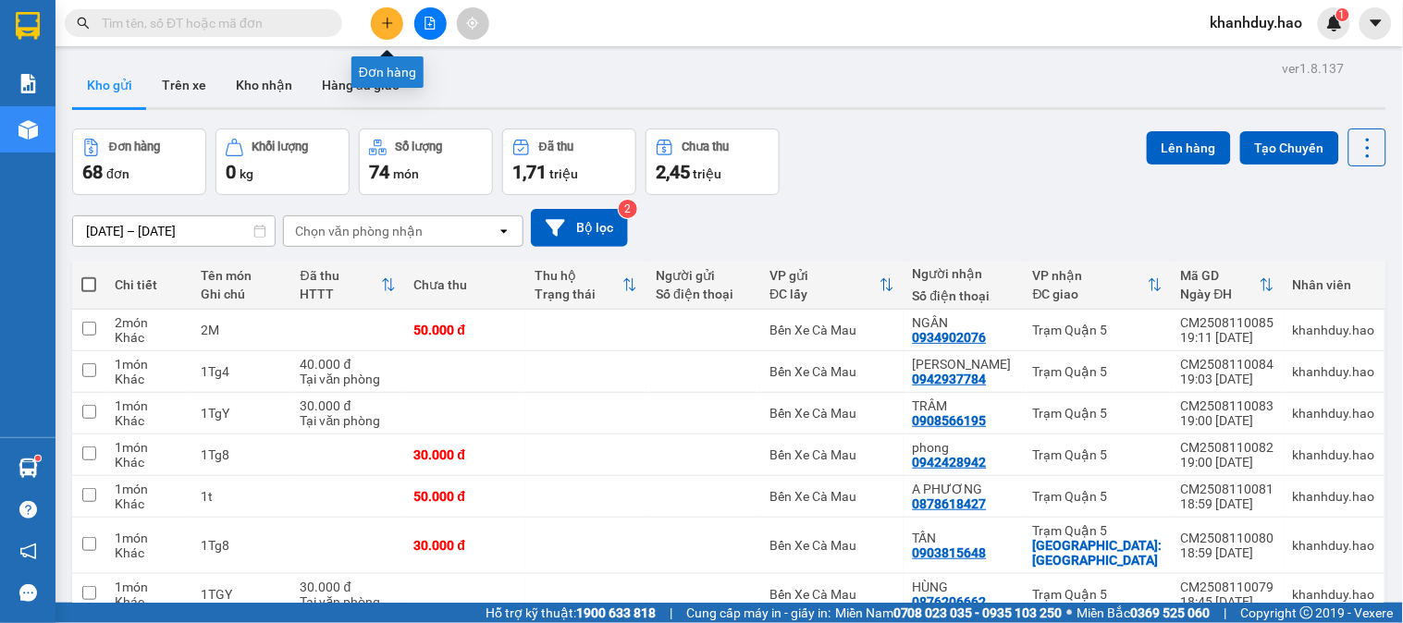
click at [385, 23] on icon "plus" at bounding box center [387, 22] width 10 height 1
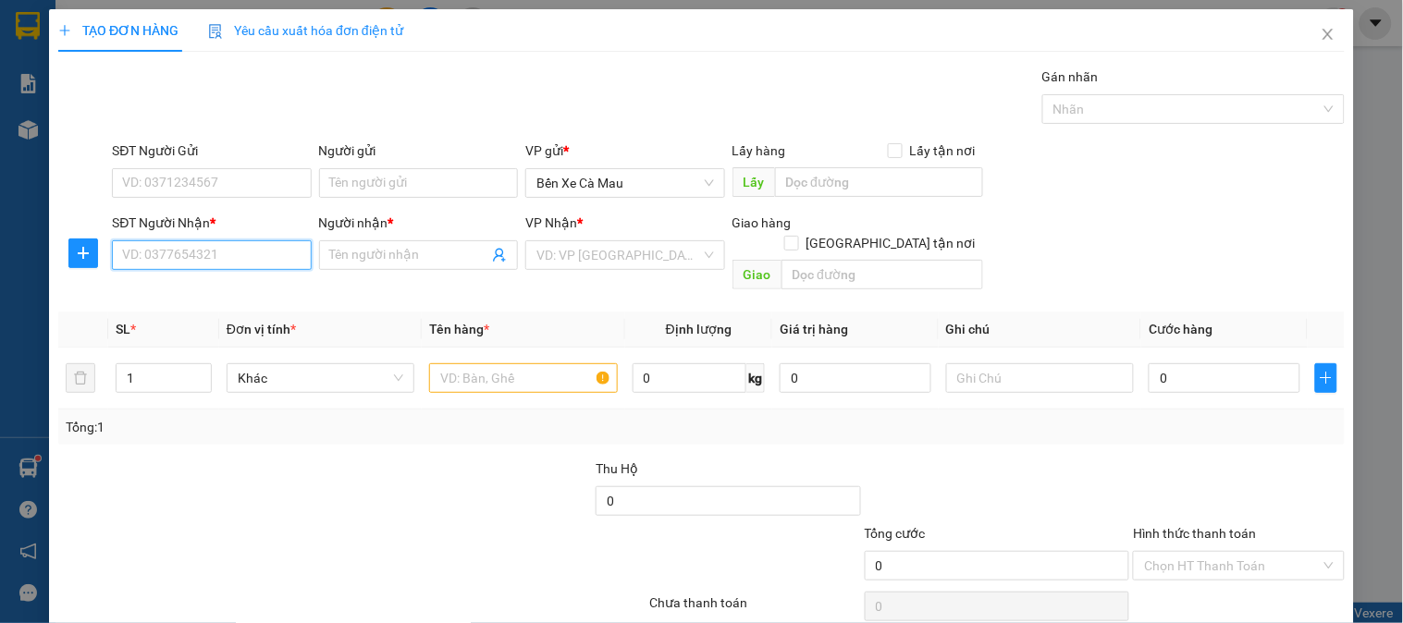
click at [209, 253] on input "SĐT Người Nhận *" at bounding box center [211, 255] width 199 height 30
click at [186, 292] on div "0917522252 - THÁI NHƠN" at bounding box center [226, 292] width 208 height 20
type input "0917522252"
type input "THÁI NHƠN"
type input "20.000"
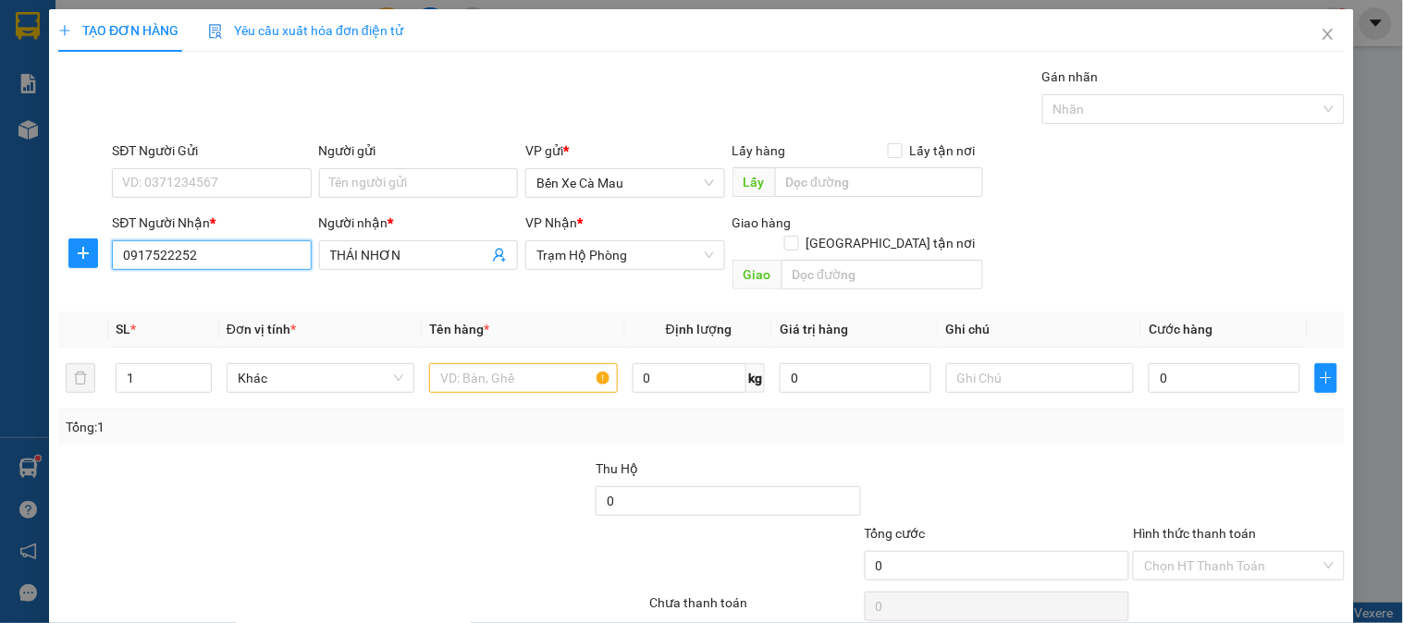
type input "20.000"
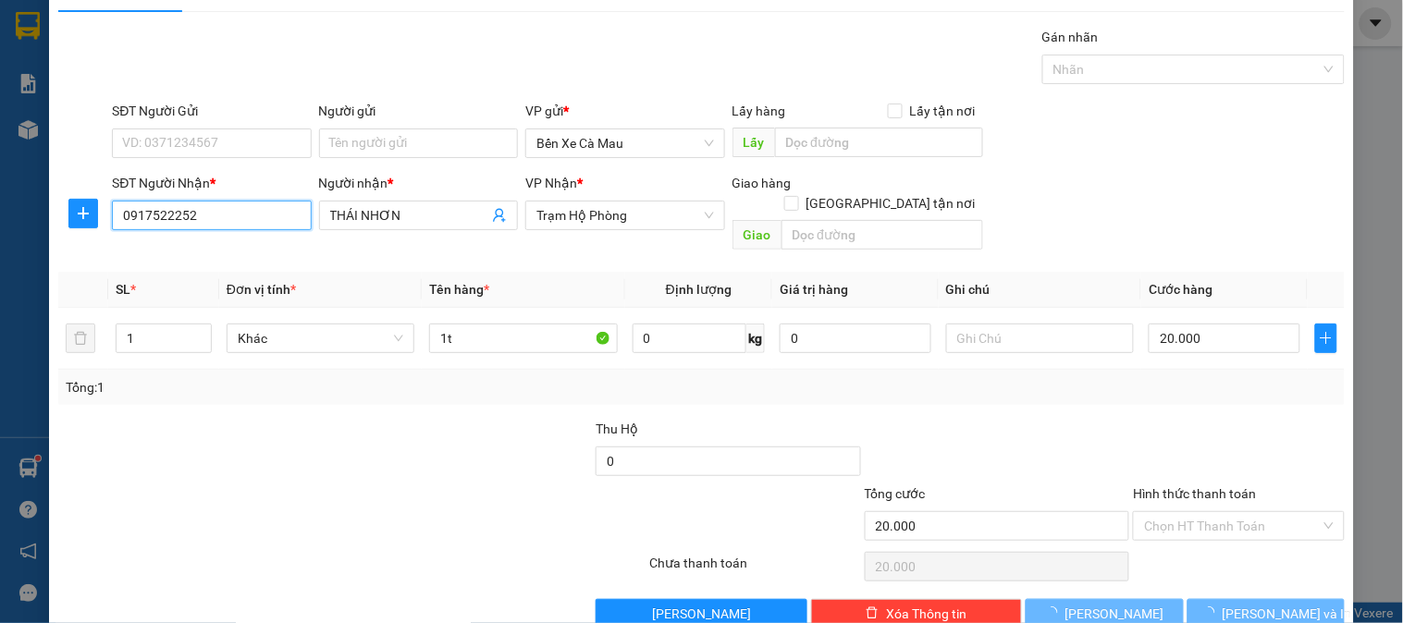
scroll to position [60, 0]
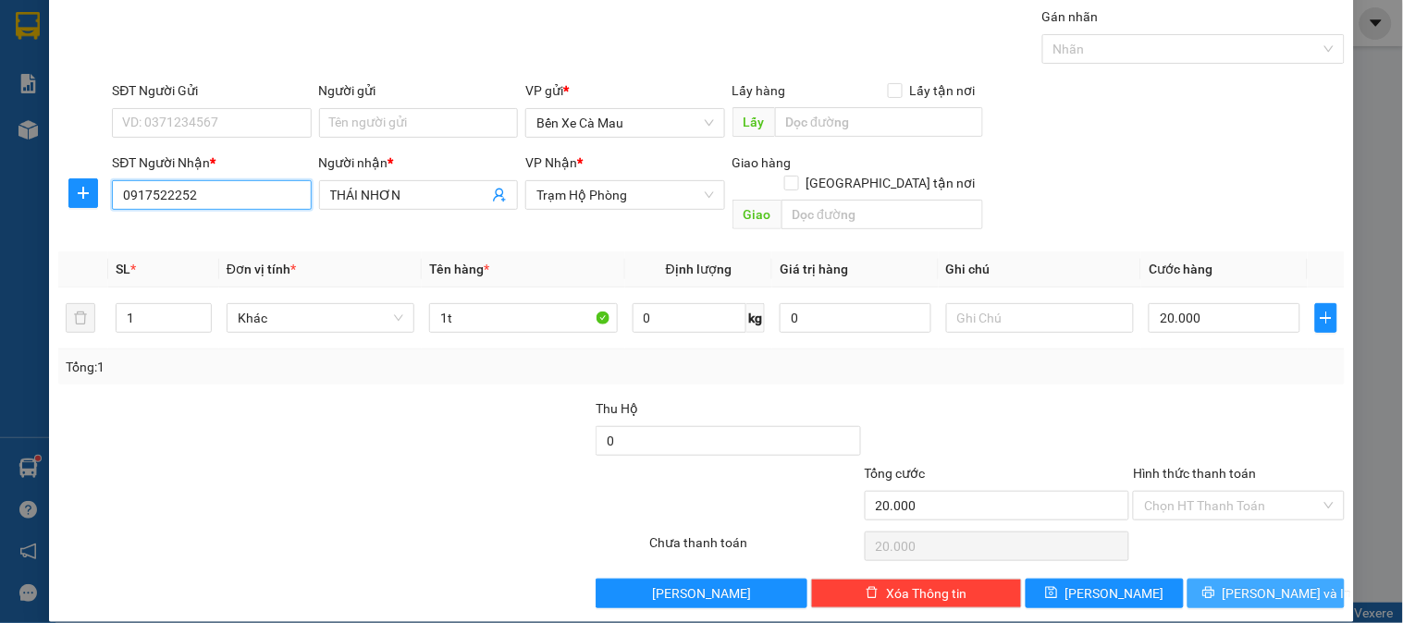
type input "0917522252"
click at [1254, 584] on span "[PERSON_NAME] và In" at bounding box center [1287, 594] width 129 height 20
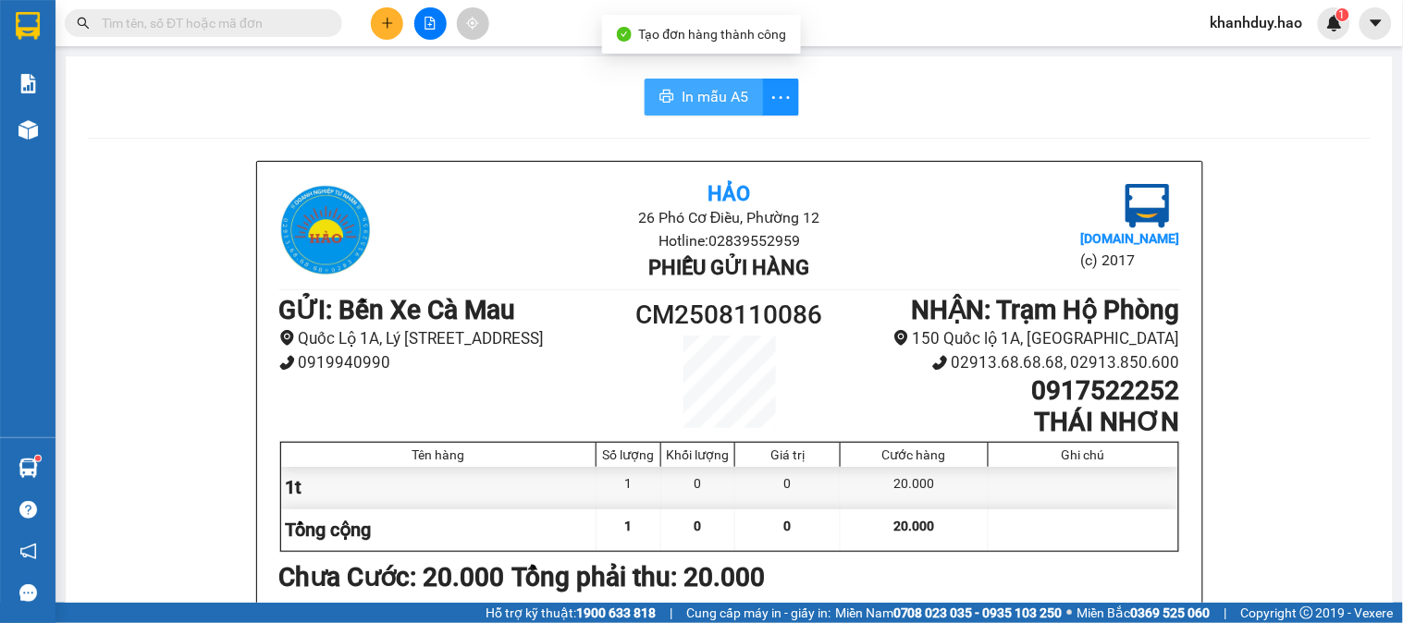
click at [682, 98] on span "In mẫu A5" at bounding box center [715, 96] width 67 height 23
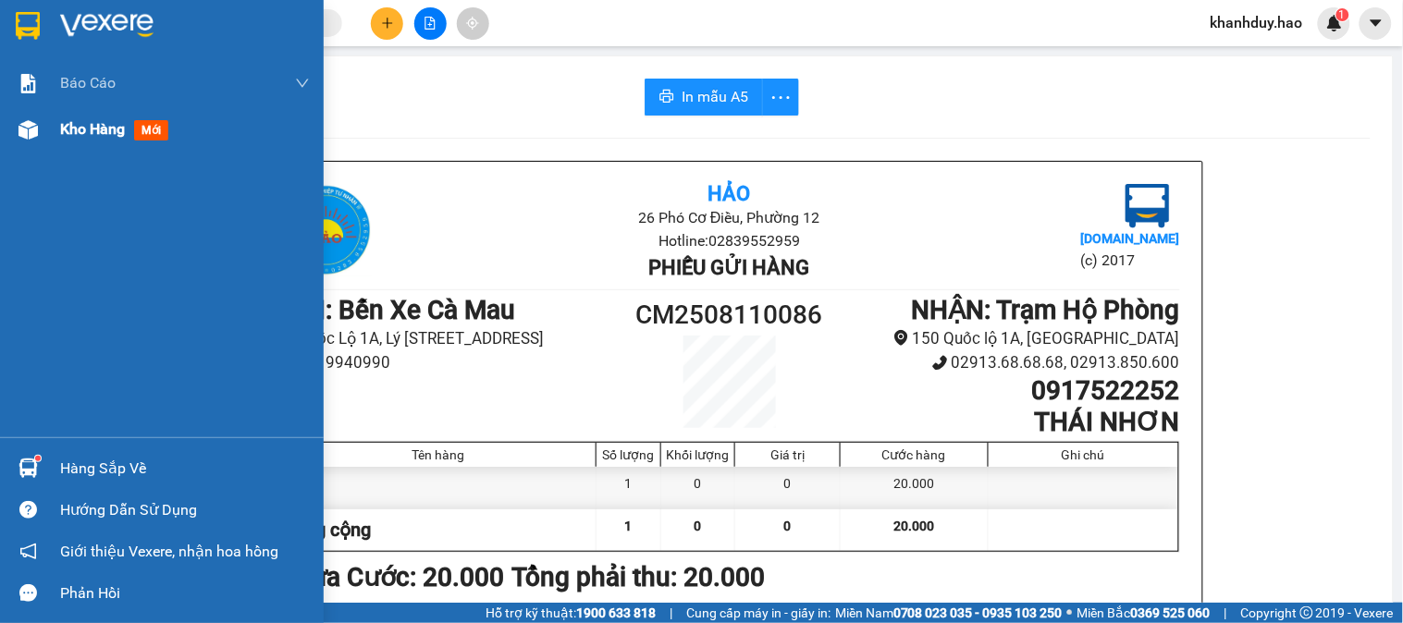
click at [50, 116] on div "Kho hàng mới" at bounding box center [162, 129] width 324 height 46
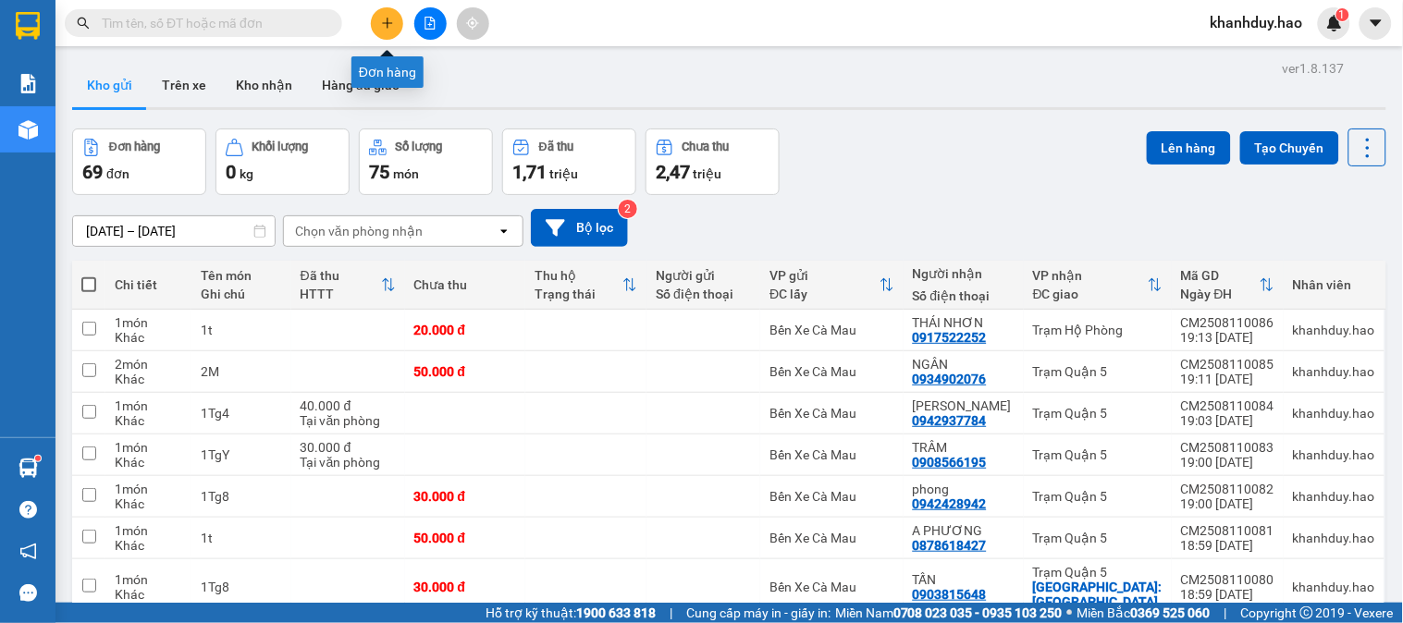
click at [388, 22] on icon "plus" at bounding box center [387, 22] width 10 height 1
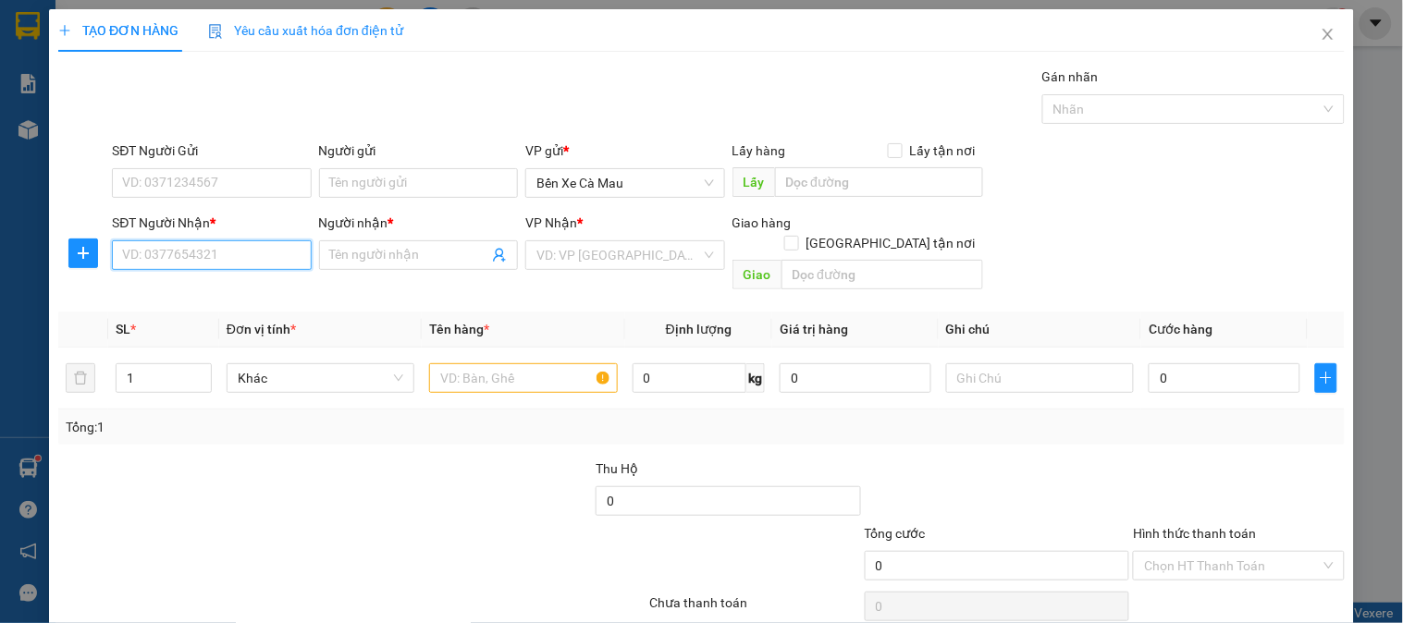
click at [210, 266] on input "SĐT Người Nhận *" at bounding box center [211, 255] width 199 height 30
click at [190, 306] on div "0962441378 - LABO SKY" at bounding box center [209, 292] width 197 height 30
type input "0962441378"
type input "LABO SKY"
type input "30.000"
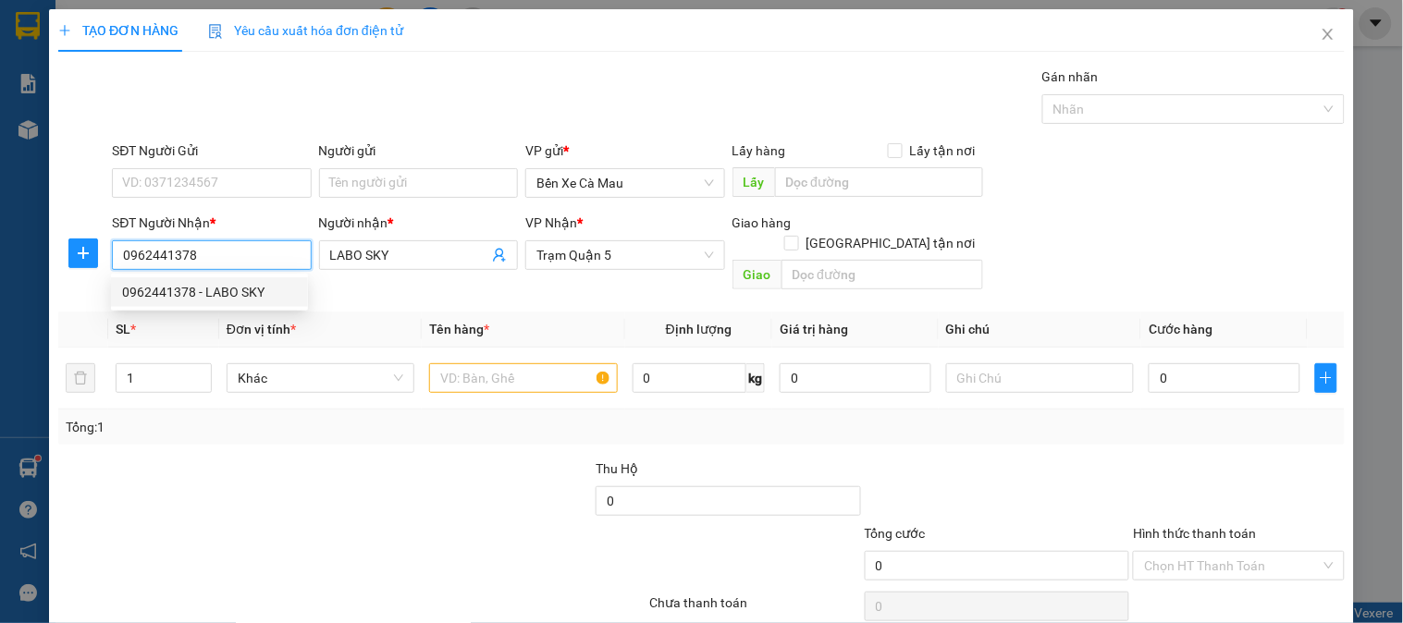
type input "30.000"
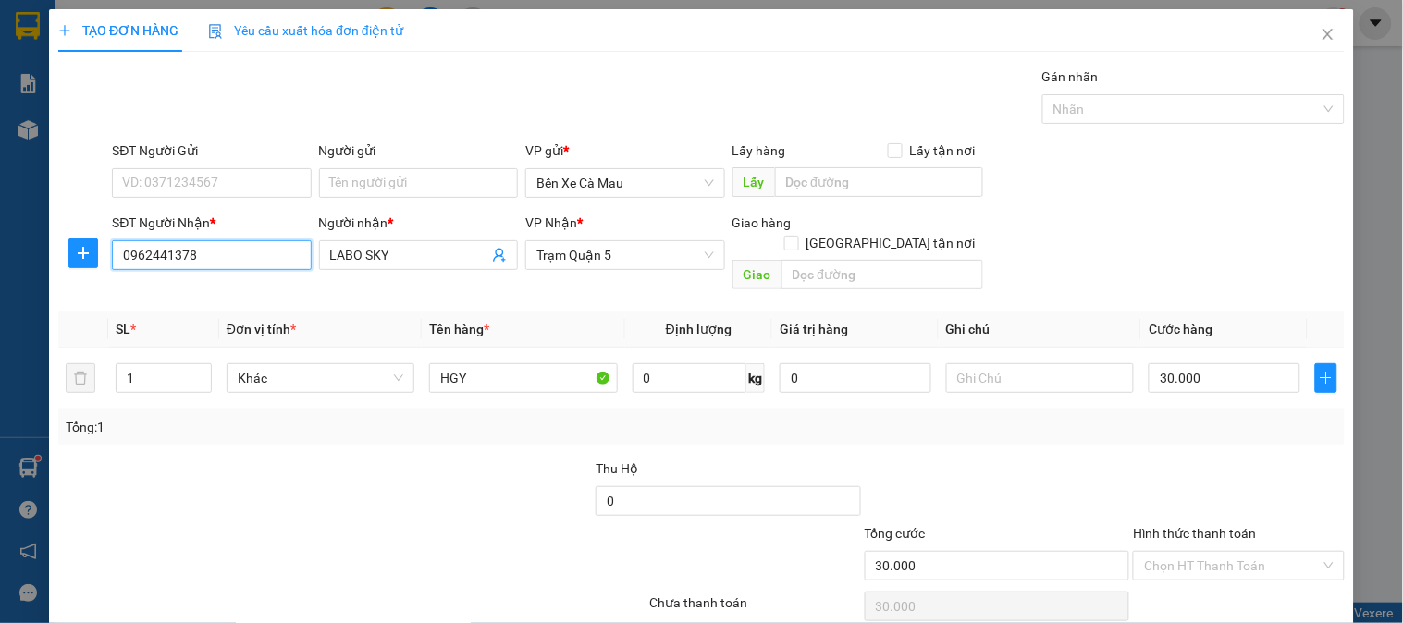
scroll to position [60, 0]
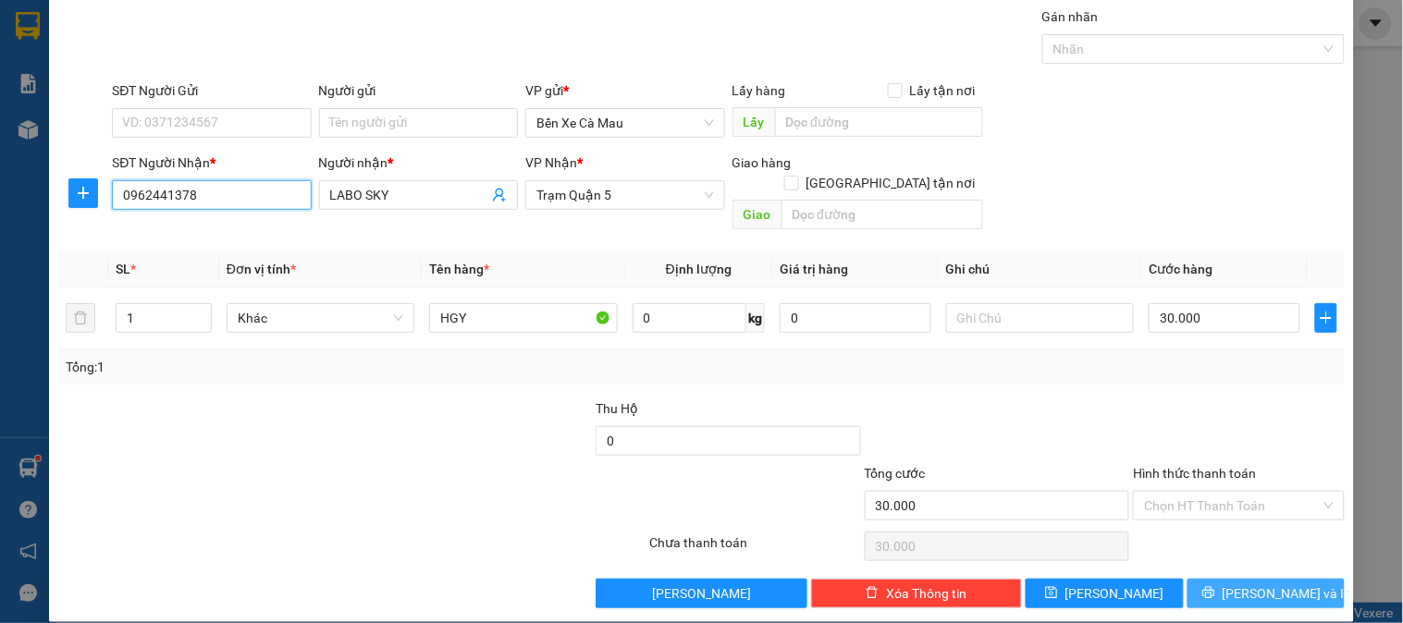
type input "0962441378"
click at [1246, 584] on span "[PERSON_NAME] và In" at bounding box center [1287, 594] width 129 height 20
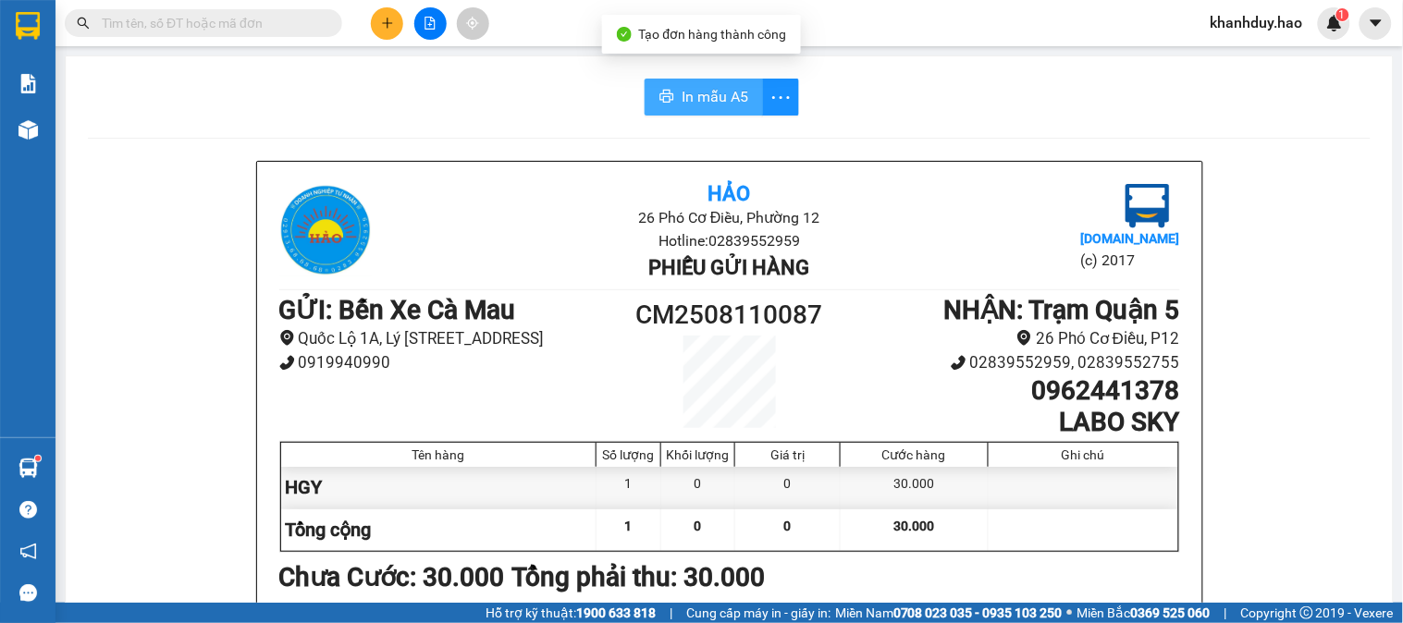
click at [720, 104] on span "In mẫu A5" at bounding box center [715, 96] width 67 height 23
click at [408, 33] on div at bounding box center [430, 23] width 139 height 32
click at [398, 28] on button at bounding box center [387, 23] width 32 height 32
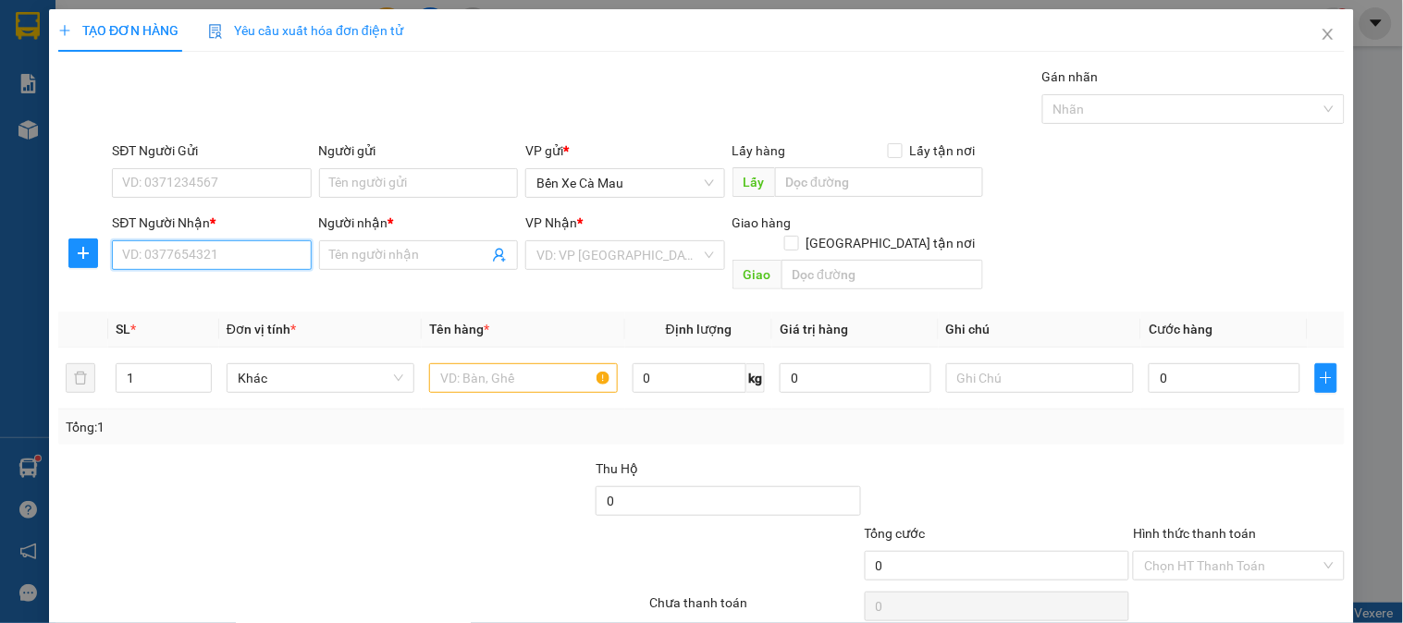
click at [255, 257] on input "SĐT Người Nhận *" at bounding box center [211, 255] width 199 height 30
type input "0"
click at [1324, 31] on span "Close" at bounding box center [1328, 35] width 52 height 52
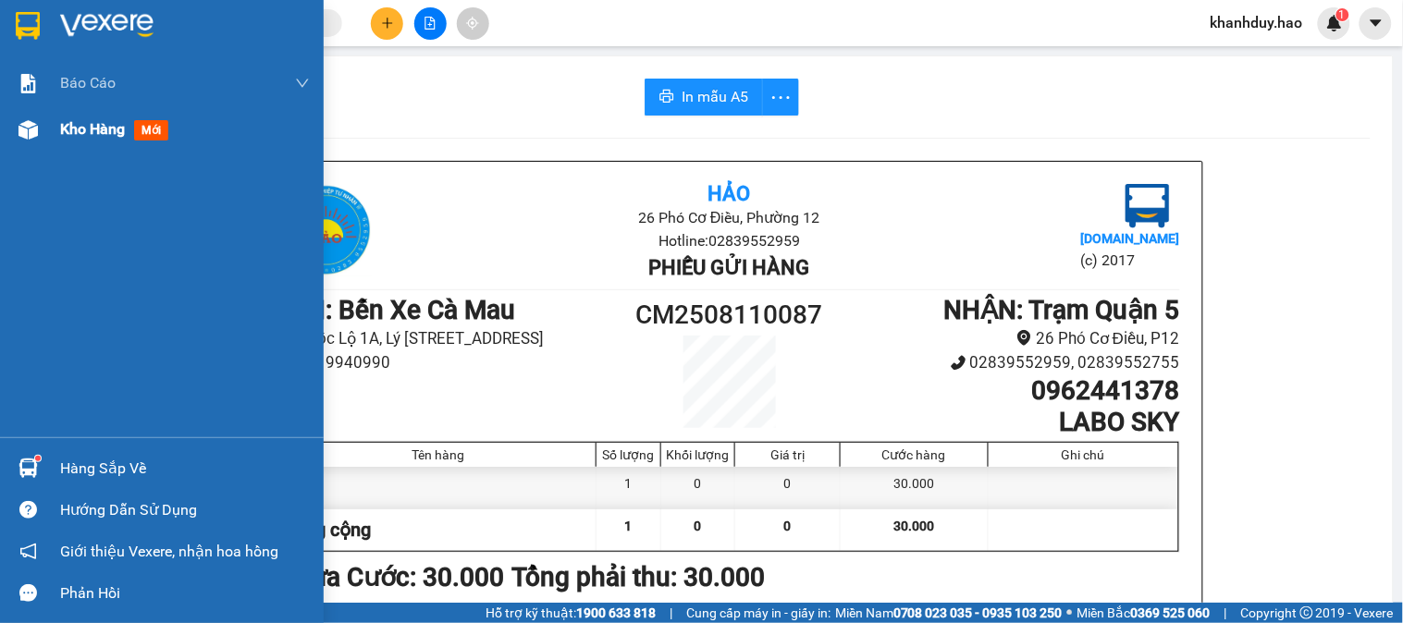
click at [103, 145] on div "Kho hàng mới" at bounding box center [185, 129] width 250 height 46
click at [100, 145] on div "Kho hàng mới" at bounding box center [185, 129] width 250 height 46
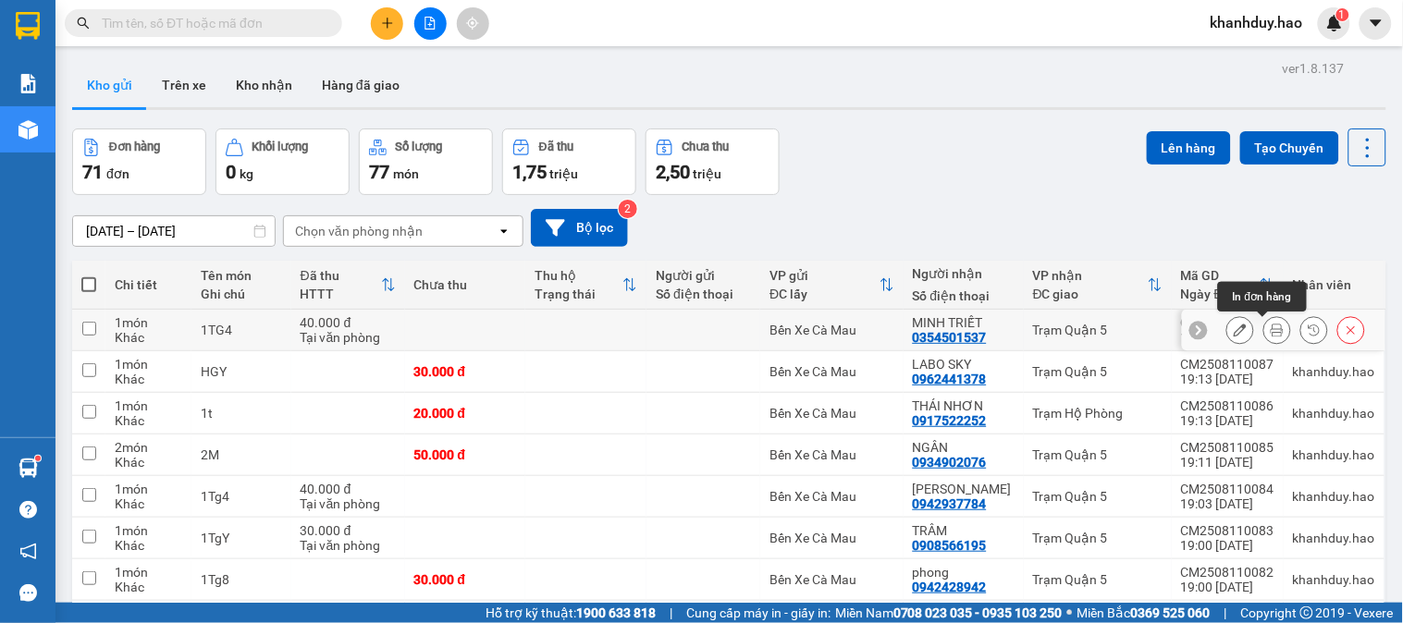
click at [1271, 330] on icon at bounding box center [1277, 330] width 13 height 13
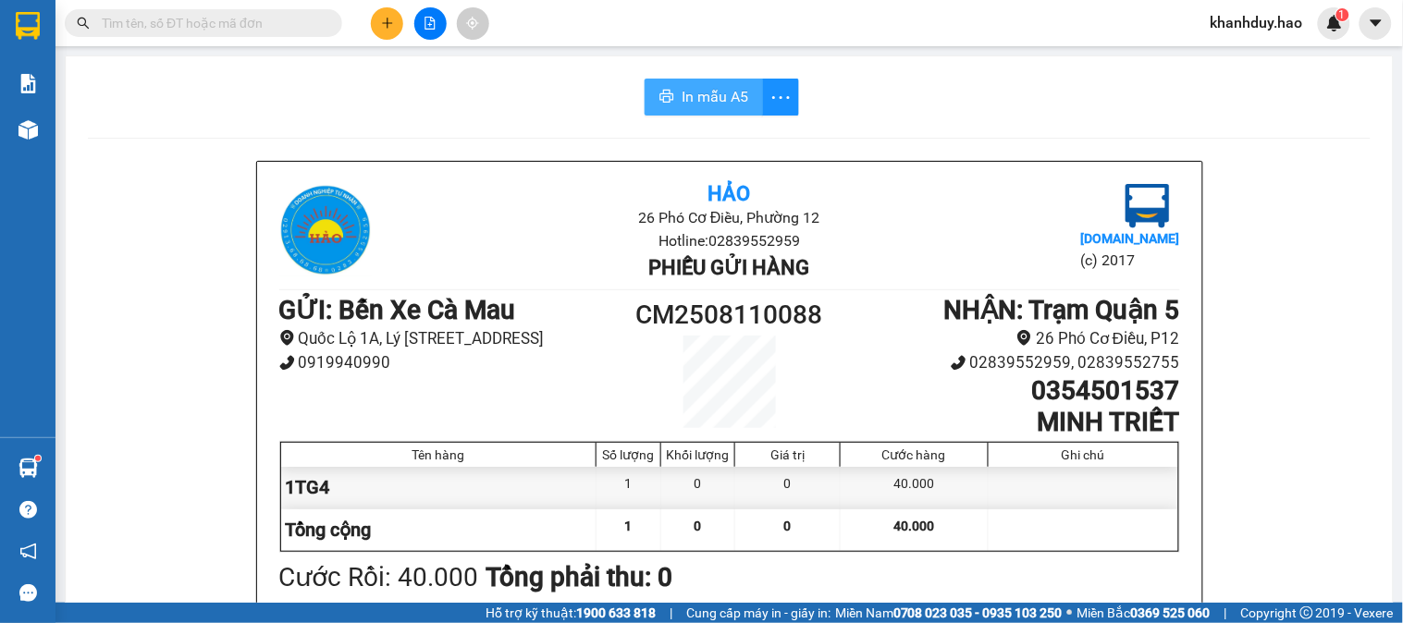
click at [685, 98] on span "In mẫu A5" at bounding box center [715, 96] width 67 height 23
click at [391, 29] on icon "plus" at bounding box center [387, 23] width 13 height 13
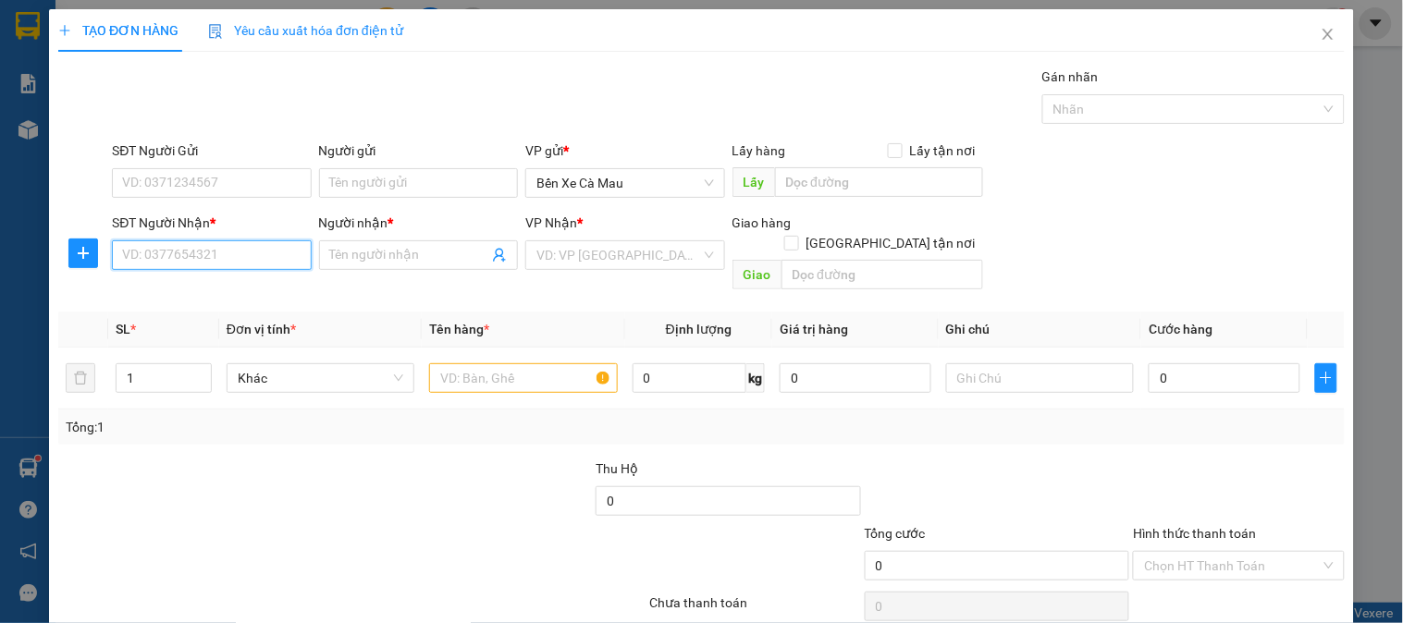
click at [202, 245] on input "SĐT Người Nhận *" at bounding box center [211, 255] width 199 height 30
click at [238, 298] on div "0907012018 - PHONG" at bounding box center [209, 292] width 175 height 20
type input "0907012018"
type input "PHONG"
type input "30.000"
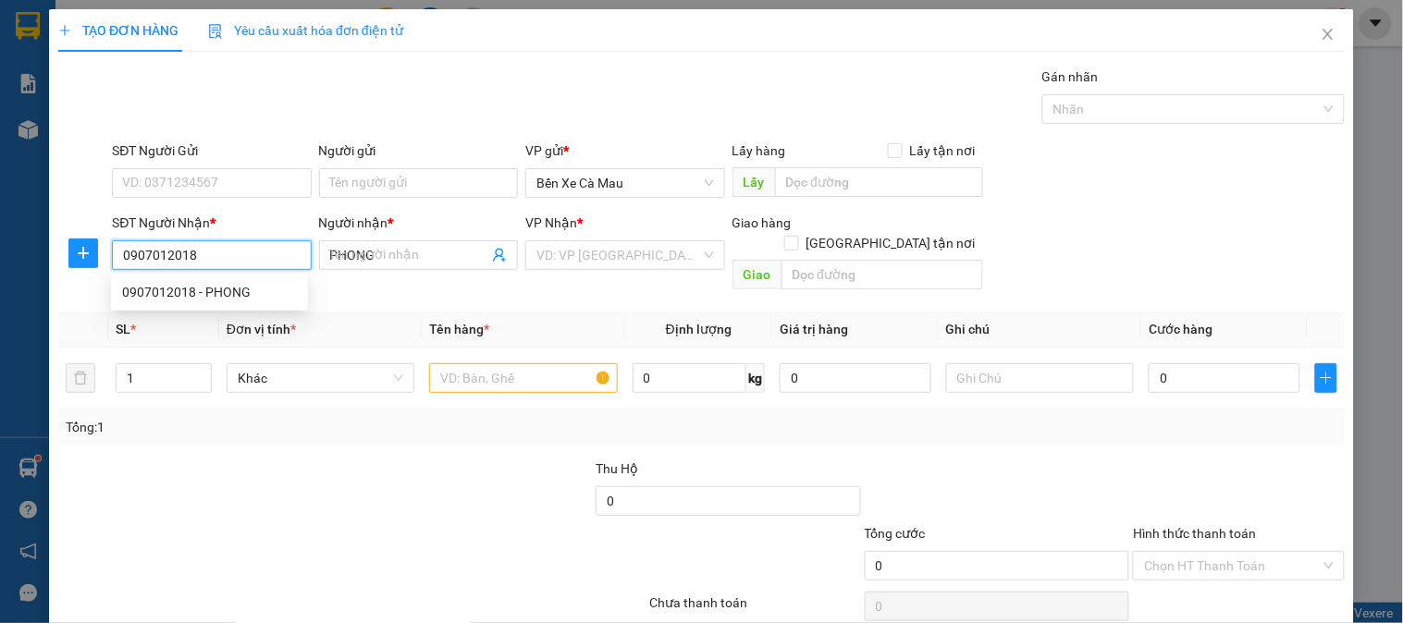
type input "30.000"
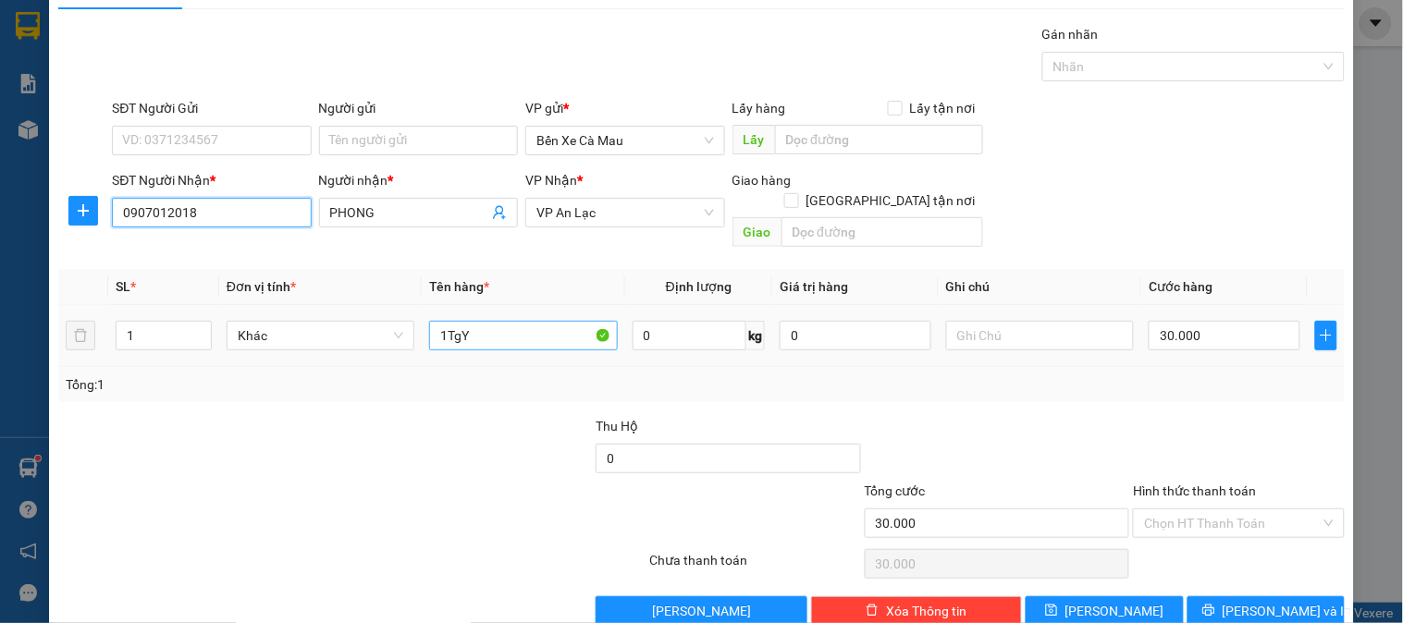
scroll to position [60, 0]
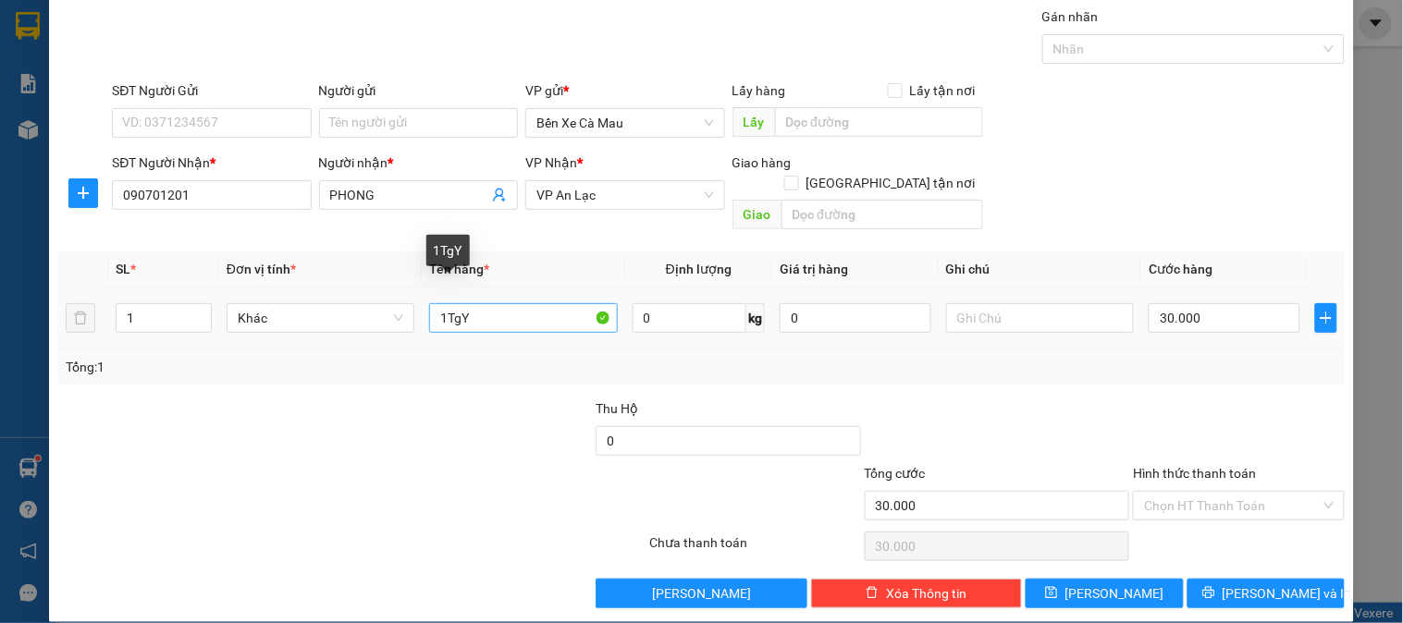
drag, startPoint x: 494, startPoint y: 277, endPoint x: 498, endPoint y: 310, distance: 32.6
click at [498, 310] on td "1TgY" at bounding box center [523, 319] width 203 height 62
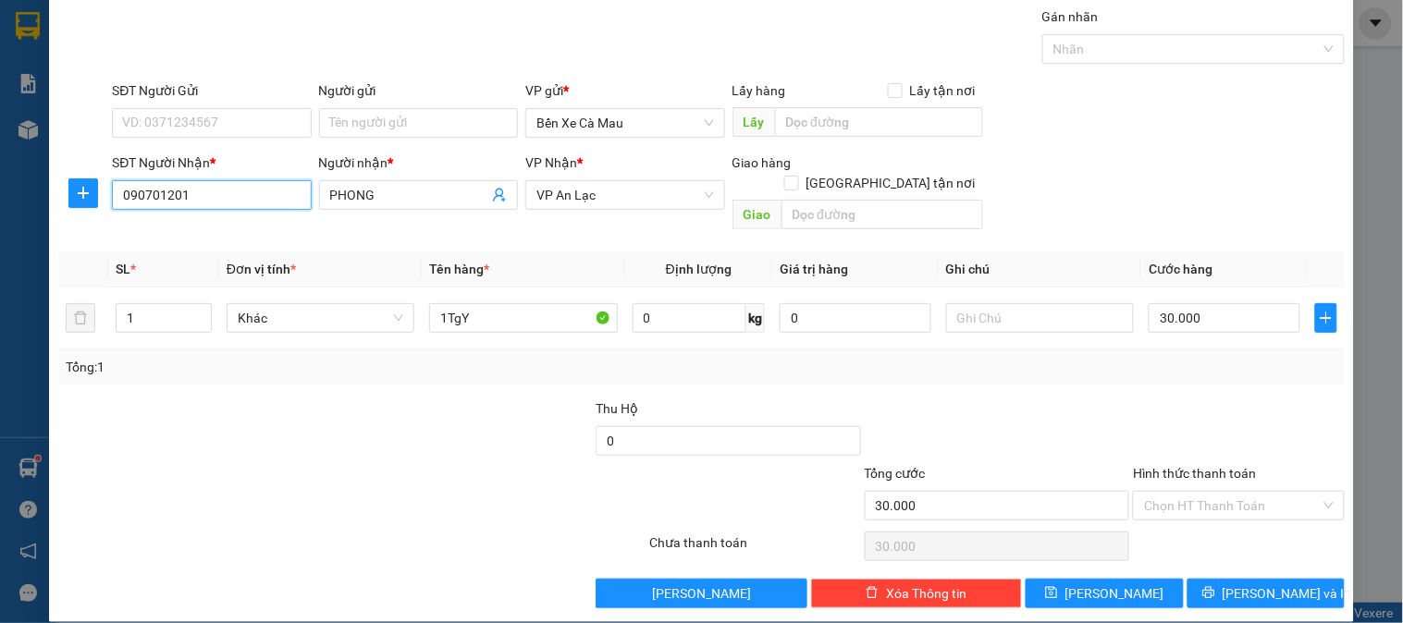
click at [255, 198] on input "090701201" at bounding box center [211, 195] width 199 height 30
click at [256, 232] on div "0907012018 - PHONG" at bounding box center [209, 232] width 175 height 20
type input "0907012018"
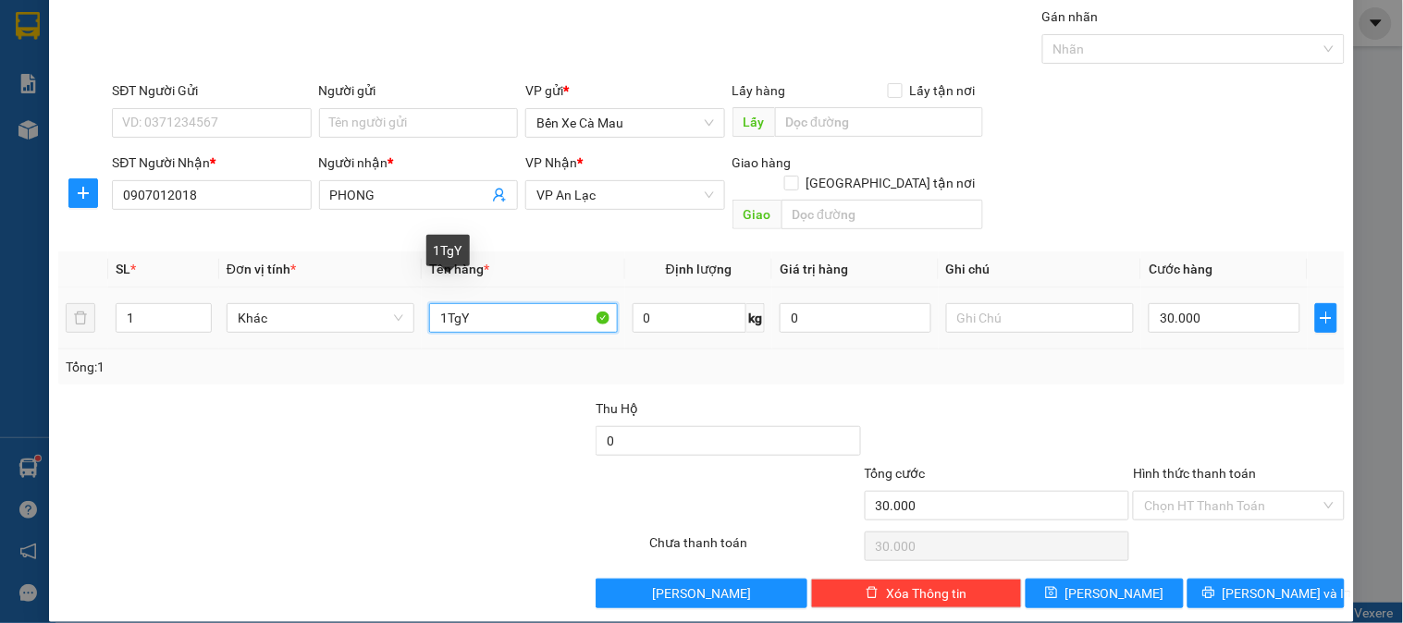
click at [514, 312] on input "1TgY" at bounding box center [523, 318] width 188 height 30
type input "1"
type input "B"
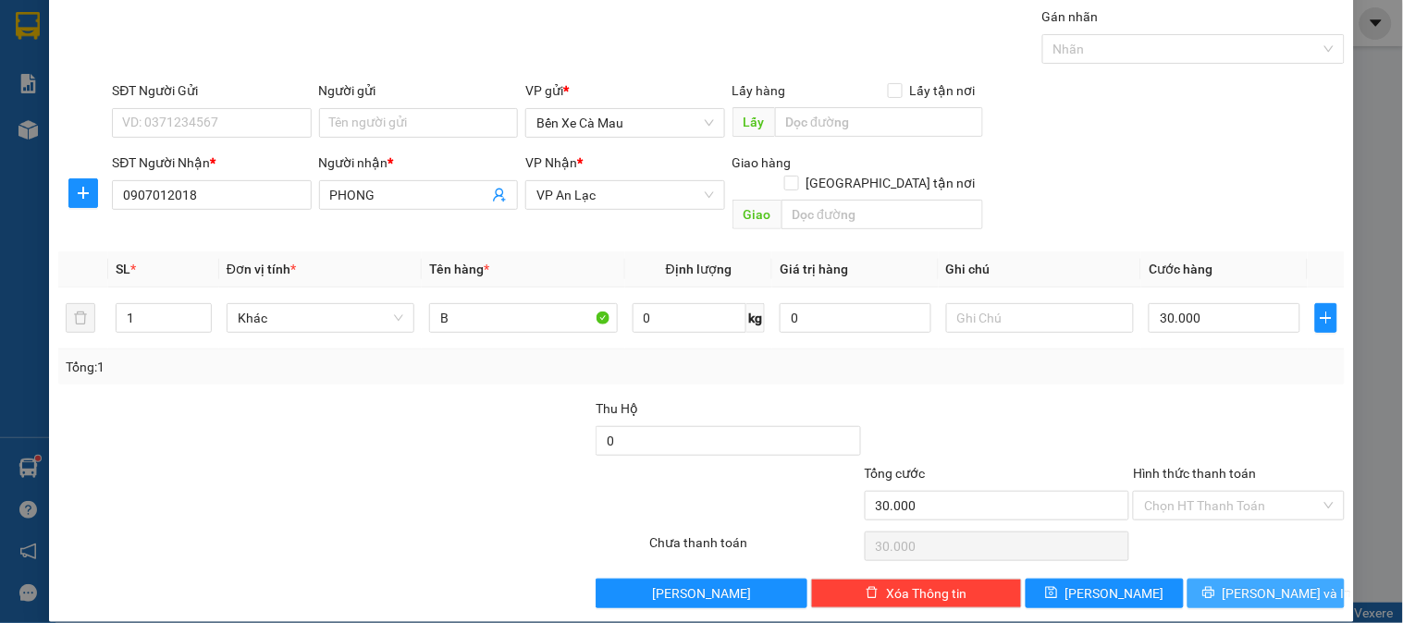
click at [1295, 579] on button "[PERSON_NAME] và In" at bounding box center [1266, 594] width 157 height 30
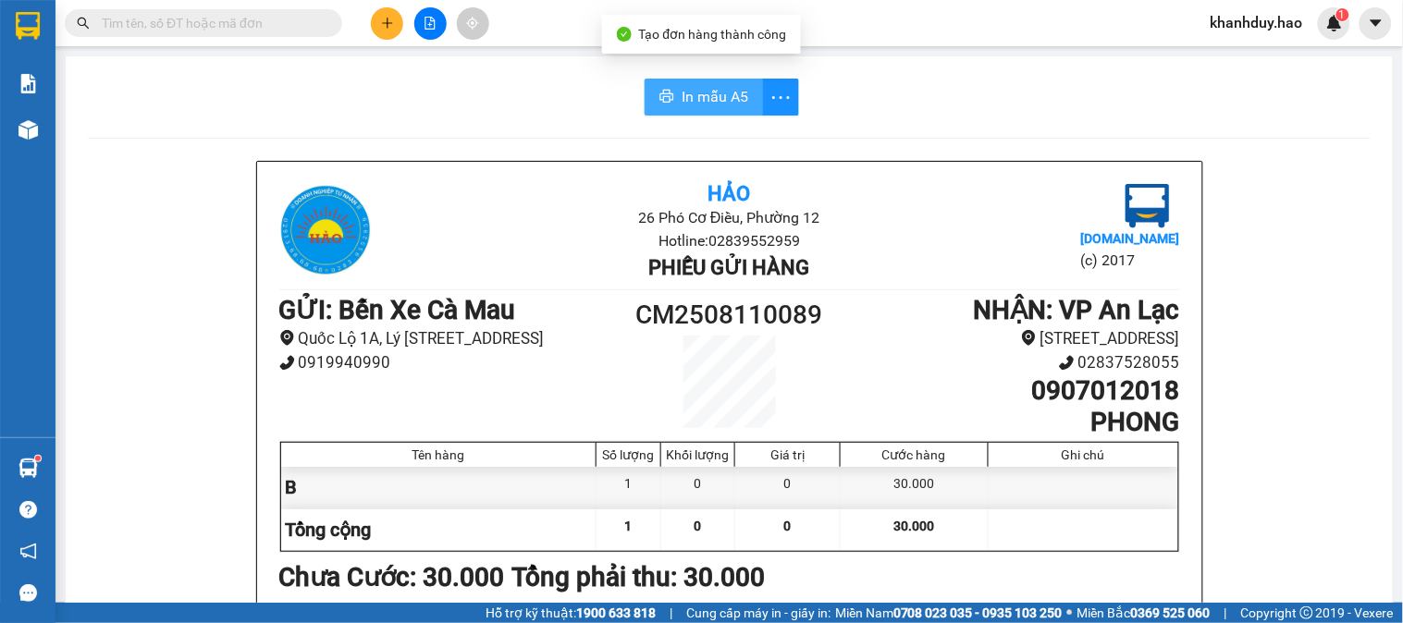
click at [645, 89] on button "In mẫu A5" at bounding box center [704, 97] width 118 height 37
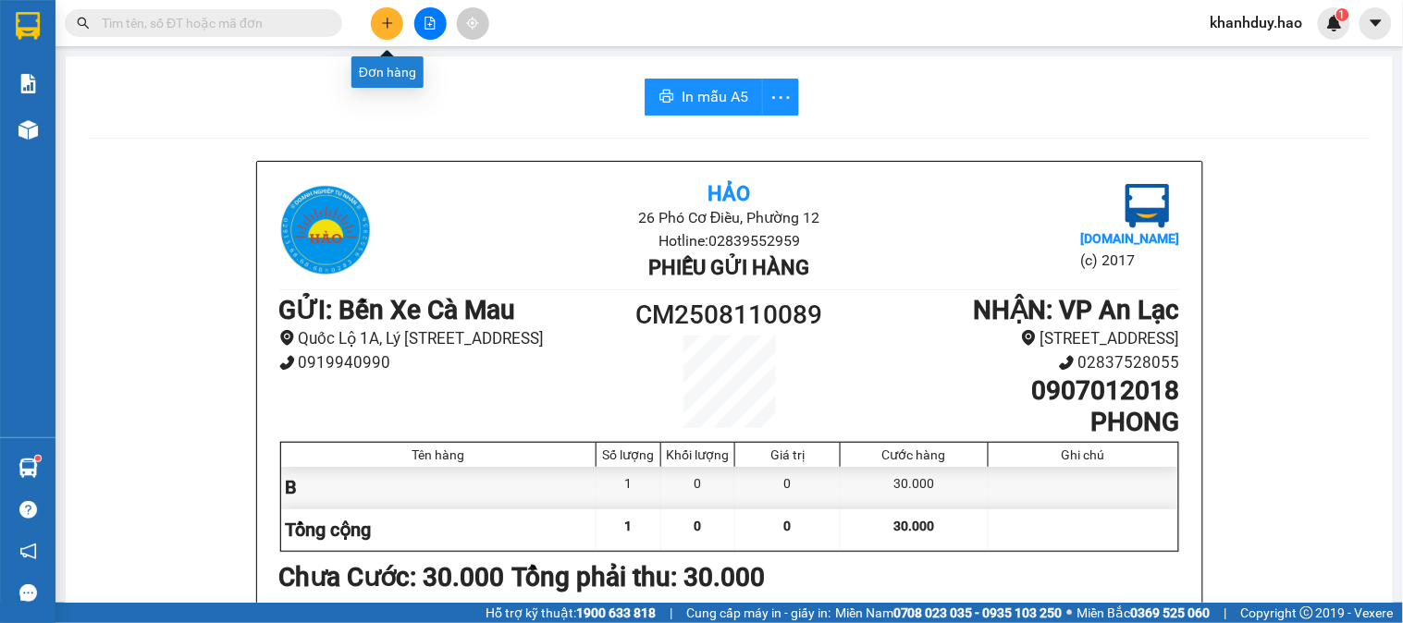
click at [376, 24] on button at bounding box center [387, 23] width 32 height 32
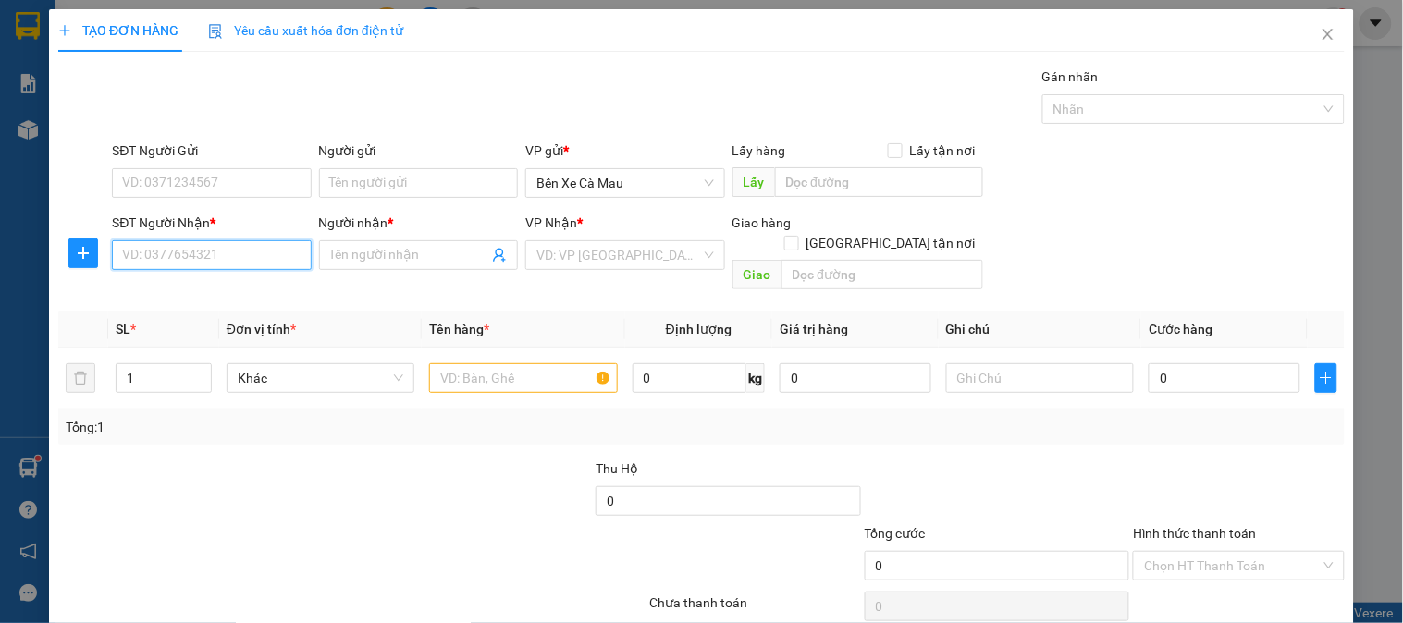
click at [131, 265] on input "SĐT Người Nhận *" at bounding box center [211, 255] width 199 height 30
click at [154, 294] on div "0907650740 - HUỆ" at bounding box center [209, 292] width 175 height 20
type input "0907650740"
type input "HUỆ"
checkbox input "true"
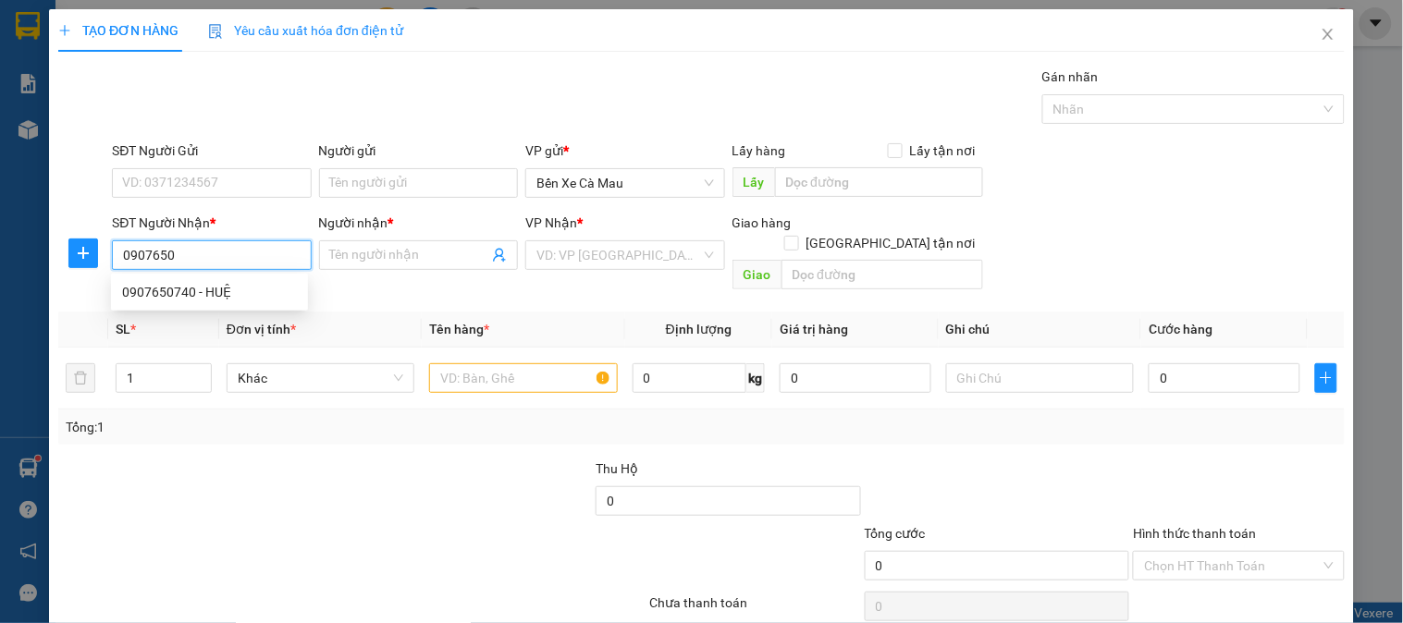
type input "P3 GÒ VẤP"
type input "40.000"
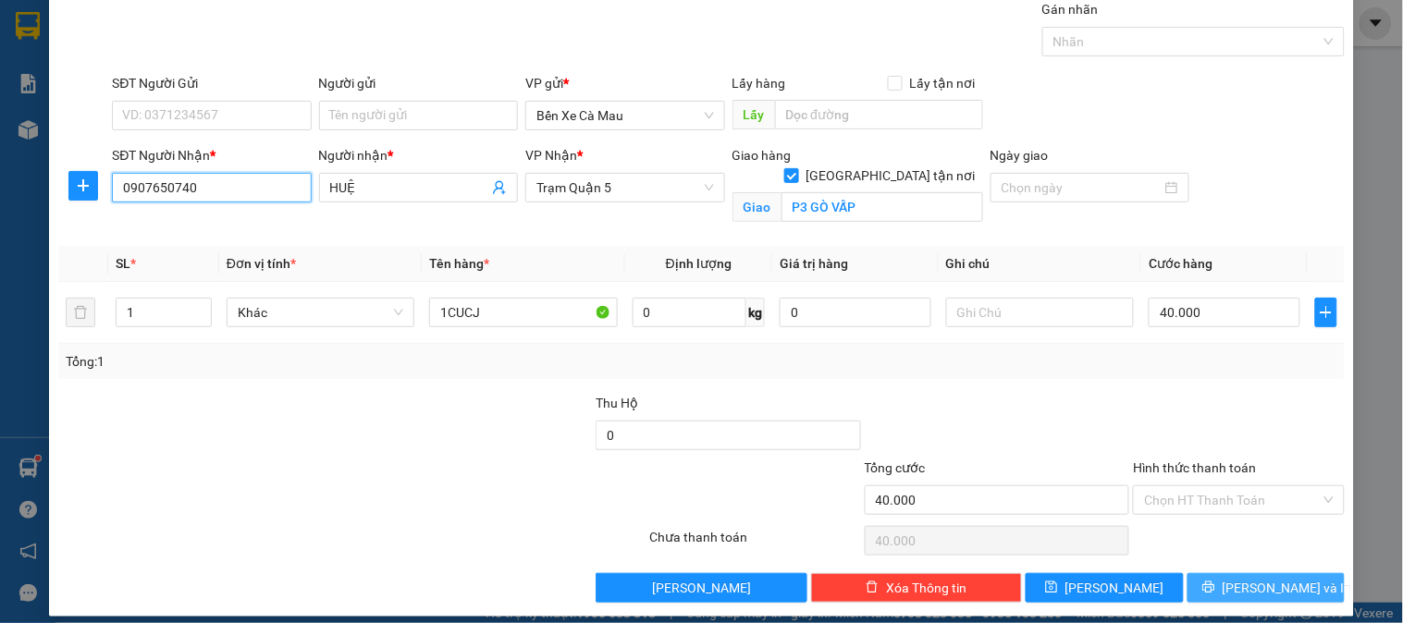
scroll to position [83, 0]
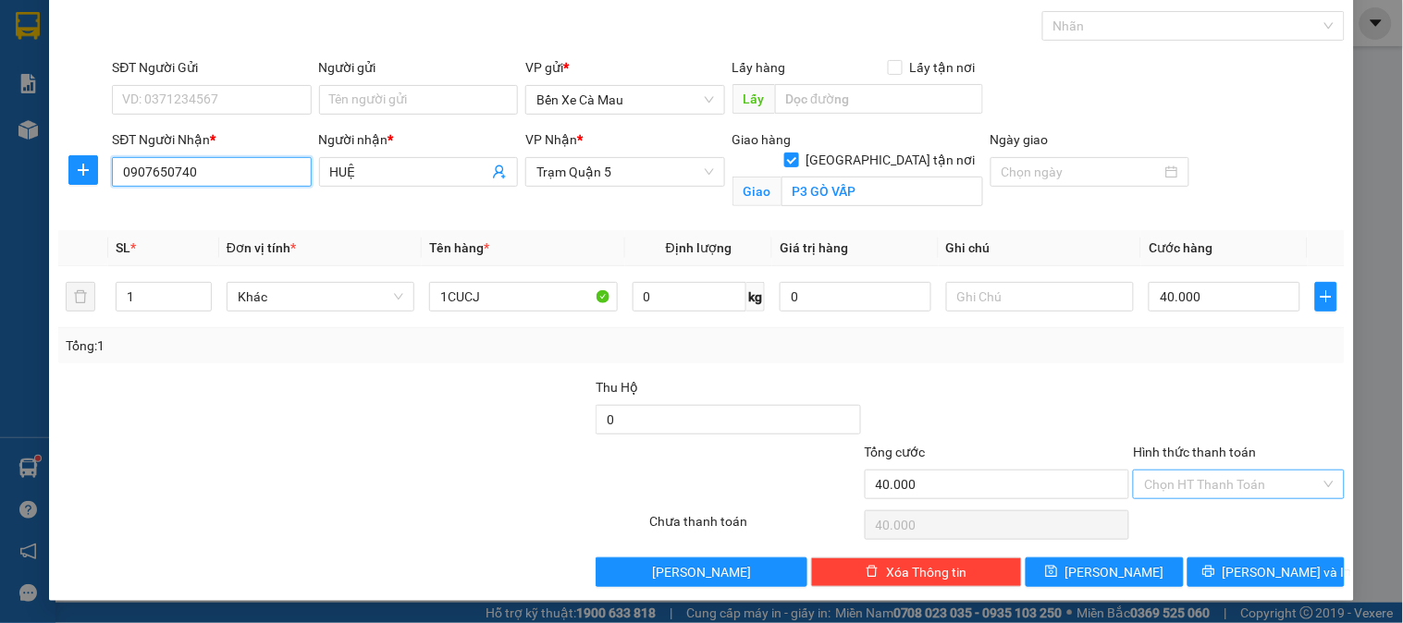
type input "0907650740"
click at [1280, 497] on input "Hình thức thanh toán" at bounding box center [1232, 485] width 176 height 28
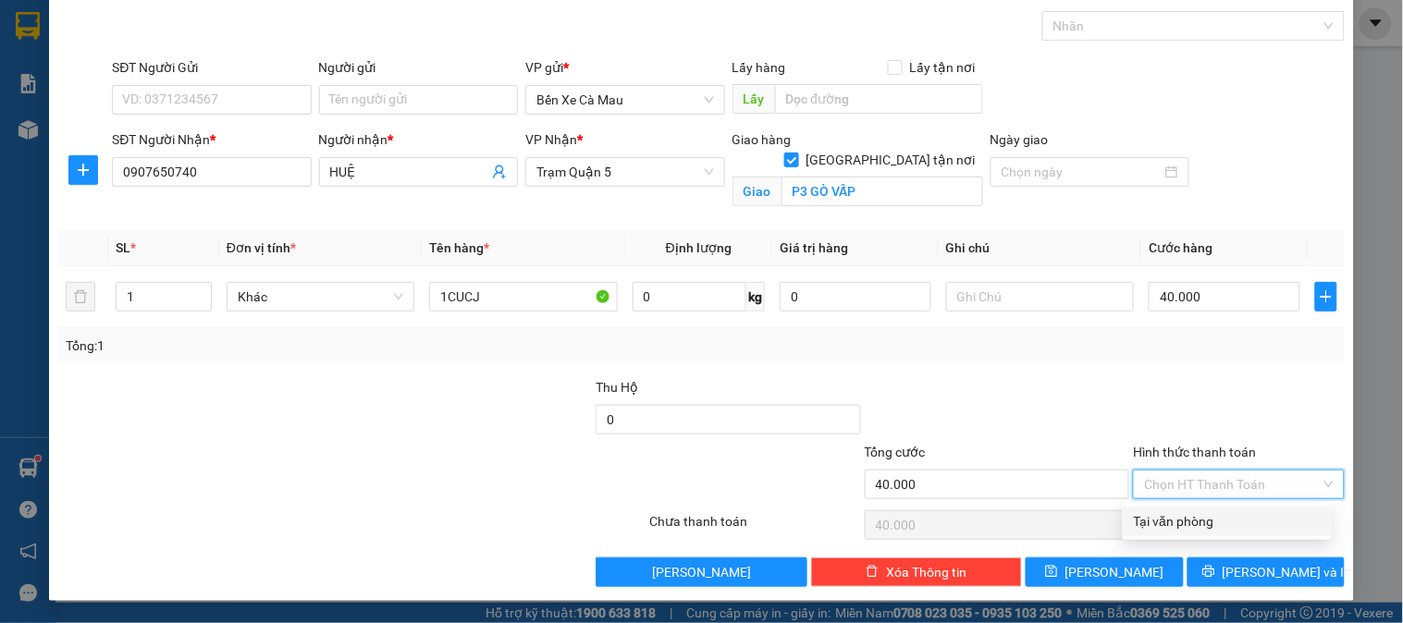
drag, startPoint x: 1249, startPoint y: 518, endPoint x: 1253, endPoint y: 540, distance: 22.7
click at [1249, 519] on div "Tại văn phòng" at bounding box center [1227, 521] width 187 height 20
type input "0"
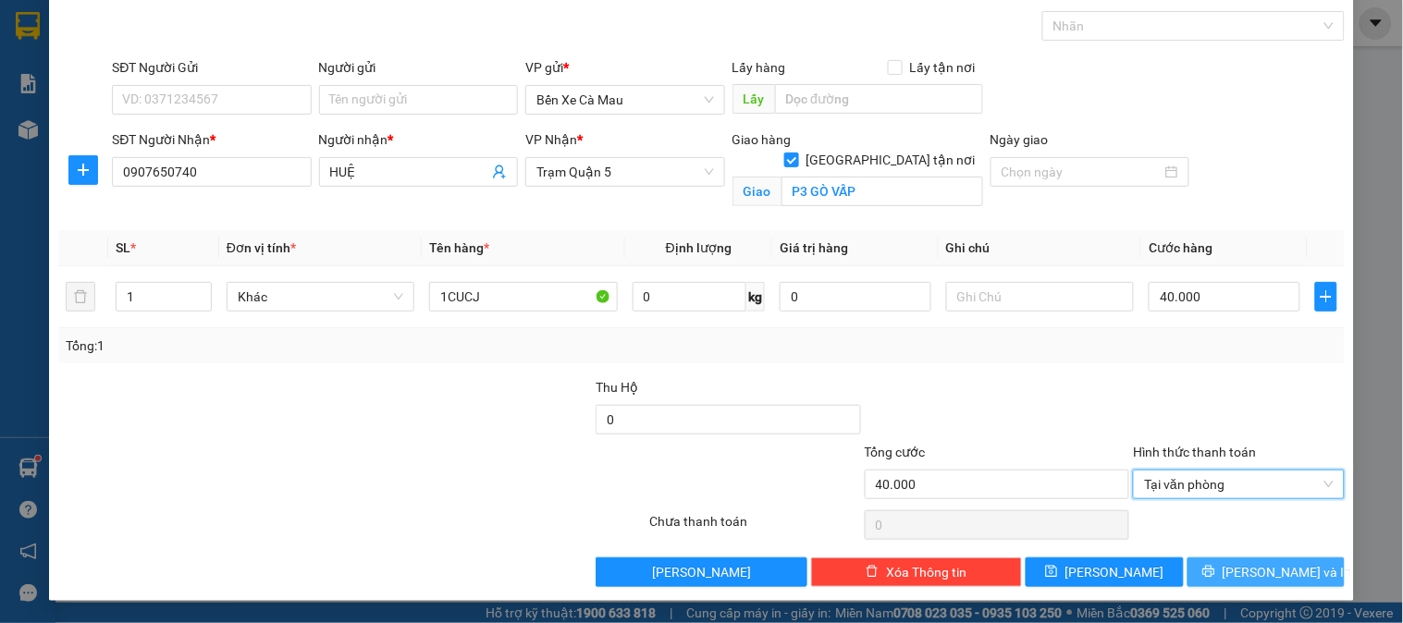
drag, startPoint x: 1264, startPoint y: 573, endPoint x: 1143, endPoint y: 506, distance: 138.7
click at [1264, 574] on span "[PERSON_NAME] và In" at bounding box center [1287, 572] width 129 height 20
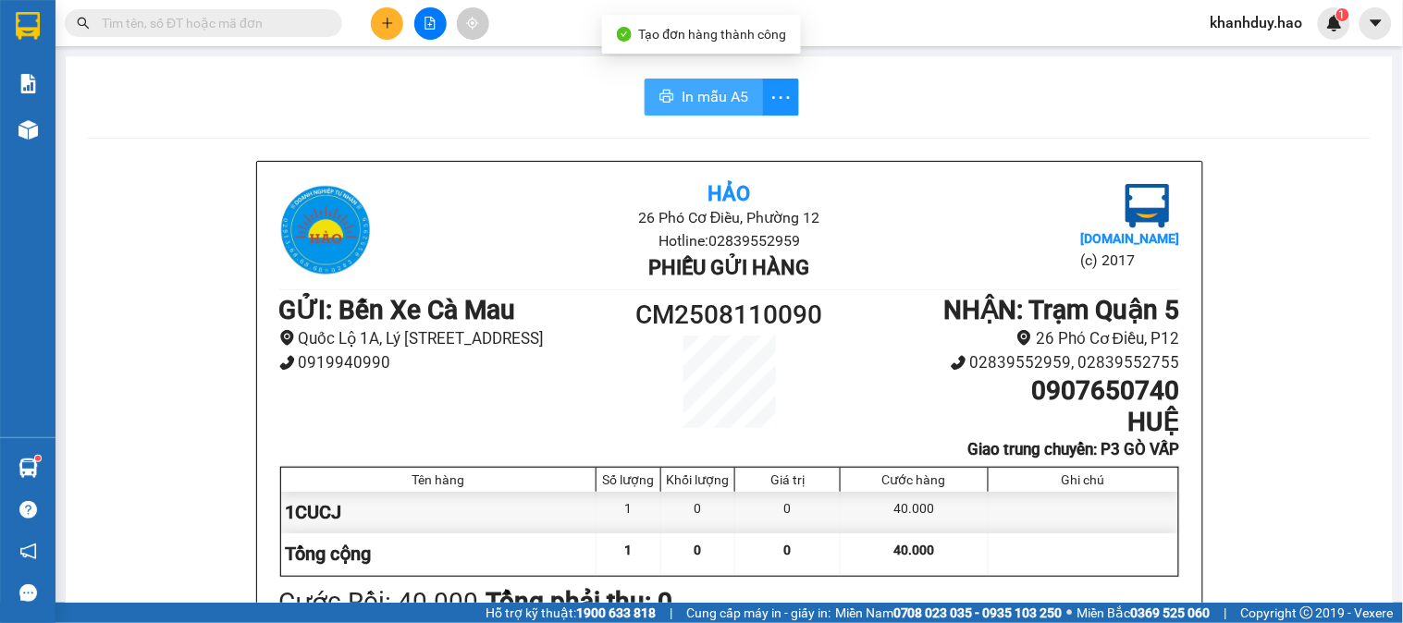
click at [703, 80] on button "In mẫu A5" at bounding box center [704, 97] width 118 height 37
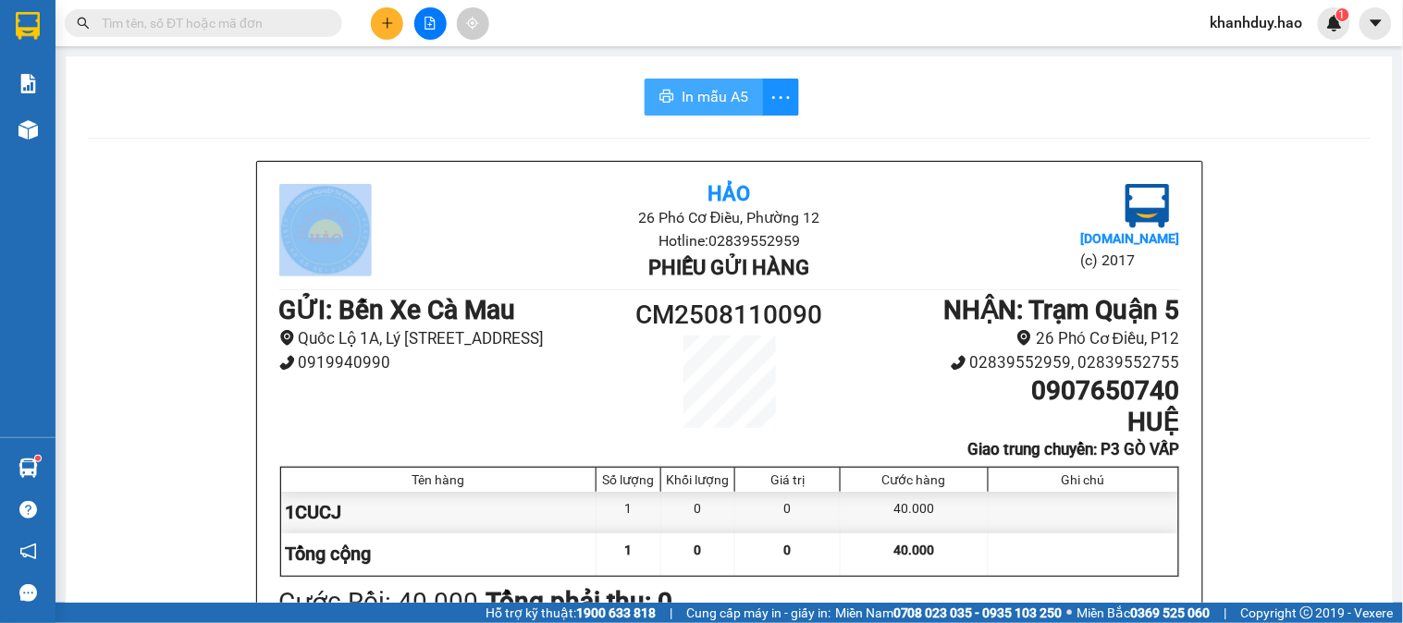
drag, startPoint x: 717, startPoint y: 71, endPoint x: 713, endPoint y: 84, distance: 13.5
click at [713, 84] on button "In mẫu A5" at bounding box center [704, 97] width 118 height 37
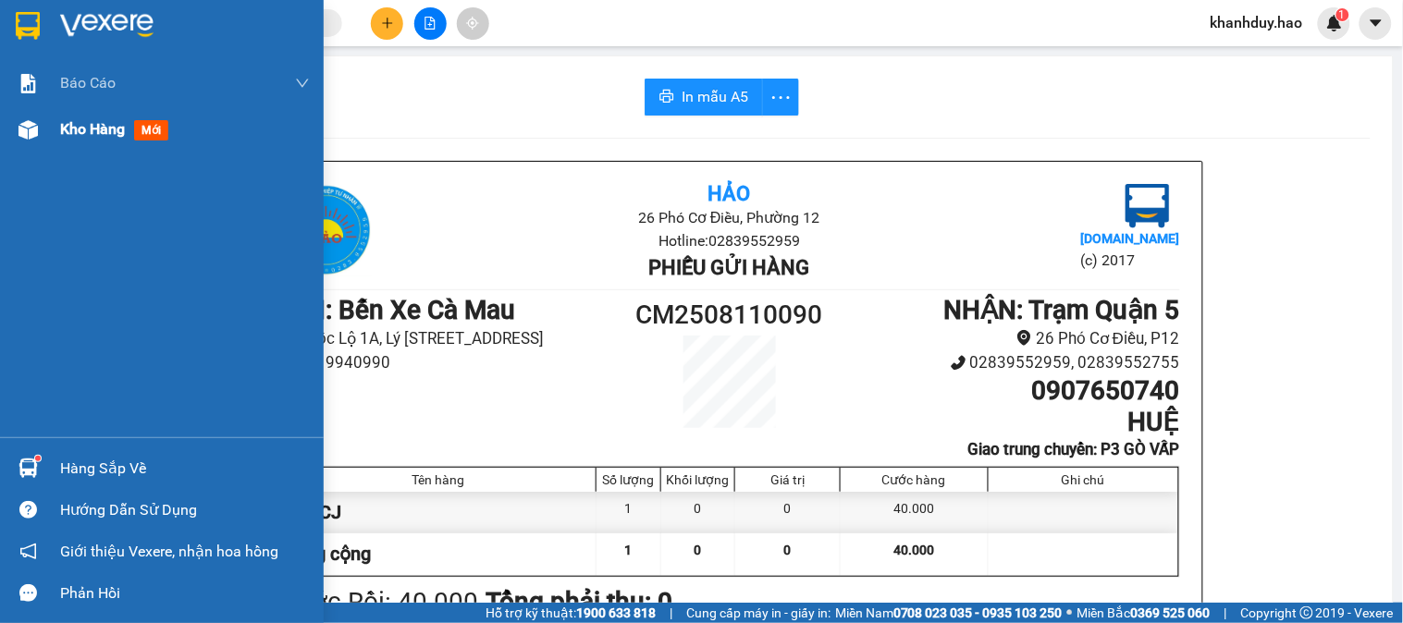
click at [24, 141] on div at bounding box center [28, 130] width 32 height 32
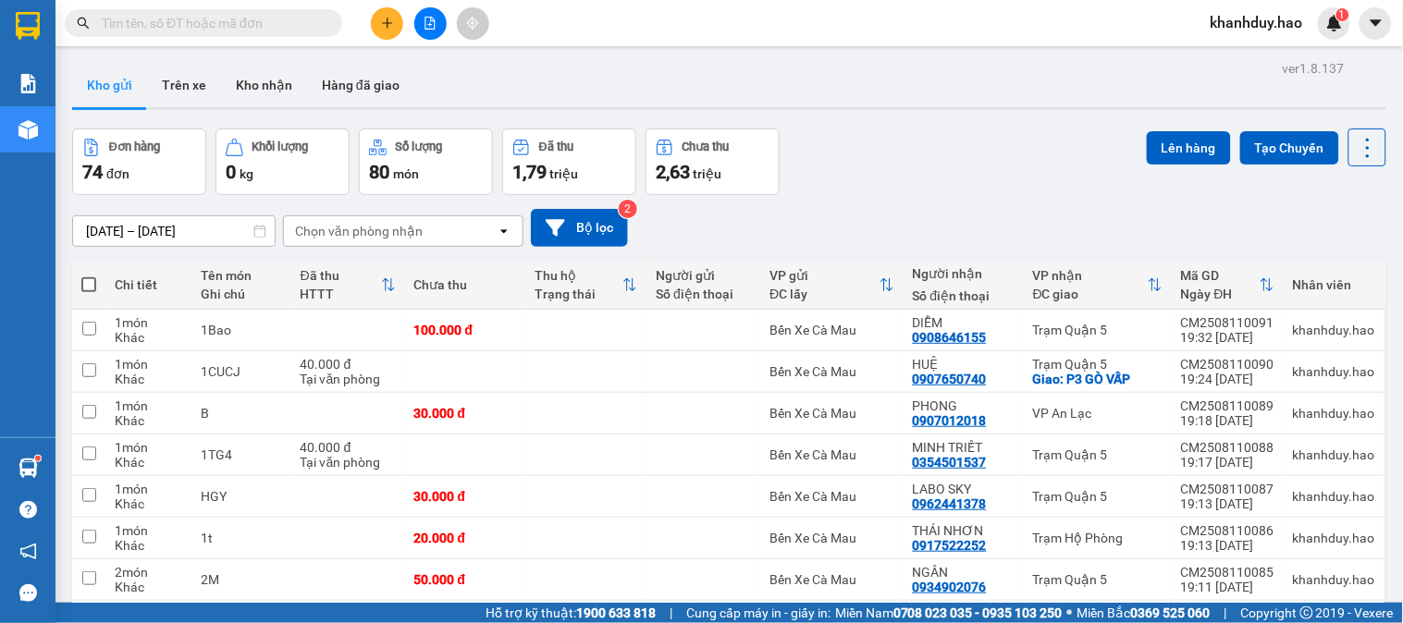
drag, startPoint x: 24, startPoint y: 141, endPoint x: 1267, endPoint y: 333, distance: 1257.9
click at [1267, 333] on tr "1 món Khác 1Bao 100.000 đ Bến Xe Cà Mau DIỄM 0908646155 Trạm Quận 5 CM250811009…" at bounding box center [729, 331] width 1314 height 42
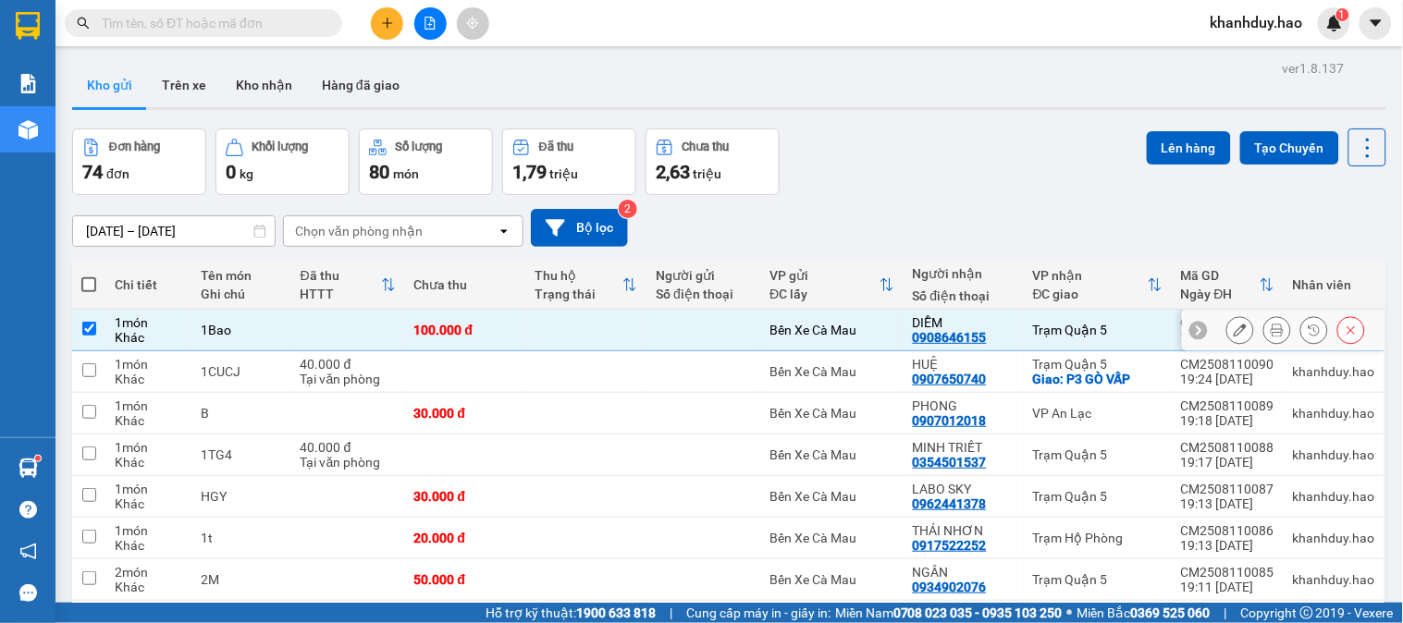
checkbox input "true"
click at [1271, 331] on icon at bounding box center [1277, 330] width 13 height 13
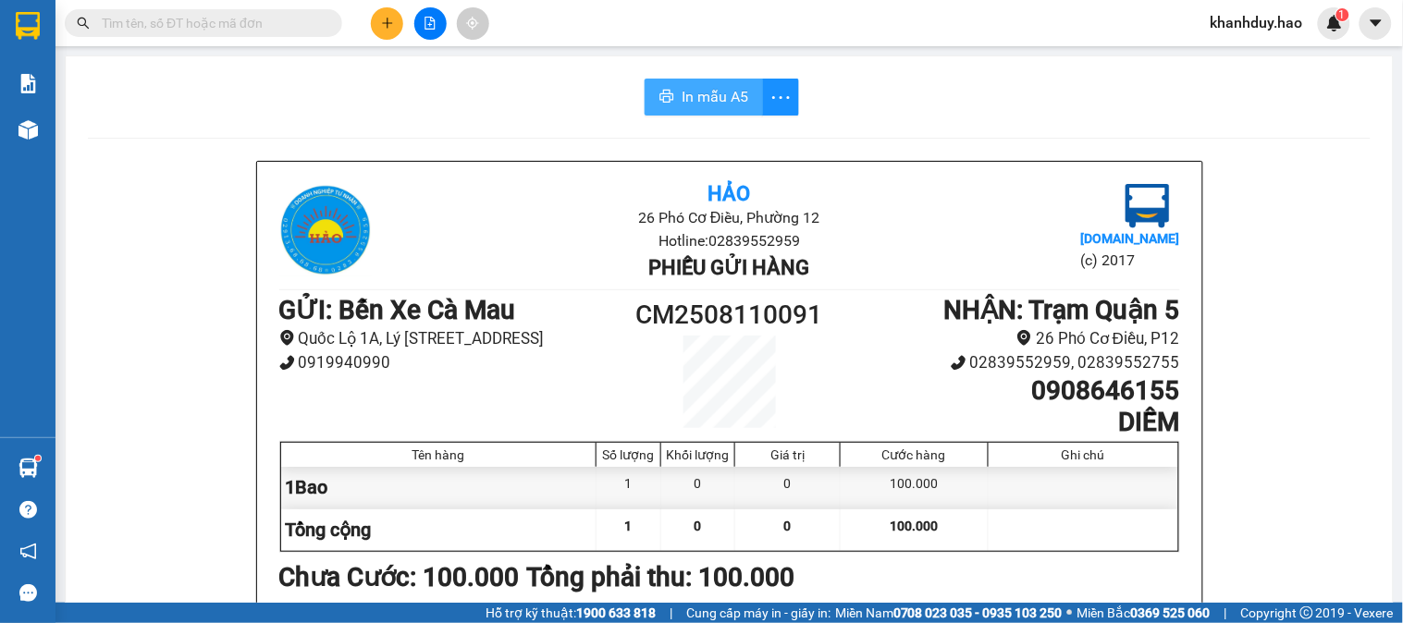
click at [687, 100] on span "In mẫu A5" at bounding box center [715, 96] width 67 height 23
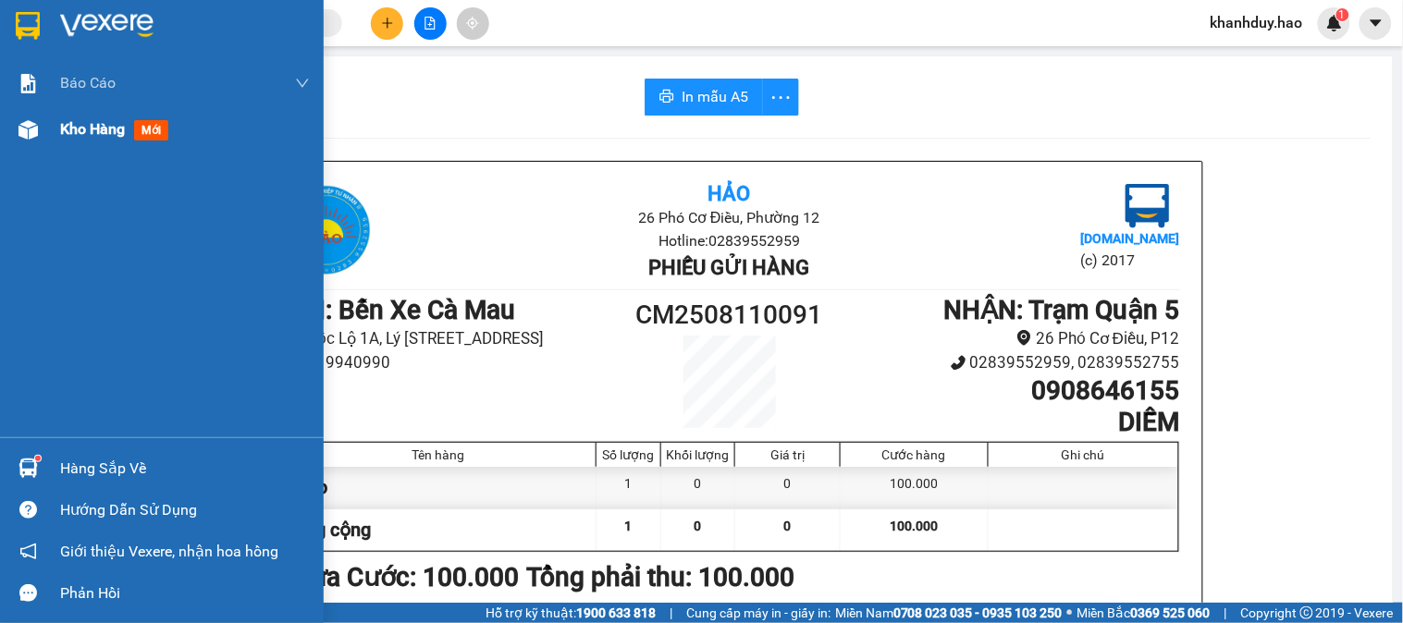
click at [31, 135] on img at bounding box center [27, 129] width 19 height 19
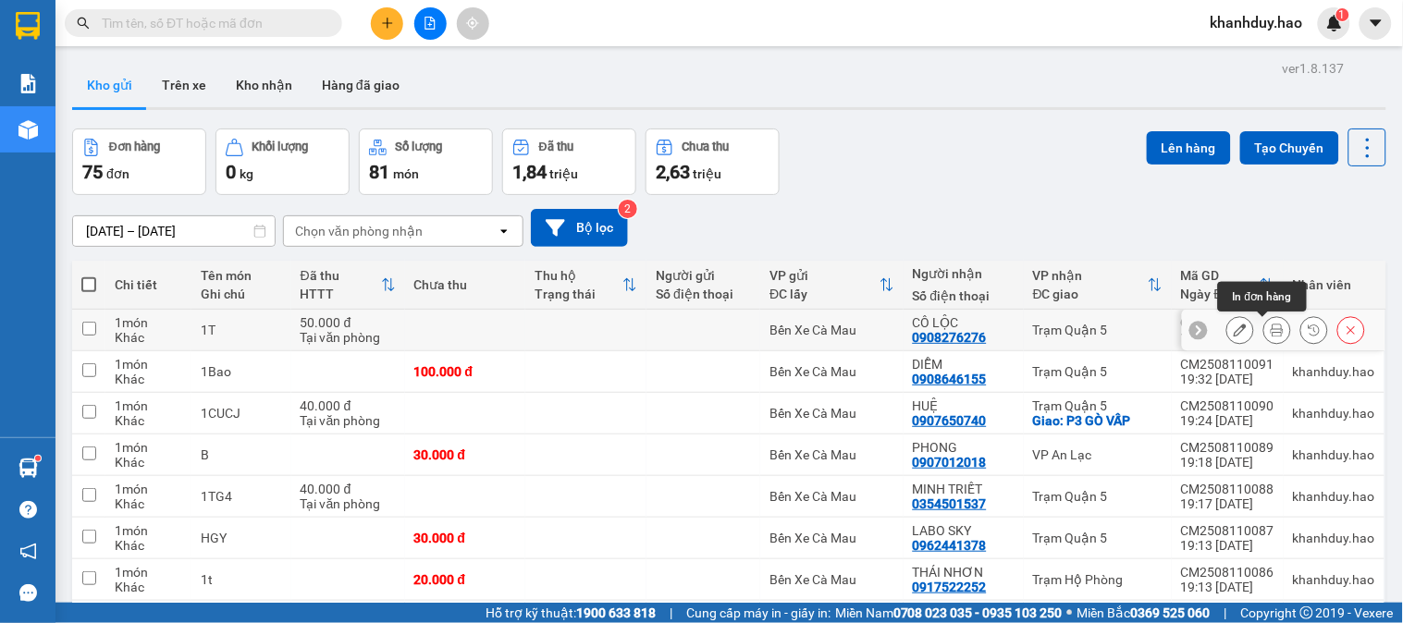
click at [1264, 339] on button at bounding box center [1277, 330] width 26 height 32
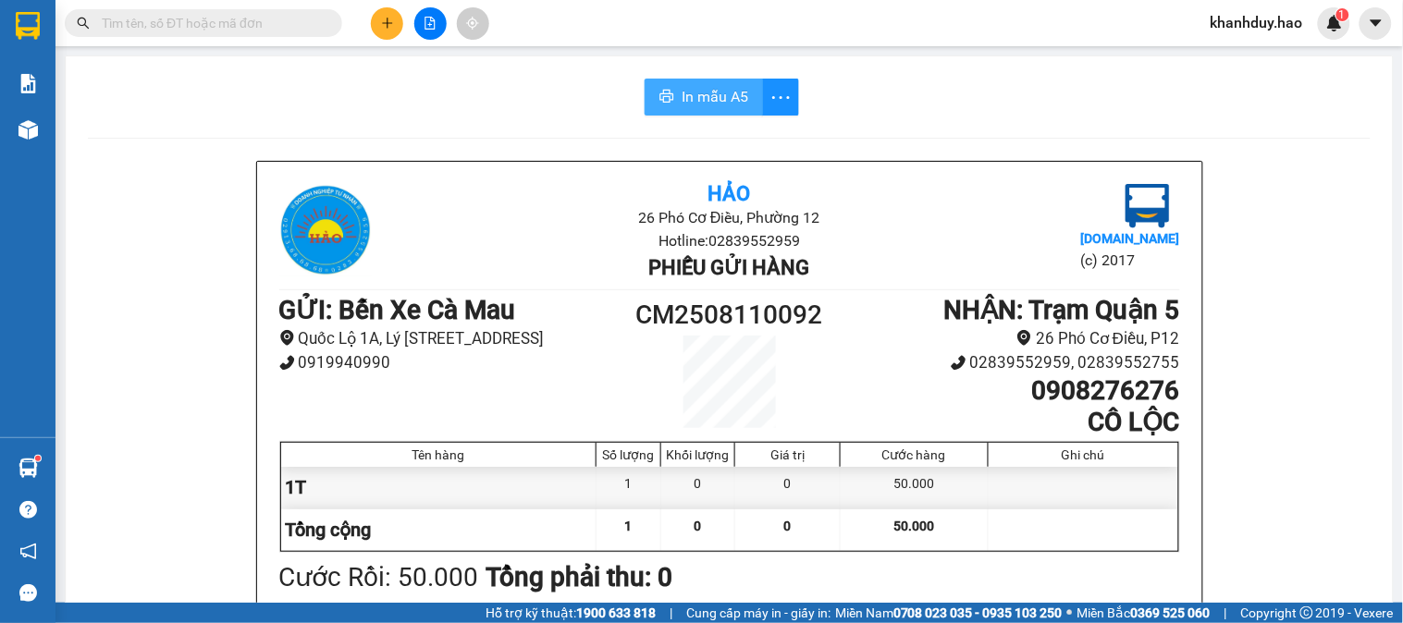
click at [690, 85] on span "In mẫu A5" at bounding box center [715, 96] width 67 height 23
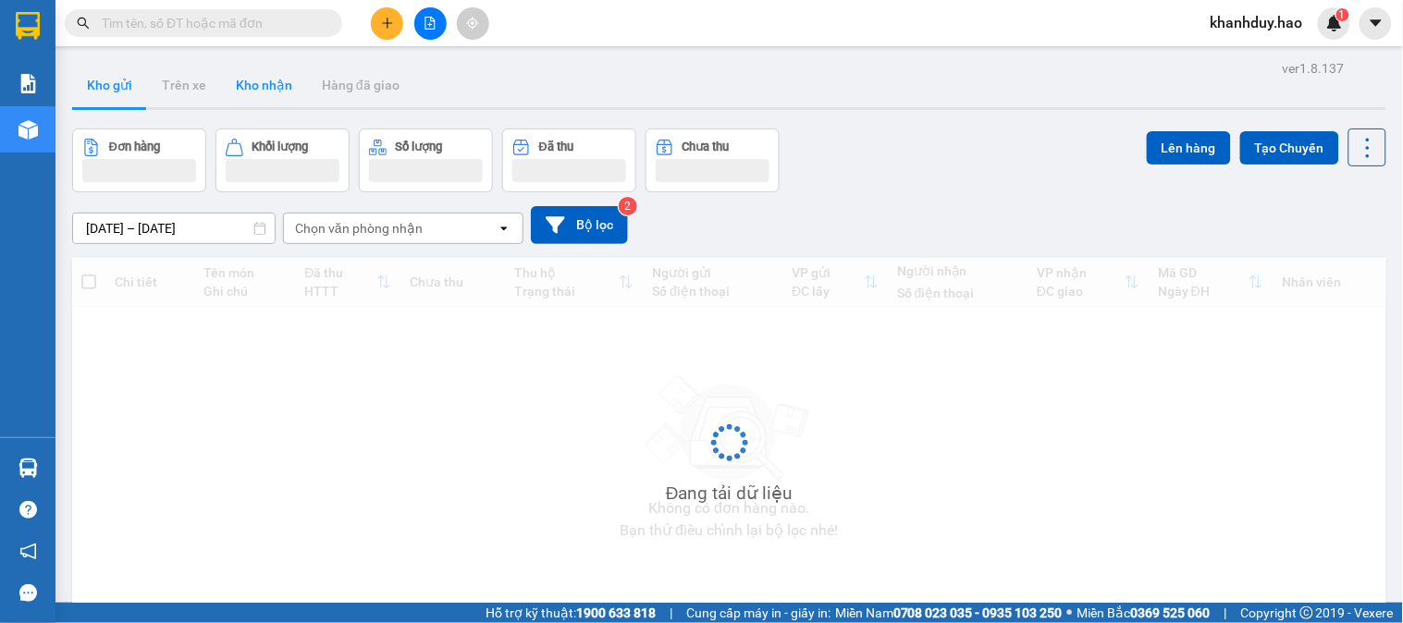
drag, startPoint x: 255, startPoint y: 20, endPoint x: 233, endPoint y: 105, distance: 87.0
click at [255, 20] on input "text" at bounding box center [211, 23] width 218 height 20
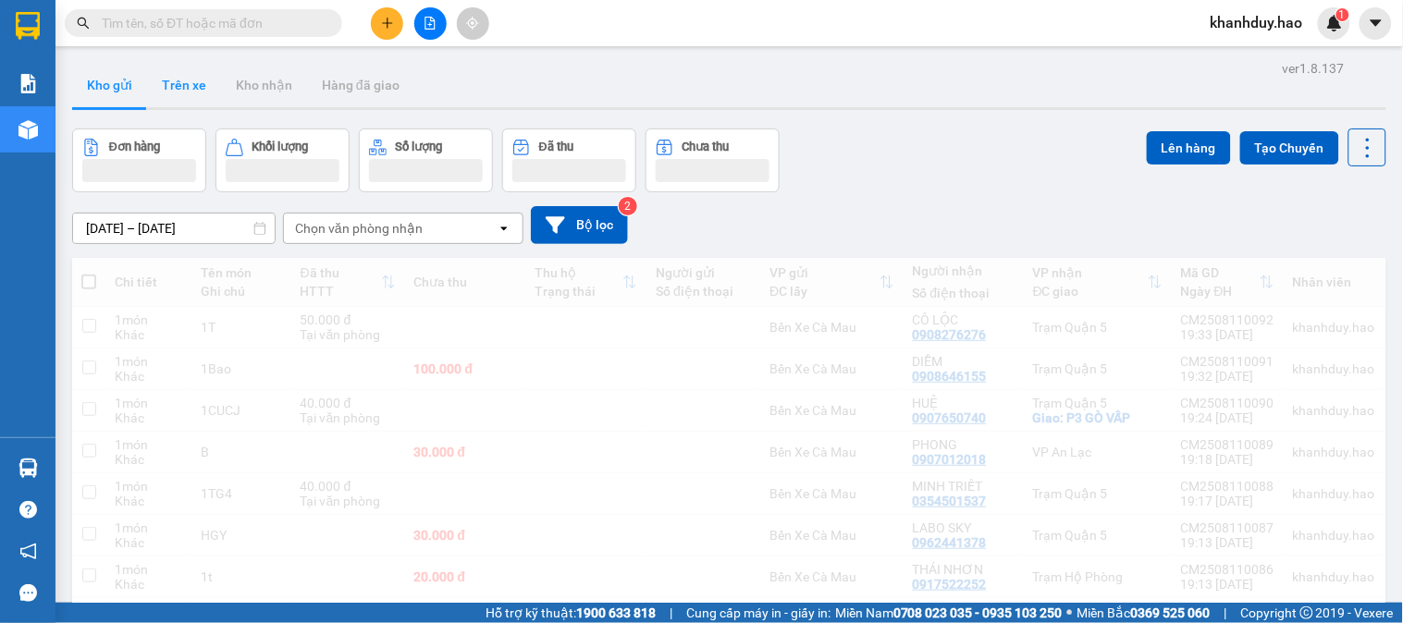
click at [187, 105] on button "Trên xe" at bounding box center [184, 85] width 74 height 44
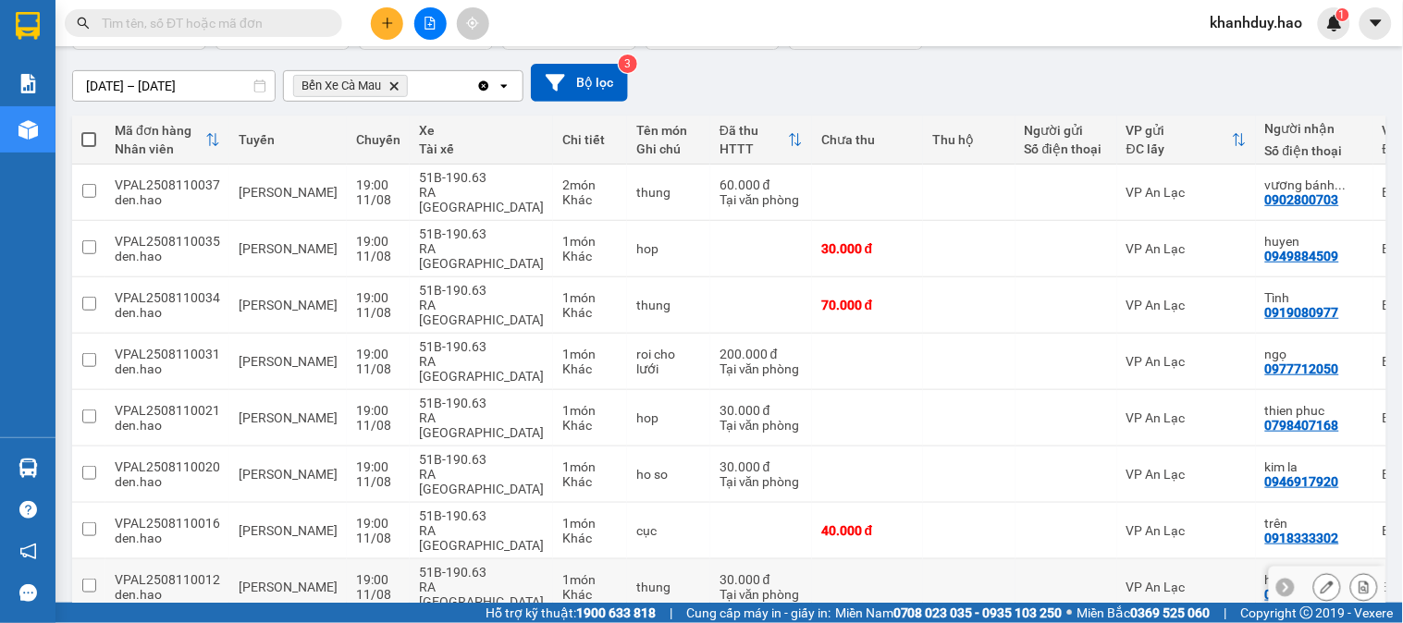
scroll to position [222, 0]
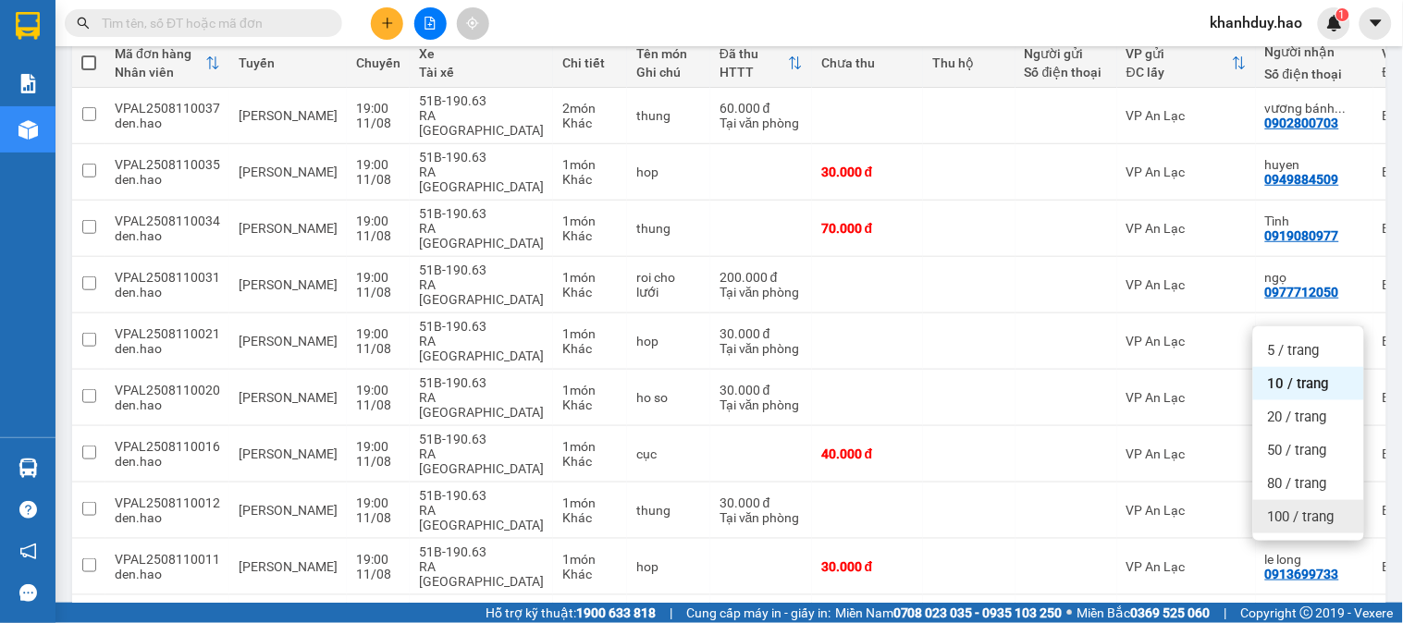
click at [1314, 530] on div "100 / trang" at bounding box center [1308, 516] width 111 height 33
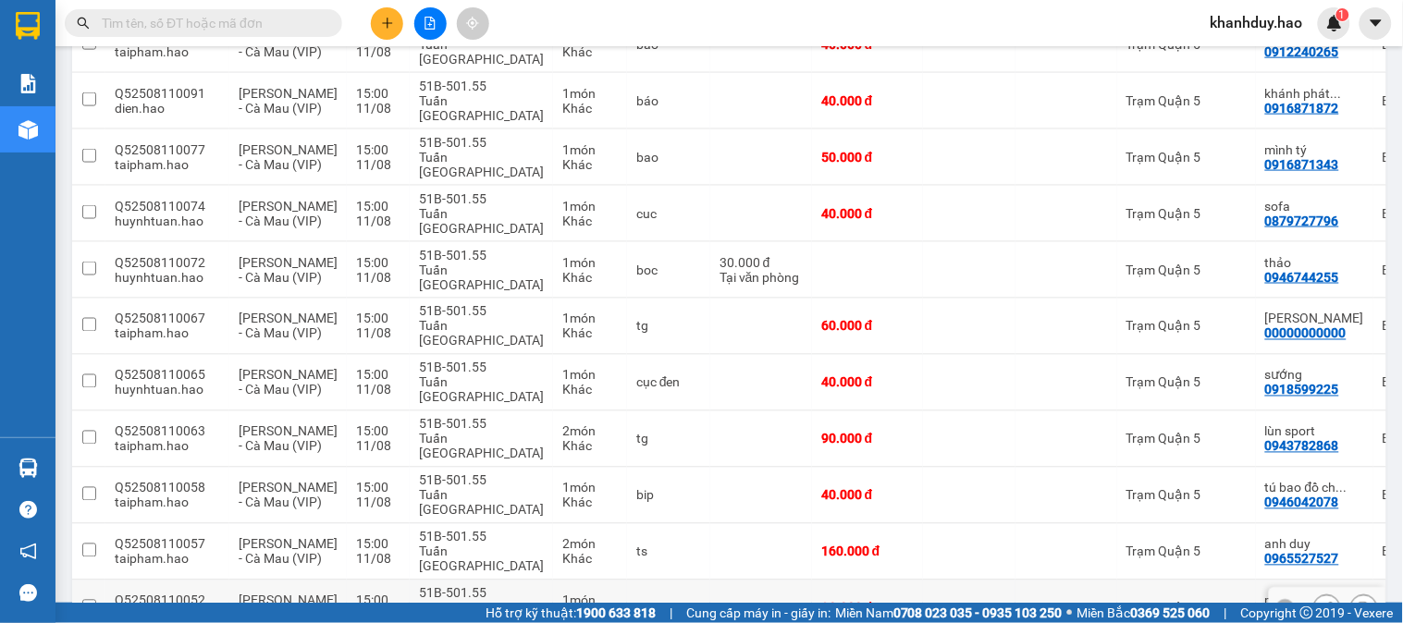
scroll to position [2510, 0]
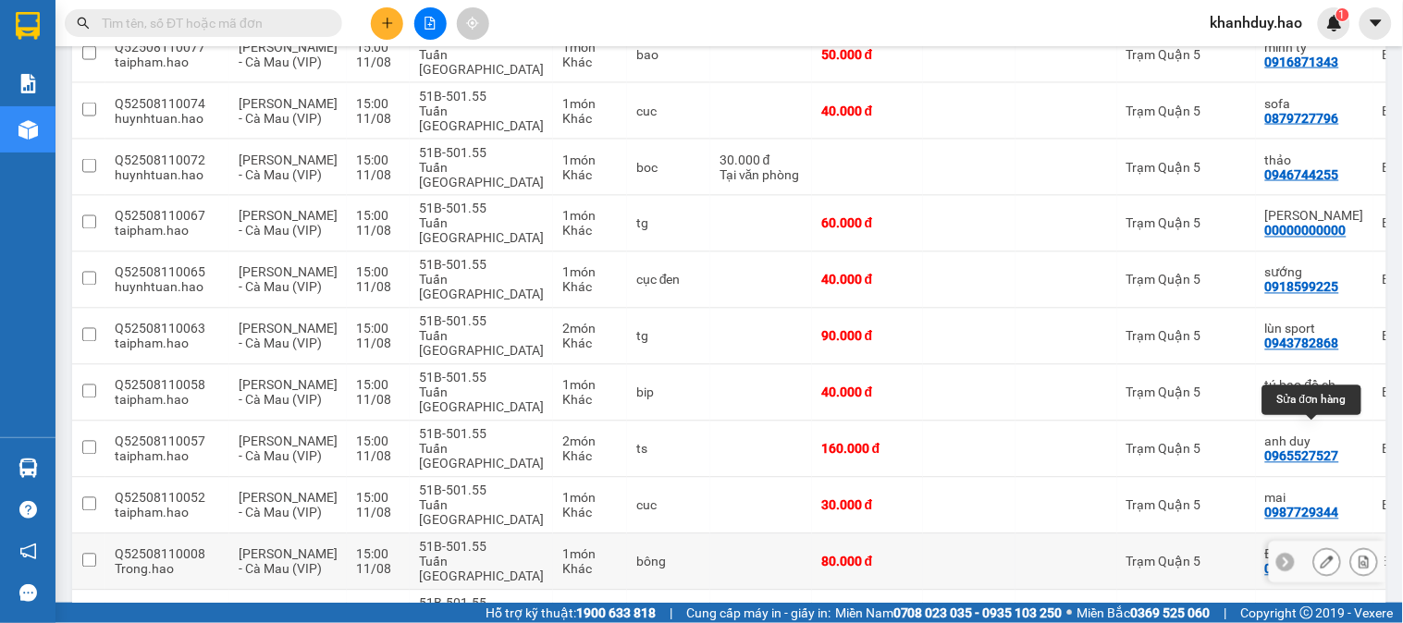
click at [1321, 556] on icon at bounding box center [1327, 562] width 13 height 13
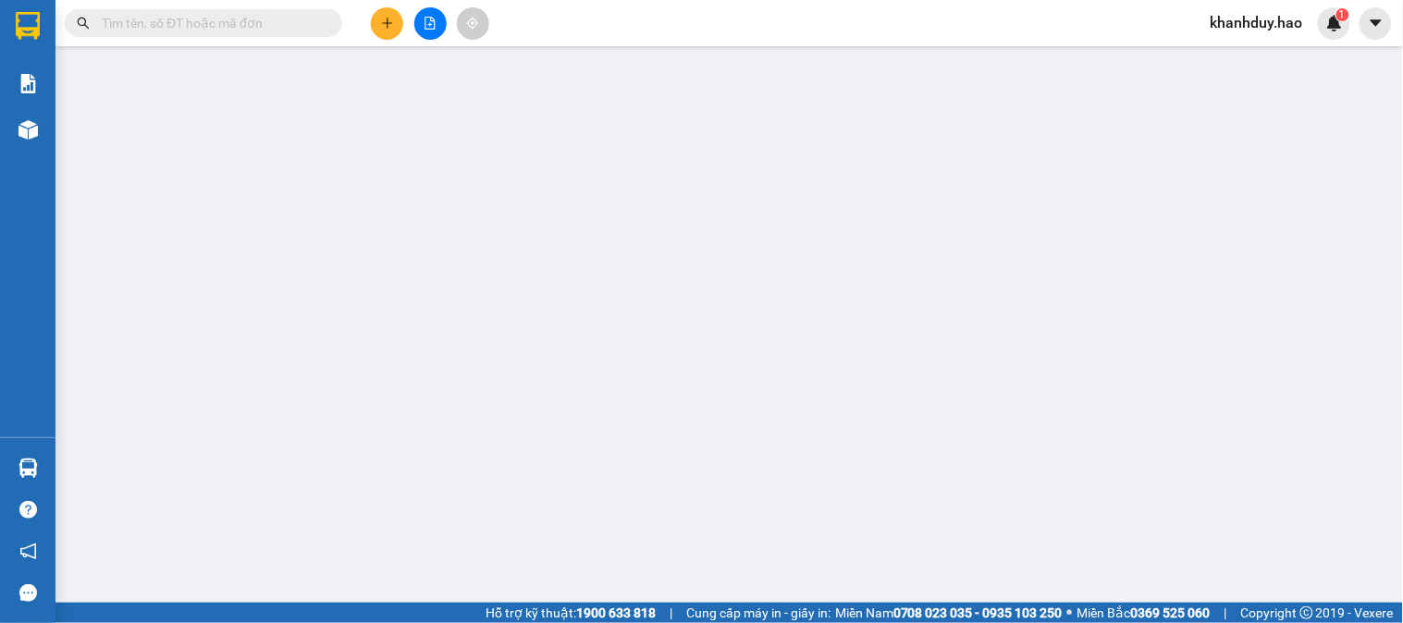
type input "0947047147"
type input "ĐÔNG"
type input "80.000"
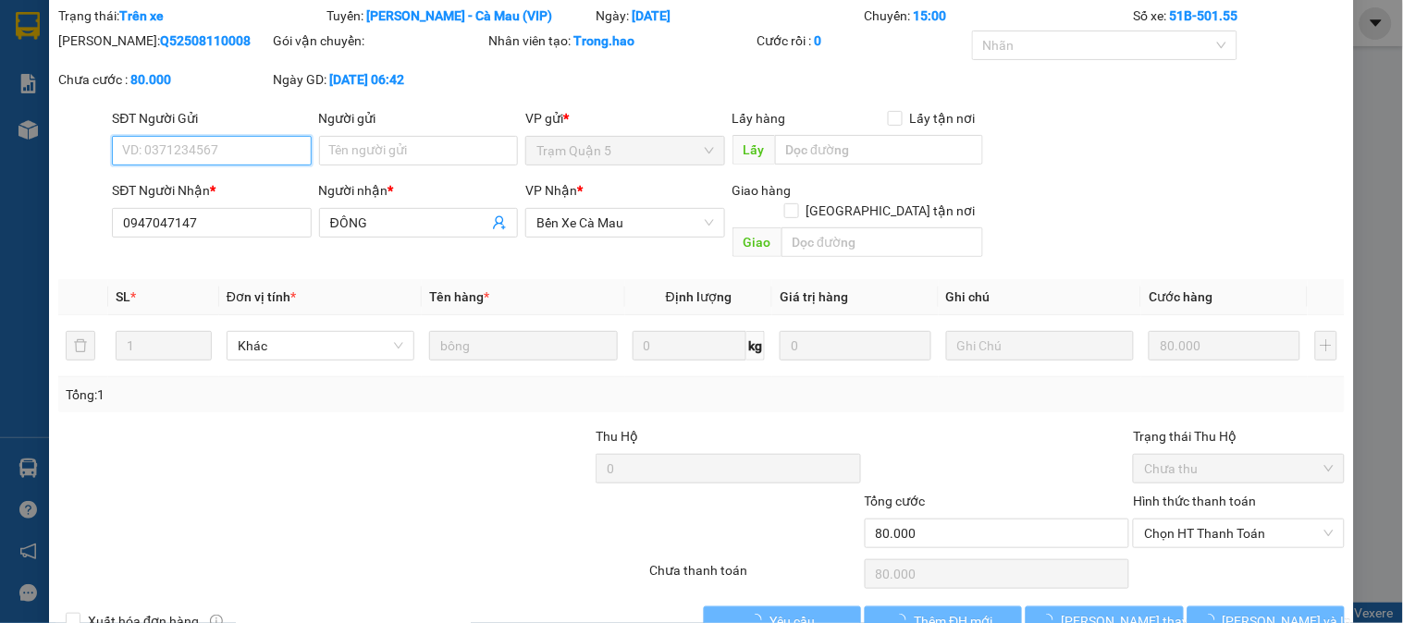
scroll to position [89, 0]
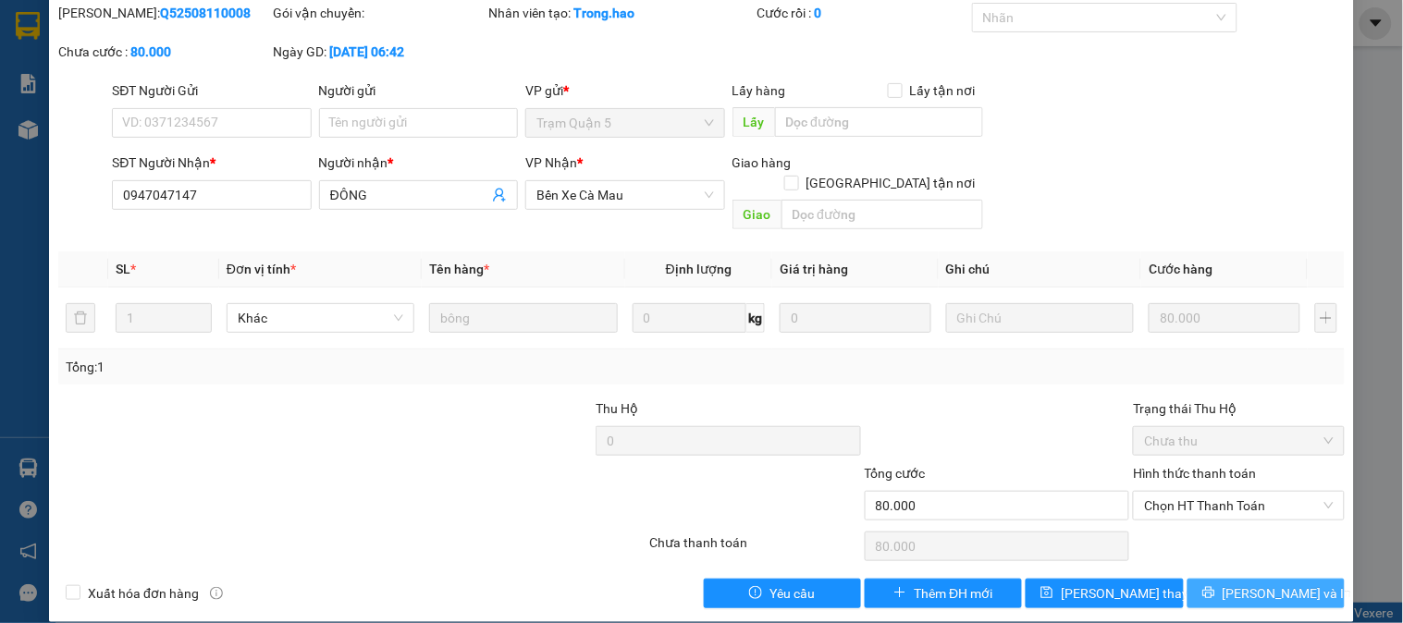
click at [1233, 579] on button "[PERSON_NAME] và In" at bounding box center [1266, 594] width 157 height 30
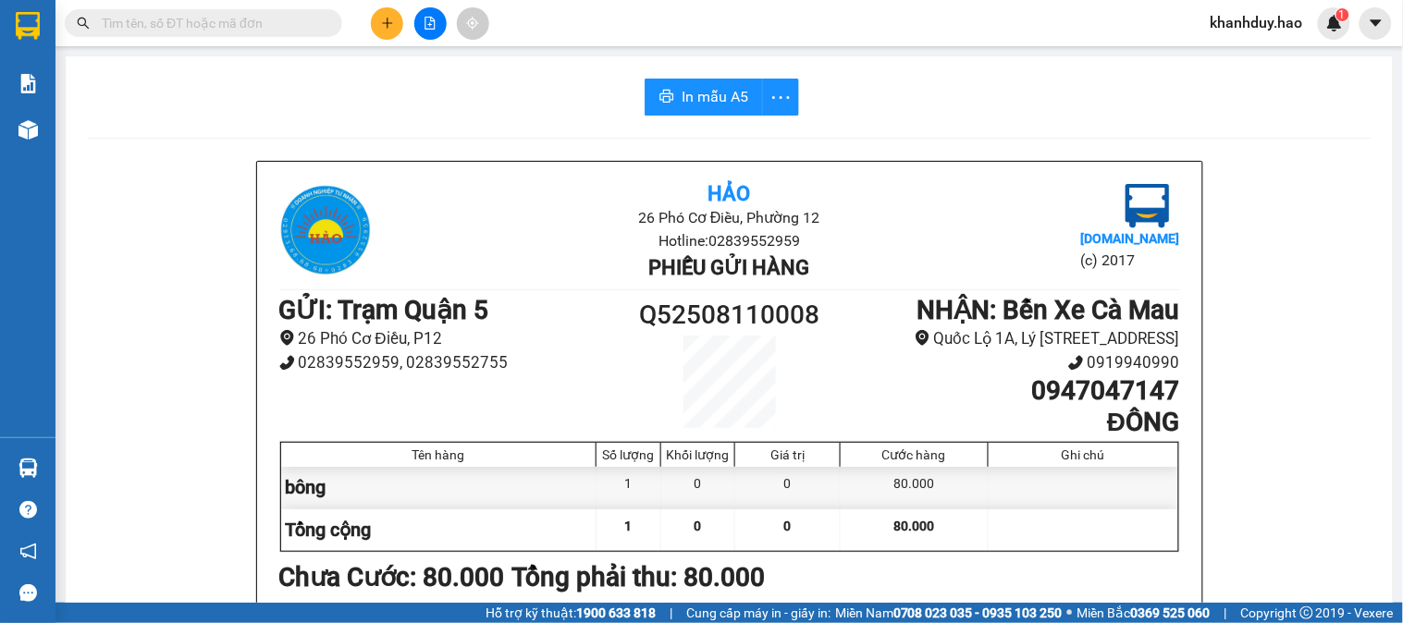
scroll to position [318, 0]
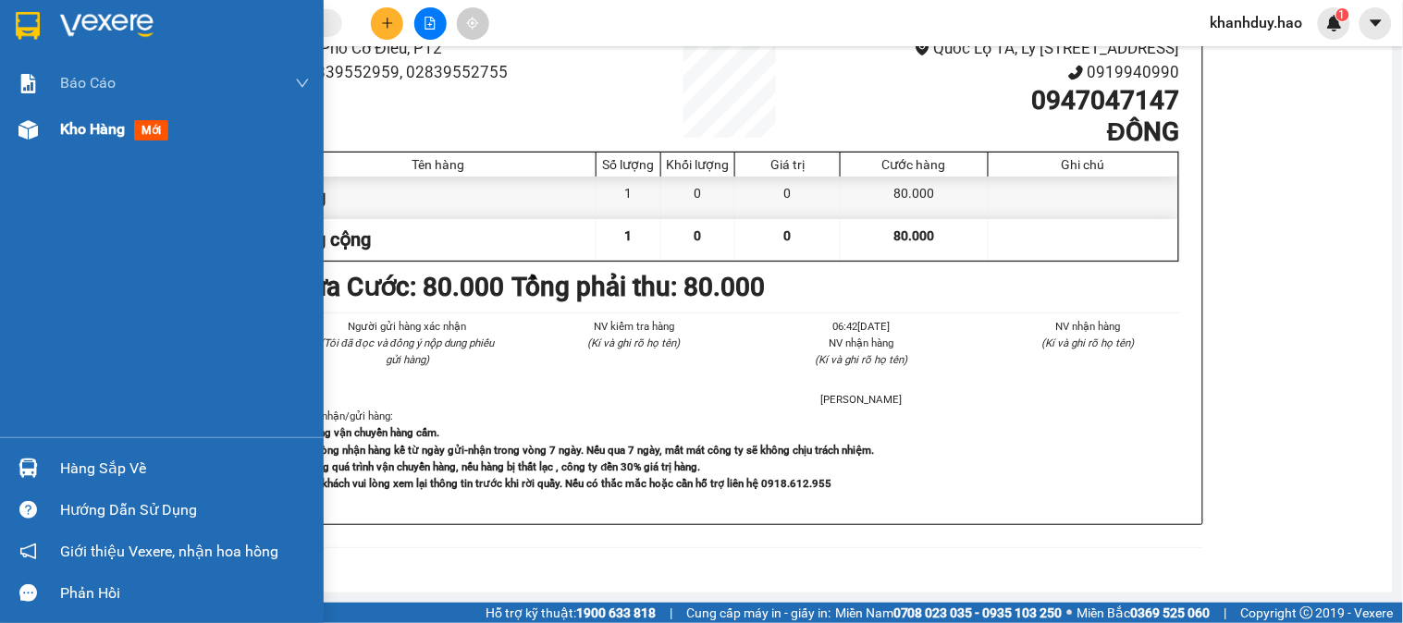
click at [12, 142] on div at bounding box center [28, 130] width 32 height 32
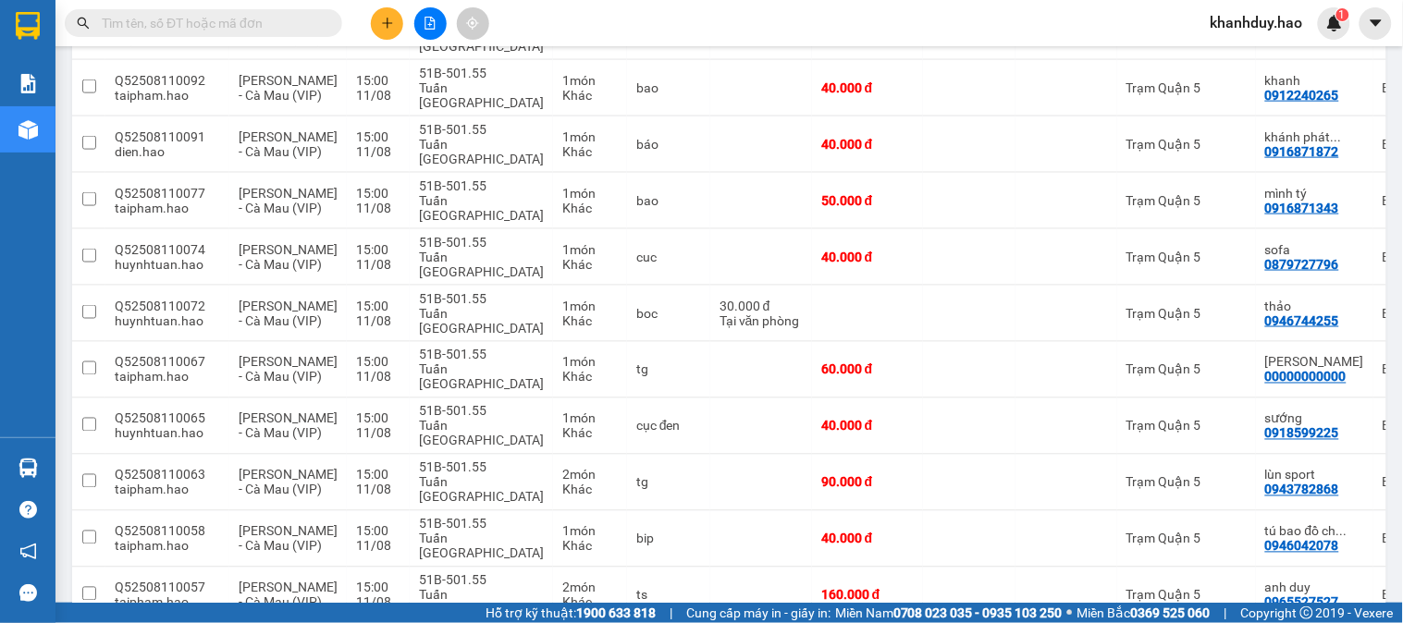
scroll to position [2454, 0]
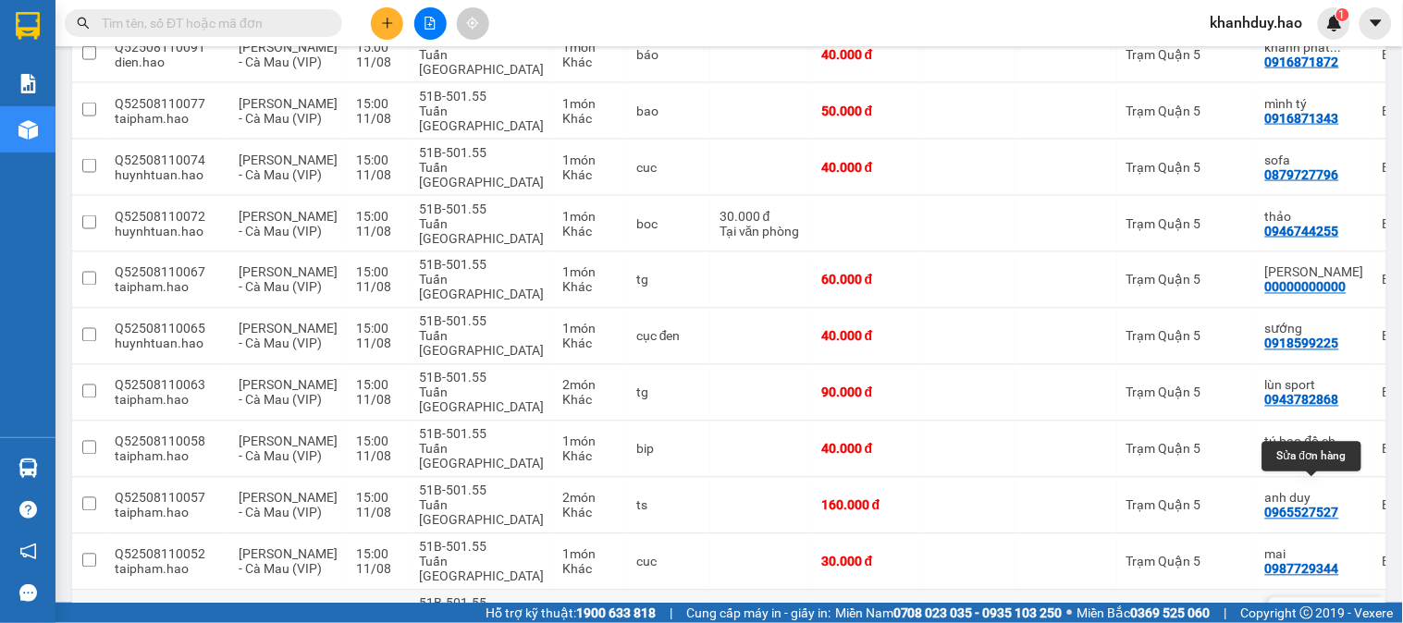
click at [1321, 612] on icon at bounding box center [1327, 618] width 13 height 13
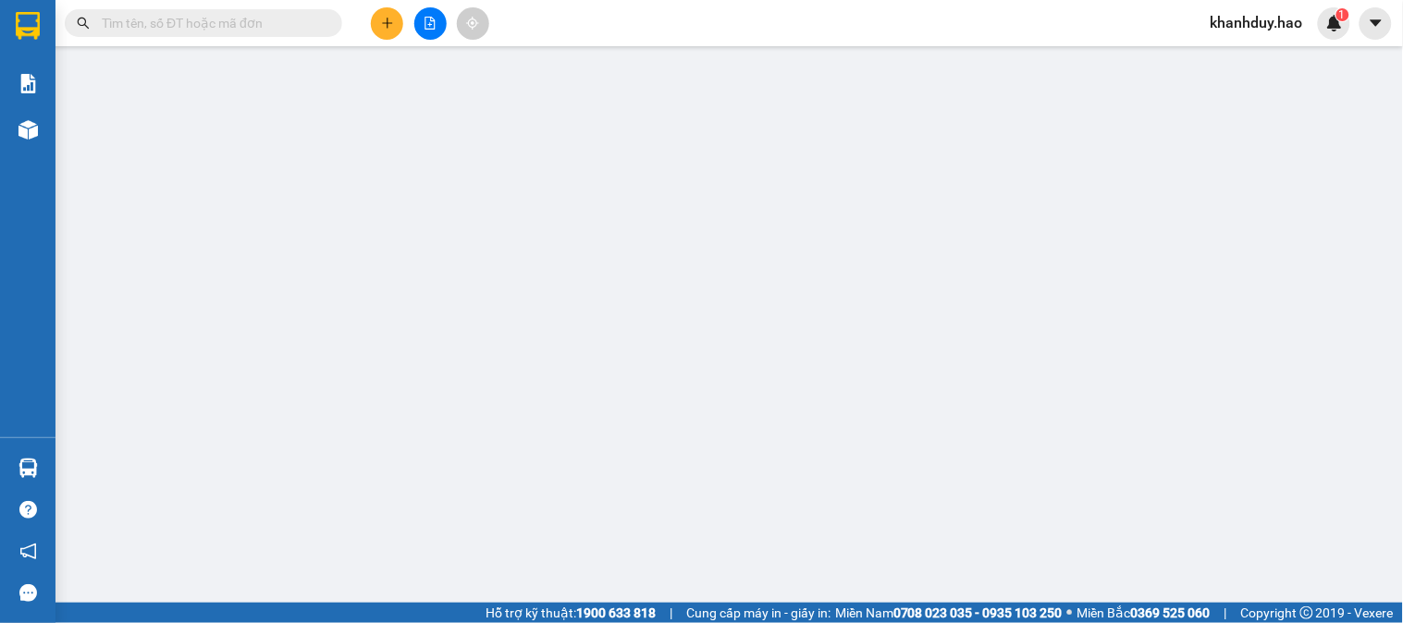
type input "0947047147"
type input "ĐÔNG"
type input "240.000"
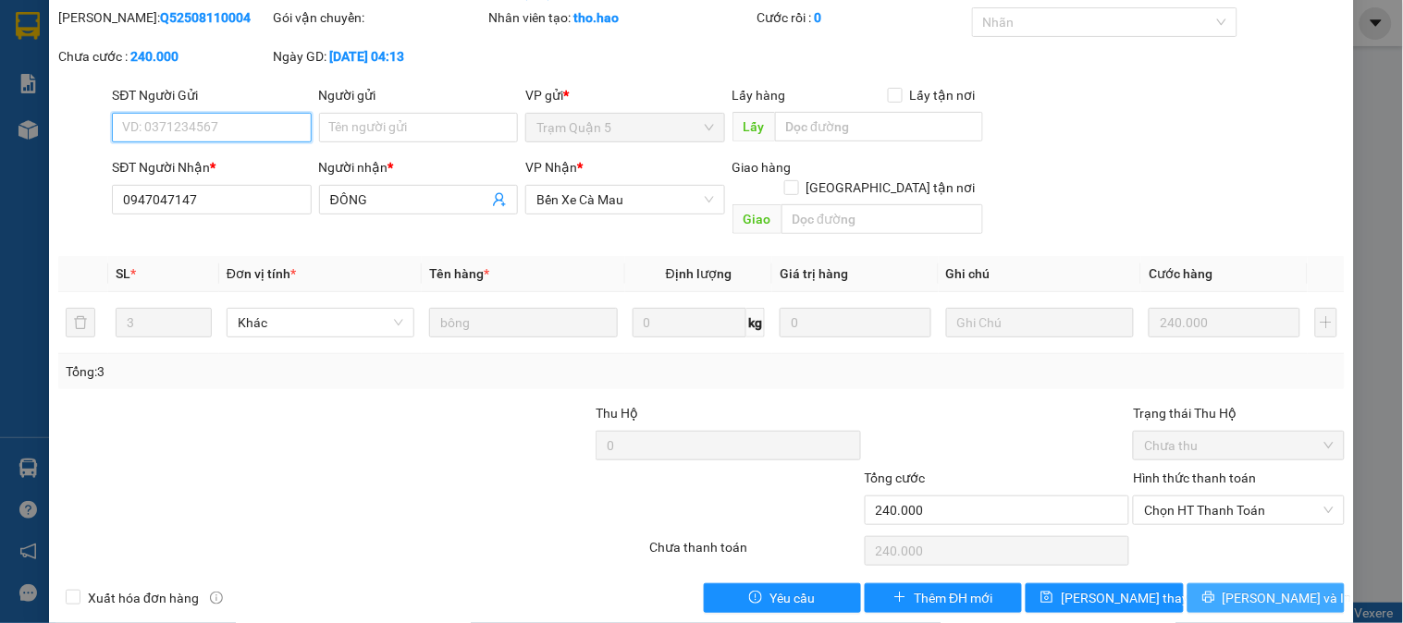
scroll to position [89, 0]
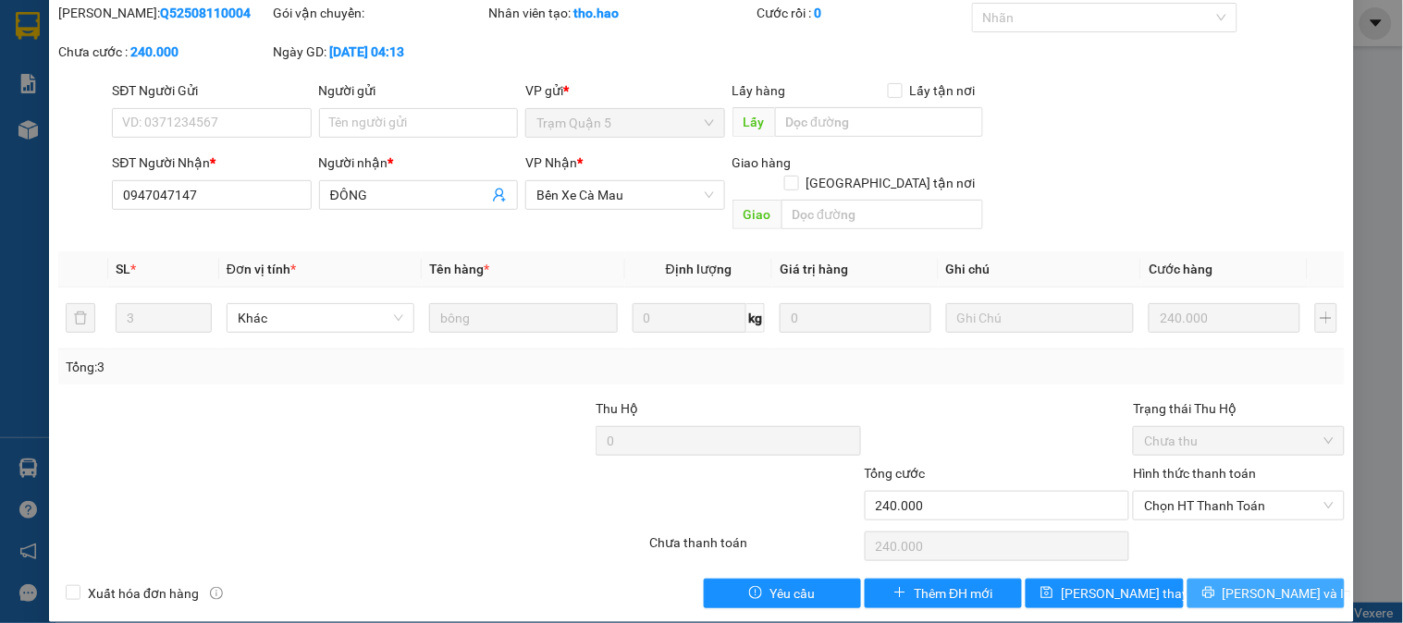
click at [1234, 584] on button "[PERSON_NAME] và In" at bounding box center [1266, 594] width 157 height 30
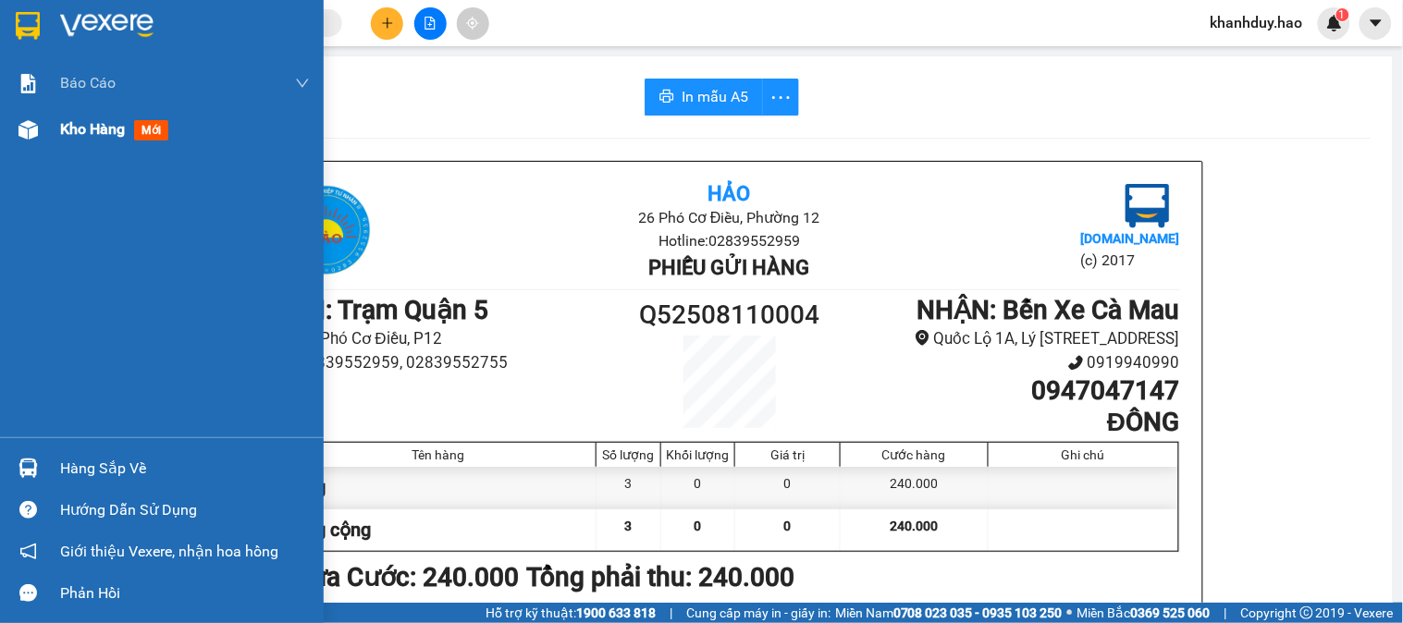
click at [35, 123] on img at bounding box center [27, 129] width 19 height 19
click at [50, 126] on div "Kho hàng mới" at bounding box center [162, 129] width 324 height 46
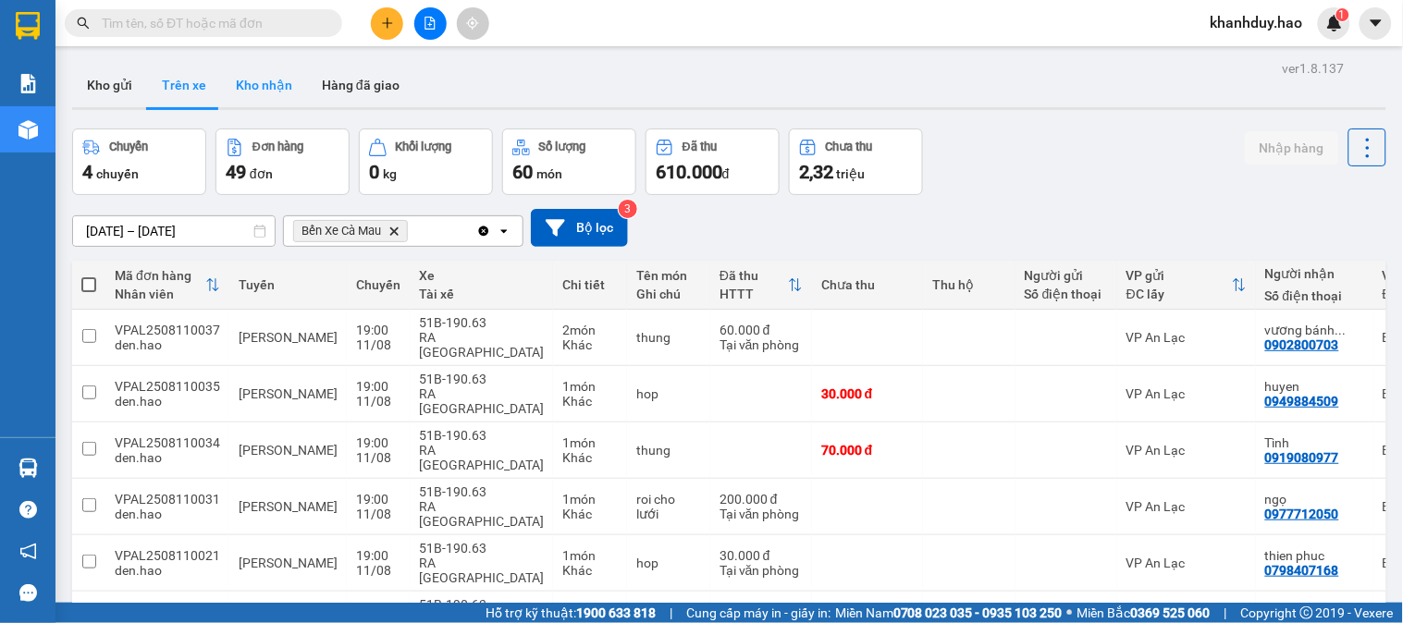
click at [255, 80] on button "Kho nhận" at bounding box center [264, 85] width 86 height 44
type input "[DATE] – [DATE]"
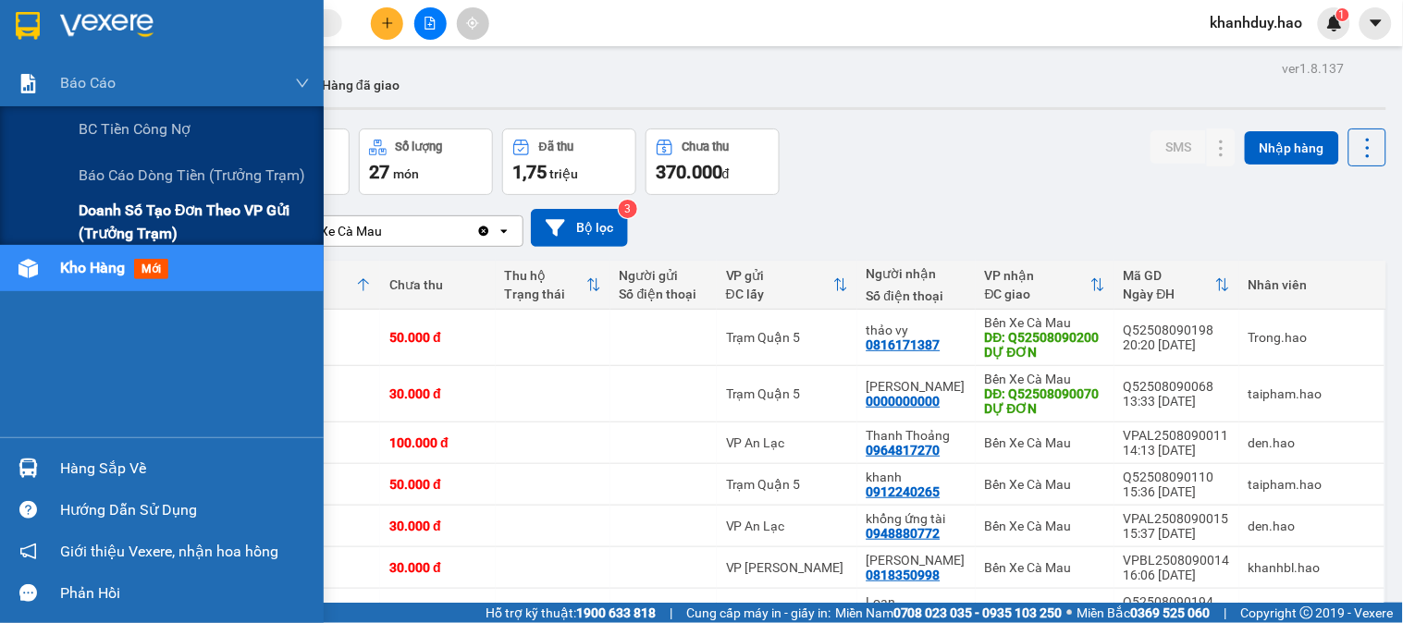
click at [179, 200] on span "Doanh số tạo đơn theo VP gửi (trưởng trạm)" at bounding box center [194, 222] width 231 height 46
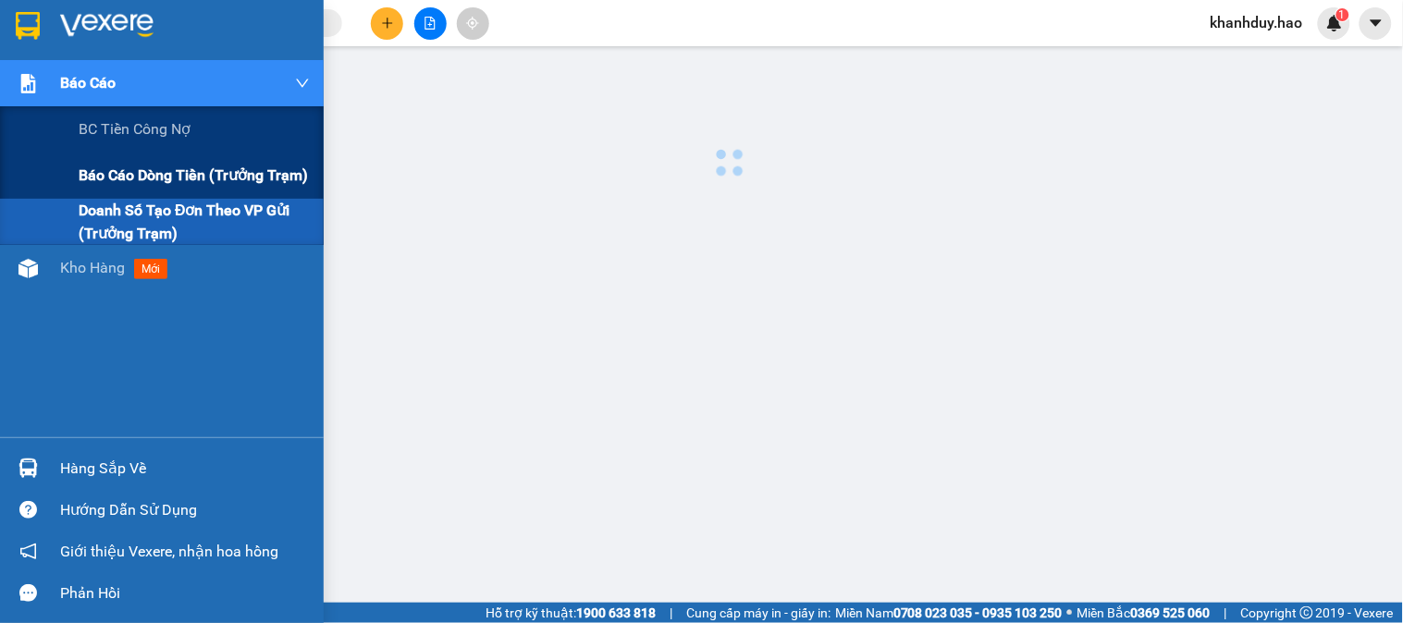
click at [279, 166] on span "Báo cáo dòng tiền (trưởng trạm)" at bounding box center [193, 175] width 229 height 23
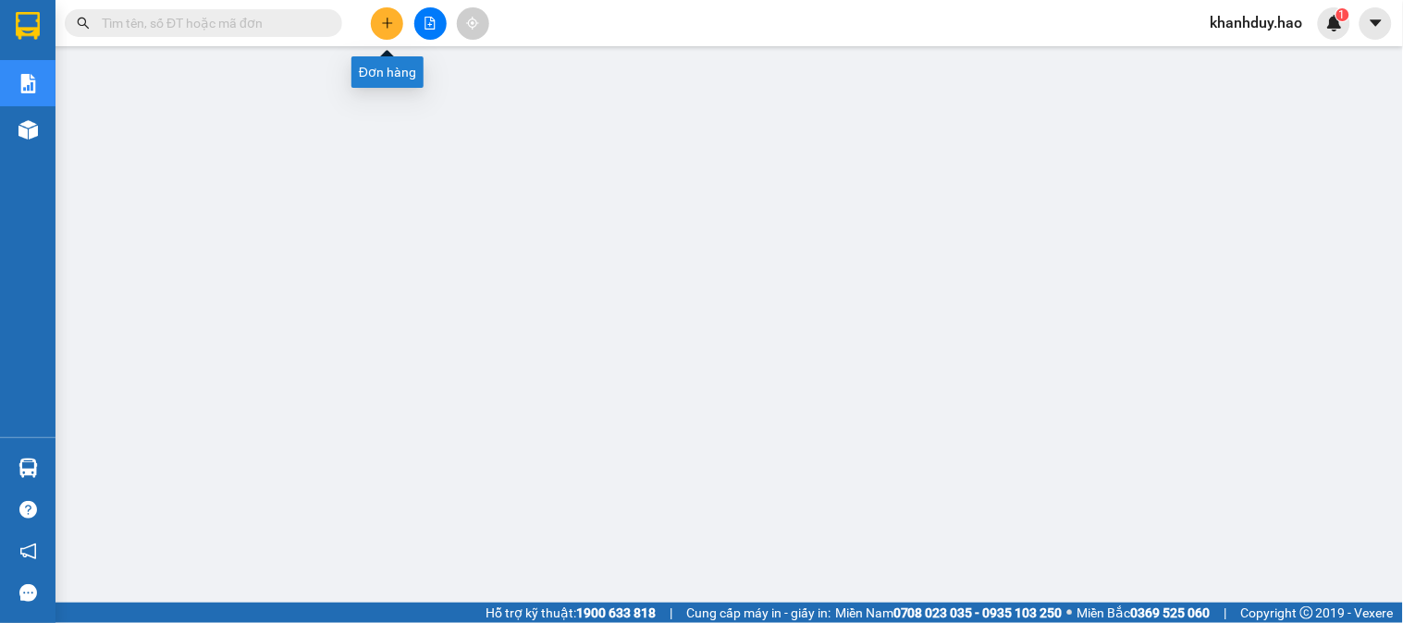
click at [373, 19] on button at bounding box center [387, 23] width 32 height 32
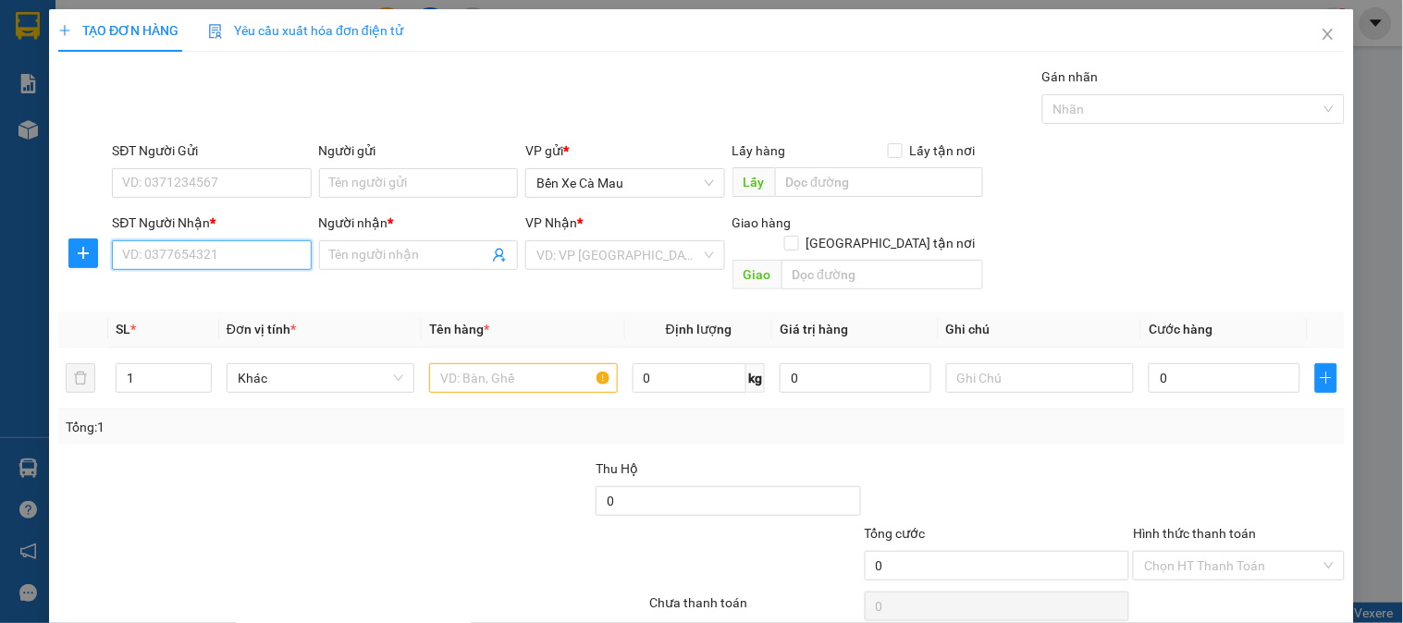
click at [226, 253] on input "SĐT Người Nhận *" at bounding box center [211, 255] width 199 height 30
type input "0915277340"
click at [242, 289] on div "0915277340 - HỒNG THƠ" at bounding box center [226, 292] width 208 height 20
type input "HỒNG THƠ"
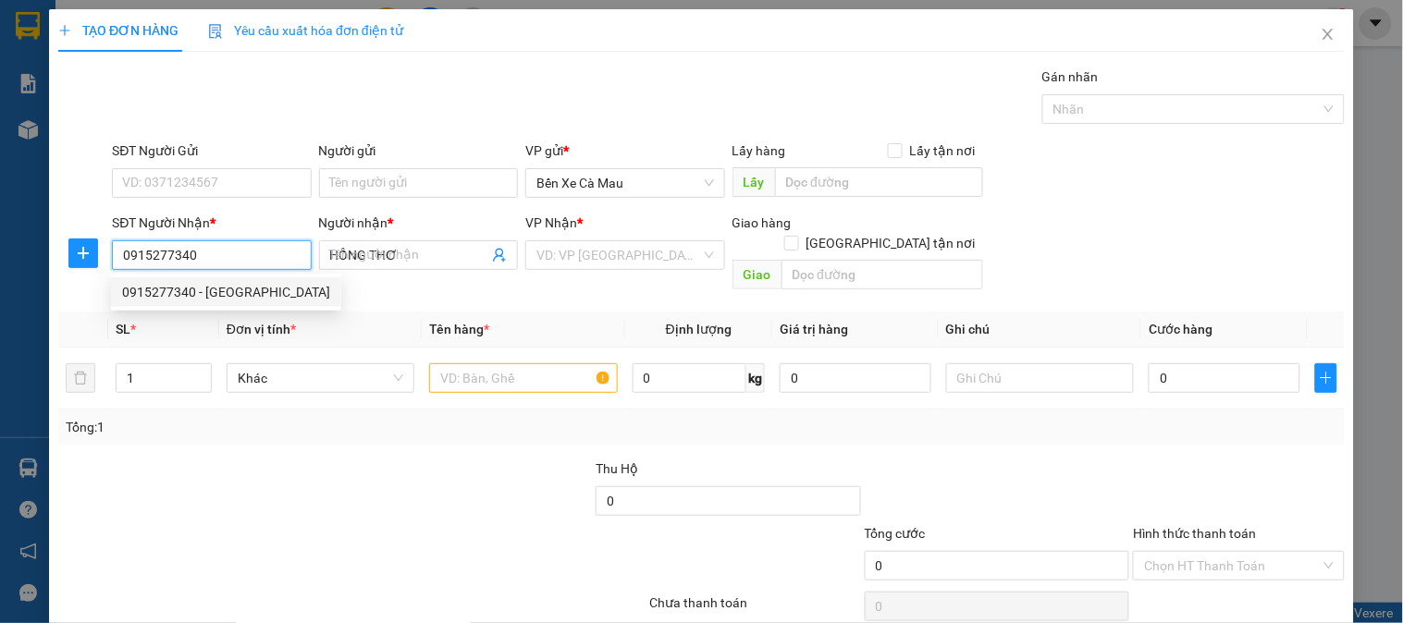
type input "40.000"
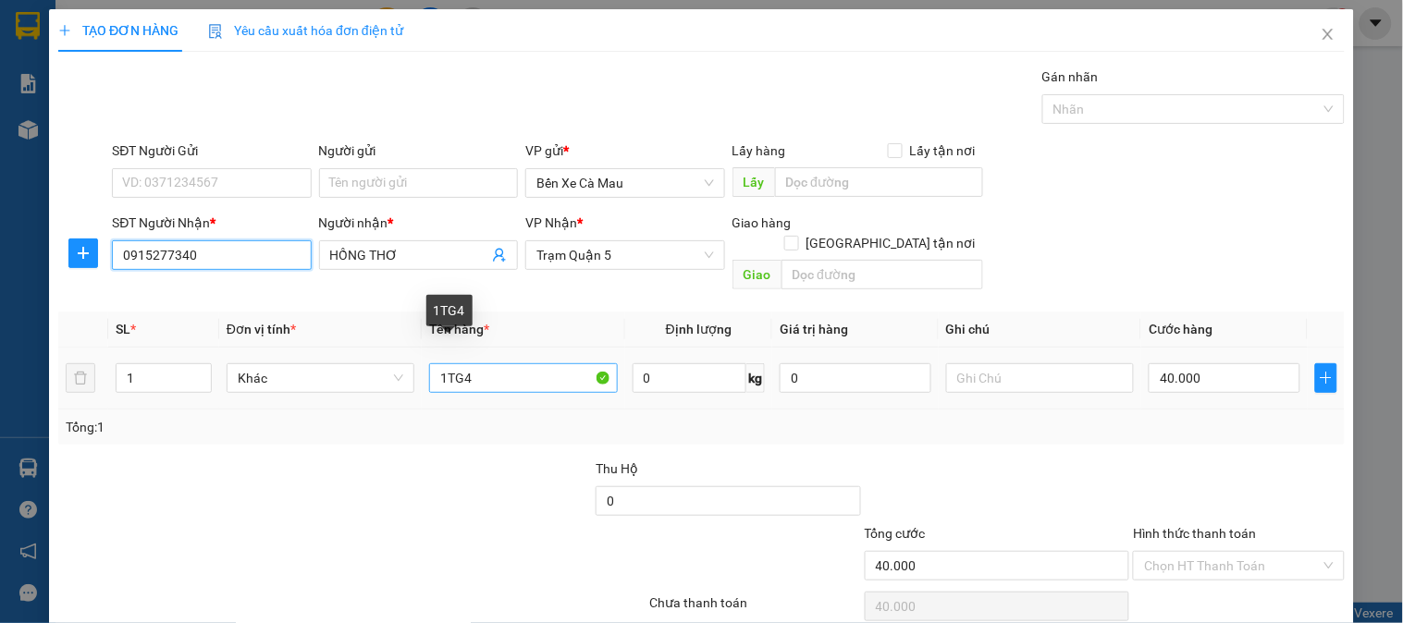
type input "0915277340"
click at [469, 365] on input "1TG4" at bounding box center [523, 378] width 188 height 30
type input "1TGY"
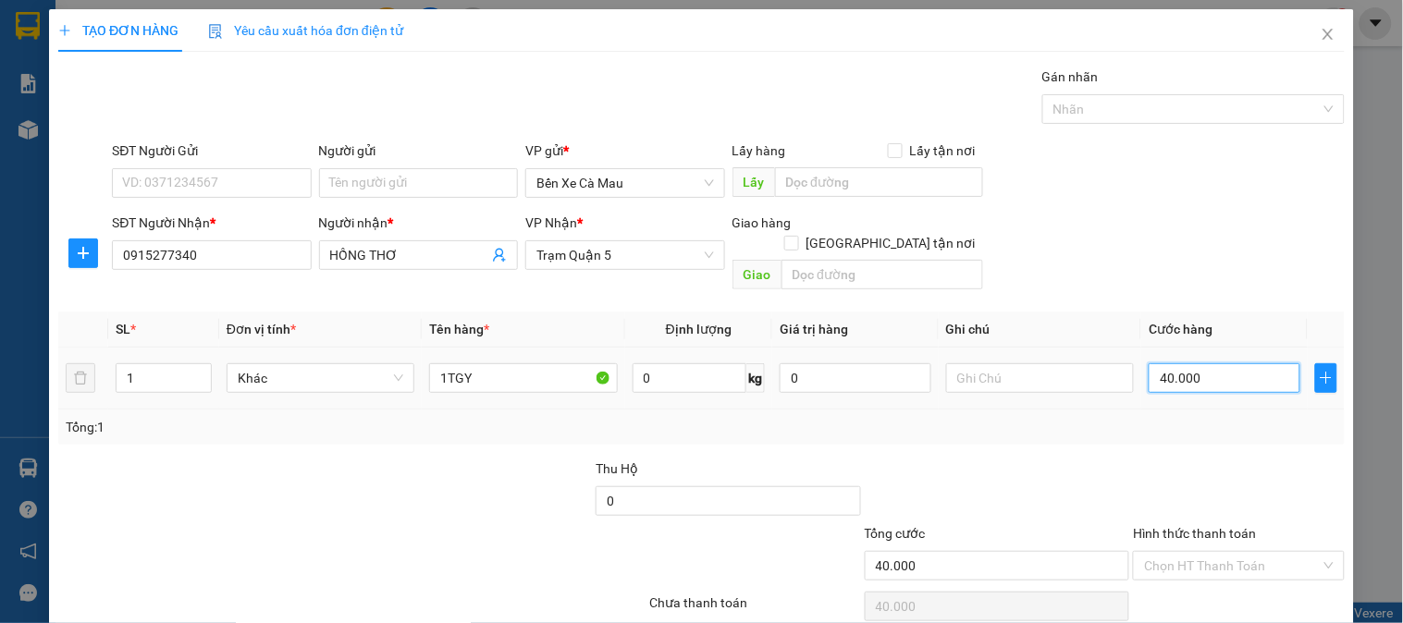
click at [1202, 363] on input "40.000" at bounding box center [1225, 378] width 152 height 30
type input "0"
type input "5"
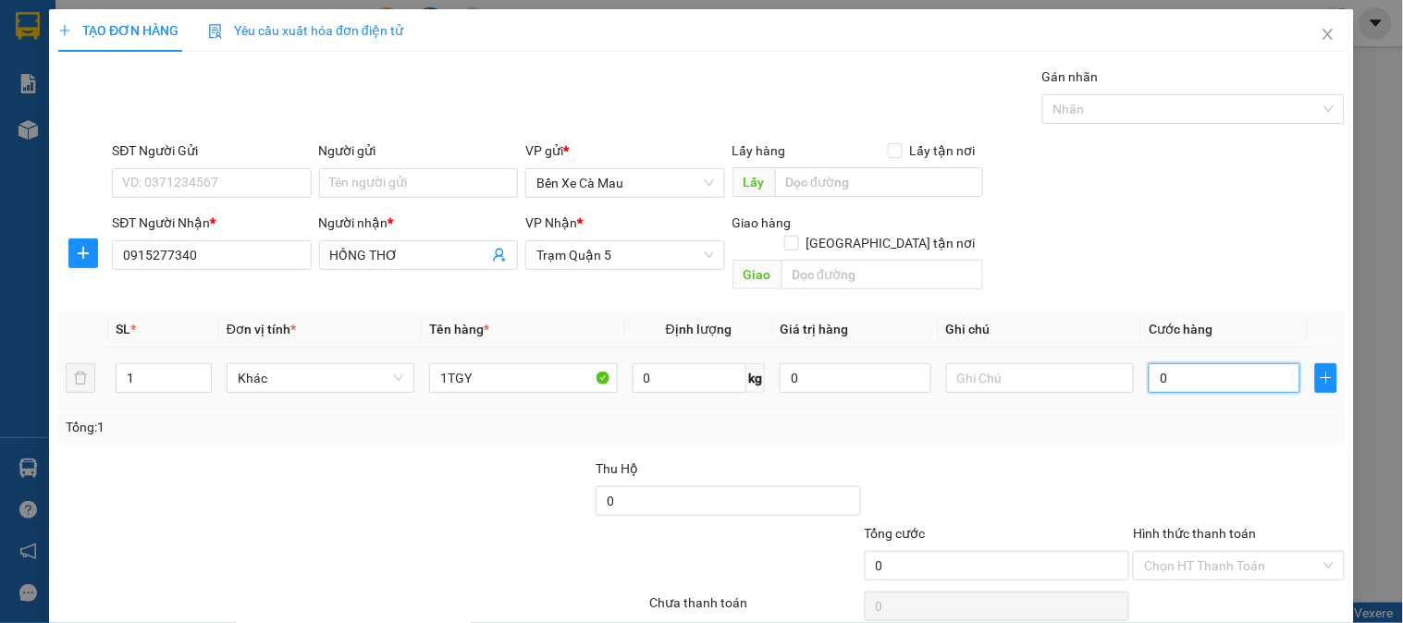
type input "5"
type input "005"
type input "50"
type input "0.050"
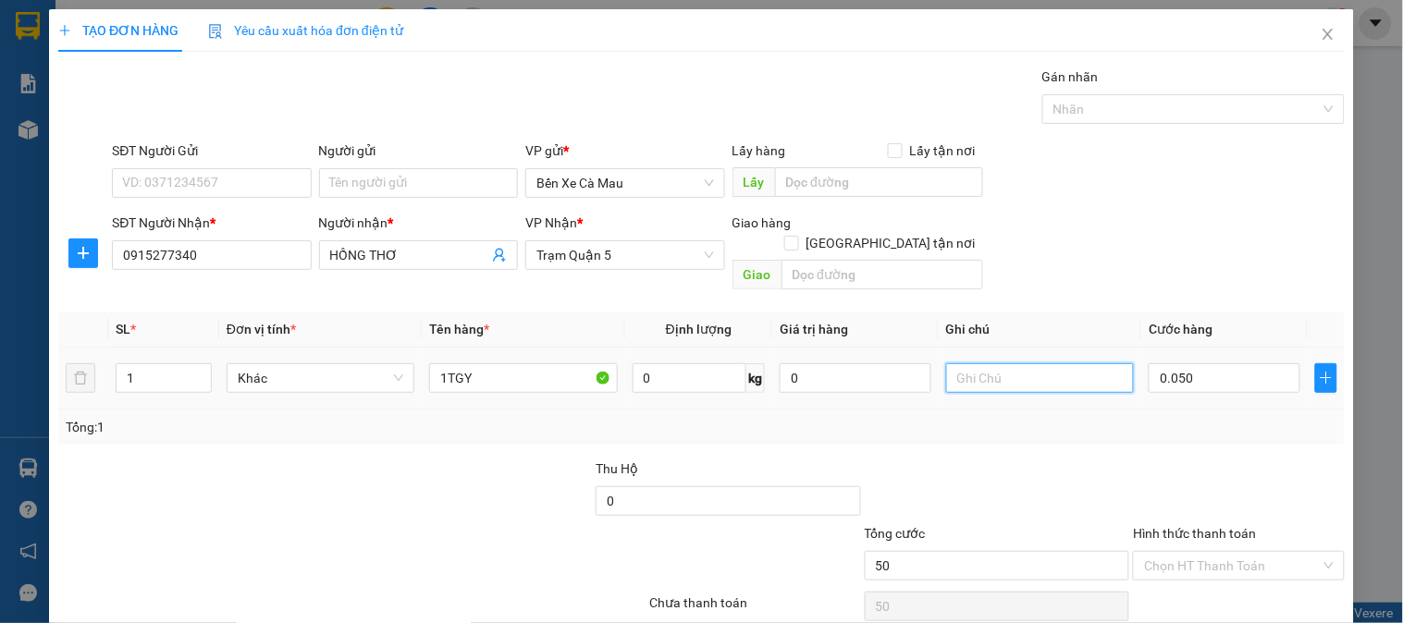
type input "50.000"
click at [985, 363] on input "text" at bounding box center [1040, 378] width 188 height 30
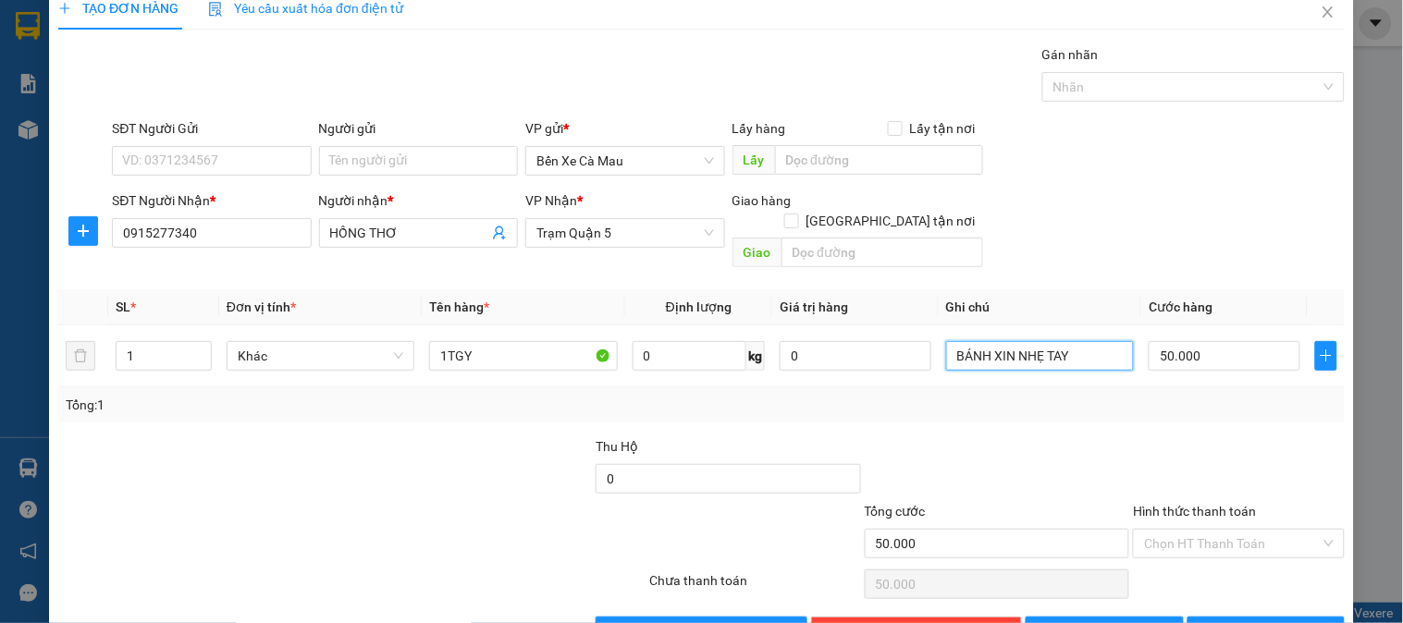
scroll to position [60, 0]
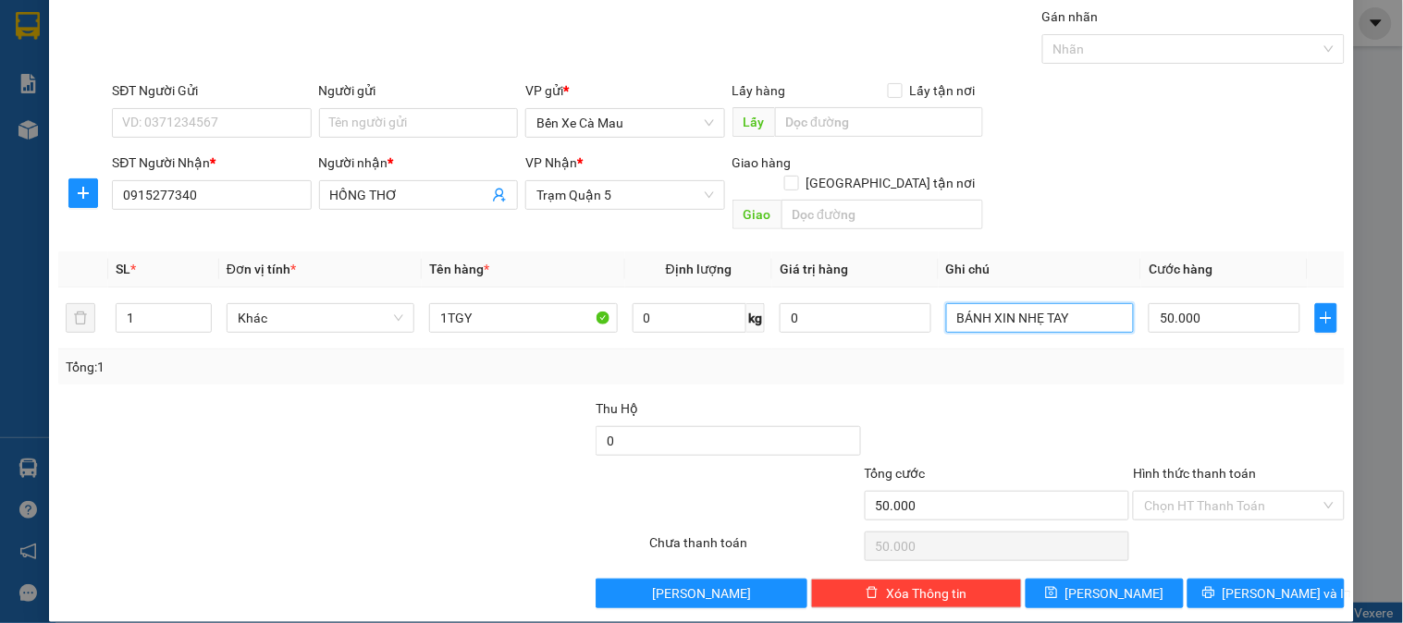
type input "BÁNH XIN NHẸ TAY"
click at [1213, 466] on label "Hình thức thanh toán" at bounding box center [1194, 473] width 123 height 15
click at [1213, 492] on input "Hình thức thanh toán" at bounding box center [1232, 506] width 176 height 28
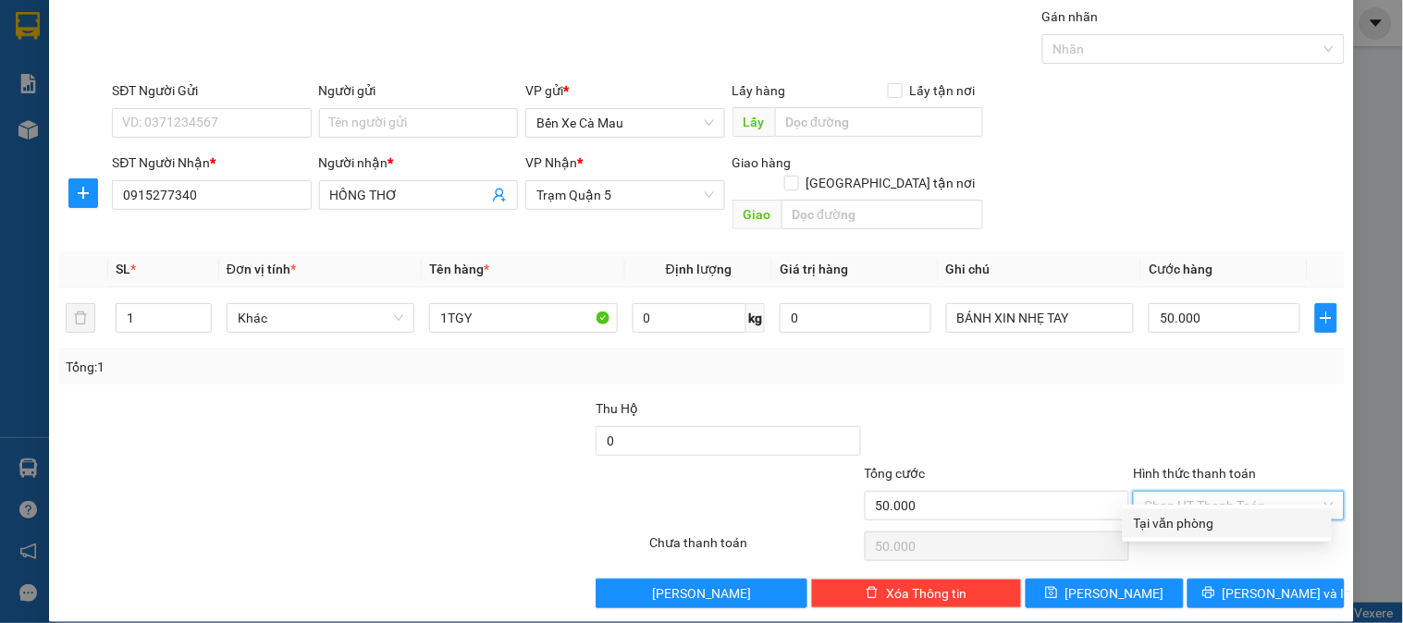
click at [1204, 520] on div "Tại văn phòng" at bounding box center [1227, 523] width 187 height 20
type input "0"
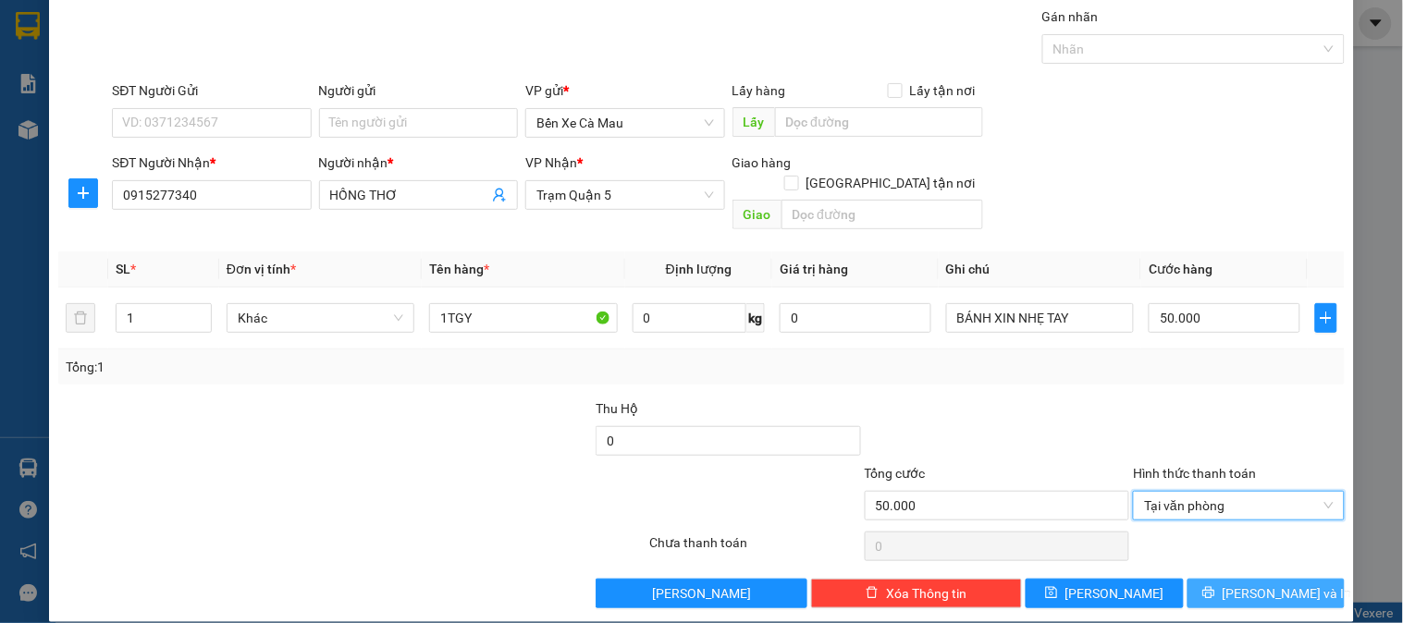
click at [1198, 583] on button "[PERSON_NAME] và In" at bounding box center [1266, 594] width 157 height 30
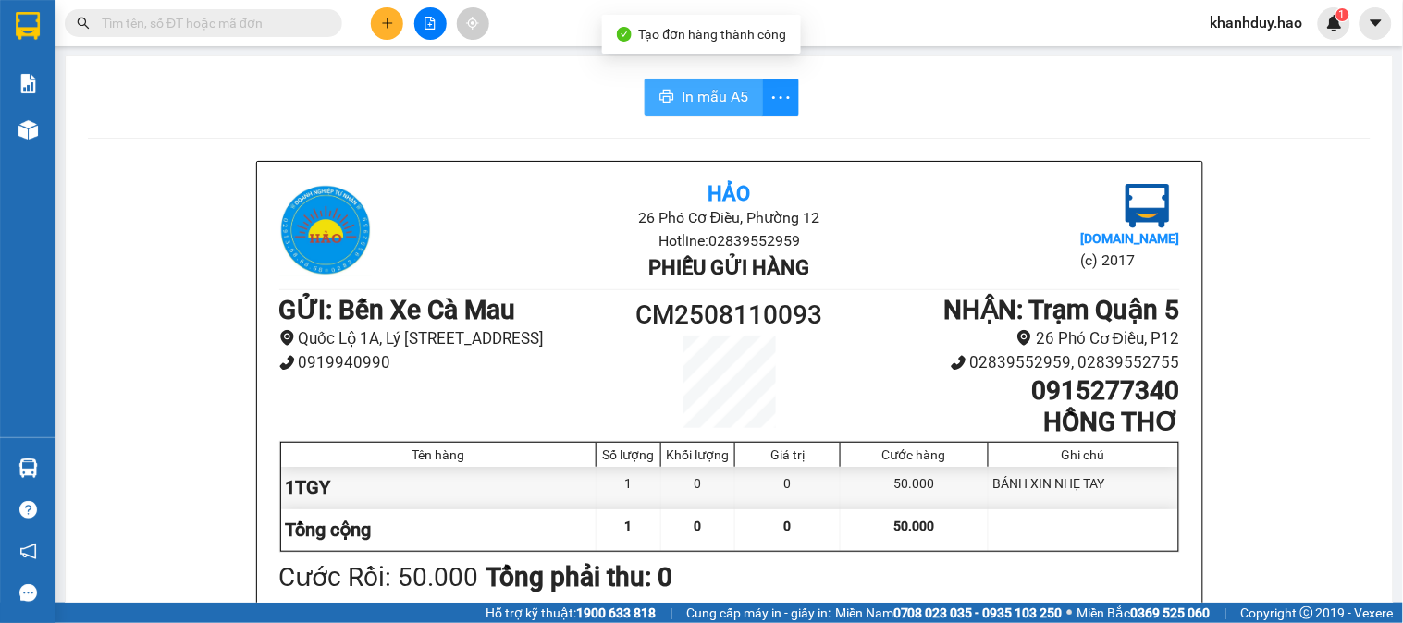
click at [716, 100] on span "In mẫu A5" at bounding box center [715, 96] width 67 height 23
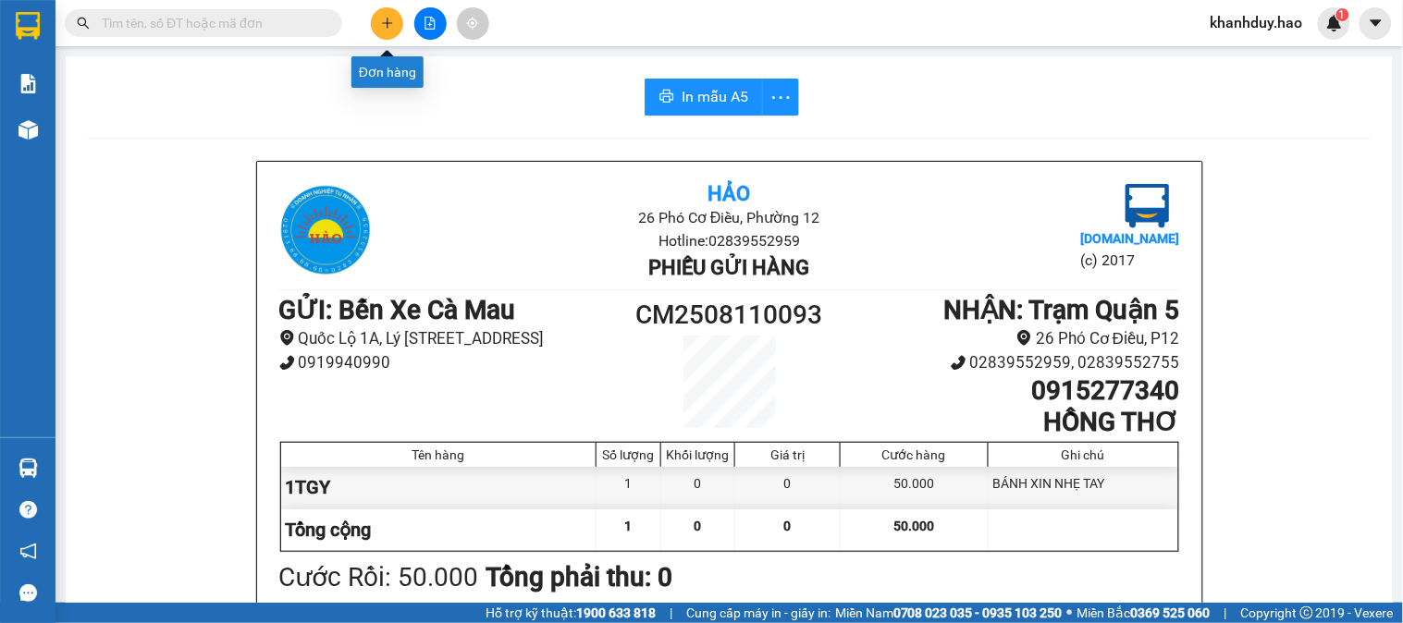
click at [377, 28] on button at bounding box center [387, 23] width 32 height 32
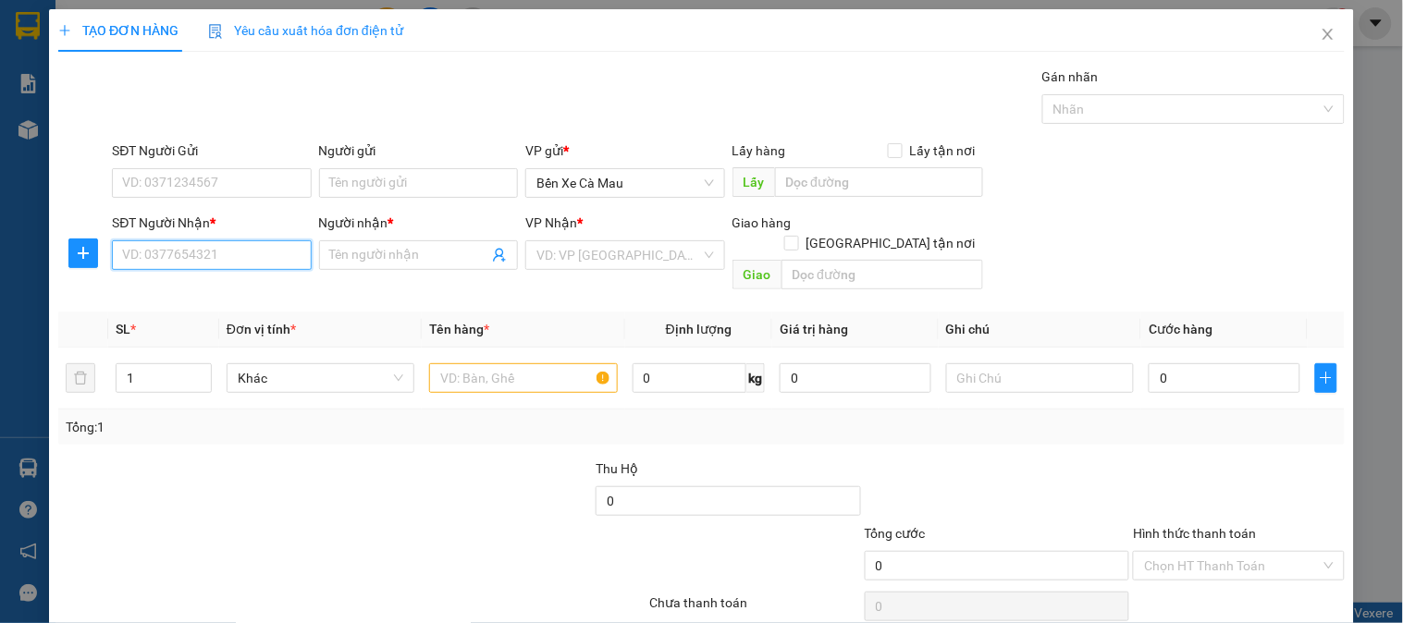
click at [197, 240] on input "SĐT Người Nhận *" at bounding box center [211, 255] width 199 height 30
type input "0942396334"
click at [383, 257] on input "Người nhận *" at bounding box center [409, 255] width 158 height 20
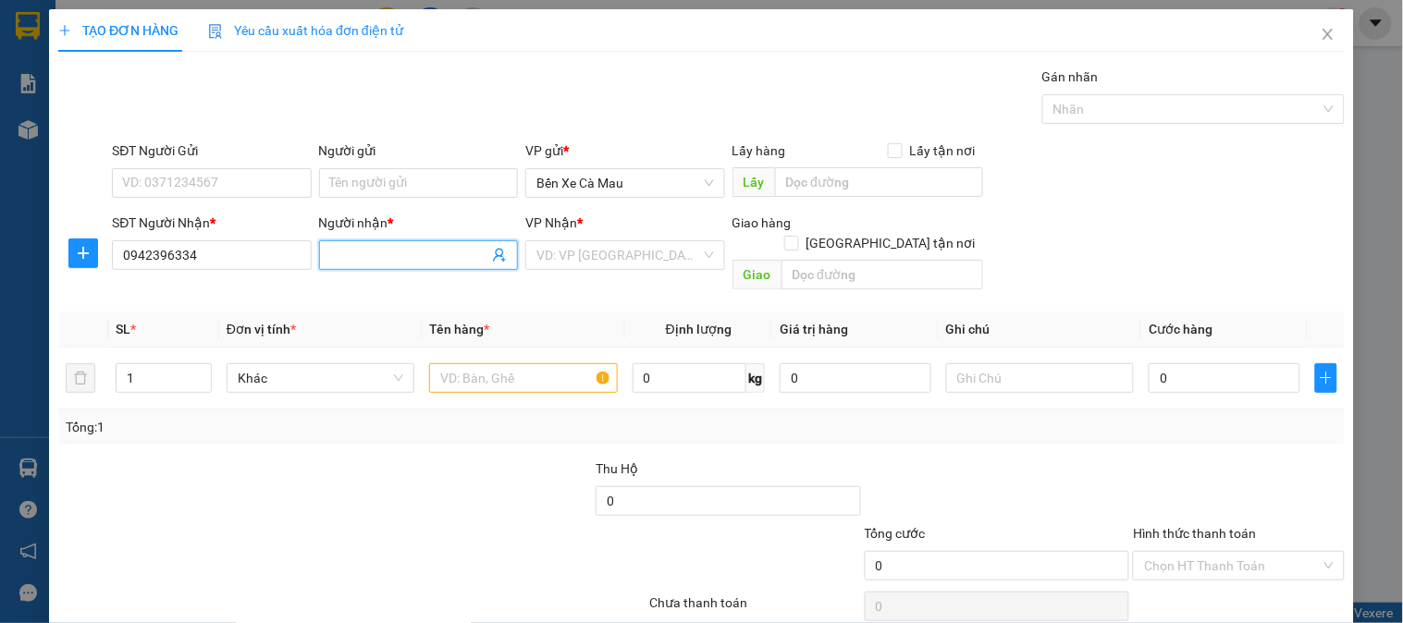
click at [383, 257] on input "Người nhận *" at bounding box center [409, 255] width 158 height 20
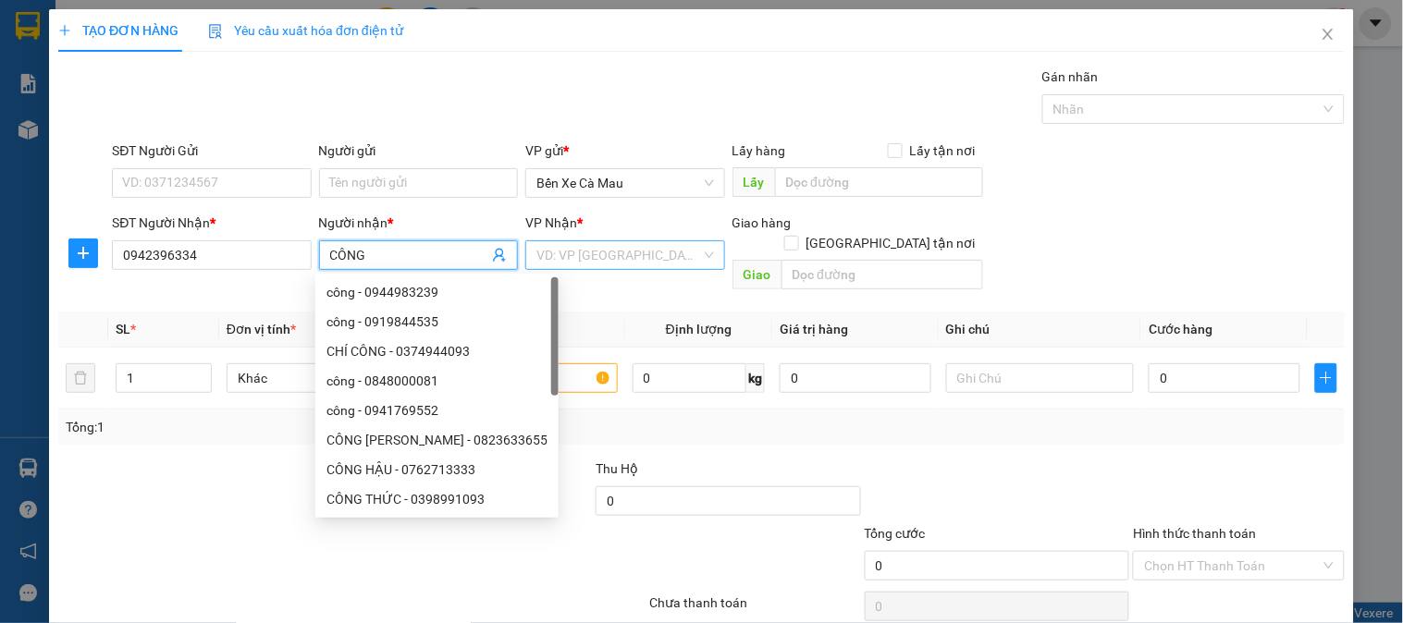
type input "CÔNG"
click at [634, 257] on input "search" at bounding box center [618, 255] width 164 height 28
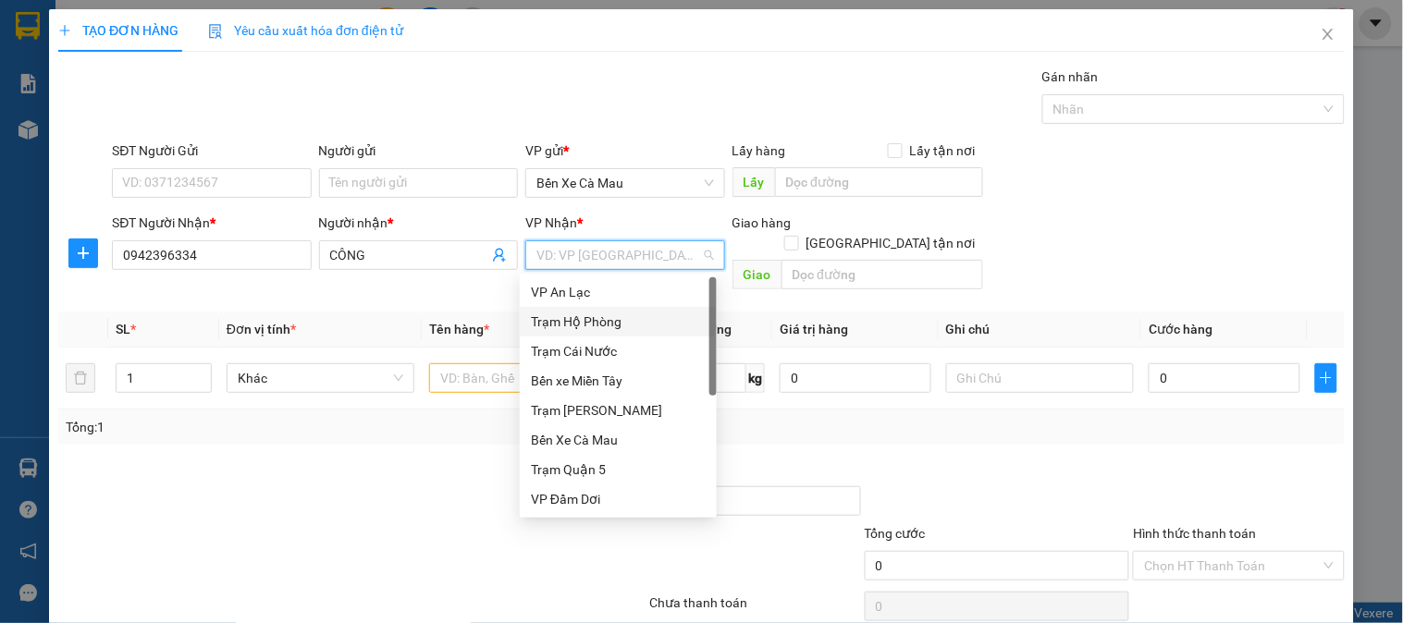
click at [615, 299] on div "VP An Lạc" at bounding box center [618, 292] width 175 height 20
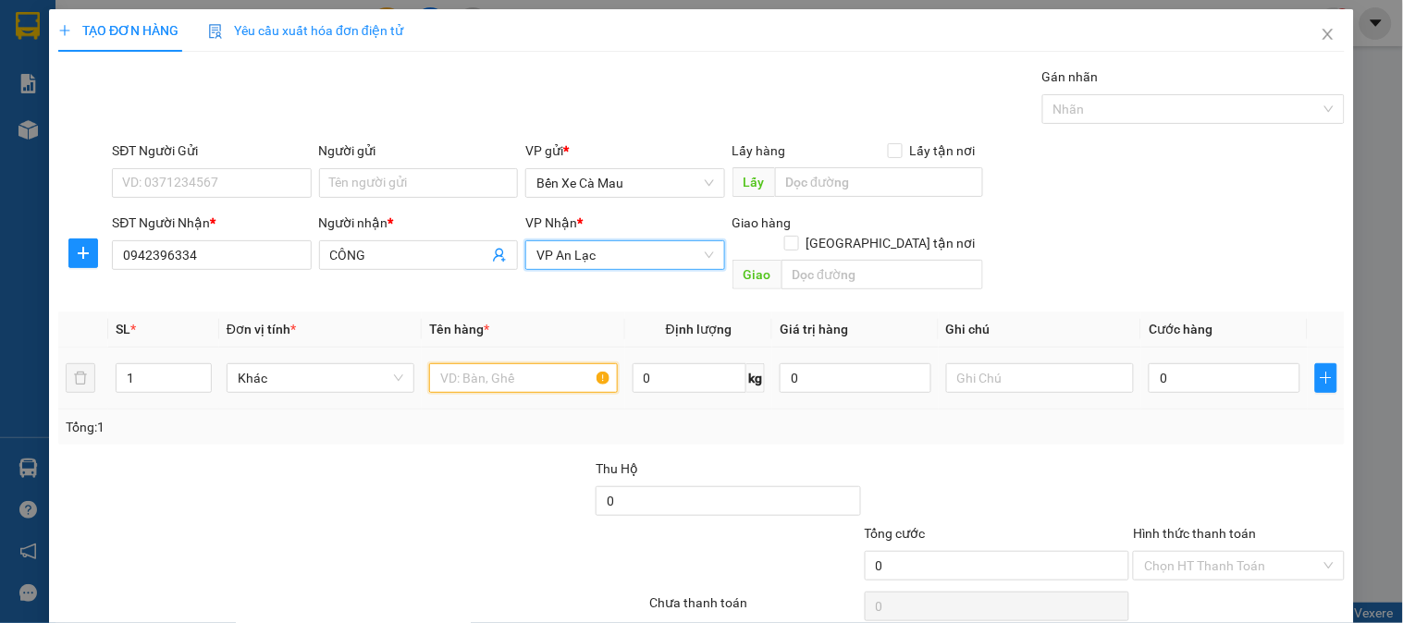
click at [513, 363] on input "text" at bounding box center [523, 378] width 188 height 30
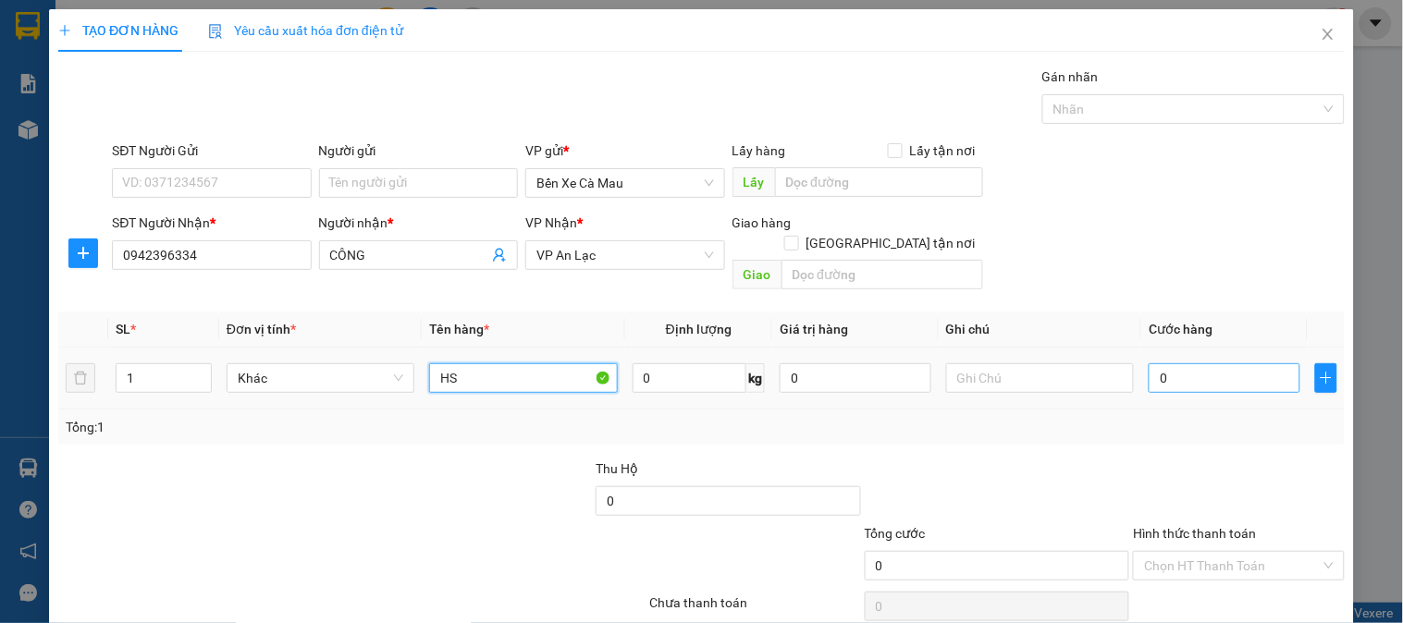
type input "HS"
click at [1222, 363] on input "0" at bounding box center [1225, 378] width 152 height 30
type input "3"
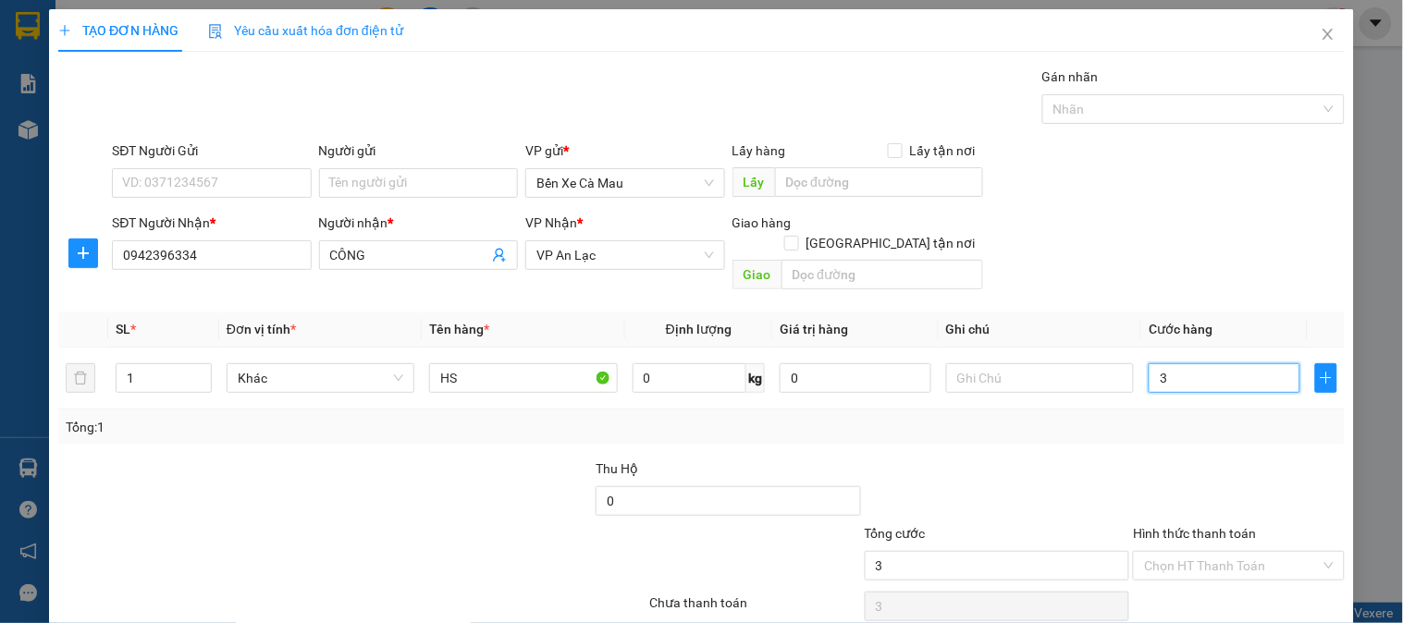
type input "30"
click at [1346, 241] on div "TẠO ĐƠN HÀNG Yêu cầu xuất hóa đơn điện tử Transit Pickup Surcharge Ids Transit …" at bounding box center [701, 311] width 1403 height 623
type input "30.000"
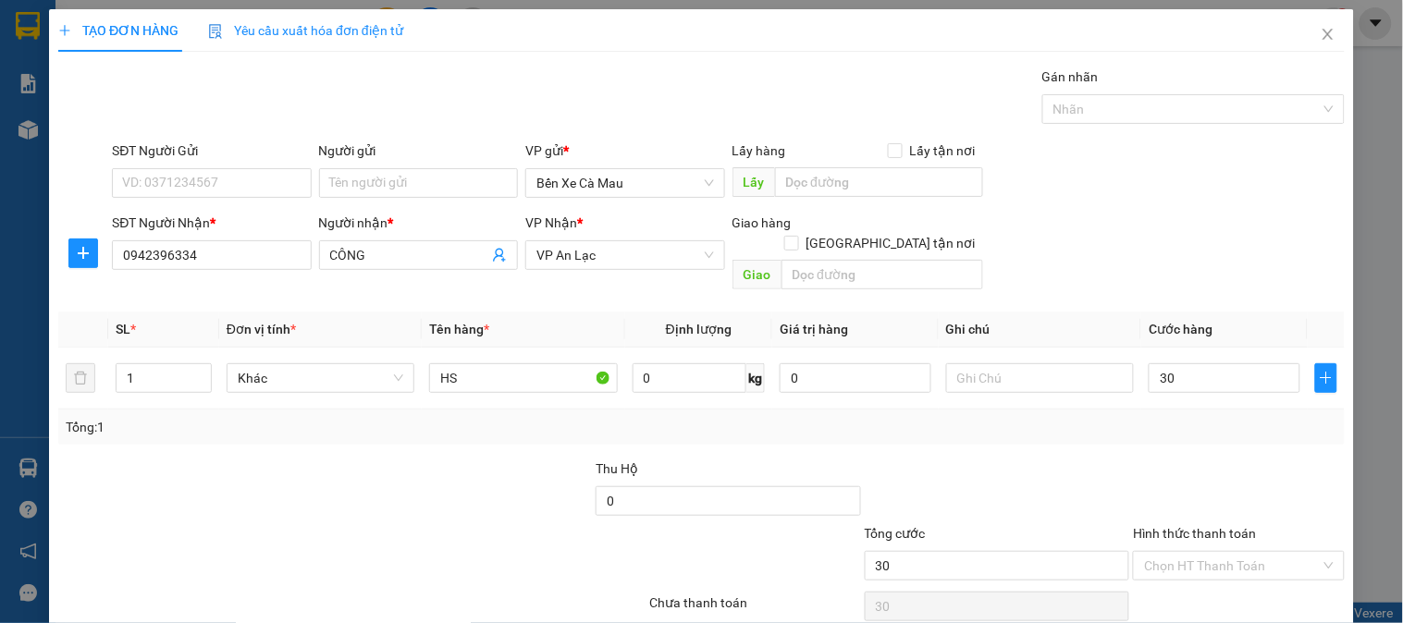
type input "30.000"
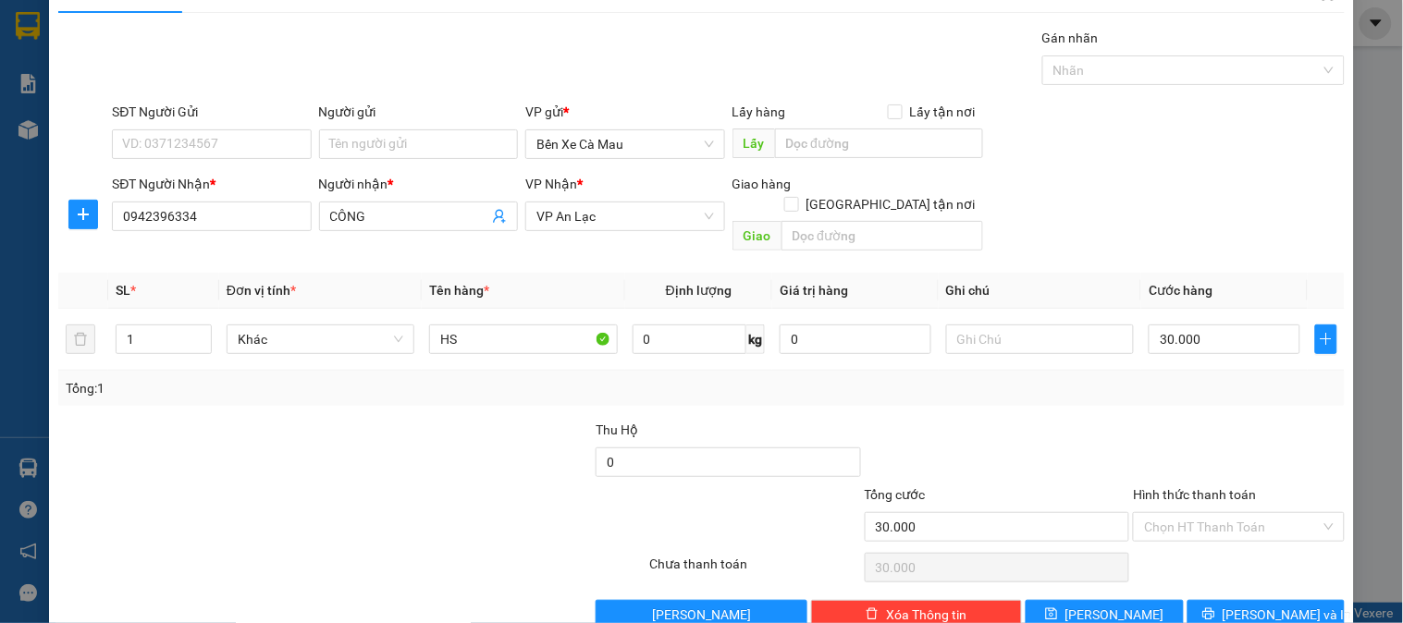
scroll to position [60, 0]
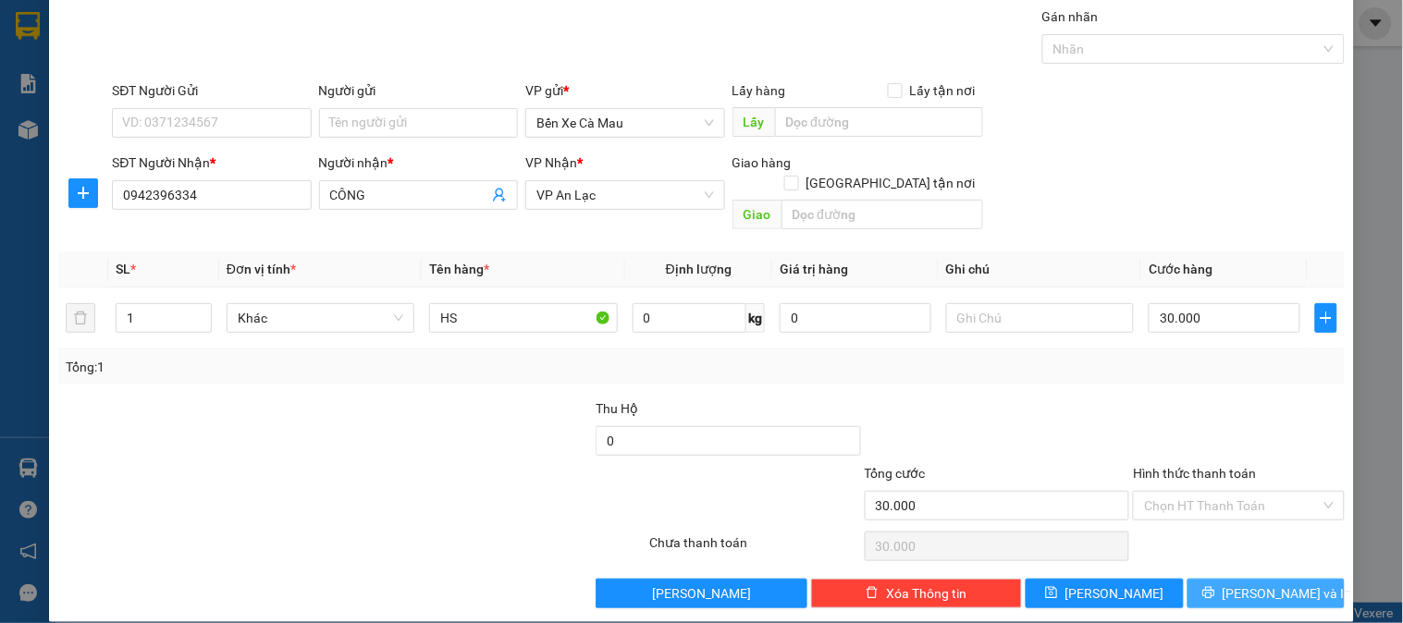
click at [1245, 584] on span "[PERSON_NAME] và In" at bounding box center [1287, 594] width 129 height 20
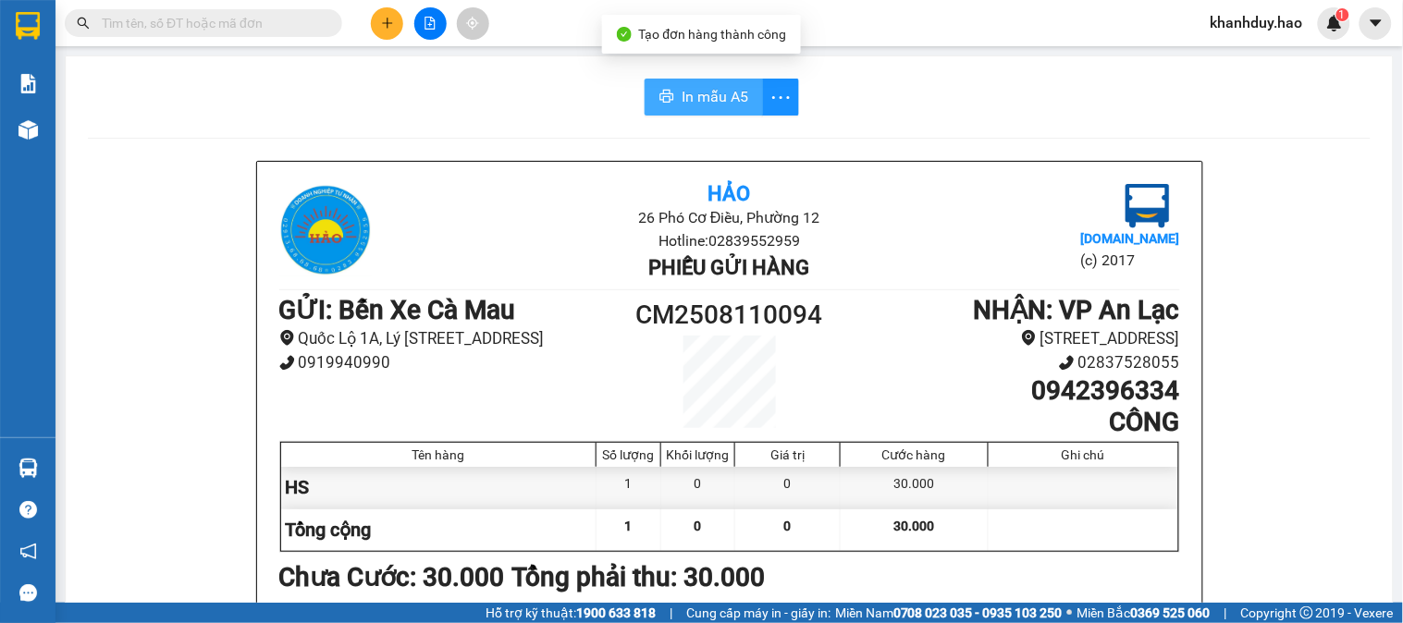
click at [678, 81] on button "In mẫu A5" at bounding box center [704, 97] width 118 height 37
click at [401, 31] on button at bounding box center [387, 23] width 32 height 32
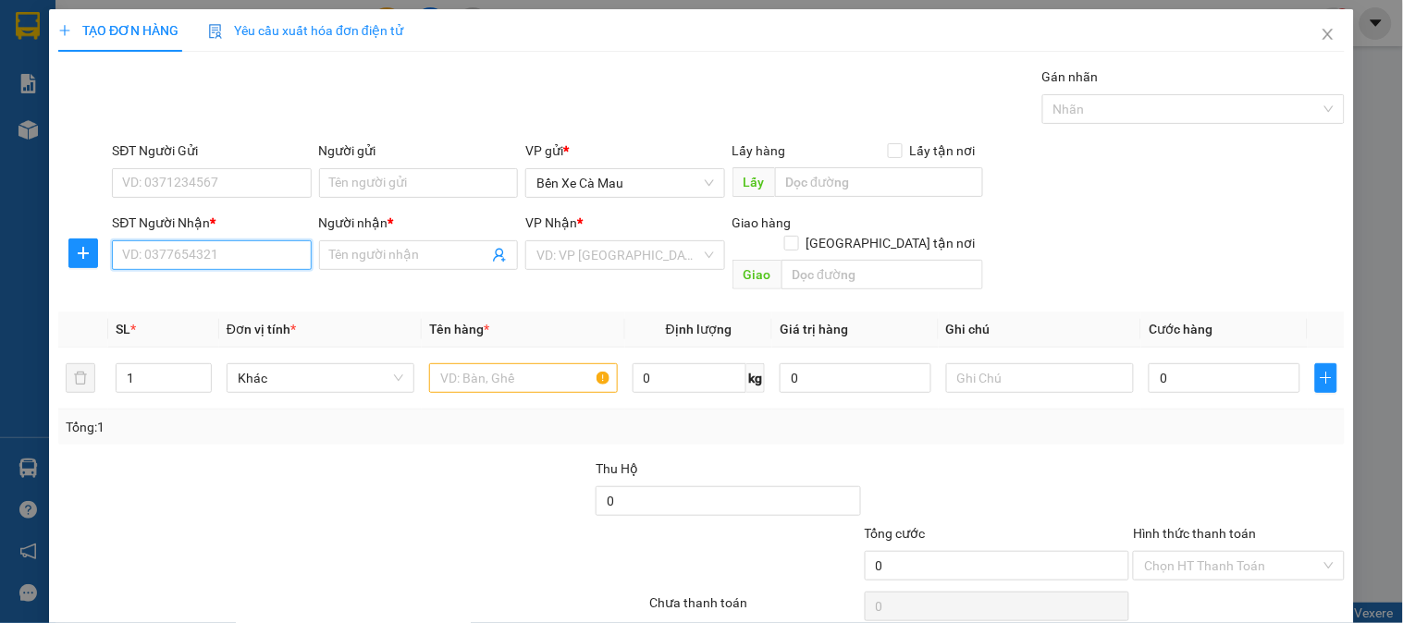
click at [177, 262] on input "SĐT Người Nhận *" at bounding box center [211, 255] width 199 height 30
drag, startPoint x: 219, startPoint y: 290, endPoint x: 1237, endPoint y: 400, distance: 1023.3
click at [245, 293] on div "0767574054 - TRÂM Q5" at bounding box center [209, 292] width 175 height 20
type input "0767574054"
type input "TRÂM Q5"
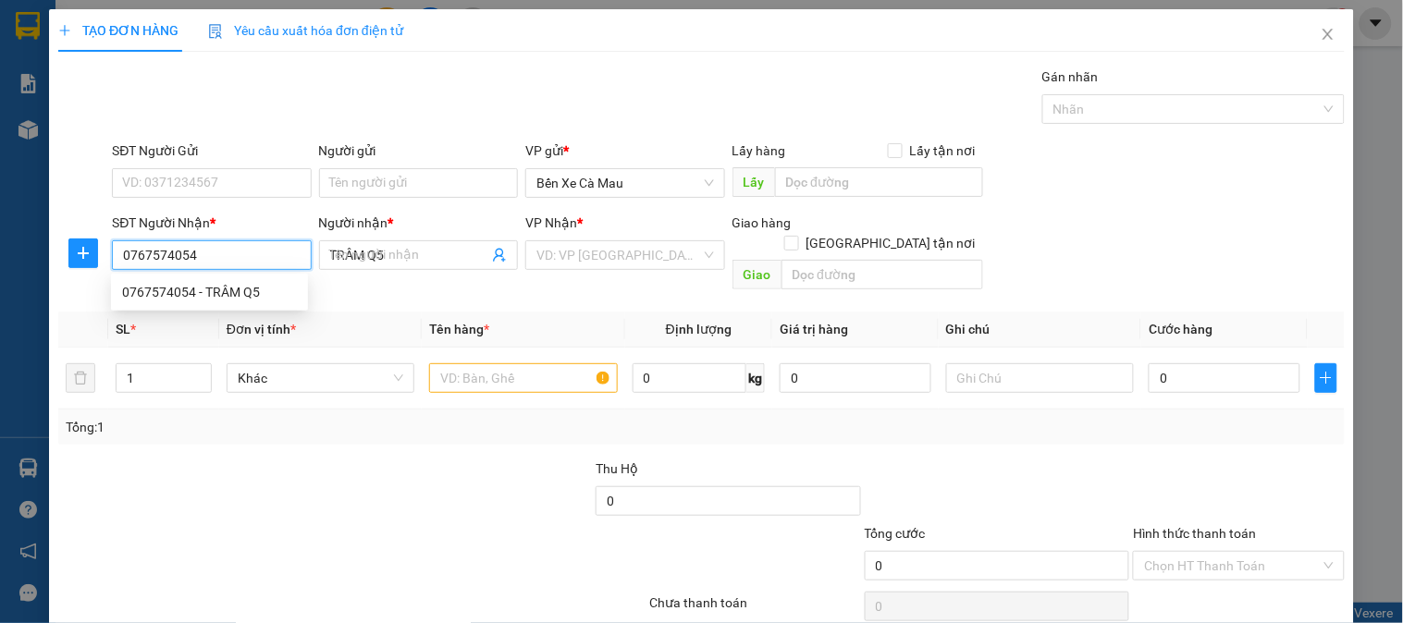
type input "160.000"
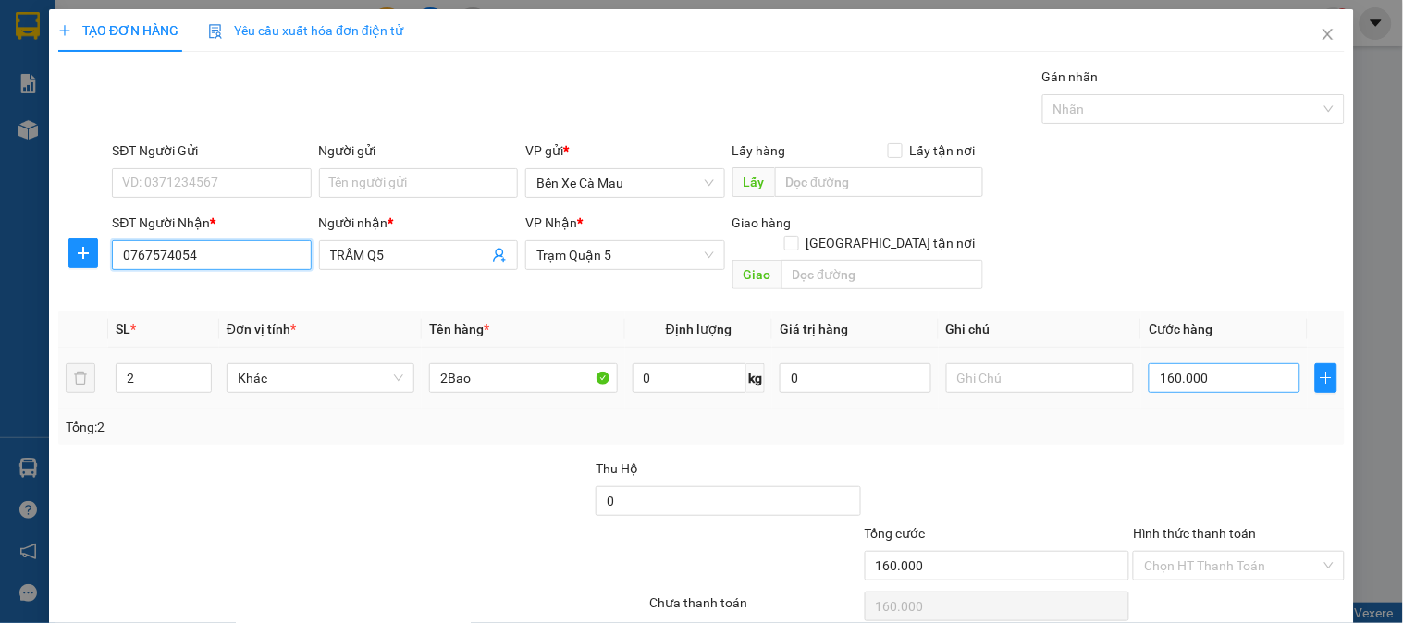
type input "0767574054"
type input "0"
click at [1224, 363] on input "0" at bounding box center [1225, 378] width 152 height 30
type input "001"
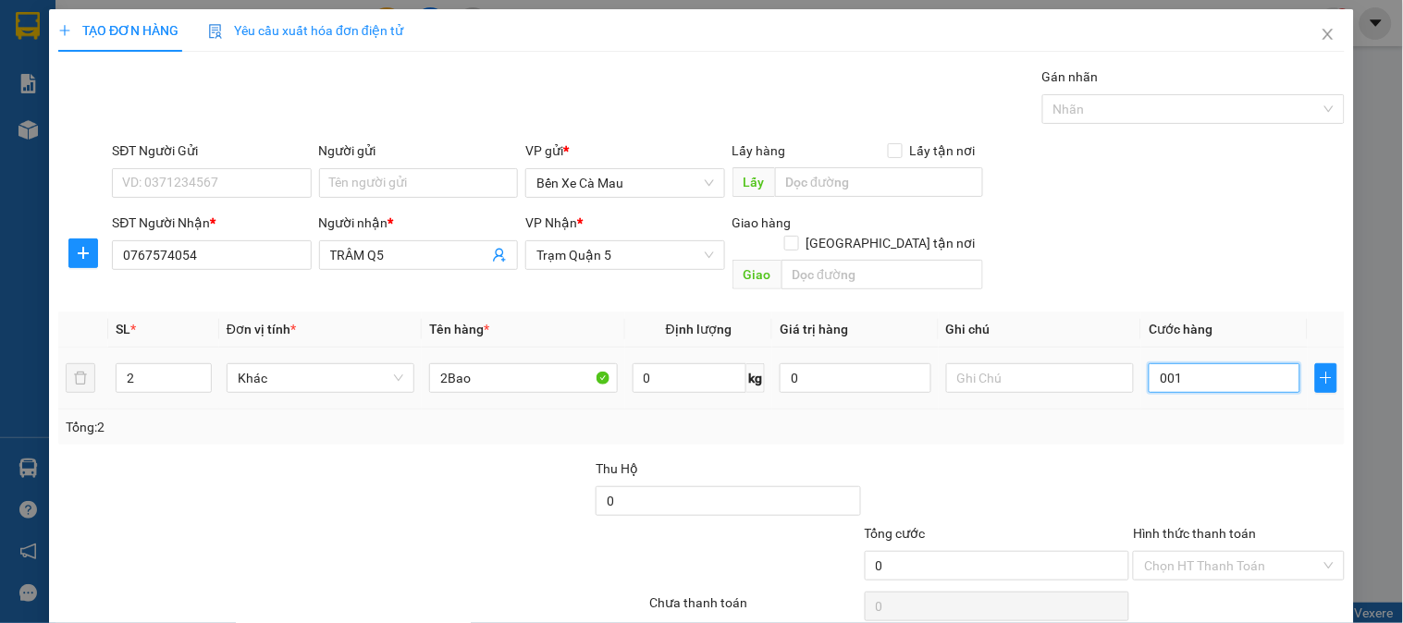
type input "1"
type input "0.010"
type input "10"
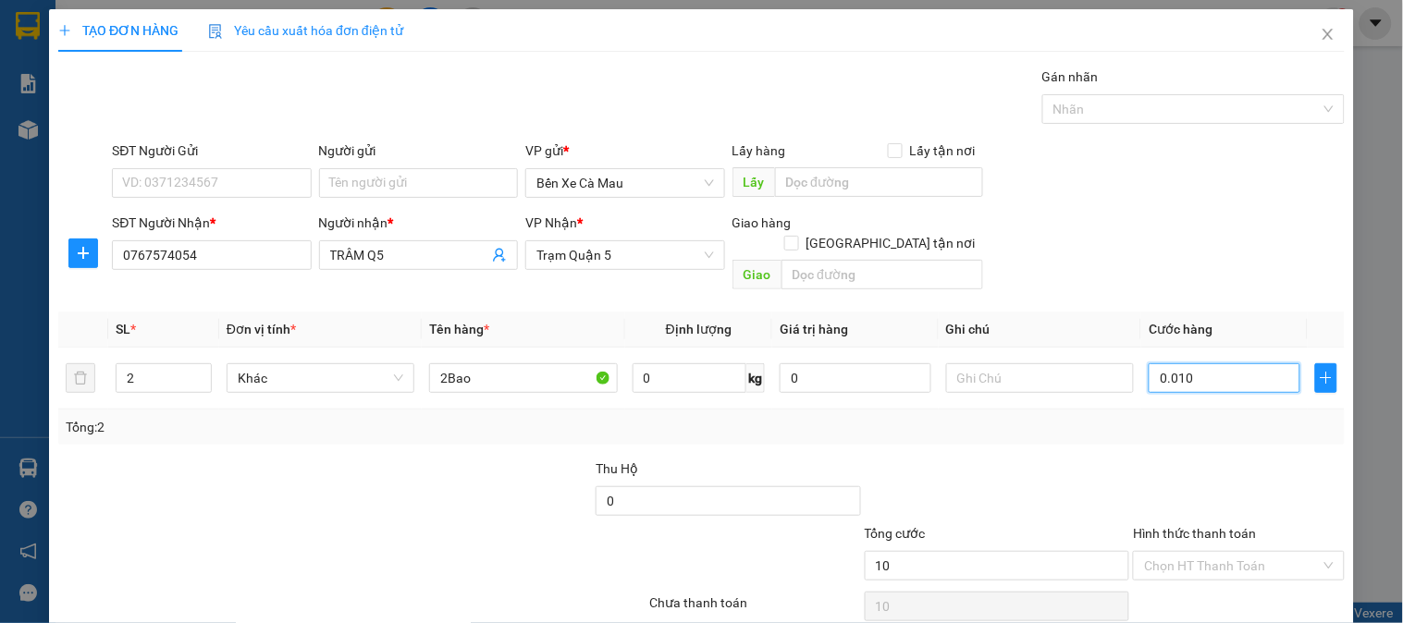
type input "00.100"
type input "100"
type input "00.100"
click at [1235, 215] on div "SĐT Người Nhận * 0767574054 Người nhận * TRÂM Q5 VP Nhận * Trạm Quận 5 Giao hàn…" at bounding box center [728, 255] width 1240 height 85
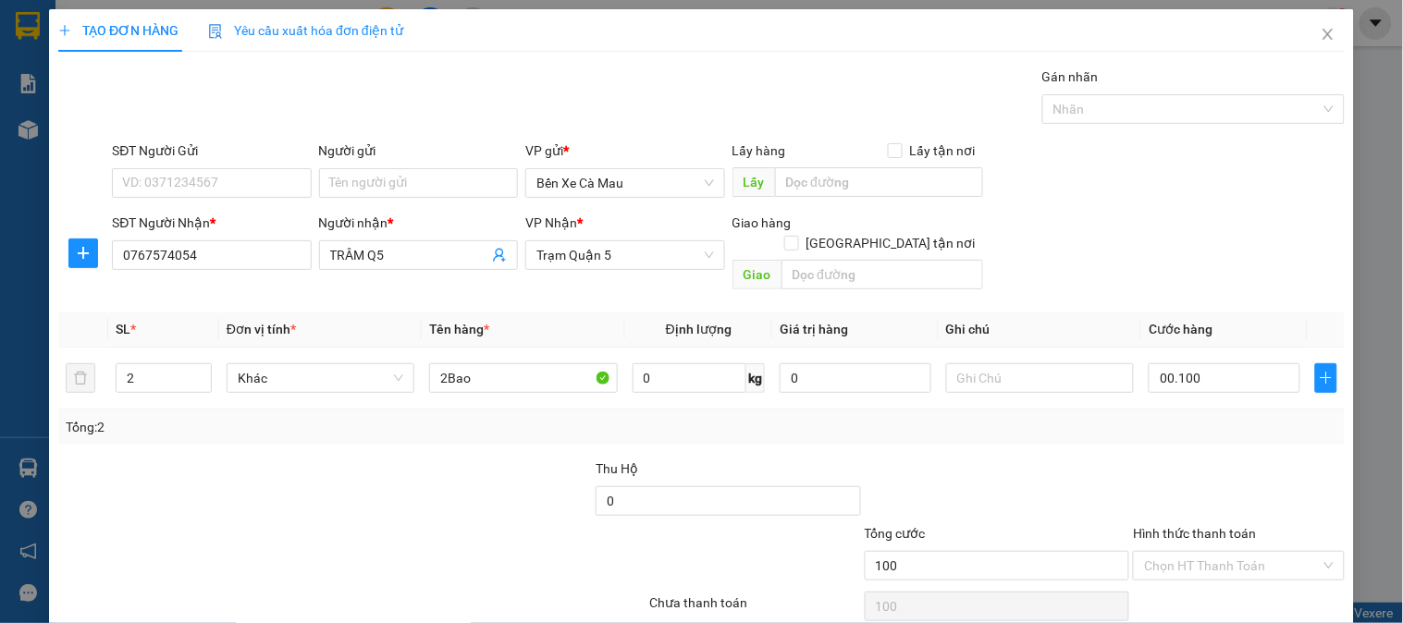
type input "100.000"
click at [177, 364] on input "2" at bounding box center [164, 378] width 94 height 28
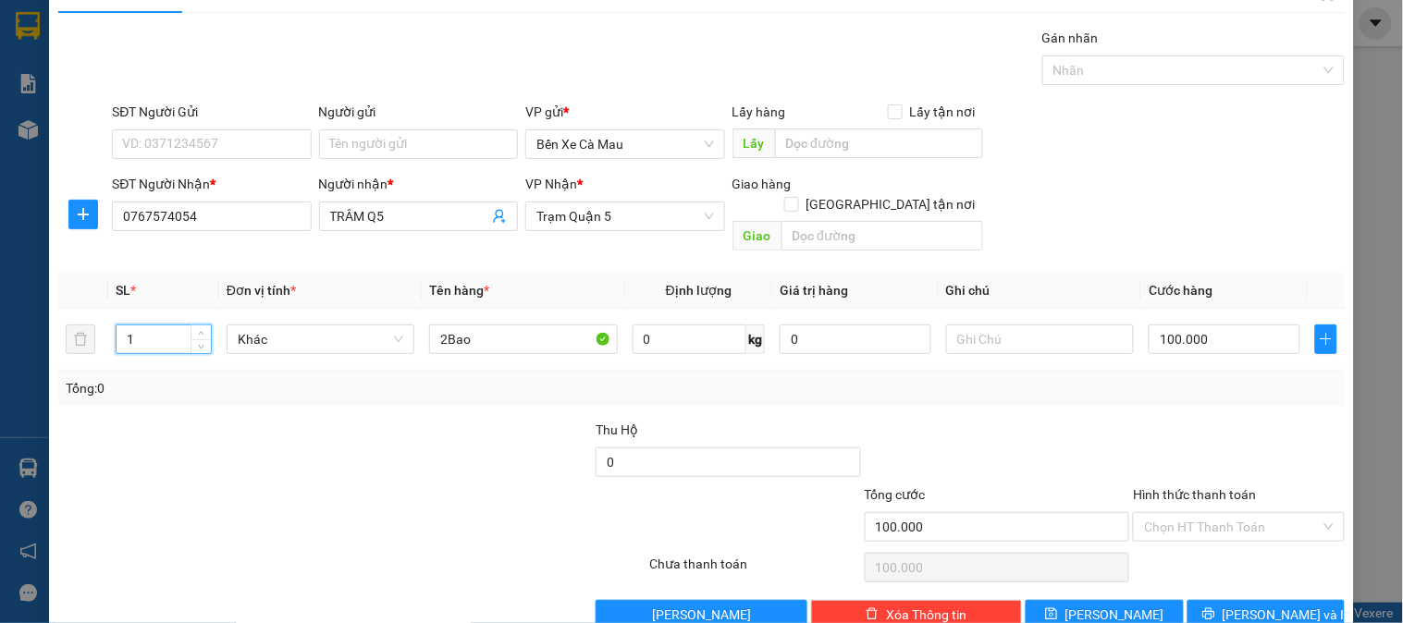
scroll to position [60, 0]
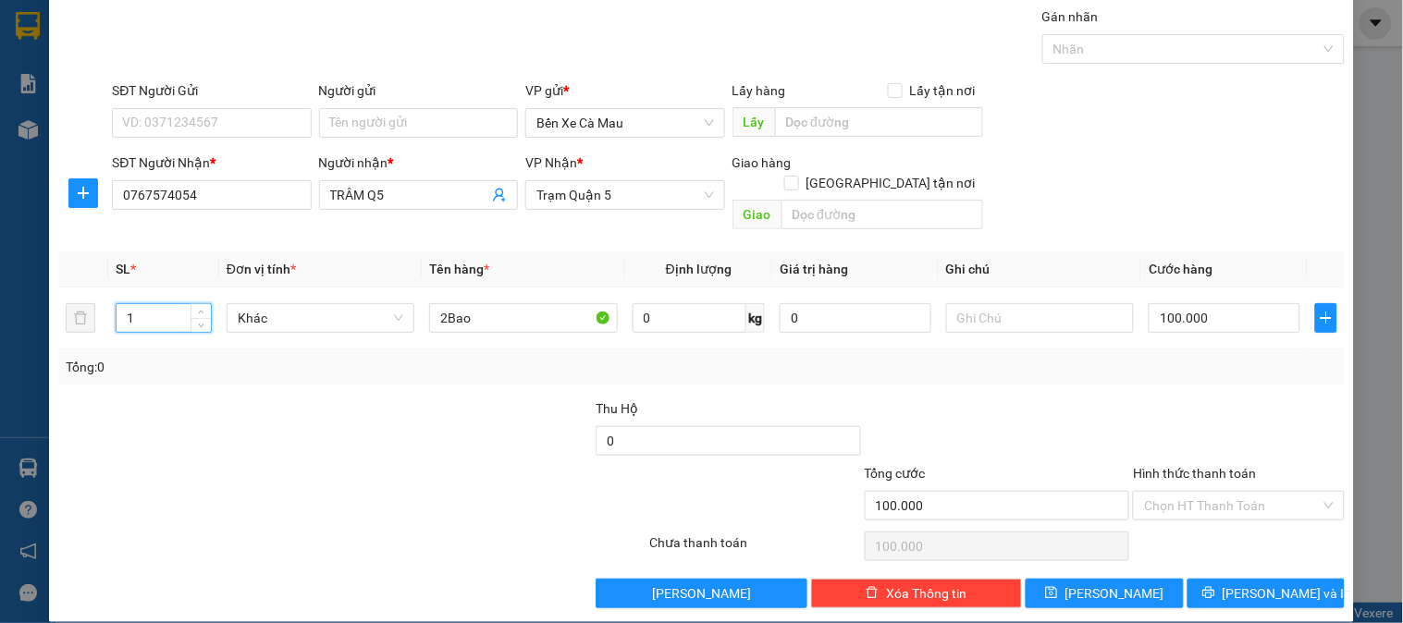
type input "1"
click at [1215, 586] on span "printer" at bounding box center [1208, 593] width 13 height 15
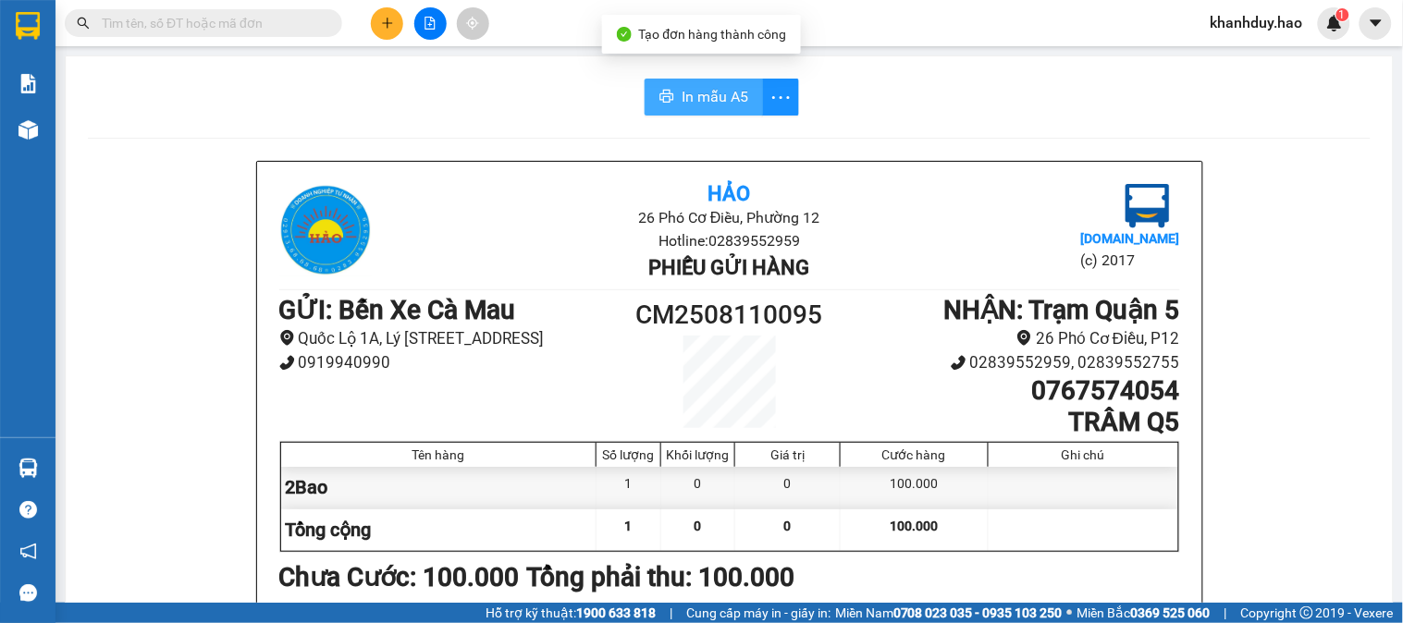
click at [685, 97] on span "In mẫu A5" at bounding box center [715, 96] width 67 height 23
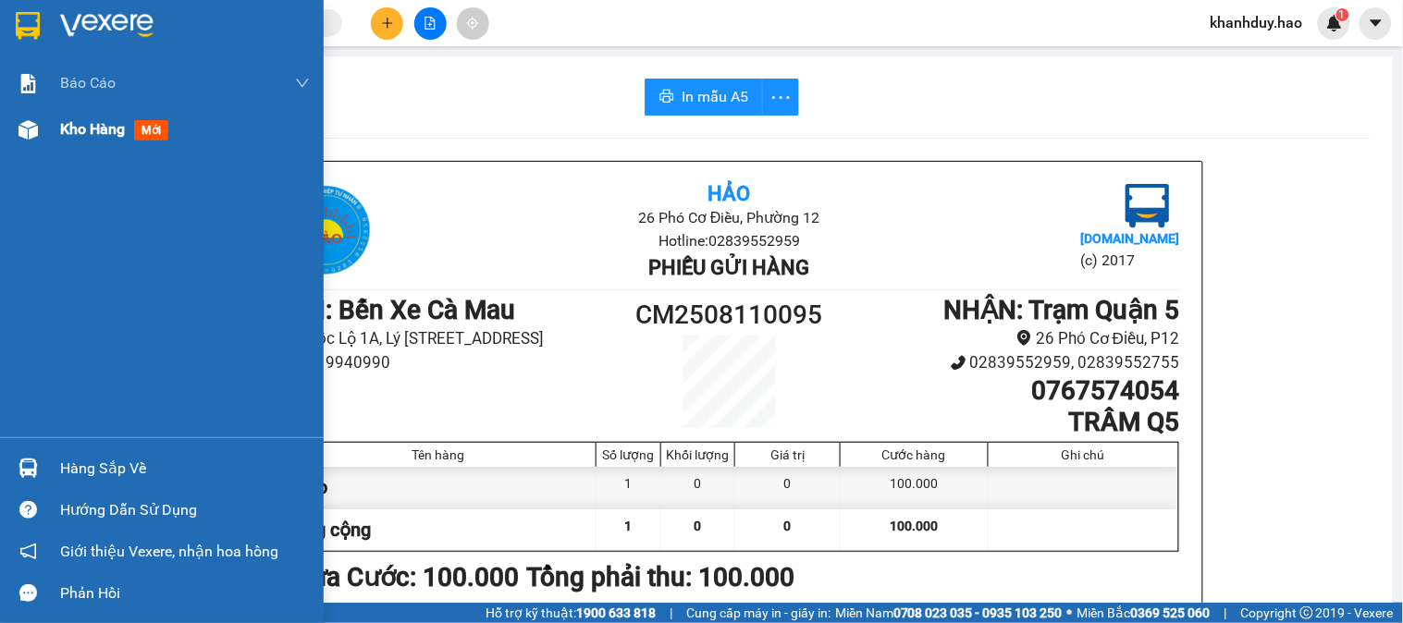
click at [50, 128] on div "Kho hàng mới" at bounding box center [162, 129] width 324 height 46
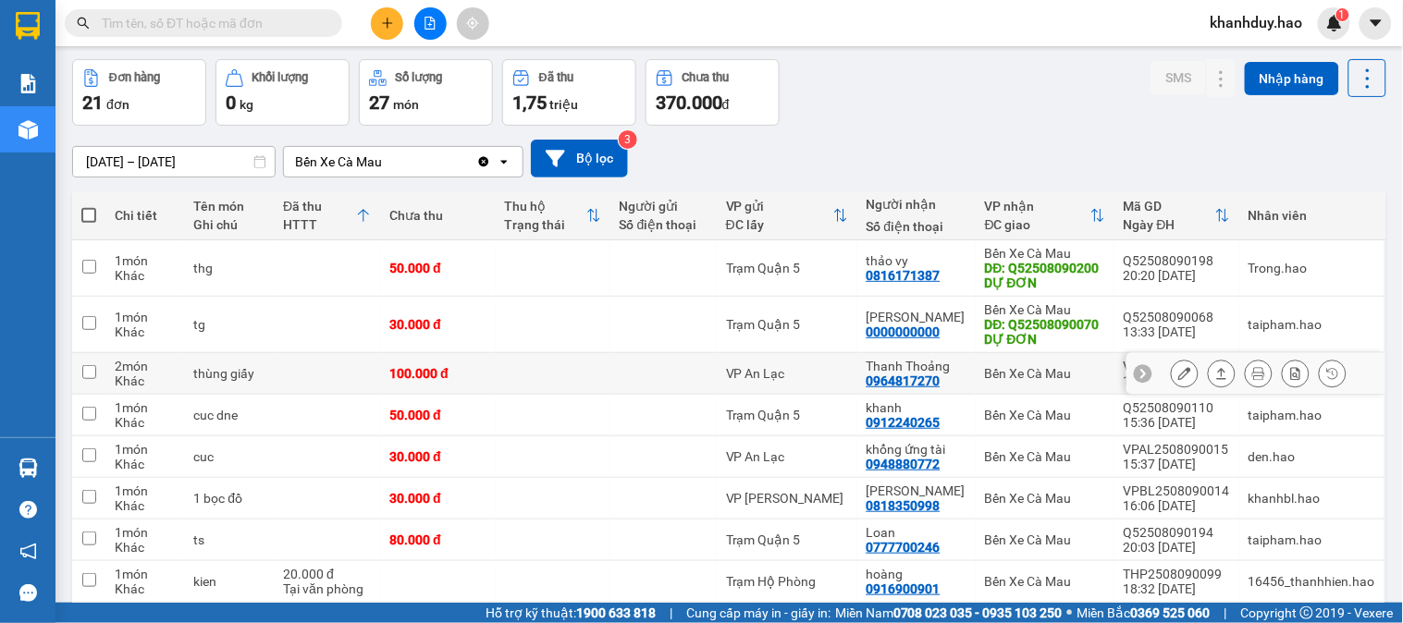
scroll to position [103, 0]
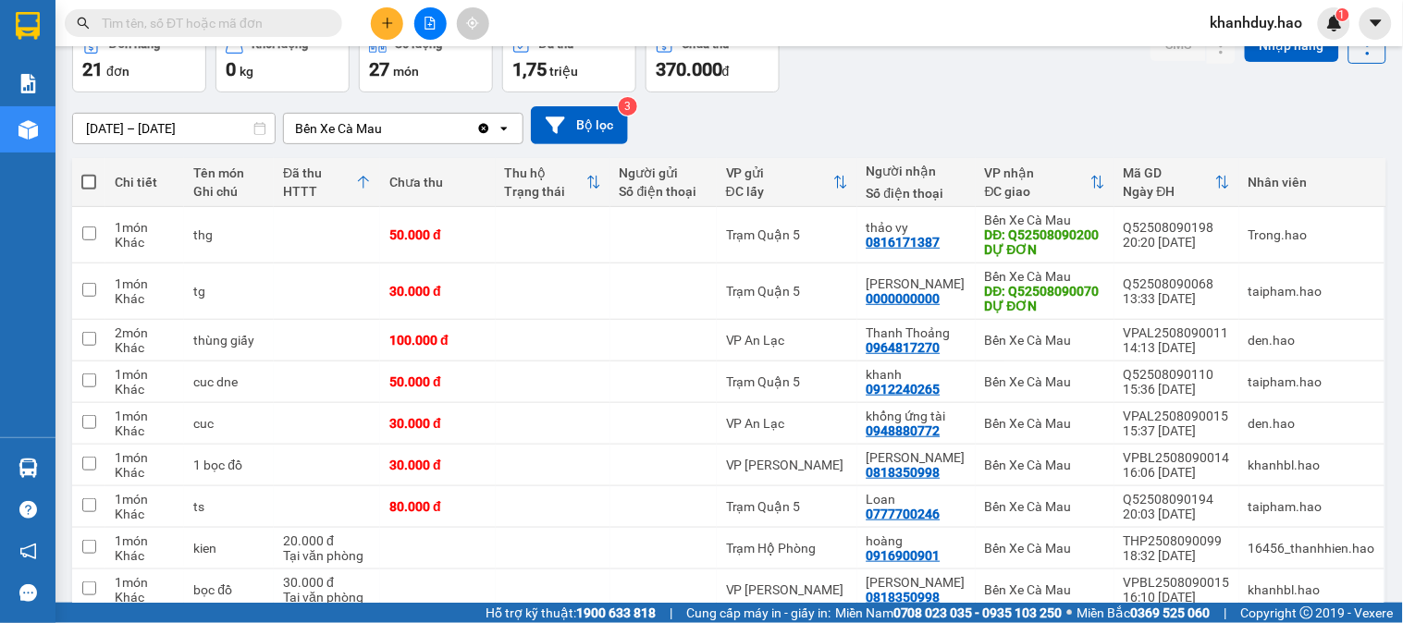
click at [122, 130] on input "[DATE] – [DATE]" at bounding box center [174, 129] width 202 height 30
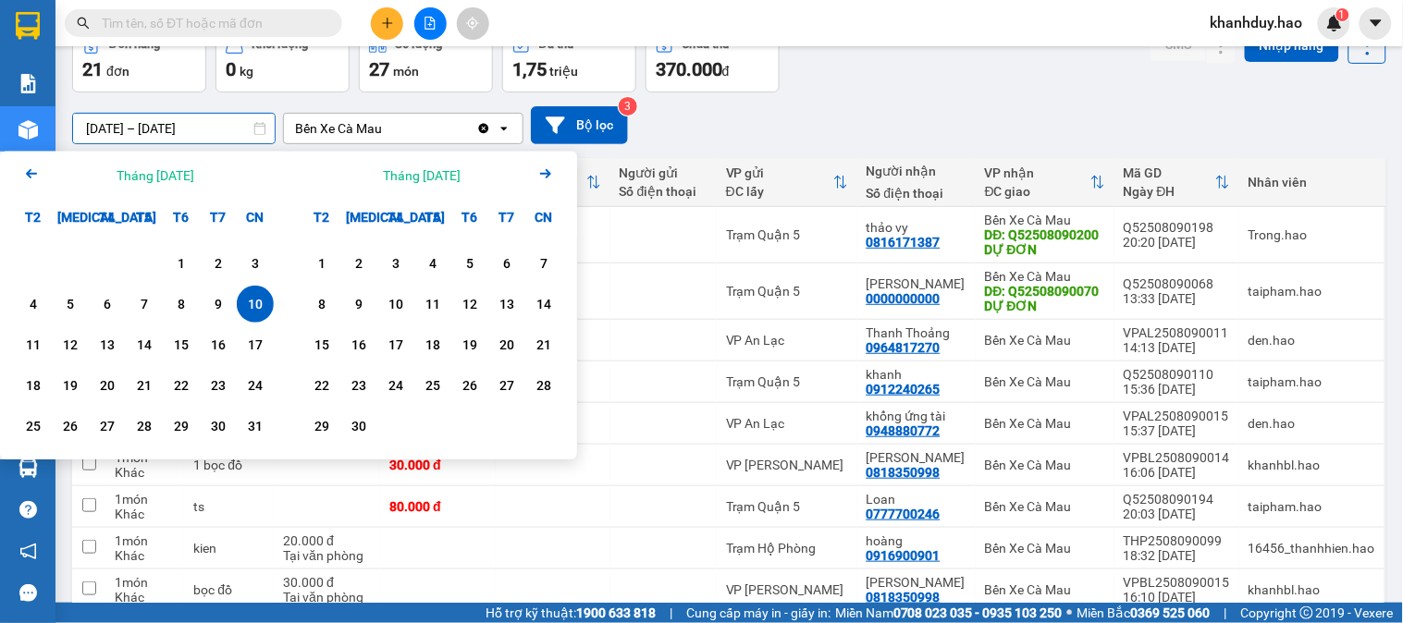
click at [6, 337] on div "1 2 3 4 5 6 7 8 9 10 11 12 13 14 15 16 17 18 19 20 21 22 23 24 25 26 27 28 29 3…" at bounding box center [144, 348] width 289 height 224
click at [16, 338] on div "11" at bounding box center [33, 344] width 37 height 37
type input "[DATE] – [DATE]"
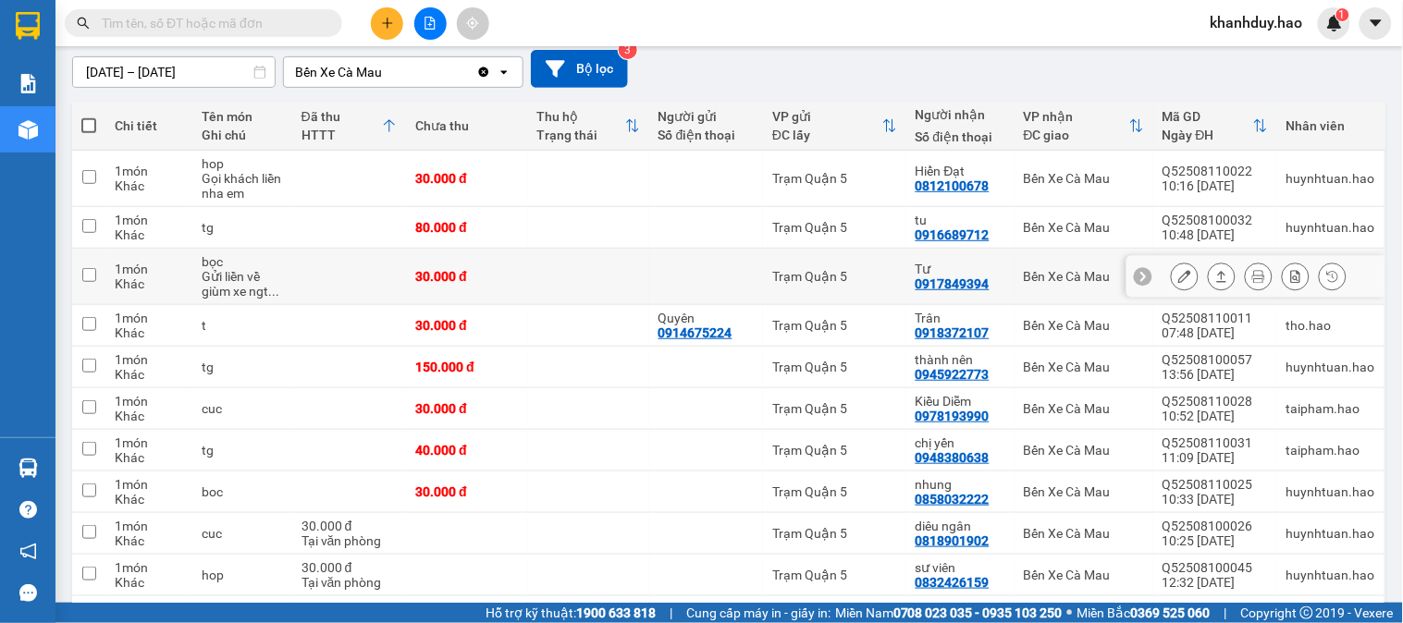
scroll to position [205, 0]
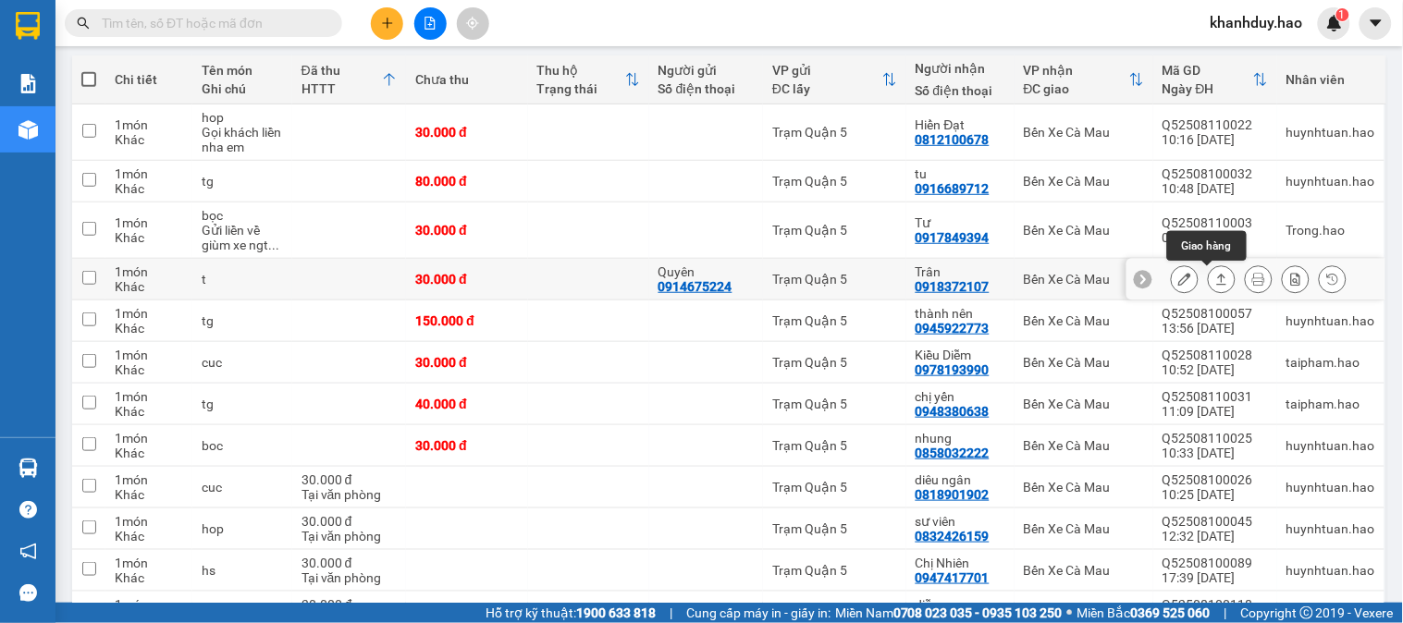
click at [1215, 276] on icon at bounding box center [1221, 279] width 13 height 13
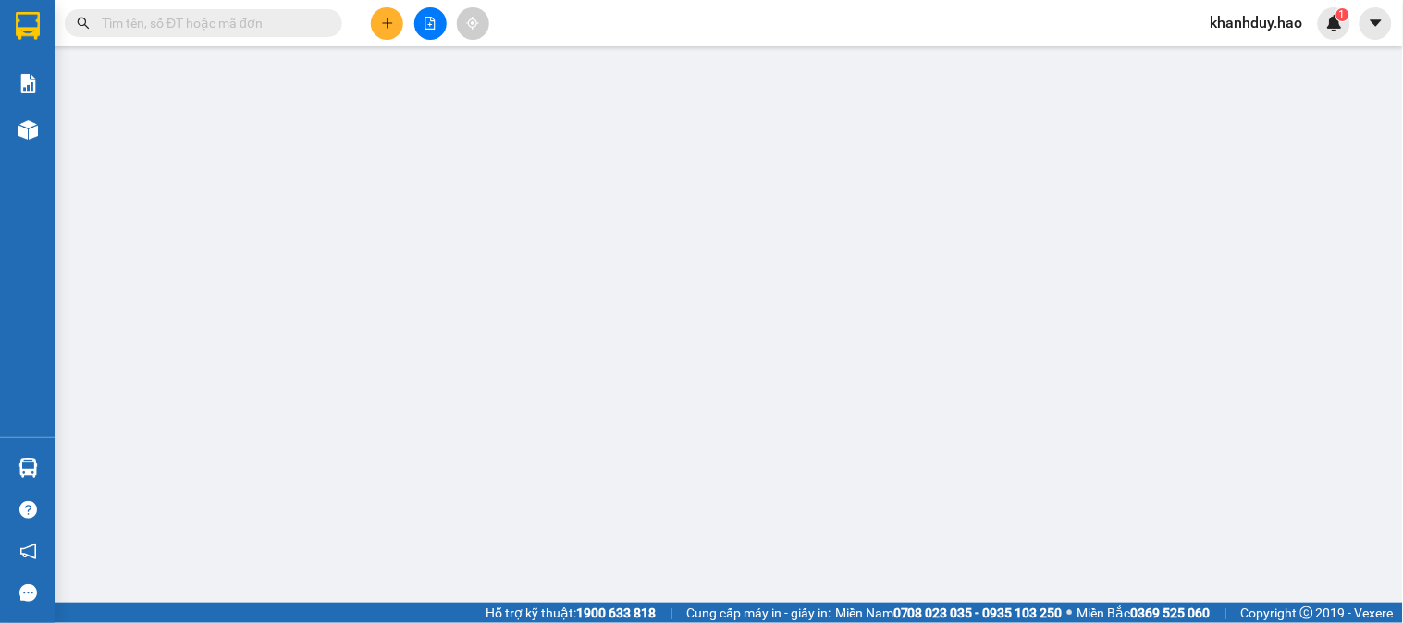
type input "0914675224"
type input "Quyên"
type input "0918372107"
type input "Trân"
type input "30.000"
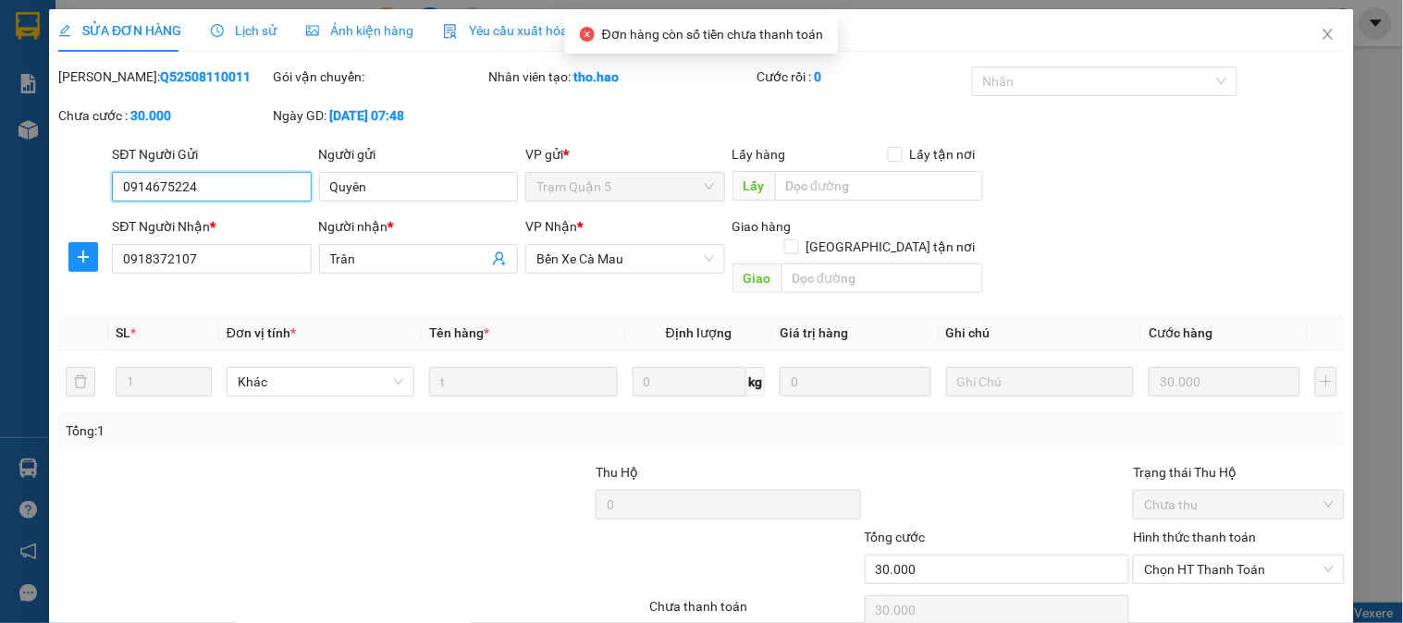
scroll to position [65, 0]
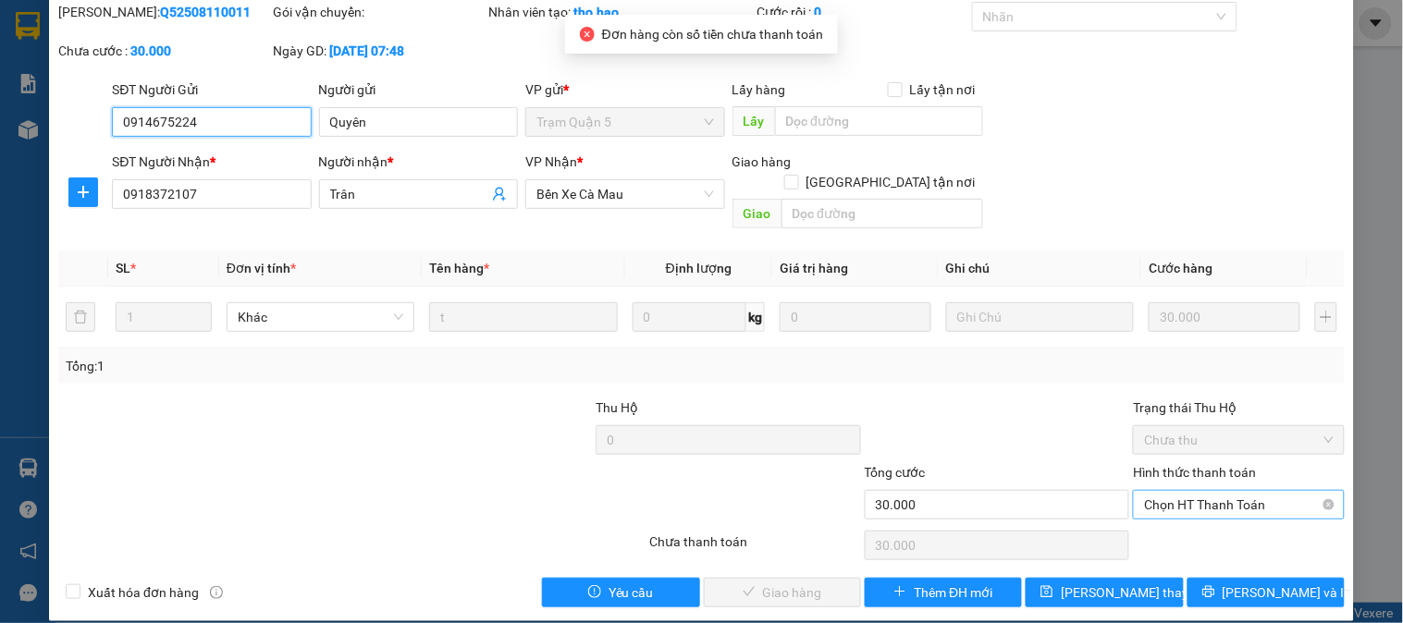
click at [1222, 491] on span "Chọn HT Thanh Toán" at bounding box center [1238, 505] width 189 height 28
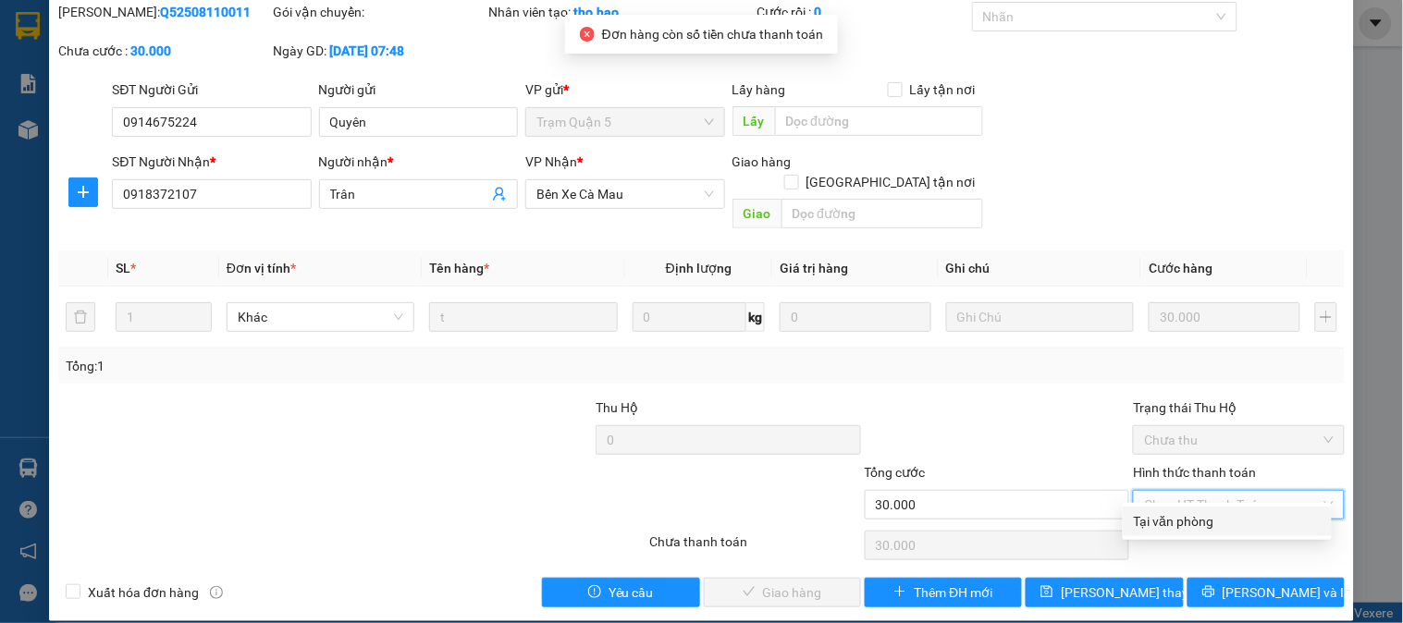
click at [1198, 519] on div "Tại văn phòng" at bounding box center [1227, 521] width 187 height 20
type input "0"
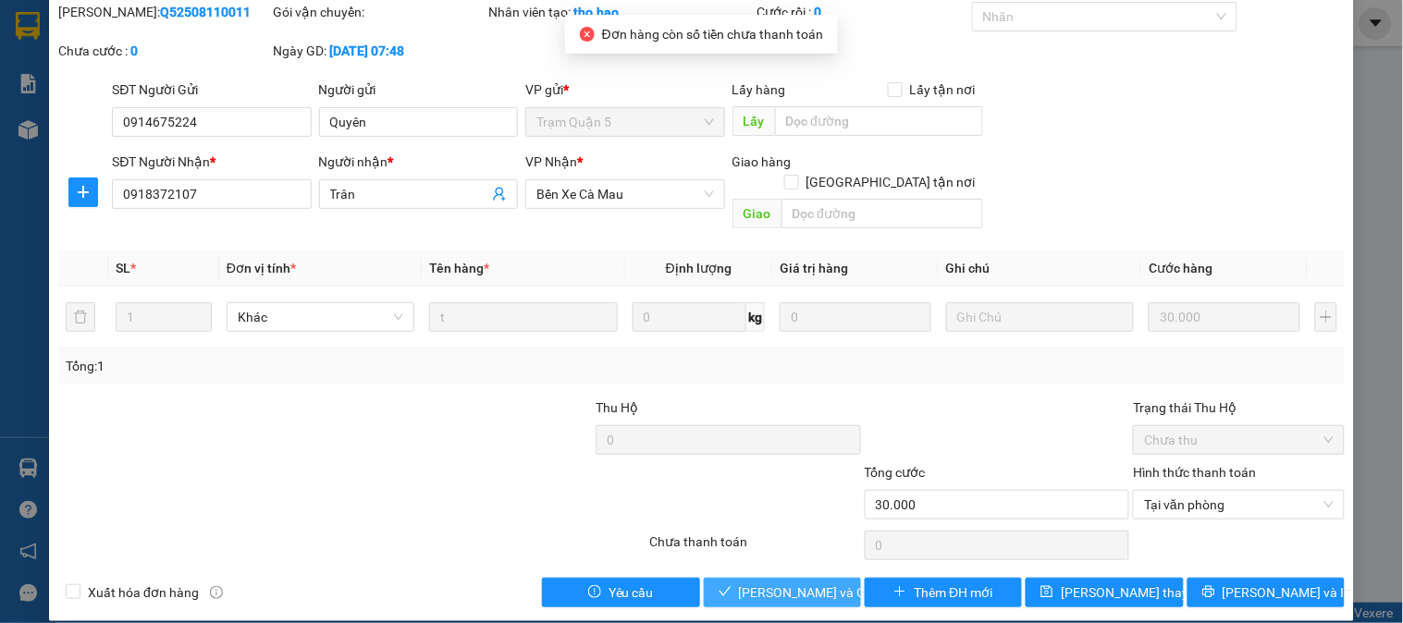
click at [819, 583] on span "[PERSON_NAME] và Giao hàng" at bounding box center [828, 593] width 178 height 20
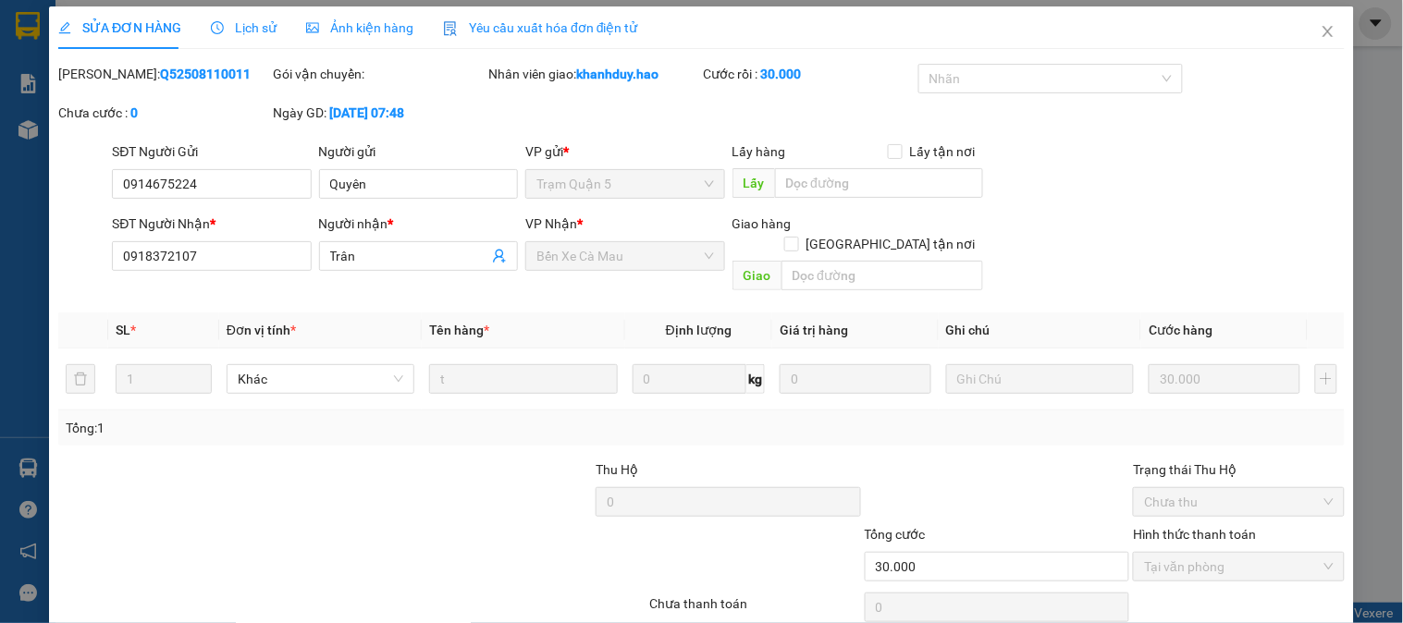
scroll to position [0, 0]
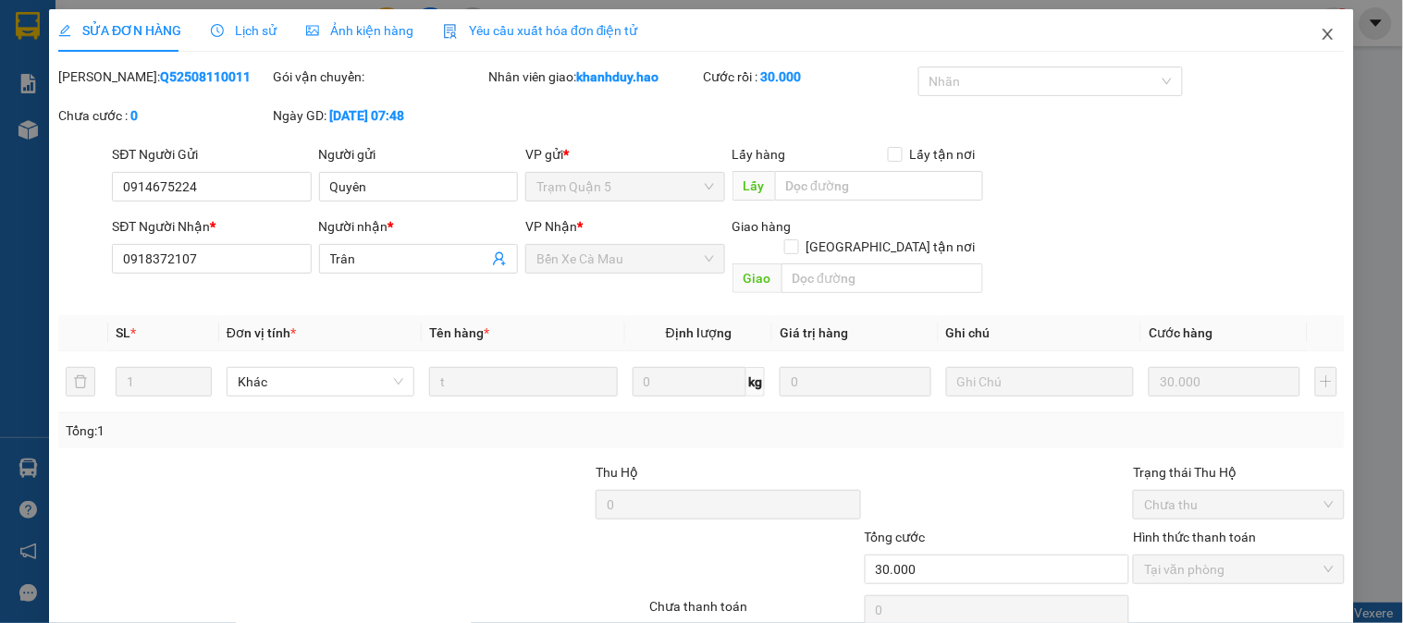
click at [1321, 32] on icon "close" at bounding box center [1328, 34] width 15 height 15
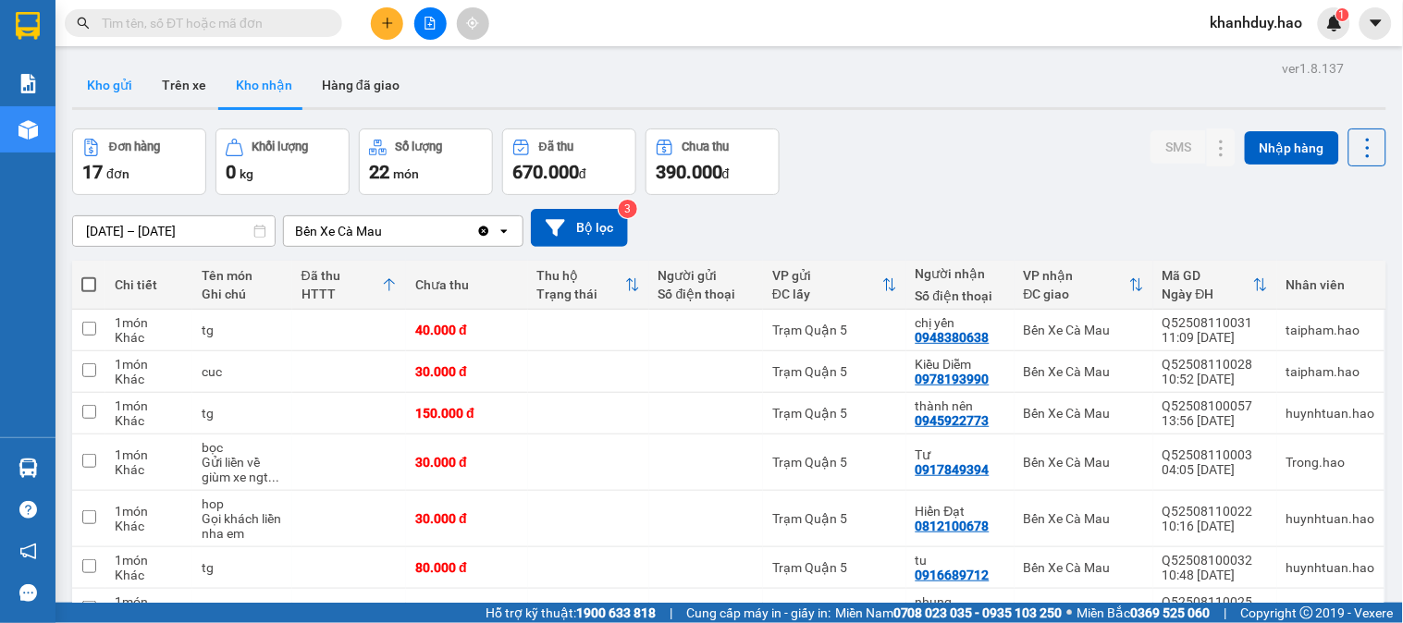
click at [142, 87] on button "Kho gửi" at bounding box center [109, 85] width 75 height 44
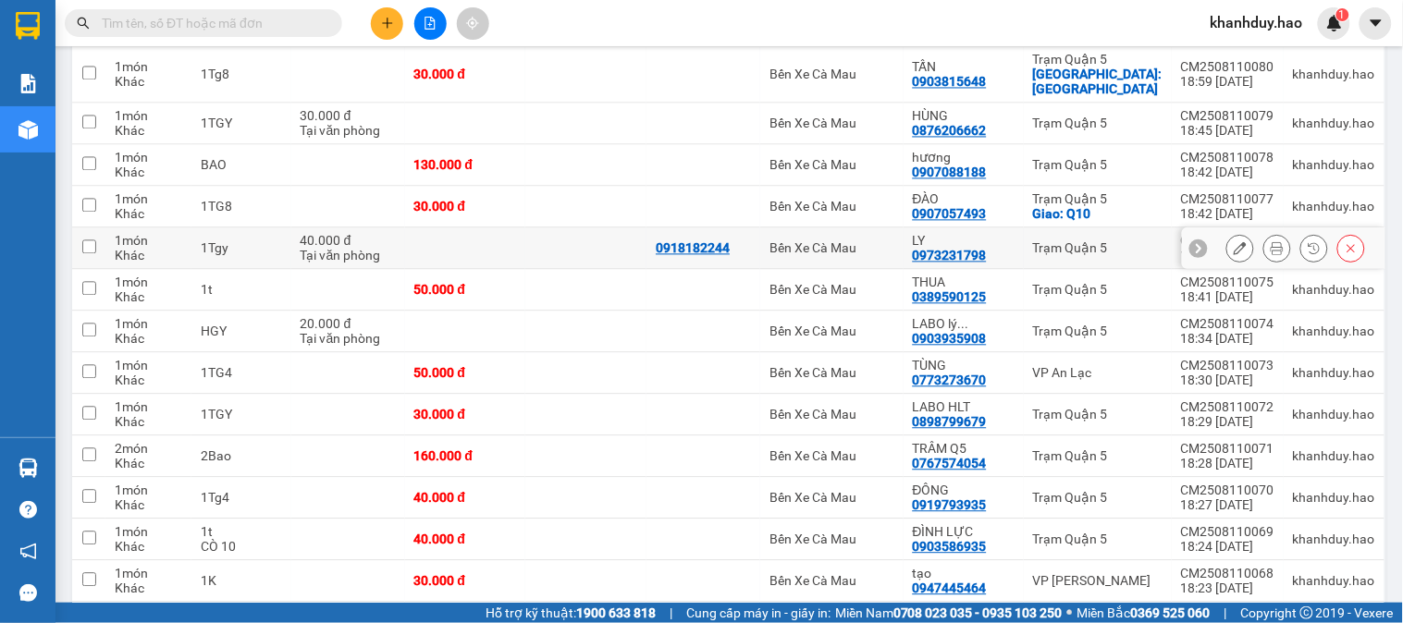
scroll to position [925, 0]
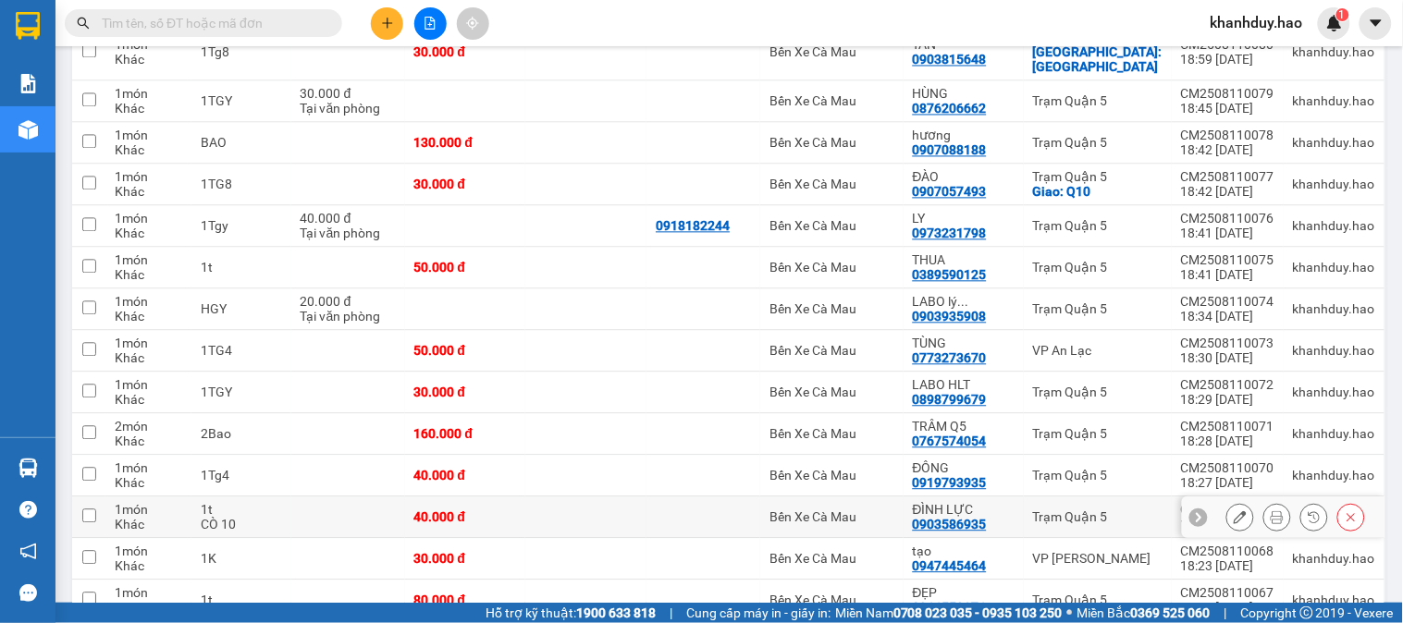
click at [316, 531] on td at bounding box center [348, 518] width 114 height 42
checkbox input "true"
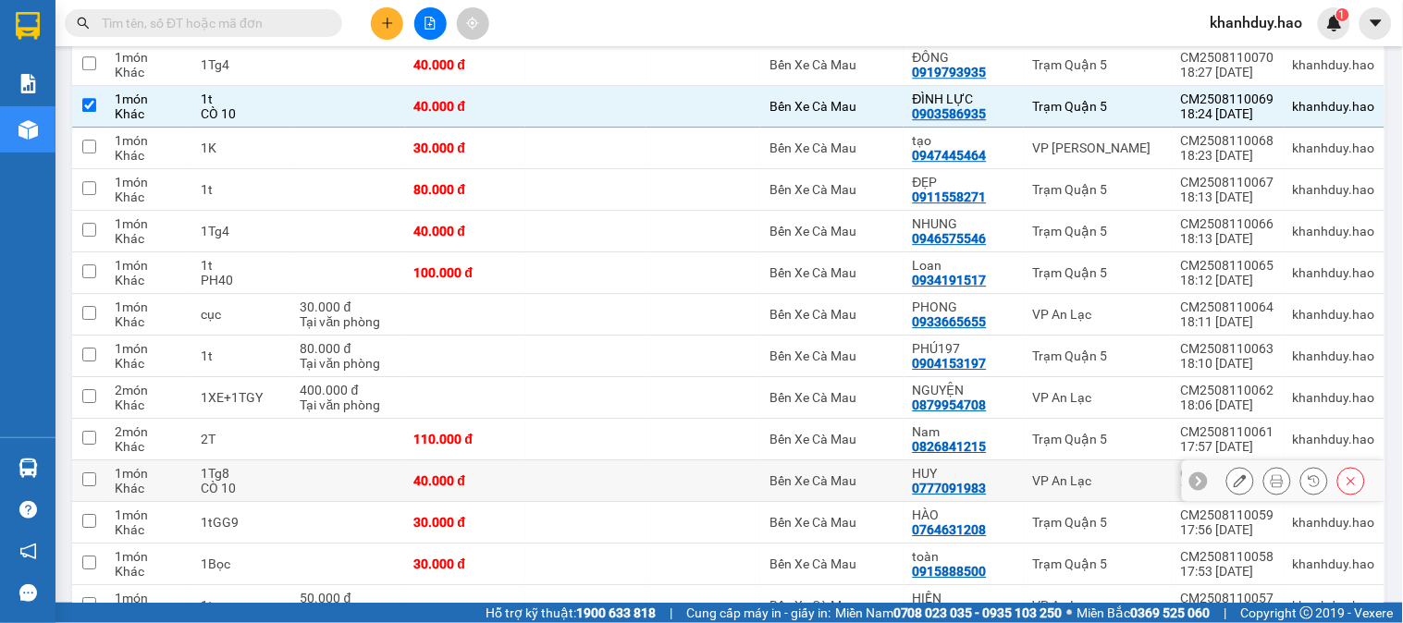
click at [263, 477] on div "1Tg8" at bounding box center [241, 473] width 80 height 15
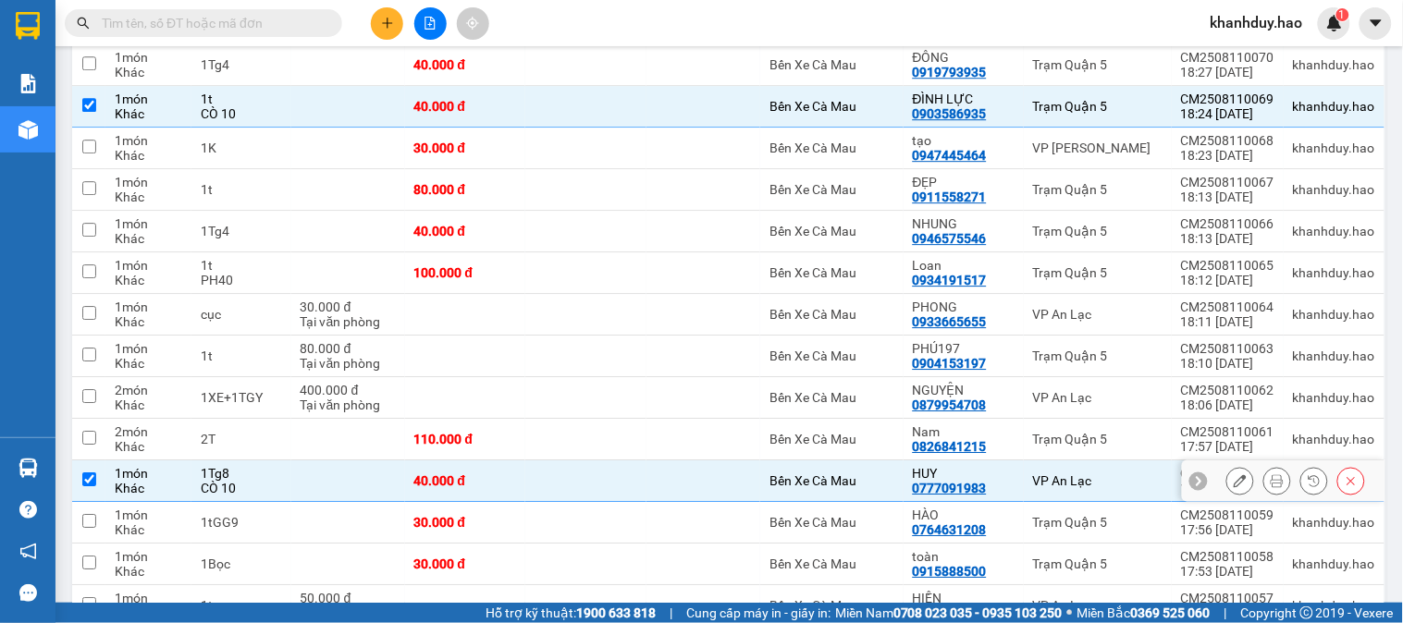
checkbox input "true"
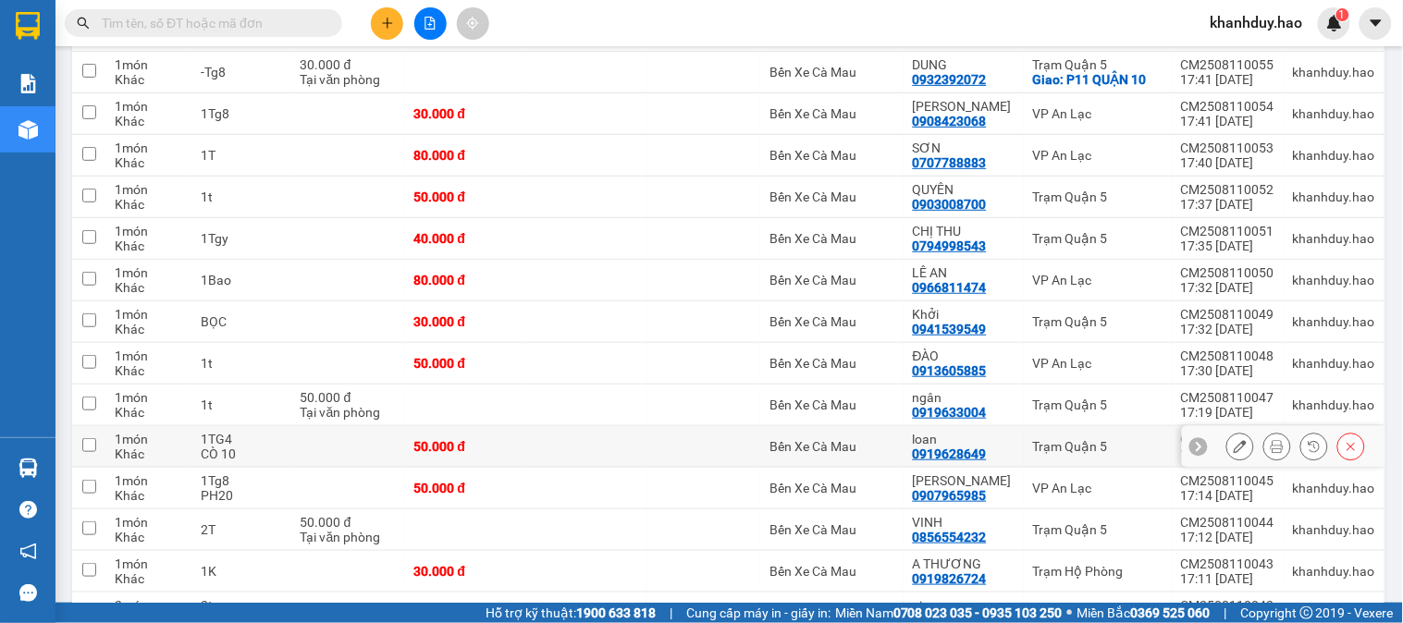
click at [263, 459] on div "CÒ 10" at bounding box center [241, 454] width 80 height 15
checkbox input "true"
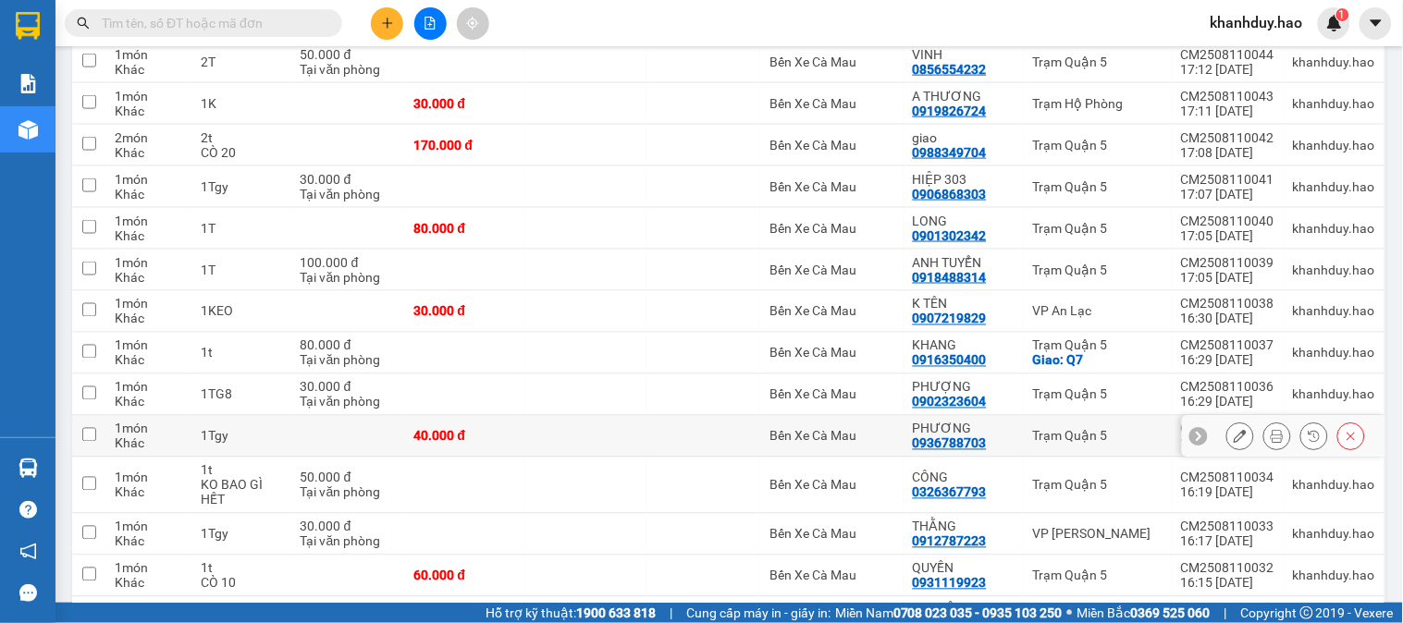
scroll to position [2466, 0]
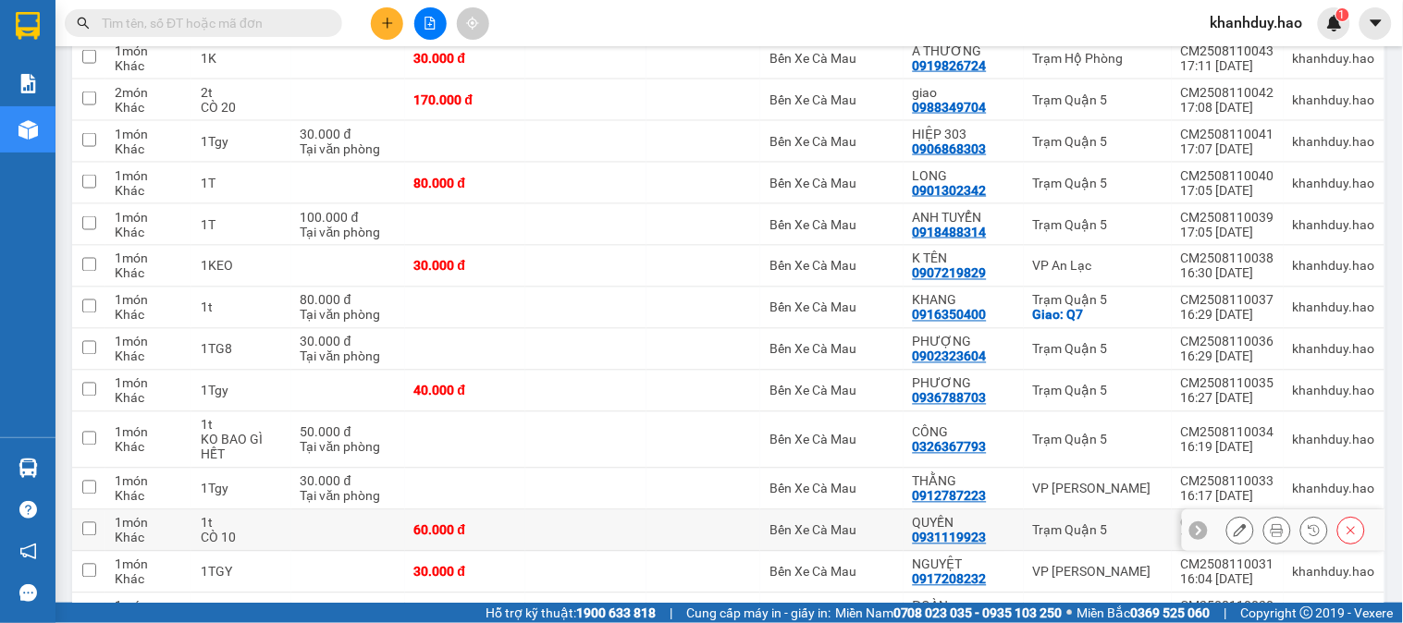
click at [281, 538] on div "CÒ 10" at bounding box center [241, 538] width 80 height 15
checkbox input "true"
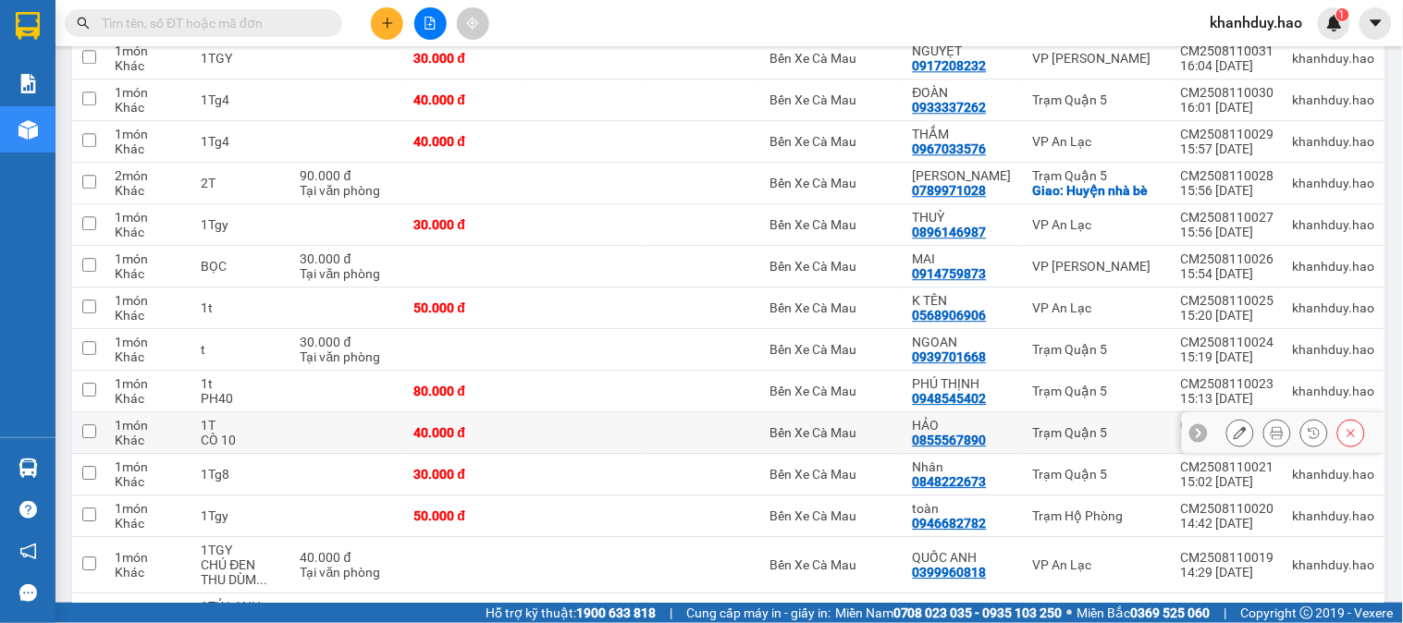
click at [261, 445] on div "CÒ 10" at bounding box center [241, 440] width 80 height 15
checkbox input "true"
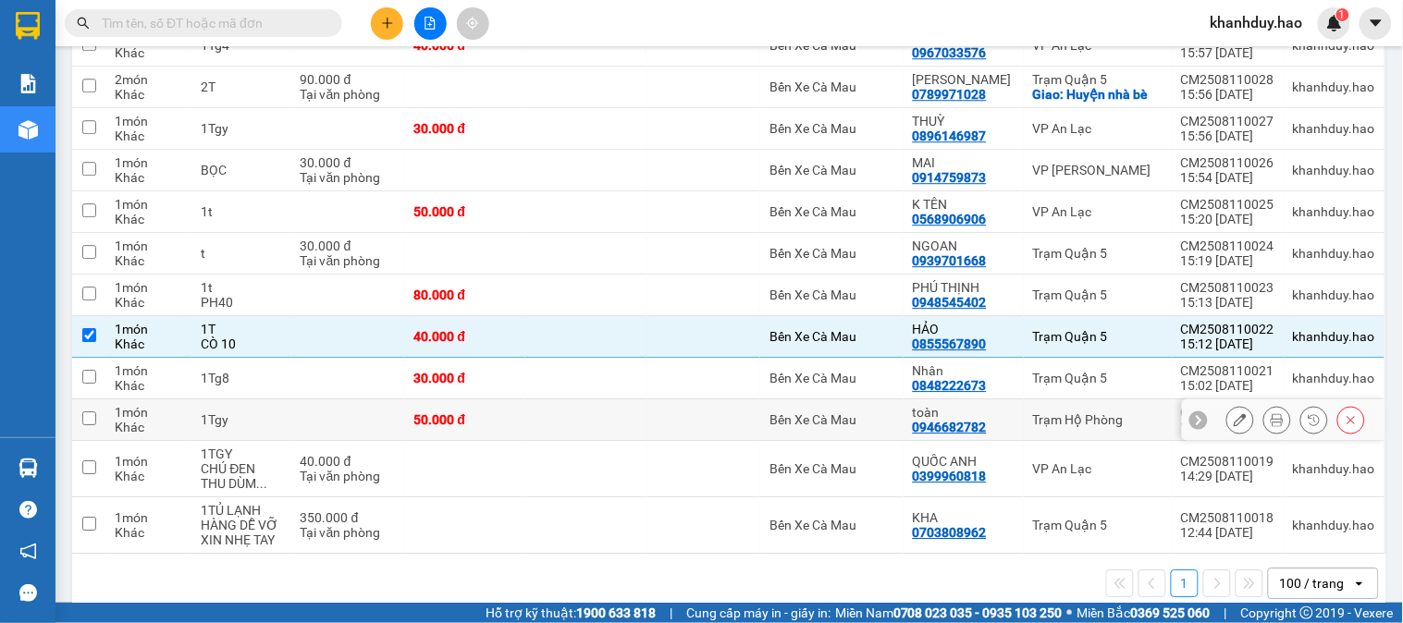
scroll to position [3083, 0]
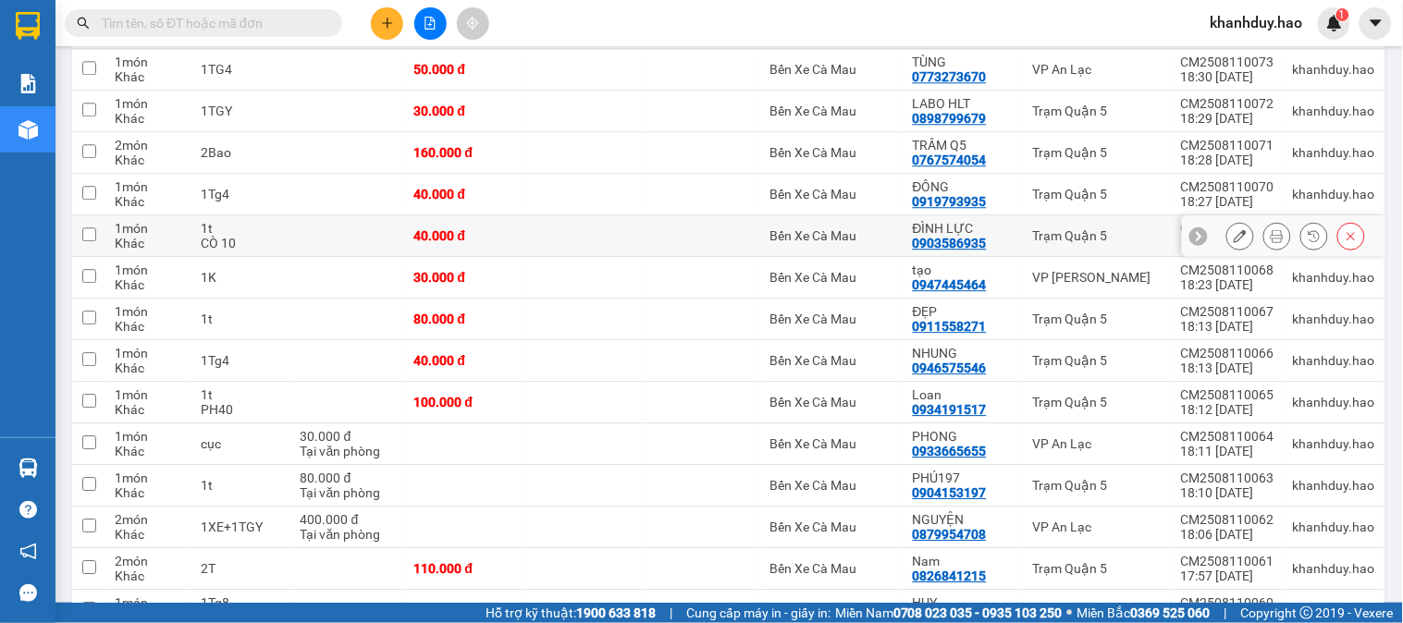
scroll to position [1233, 0]
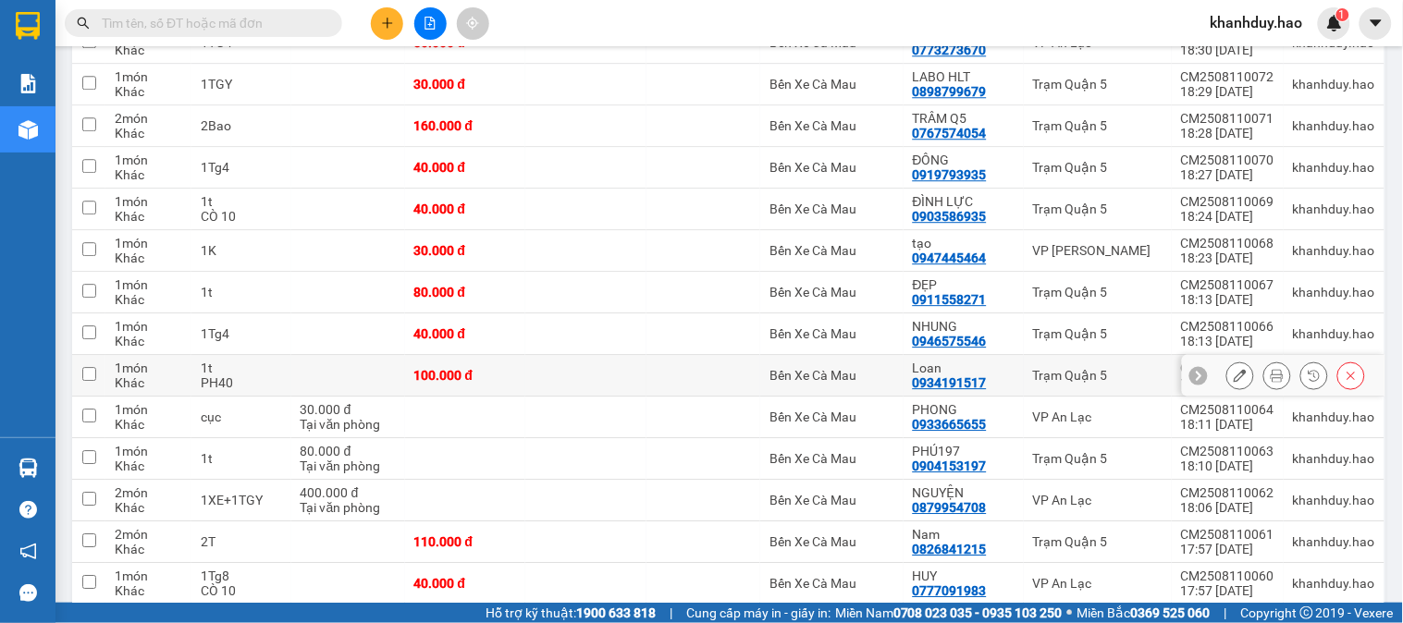
click at [339, 383] on td at bounding box center [348, 376] width 114 height 42
checkbox input "true"
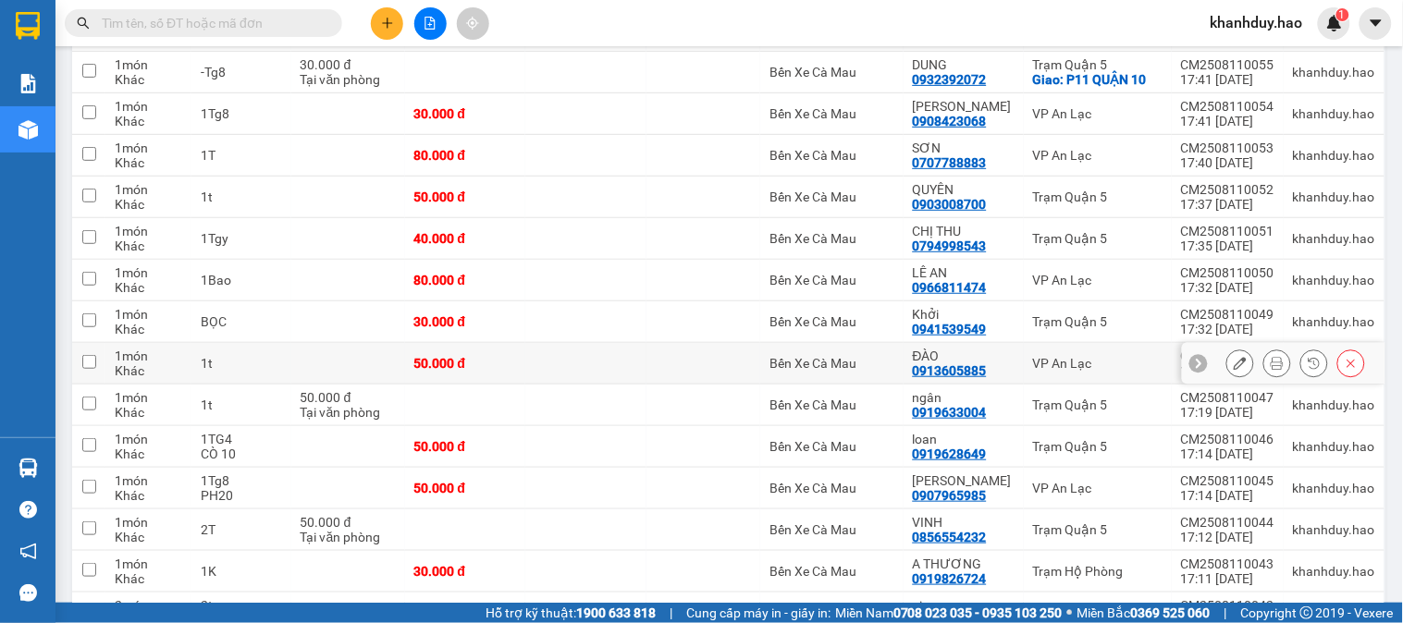
scroll to position [2055, 0]
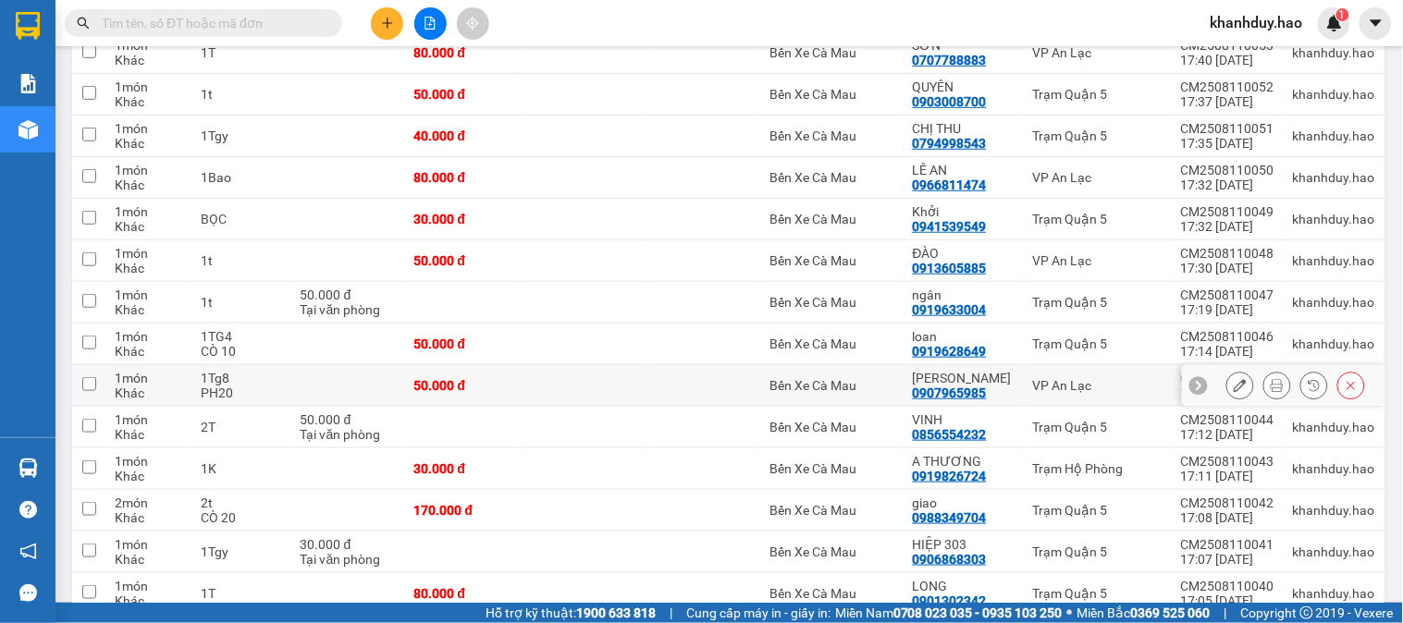
click at [339, 387] on td at bounding box center [348, 386] width 114 height 42
checkbox input "true"
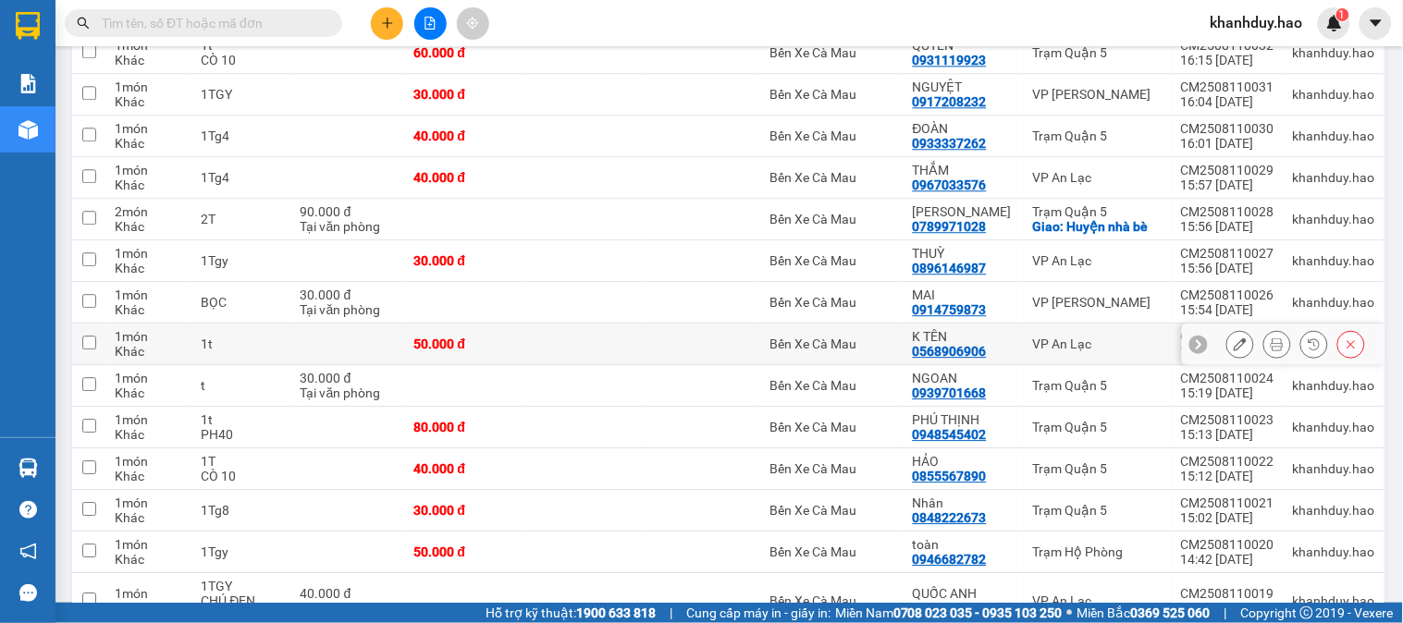
scroll to position [2980, 0]
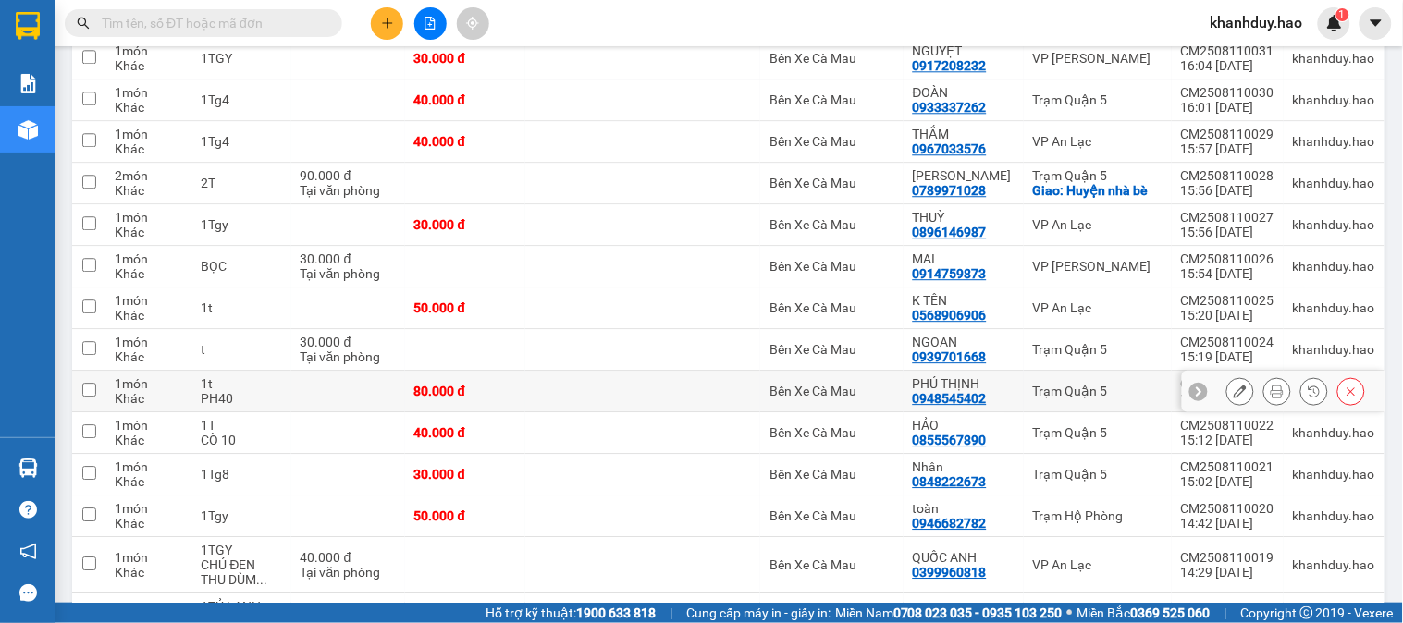
click at [367, 401] on td at bounding box center [348, 392] width 114 height 42
checkbox input "true"
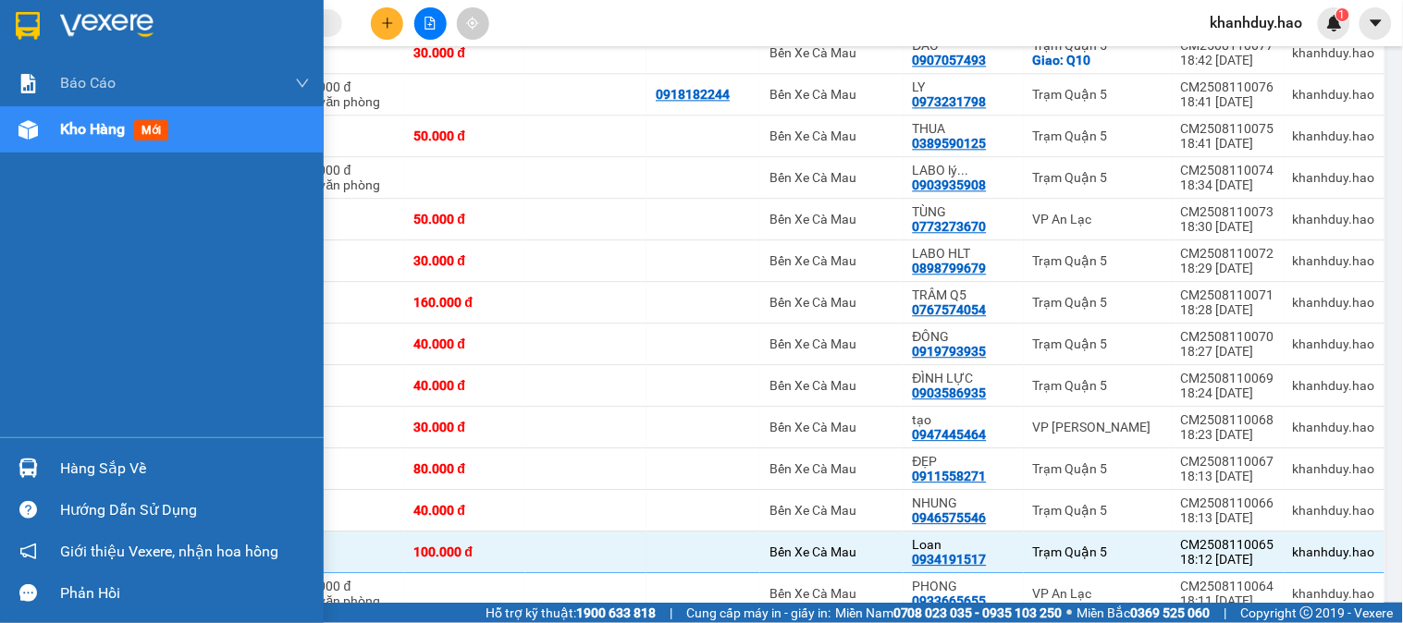
scroll to position [953, 0]
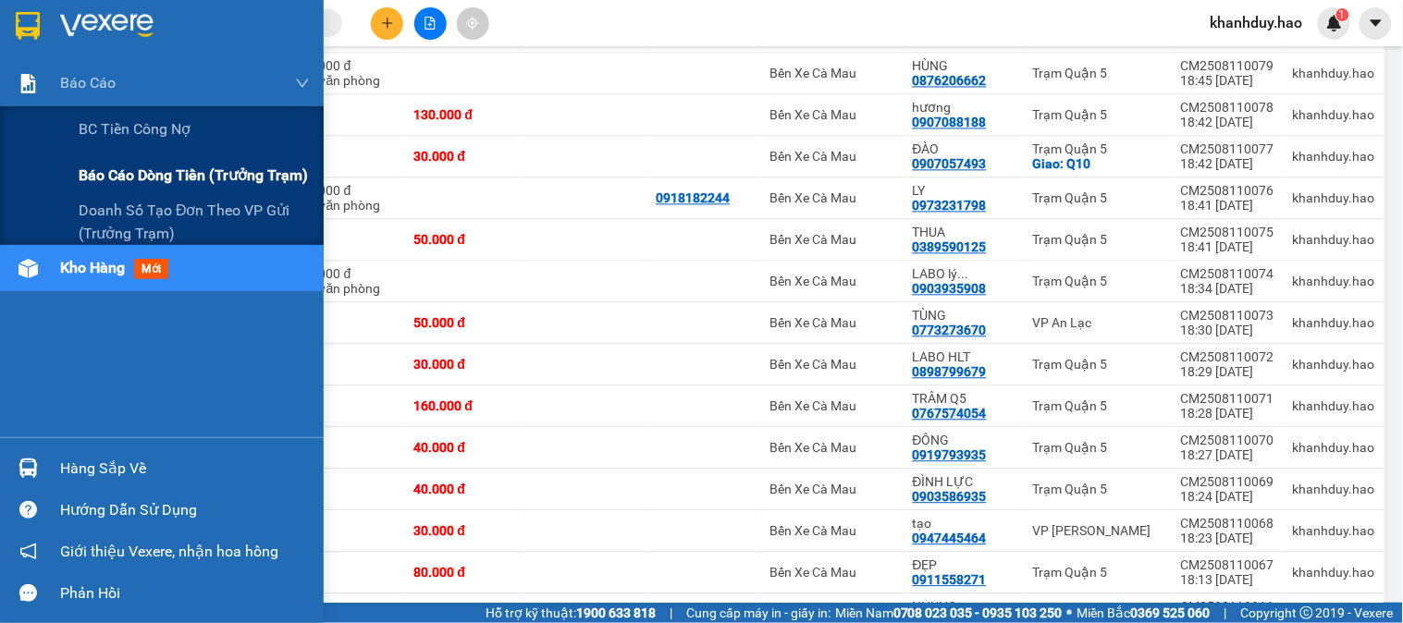
click at [139, 186] on span "Báo cáo dòng tiền (trưởng trạm)" at bounding box center [193, 175] width 229 height 23
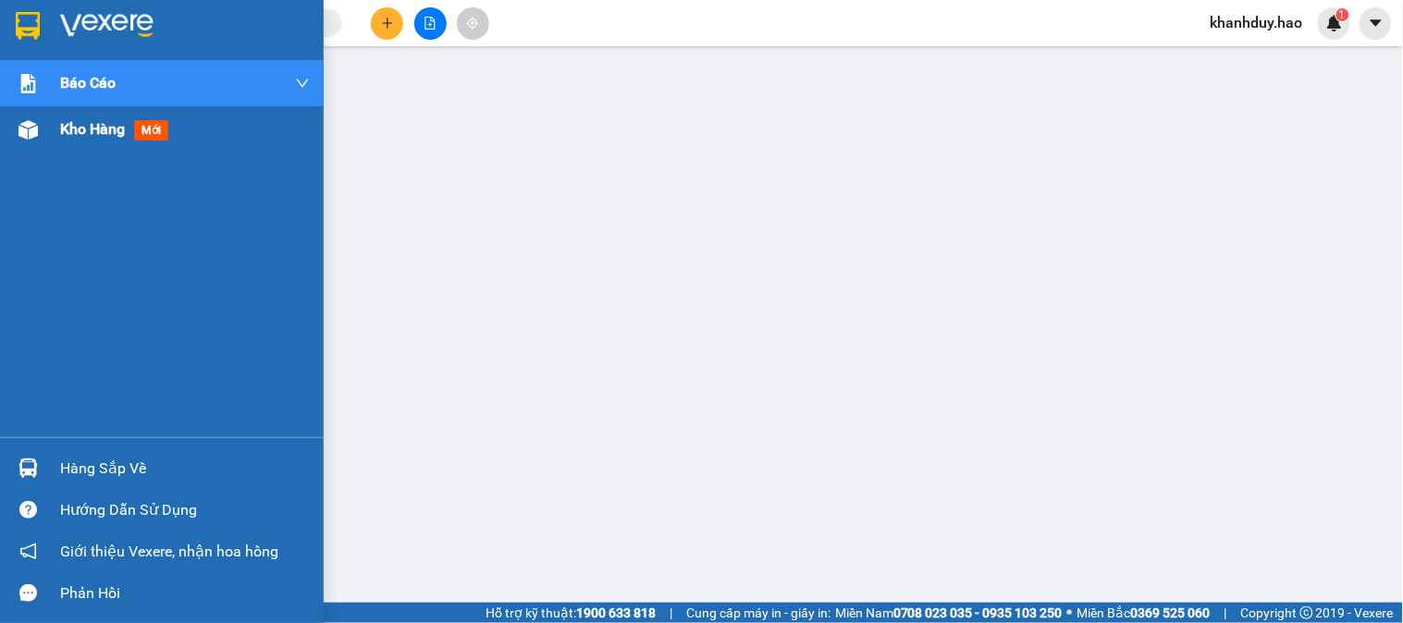
click at [47, 113] on div "Kho hàng mới" at bounding box center [162, 129] width 324 height 46
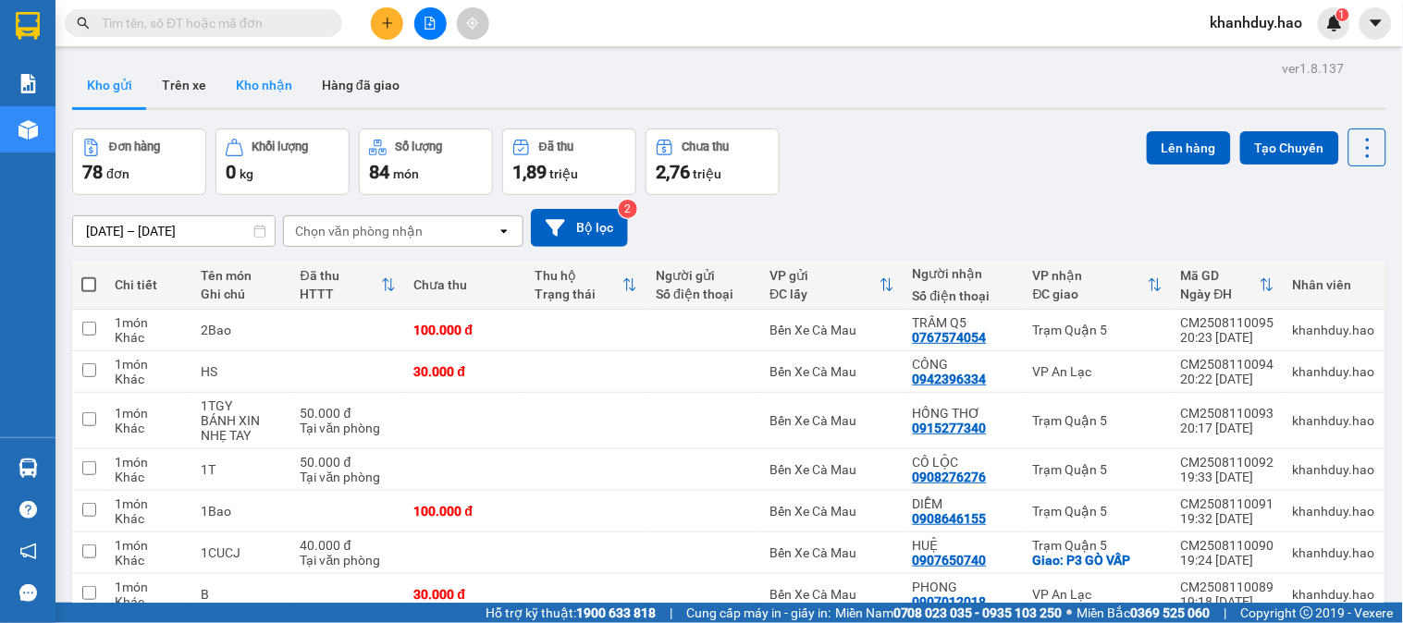
click at [252, 95] on button "Kho nhận" at bounding box center [264, 85] width 86 height 44
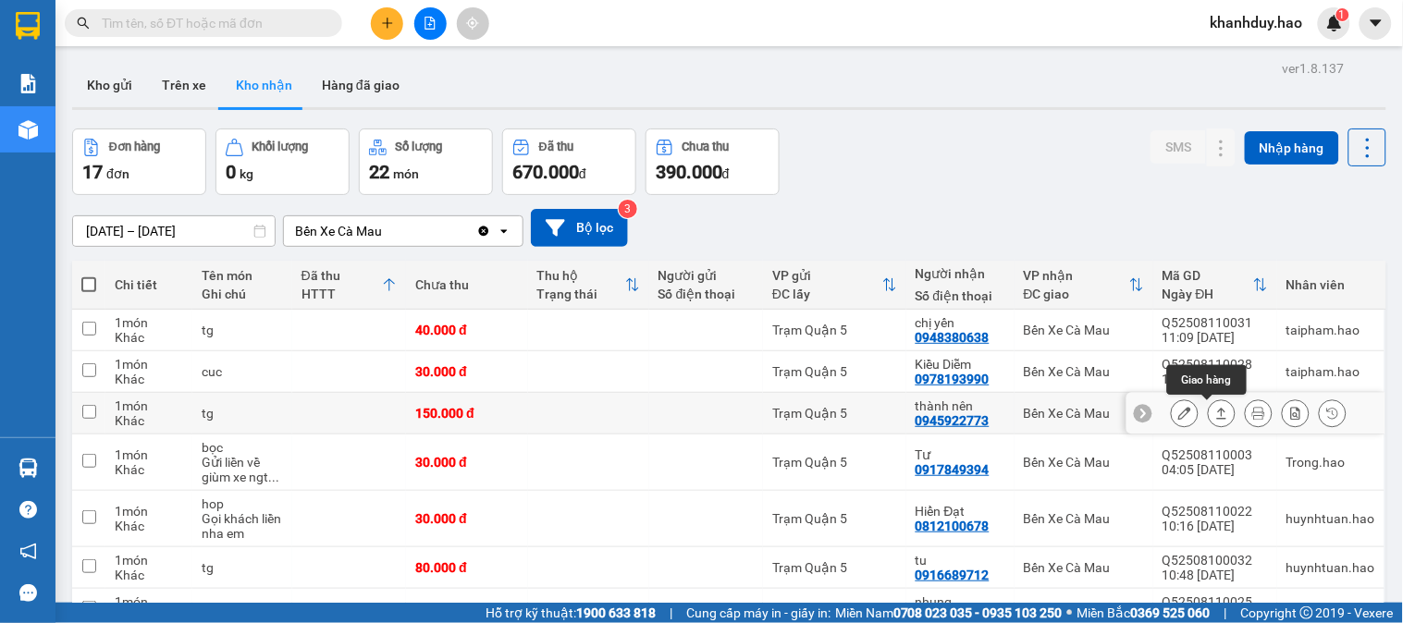
click at [1217, 412] on icon at bounding box center [1222, 413] width 10 height 11
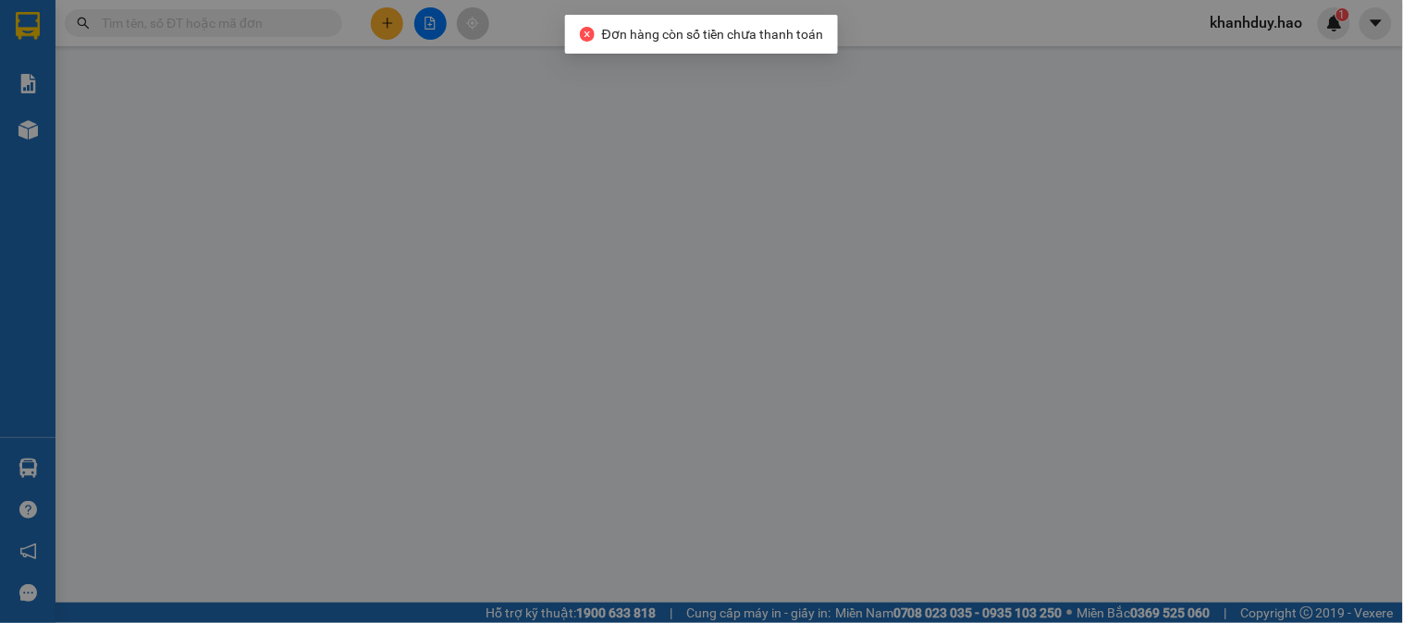
type input "0945922773"
type input "thành nên"
type input "150.000"
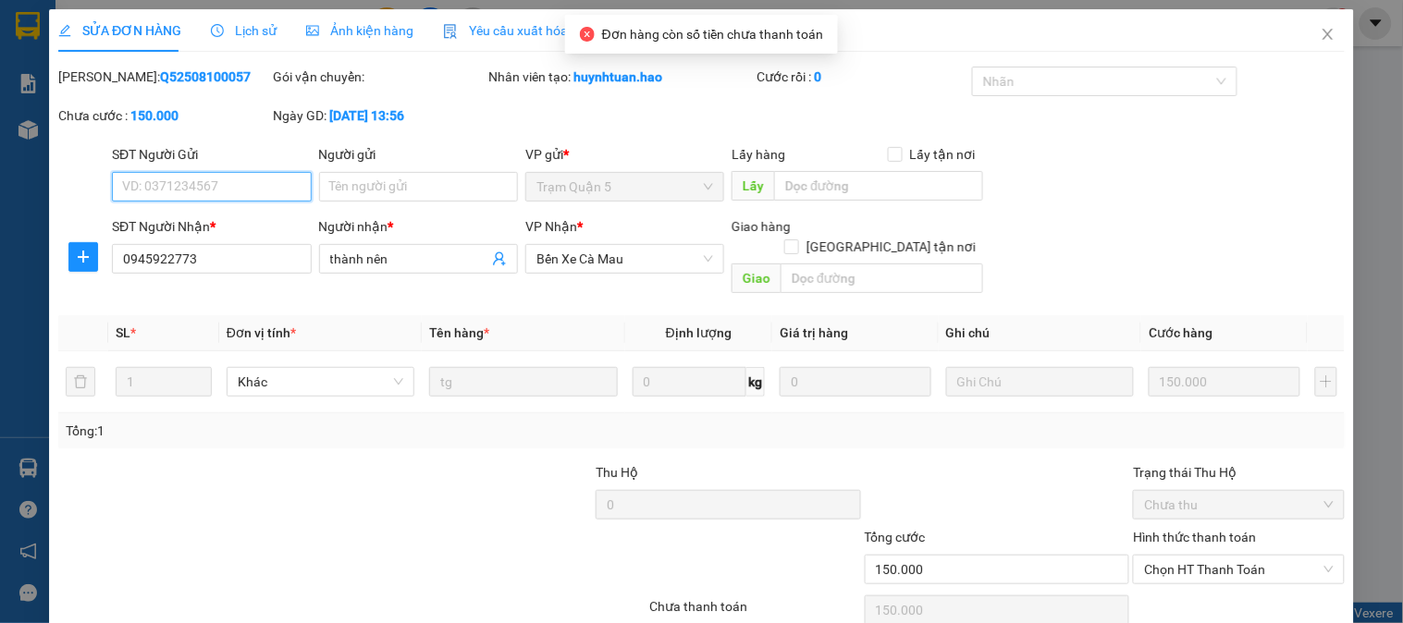
scroll to position [55, 0]
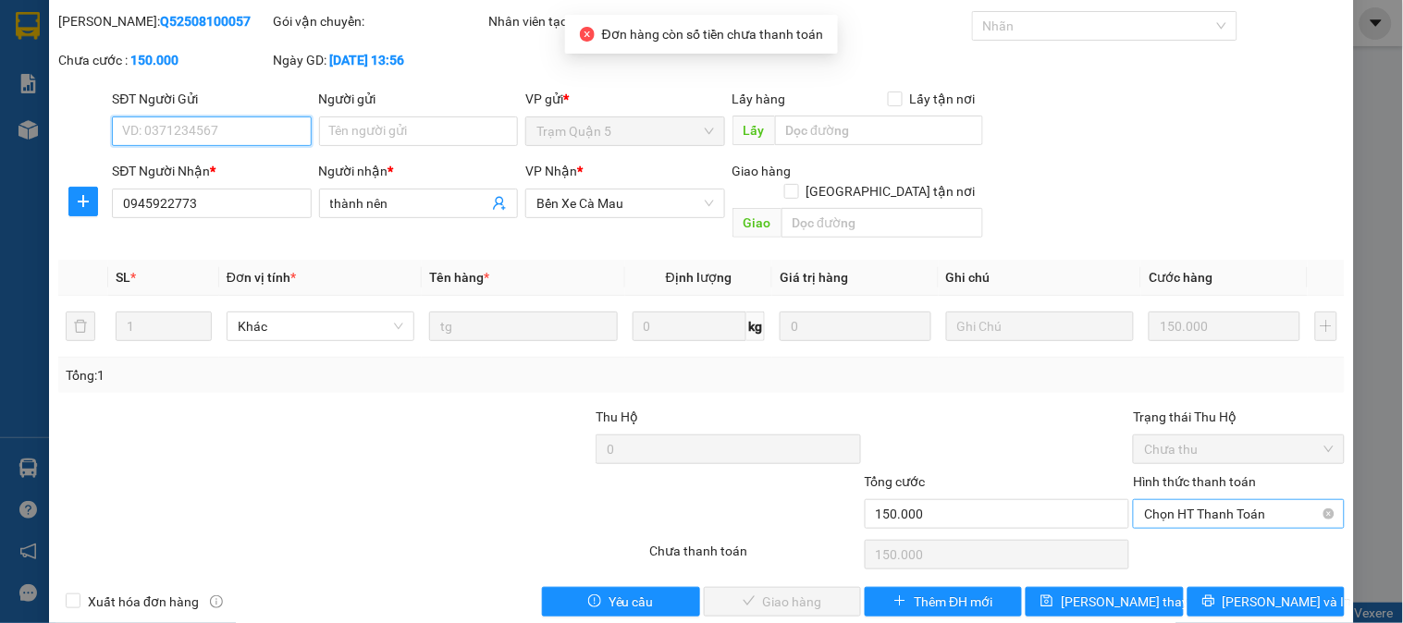
drag, startPoint x: 1187, startPoint y: 482, endPoint x: 1186, endPoint y: 509, distance: 26.8
click at [1187, 500] on span "Chọn HT Thanh Toán" at bounding box center [1238, 514] width 189 height 28
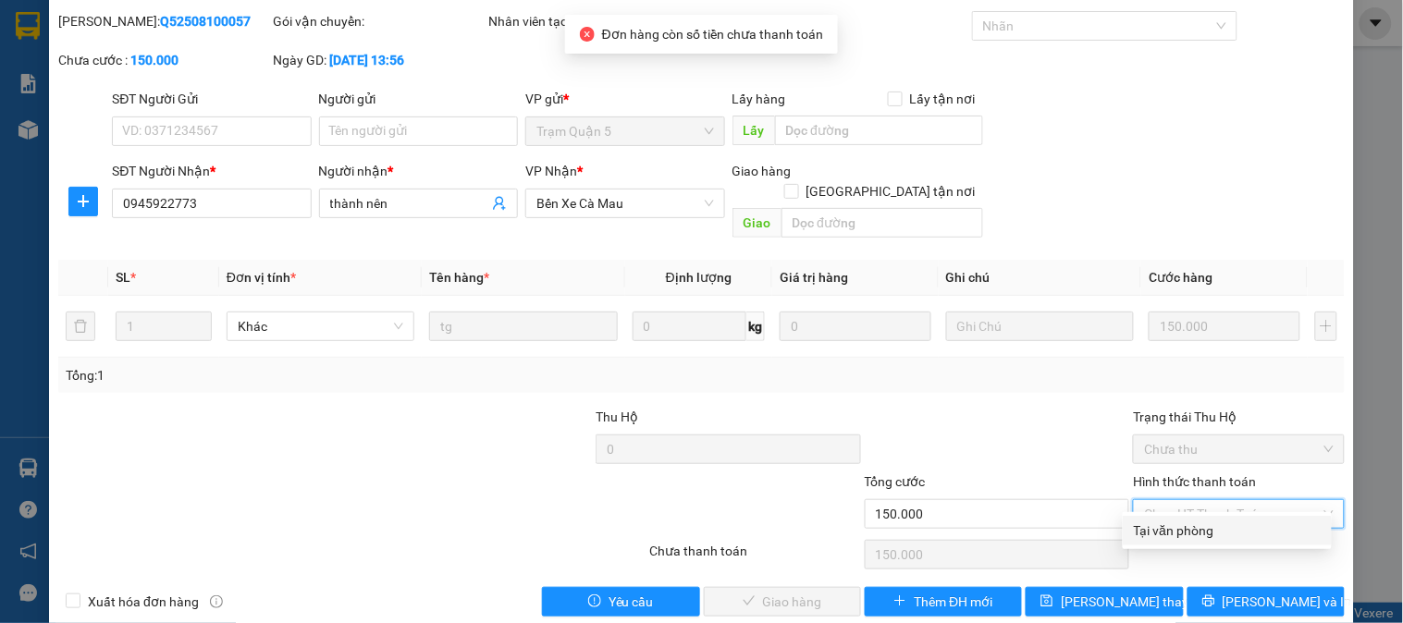
drag, startPoint x: 1181, startPoint y: 523, endPoint x: 778, endPoint y: 565, distance: 405.5
click at [1178, 525] on div "Tại văn phòng" at bounding box center [1227, 531] width 187 height 20
type input "0"
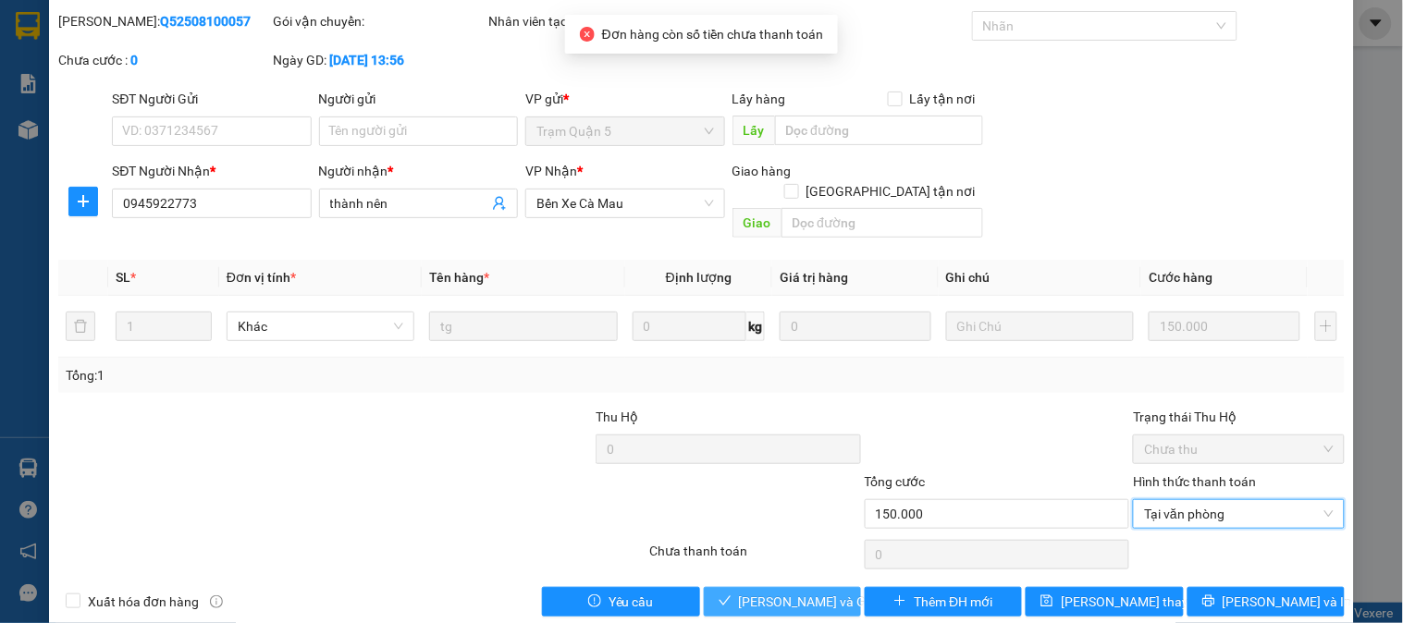
click at [760, 592] on span "[PERSON_NAME] và Giao hàng" at bounding box center [828, 602] width 178 height 20
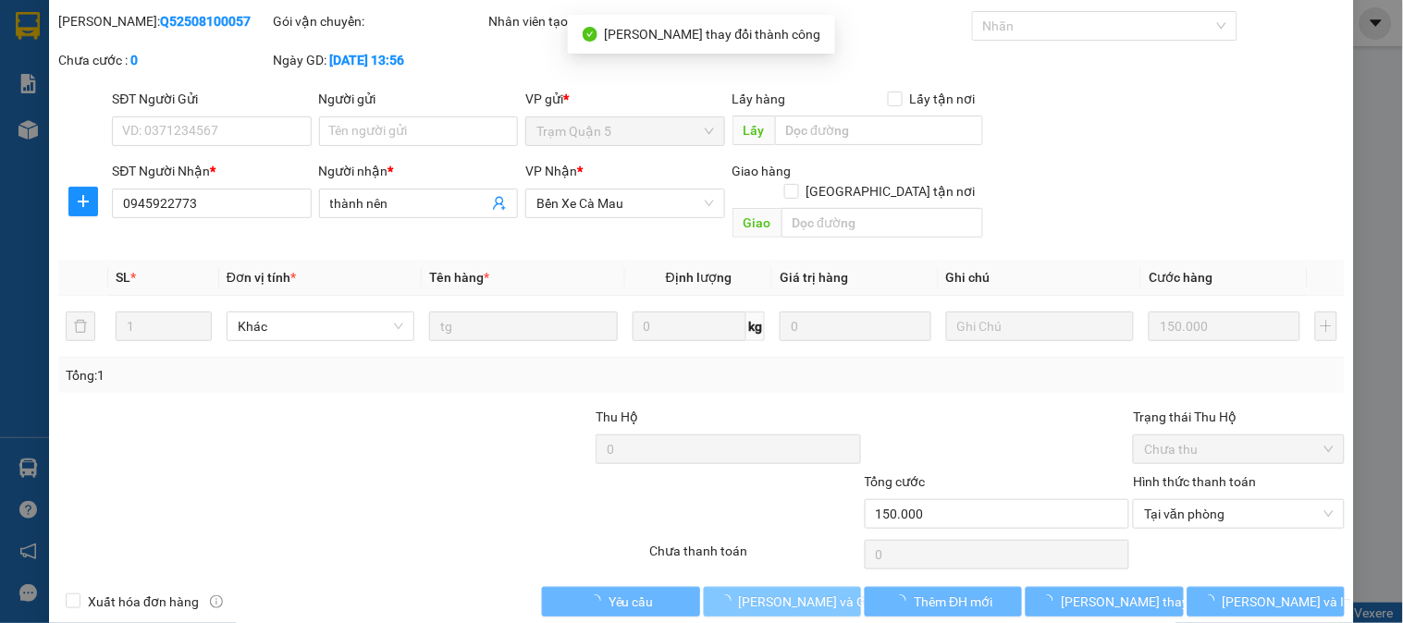
scroll to position [0, 0]
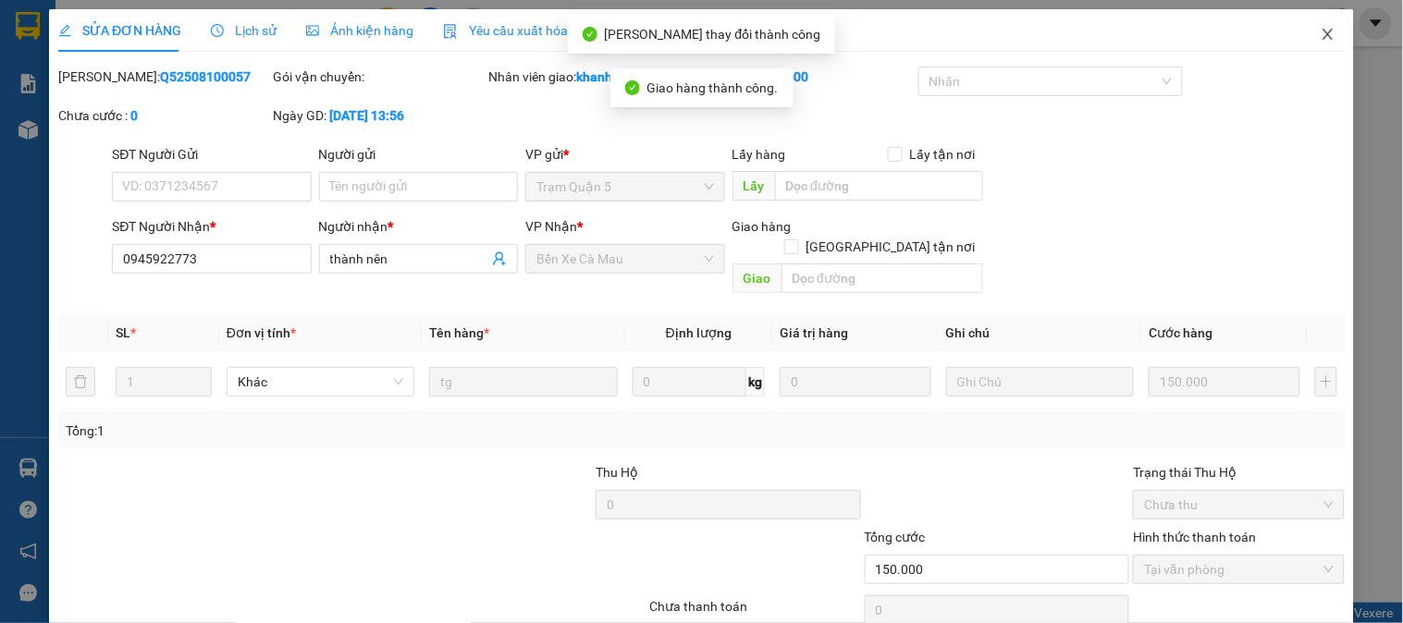
click at [1311, 17] on span "Close" at bounding box center [1328, 35] width 52 height 52
click at [1311, 17] on span "khanhduy.hao" at bounding box center [1257, 22] width 122 height 23
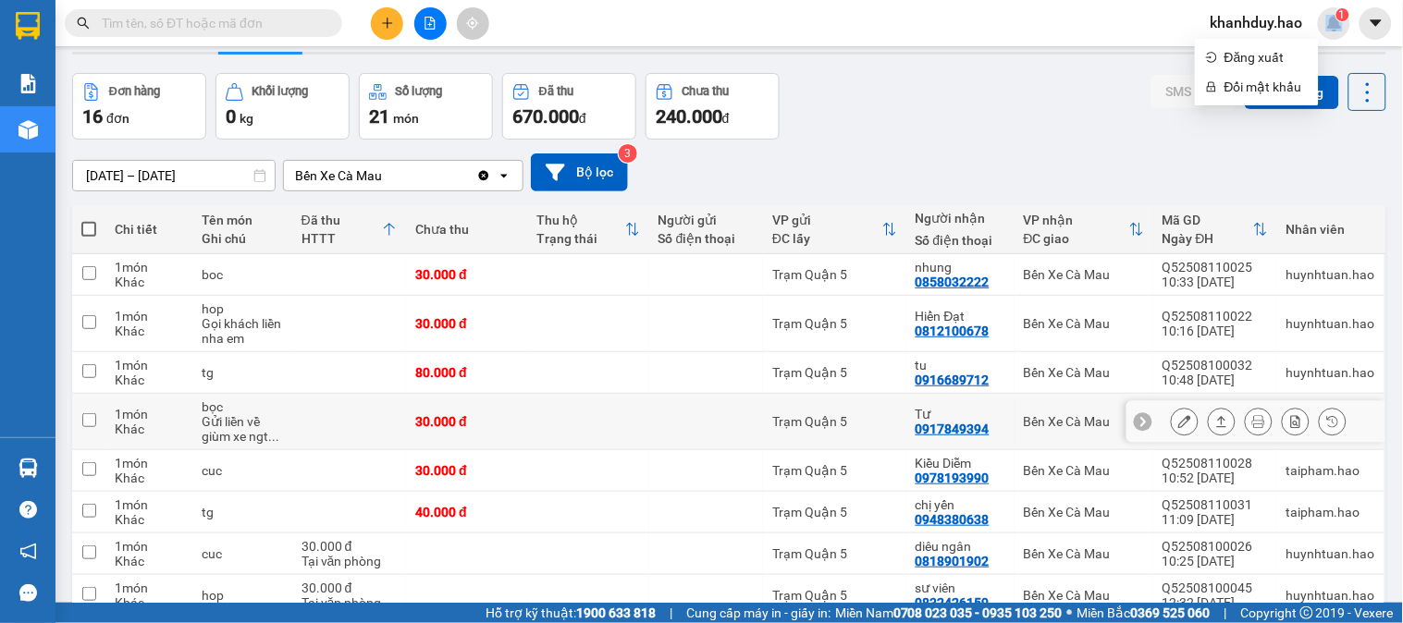
scroll to position [103, 0]
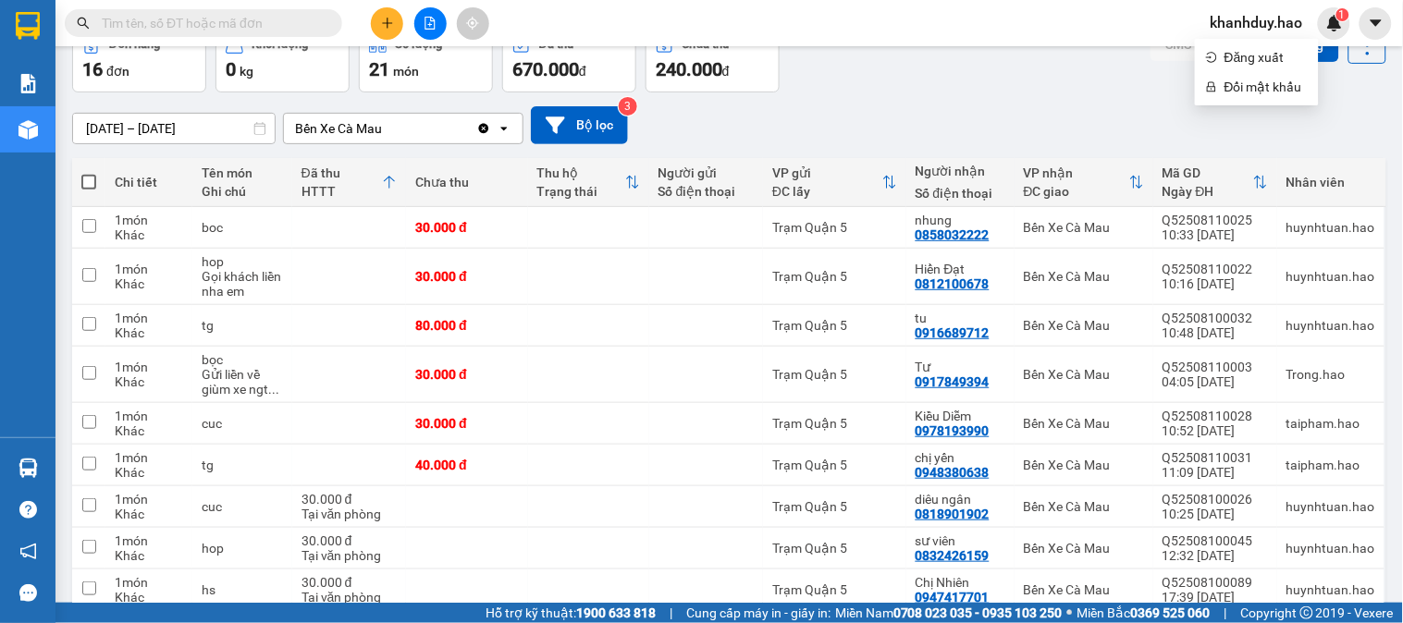
click at [186, 99] on div "[DATE] – [DATE] Press the down arrow key to interact with the calendar and sele…" at bounding box center [729, 125] width 1314 height 66
click at [185, 135] on input "[DATE] – [DATE]" at bounding box center [174, 129] width 202 height 30
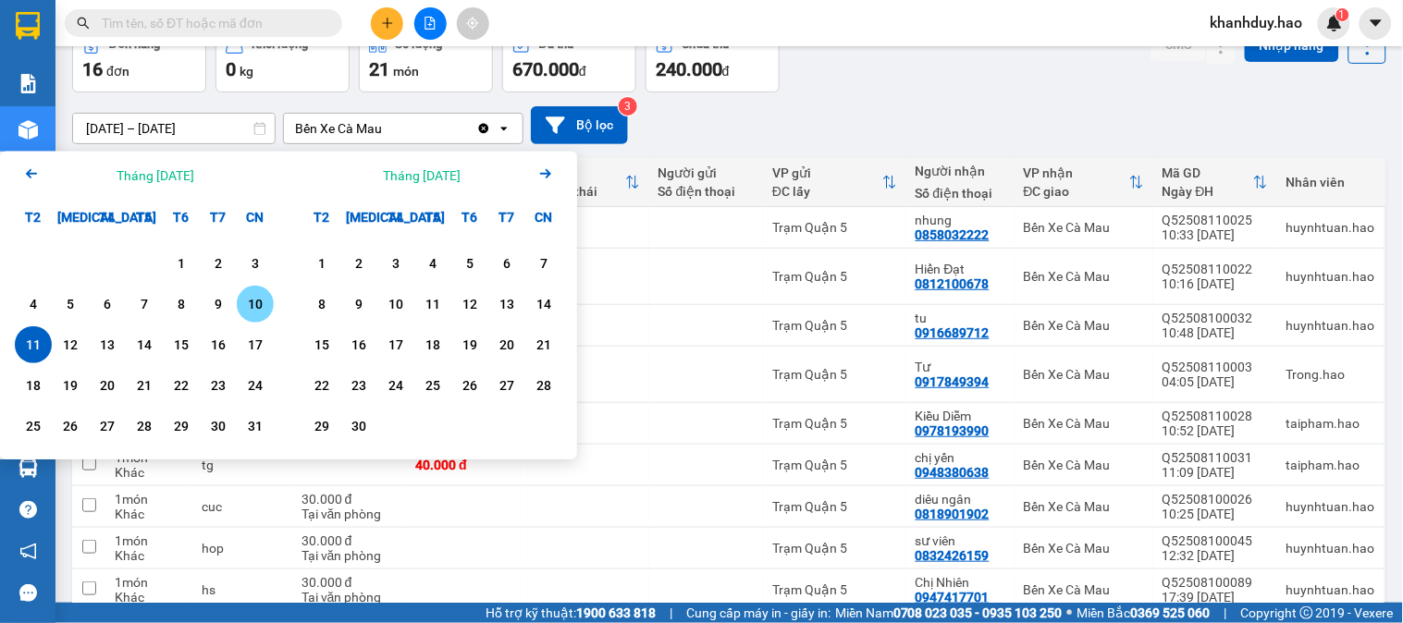
click at [268, 301] on div "10" at bounding box center [255, 304] width 37 height 37
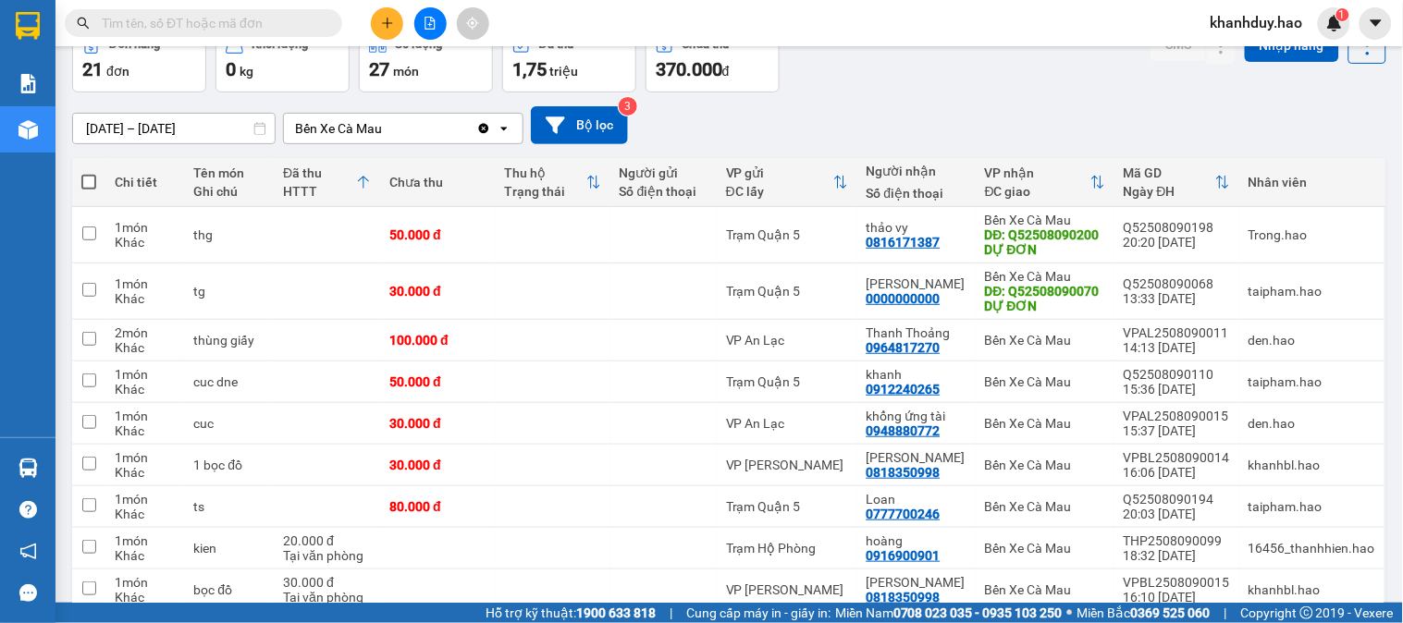
click at [214, 135] on input "[DATE] – [DATE]" at bounding box center [174, 129] width 202 height 30
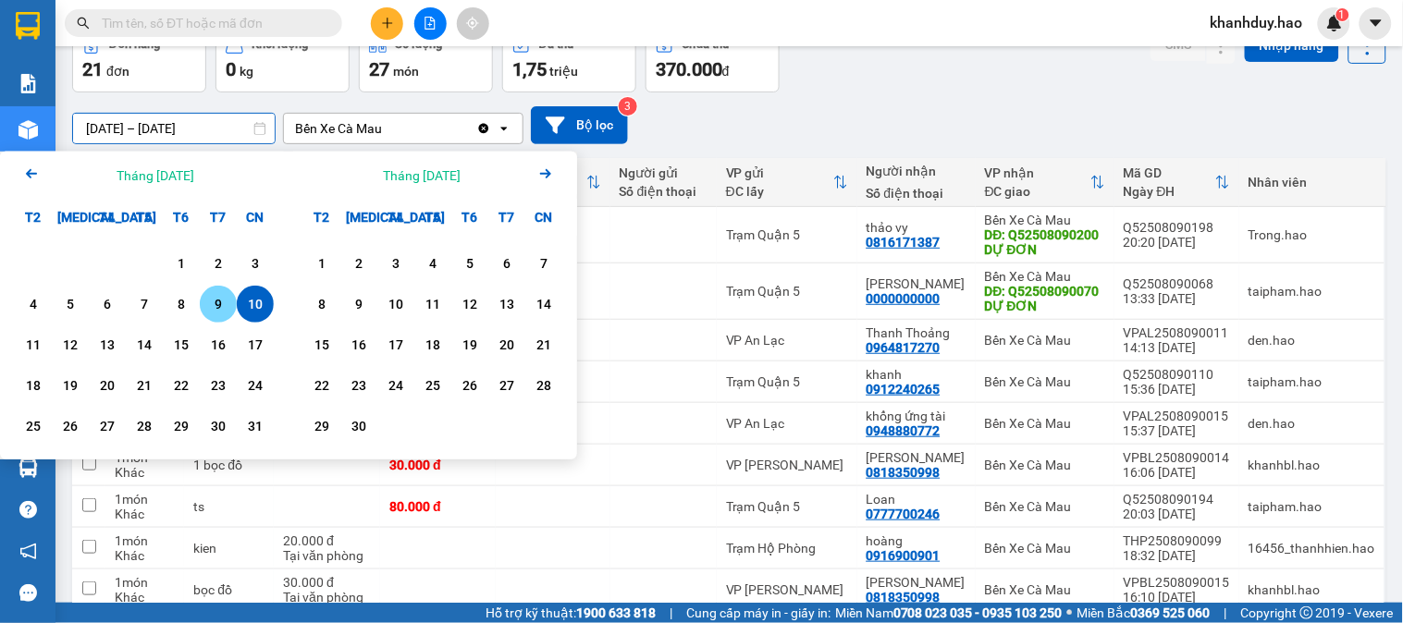
click at [216, 293] on div "9" at bounding box center [218, 304] width 26 height 22
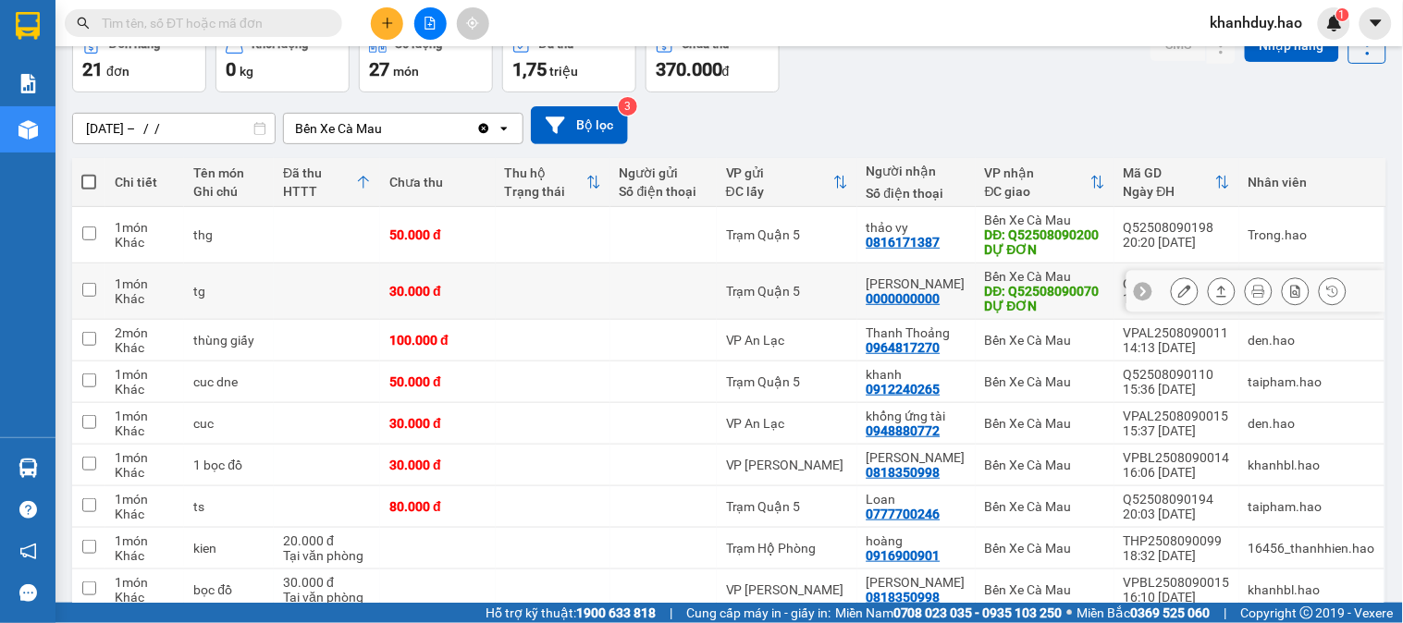
type input "[DATE] – [DATE]"
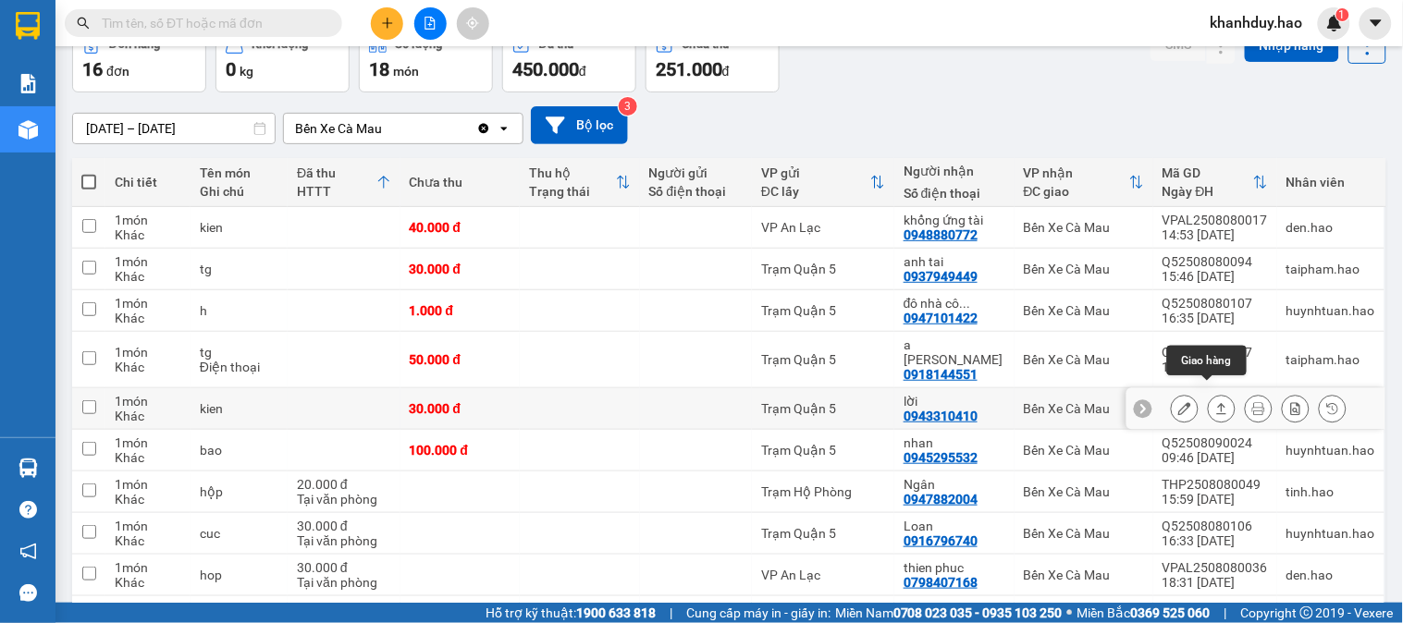
click at [1216, 395] on button at bounding box center [1222, 409] width 26 height 32
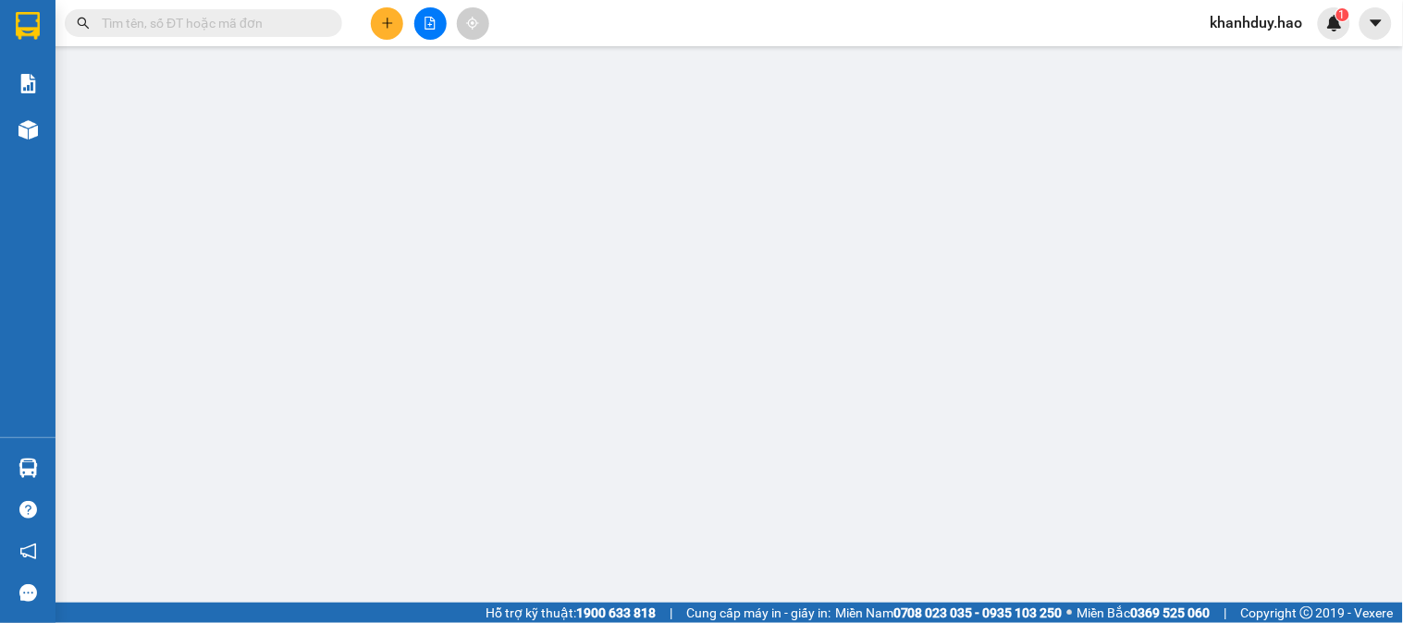
type input "0943310410"
type input "lời"
type input "30.000"
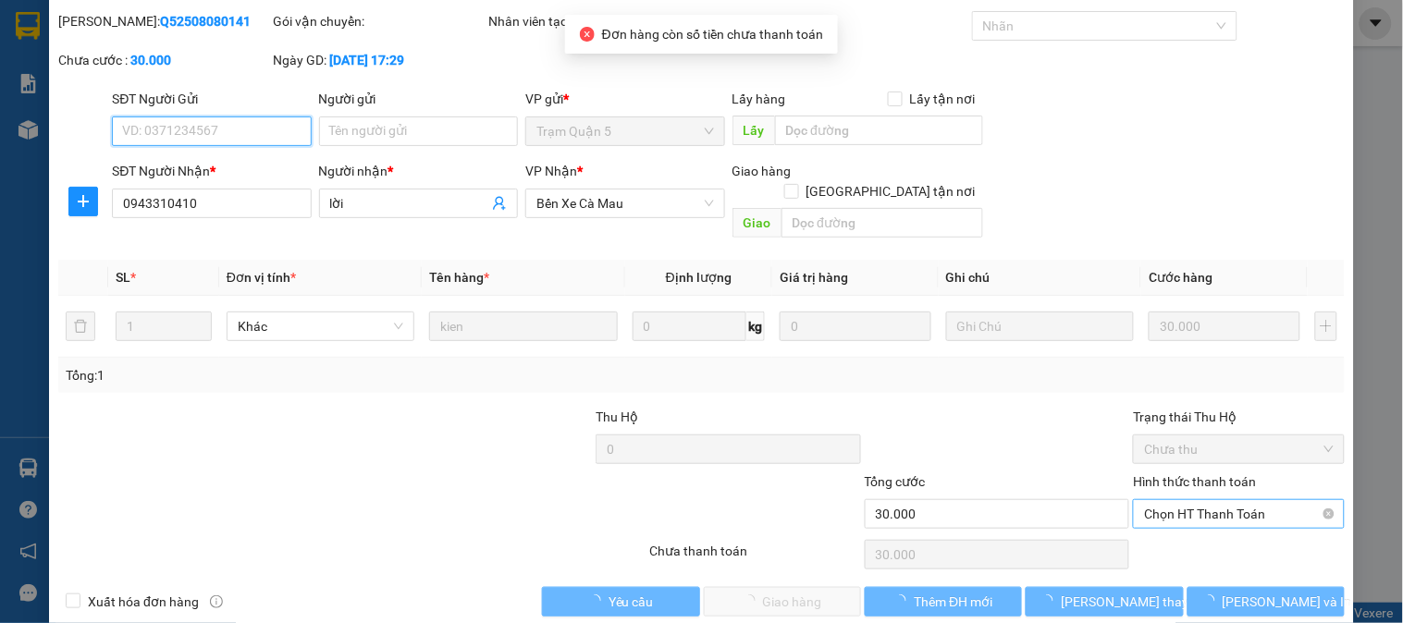
scroll to position [65, 0]
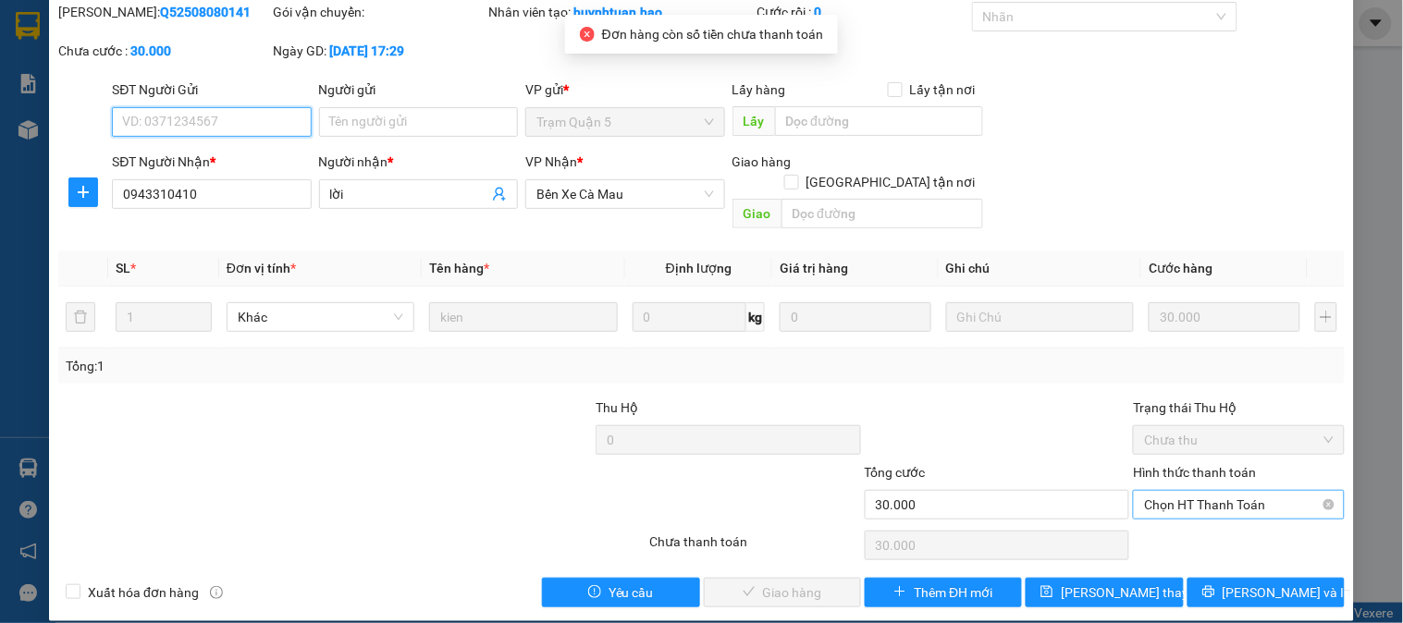
click at [1188, 491] on span "Chọn HT Thanh Toán" at bounding box center [1238, 505] width 189 height 28
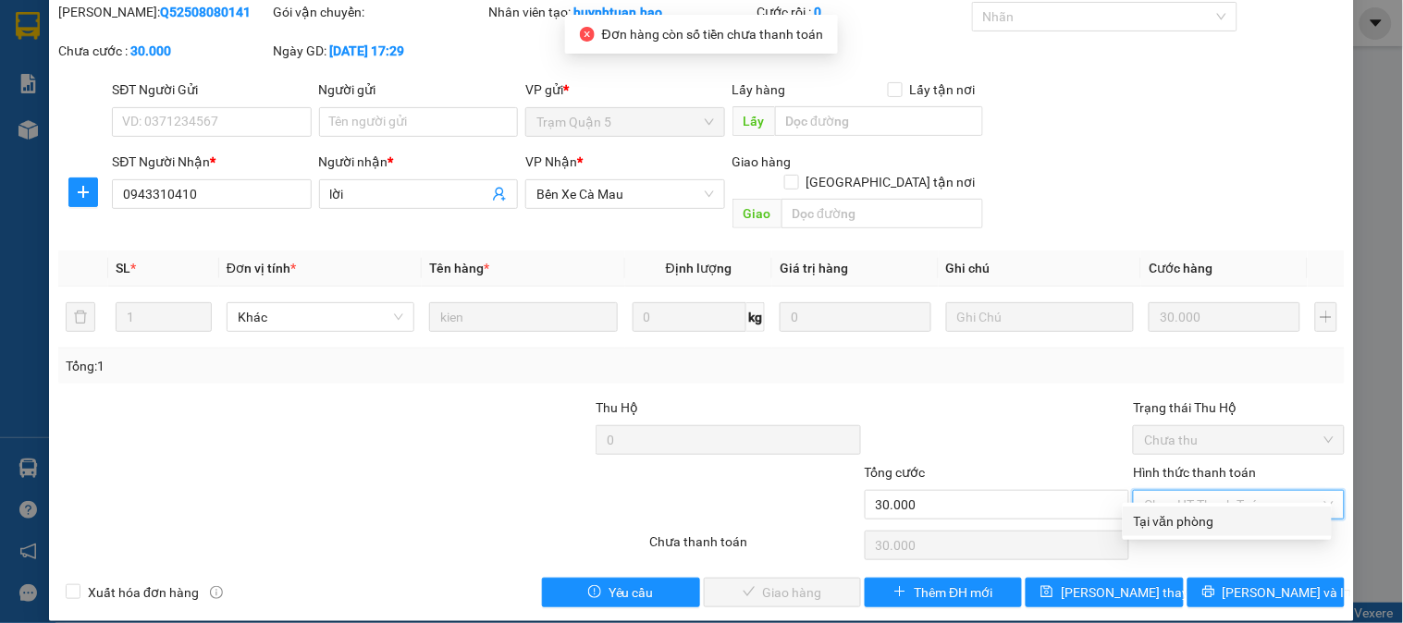
drag, startPoint x: 1185, startPoint y: 524, endPoint x: 856, endPoint y: 542, distance: 328.8
click at [1184, 524] on div "Tại văn phòng" at bounding box center [1227, 521] width 187 height 20
type input "0"
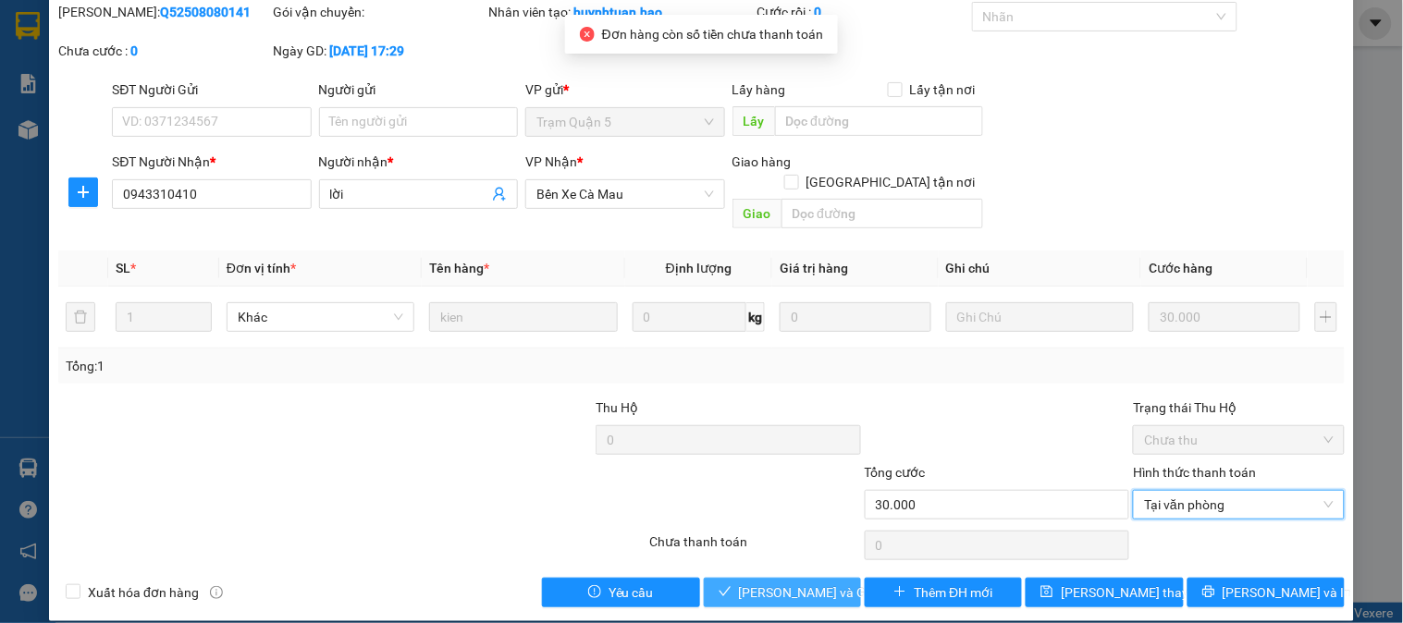
click at [745, 583] on span "[PERSON_NAME] và Giao hàng" at bounding box center [828, 593] width 178 height 20
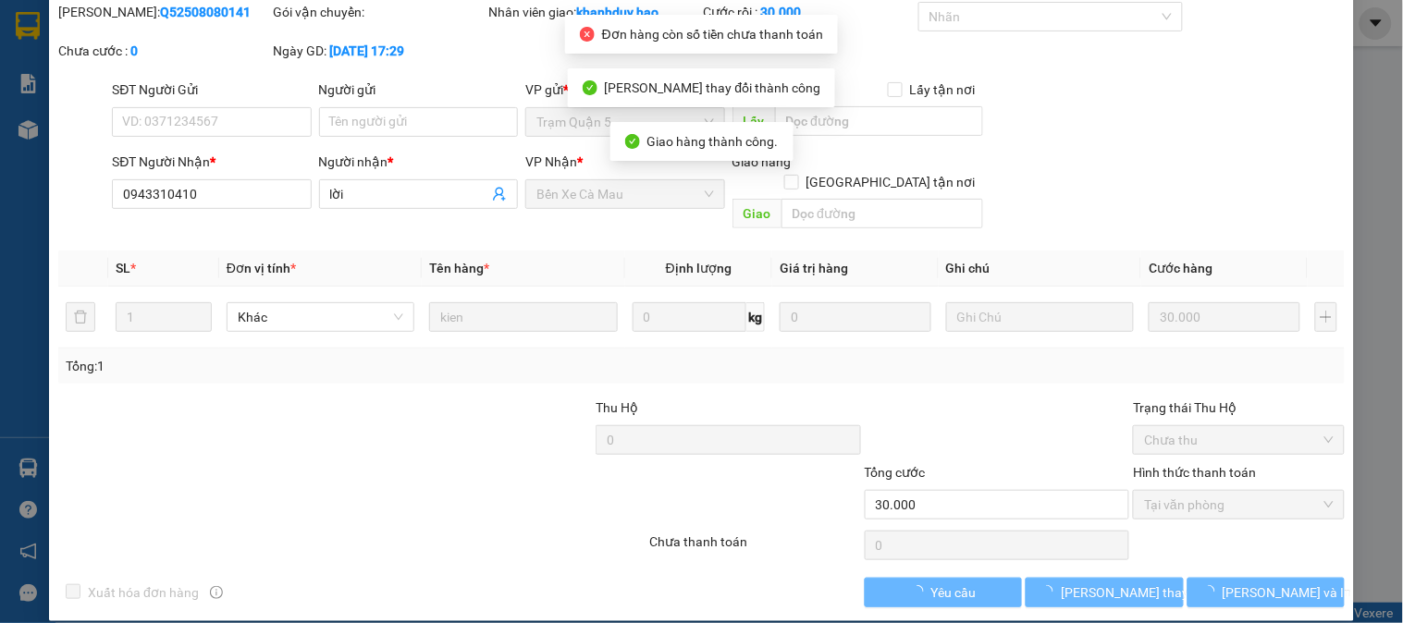
scroll to position [0, 0]
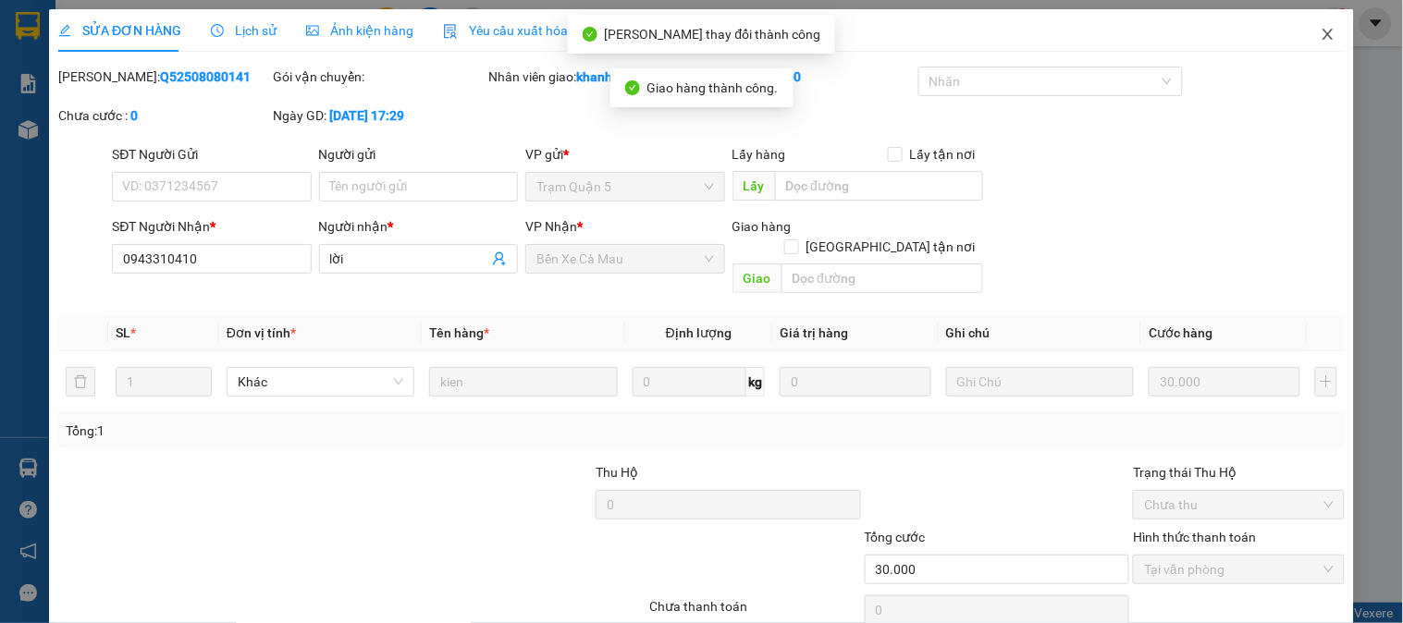
click at [1326, 28] on span "Close" at bounding box center [1328, 35] width 52 height 52
click at [1326, 28] on img at bounding box center [1334, 23] width 17 height 17
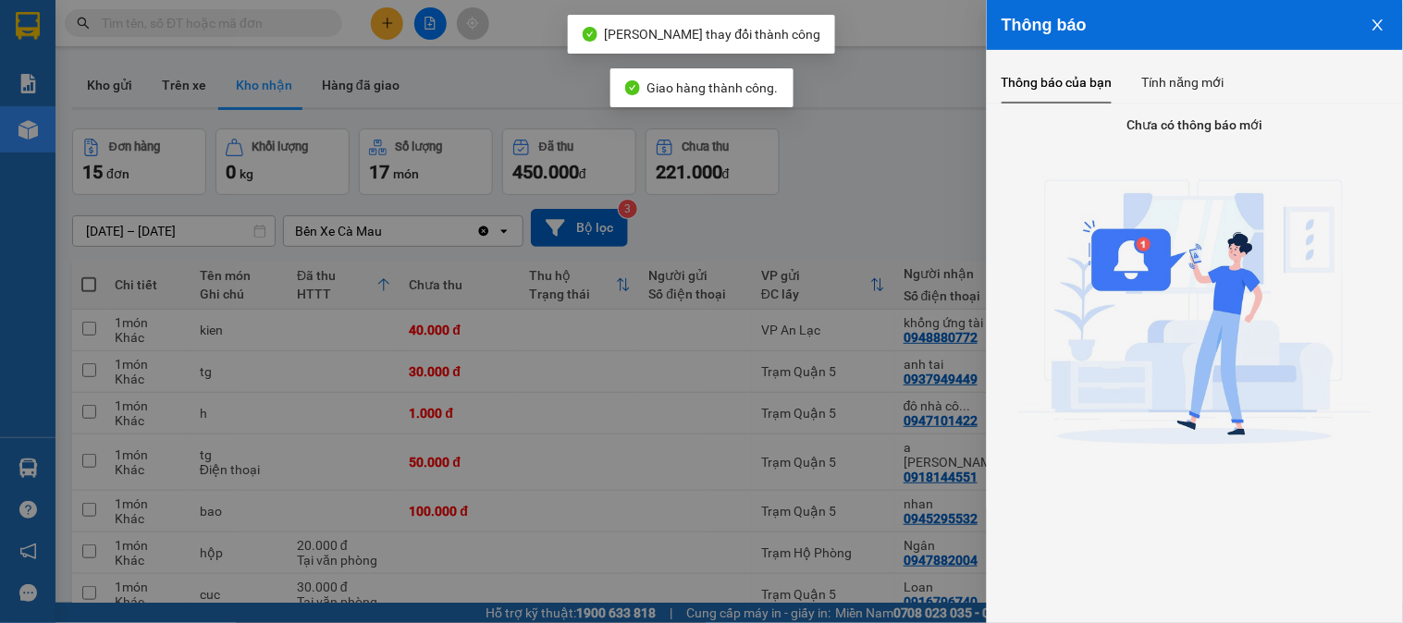
click at [867, 223] on div at bounding box center [701, 311] width 1403 height 623
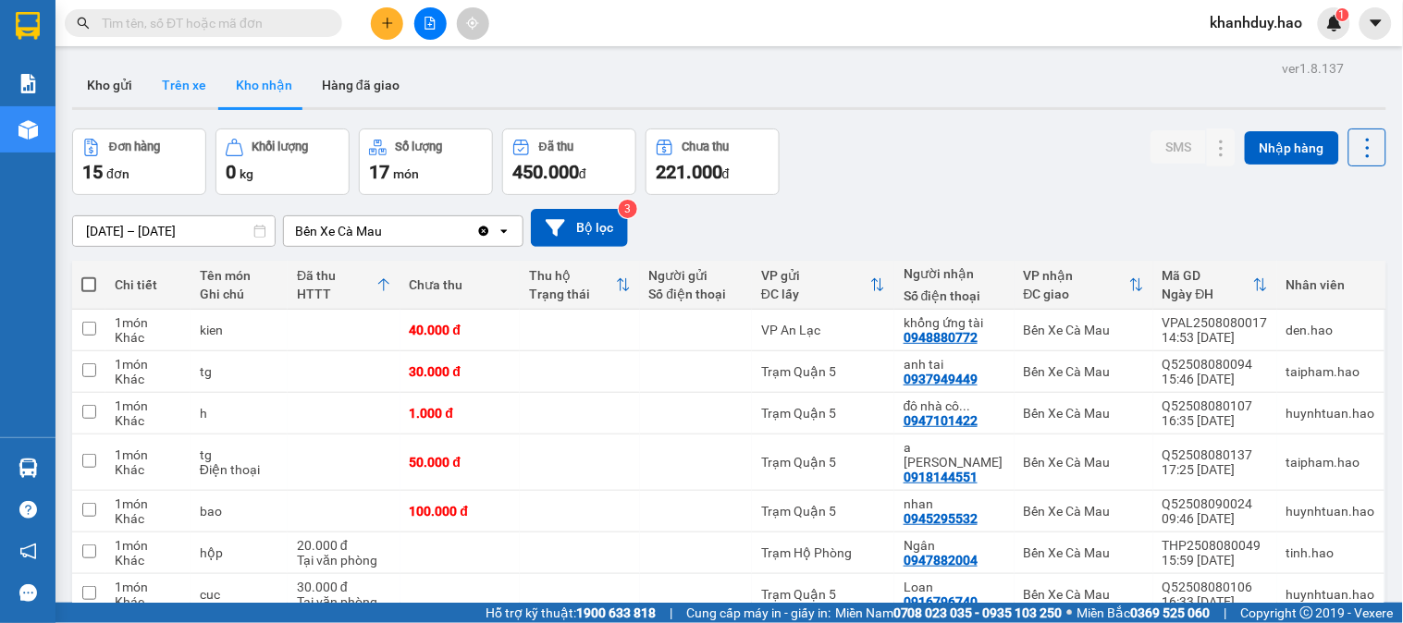
click at [185, 80] on button "Trên xe" at bounding box center [184, 85] width 74 height 44
type input "[DATE] – [DATE]"
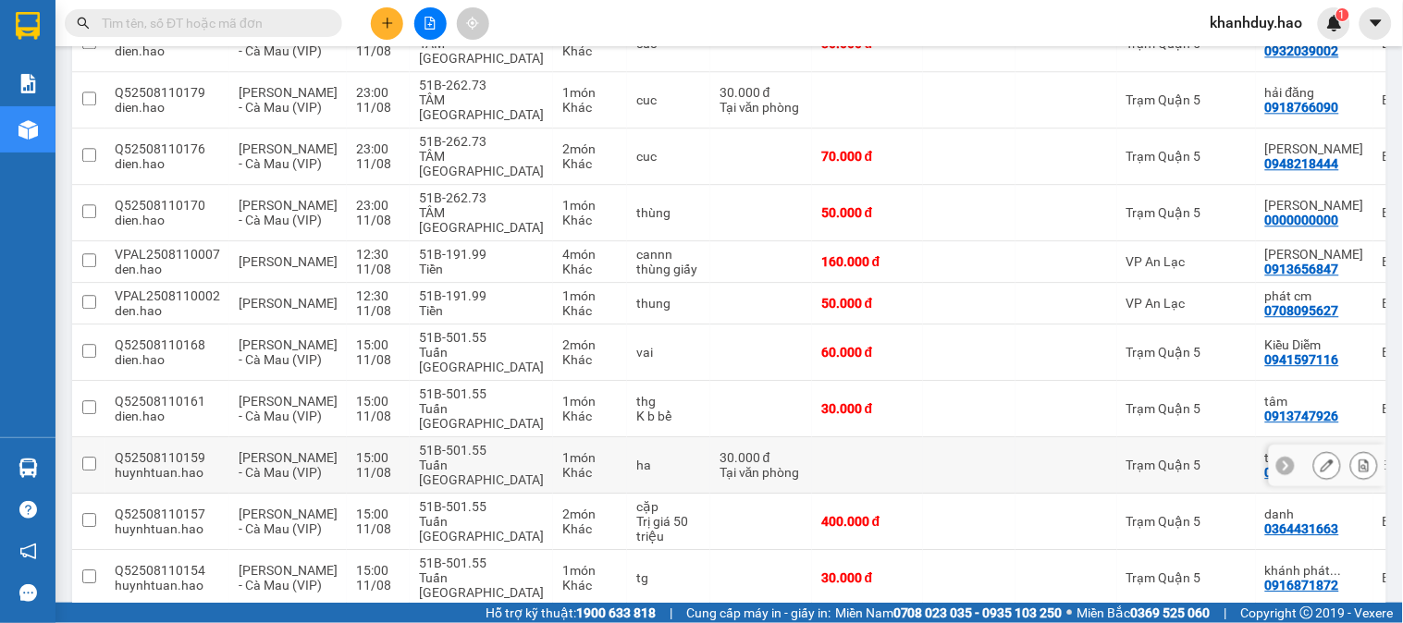
scroll to position [1028, 0]
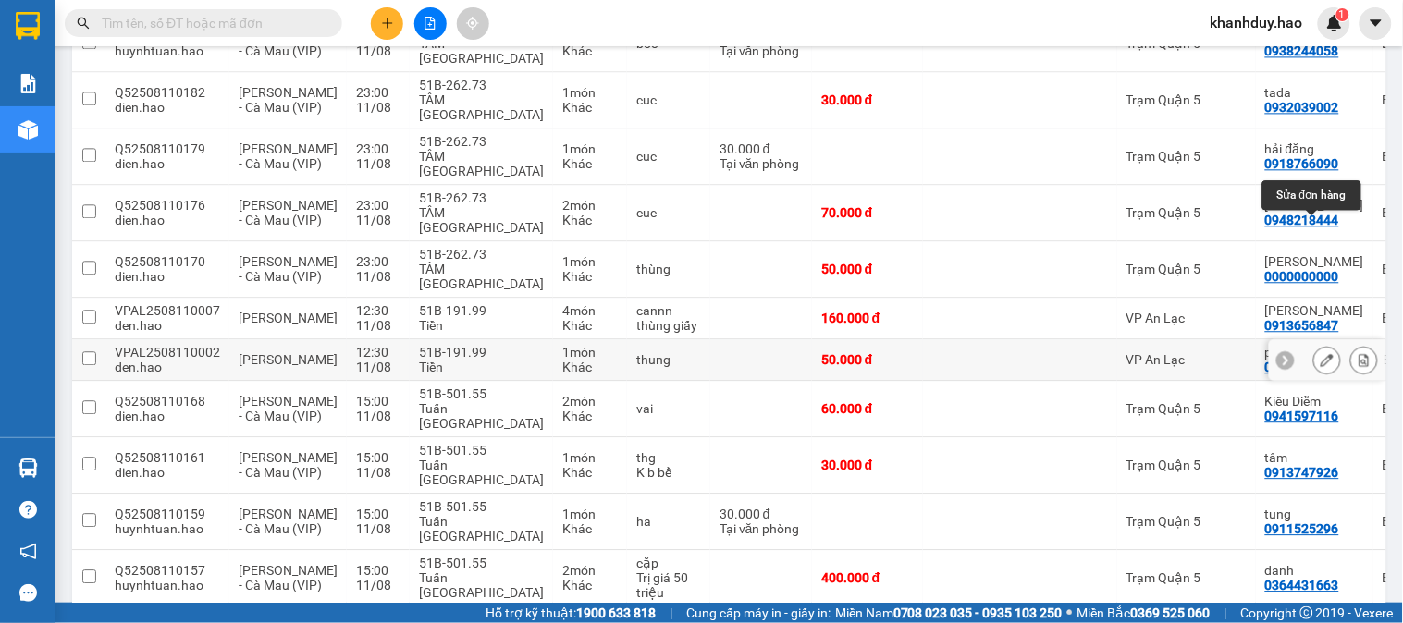
click at [1314, 344] on button at bounding box center [1327, 360] width 26 height 32
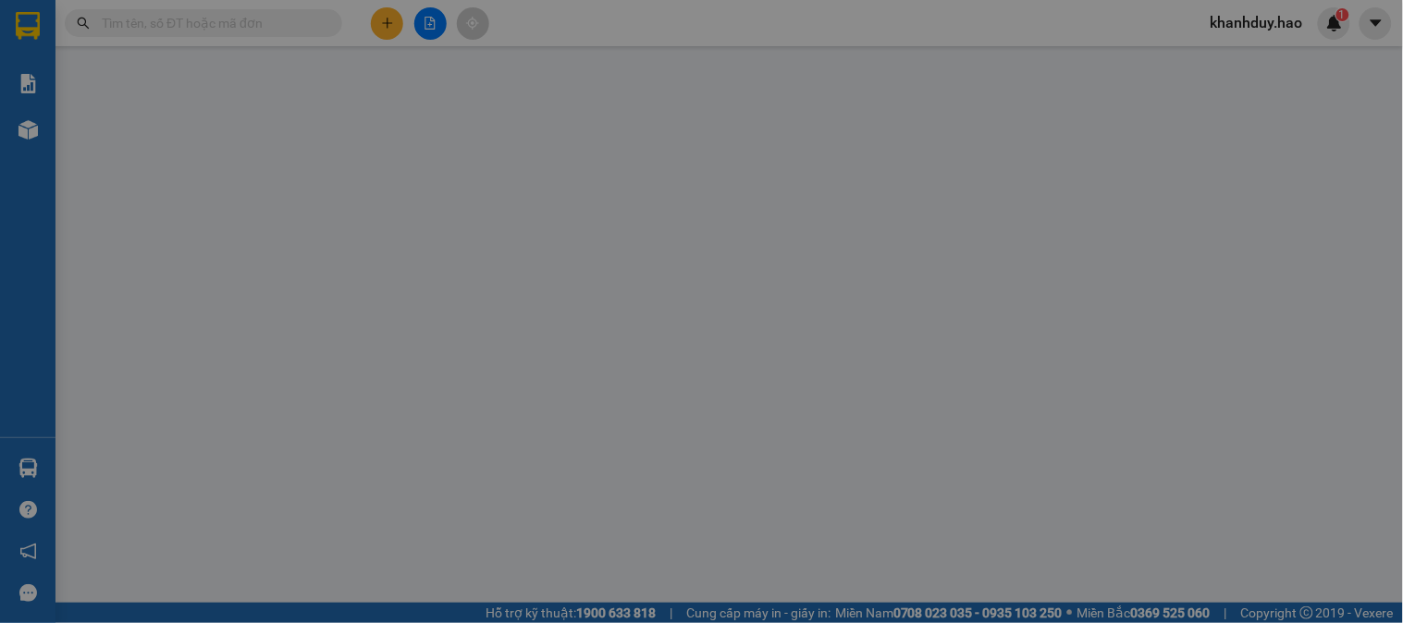
type input "0708095627"
type input "phát cm"
type input "50.000"
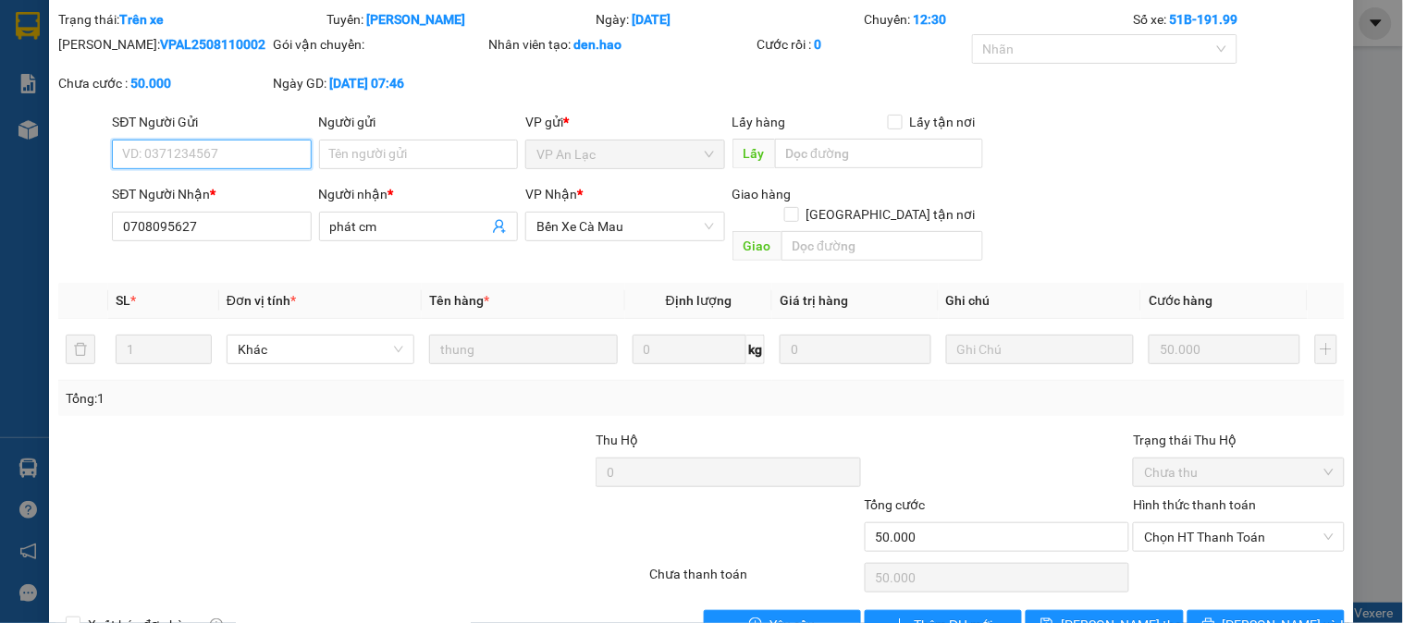
scroll to position [89, 0]
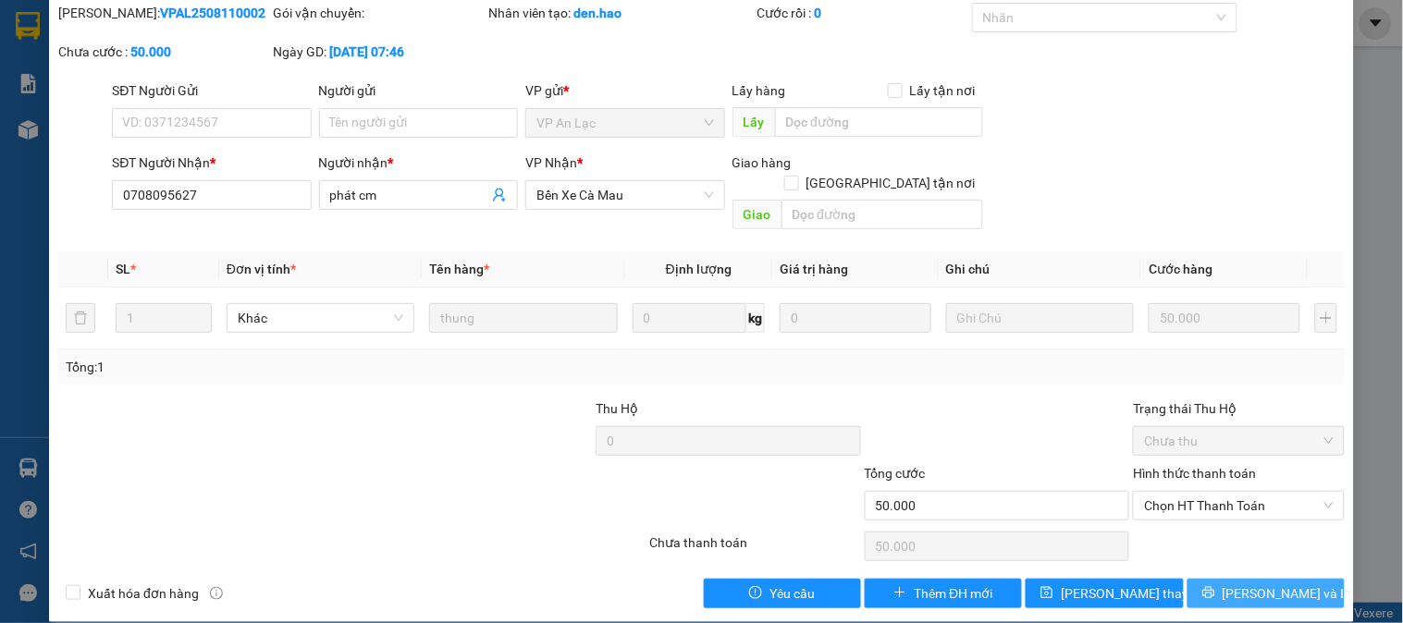
click at [1271, 584] on span "[PERSON_NAME] và In" at bounding box center [1287, 594] width 129 height 20
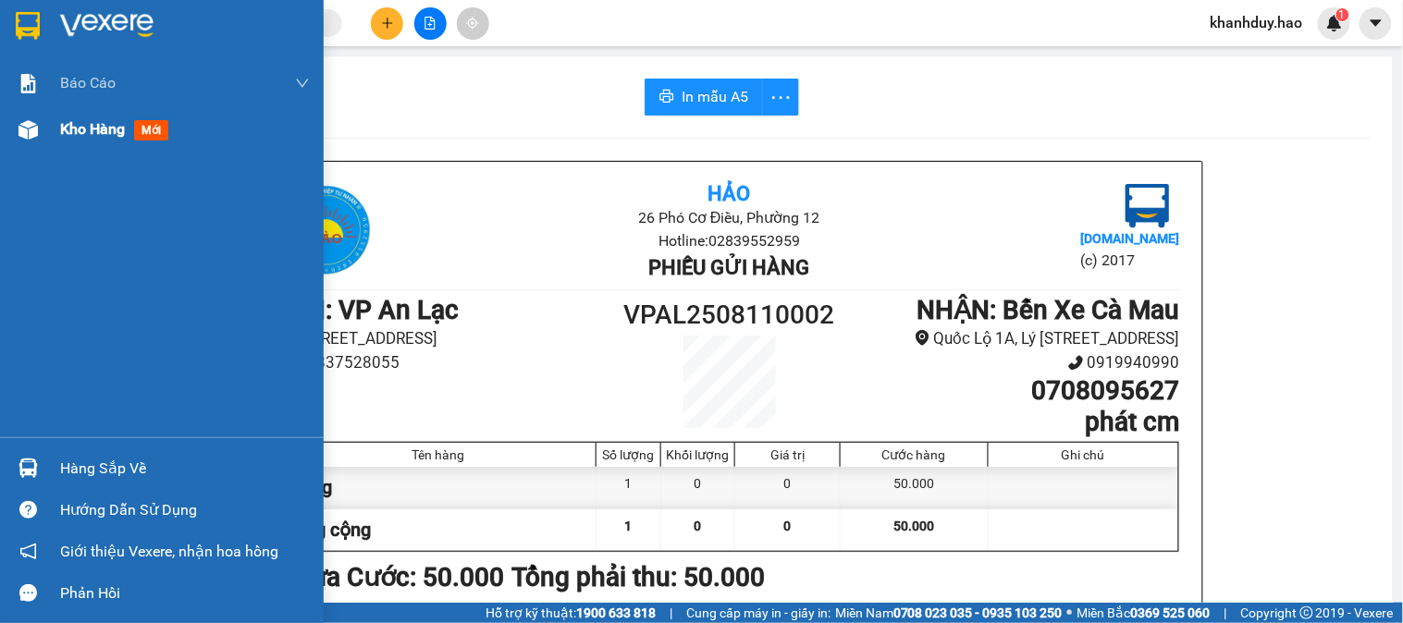
click at [76, 144] on div "Kho hàng mới" at bounding box center [185, 129] width 250 height 46
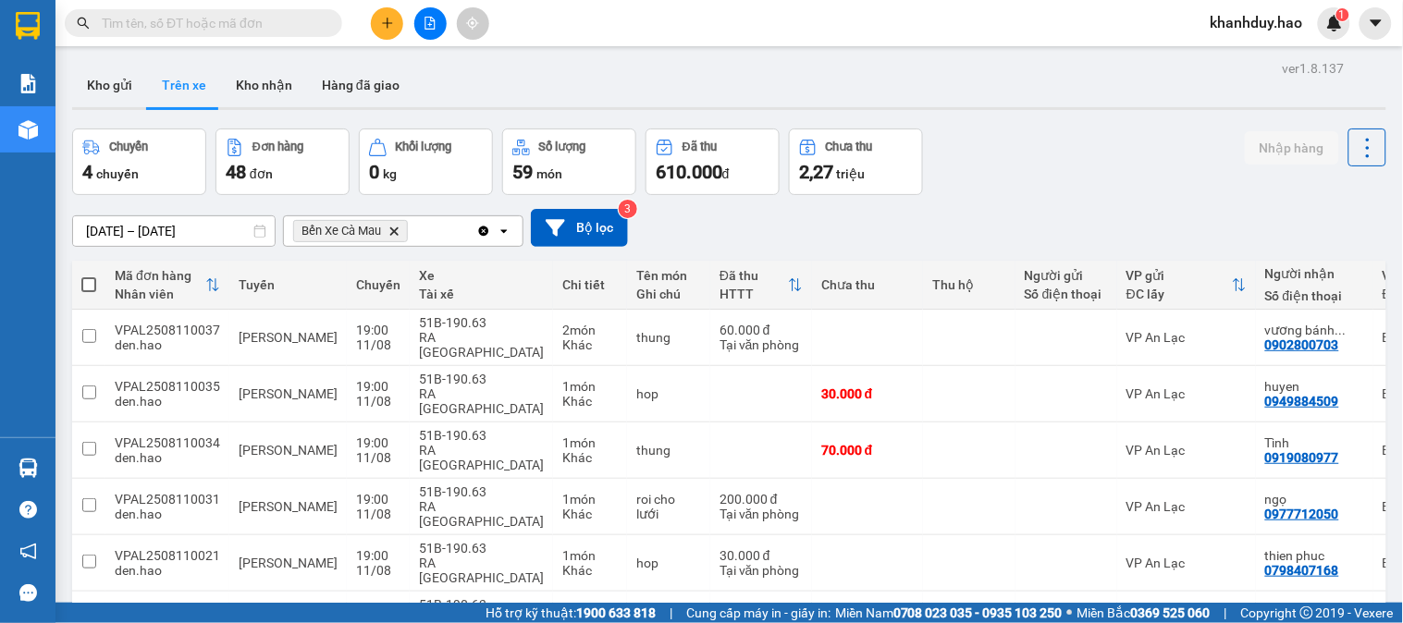
click at [402, 25] on button at bounding box center [387, 23] width 32 height 32
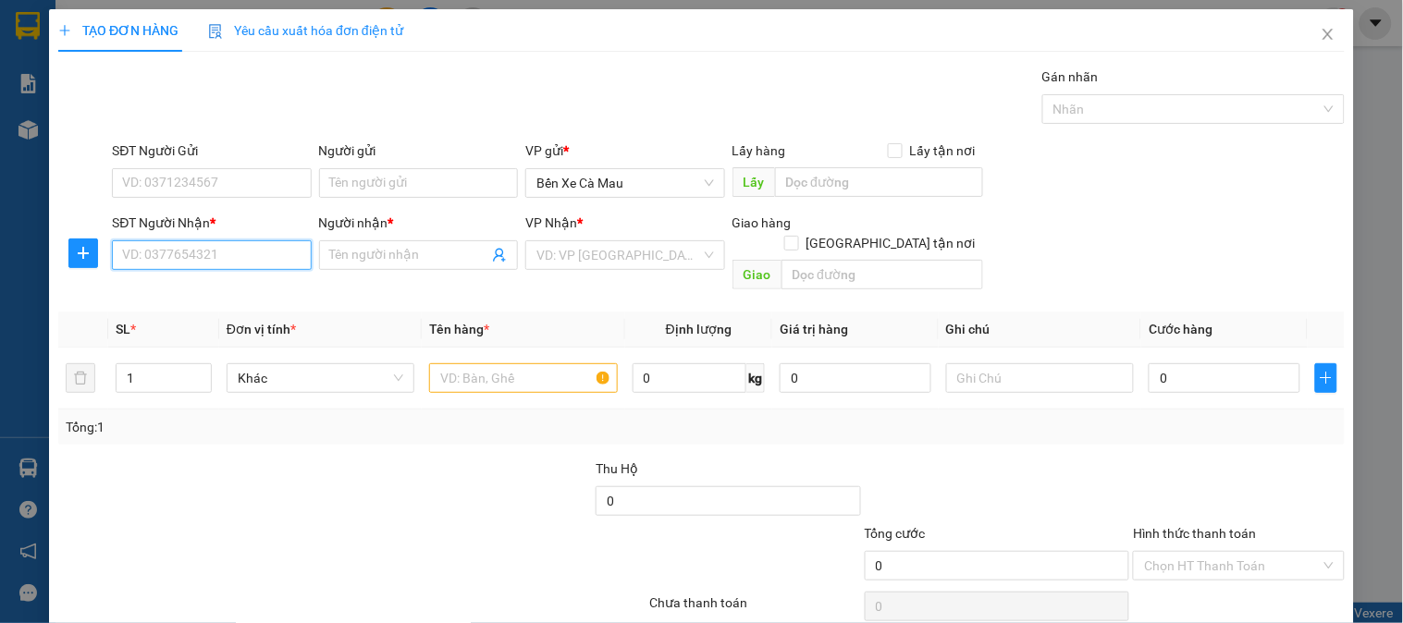
click at [265, 250] on input "SĐT Người Nhận *" at bounding box center [211, 255] width 199 height 30
type input "0819959139"
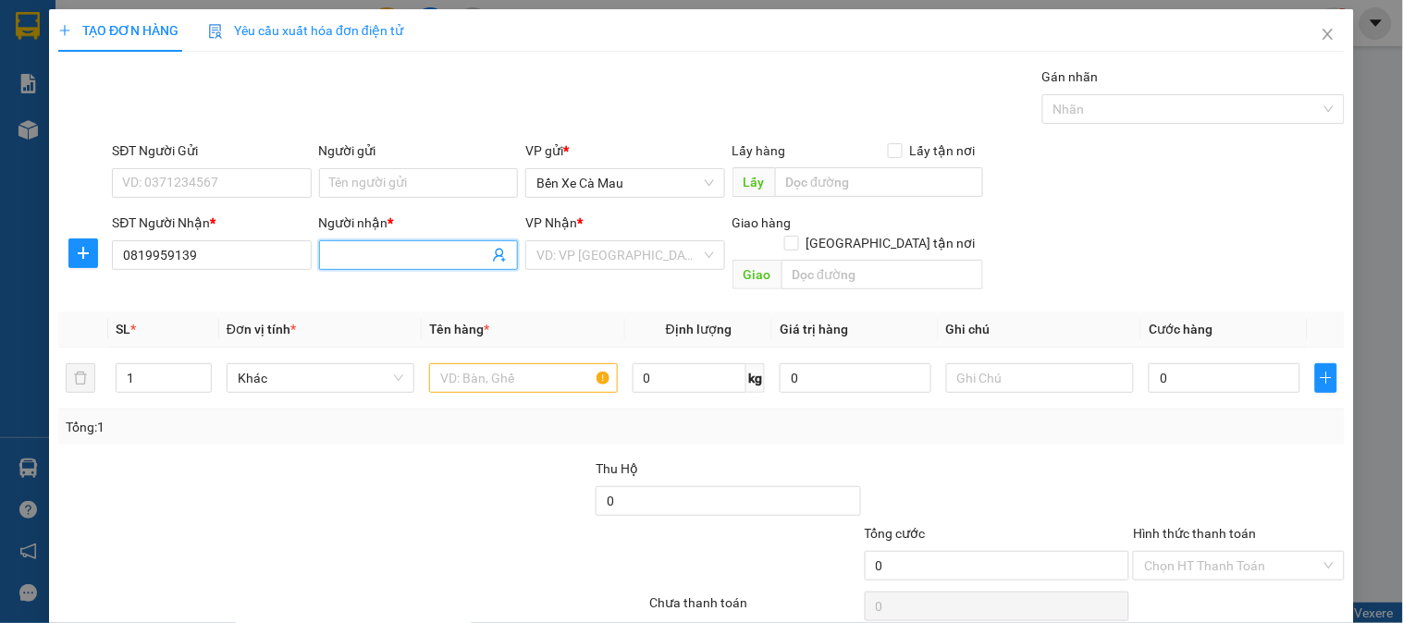
click at [401, 262] on input "Người nhận *" at bounding box center [409, 255] width 158 height 20
click at [1321, 30] on icon "close" at bounding box center [1328, 34] width 15 height 15
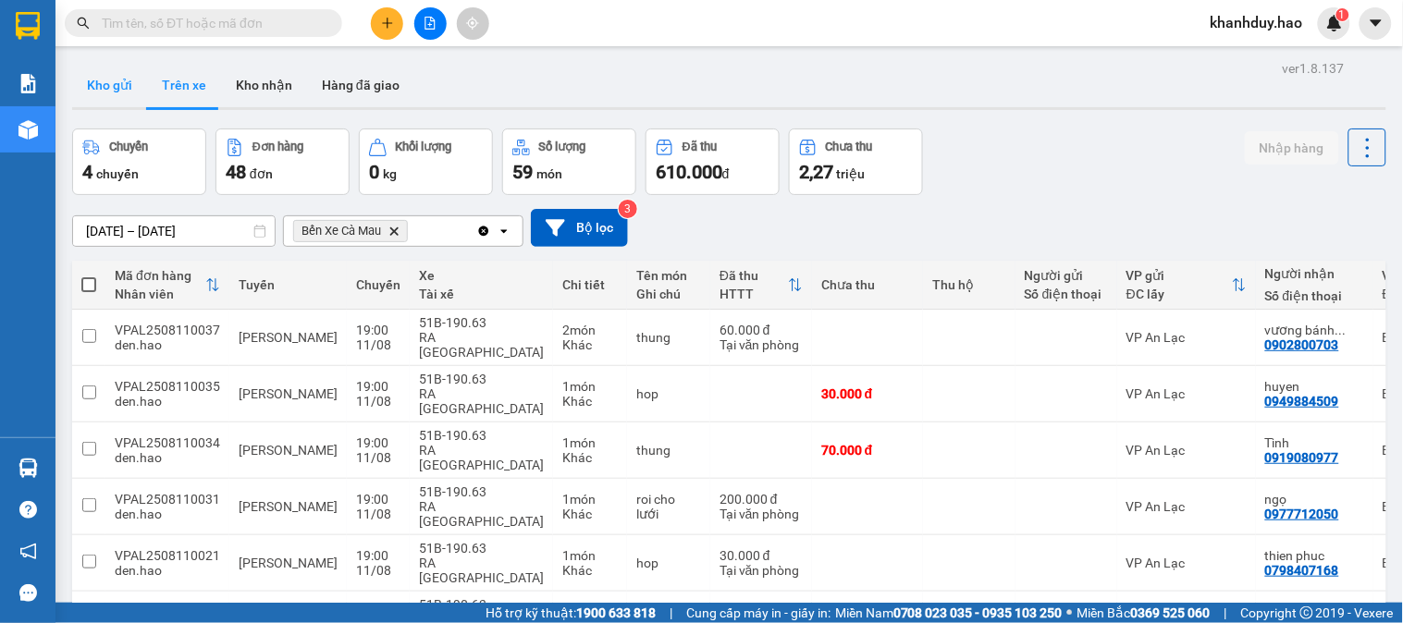
click at [127, 89] on button "Kho gửi" at bounding box center [109, 85] width 75 height 44
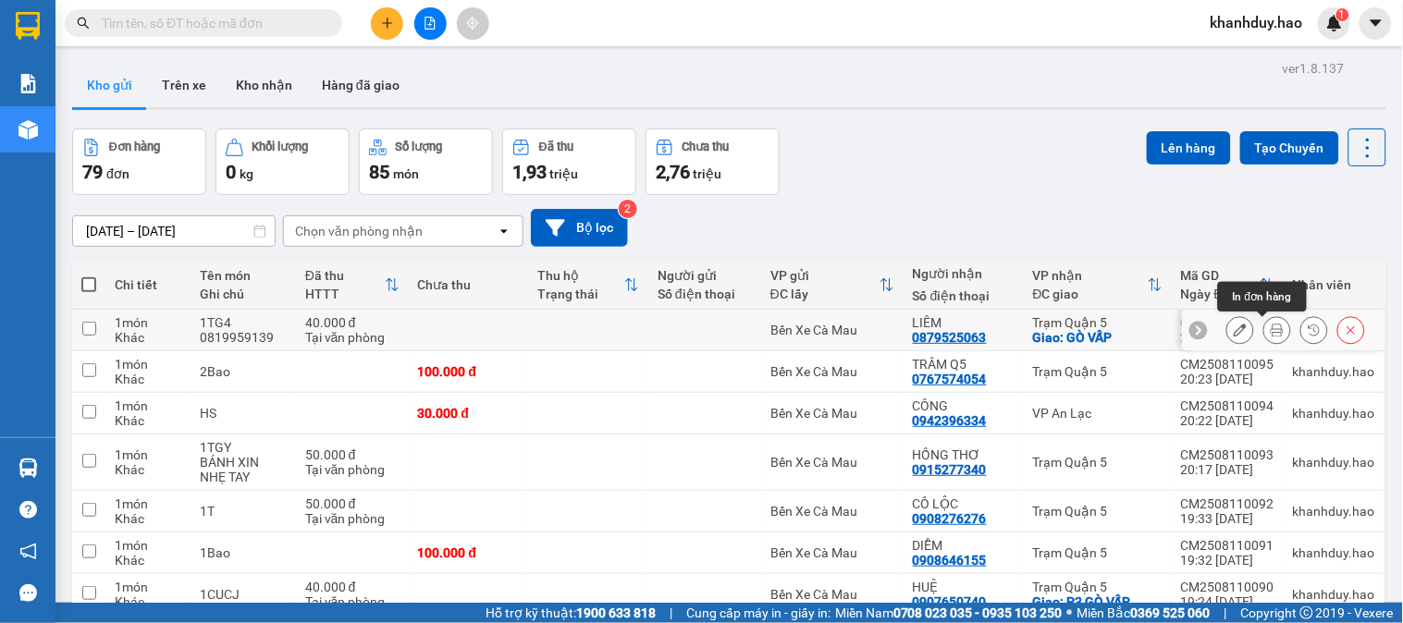
click at [1269, 330] on button at bounding box center [1277, 330] width 26 height 32
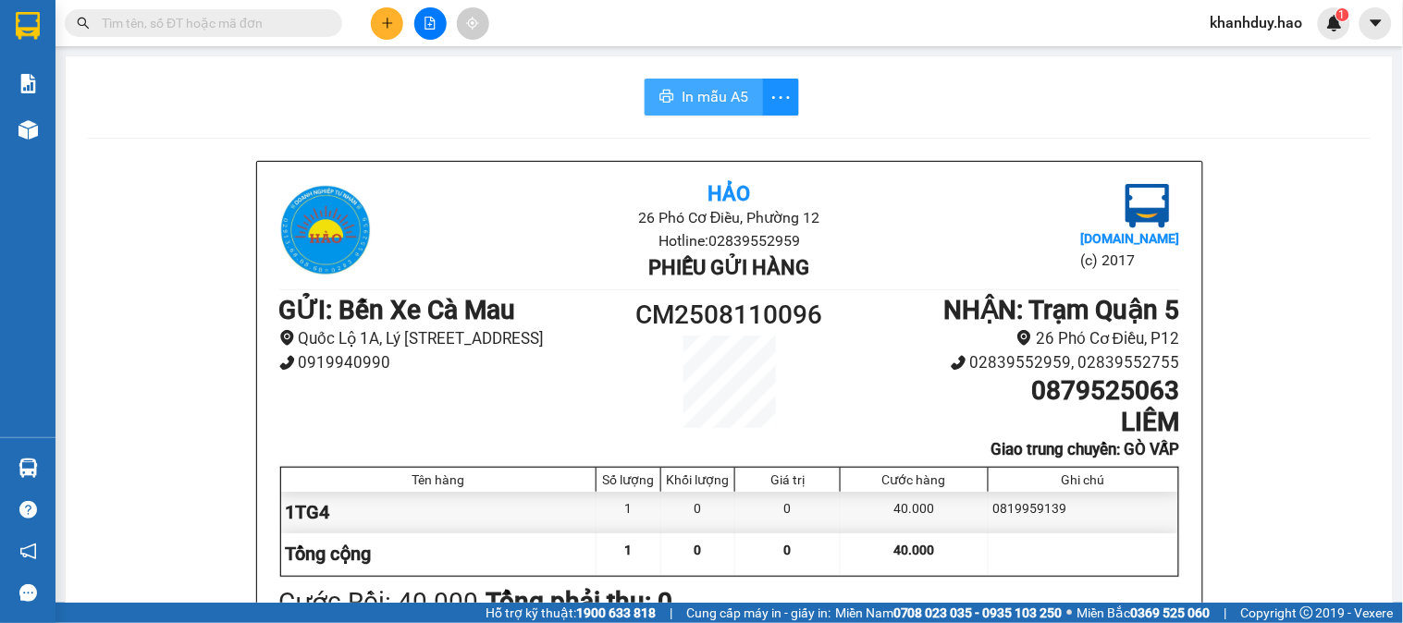
click at [743, 94] on button "In mẫu A5" at bounding box center [704, 97] width 118 height 37
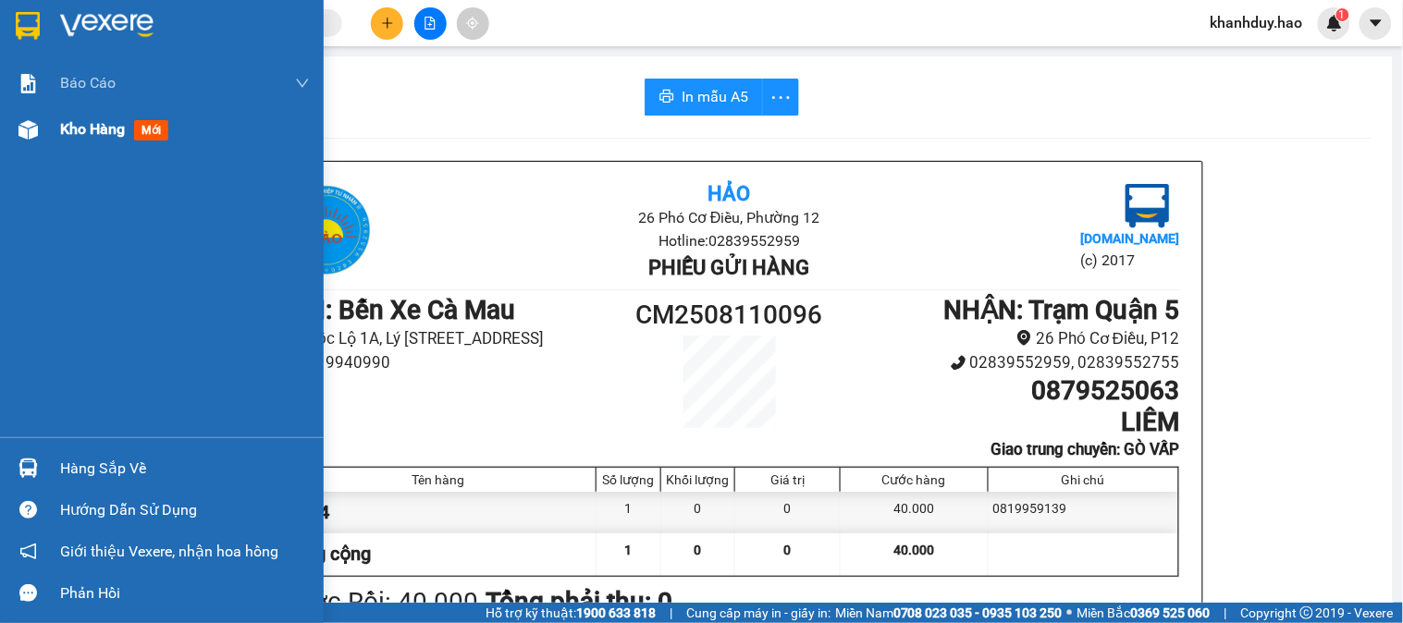
click at [56, 124] on div "Kho hàng mới" at bounding box center [162, 129] width 324 height 46
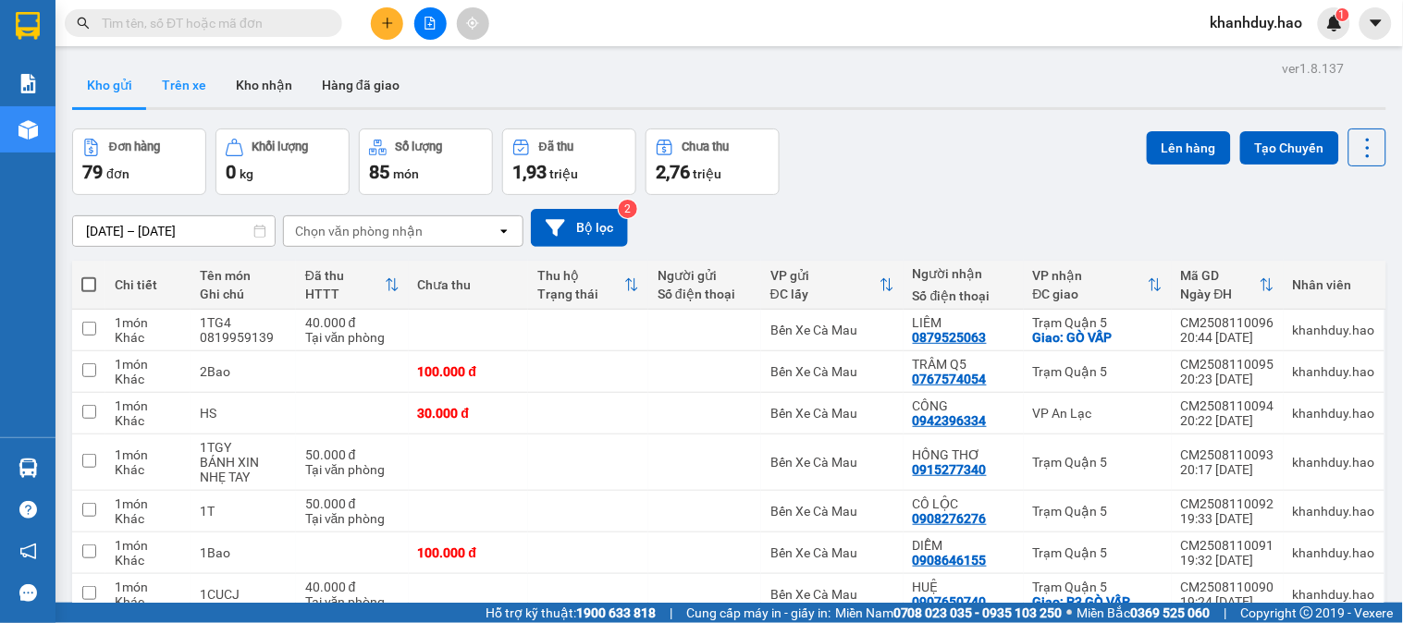
click at [187, 96] on button "Trên xe" at bounding box center [184, 85] width 74 height 44
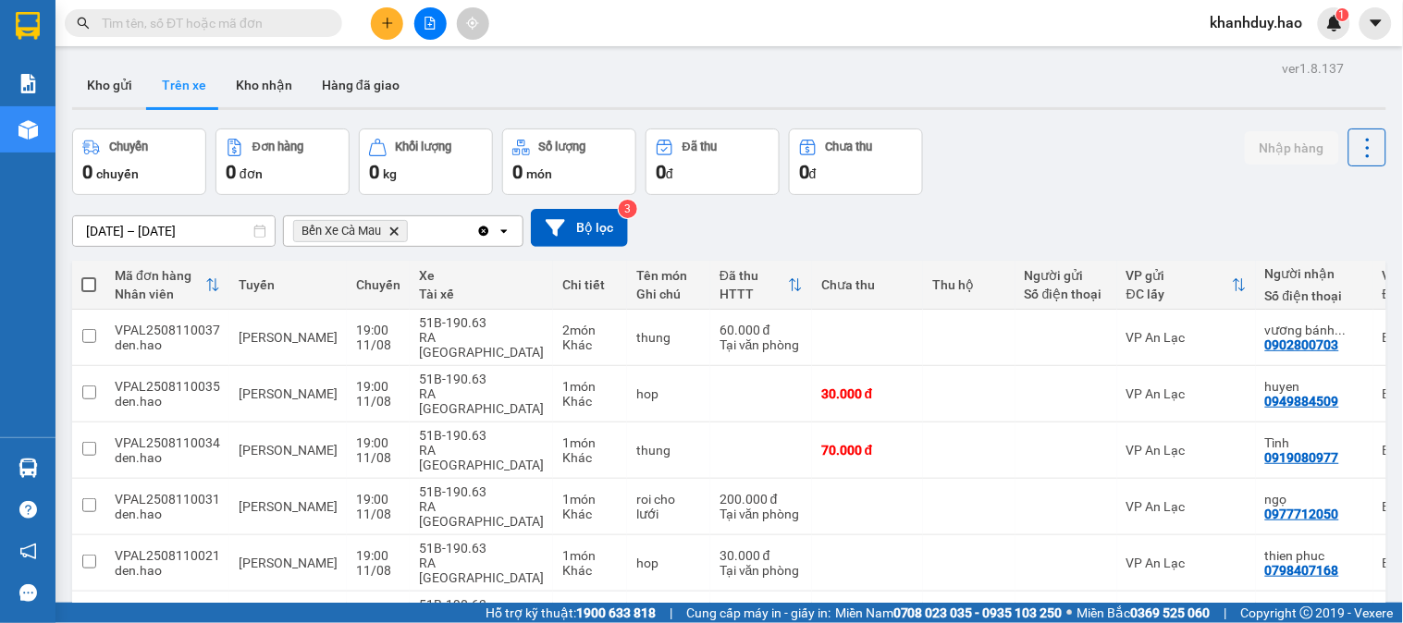
click at [256, 37] on div "Kết quả tìm kiếm ( 0 ) Bộ lọc Thuộc VP này No Data" at bounding box center [180, 23] width 361 height 32
click at [399, 234] on icon "Bến Xe Cà Mau, close by backspace" at bounding box center [394, 231] width 8 height 8
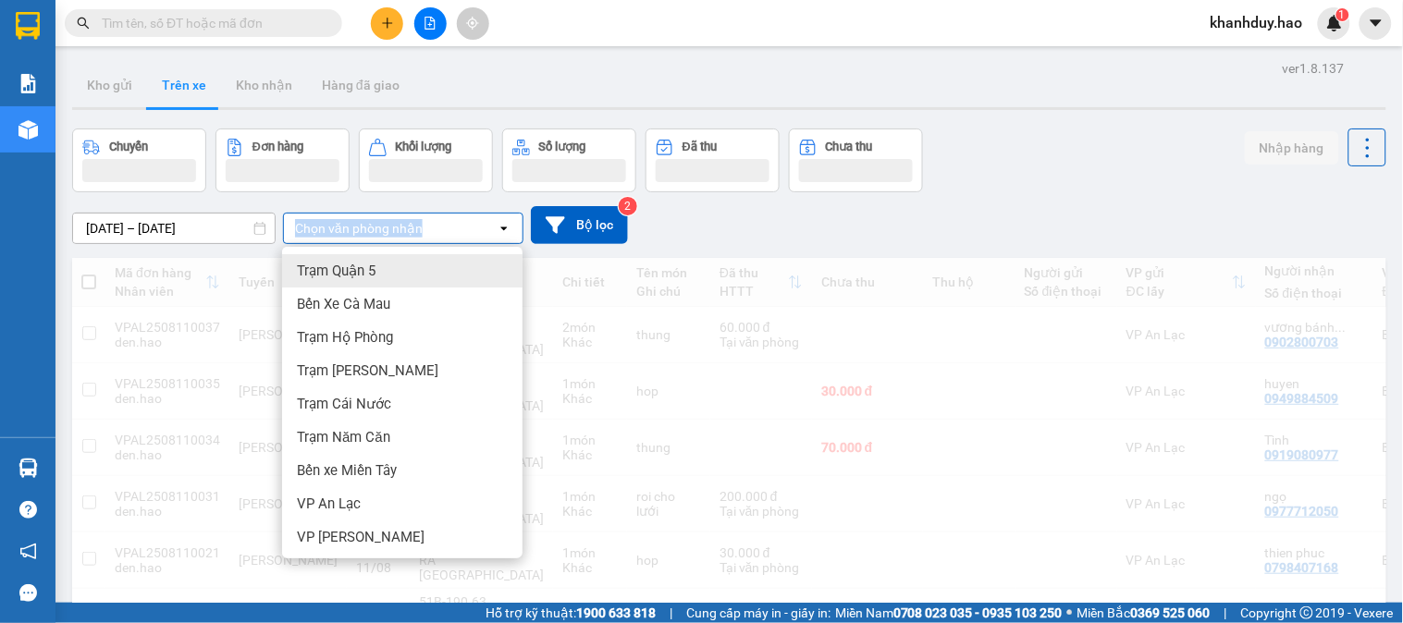
click at [400, 234] on div "Chọn văn phòng nhận" at bounding box center [359, 228] width 128 height 18
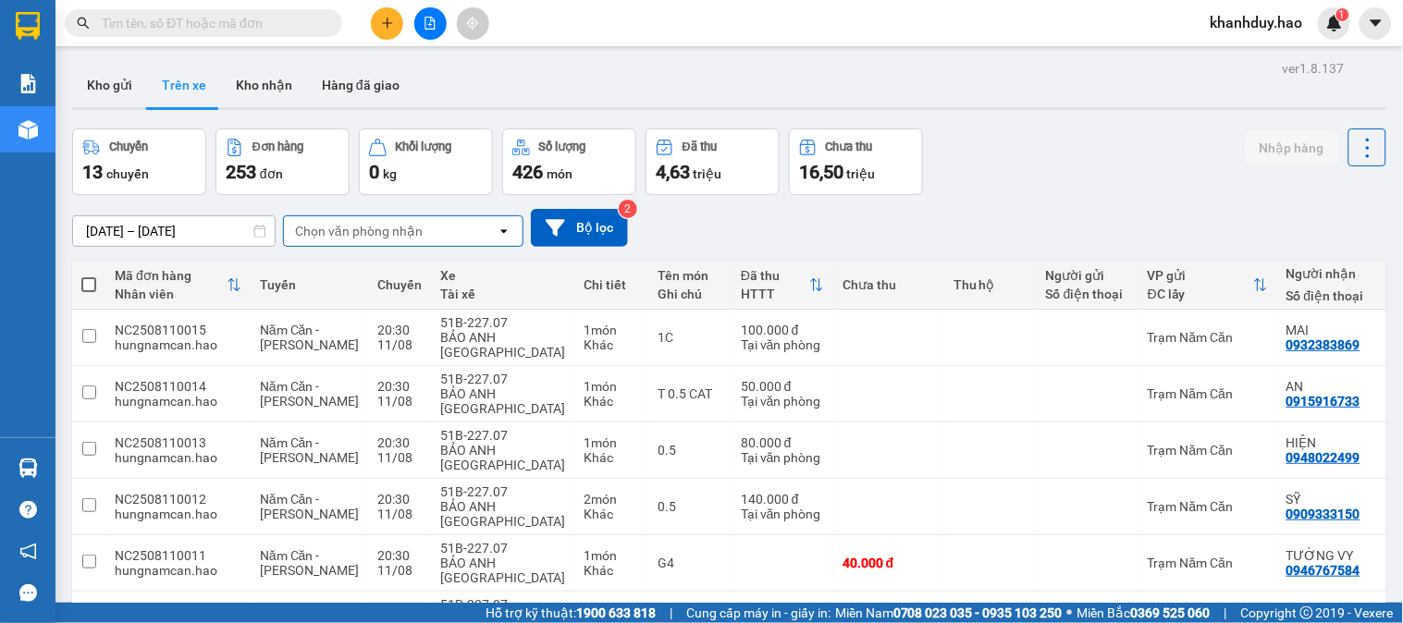
click at [403, 227] on div "Chọn văn phòng nhận" at bounding box center [359, 231] width 128 height 18
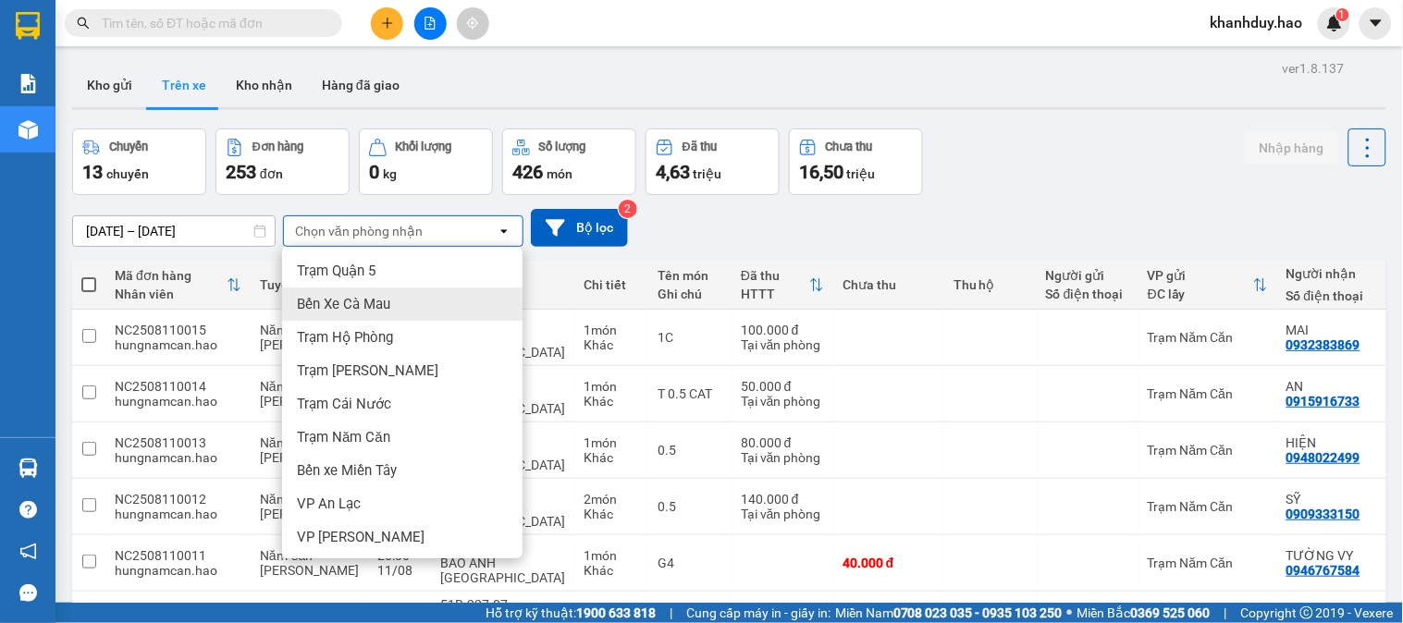
click at [404, 291] on div "Bến Xe Cà Mau" at bounding box center [402, 304] width 240 height 33
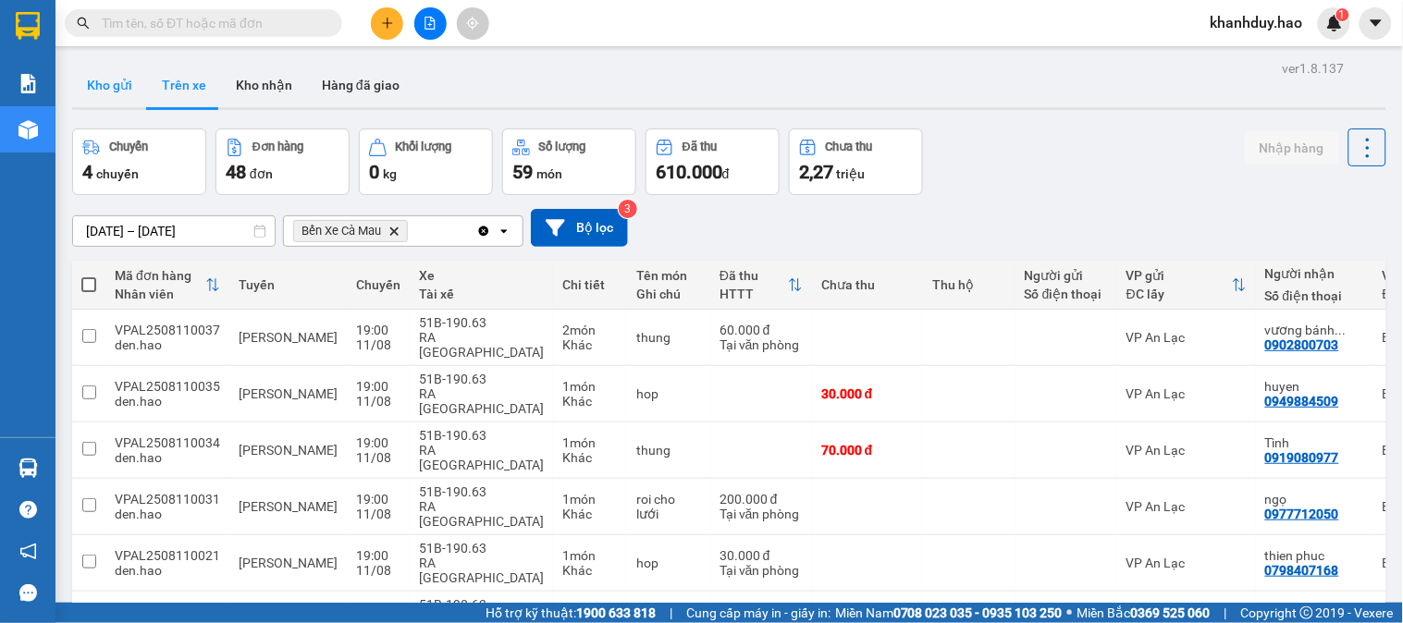
click at [96, 105] on button "Kho gửi" at bounding box center [109, 85] width 75 height 44
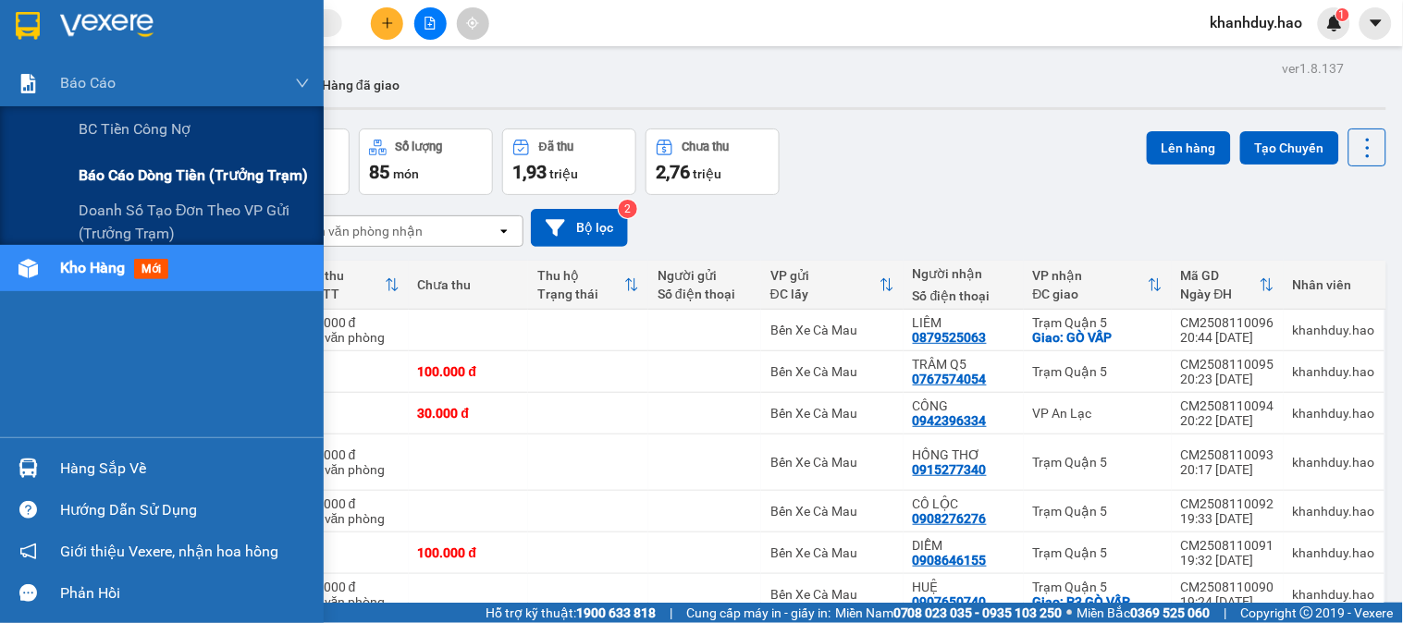
click at [86, 176] on span "Báo cáo dòng tiền (trưởng trạm)" at bounding box center [193, 175] width 229 height 23
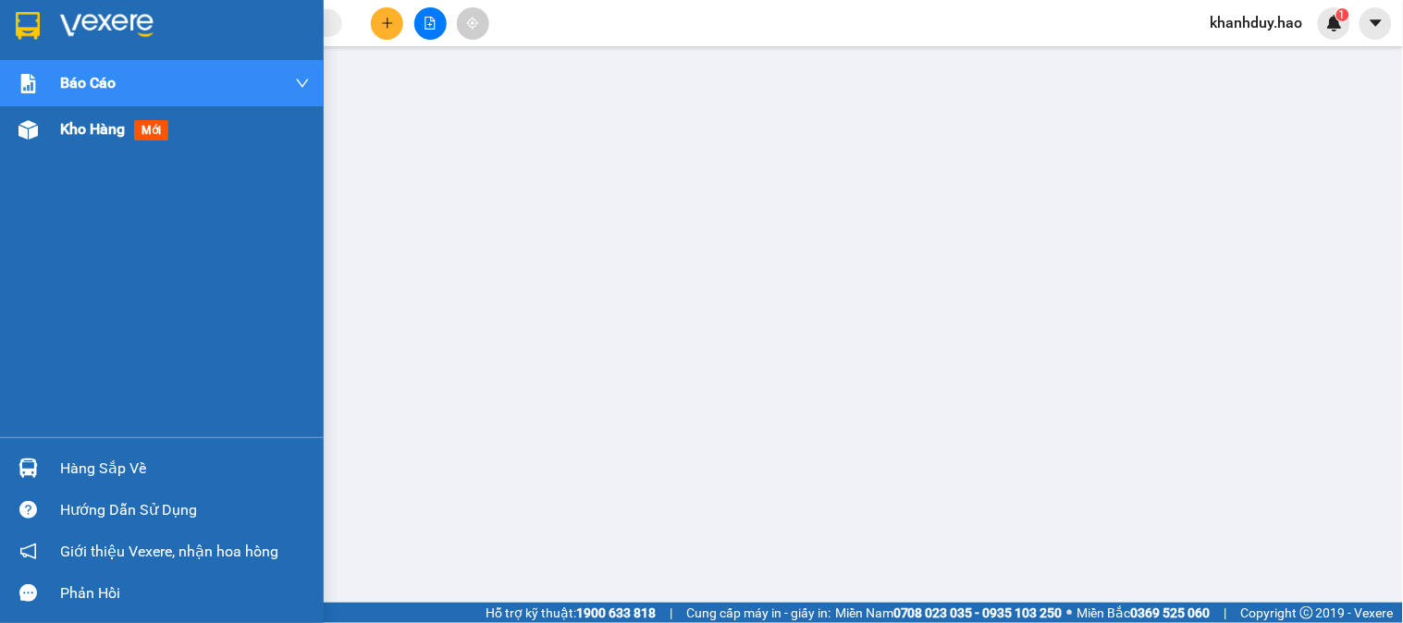
click at [85, 135] on span "Kho hàng" at bounding box center [92, 129] width 65 height 18
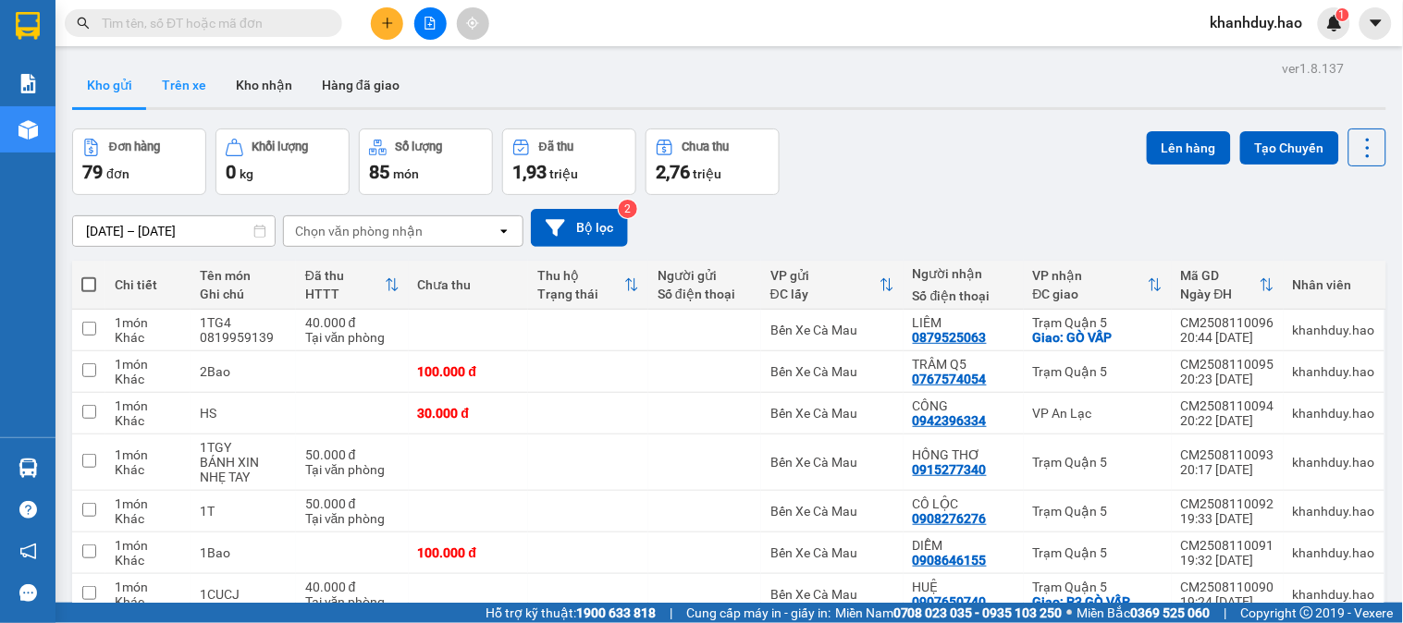
click at [203, 83] on button "Trên xe" at bounding box center [184, 85] width 74 height 44
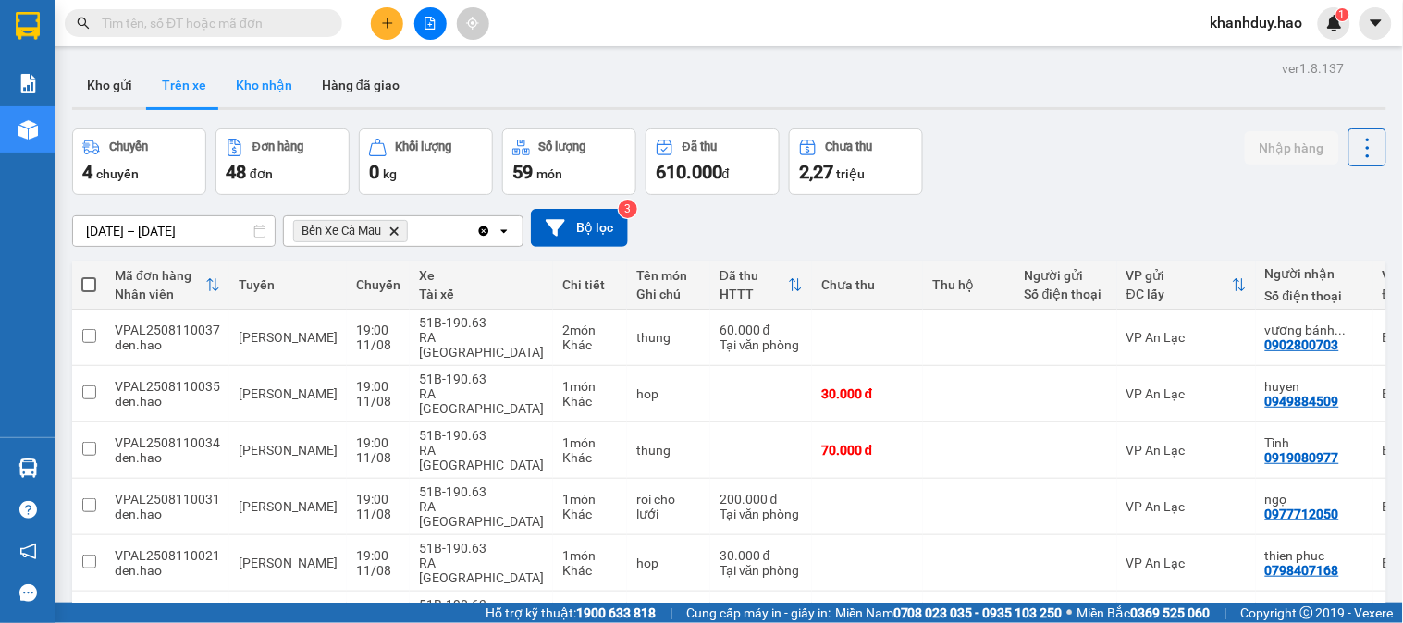
click at [284, 75] on button "Kho nhận" at bounding box center [264, 85] width 86 height 44
type input "09/08/2025 – 09/08/2025"
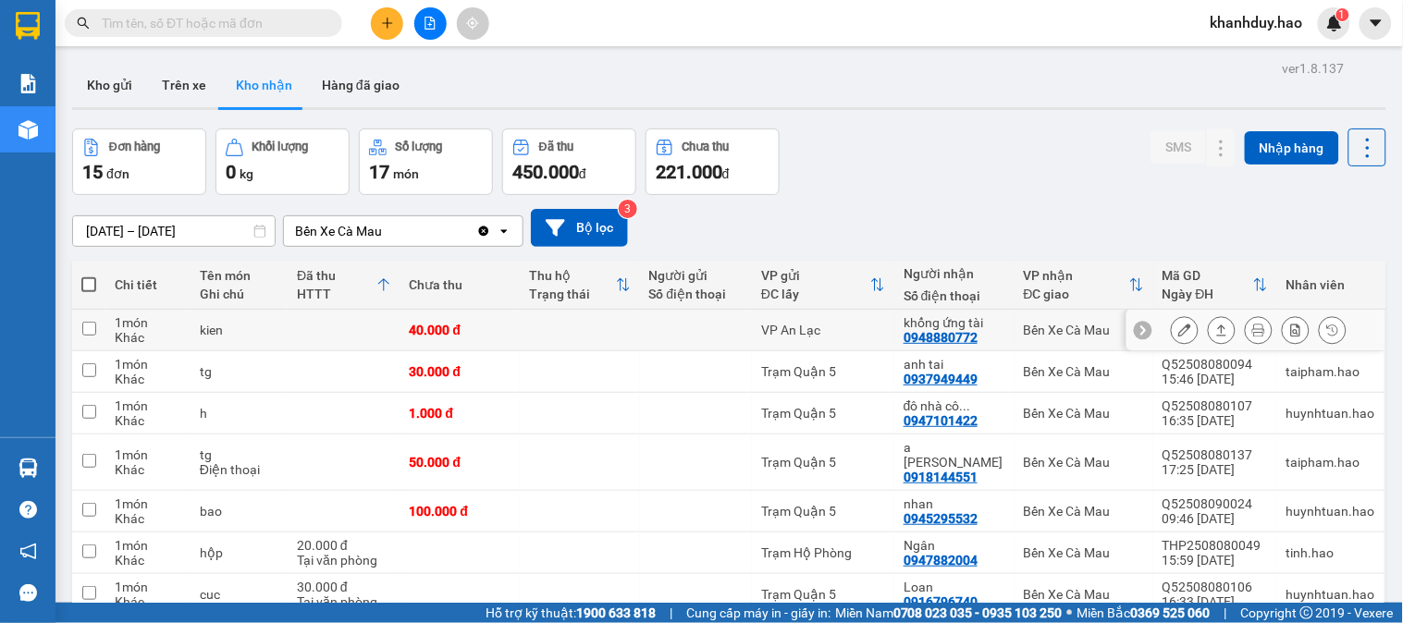
scroll to position [103, 0]
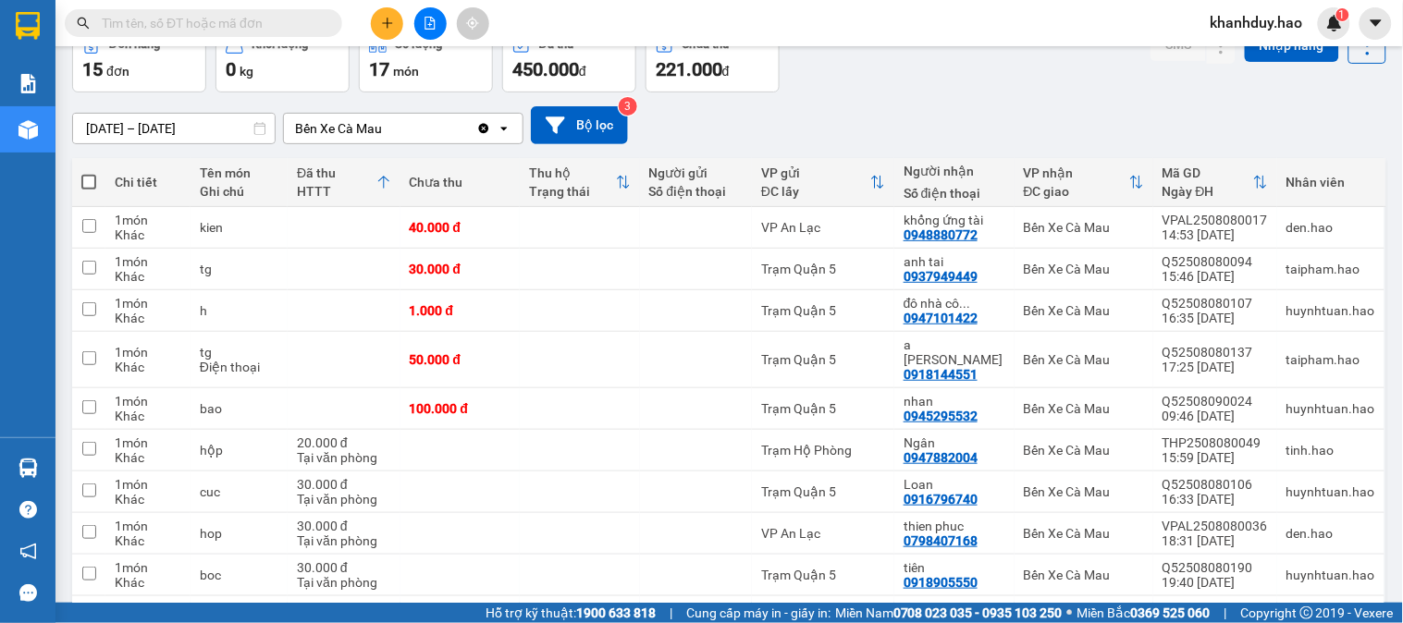
click at [211, 115] on input "09/08/2025 – 09/08/2025" at bounding box center [174, 129] width 202 height 30
click at [1074, 145] on div "09/08/2025 – 09/08/2025 Press the down arrow key to interact with the calendar …" at bounding box center [729, 125] width 1314 height 66
click at [1215, 402] on icon at bounding box center [1221, 408] width 13 height 13
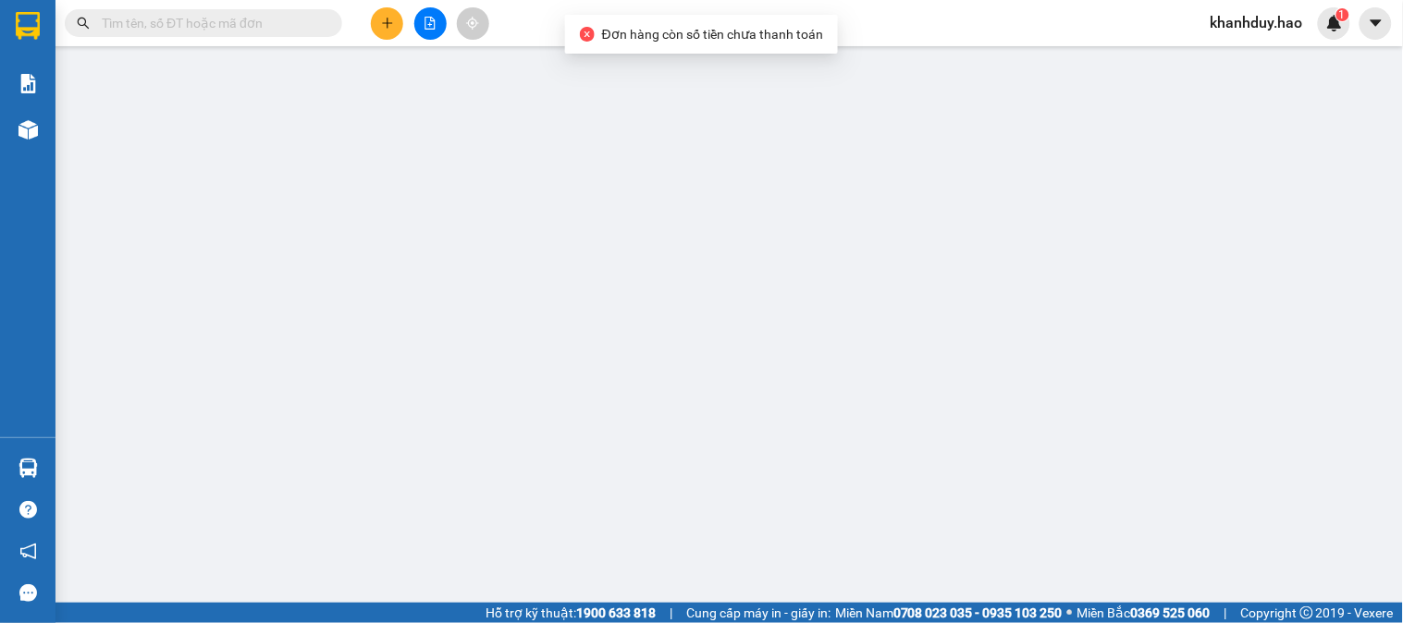
type input "0945295532"
type input "nhan"
type input "100.000"
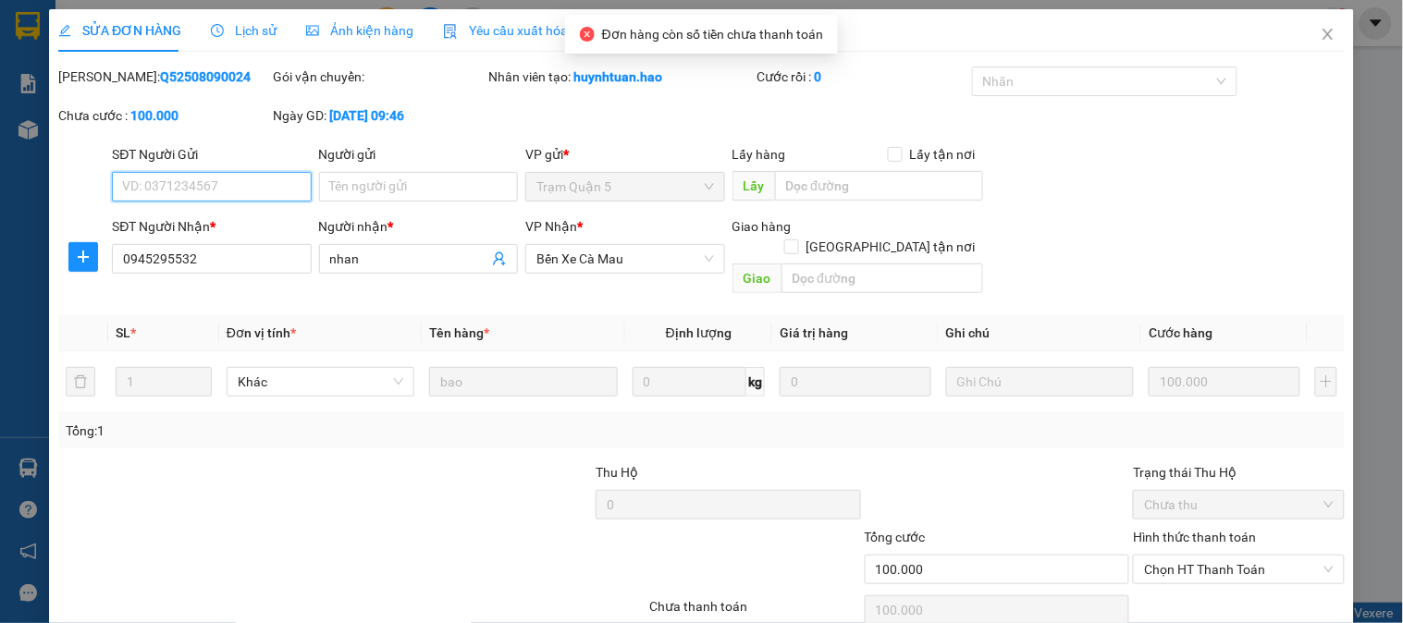
scroll to position [65, 0]
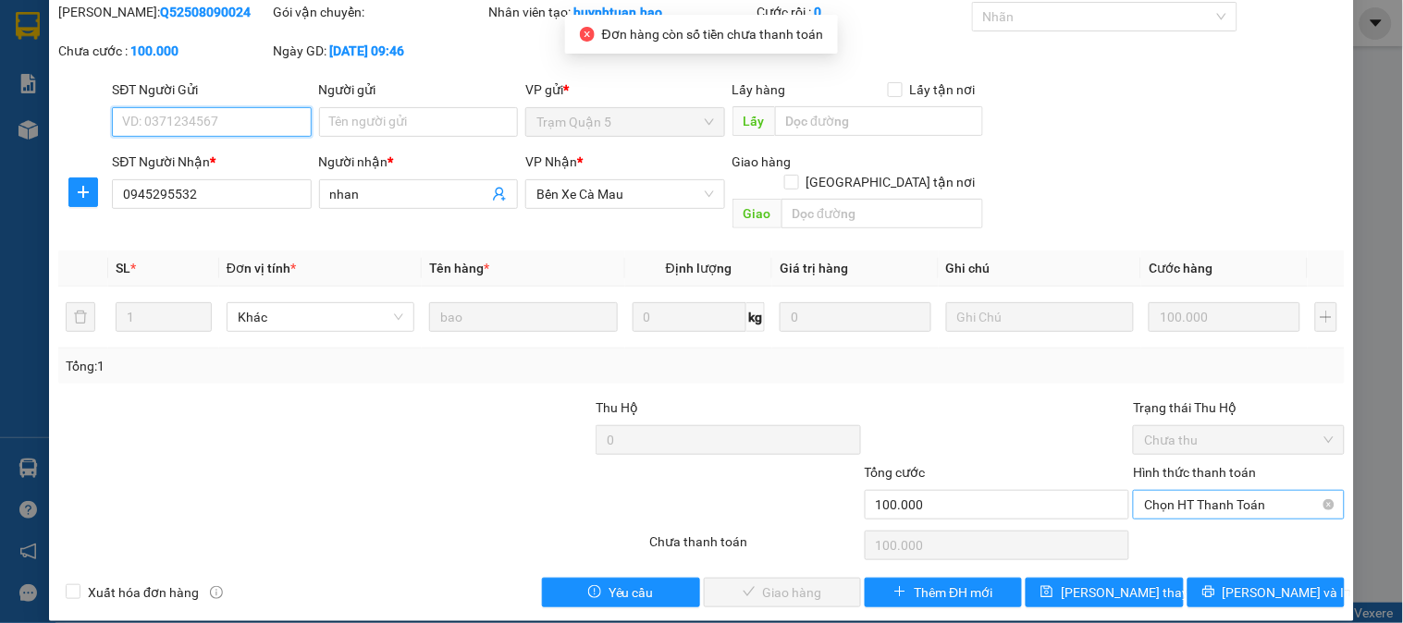
click at [1210, 492] on span "Chọn HT Thanh Toán" at bounding box center [1238, 505] width 189 height 28
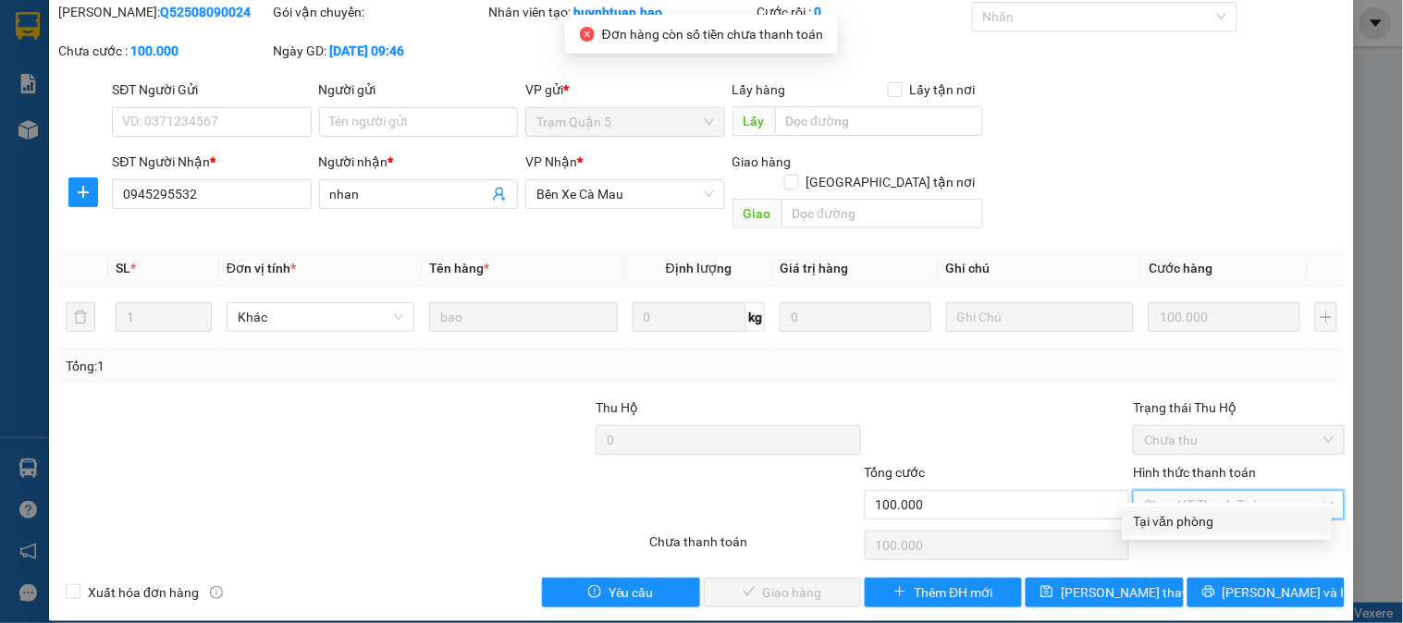
click at [1209, 525] on div "Tại văn phòng" at bounding box center [1227, 521] width 187 height 20
type input "0"
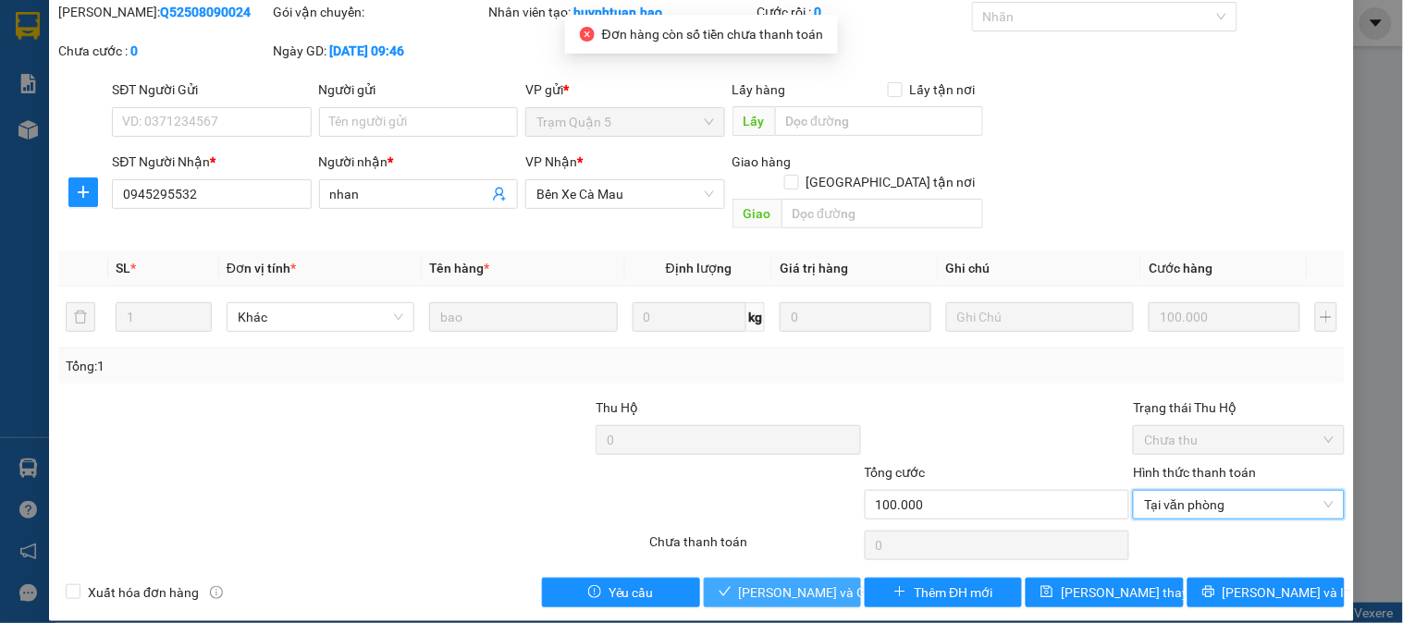
click at [769, 578] on button "Lưu và Giao hàng" at bounding box center [782, 593] width 157 height 30
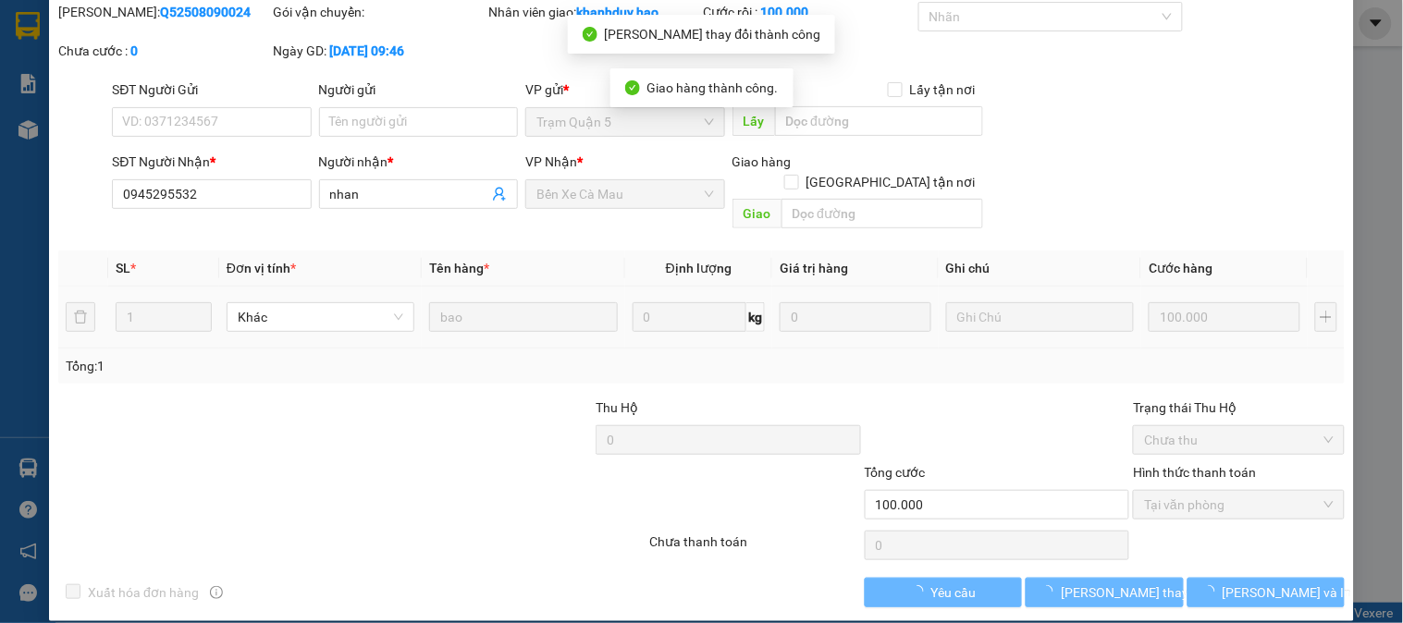
scroll to position [0, 0]
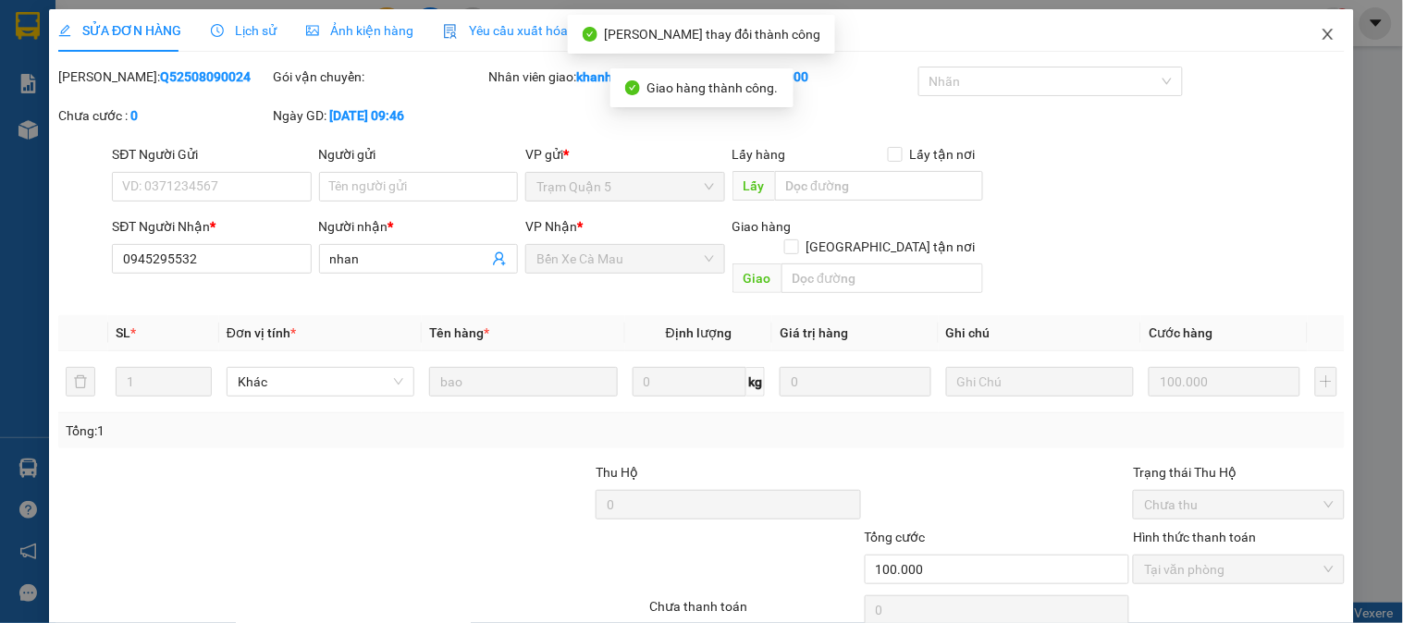
click at [1321, 40] on icon "close" at bounding box center [1328, 34] width 15 height 15
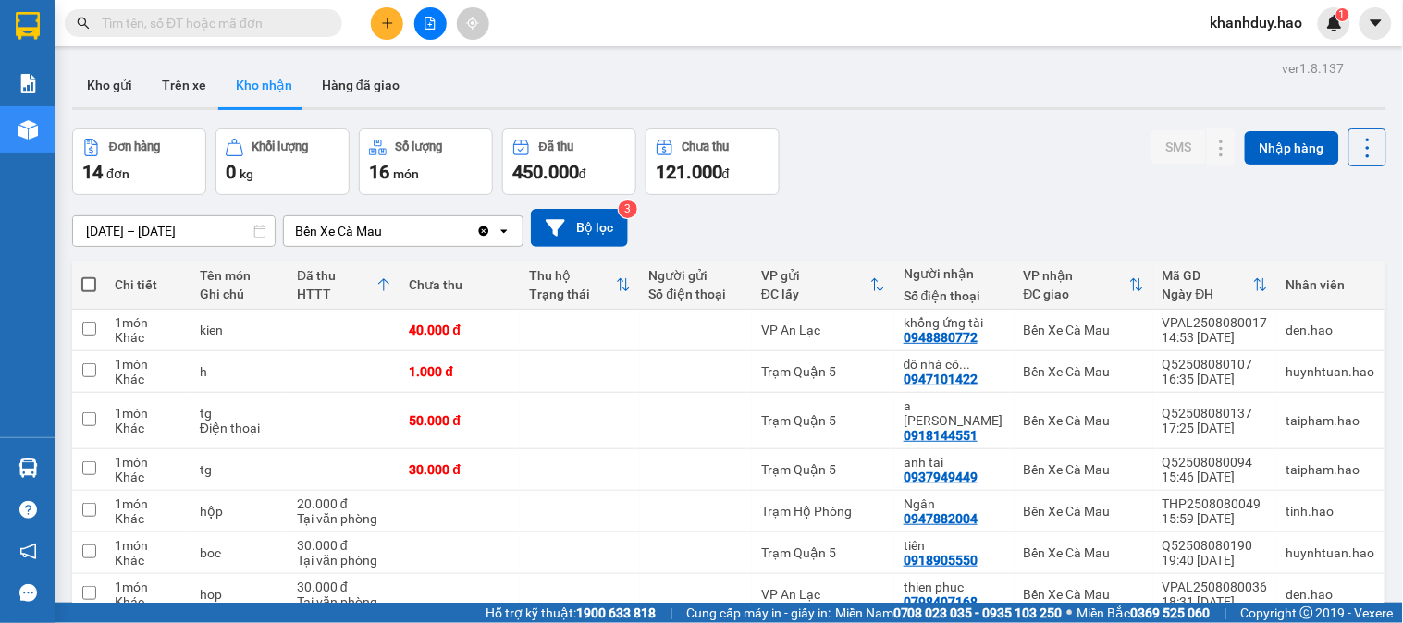
click at [145, 228] on input "09/08/2025 – 09/08/2025" at bounding box center [174, 231] width 202 height 30
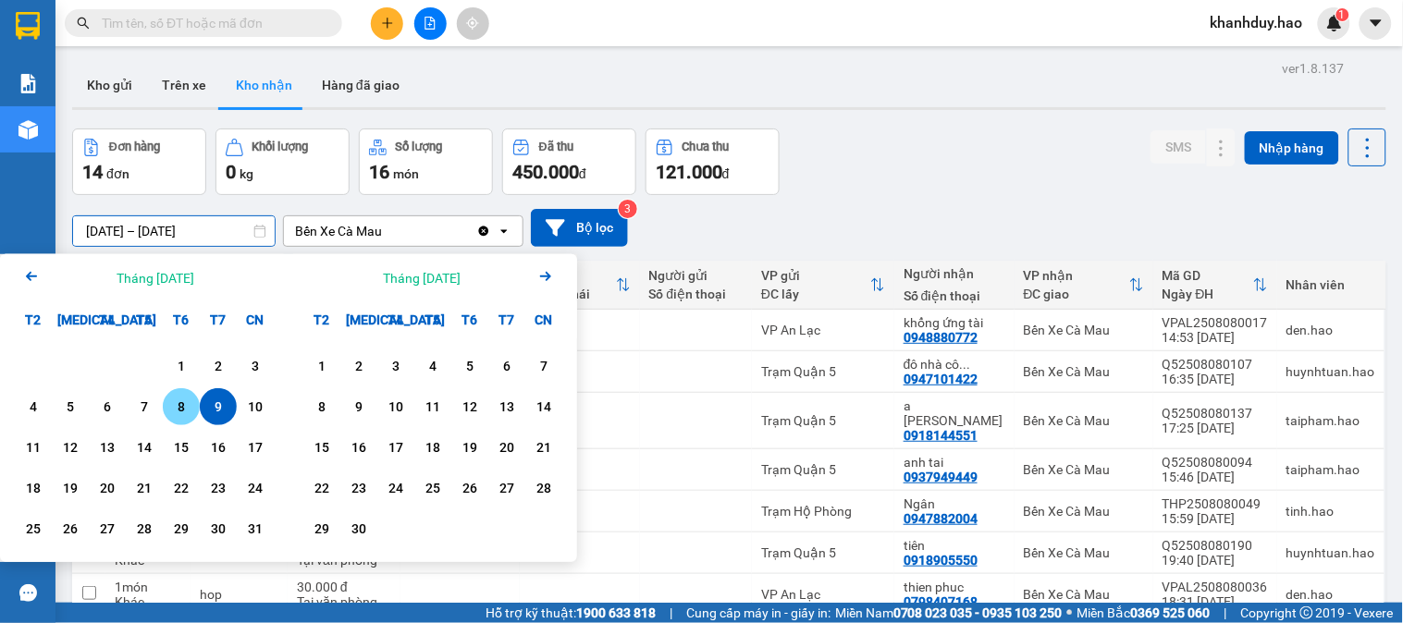
click at [191, 403] on div "8" at bounding box center [181, 407] width 26 height 22
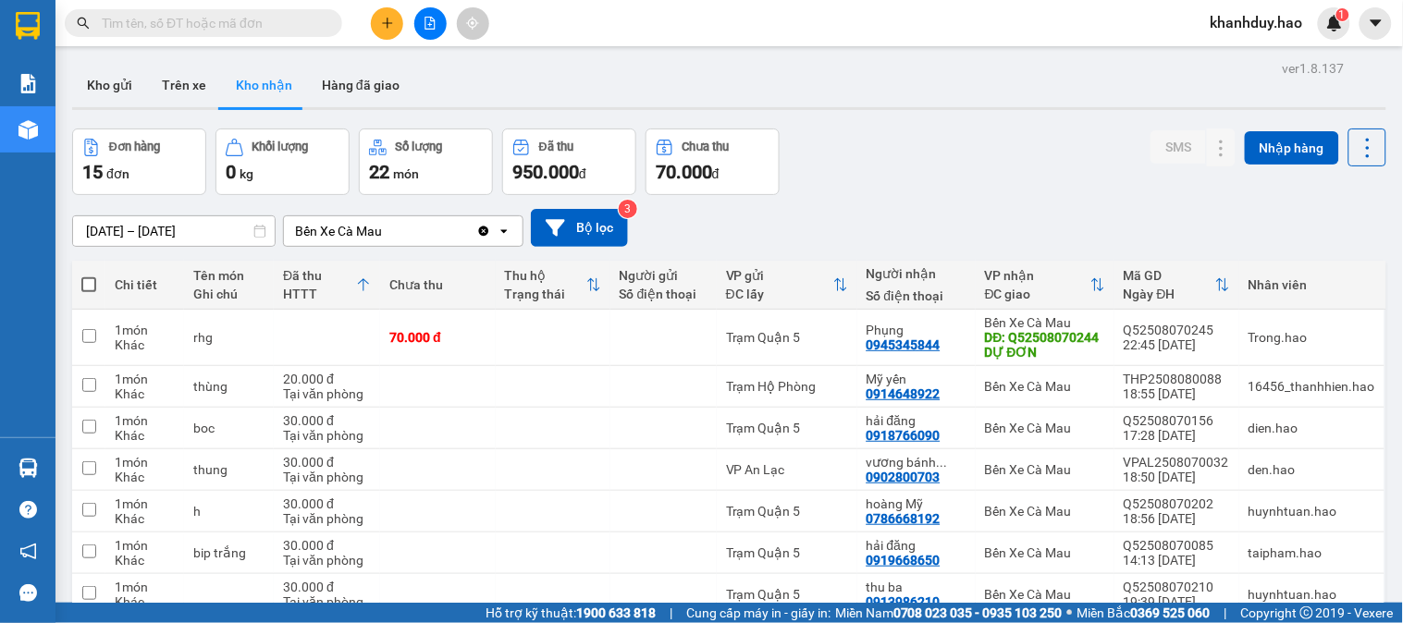
click at [201, 227] on input "08/08/2025 – 08/08/2025" at bounding box center [174, 231] width 202 height 30
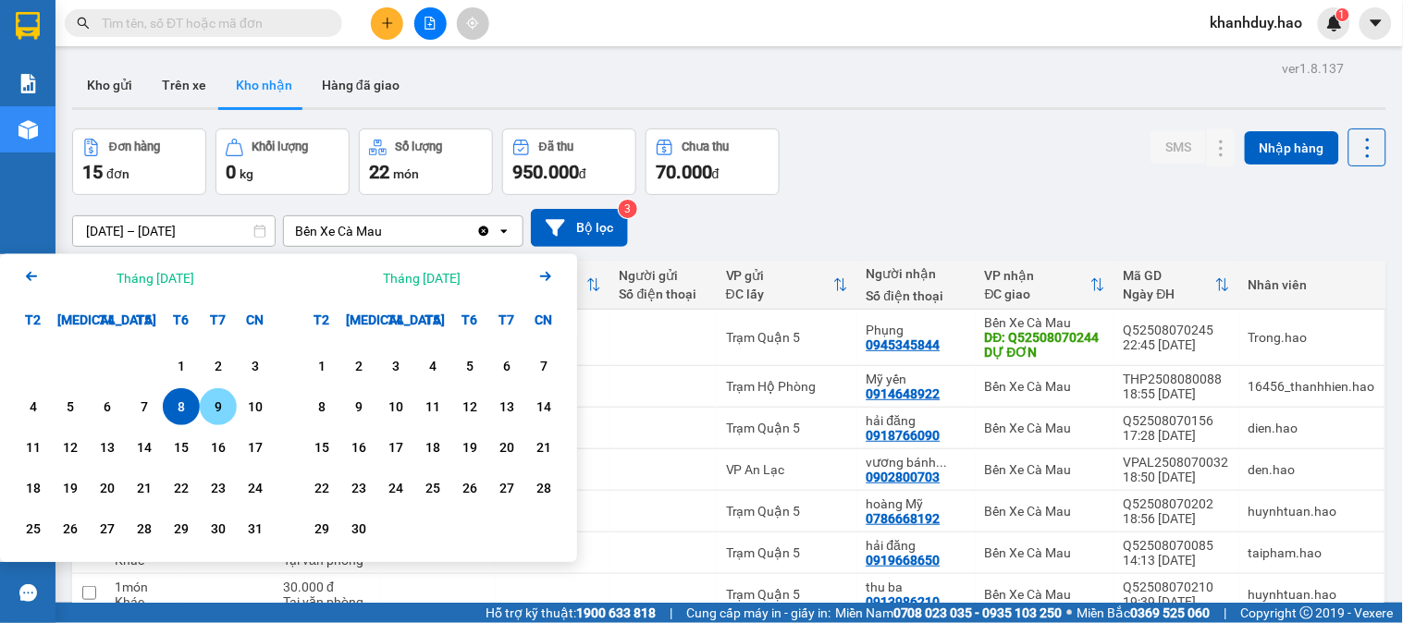
click at [202, 411] on div "9" at bounding box center [218, 406] width 37 height 37
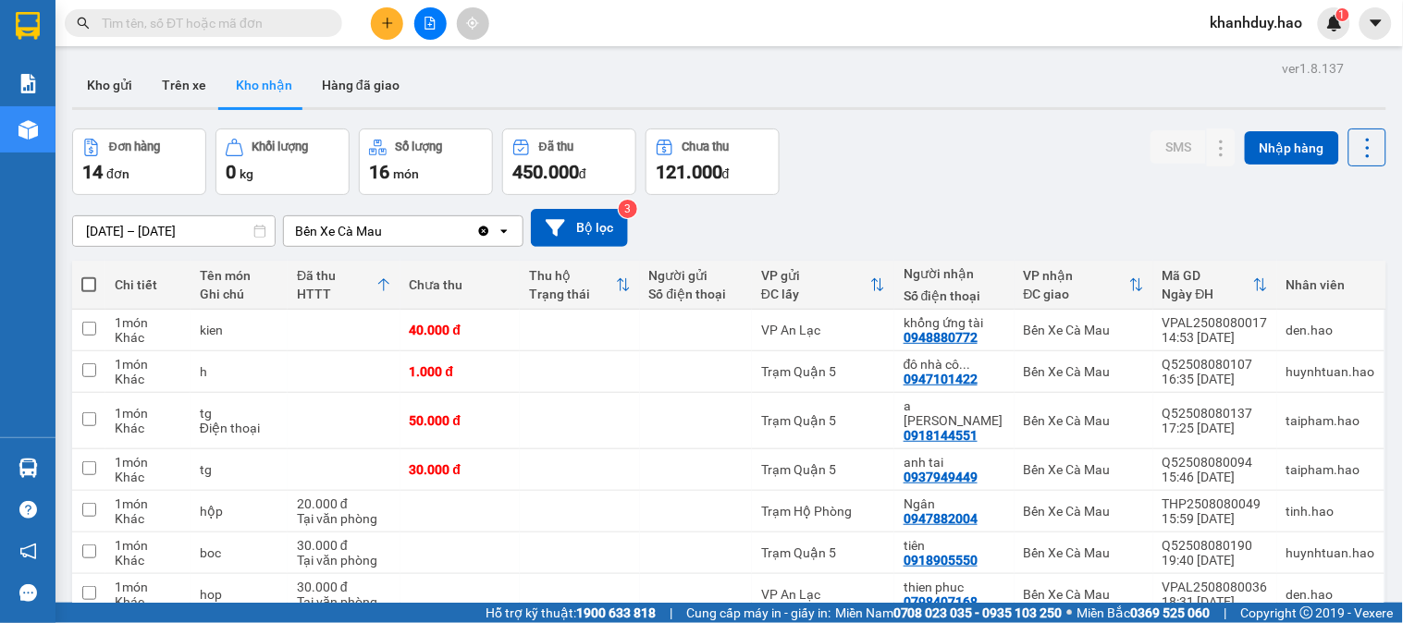
click at [187, 217] on input "09/08/2025 – 09/08/2025" at bounding box center [174, 231] width 202 height 30
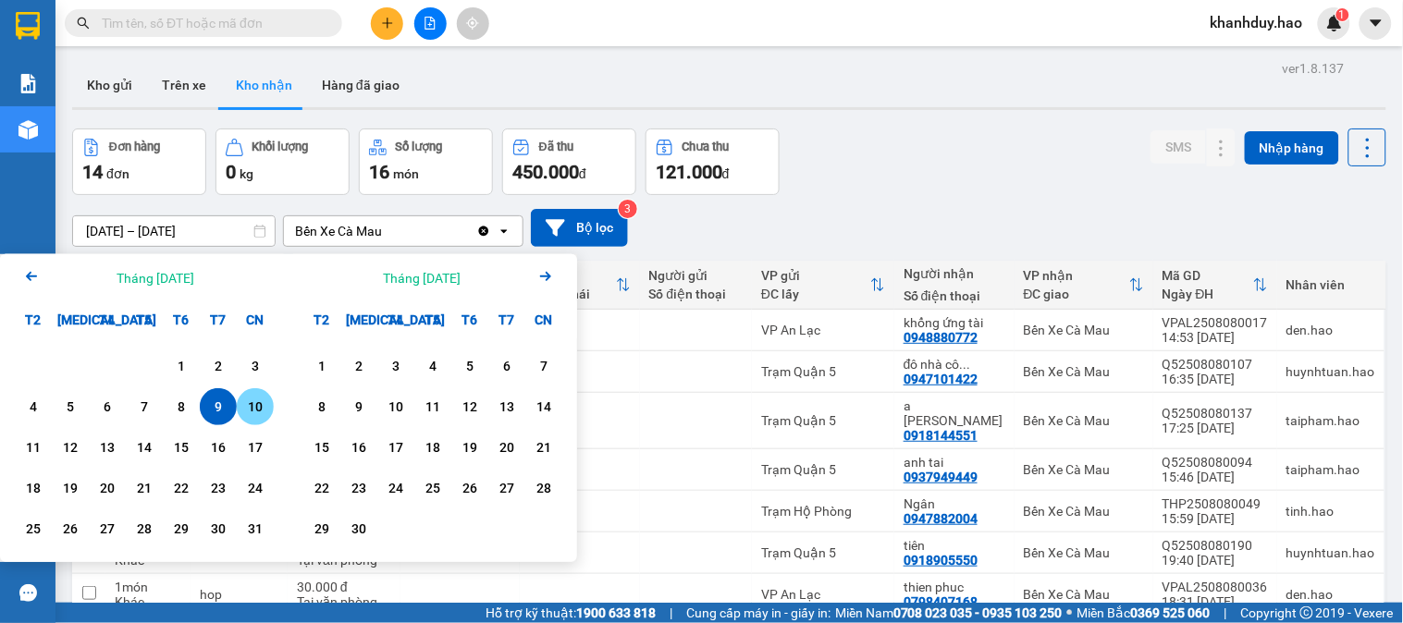
click at [266, 412] on div "10" at bounding box center [255, 407] width 26 height 22
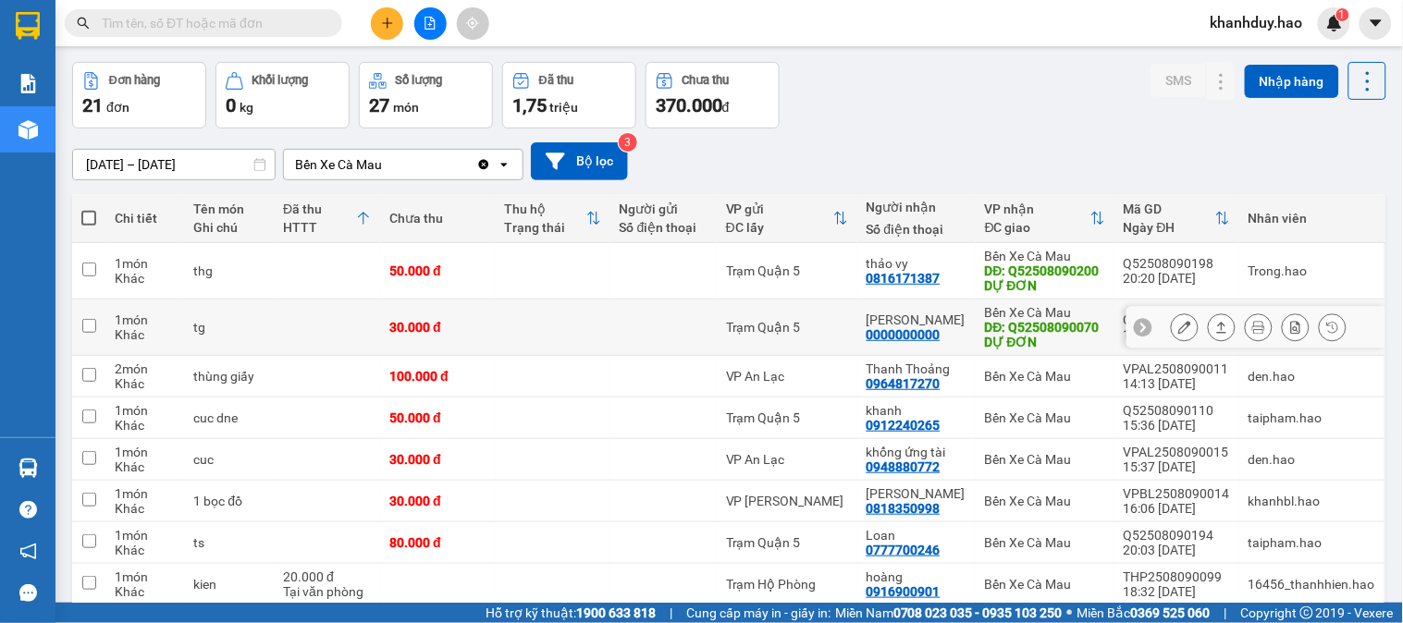
scroll to position [103, 0]
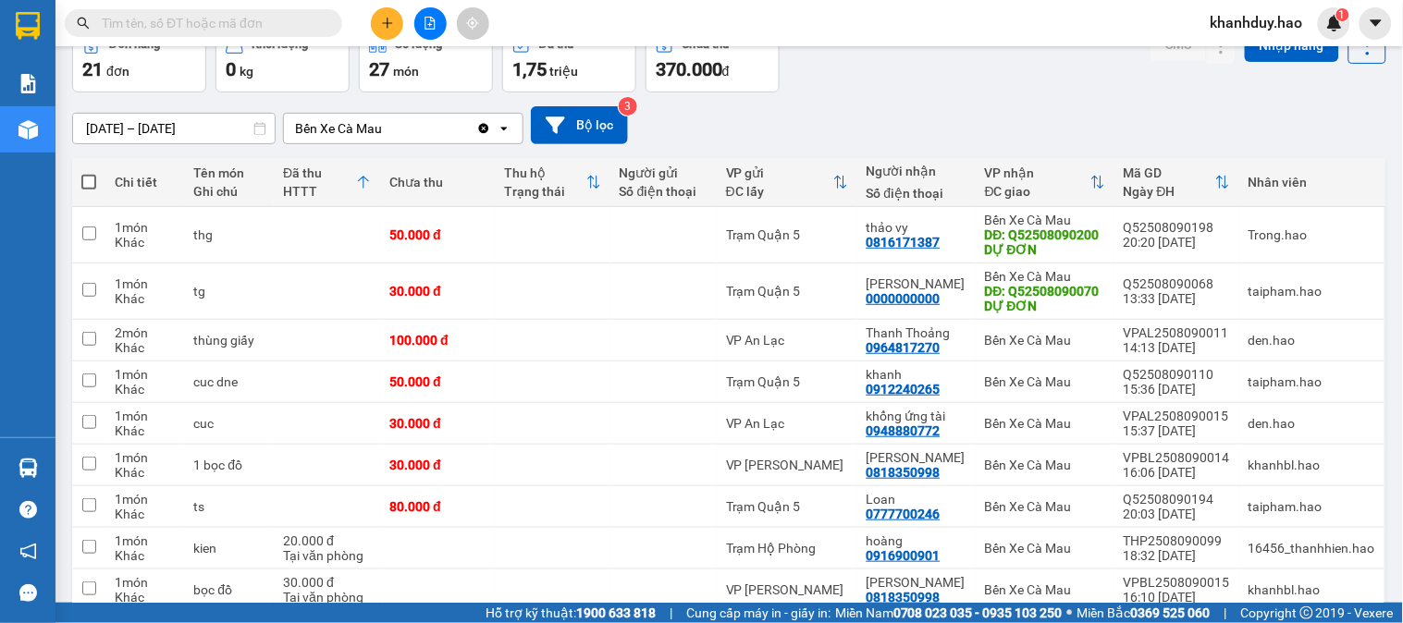
click at [197, 107] on div "10/08/2025 – 10/08/2025 Press the down arrow key to interact with the calendar …" at bounding box center [729, 125] width 1314 height 38
click at [191, 122] on input "10/08/2025 – 10/08/2025" at bounding box center [174, 129] width 202 height 30
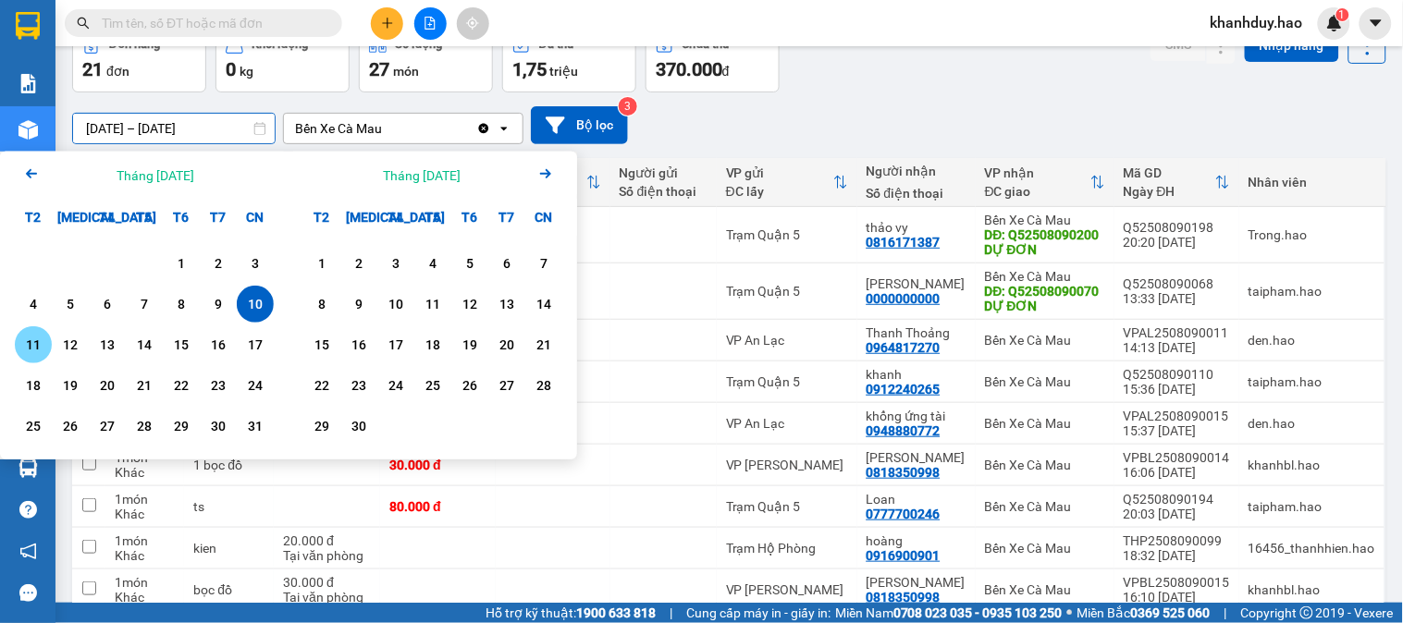
click at [31, 334] on div "11" at bounding box center [33, 345] width 26 height 22
type input "[DATE] – [DATE]"
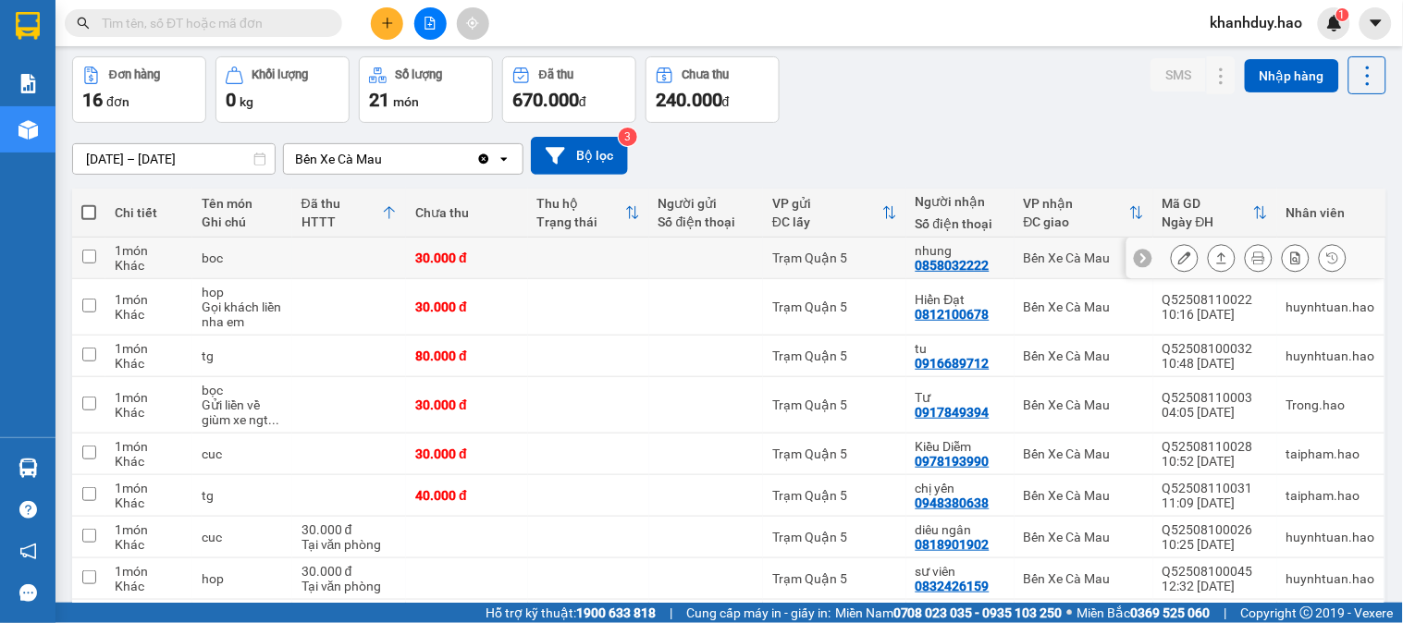
scroll to position [0, 0]
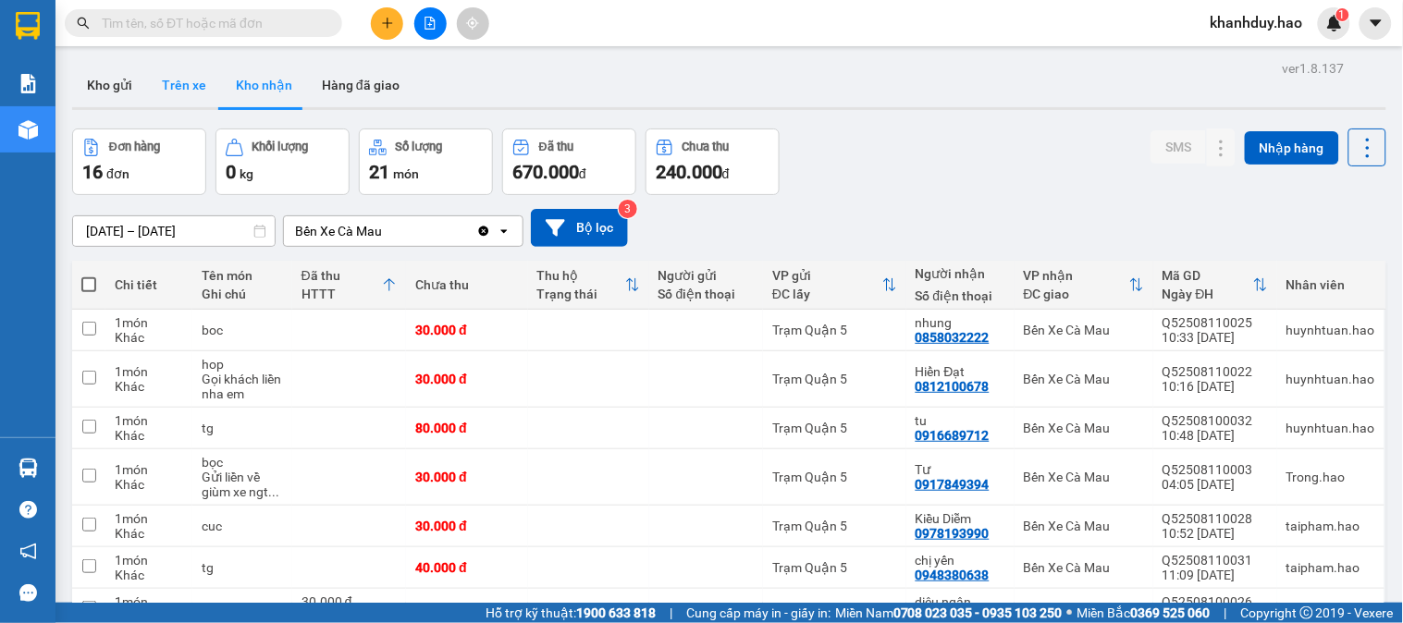
click at [180, 84] on button "Trên xe" at bounding box center [184, 85] width 74 height 44
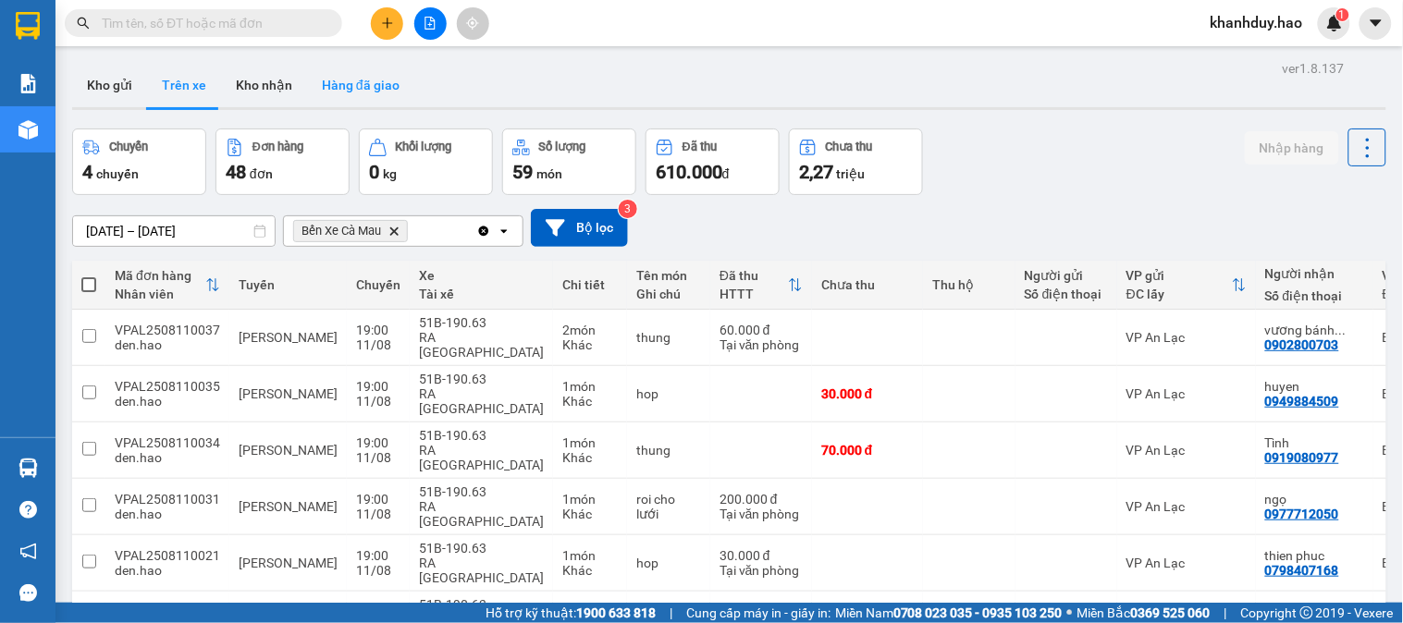
click at [371, 68] on button "Hàng đã giao" at bounding box center [360, 85] width 107 height 44
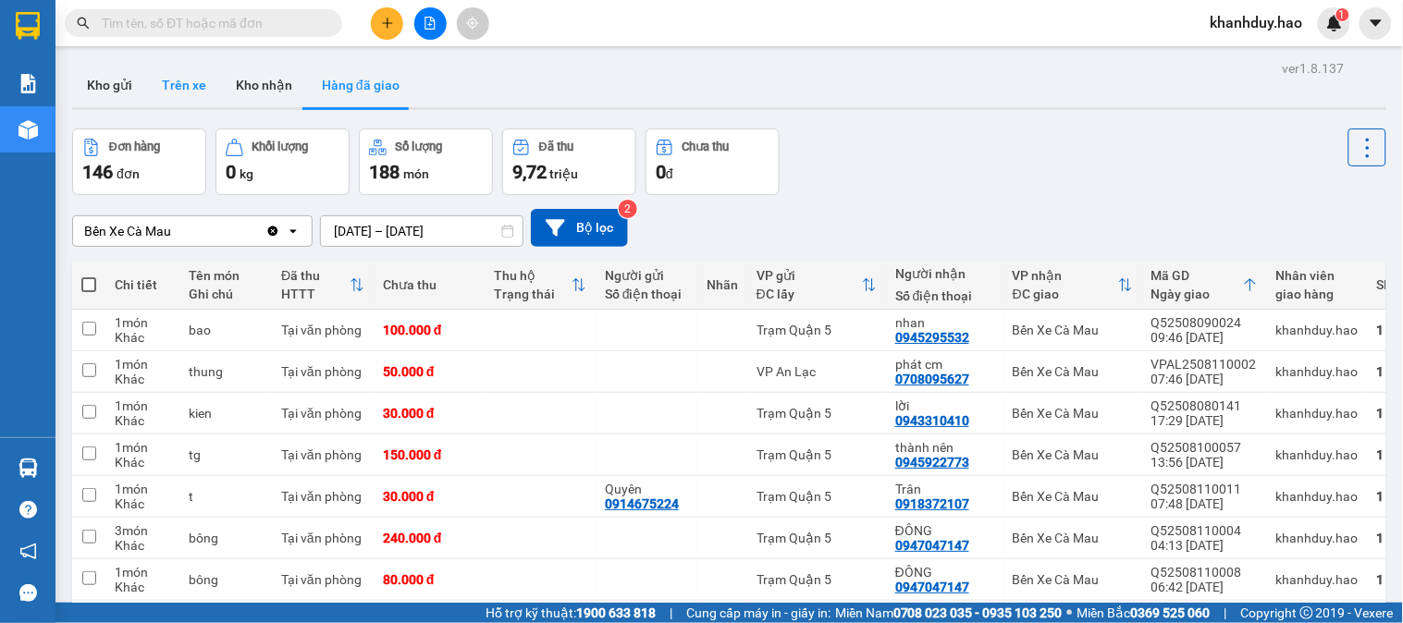
click at [172, 90] on button "Trên xe" at bounding box center [184, 85] width 74 height 44
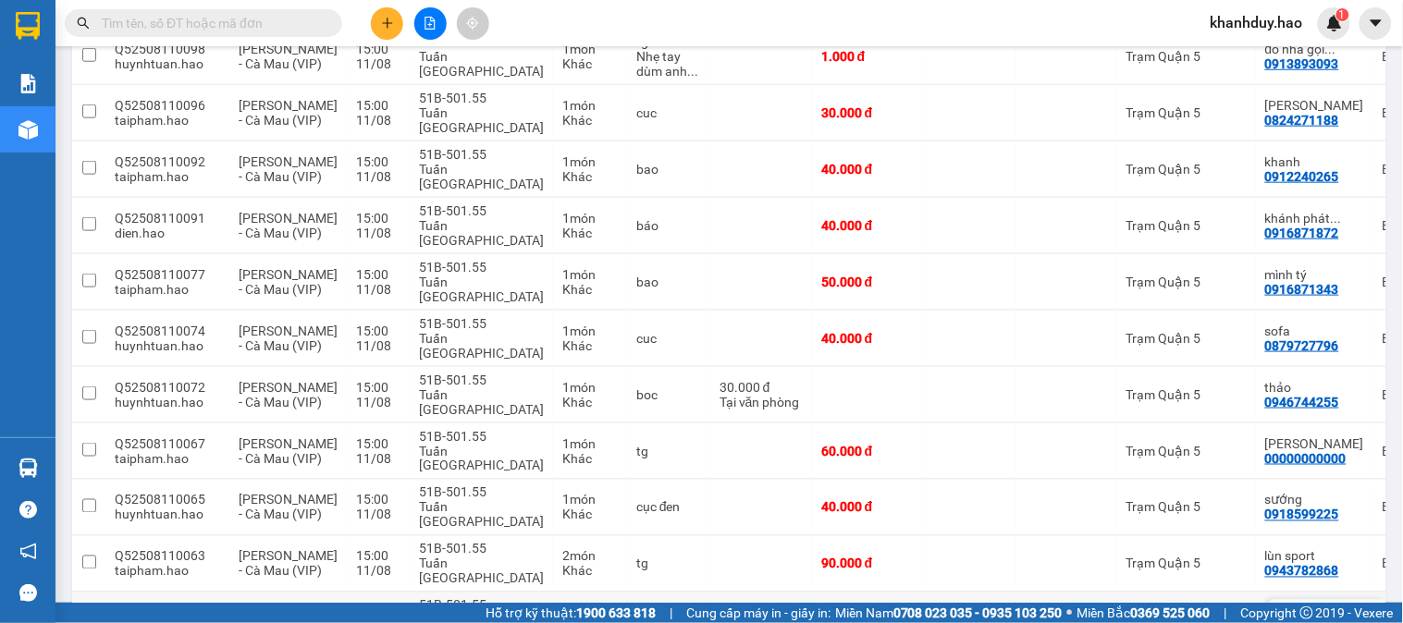
scroll to position [2355, 0]
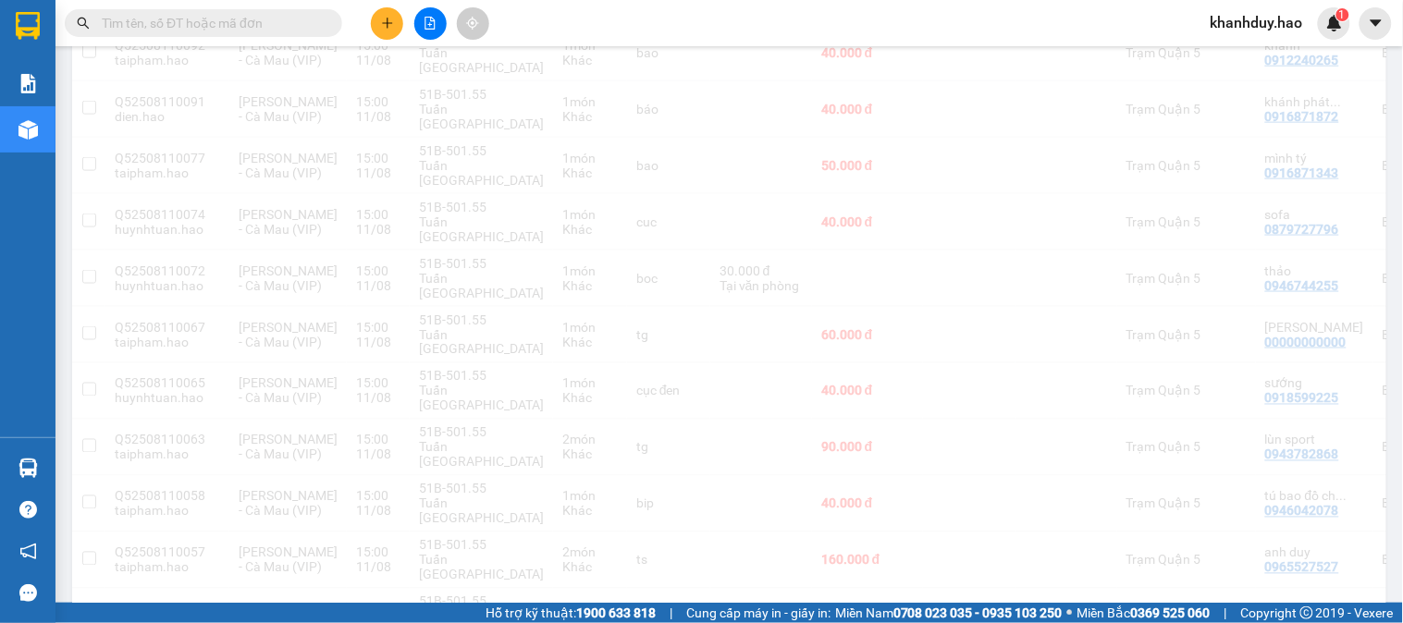
scroll to position [85, 0]
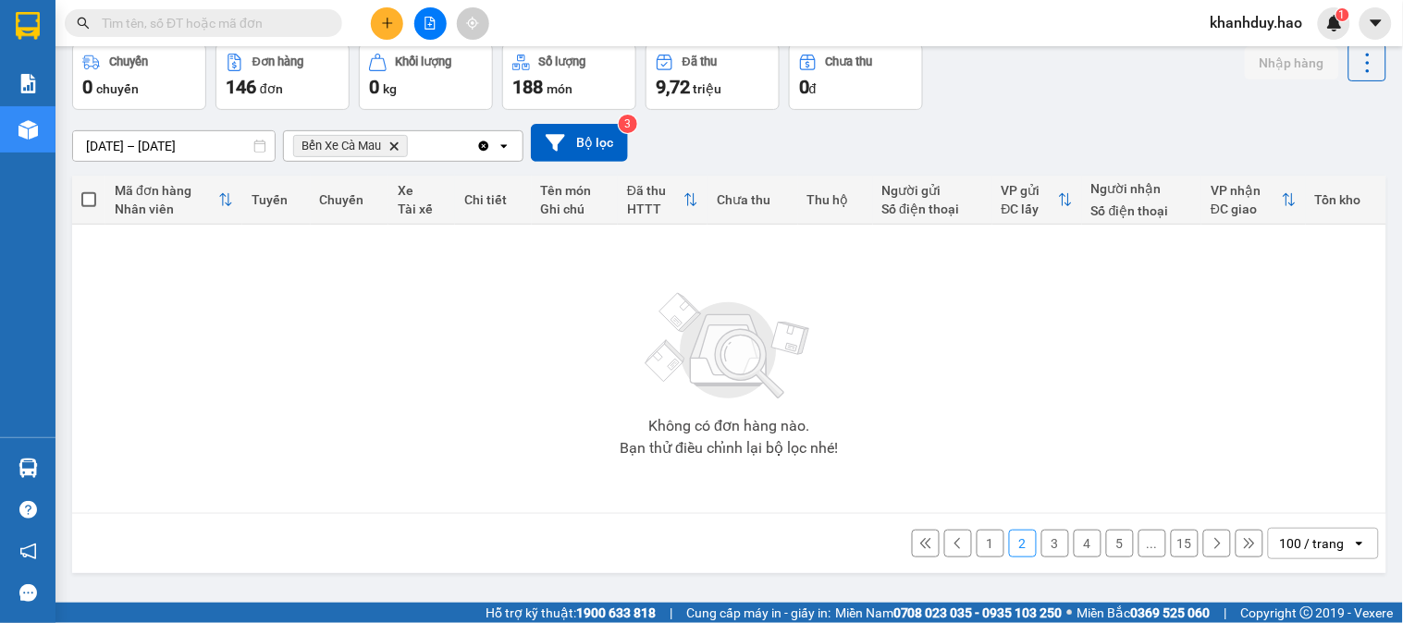
click at [977, 542] on button "1" at bounding box center [991, 544] width 28 height 28
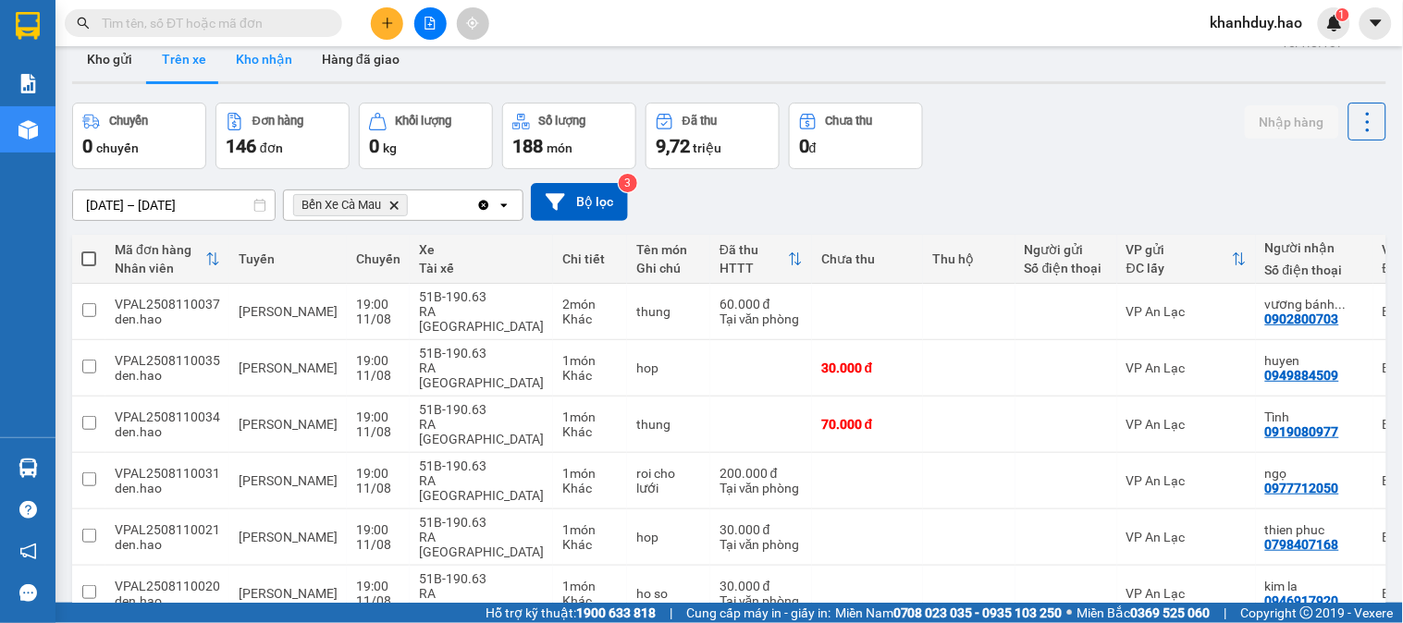
scroll to position [0, 0]
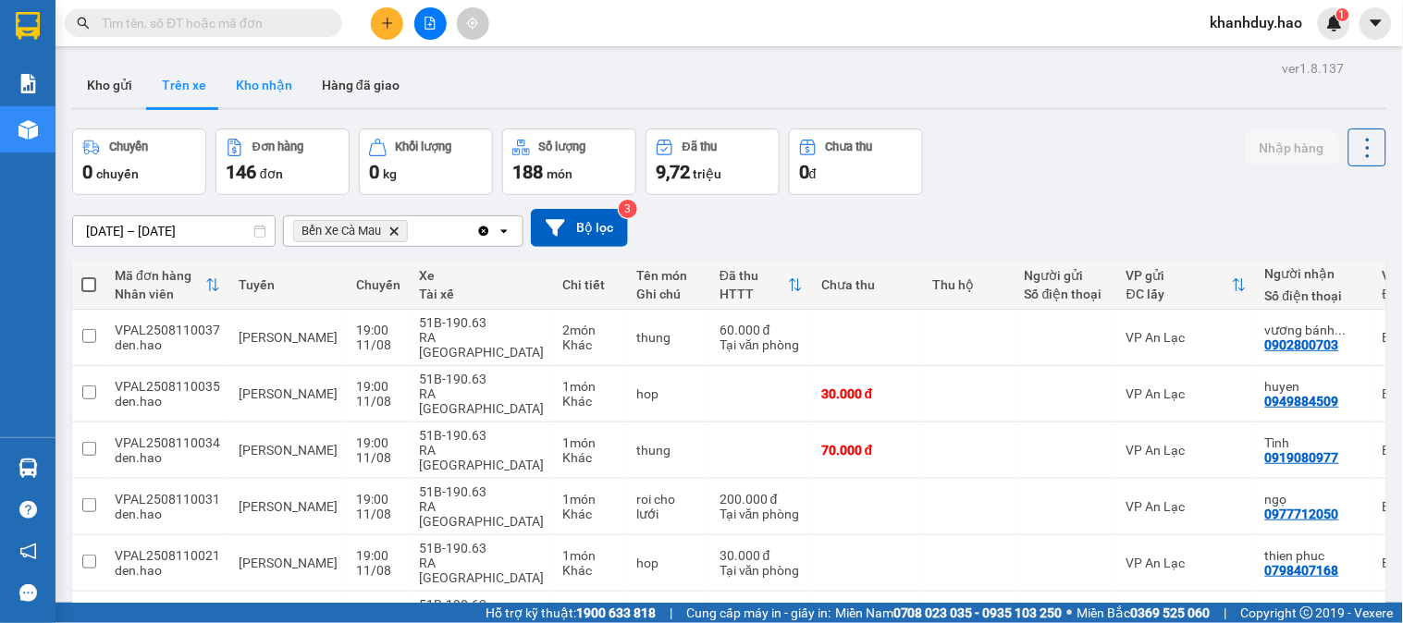
click at [270, 90] on button "Kho nhận" at bounding box center [264, 85] width 86 height 44
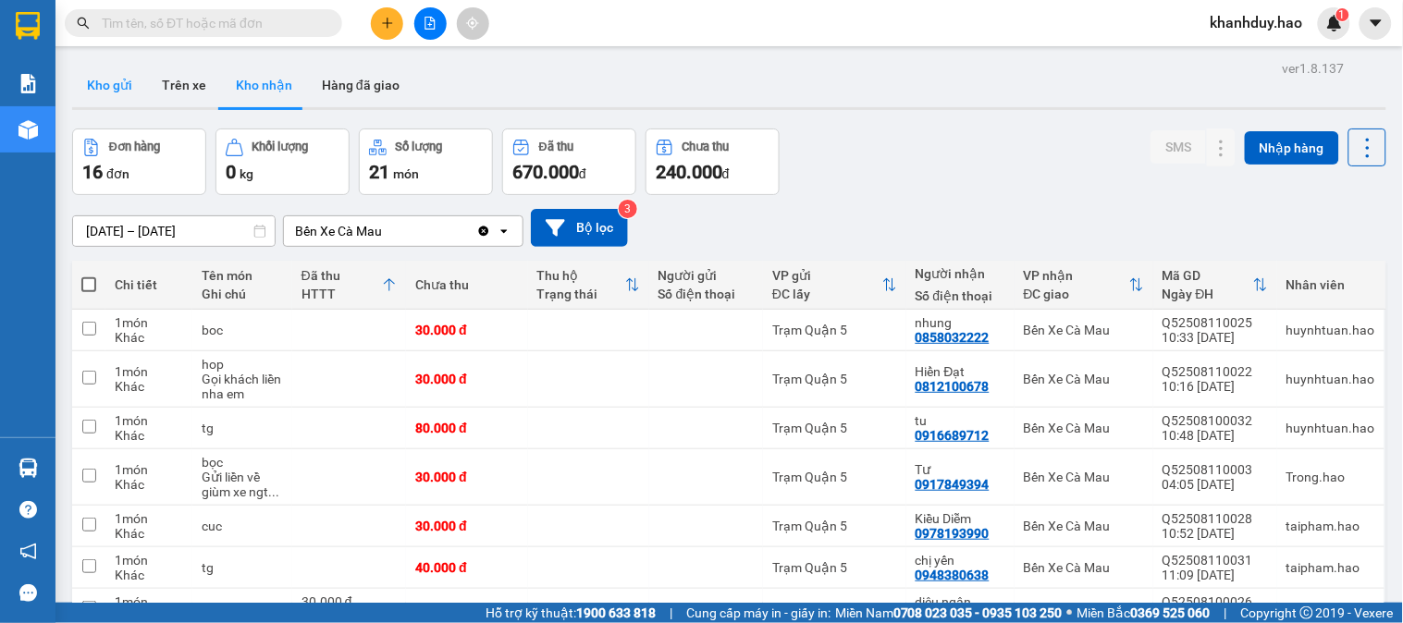
click at [96, 83] on button "Kho gửi" at bounding box center [109, 85] width 75 height 44
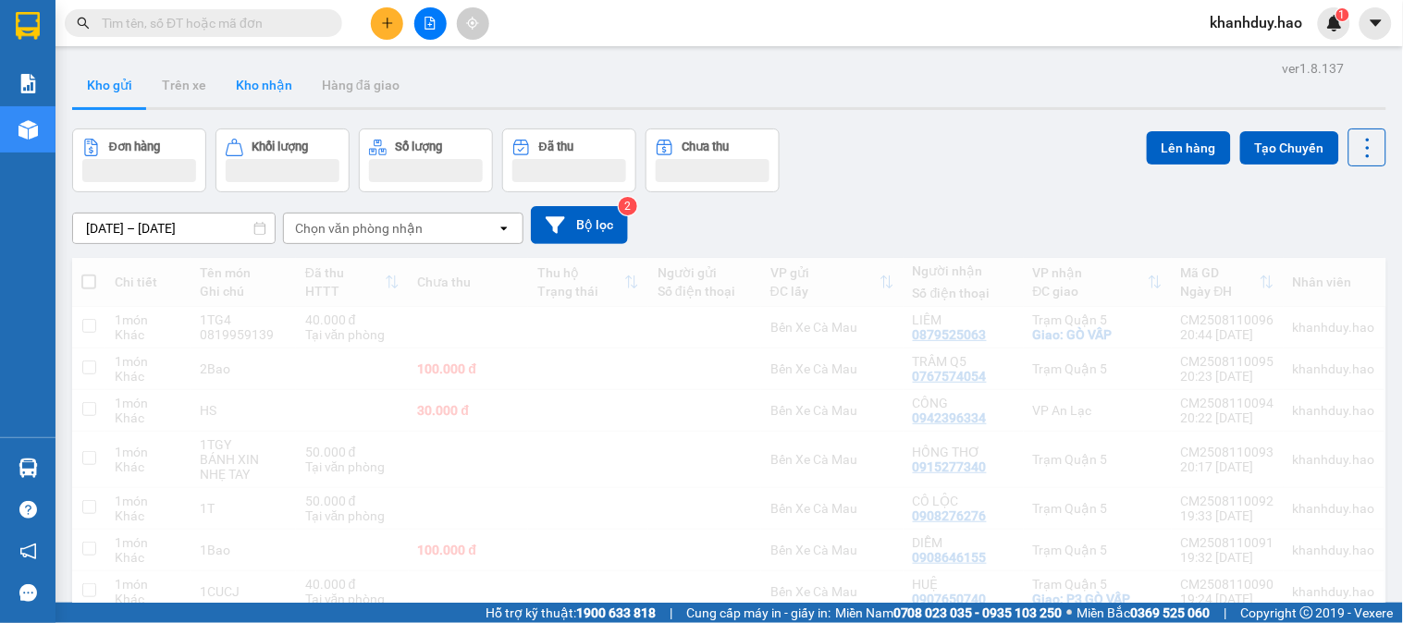
click at [248, 76] on button "Kho nhận" at bounding box center [264, 85] width 86 height 44
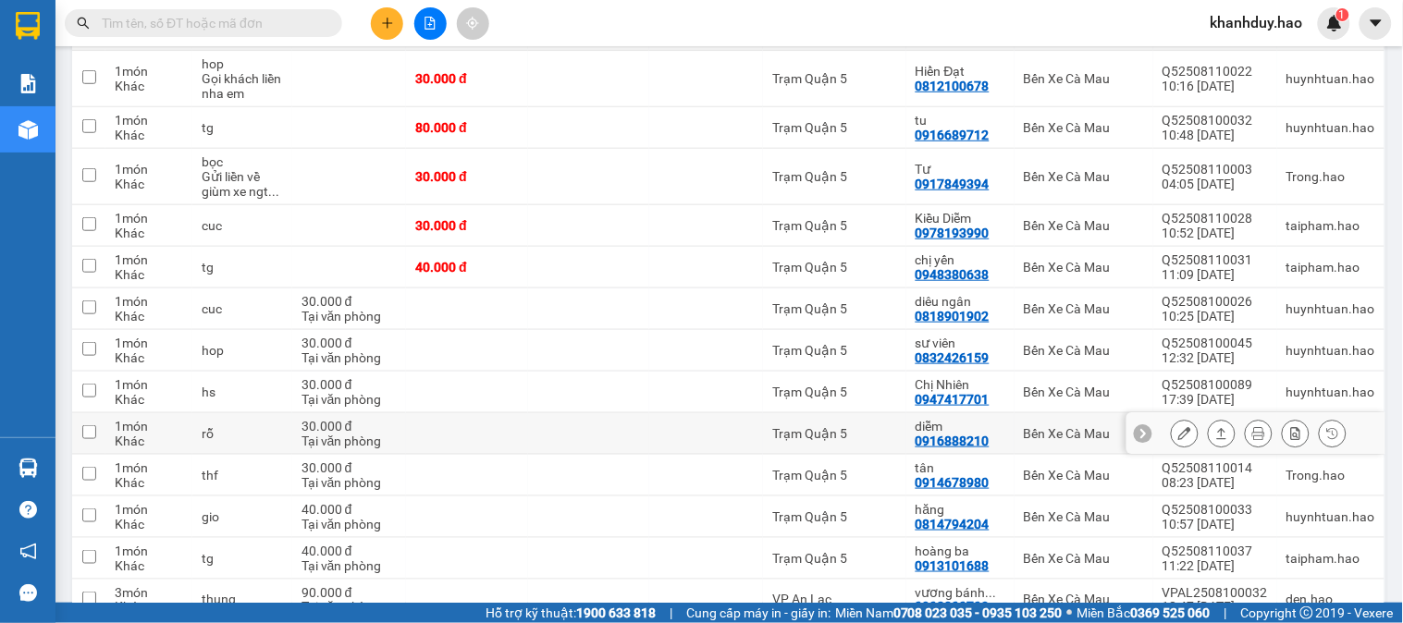
scroll to position [308, 0]
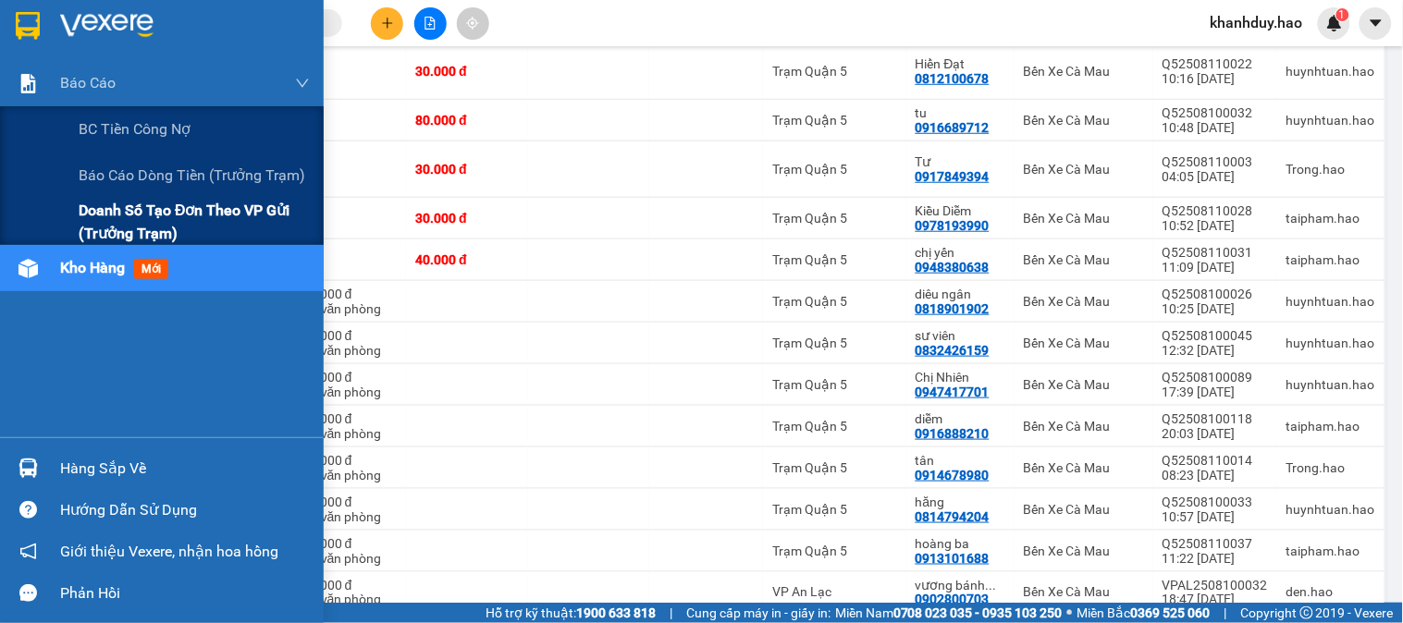
click at [130, 210] on span "Doanh số tạo đơn theo VP gửi (trưởng trạm)" at bounding box center [194, 222] width 231 height 46
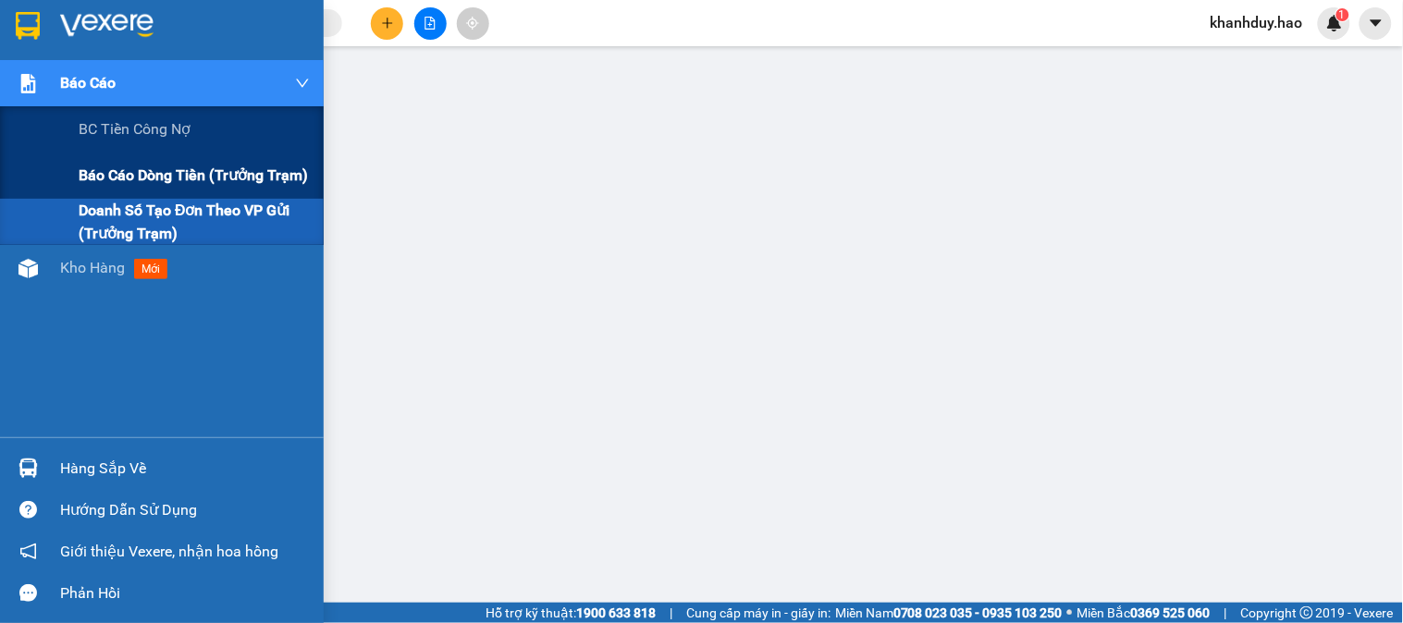
click at [142, 183] on span "Báo cáo dòng tiền (trưởng trạm)" at bounding box center [193, 175] width 229 height 23
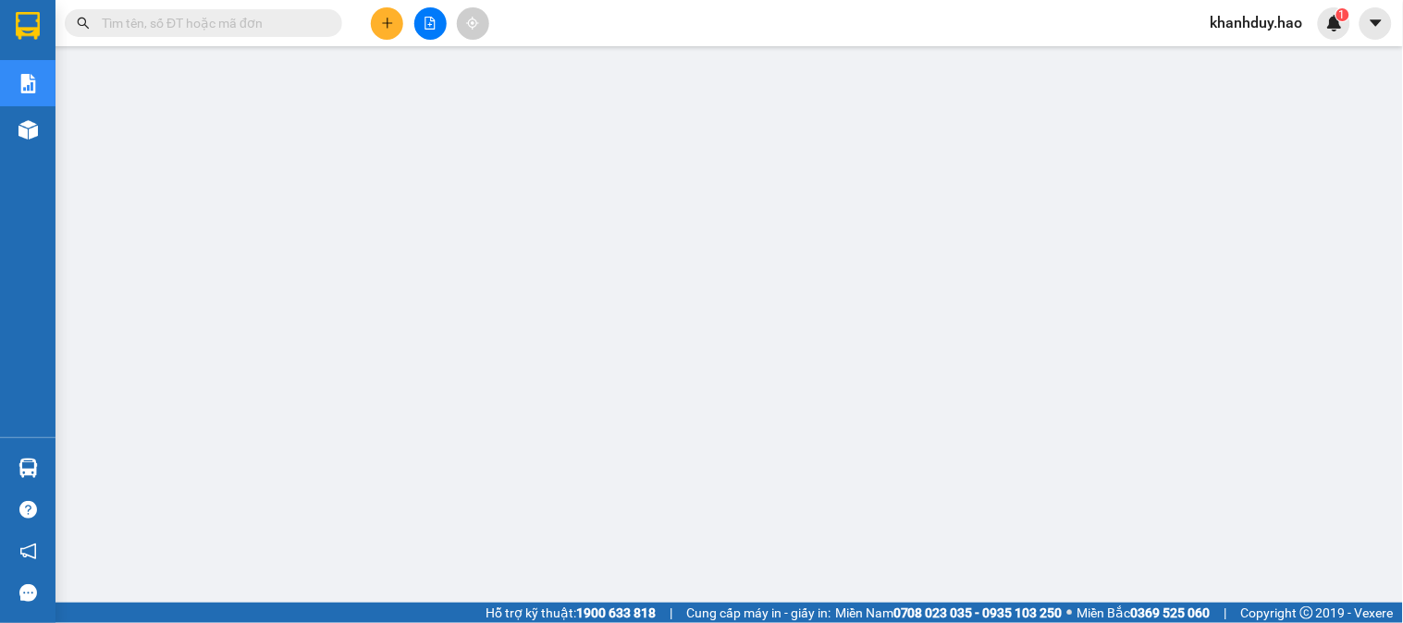
click at [399, 28] on button at bounding box center [387, 23] width 32 height 32
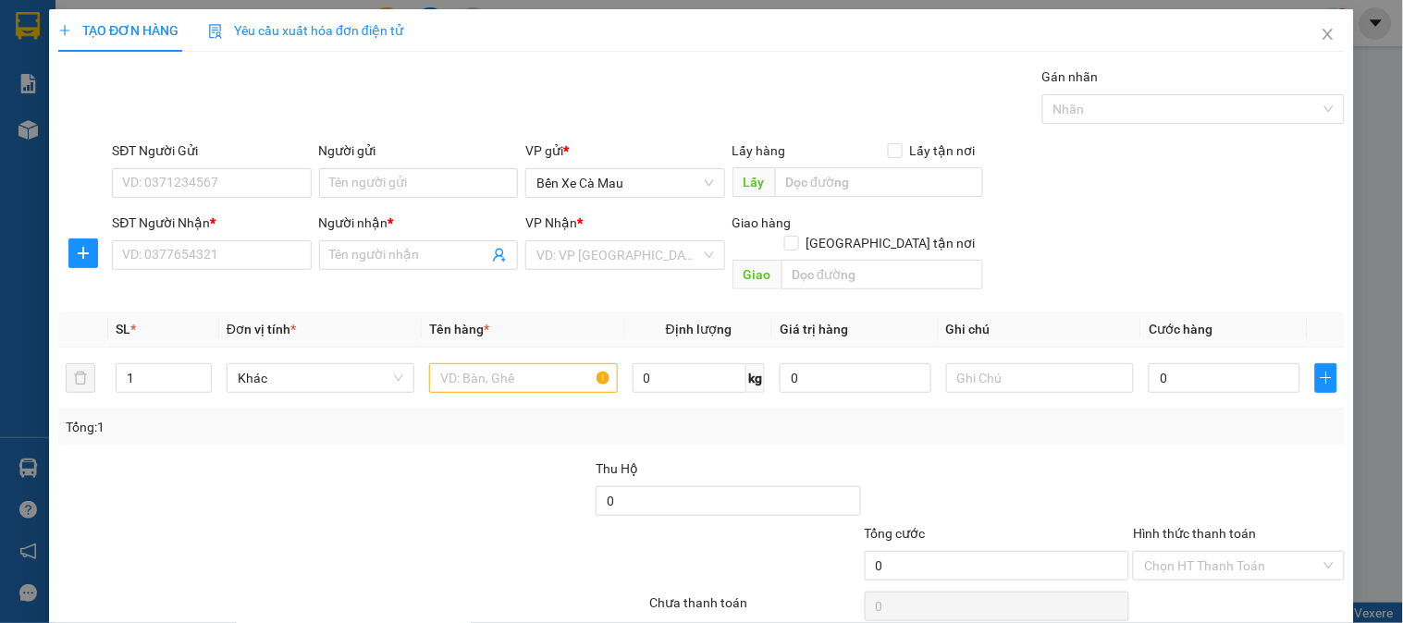
click at [136, 279] on div "Transit Pickup Surcharge Ids Transit Deliver Surcharge Ids Transit Deliver Surc…" at bounding box center [701, 368] width 1287 height 602
click at [157, 253] on input "SĐT Người Nhận *" at bounding box center [211, 255] width 199 height 30
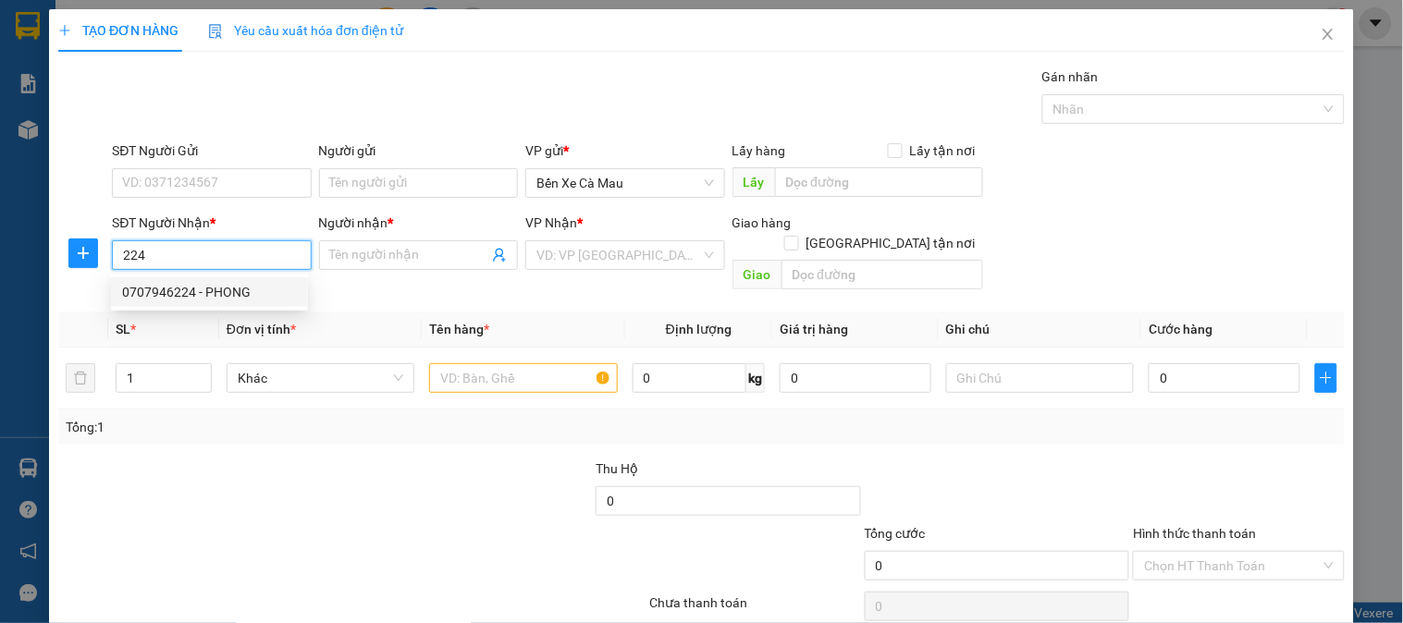
click at [199, 290] on div "0707946224 - PHONG" at bounding box center [209, 292] width 175 height 20
type input "0707946224"
type input "PHONG"
type input "80.000"
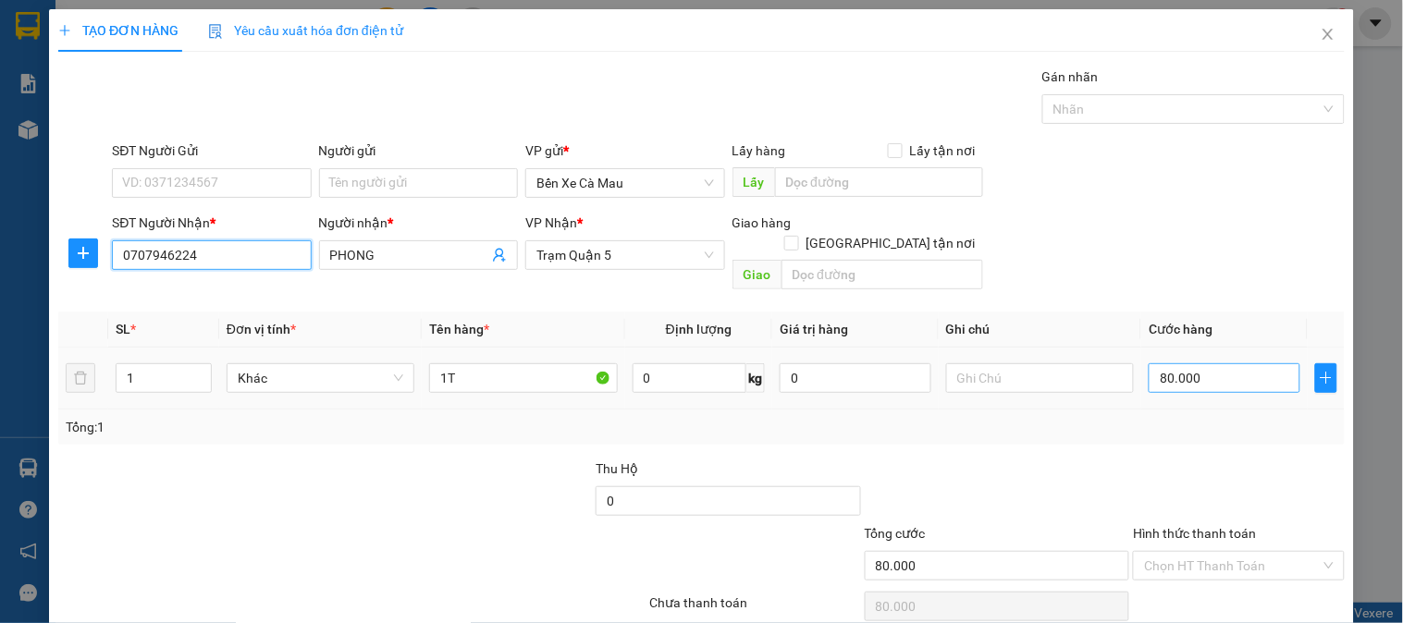
type input "0707946224"
click at [1188, 363] on input "80.000" at bounding box center [1225, 378] width 152 height 30
type input "0"
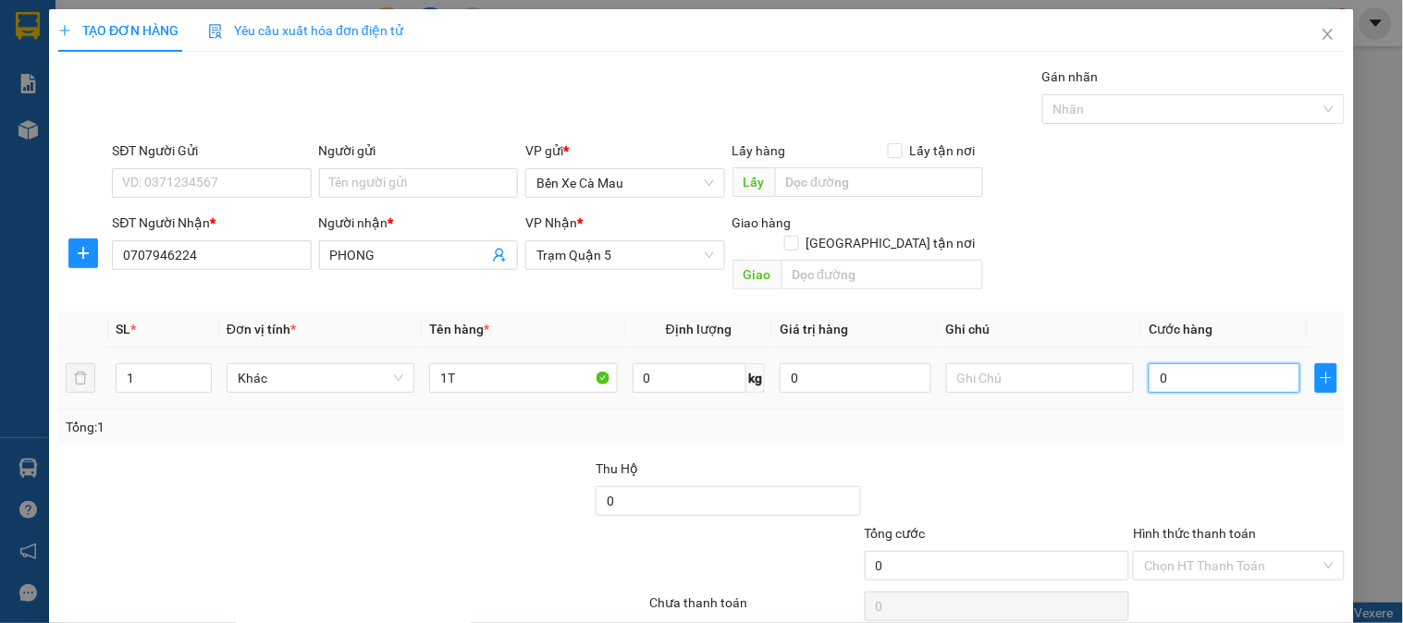
type input "6"
type input "006"
type input "60"
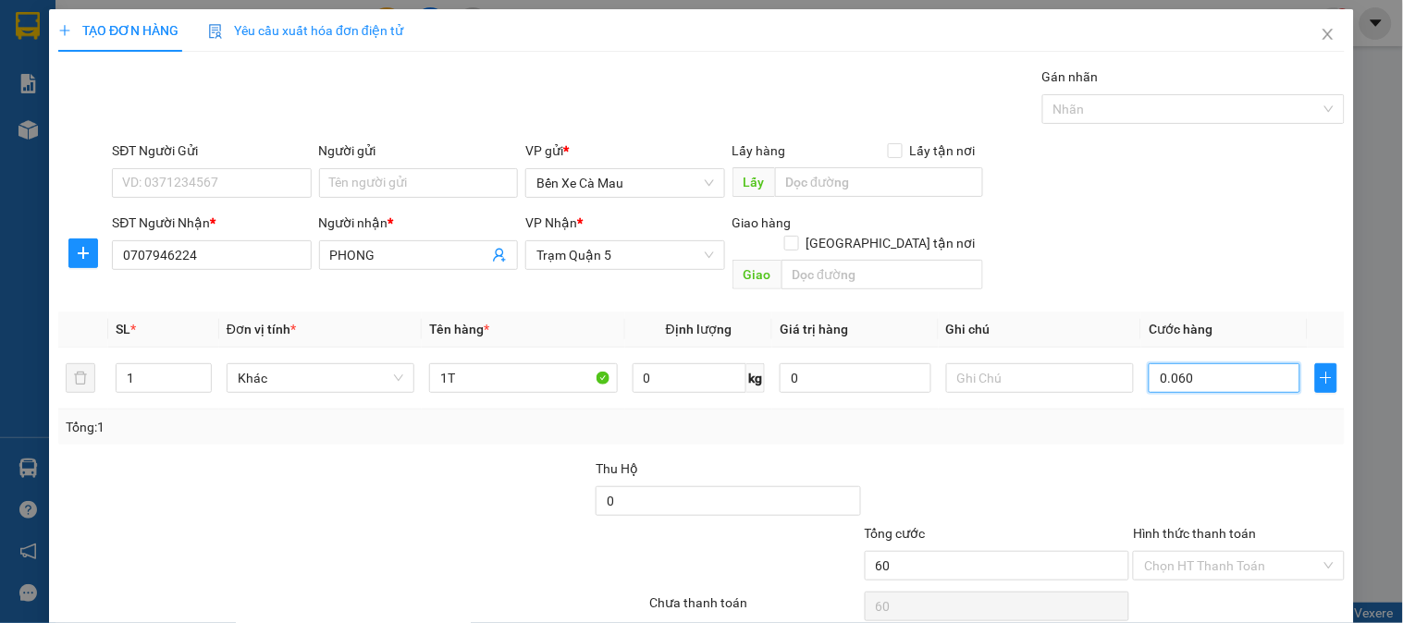
type input "0.060"
click at [1208, 209] on form "SĐT Người Gửi VD: 0371234567 Người gửi Tên người gửi VP gửi * Bến Xe Cà Mau Lấy…" at bounding box center [701, 219] width 1287 height 157
type input "60.000"
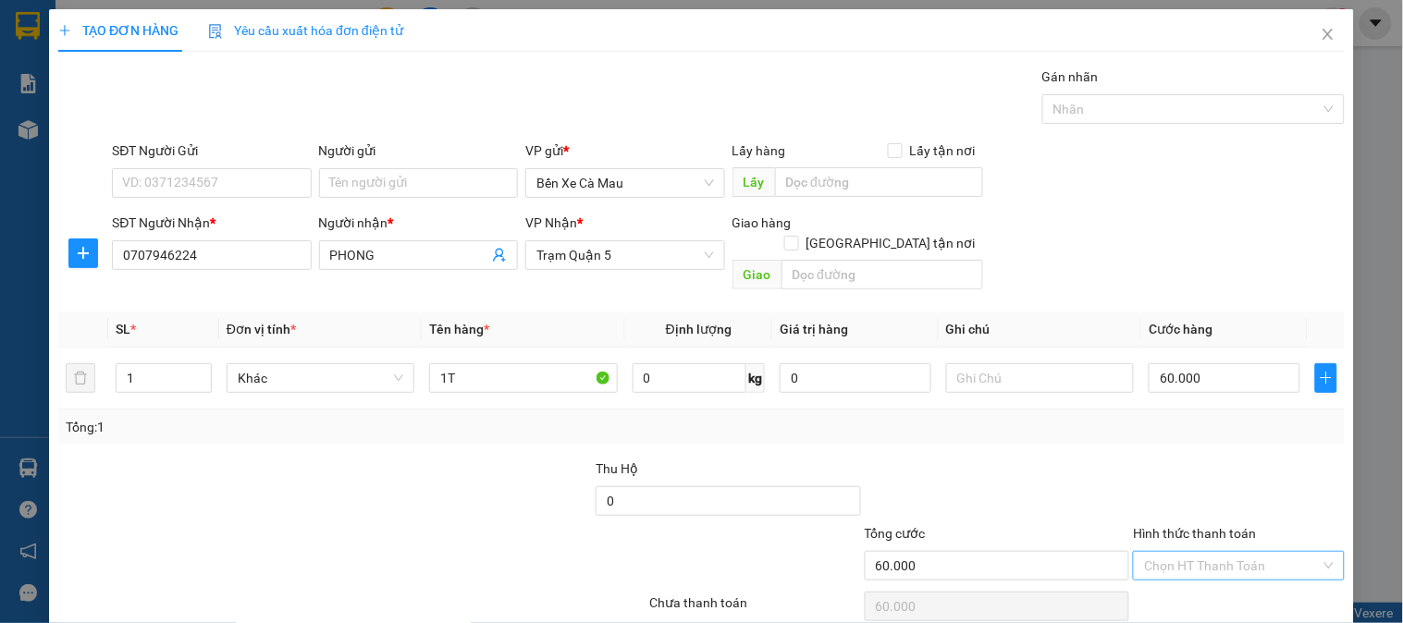
scroll to position [60, 0]
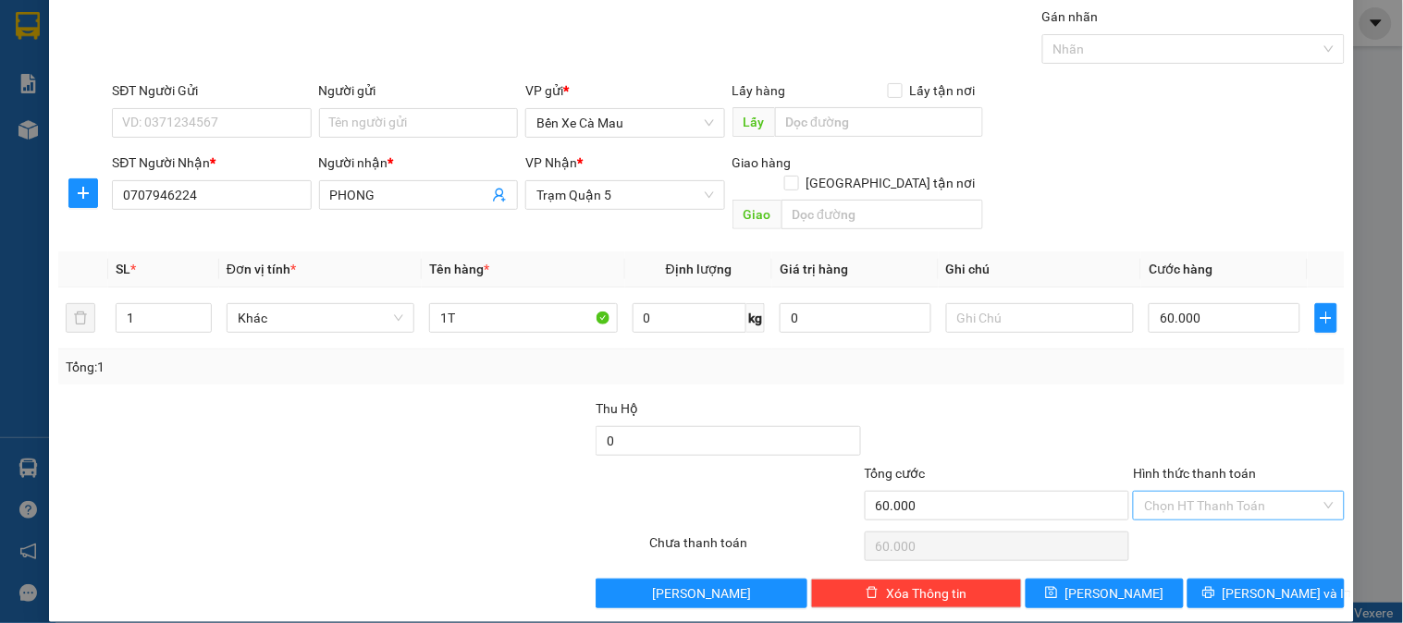
drag, startPoint x: 1212, startPoint y: 473, endPoint x: 1215, endPoint y: 498, distance: 25.2
click at [1212, 492] on input "Hình thức thanh toán" at bounding box center [1232, 506] width 176 height 28
click at [1222, 533] on div "Tại văn phòng" at bounding box center [1227, 524] width 209 height 30
type input "0"
click at [1235, 579] on button "[PERSON_NAME] và In" at bounding box center [1266, 594] width 157 height 30
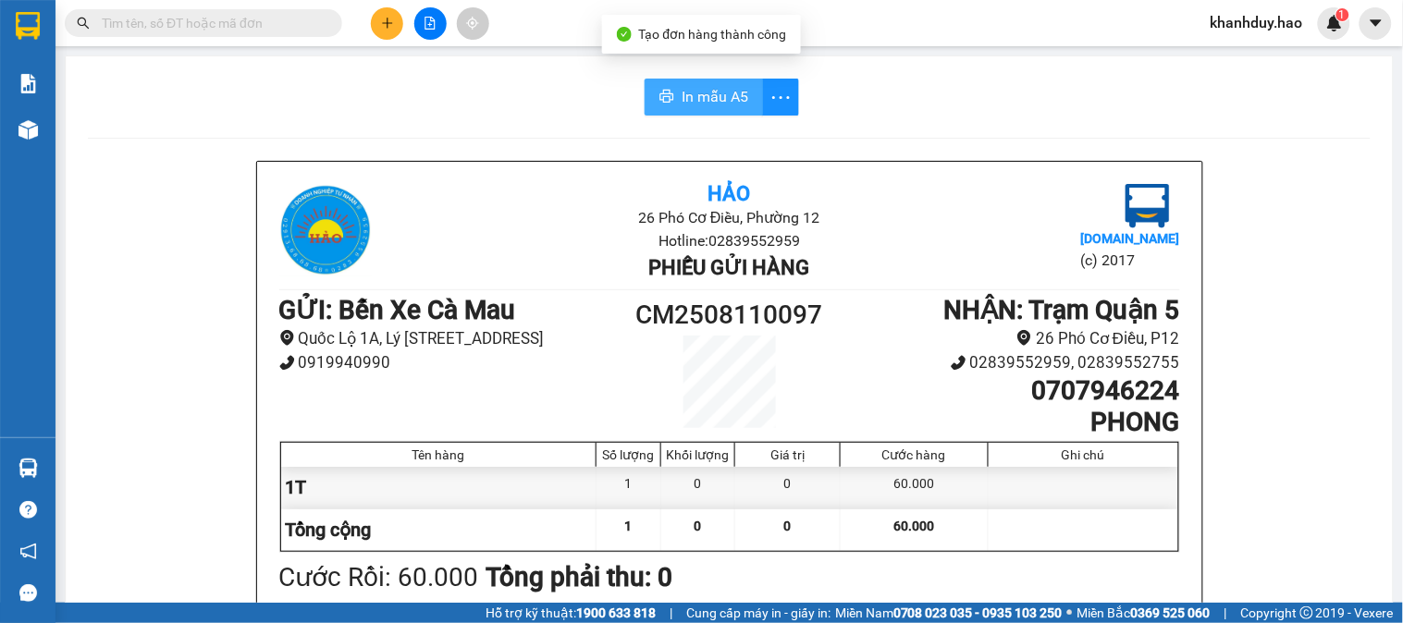
click at [653, 86] on button "In mẫu A5" at bounding box center [704, 97] width 118 height 37
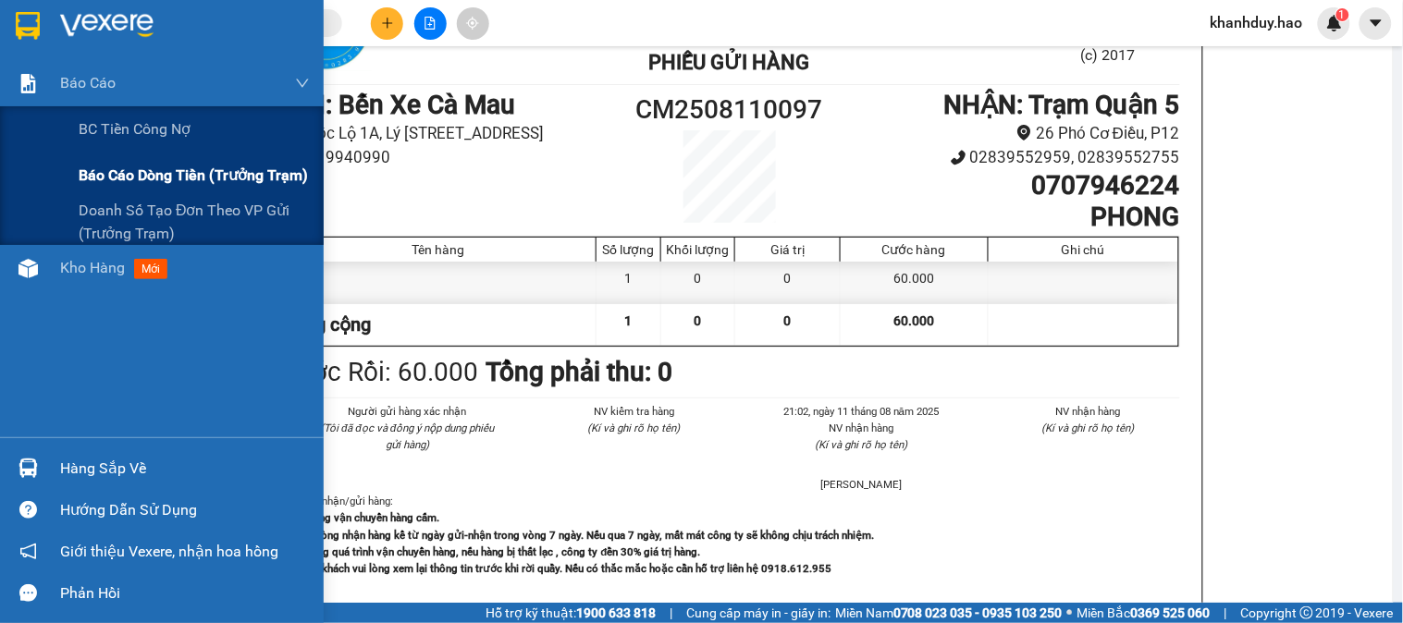
click at [106, 190] on div "Báo cáo dòng tiền (trưởng trạm)" at bounding box center [194, 176] width 231 height 46
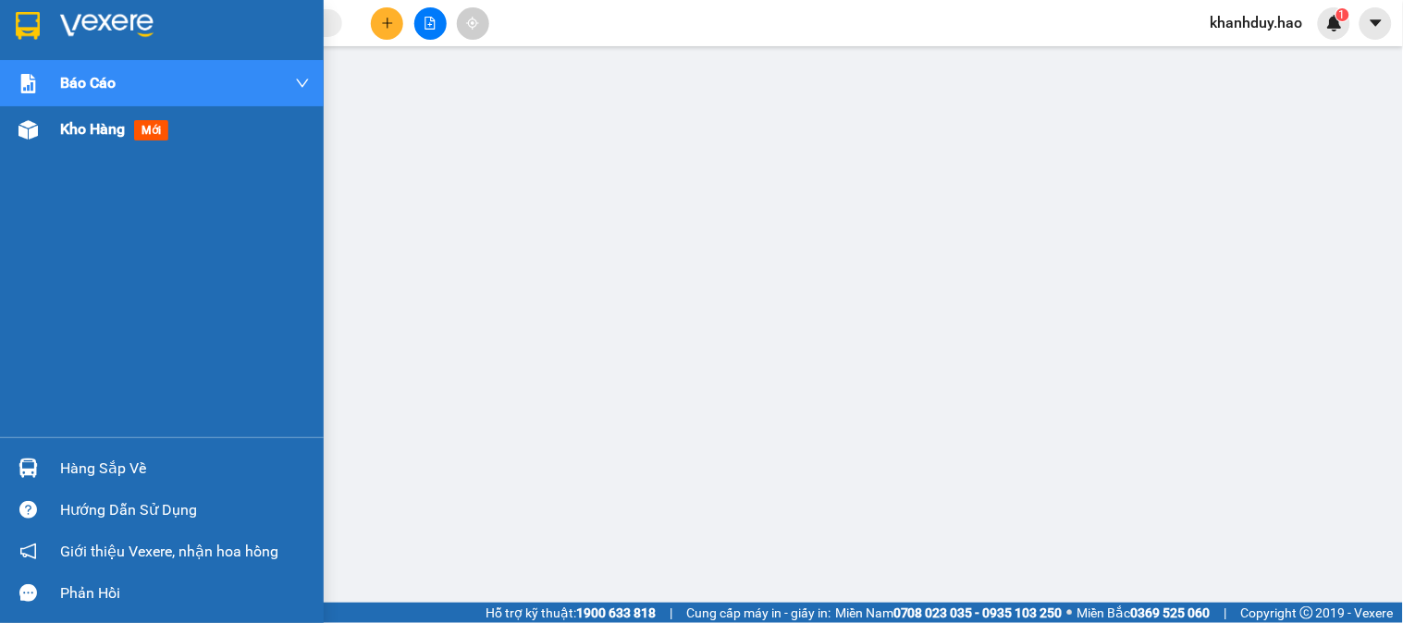
click at [93, 124] on span "Kho hàng" at bounding box center [92, 129] width 65 height 18
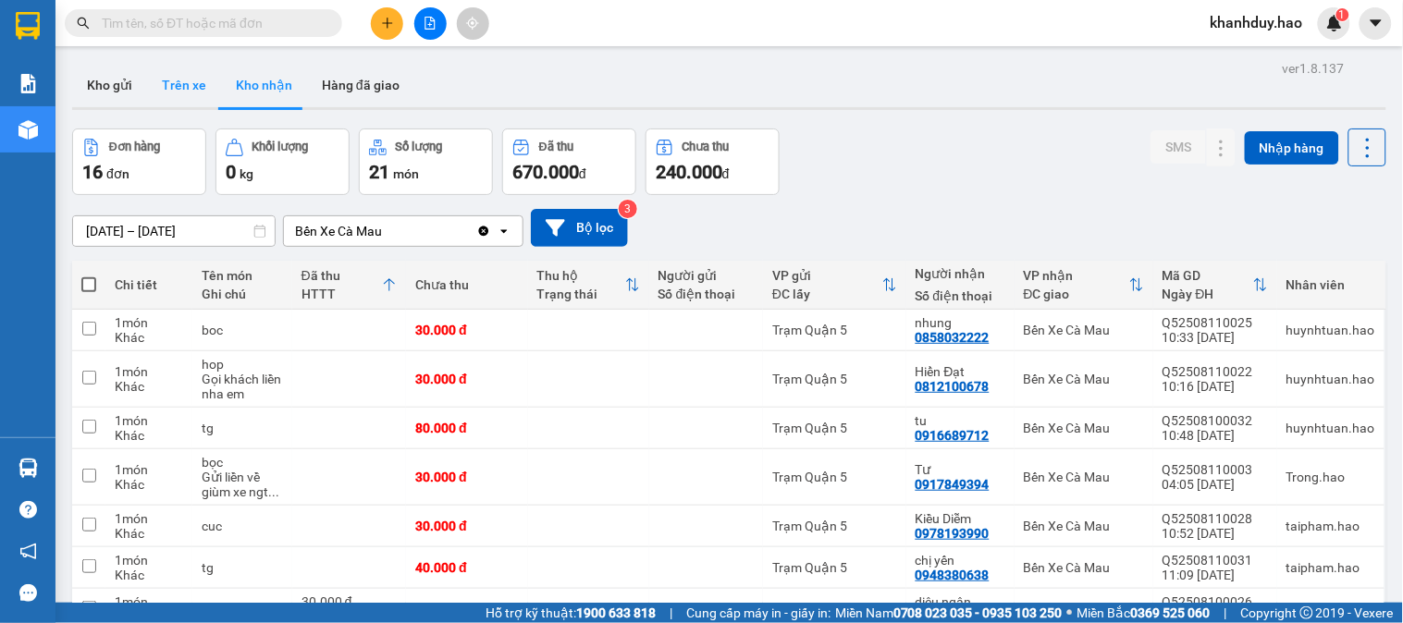
click at [167, 97] on button "Trên xe" at bounding box center [184, 85] width 74 height 44
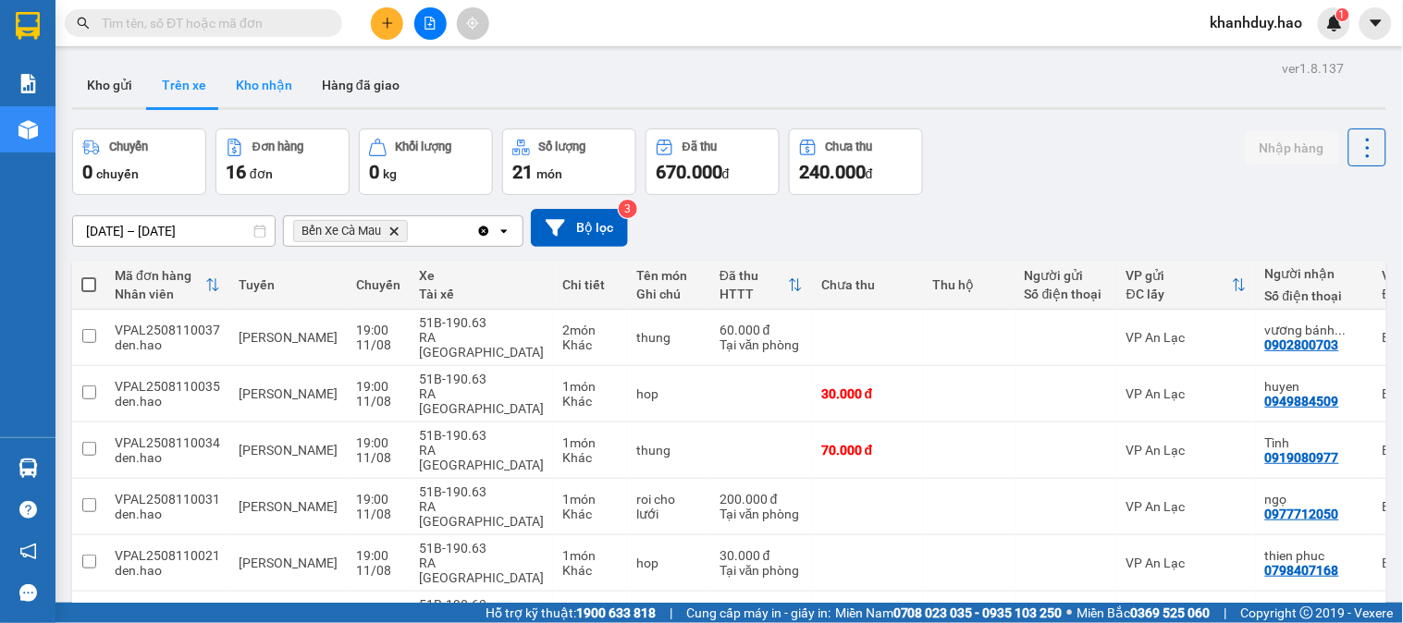
click at [279, 87] on button "Kho nhận" at bounding box center [264, 85] width 86 height 44
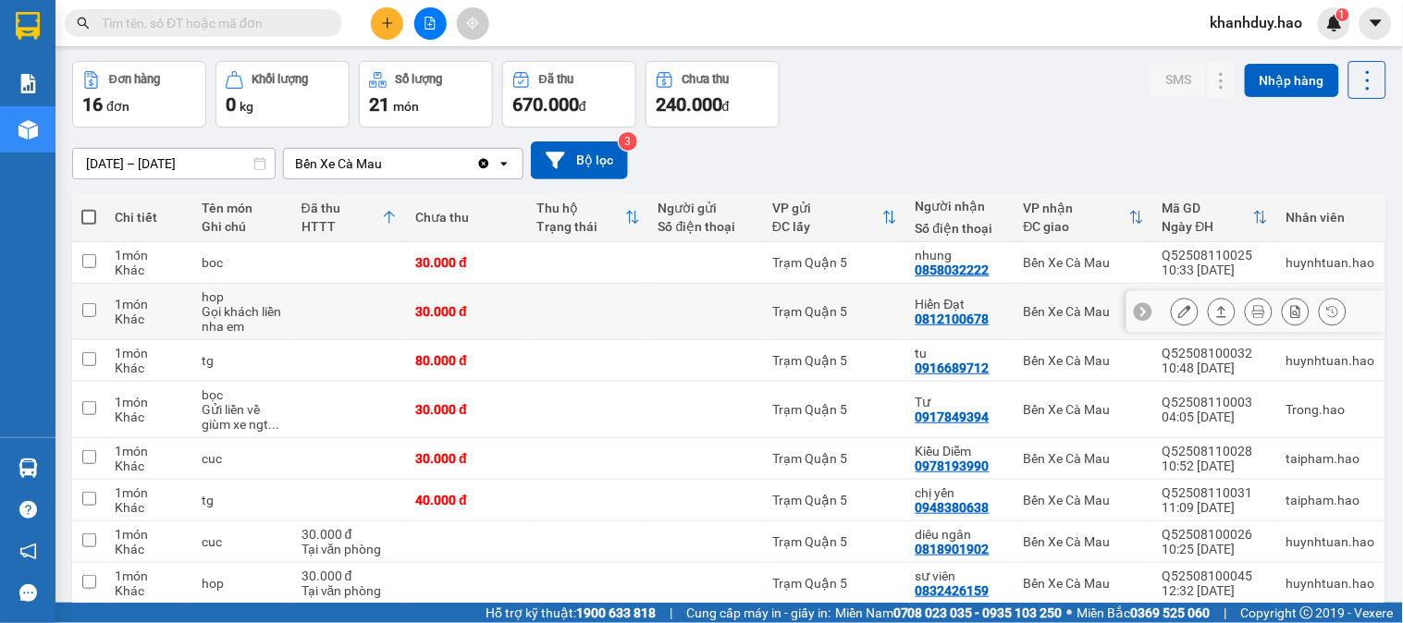
scroll to position [103, 0]
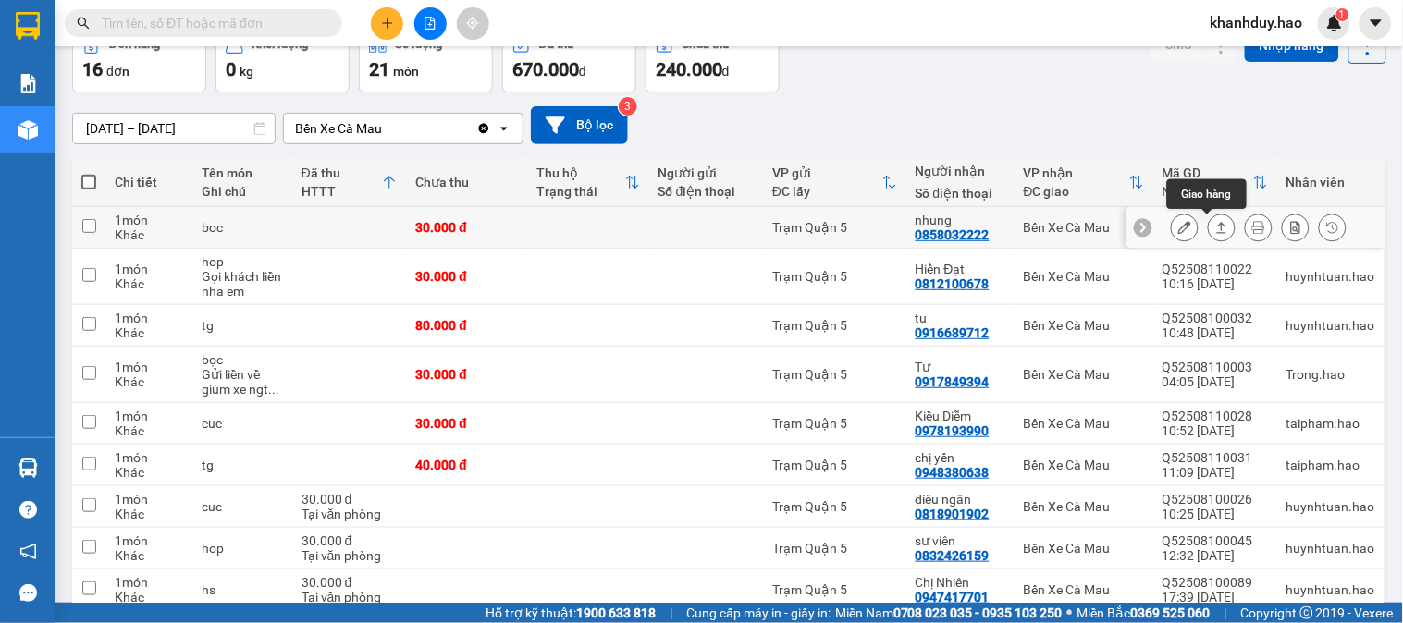
click at [1215, 232] on icon at bounding box center [1221, 227] width 13 height 13
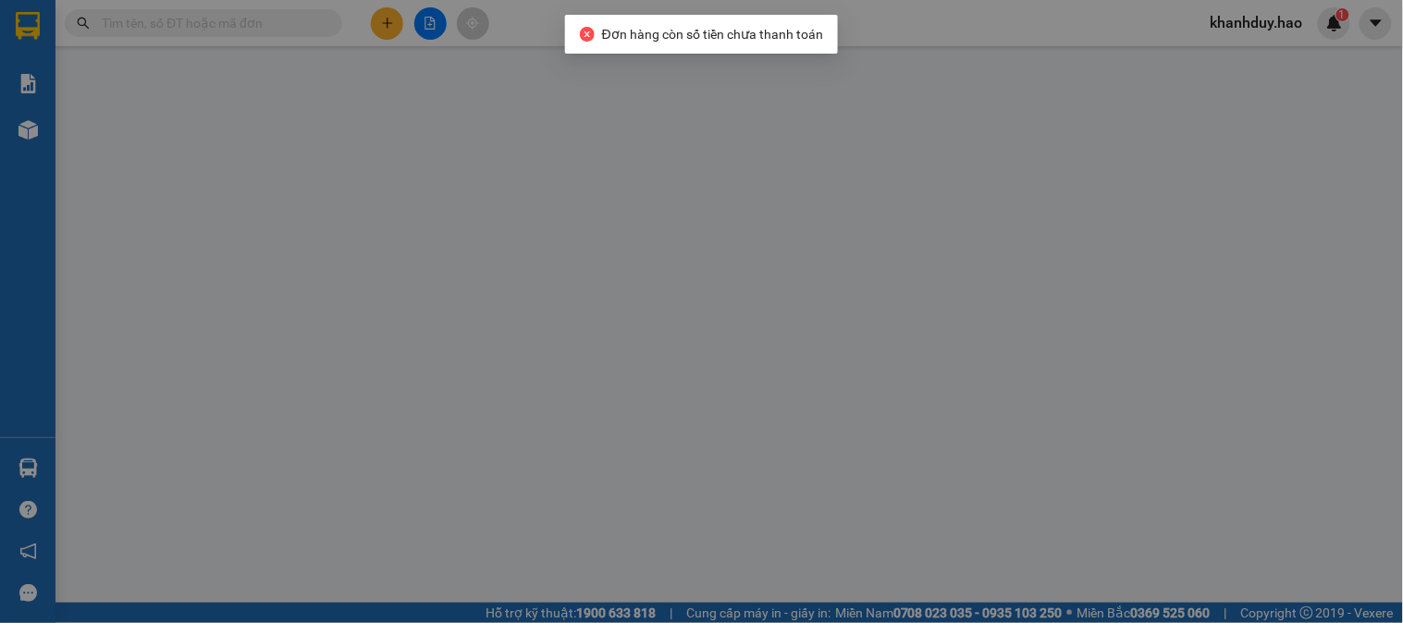
type input "0858032222"
type input "nhung"
type input "30.000"
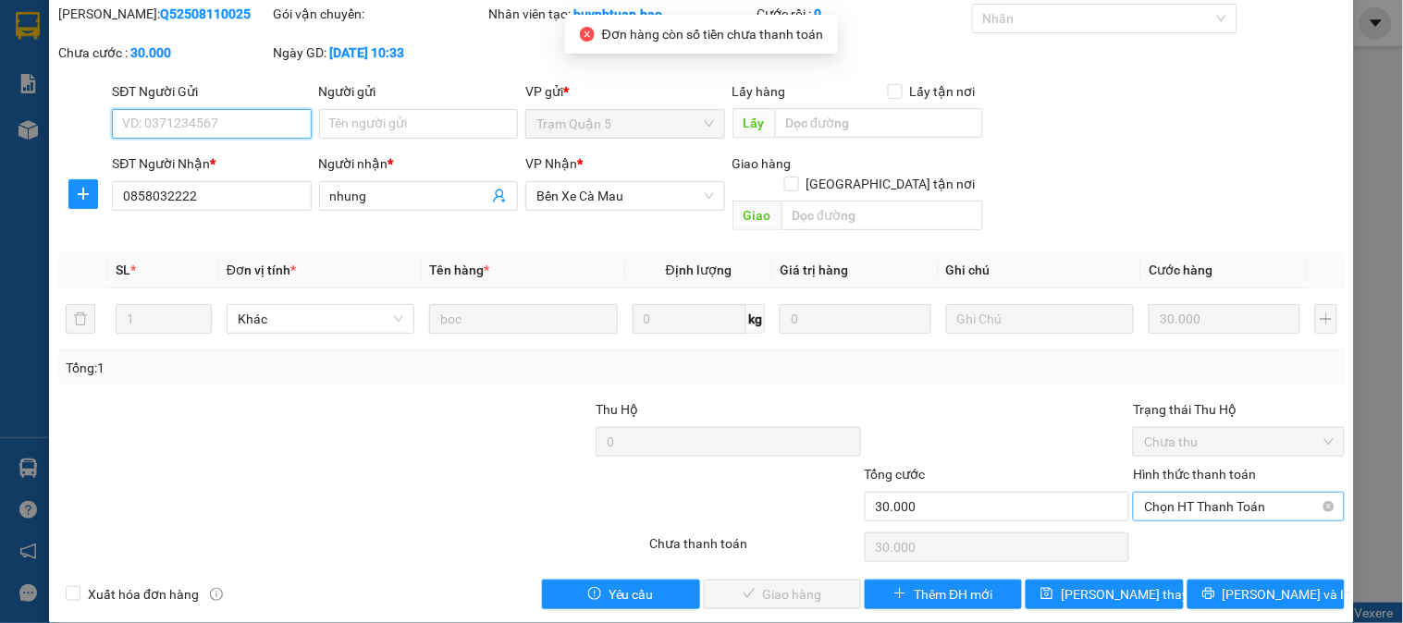
scroll to position [65, 0]
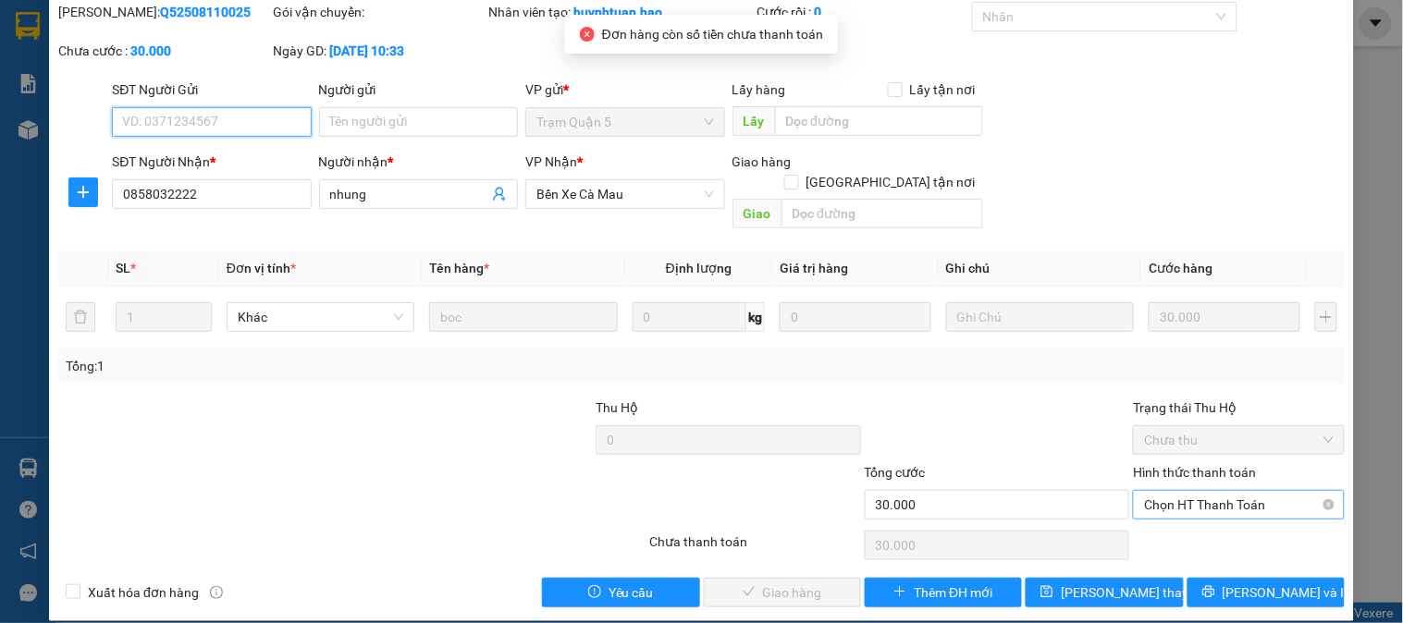
click at [1201, 491] on span "Chọn HT Thanh Toán" at bounding box center [1238, 505] width 189 height 28
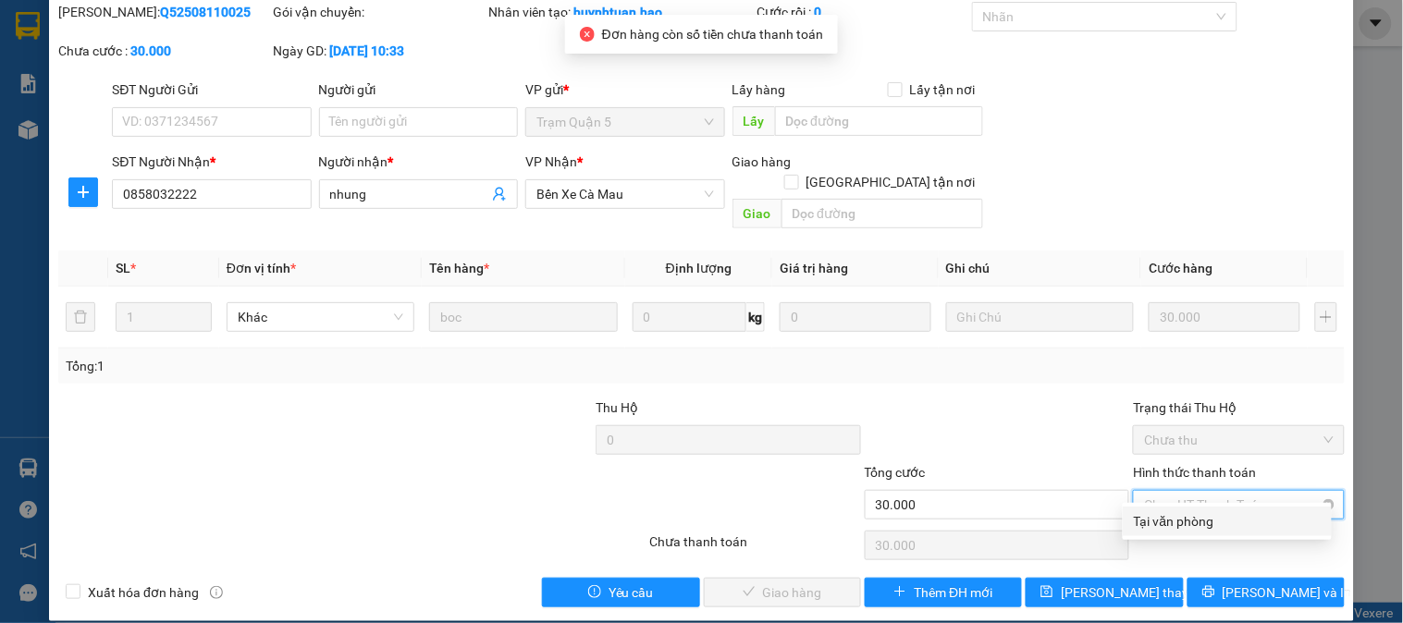
click at [1181, 511] on div "Tại văn phòng" at bounding box center [1227, 521] width 187 height 20
type input "0"
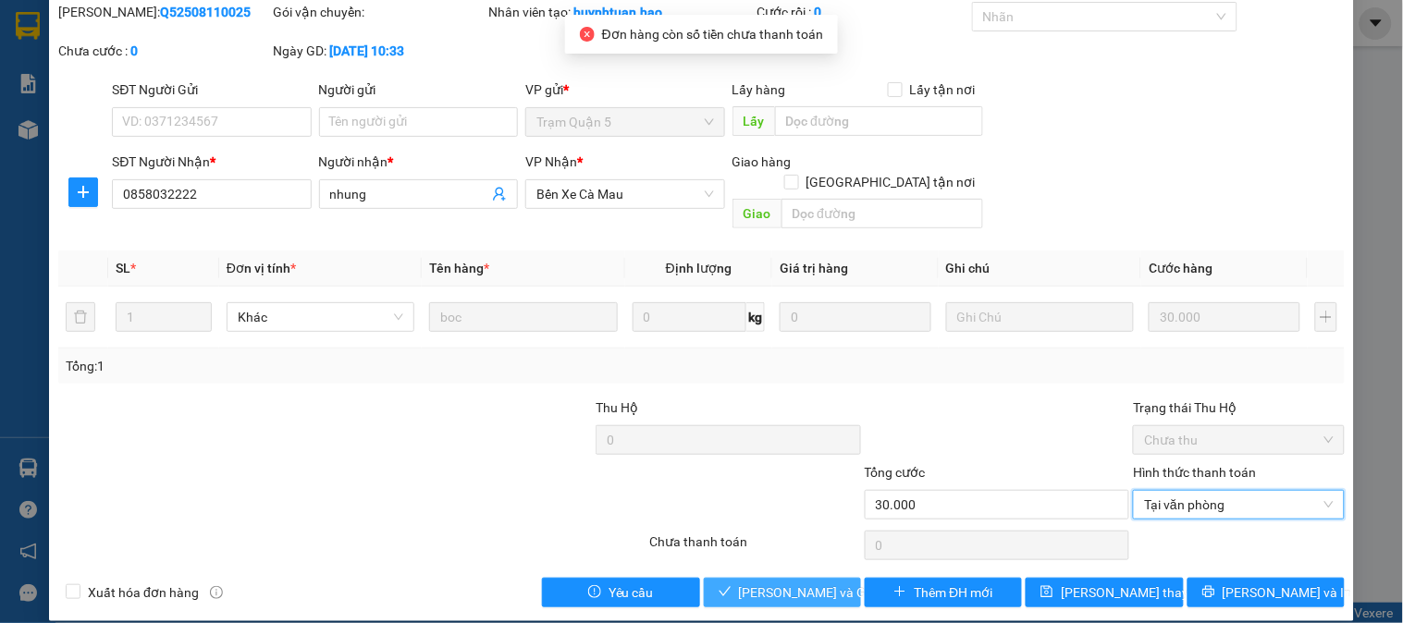
click at [751, 578] on button "Lưu và Giao hàng" at bounding box center [782, 593] width 157 height 30
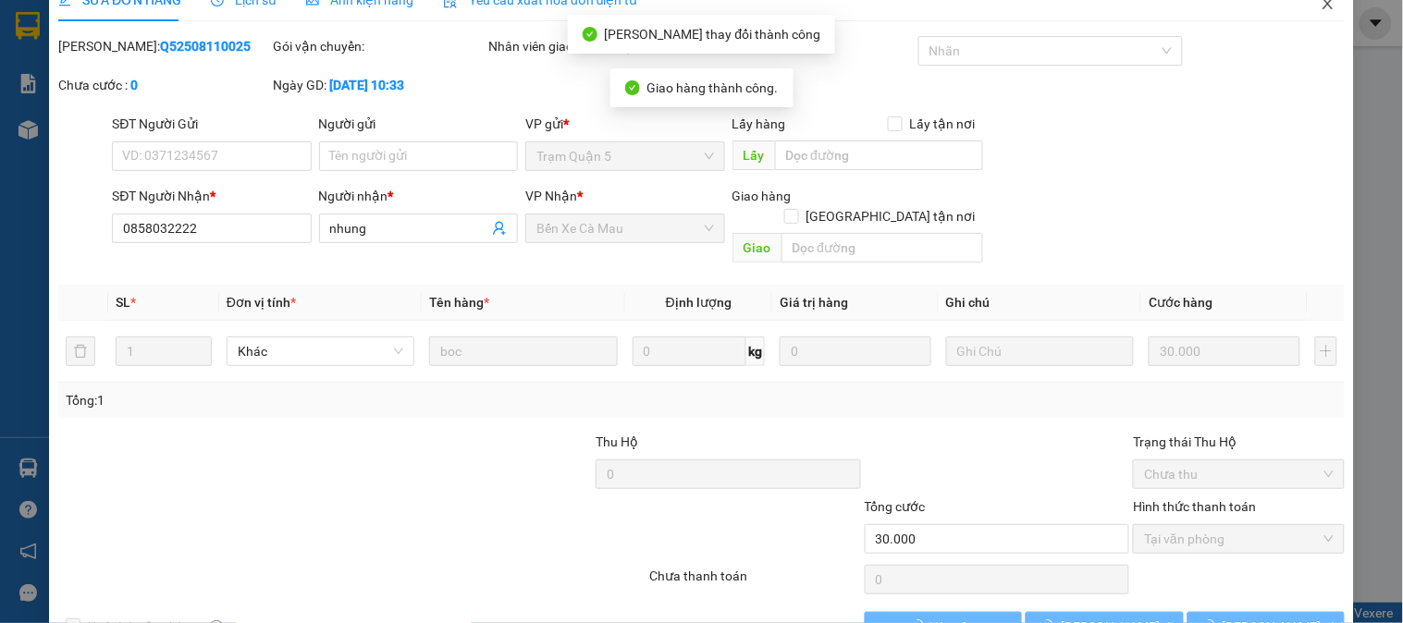
scroll to position [0, 0]
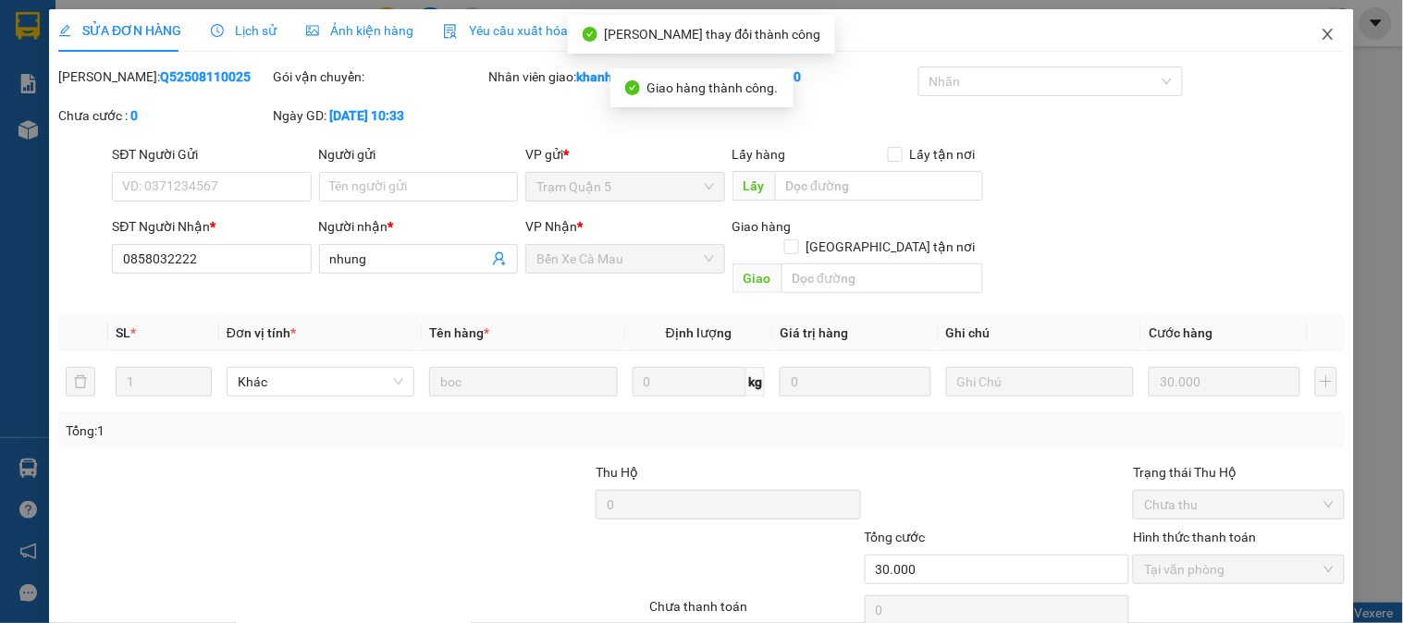
click at [1321, 37] on icon "close" at bounding box center [1328, 34] width 15 height 15
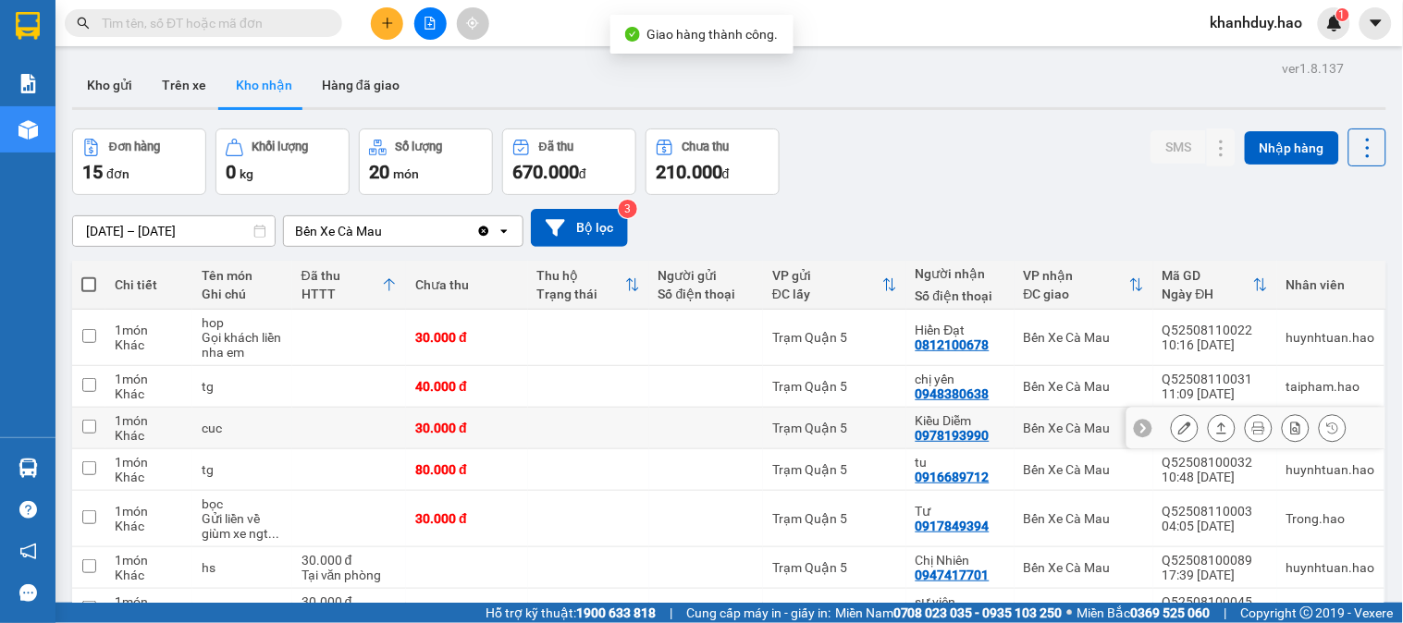
click at [1215, 433] on icon at bounding box center [1221, 428] width 13 height 13
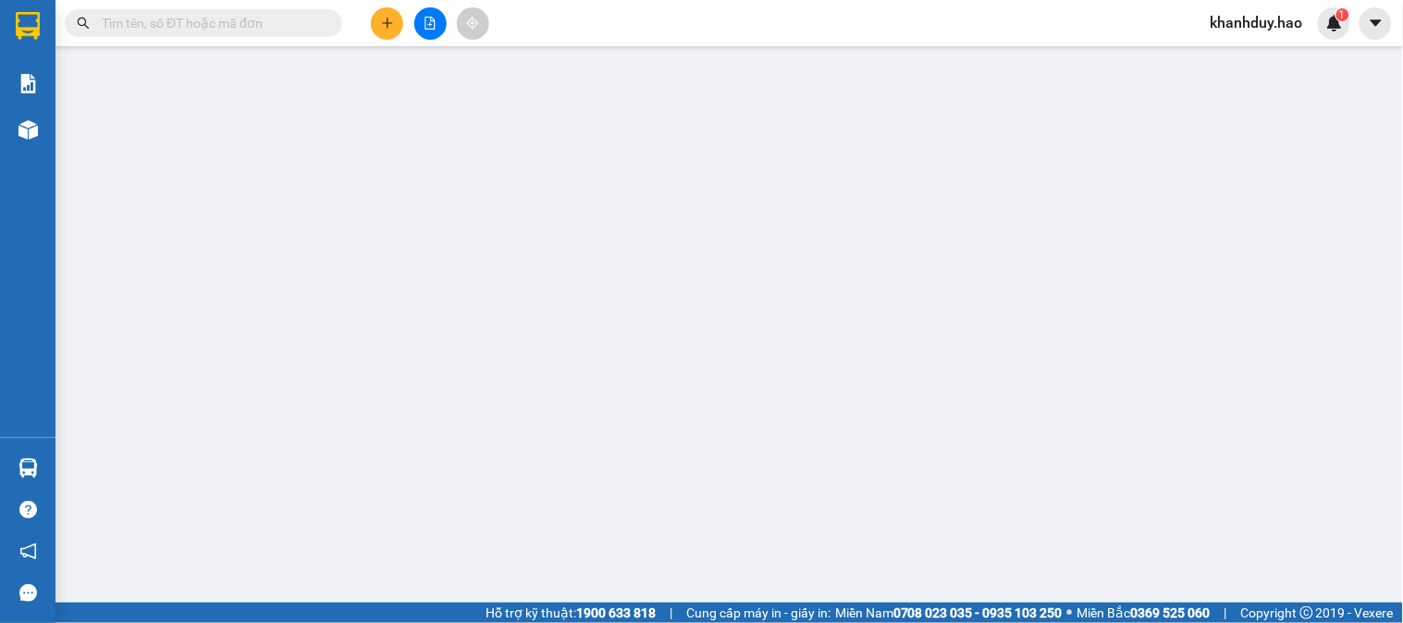
type input "0978193990"
type input "Kiều Diễm"
type input "30.000"
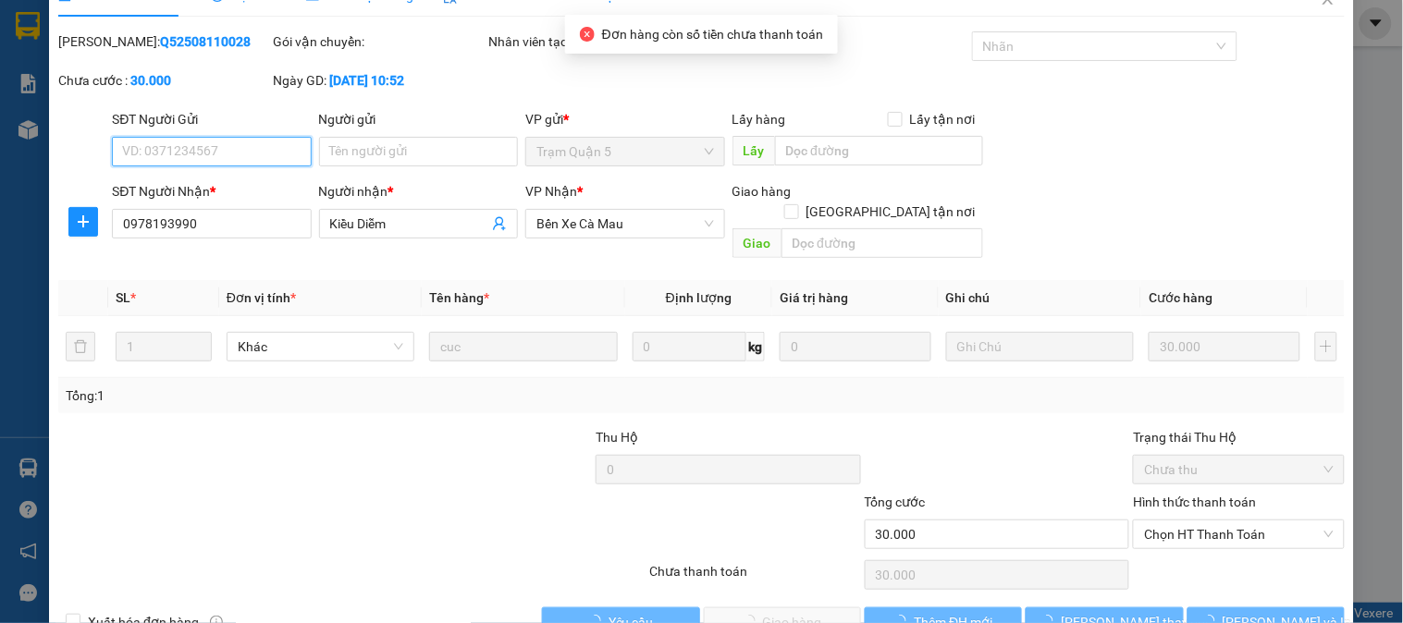
scroll to position [65, 0]
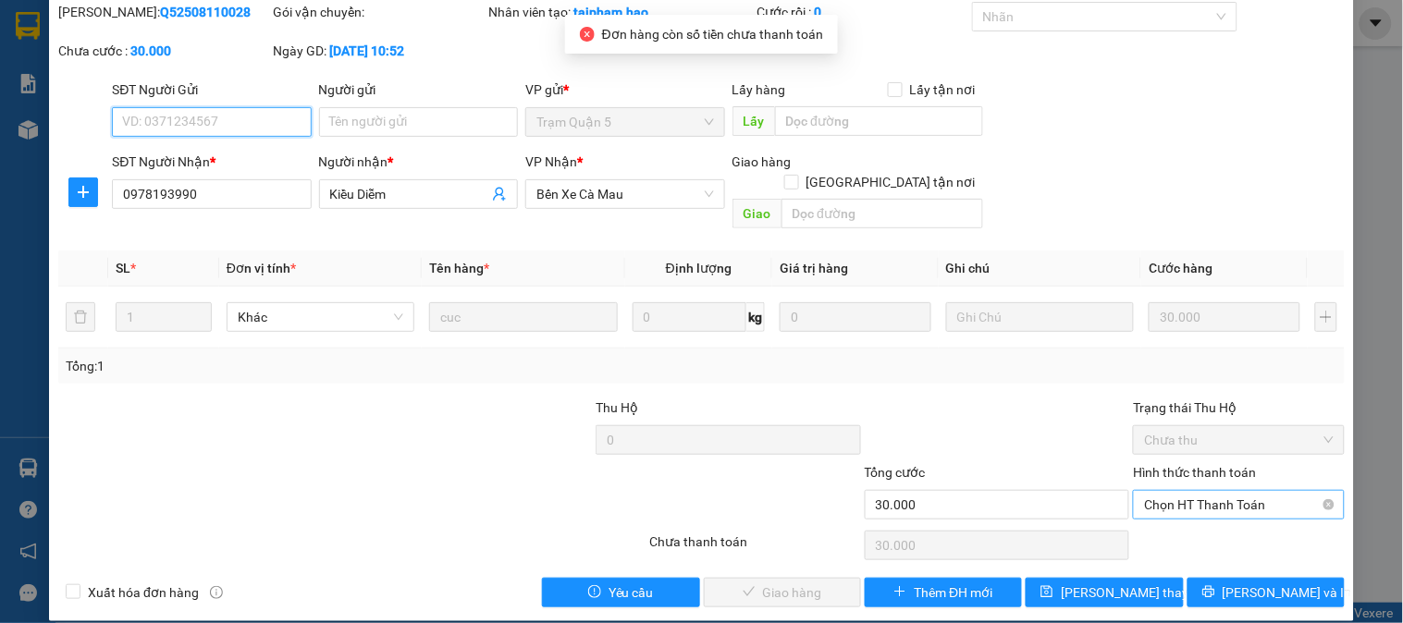
click at [1194, 493] on span "Chọn HT Thanh Toán" at bounding box center [1238, 505] width 189 height 28
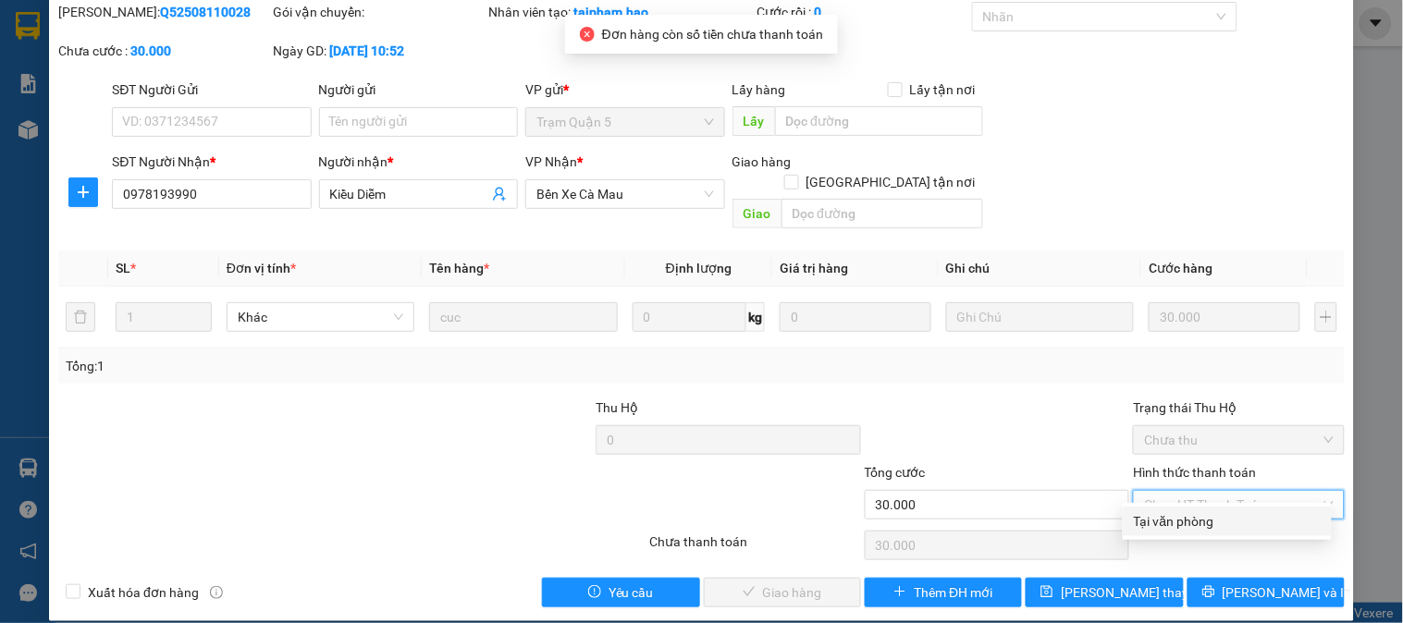
click at [1172, 522] on div "Tại văn phòng" at bounding box center [1227, 521] width 187 height 20
type input "0"
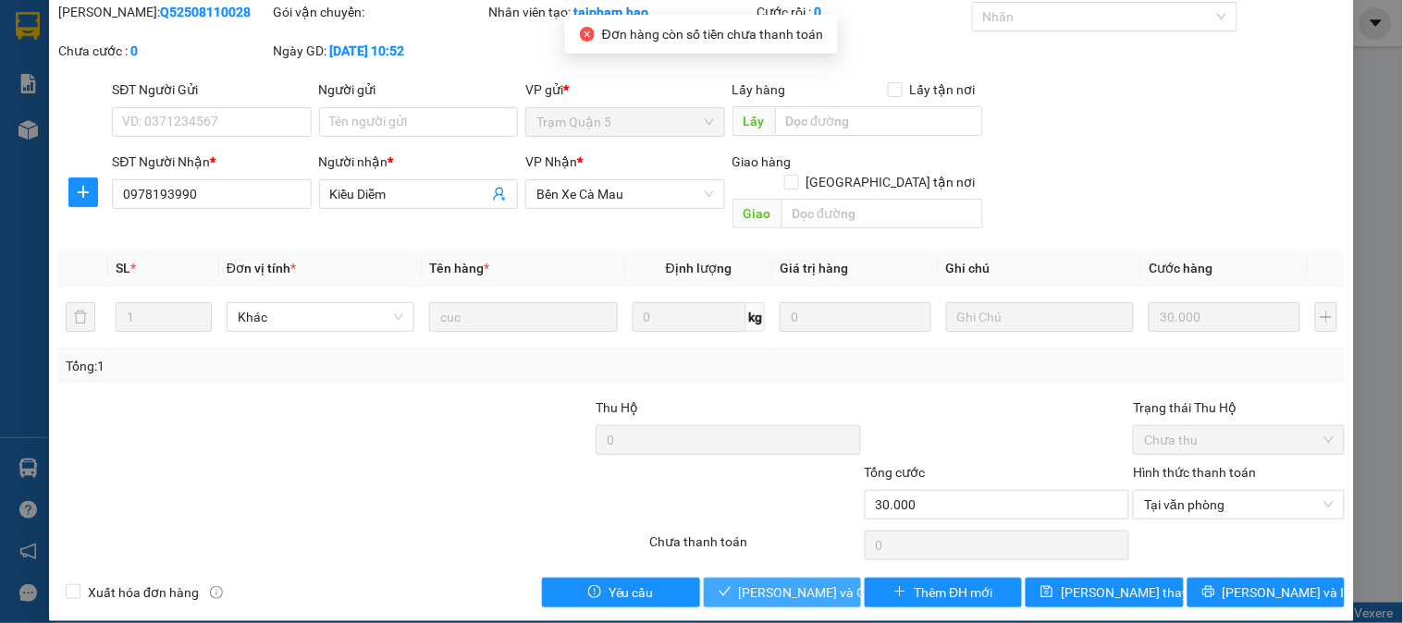
click at [791, 578] on button "Lưu và Giao hàng" at bounding box center [782, 593] width 157 height 30
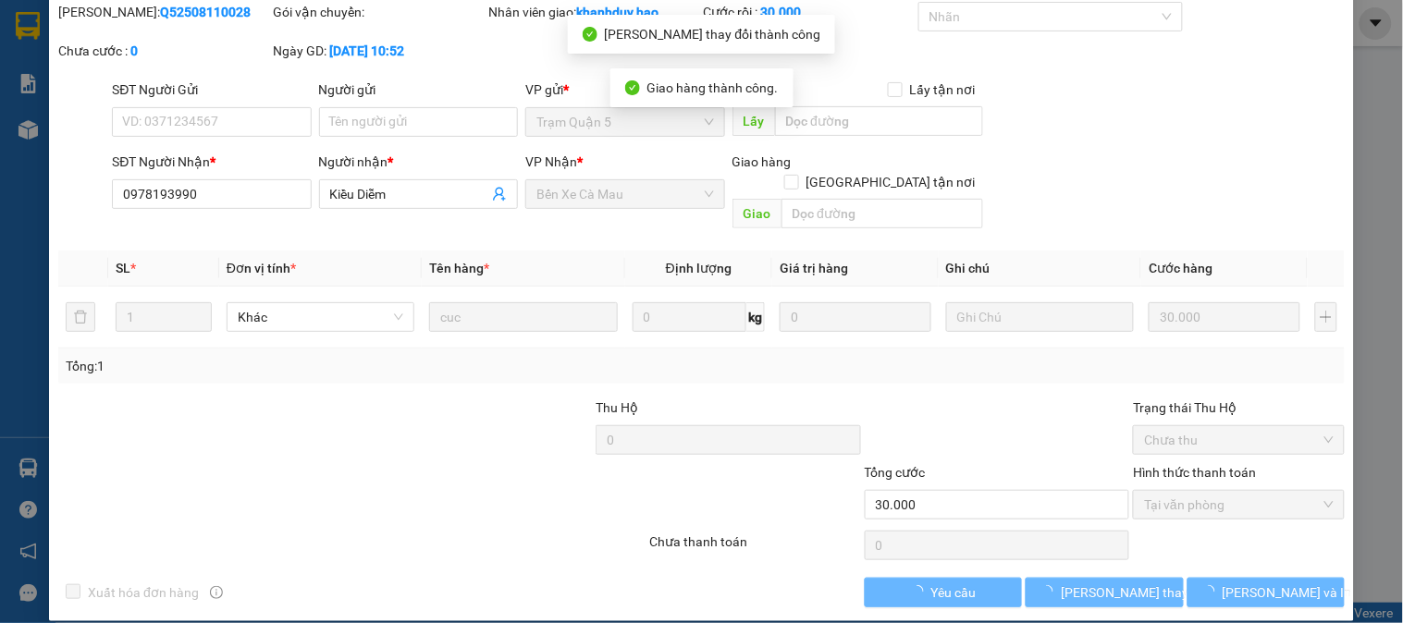
scroll to position [0, 0]
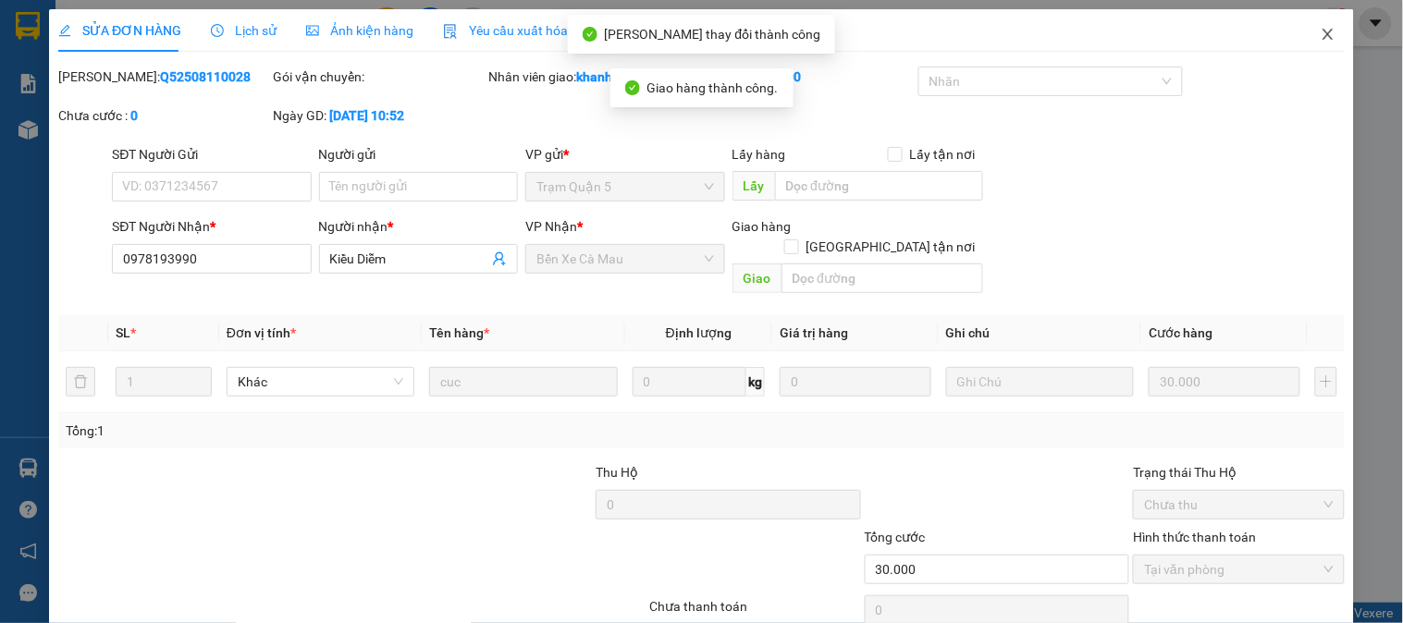
click at [1312, 18] on span "Close" at bounding box center [1328, 35] width 52 height 52
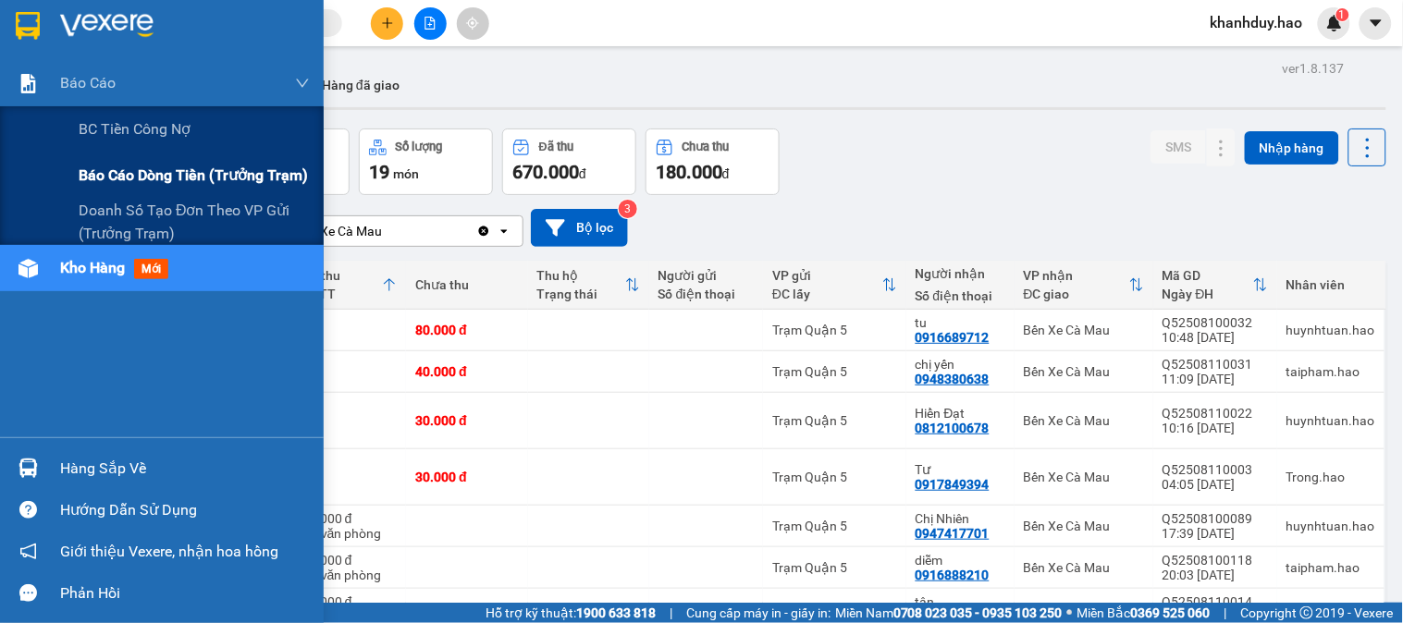
click at [129, 159] on div "Báo cáo dòng tiền (trưởng trạm)" at bounding box center [194, 176] width 231 height 46
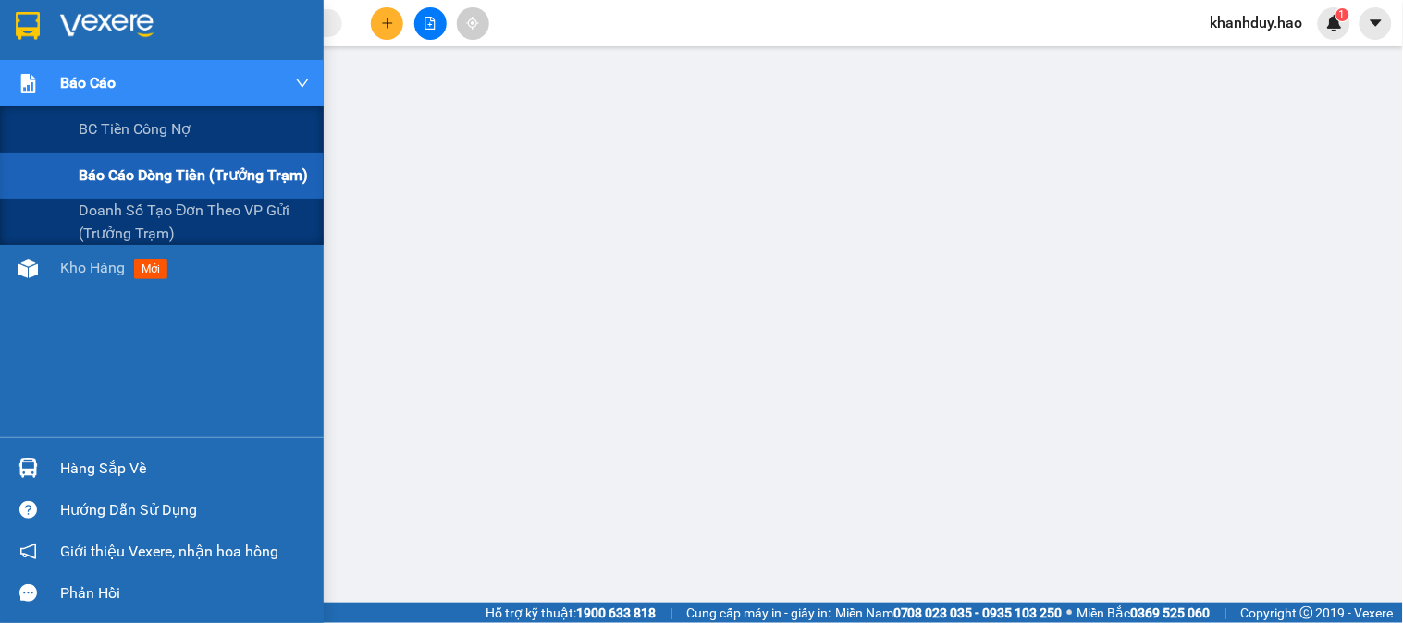
click at [95, 196] on div "Báo cáo dòng tiền (trưởng trạm)" at bounding box center [194, 176] width 231 height 46
click at [129, 202] on span "Doanh số tạo đơn theo VP gửi (trưởng trạm)" at bounding box center [194, 222] width 231 height 46
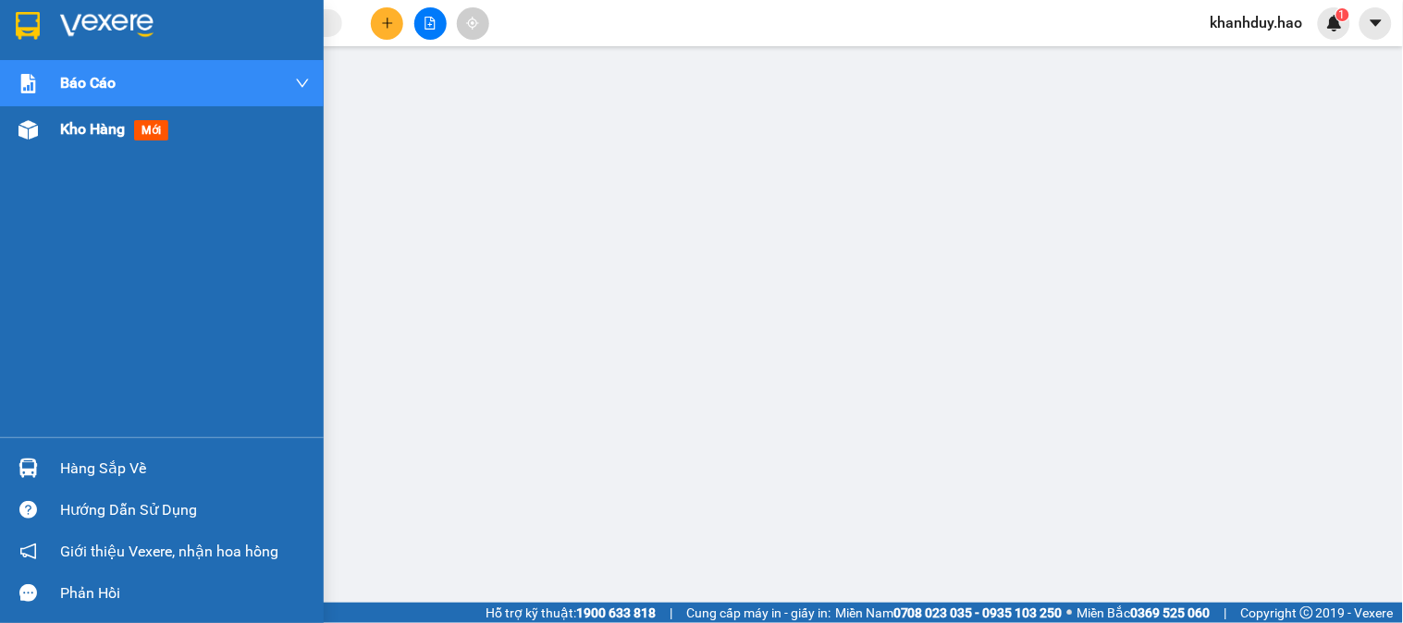
click at [76, 120] on span "Kho hàng" at bounding box center [92, 129] width 65 height 18
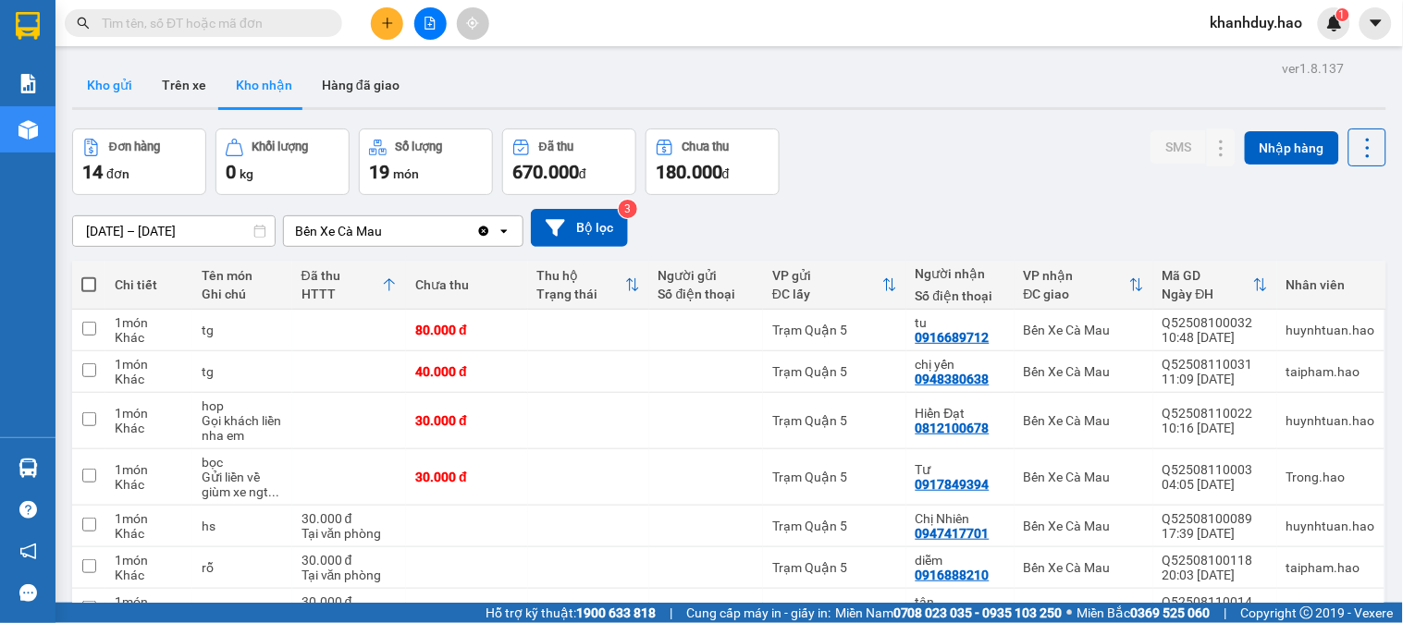
click at [99, 83] on button "Kho gửi" at bounding box center [109, 85] width 75 height 44
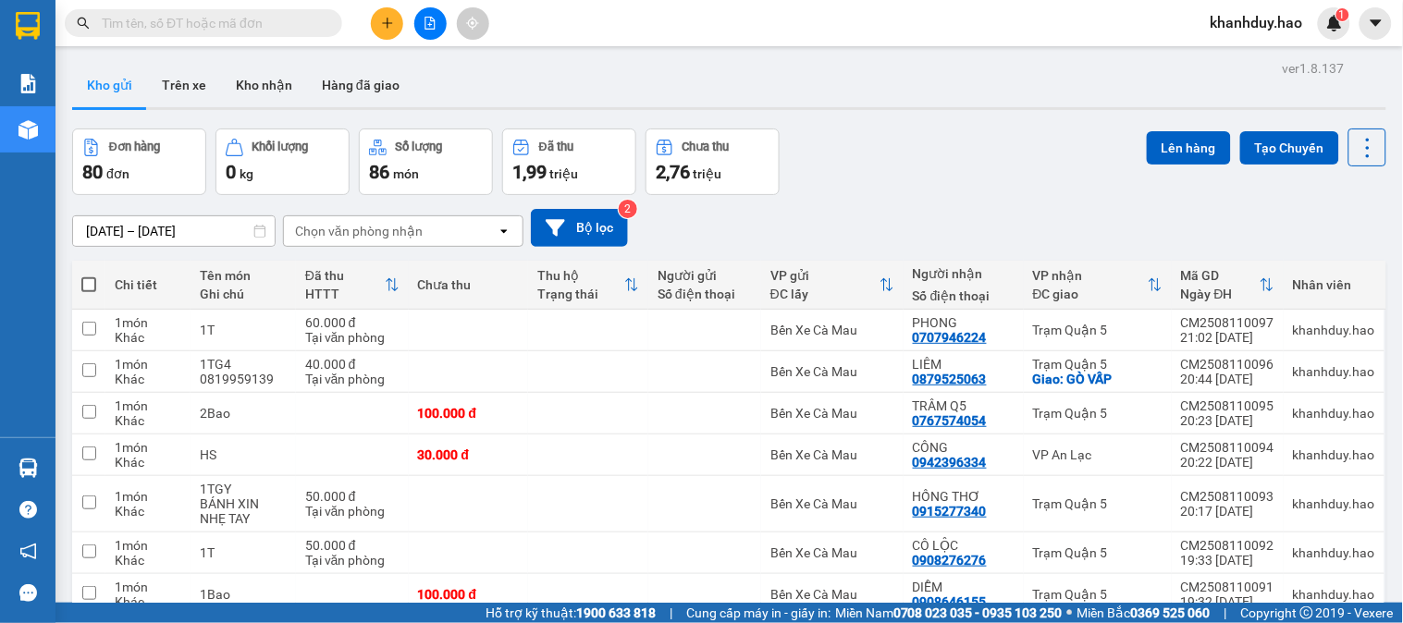
click at [87, 280] on span at bounding box center [88, 284] width 15 height 15
click at [89, 276] on input "checkbox" at bounding box center [89, 276] width 0 height 0
checkbox input "true"
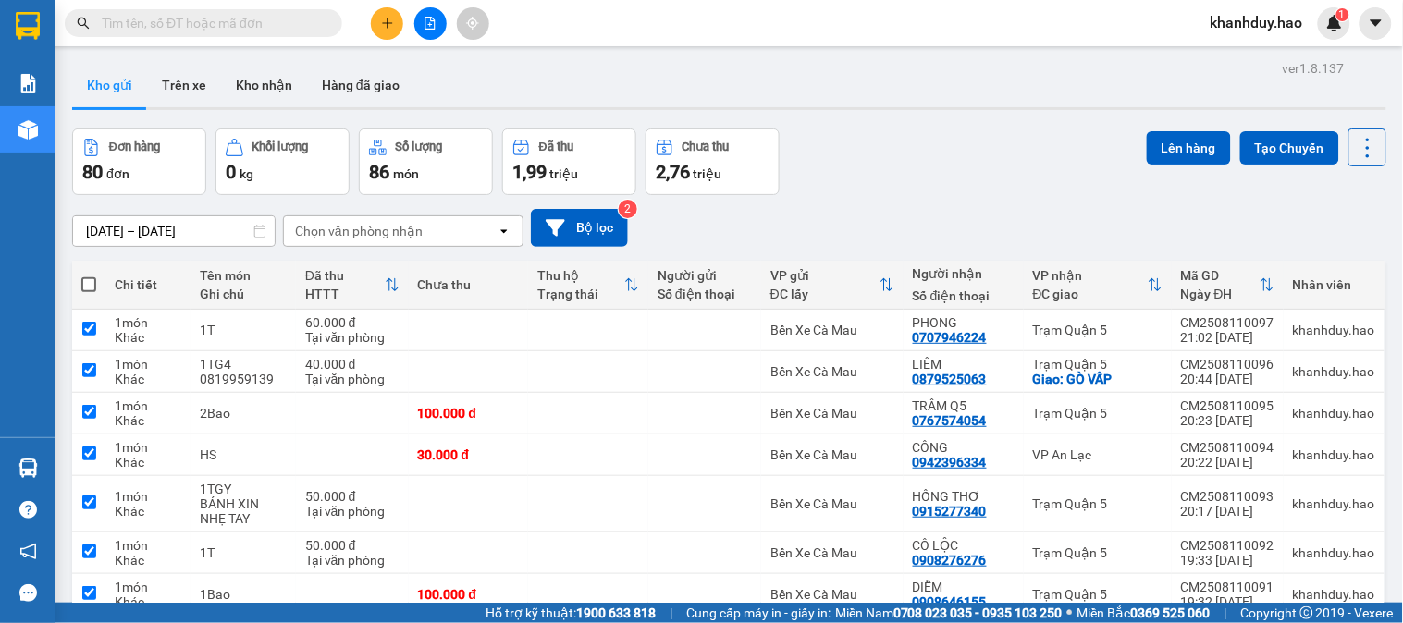
checkbox input "true"
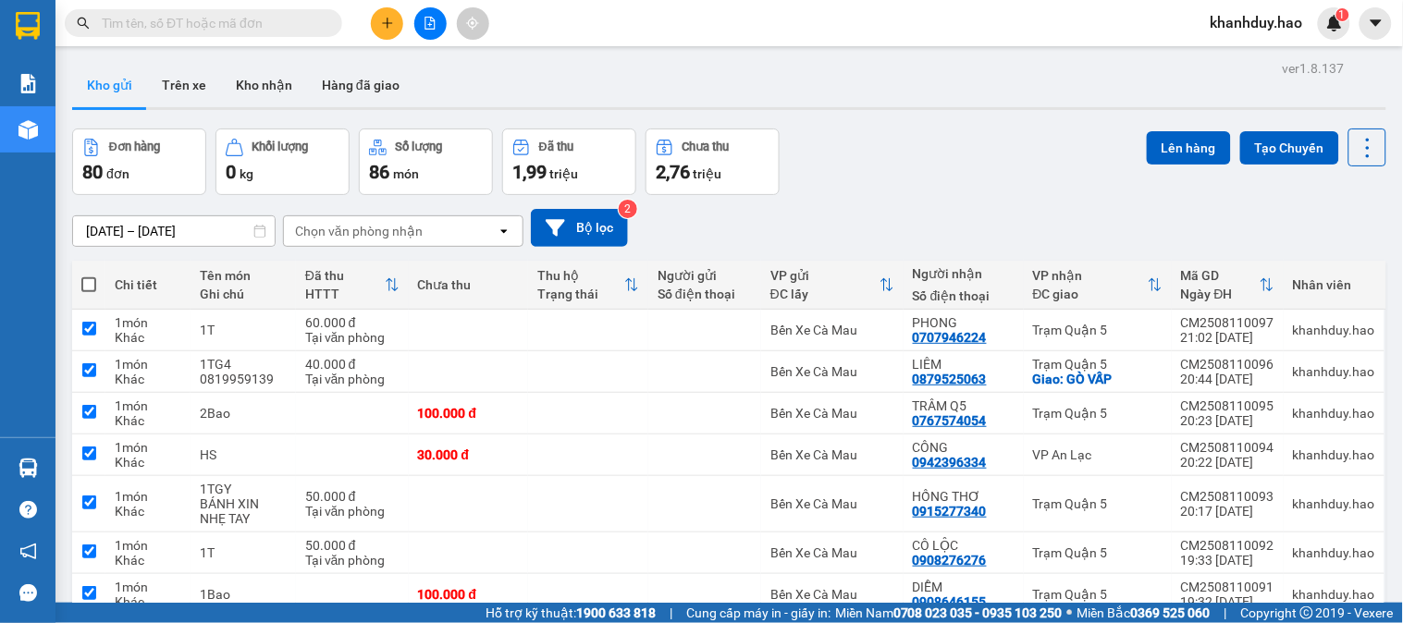
checkbox input "true"
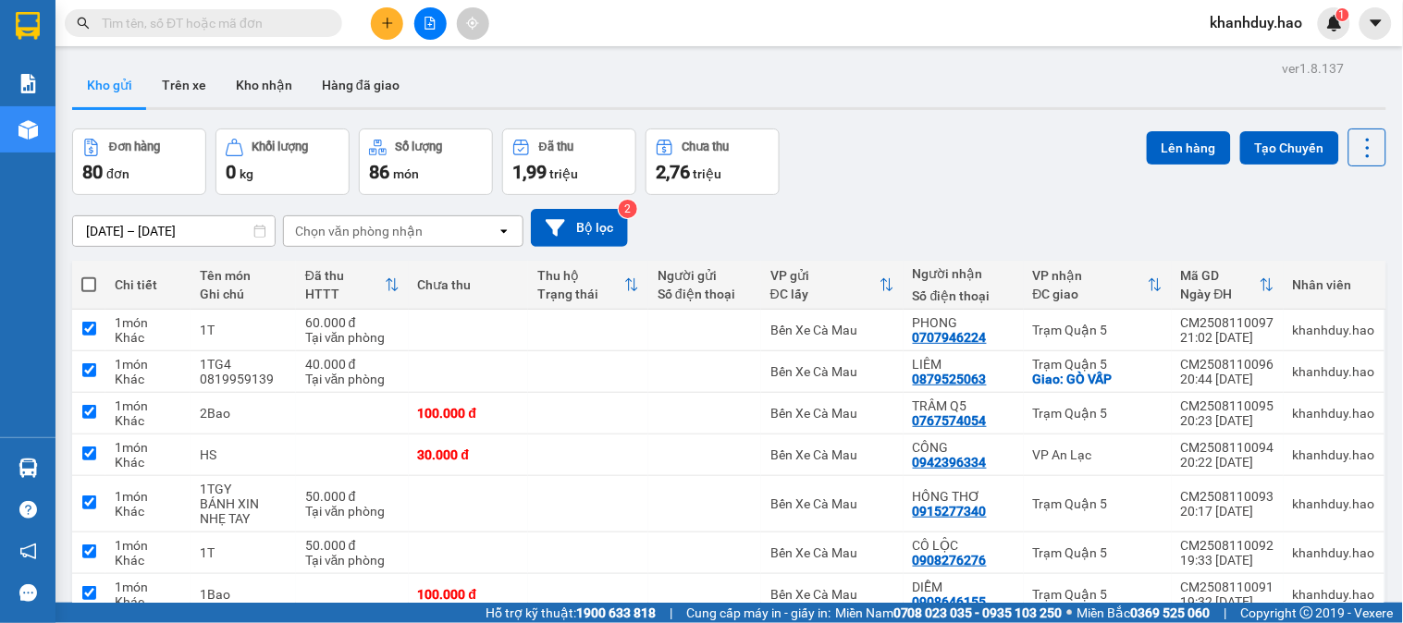
checkbox input "true"
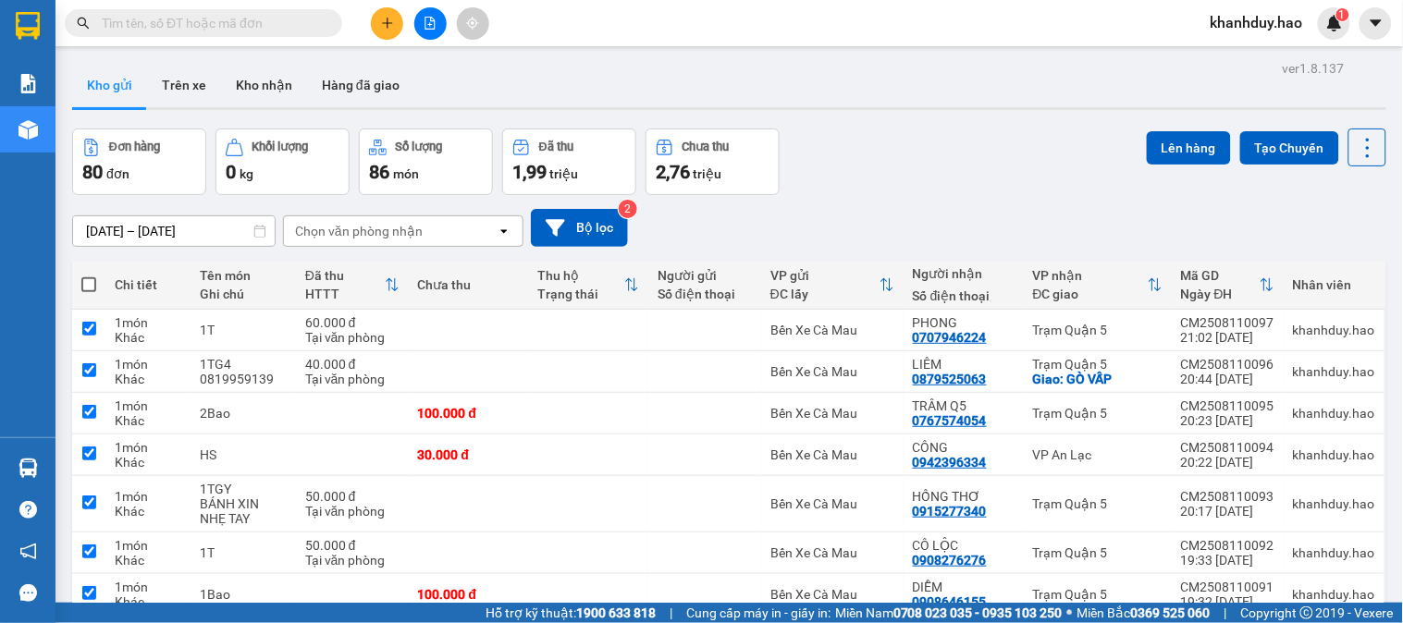
checkbox input "true"
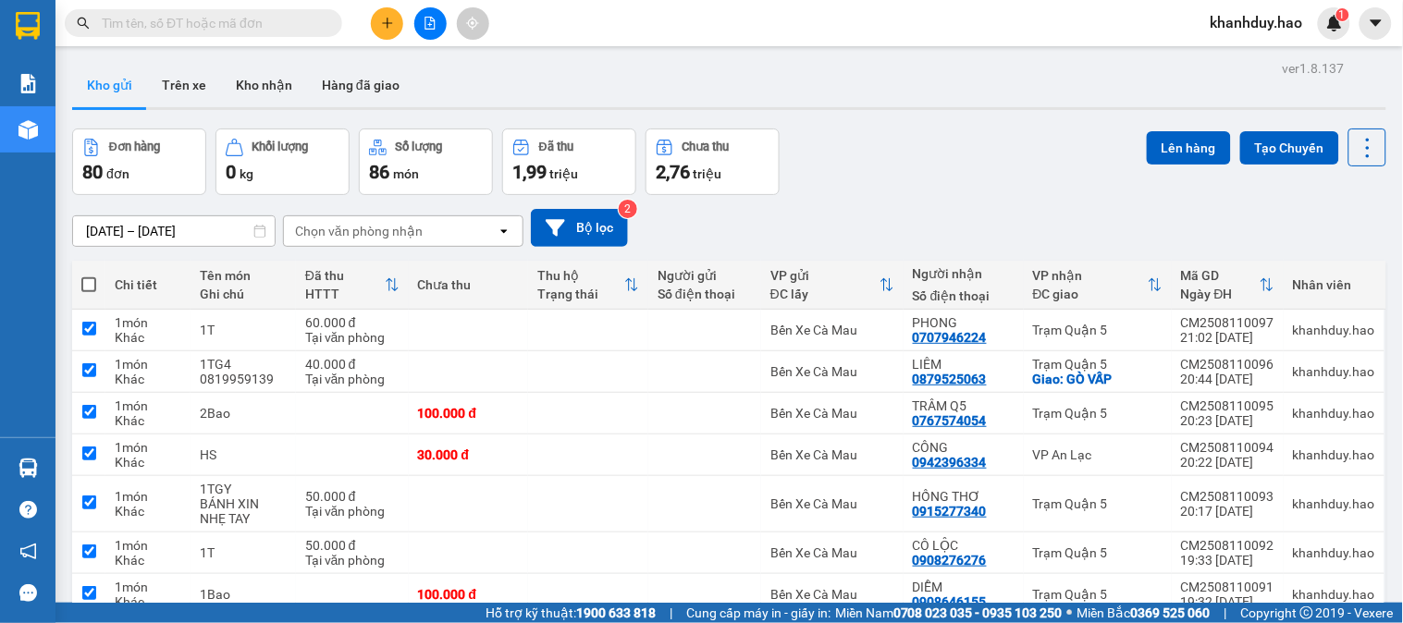
checkbox input "true"
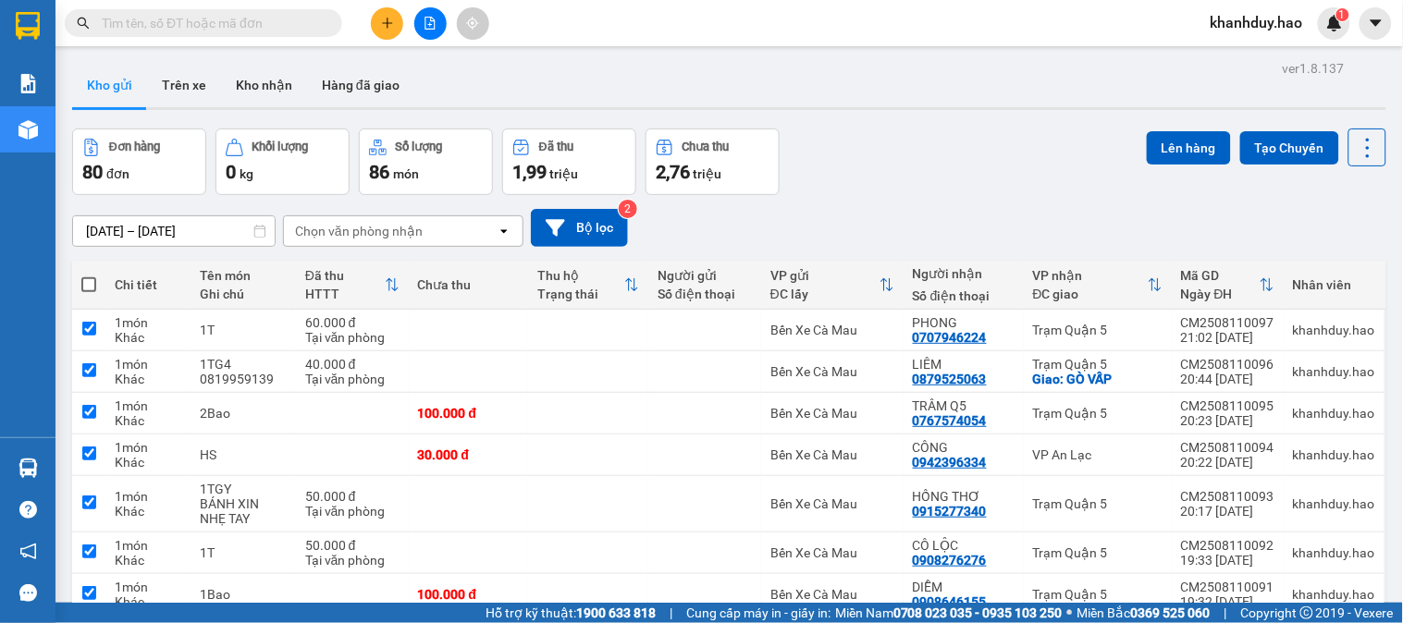
checkbox input "true"
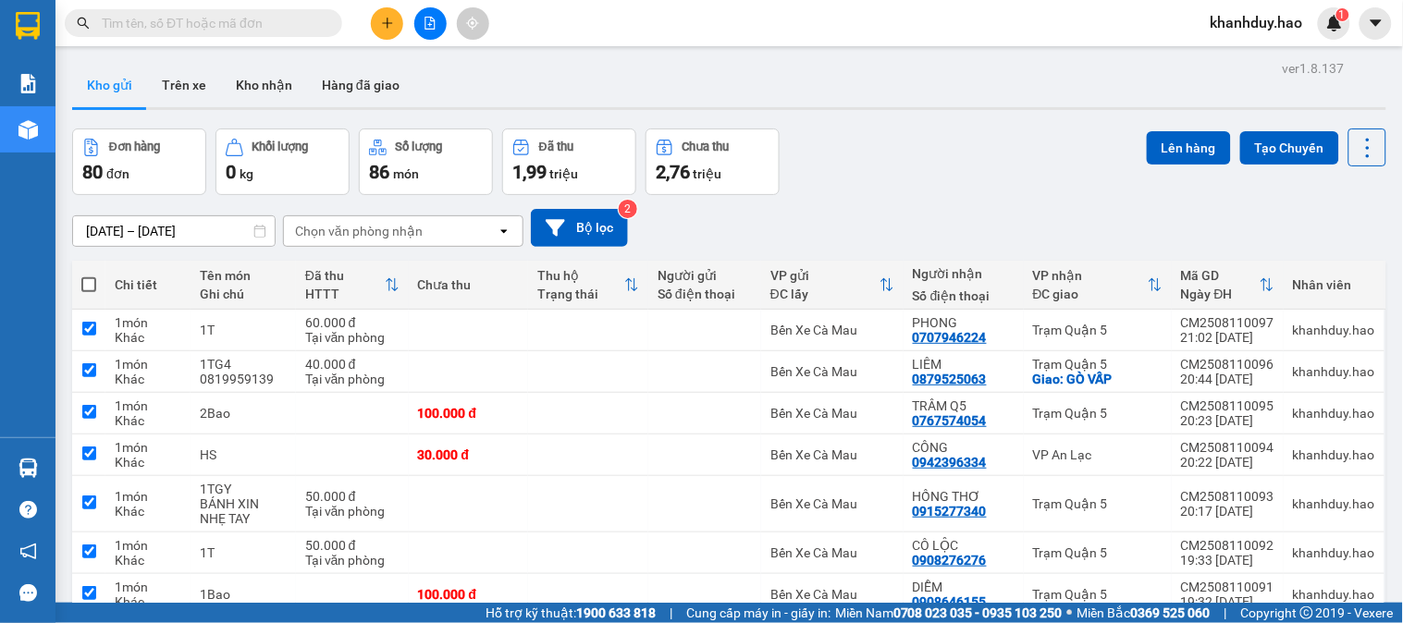
checkbox input "true"
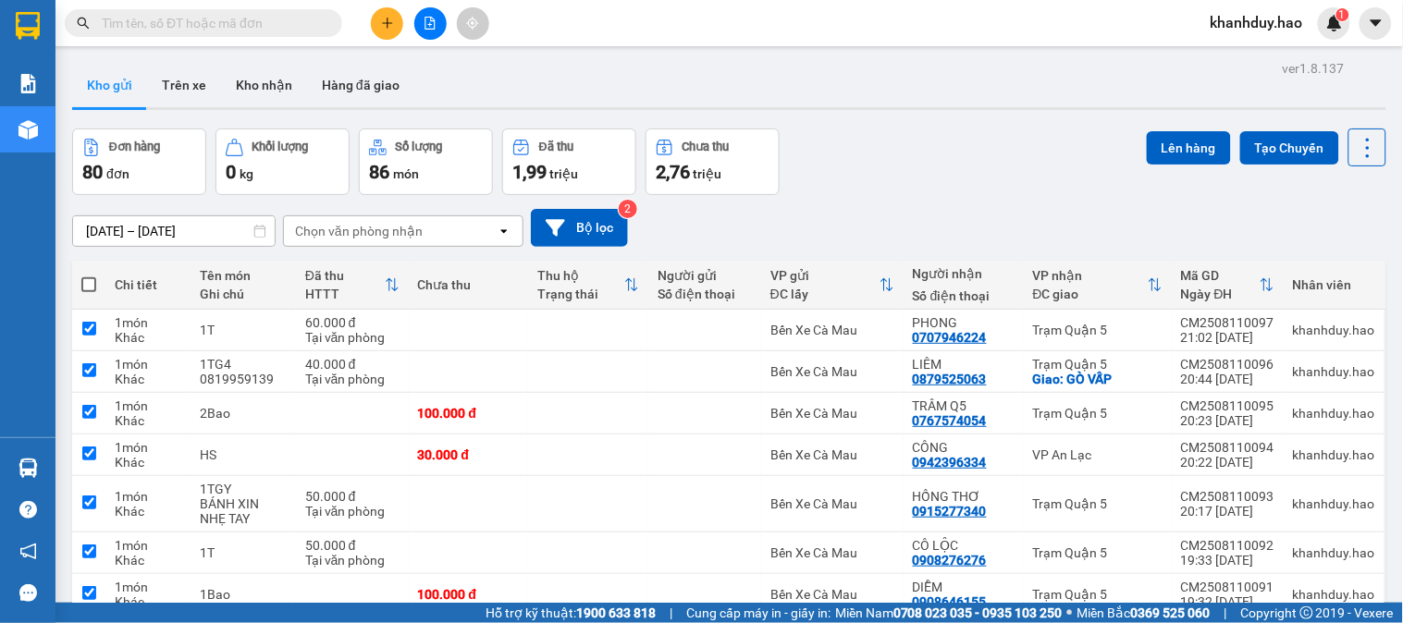
checkbox input "true"
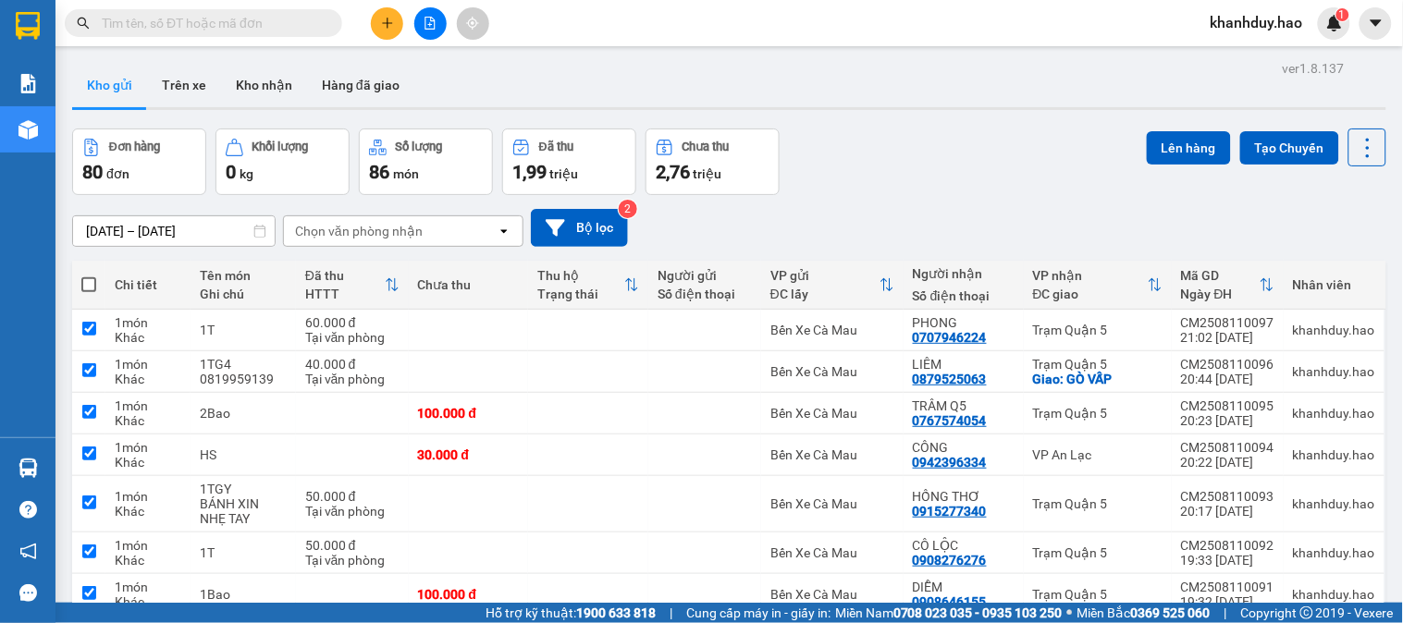
checkbox input "true"
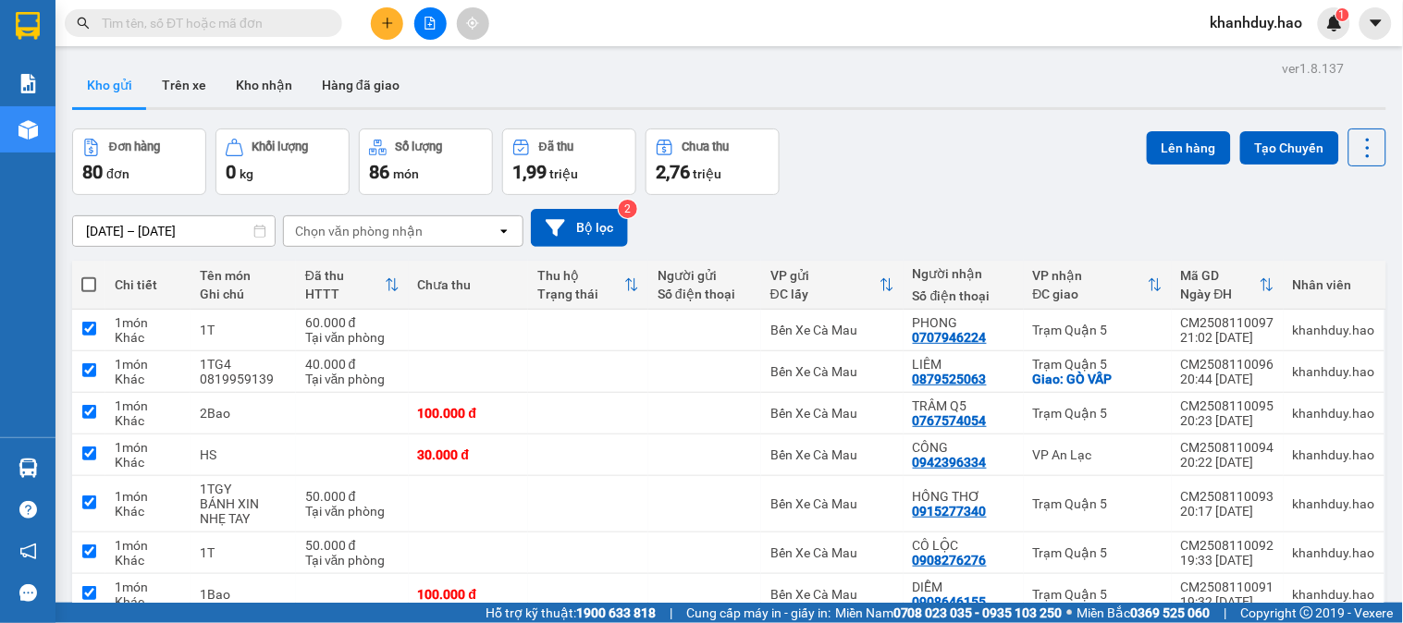
checkbox input "true"
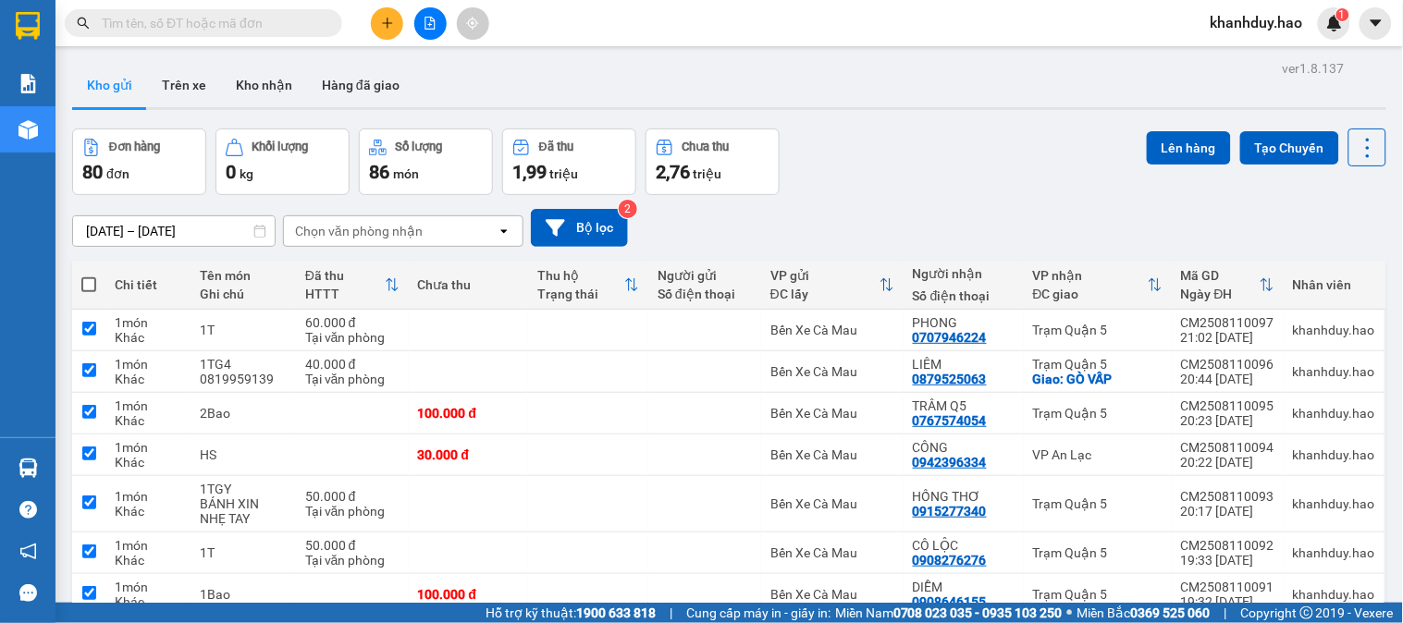
checkbox input "true"
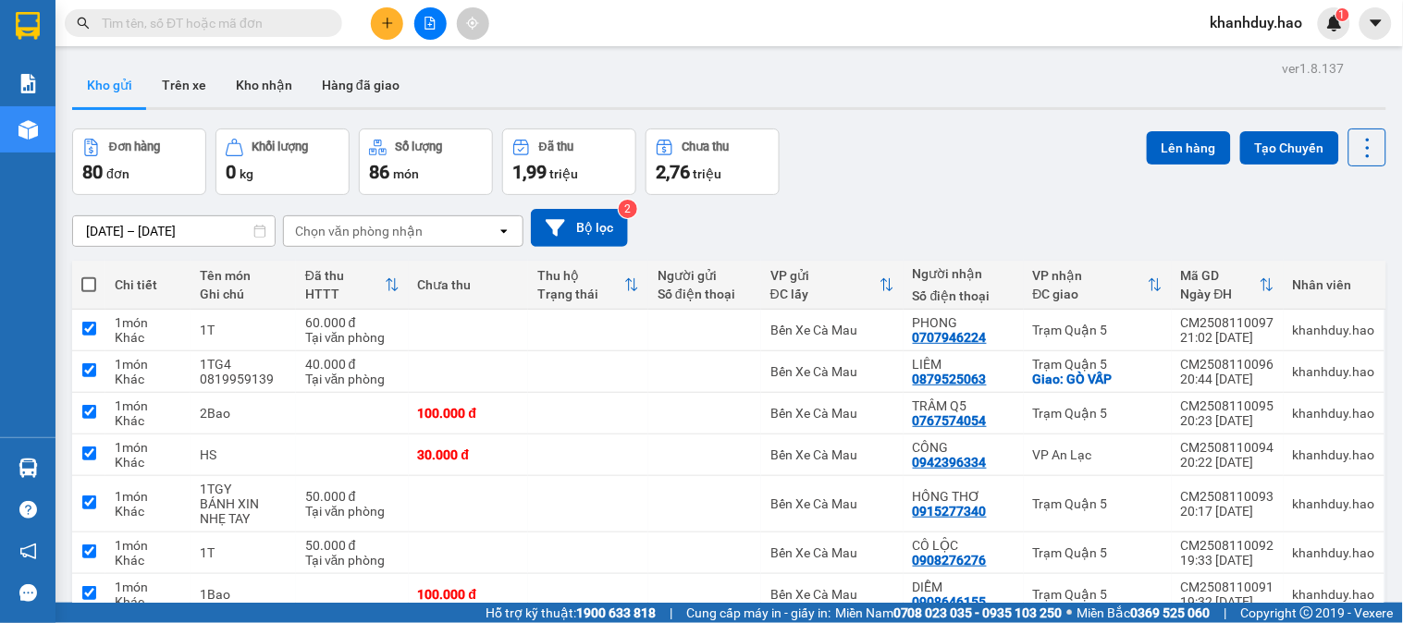
checkbox input "true"
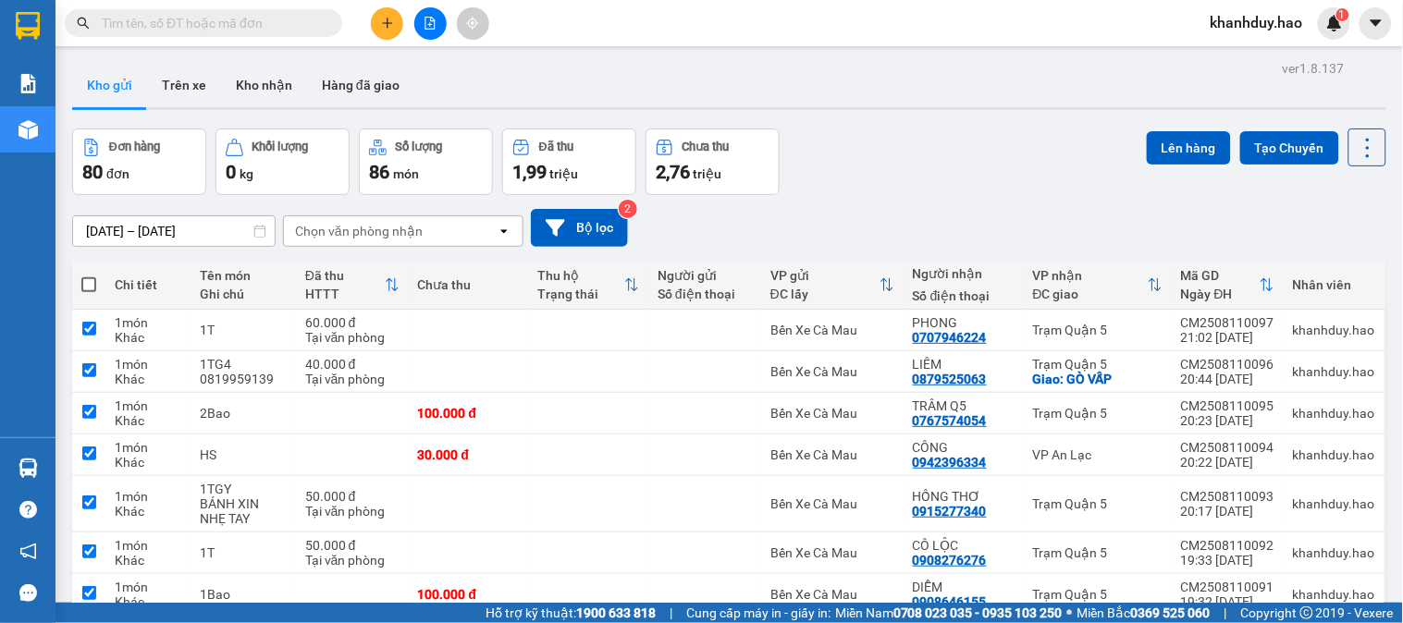
checkbox input "true"
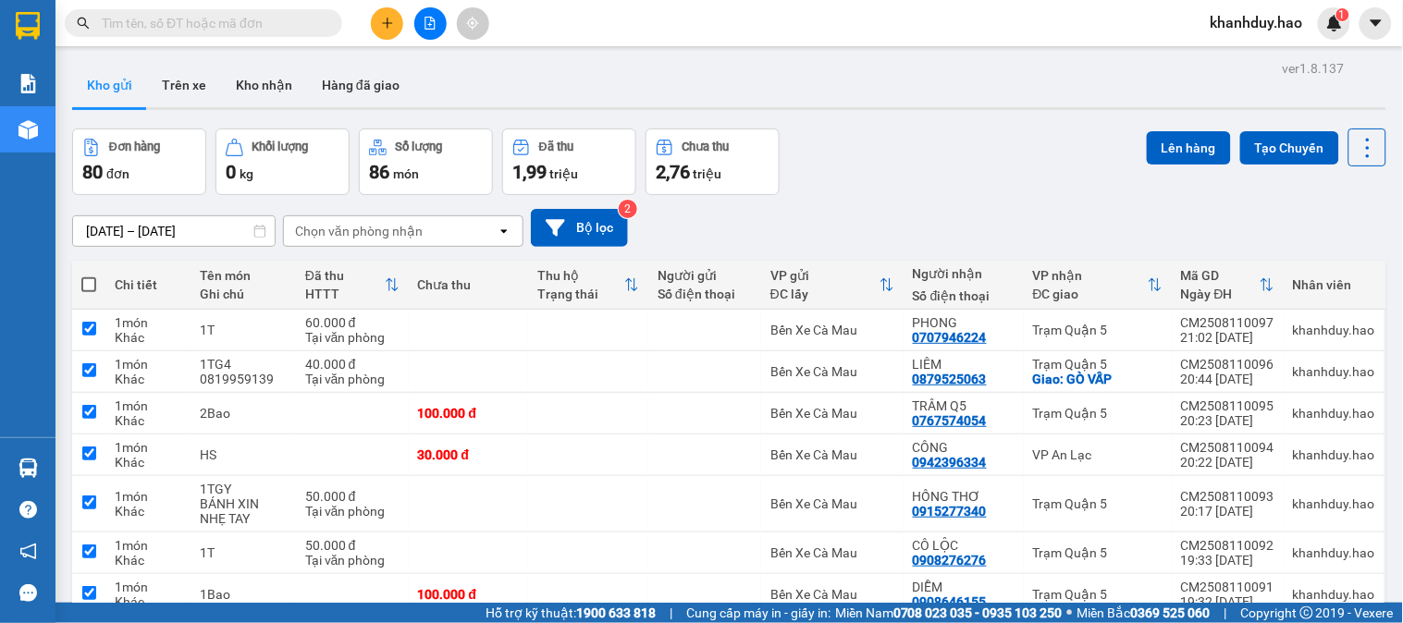
checkbox input "true"
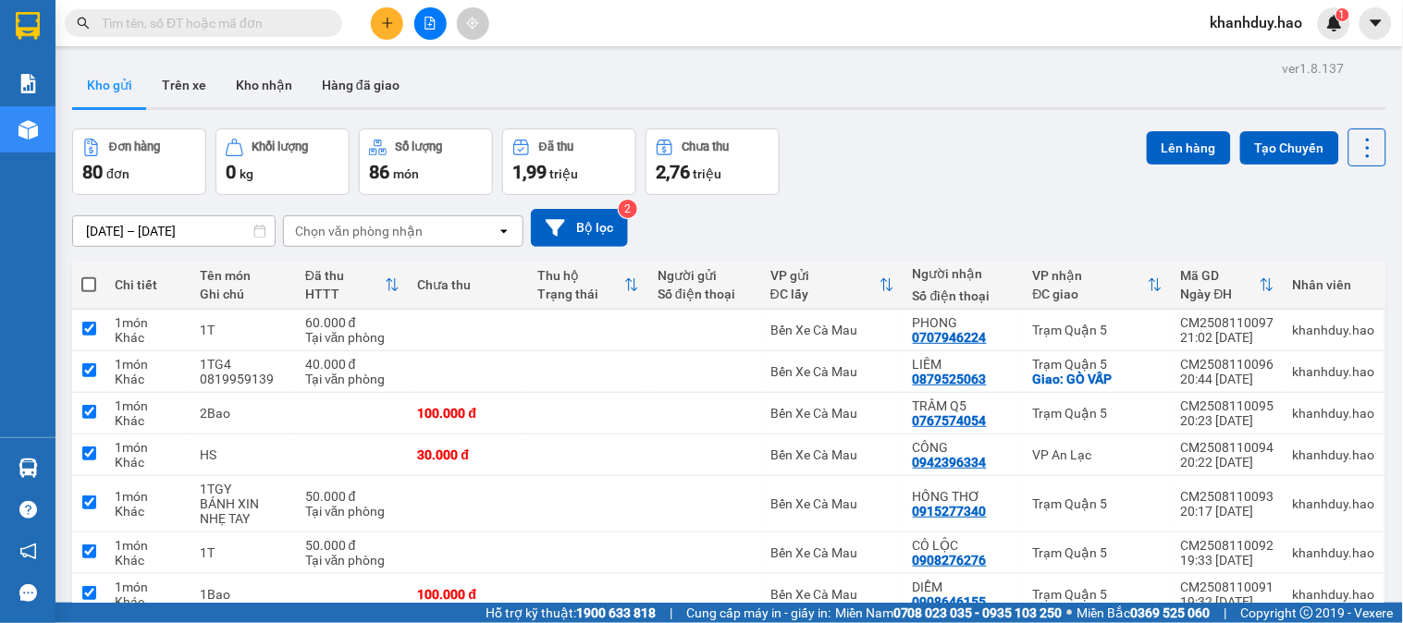
checkbox input "true"
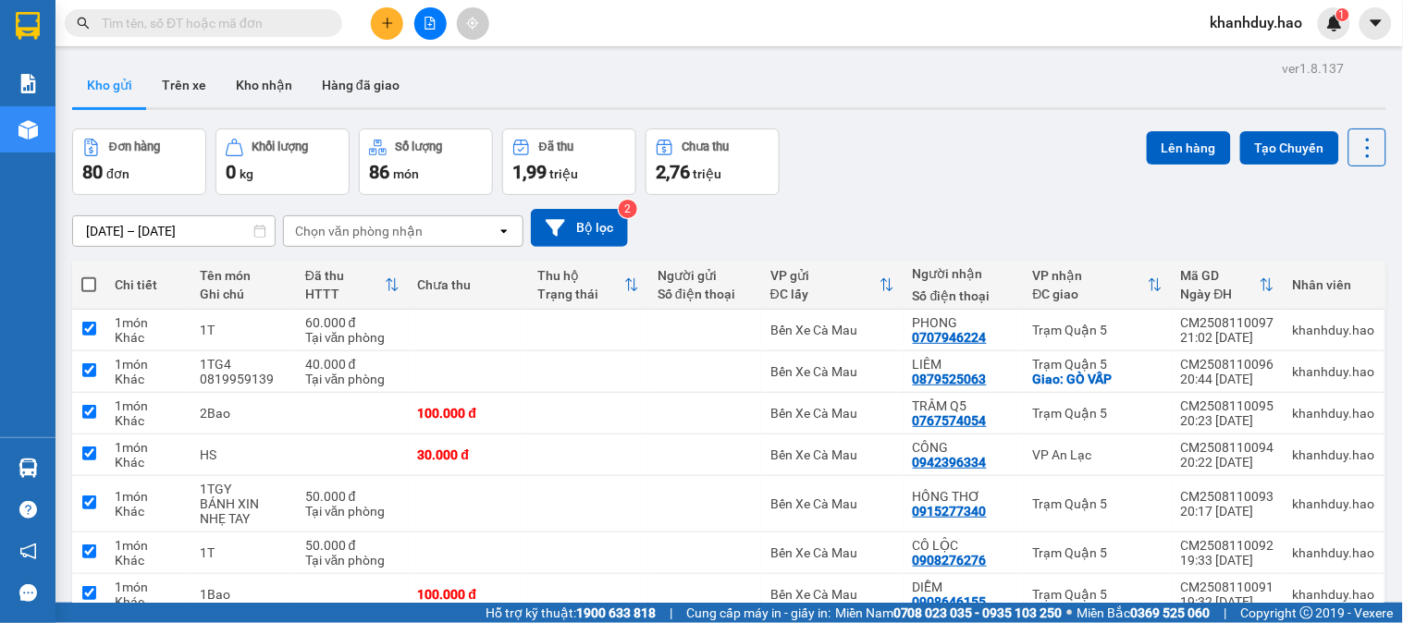
checkbox input "true"
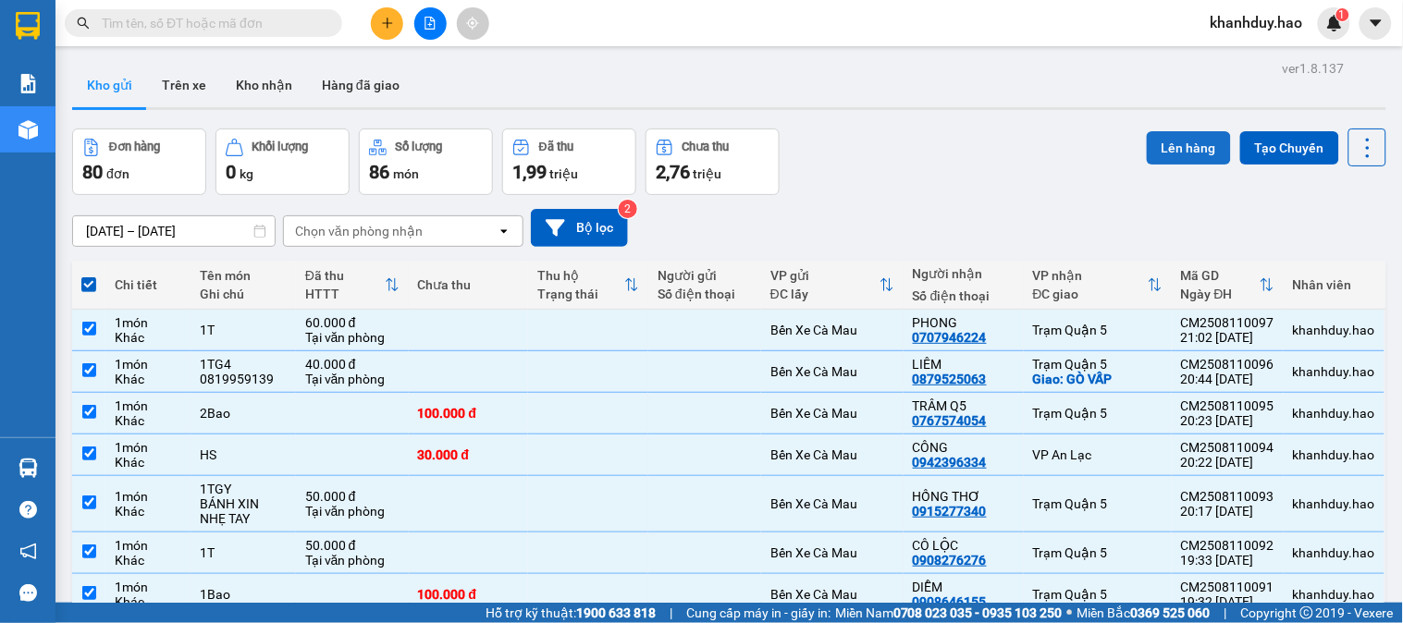
click at [1167, 150] on button "Lên hàng" at bounding box center [1189, 147] width 84 height 33
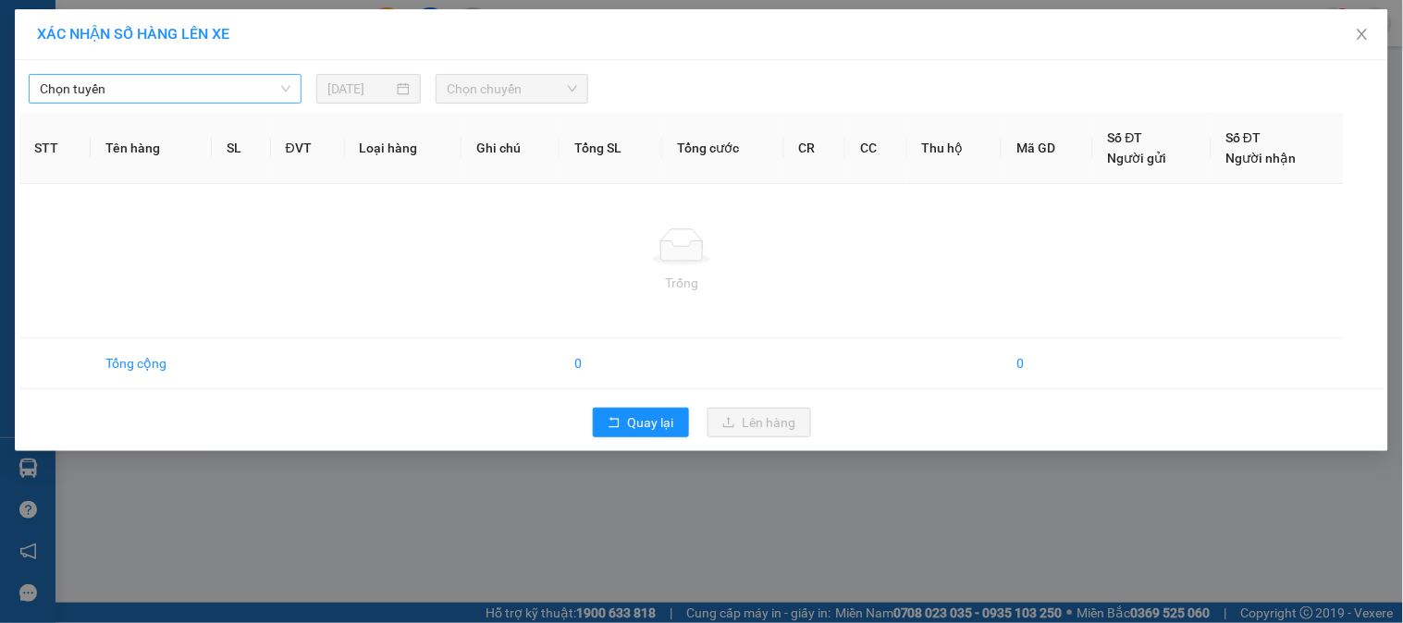
click at [216, 92] on span "Chọn tuyến" at bounding box center [165, 89] width 251 height 28
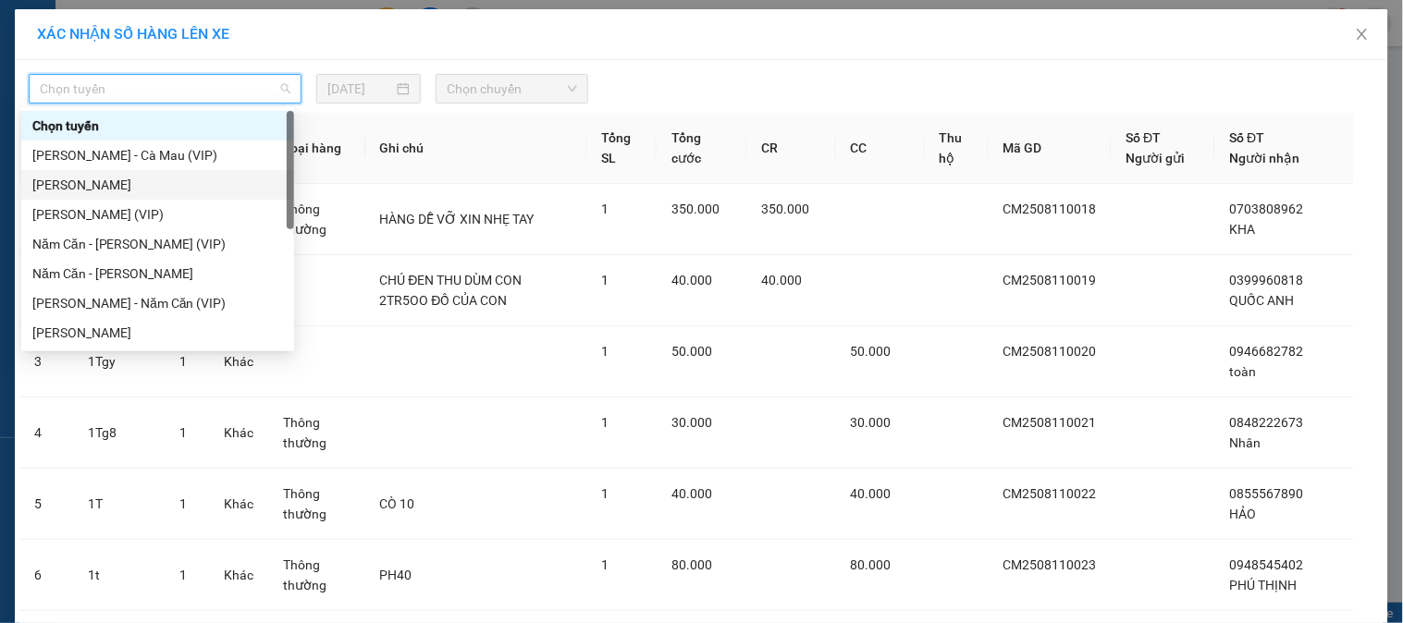
click at [169, 172] on div "Cà Mau - Hồ Chí Minh" at bounding box center [157, 185] width 273 height 30
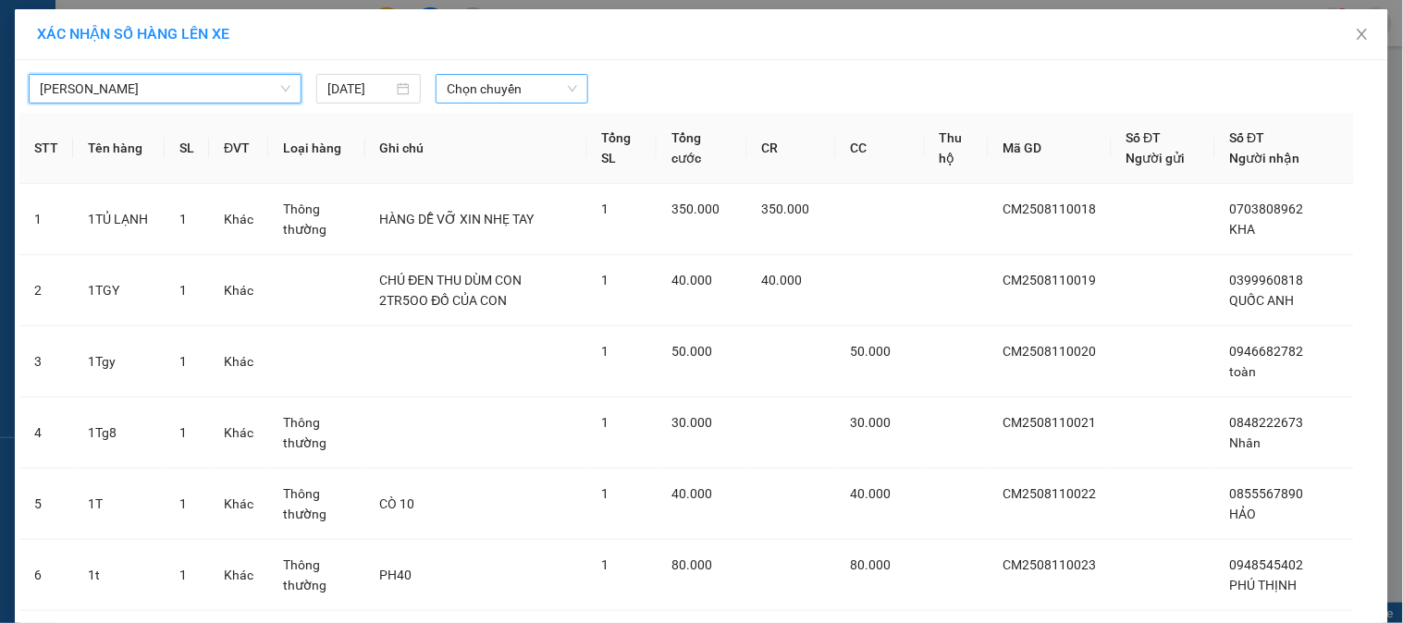
click at [490, 87] on span "Chọn chuyến" at bounding box center [512, 89] width 130 height 28
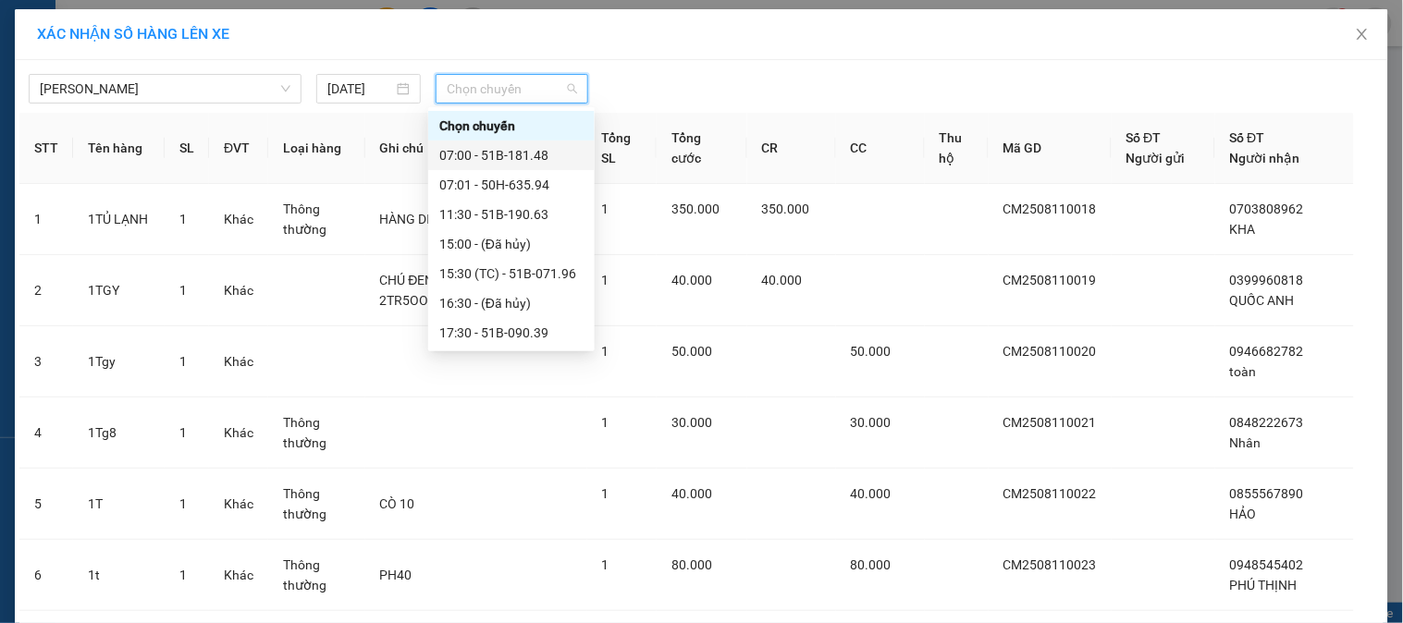
scroll to position [50, 0]
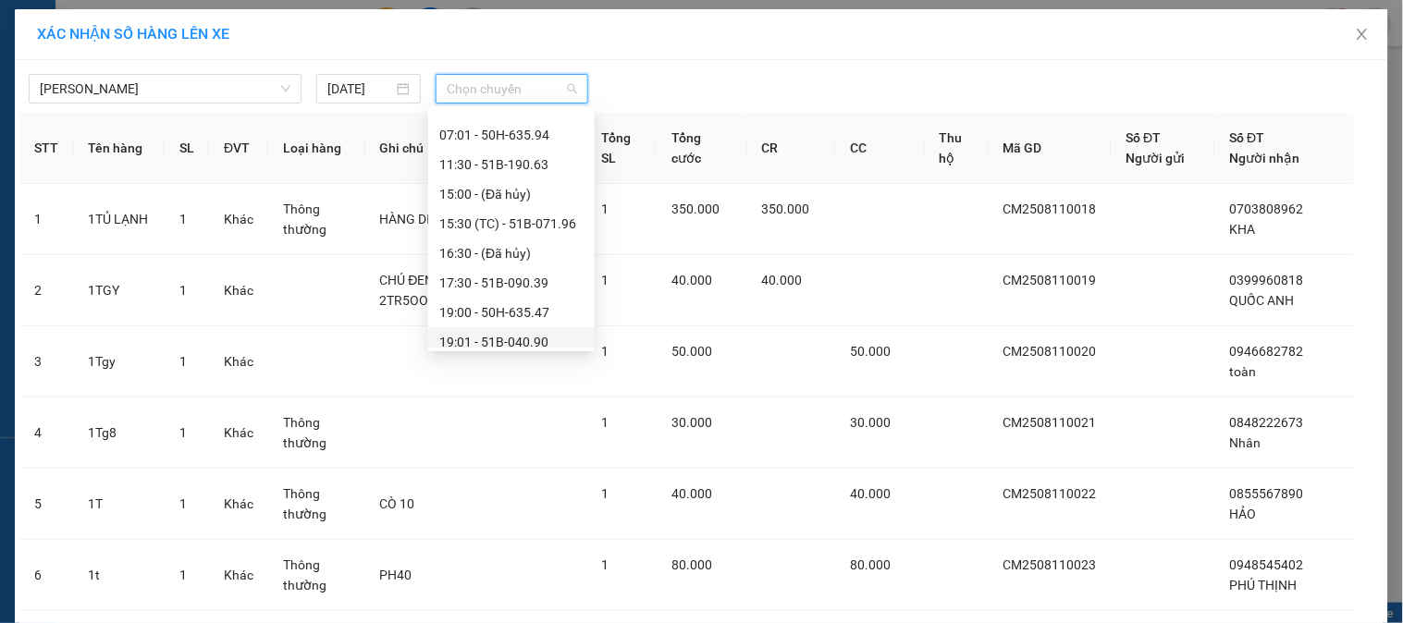
click at [528, 339] on div "19:01 - 51B-040.90" at bounding box center [511, 342] width 144 height 20
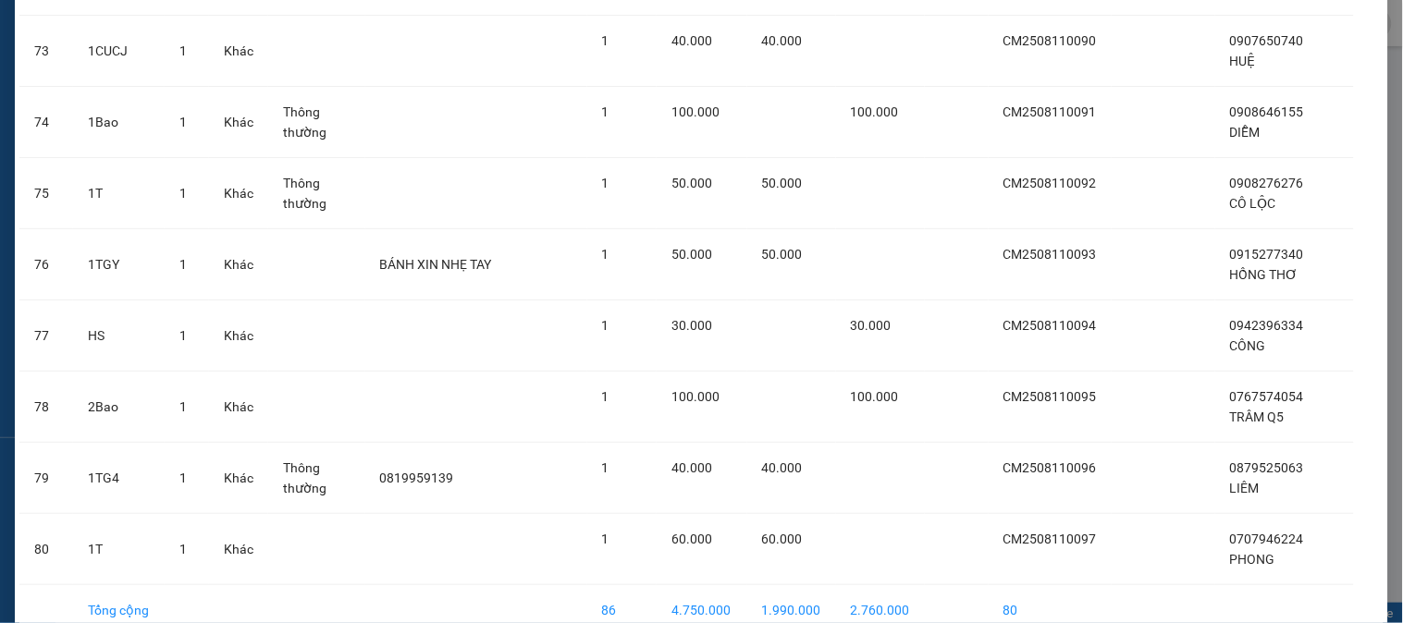
scroll to position [5449, 0]
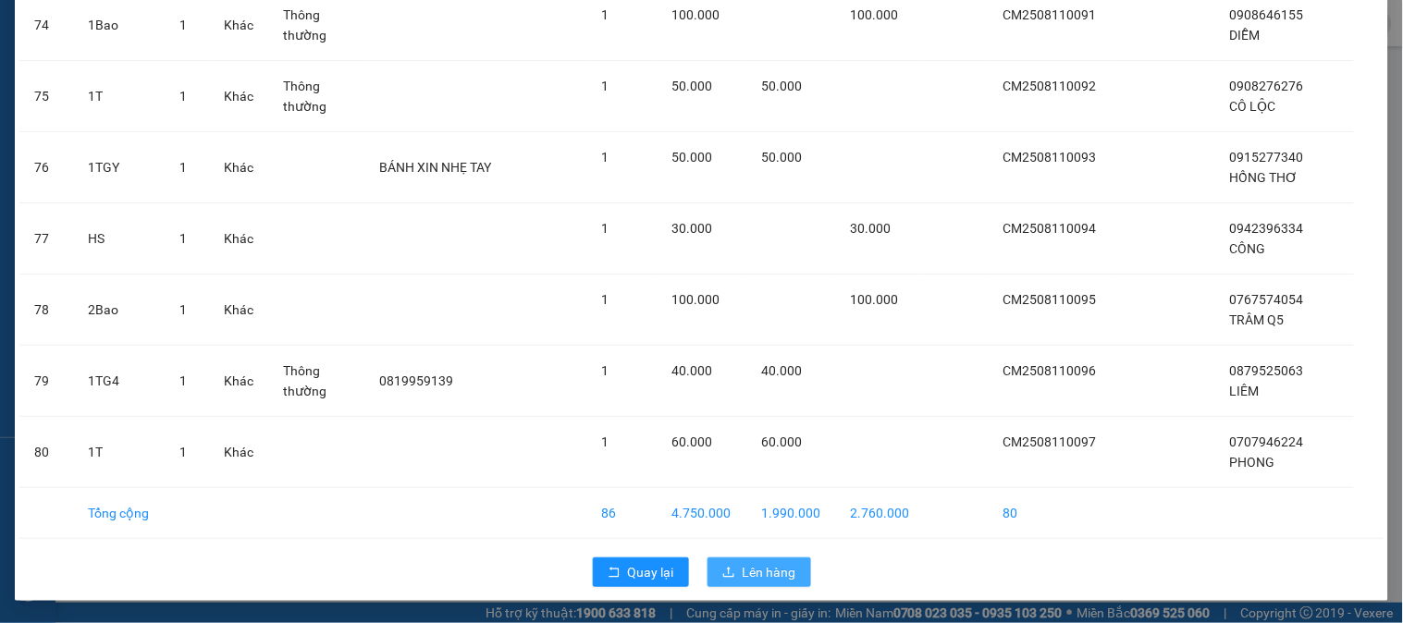
click at [769, 561] on button "Lên hàng" at bounding box center [760, 573] width 104 height 30
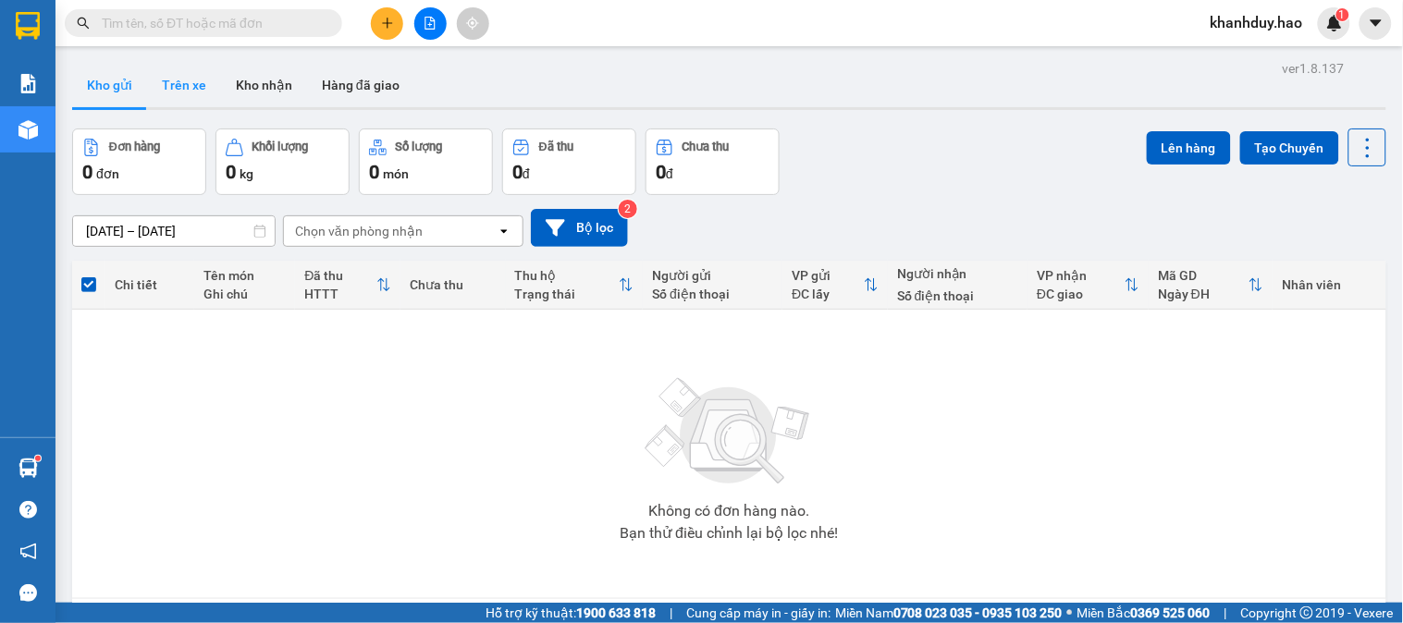
click at [198, 87] on button "Trên xe" at bounding box center [184, 85] width 74 height 44
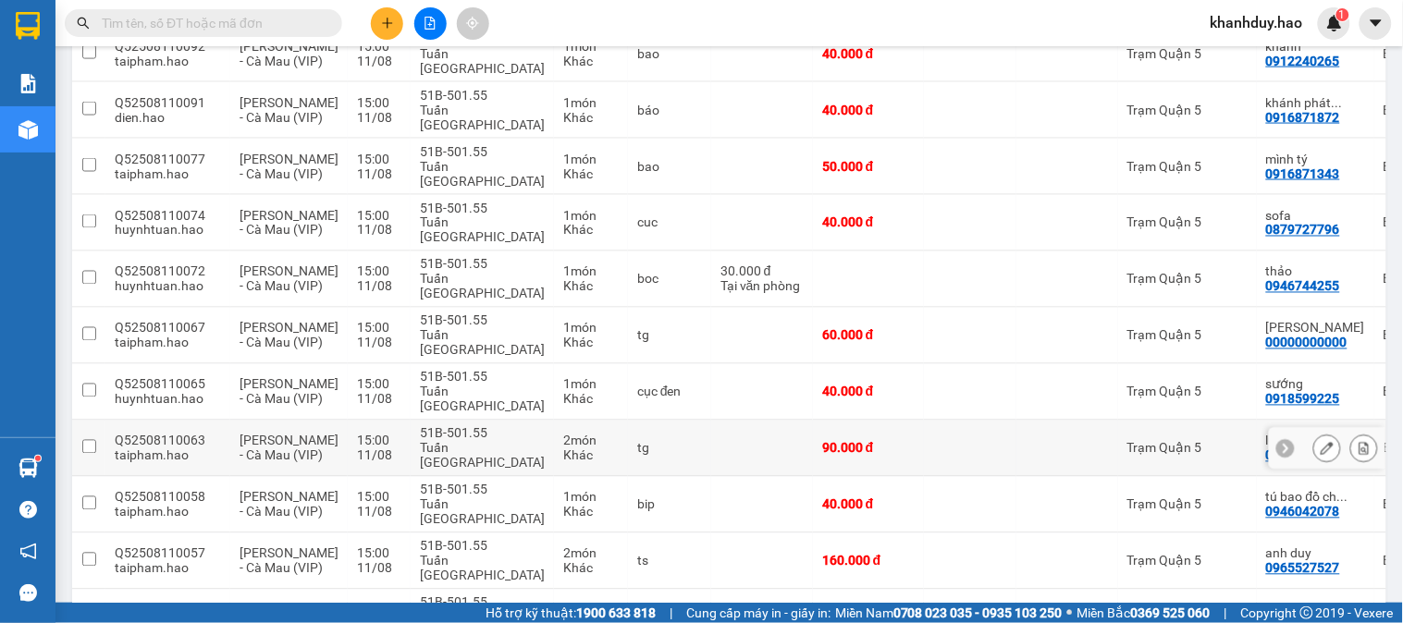
scroll to position [2525, 0]
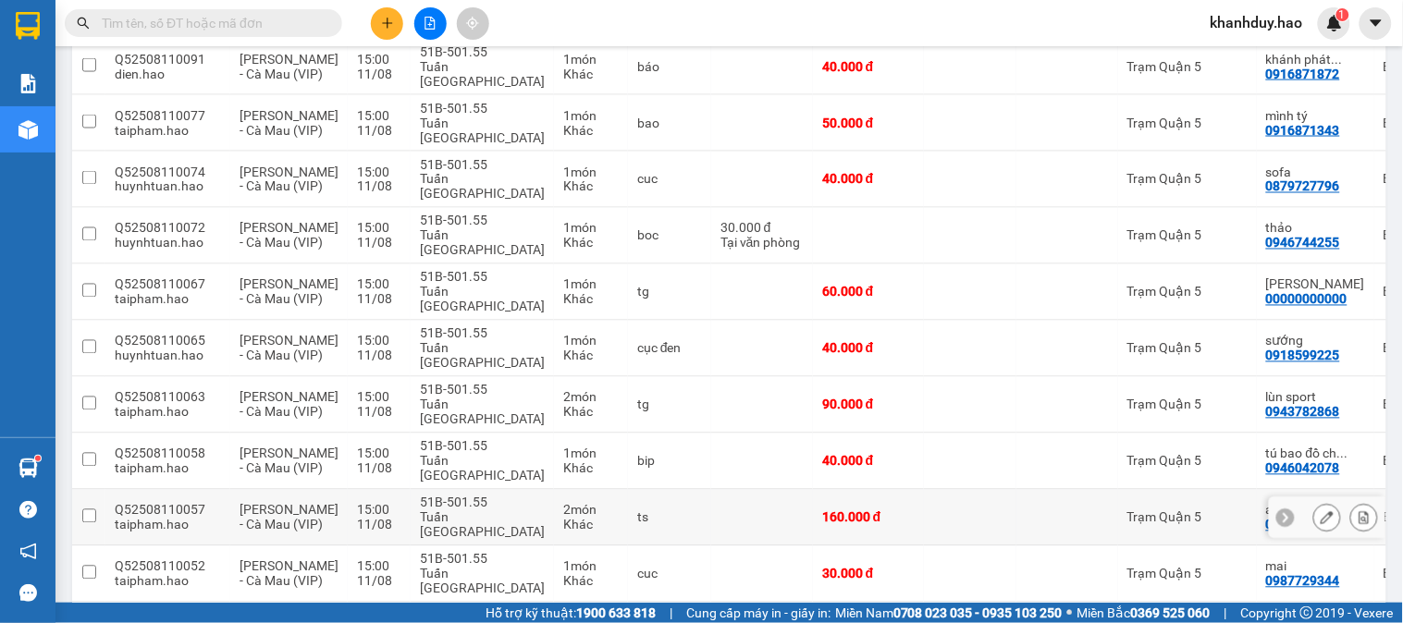
click at [1321, 511] on icon at bounding box center [1327, 517] width 13 height 13
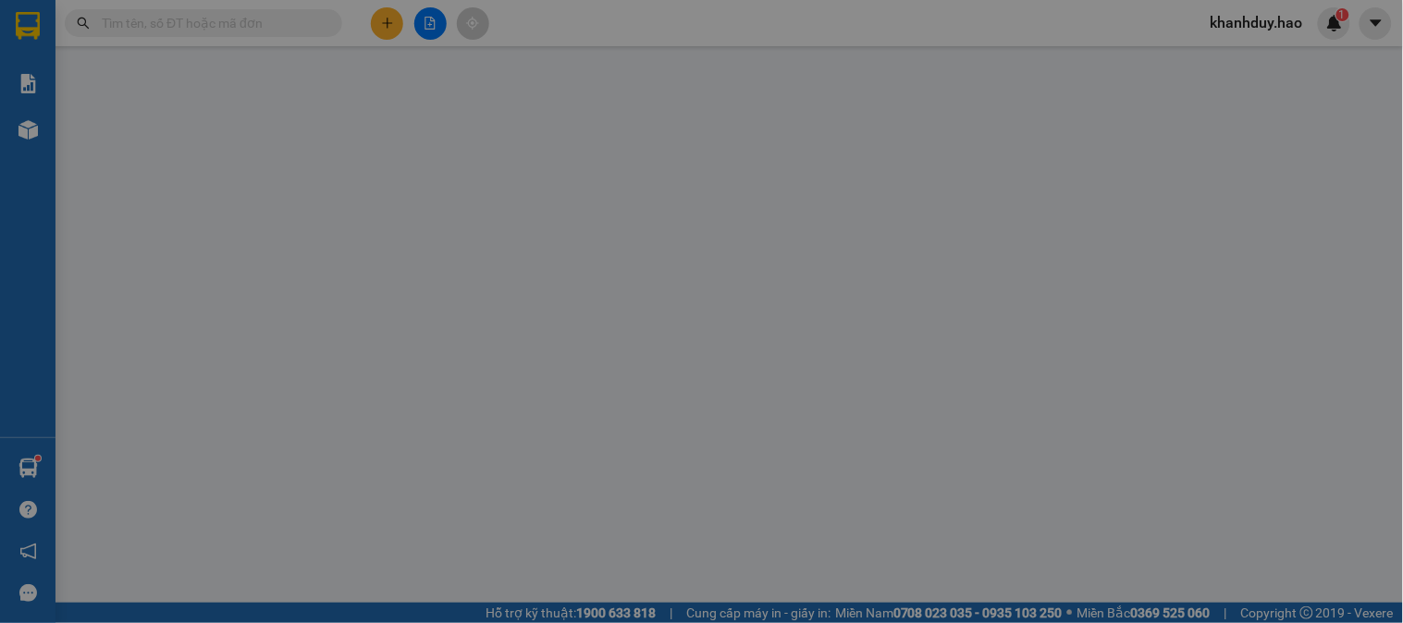
type input "0965527527"
type input "anh duy"
type input "160.000"
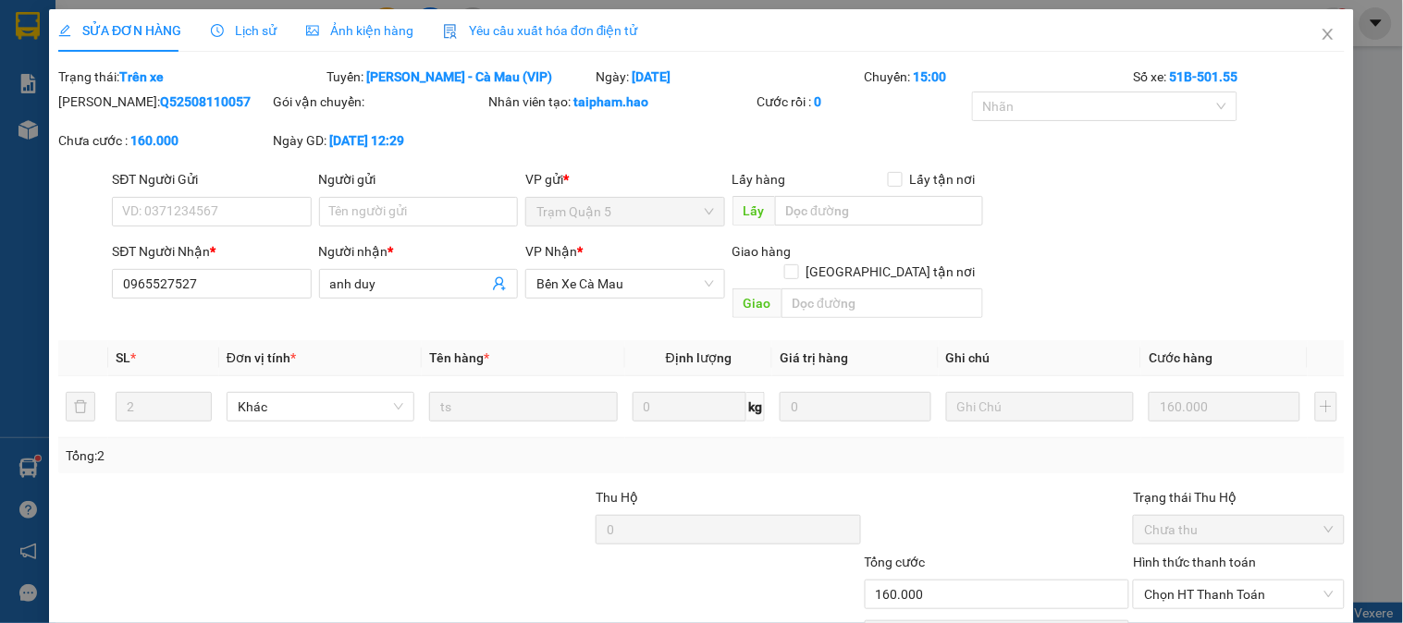
click at [347, 42] on div "Ảnh kiện hàng" at bounding box center [359, 30] width 107 height 43
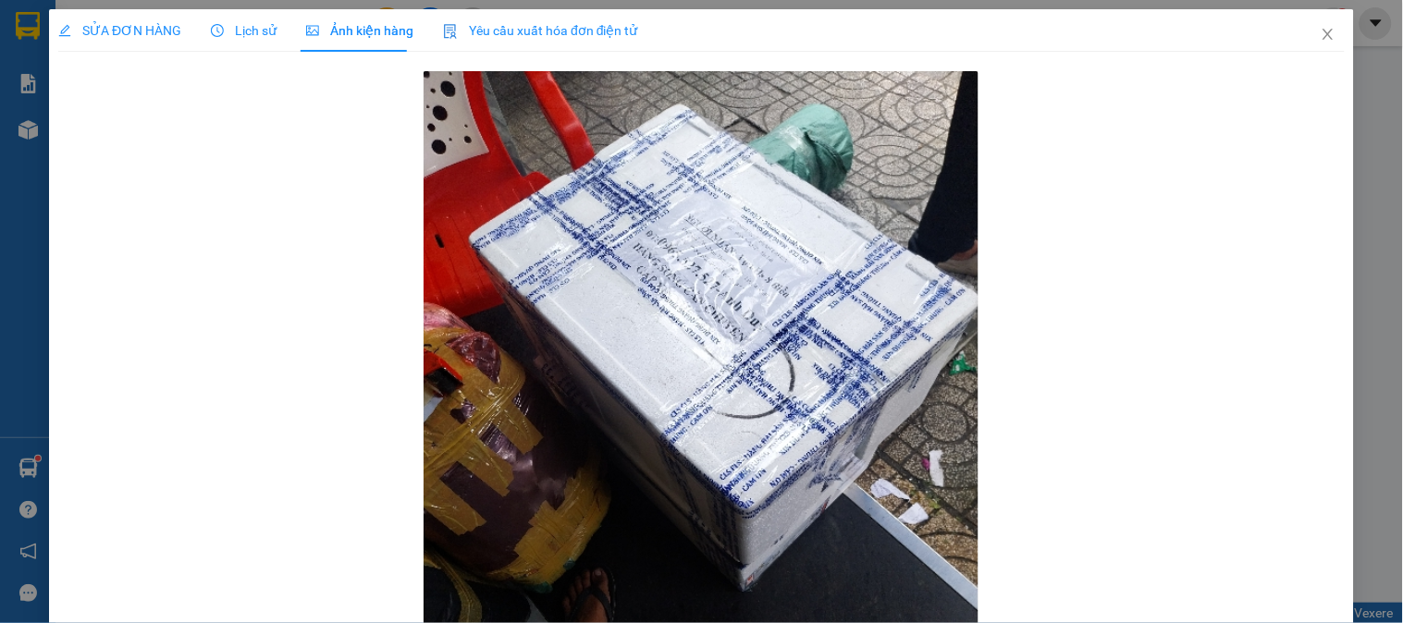
click at [204, 2] on div "SỬA ĐƠN HÀNG Lịch sử Ảnh kiện hàng Yêu cầu xuất hóa đơn điện tử Total Paid Fee …" at bounding box center [701, 311] width 1403 height 623
click at [262, 24] on span "Lịch sử" at bounding box center [244, 30] width 66 height 15
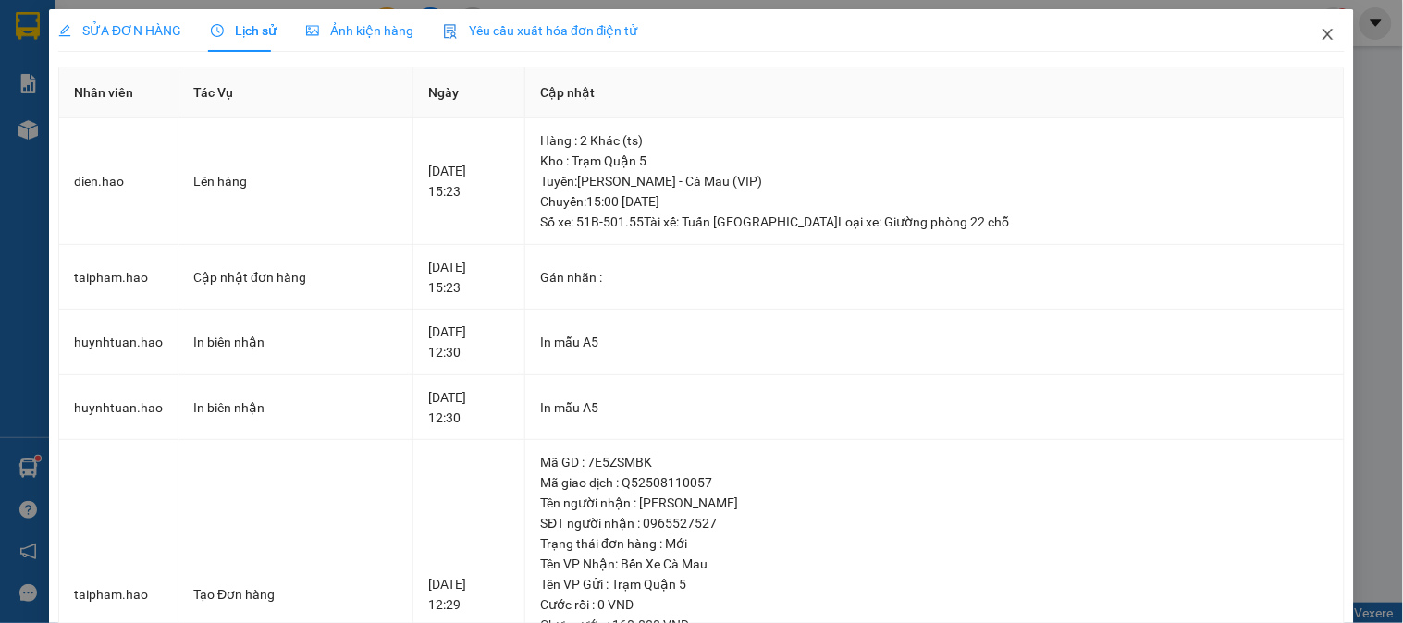
click at [1321, 42] on icon "close" at bounding box center [1328, 34] width 15 height 15
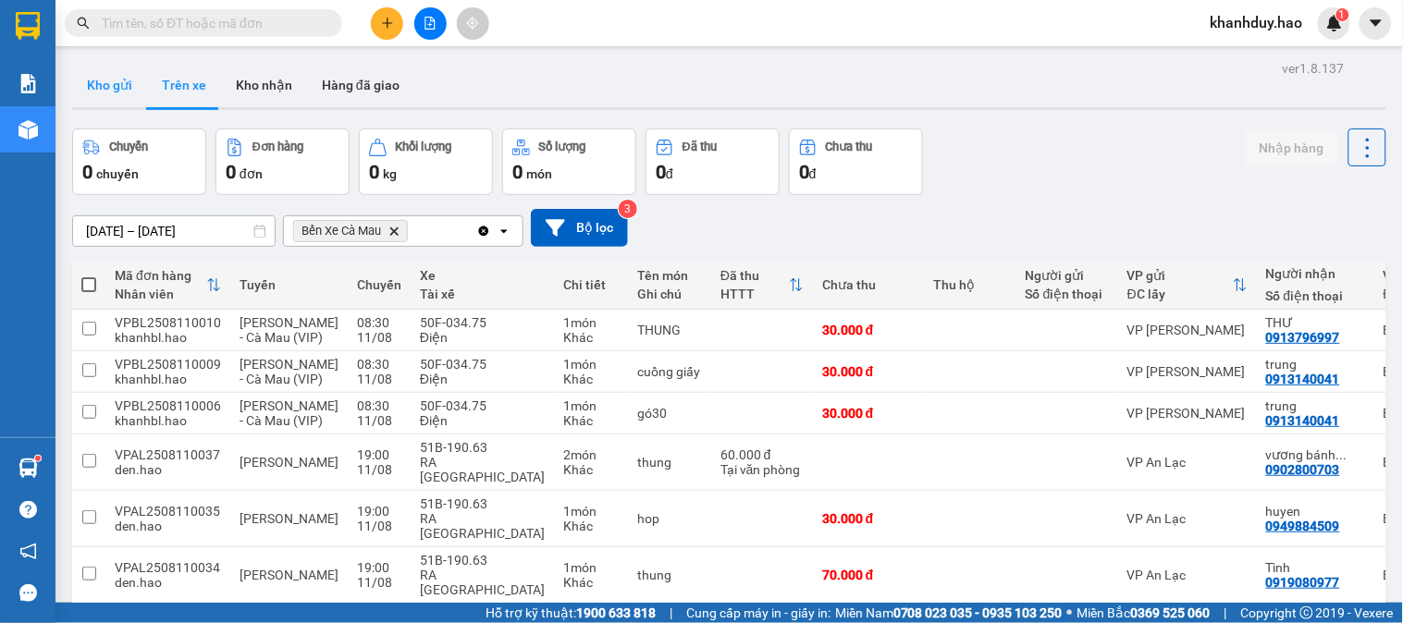
click at [105, 92] on button "Kho gửi" at bounding box center [109, 85] width 75 height 44
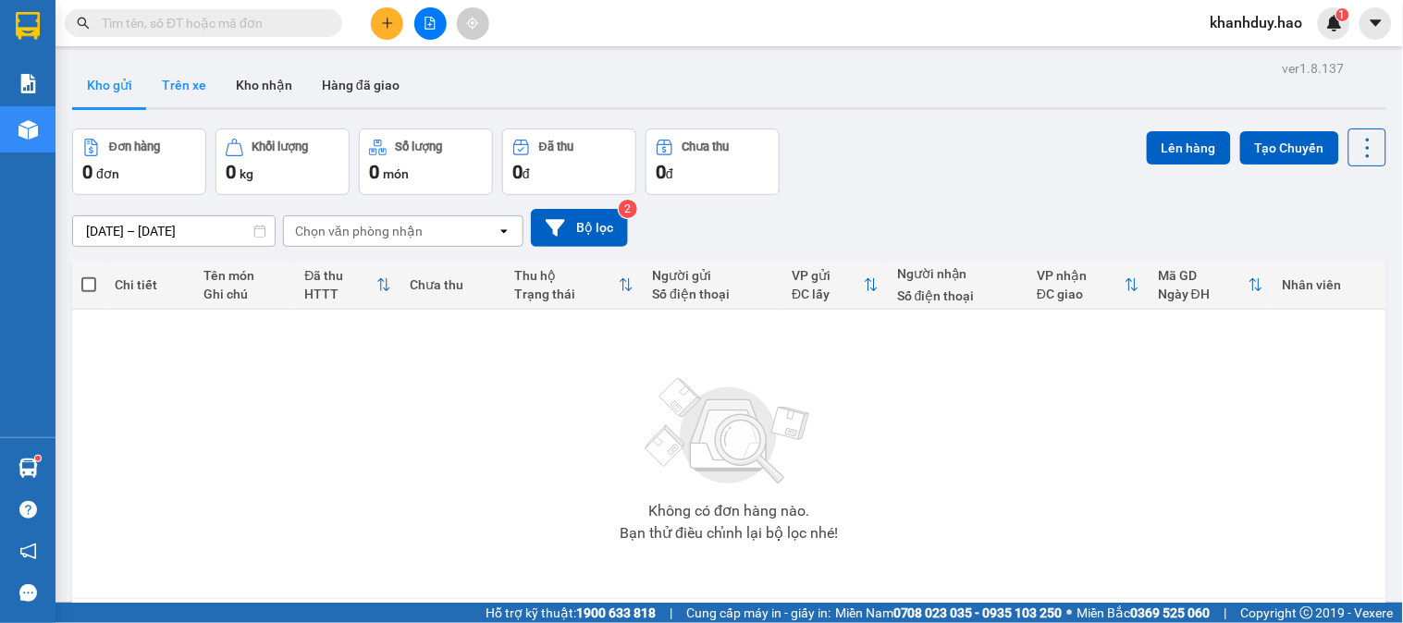
click at [195, 90] on button "Trên xe" at bounding box center [184, 85] width 74 height 44
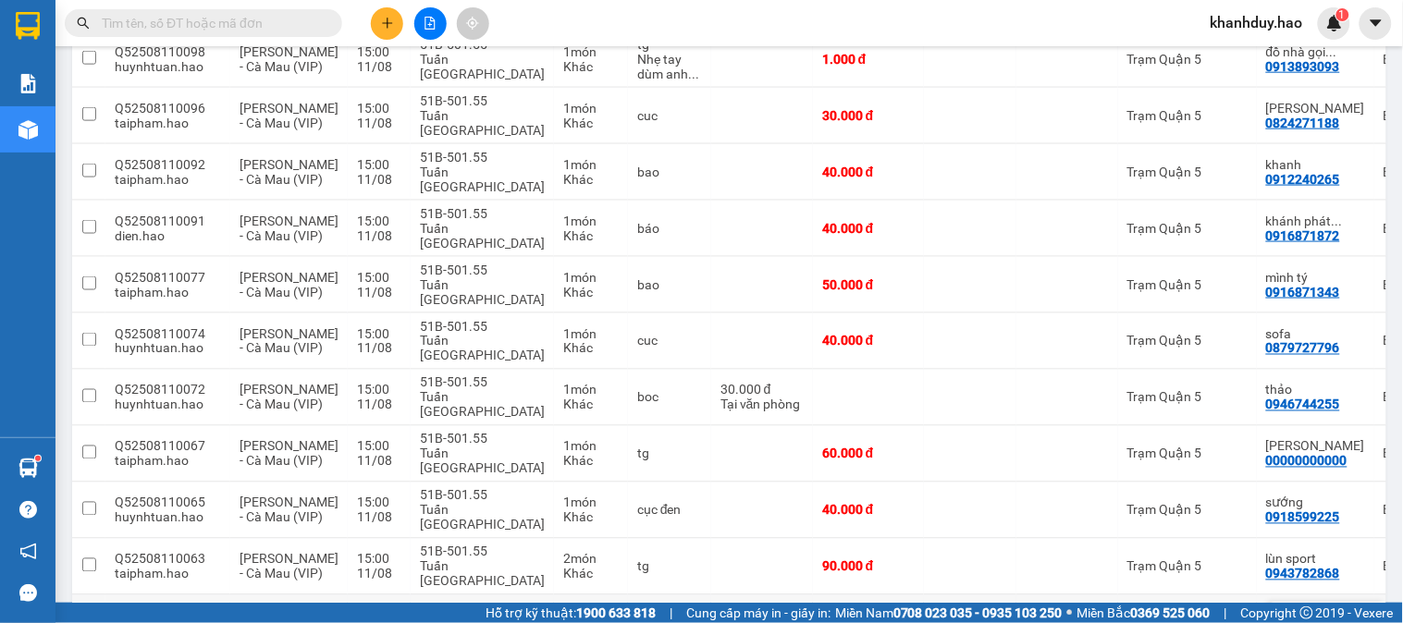
scroll to position [2525, 0]
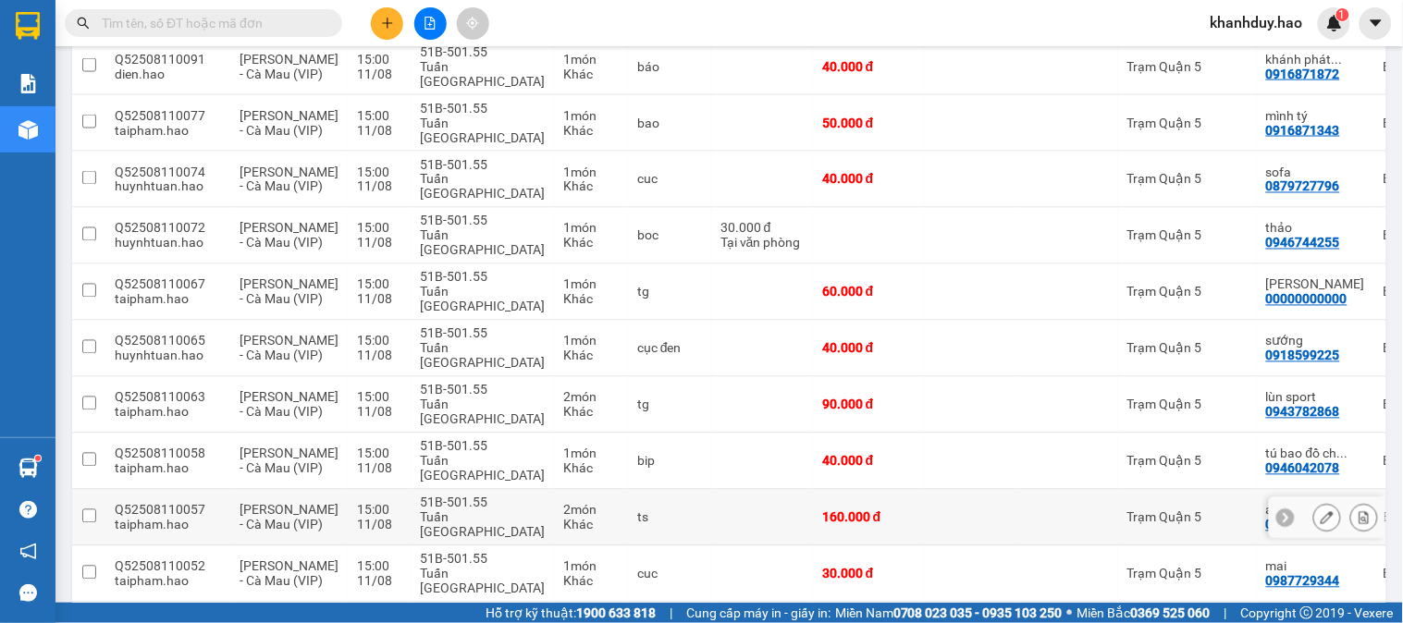
click at [1321, 511] on icon at bounding box center [1327, 517] width 13 height 13
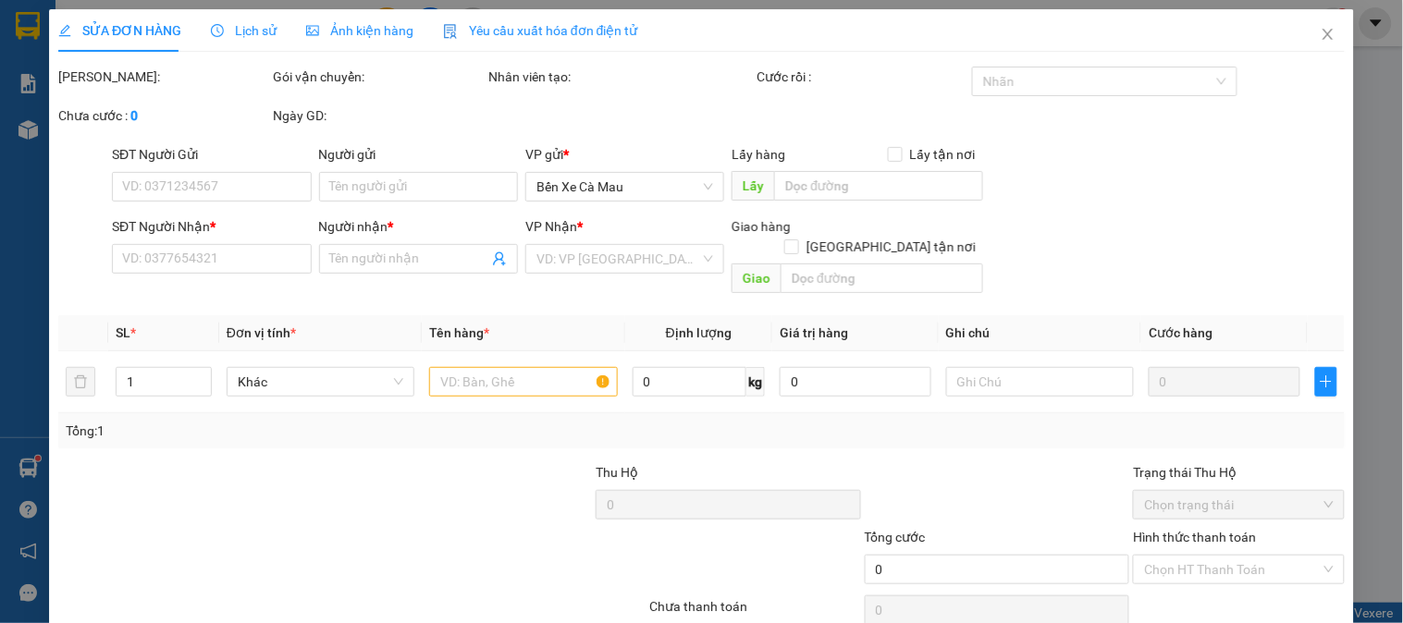
type input "0965527527"
type input "anh duy"
type input "160.000"
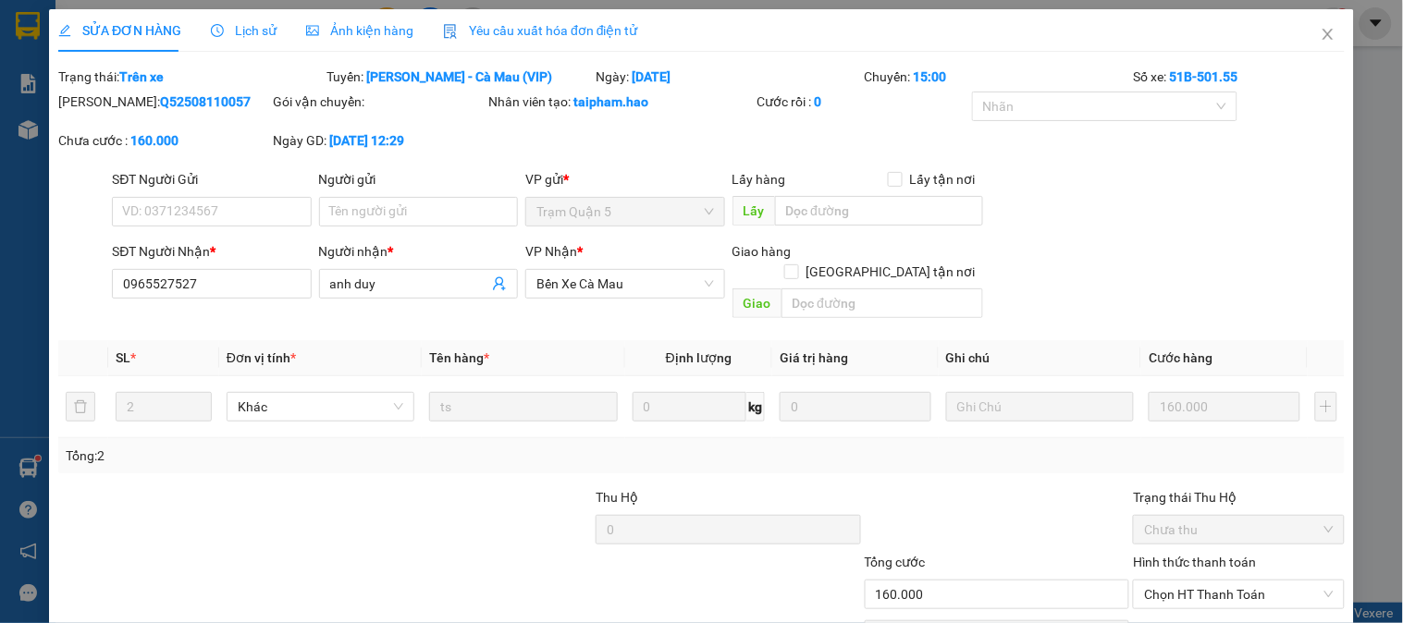
click at [354, 38] on span "Ảnh kiện hàng" at bounding box center [359, 30] width 107 height 15
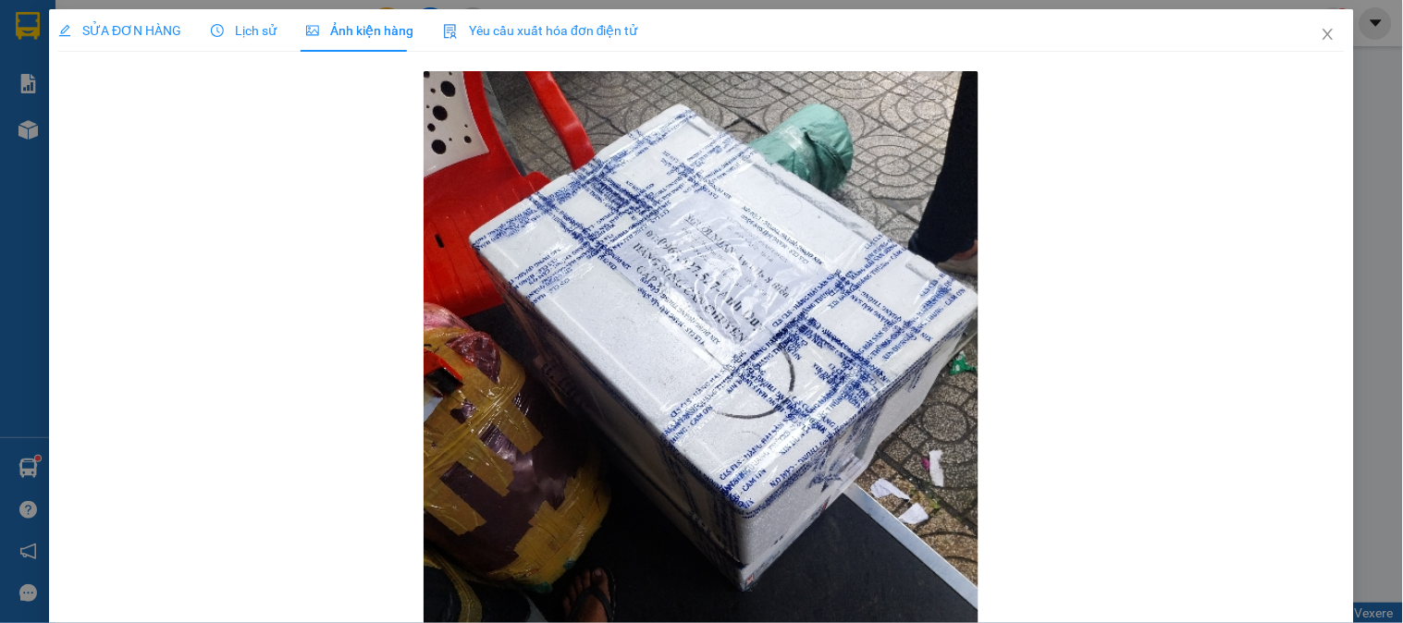
click at [231, 33] on span "Lịch sử" at bounding box center [244, 30] width 66 height 15
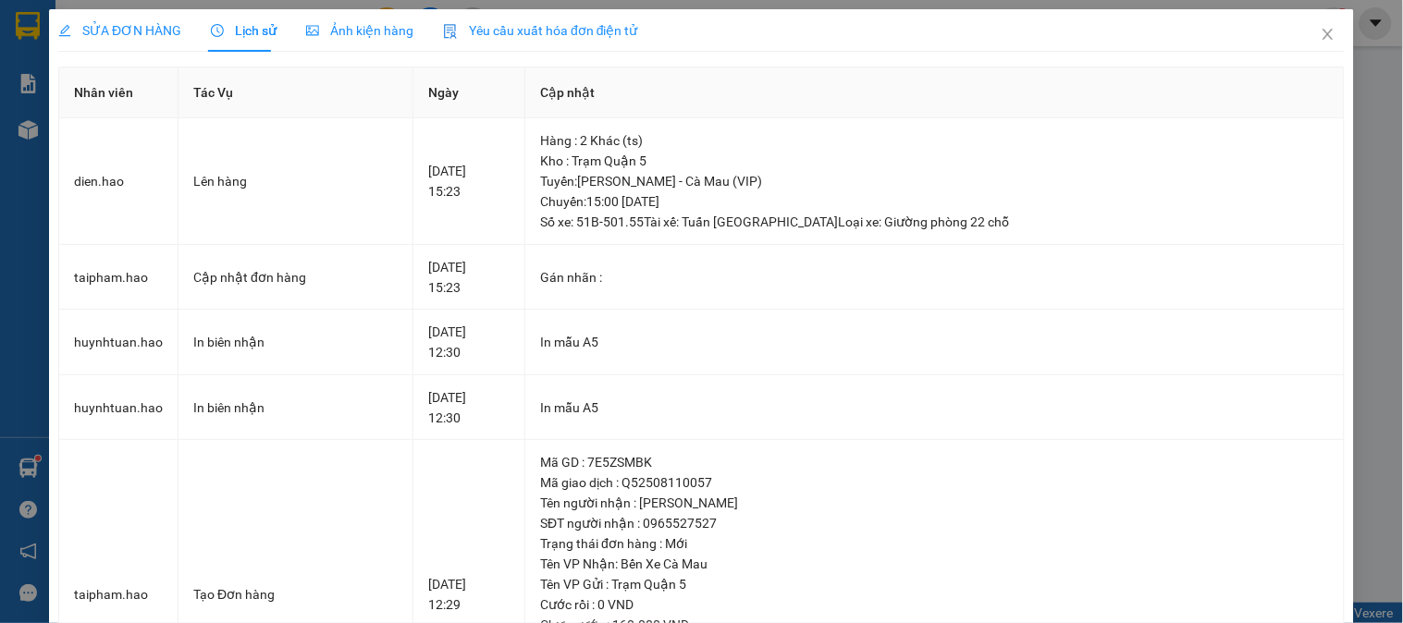
click at [346, 23] on span "Ảnh kiện hàng" at bounding box center [359, 30] width 107 height 15
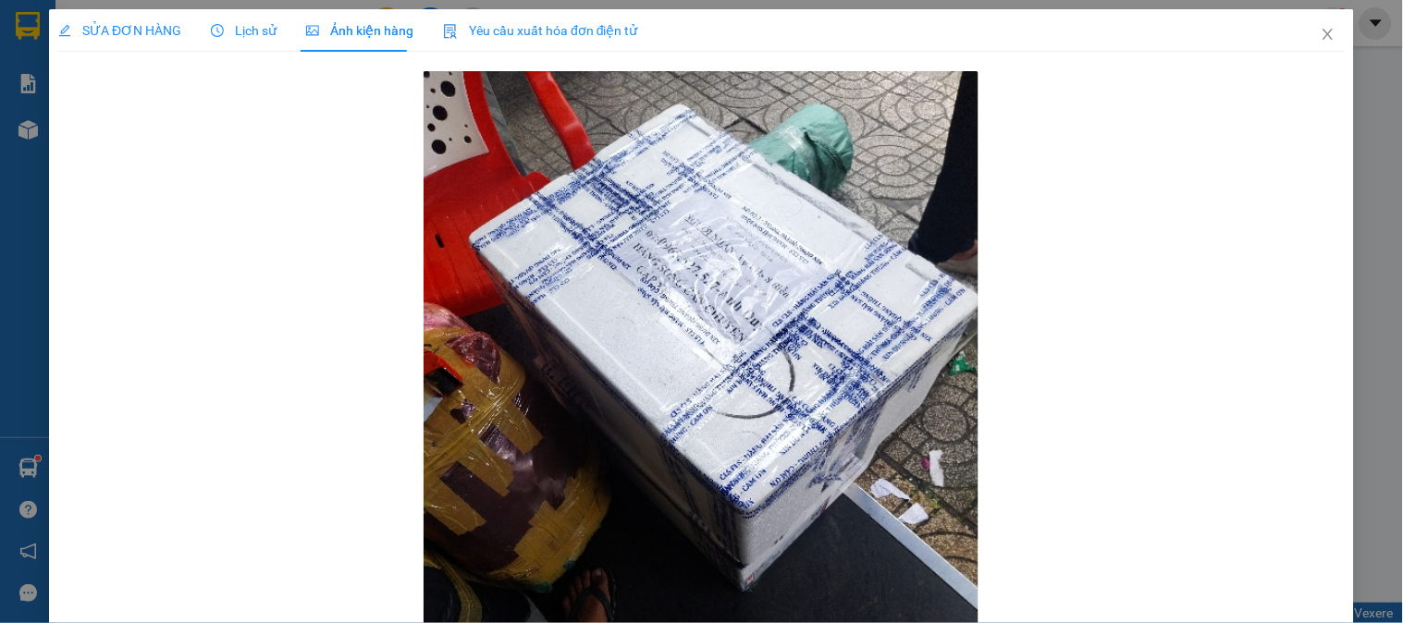
click at [273, 10] on div "SỬA ĐƠN HÀNG Lịch sử Ảnh kiện hàng Yêu cầu xuất hóa đơn điện tử" at bounding box center [348, 30] width 580 height 43
click at [122, 46] on div "SỬA ĐƠN HÀNG" at bounding box center [119, 30] width 123 height 43
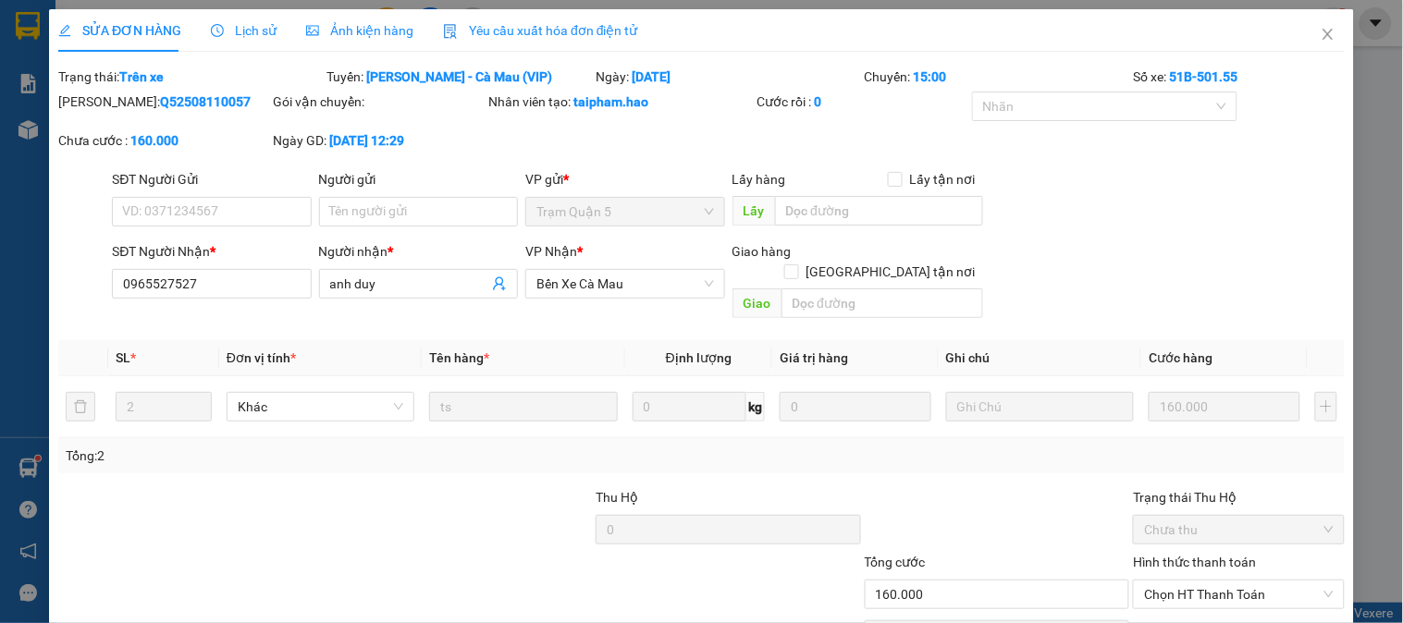
click at [376, 46] on div "Ảnh kiện hàng" at bounding box center [359, 30] width 107 height 43
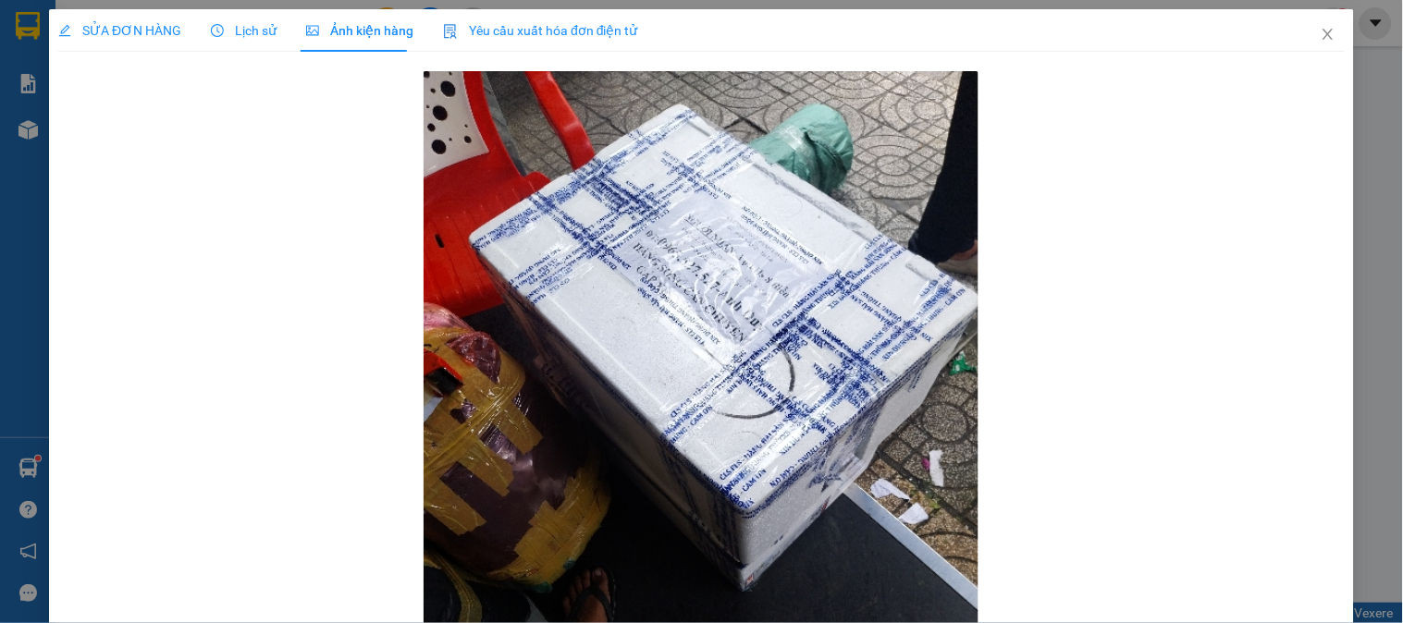
click at [265, 34] on span "Lịch sử" at bounding box center [244, 30] width 66 height 15
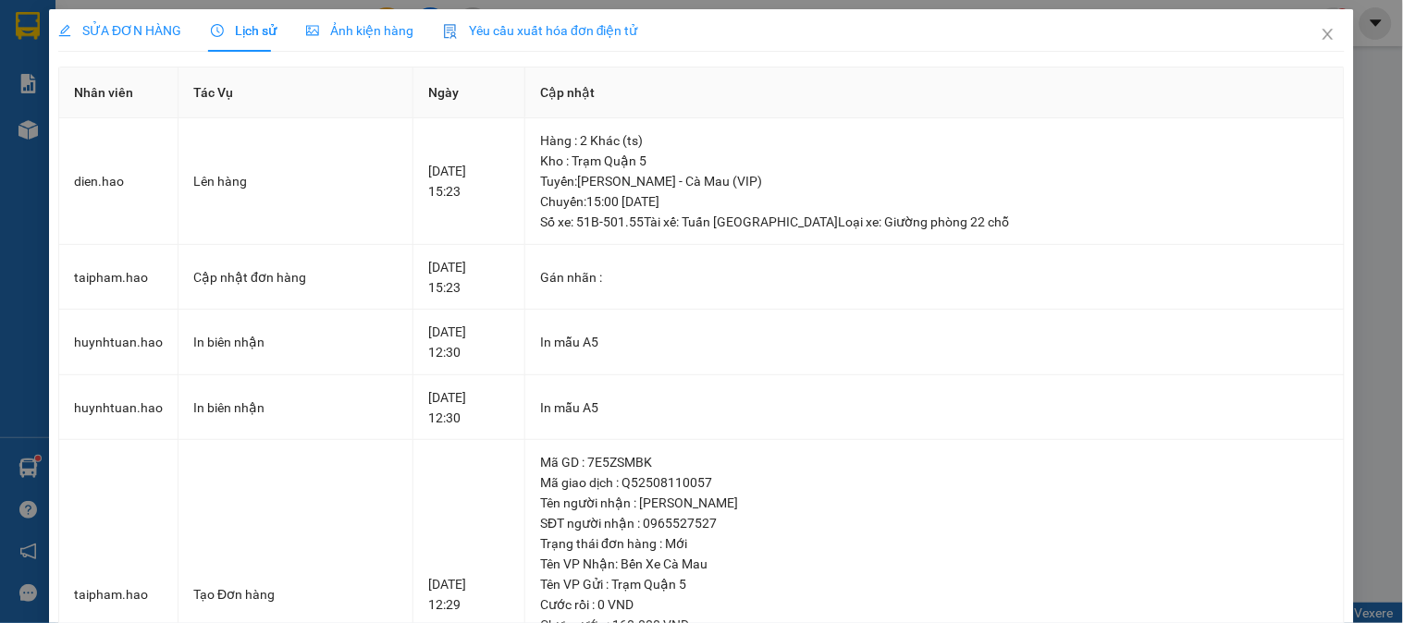
click at [117, 11] on div "SỬA ĐƠN HÀNG" at bounding box center [119, 30] width 123 height 43
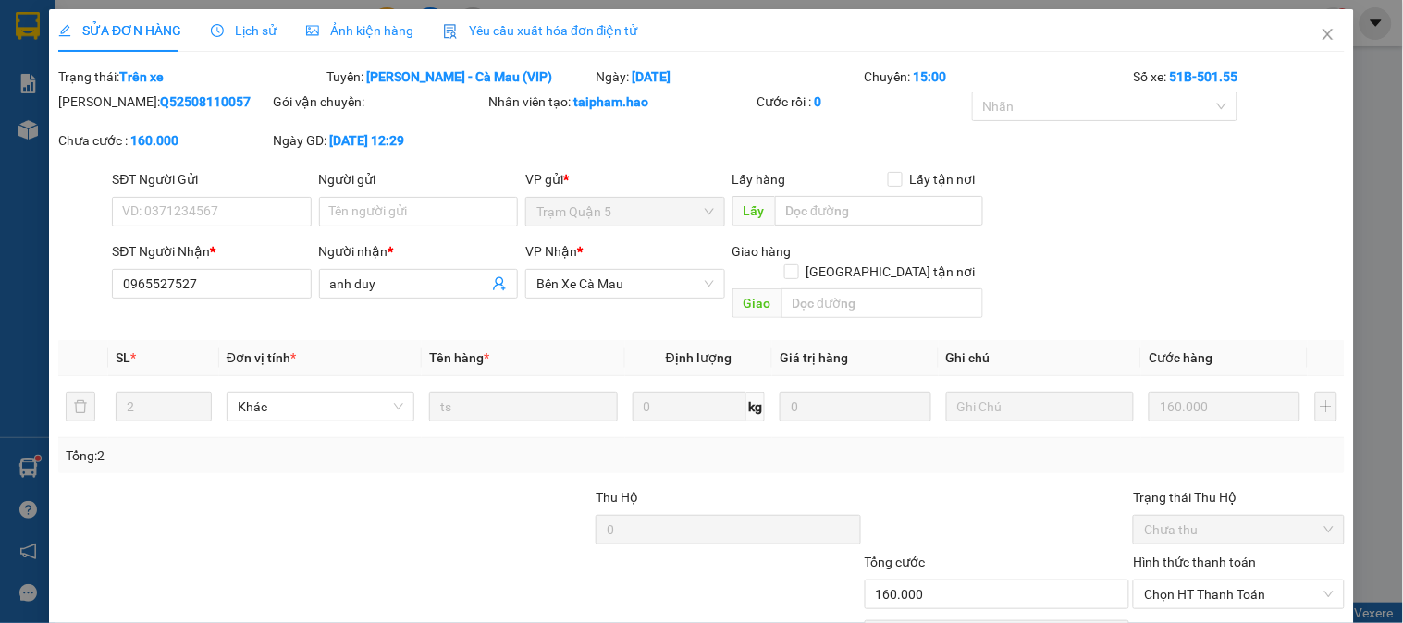
click at [338, 34] on span "Ảnh kiện hàng" at bounding box center [359, 30] width 107 height 15
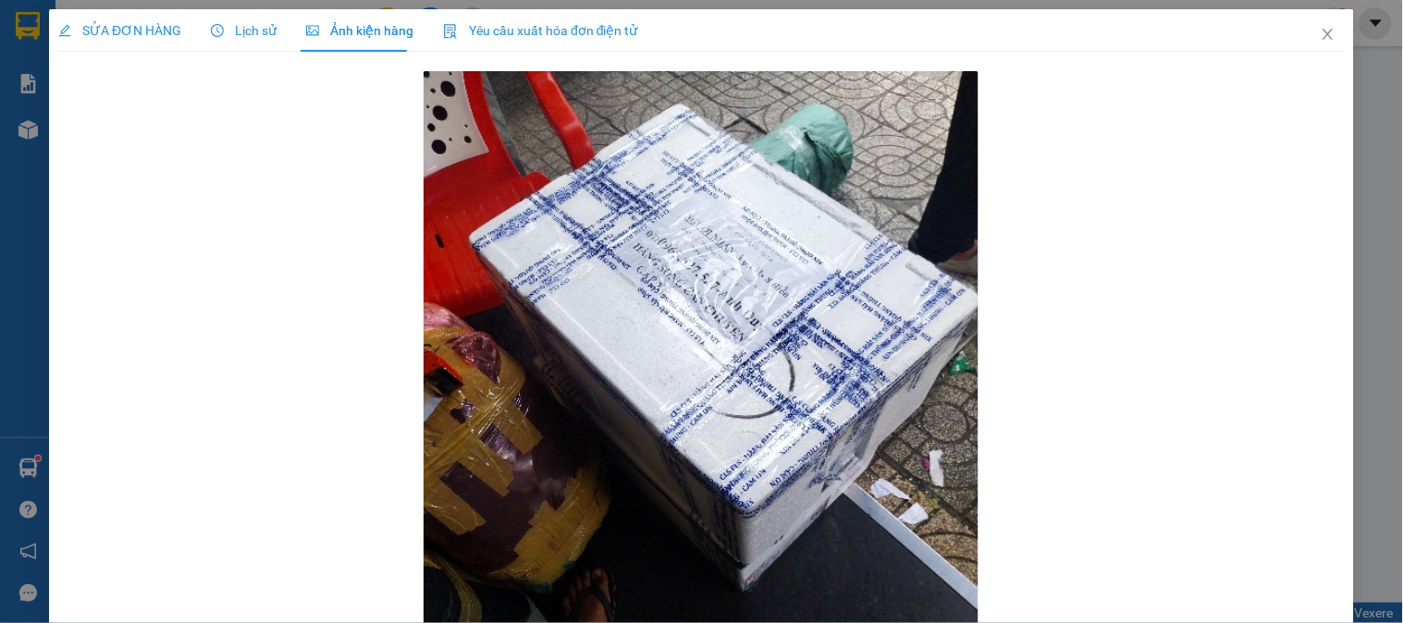
click at [260, 23] on span "Lịch sử" at bounding box center [244, 30] width 66 height 15
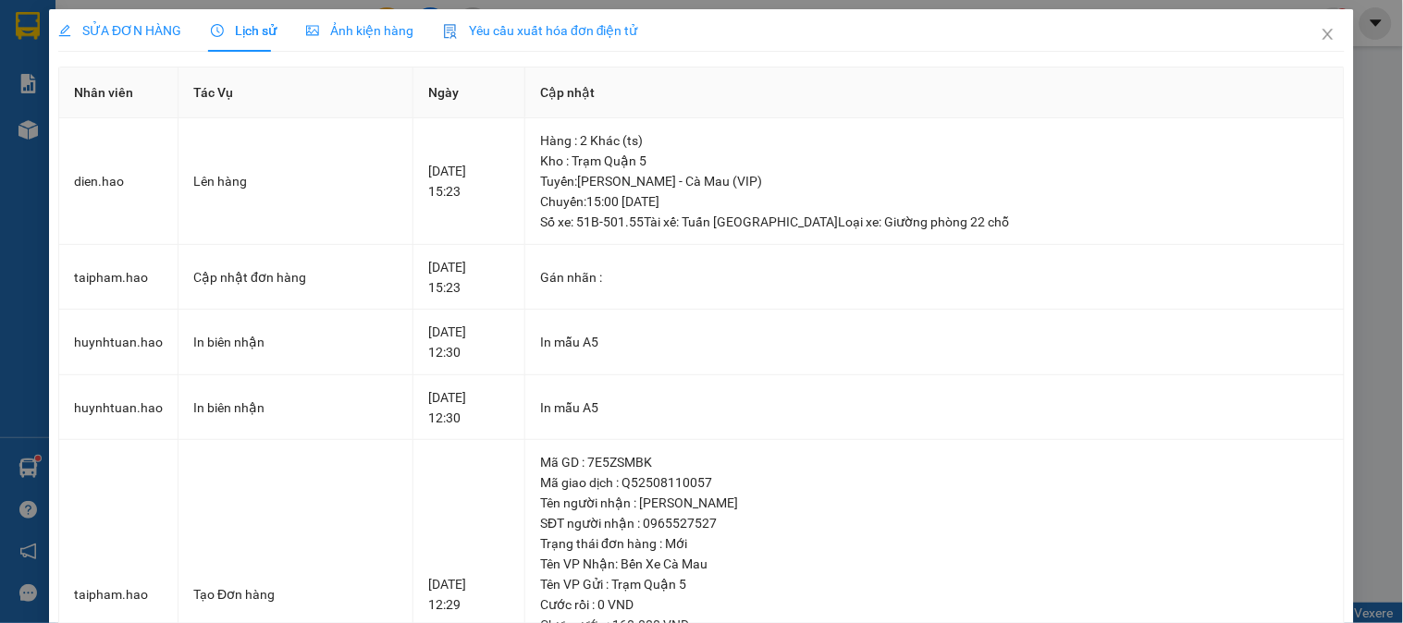
click at [373, 23] on span "Ảnh kiện hàng" at bounding box center [359, 30] width 107 height 15
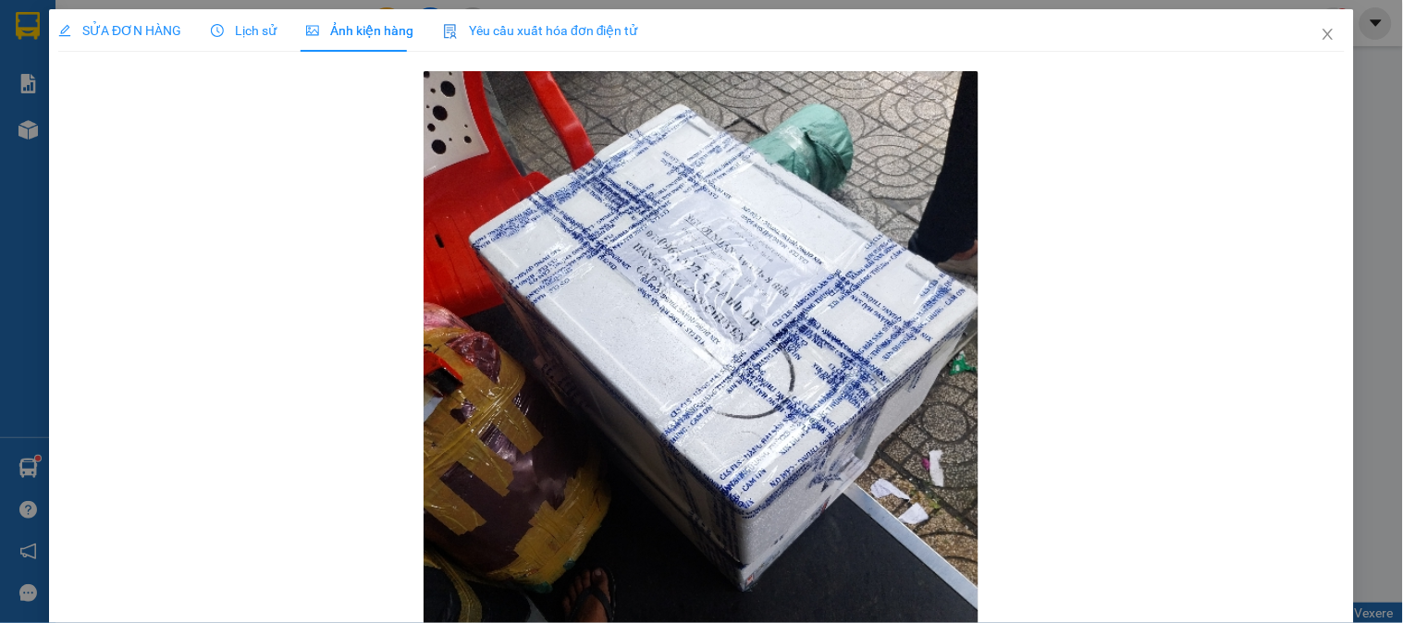
click at [255, 28] on span "Lịch sử" at bounding box center [244, 30] width 66 height 15
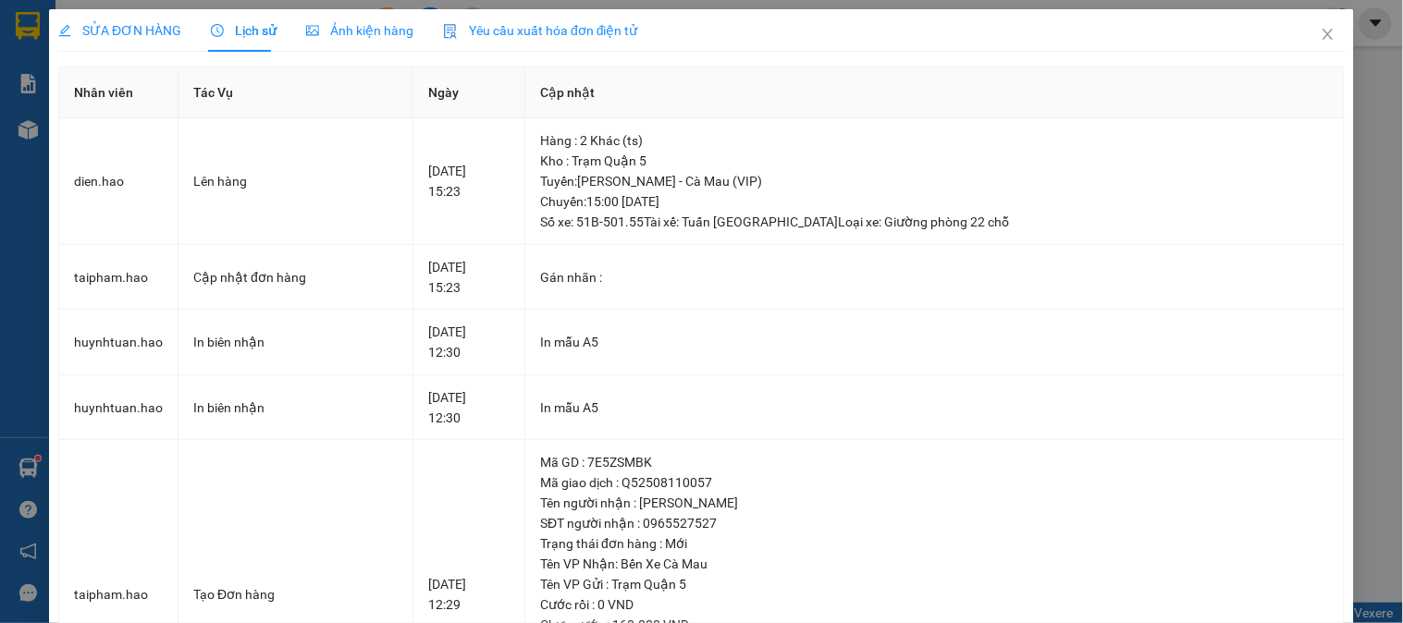
click at [352, 23] on span "Ảnh kiện hàng" at bounding box center [359, 30] width 107 height 15
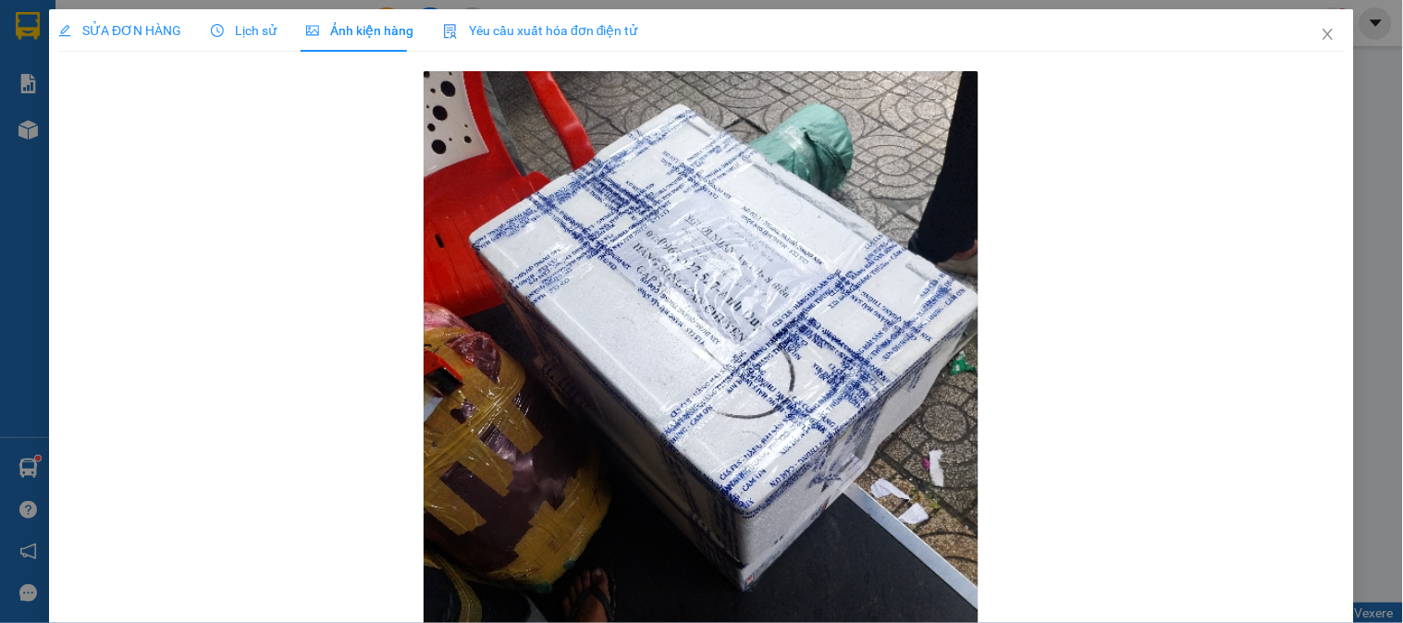
click at [288, 24] on div "SỬA ĐƠN HÀNG Lịch sử Ảnh kiện hàng Yêu cầu xuất hóa đơn điện tử" at bounding box center [348, 30] width 580 height 43
click at [144, 9] on div "SỬA ĐƠN HÀNG" at bounding box center [119, 30] width 123 height 43
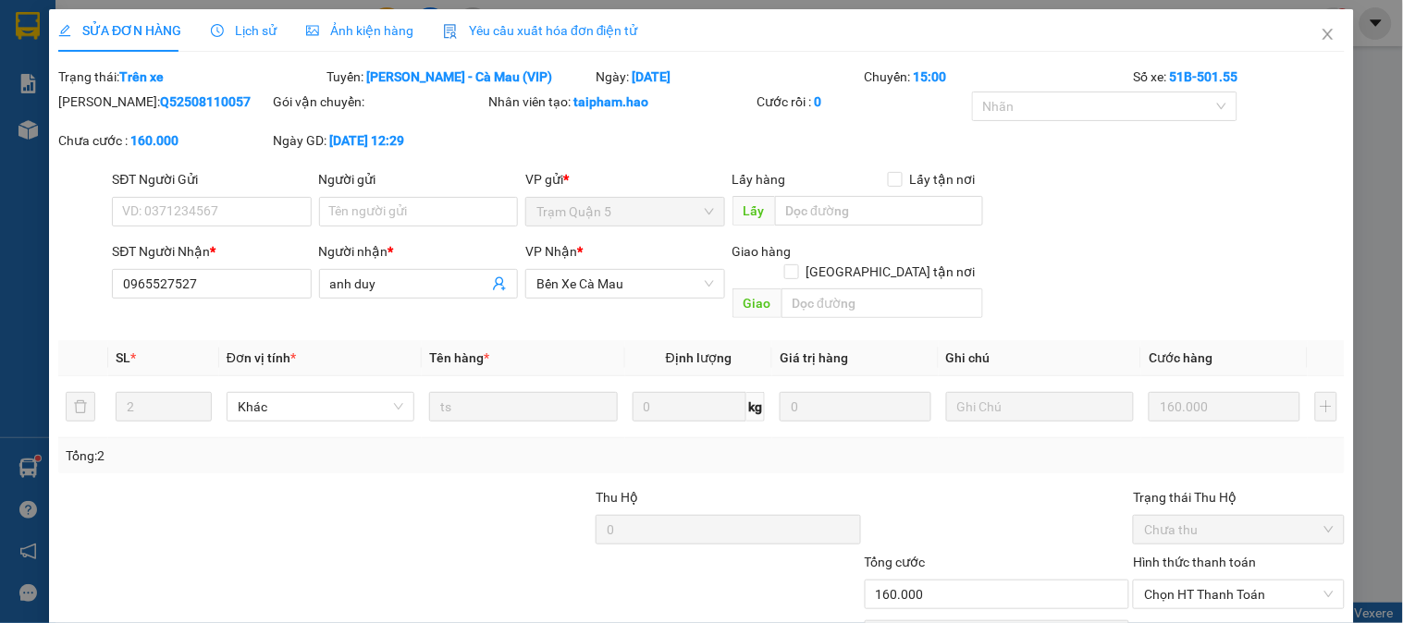
click at [228, 11] on div "Lịch sử" at bounding box center [244, 30] width 66 height 43
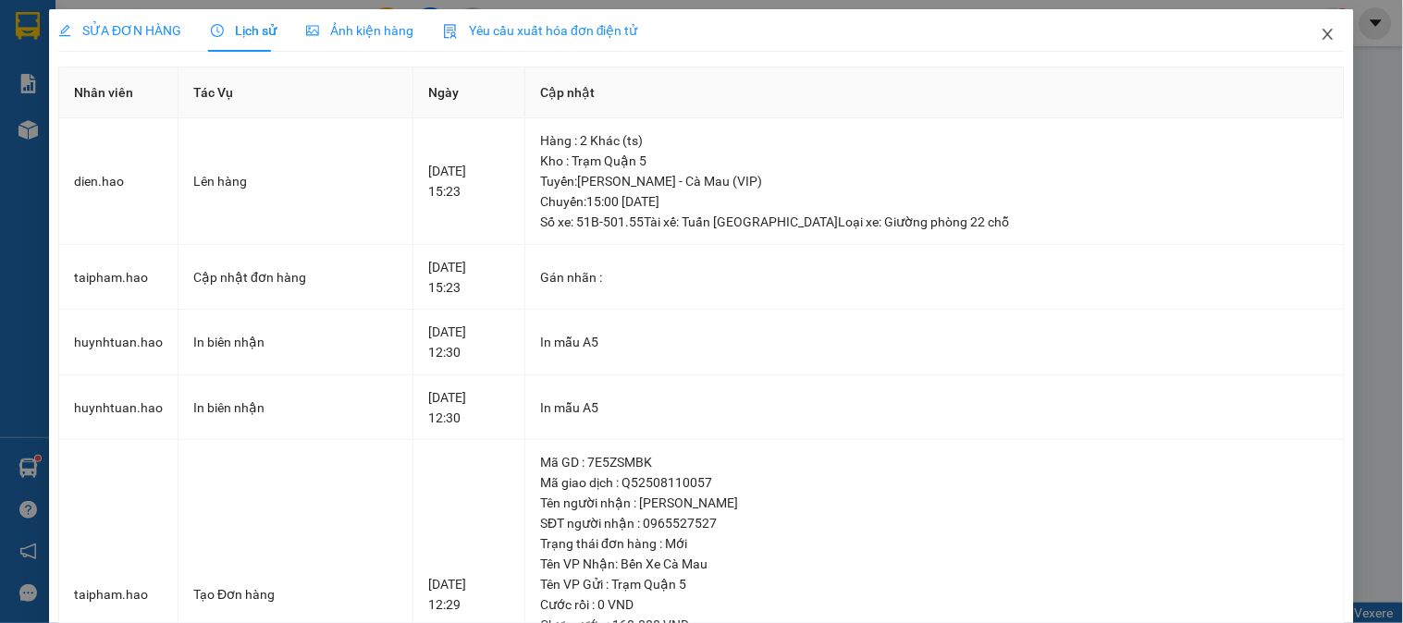
click at [1321, 34] on icon "close" at bounding box center [1328, 34] width 15 height 15
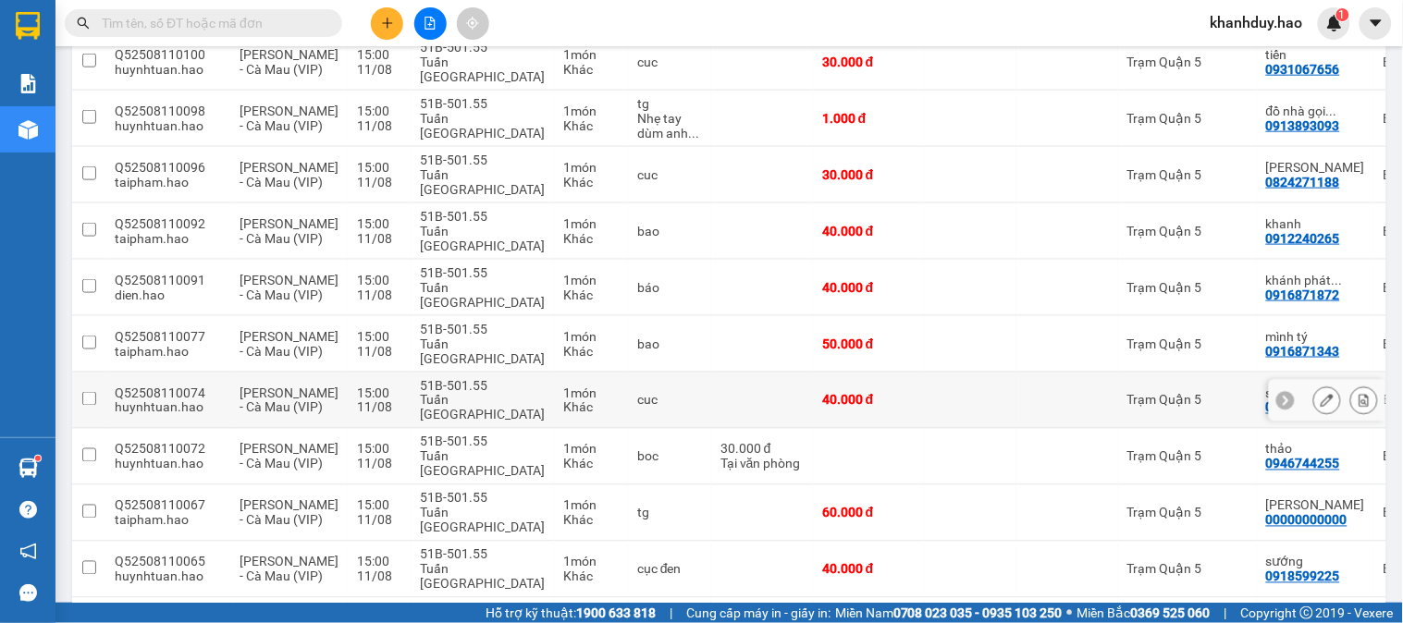
scroll to position [2525, 0]
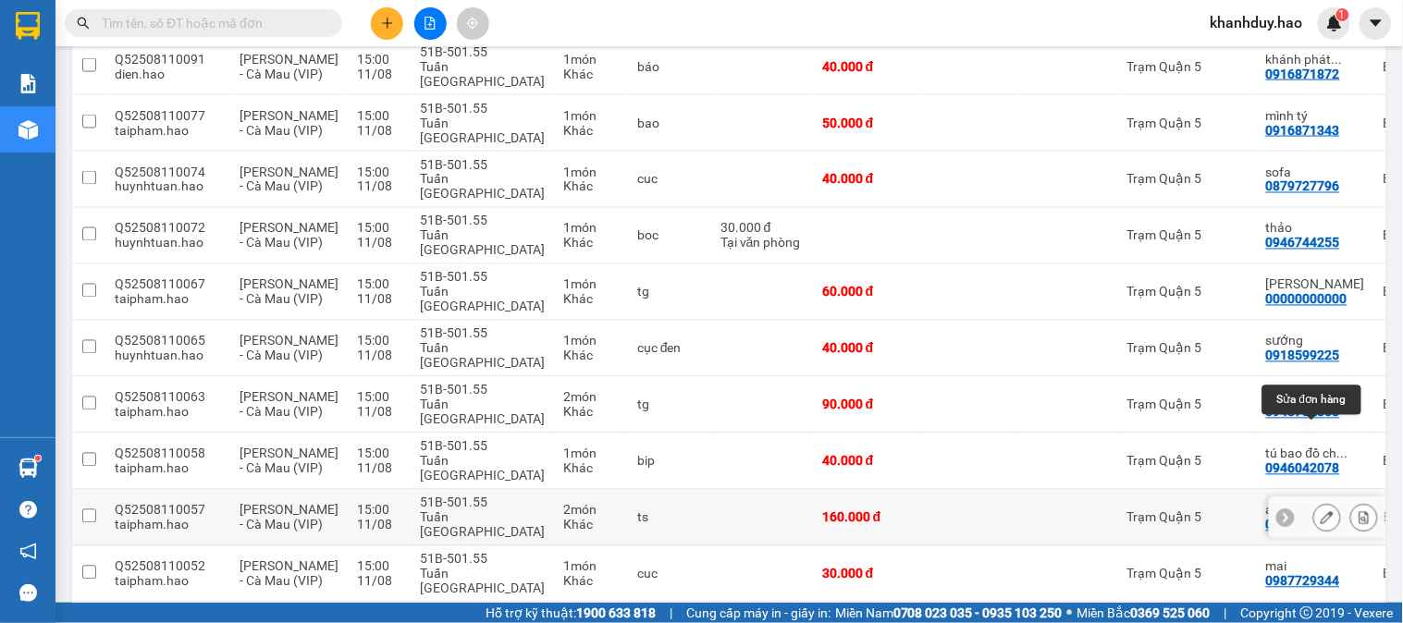
click at [1316, 502] on button at bounding box center [1327, 518] width 26 height 32
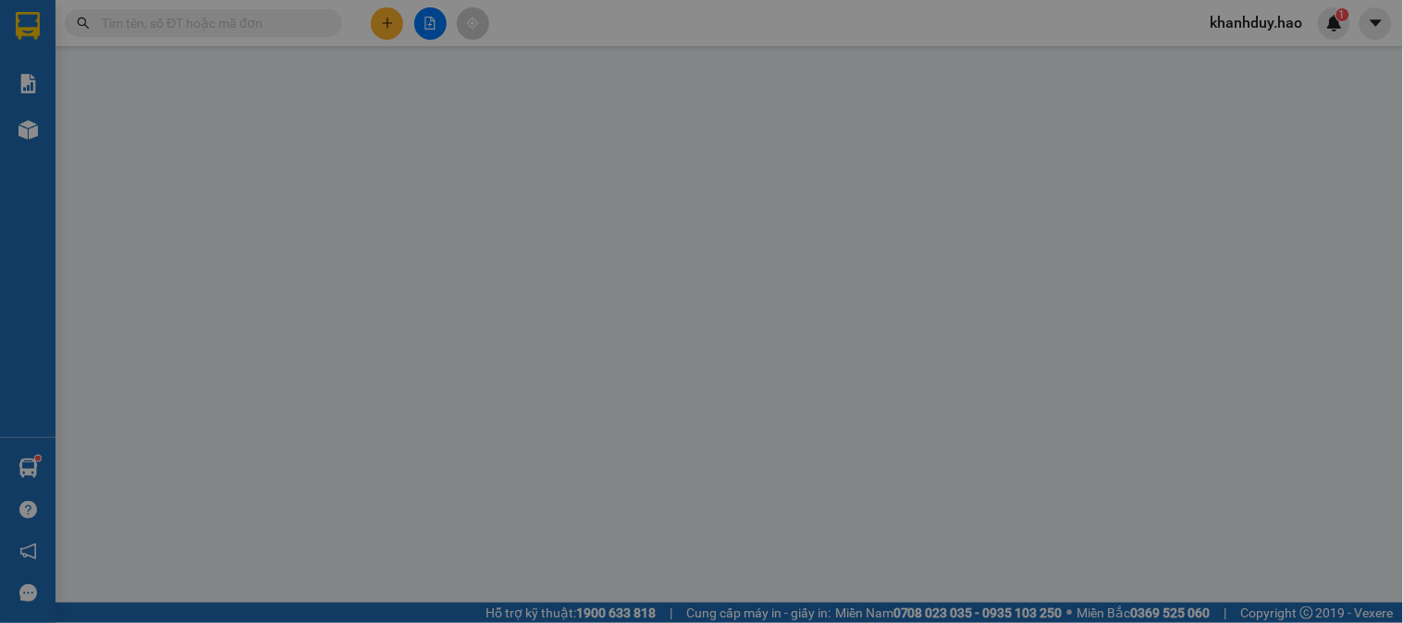
type input "0965527527"
type input "anh duy"
type input "160.000"
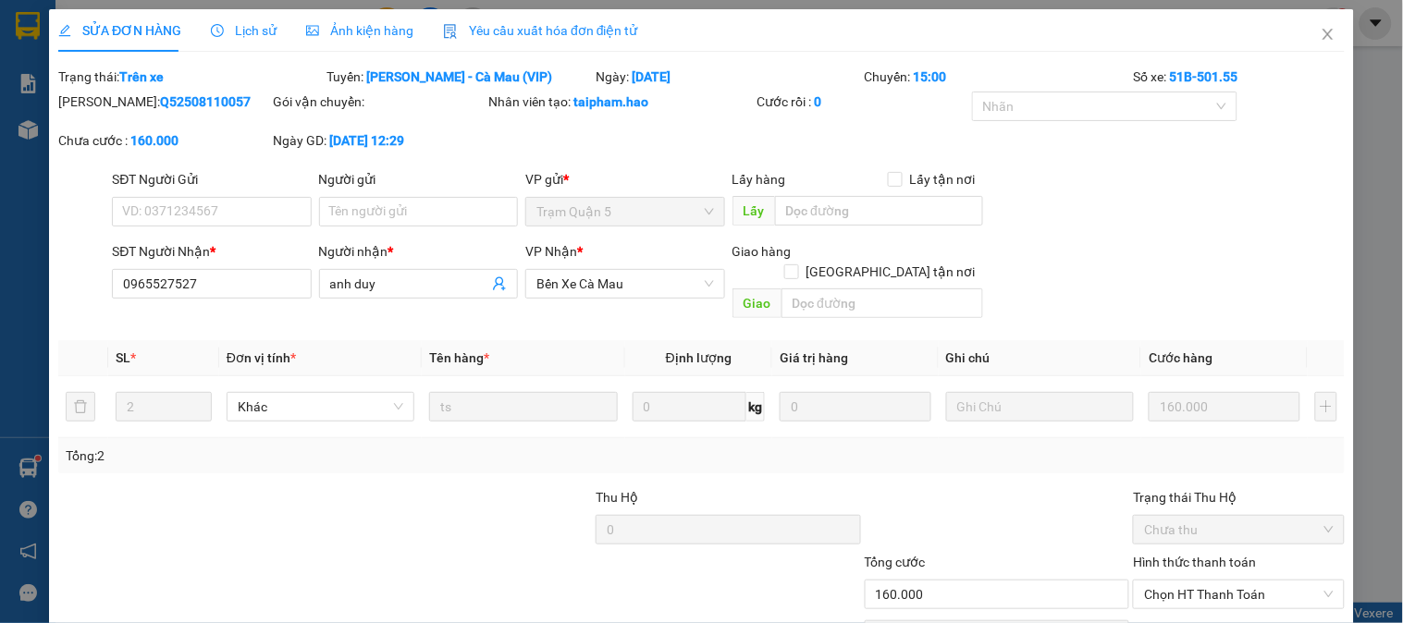
click at [351, 40] on div "Ảnh kiện hàng" at bounding box center [359, 30] width 107 height 20
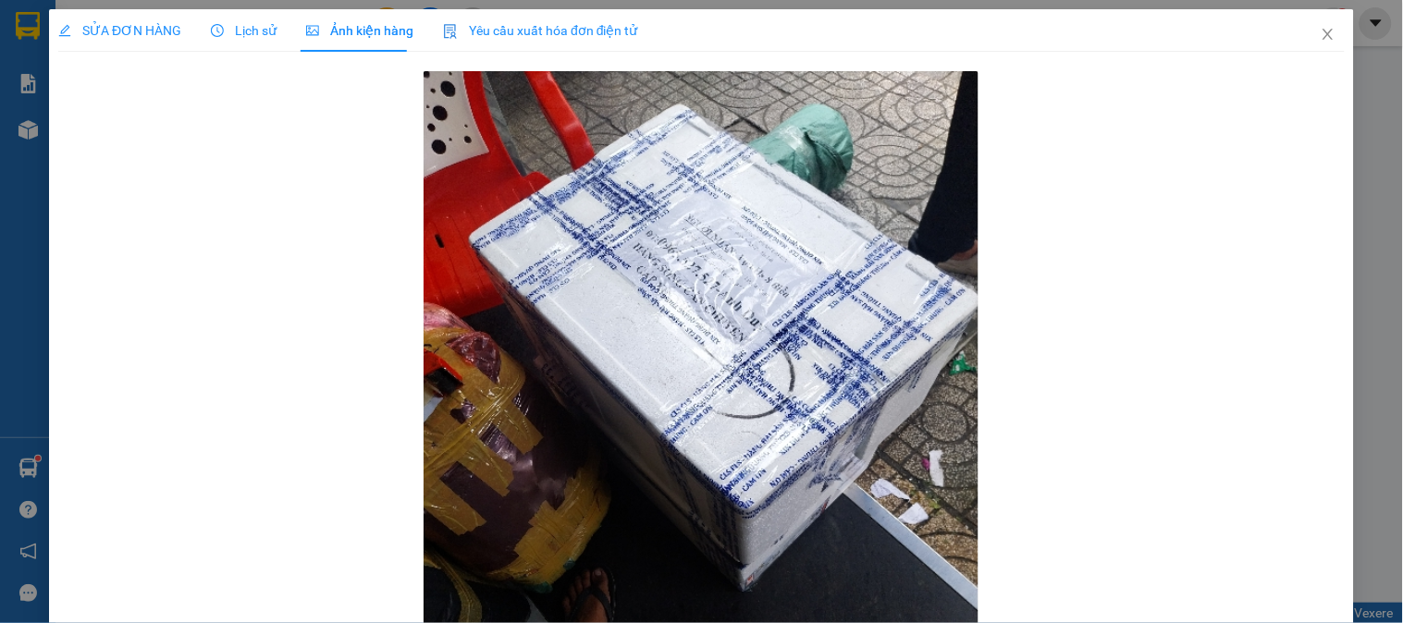
click at [245, 30] on span "Lịch sử" at bounding box center [244, 30] width 66 height 15
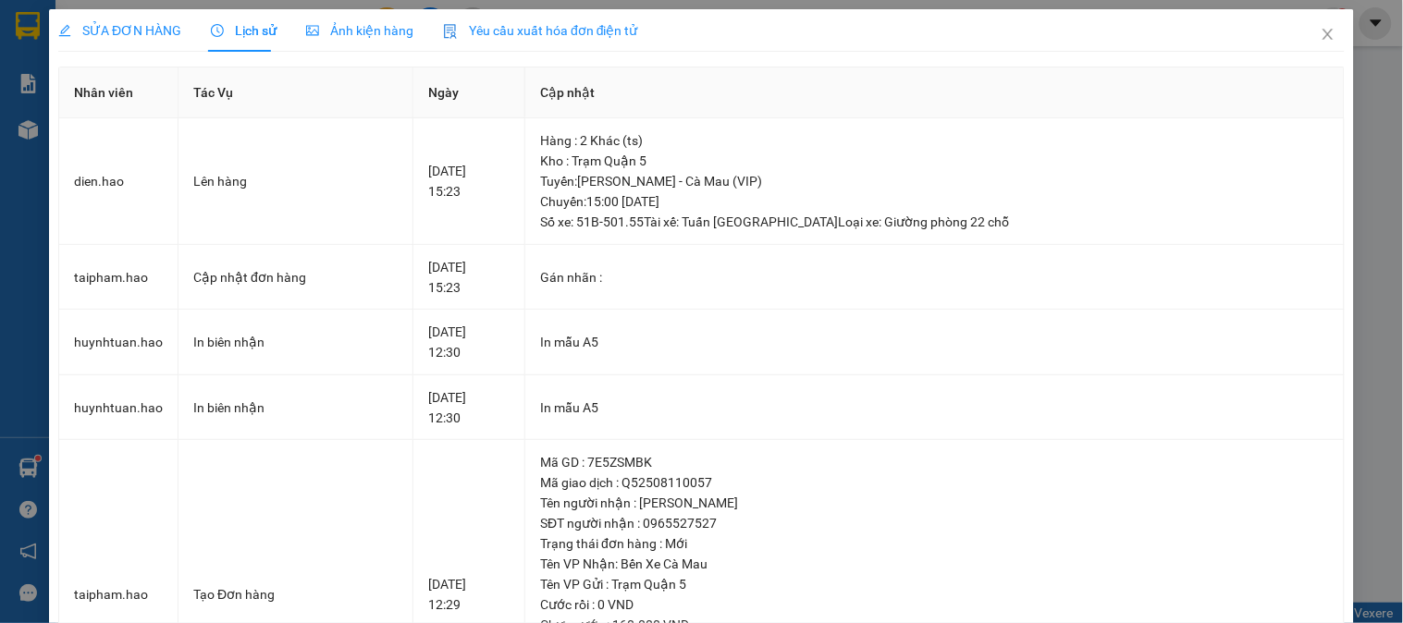
click at [117, 26] on span "SỬA ĐƠN HÀNG" at bounding box center [119, 30] width 123 height 15
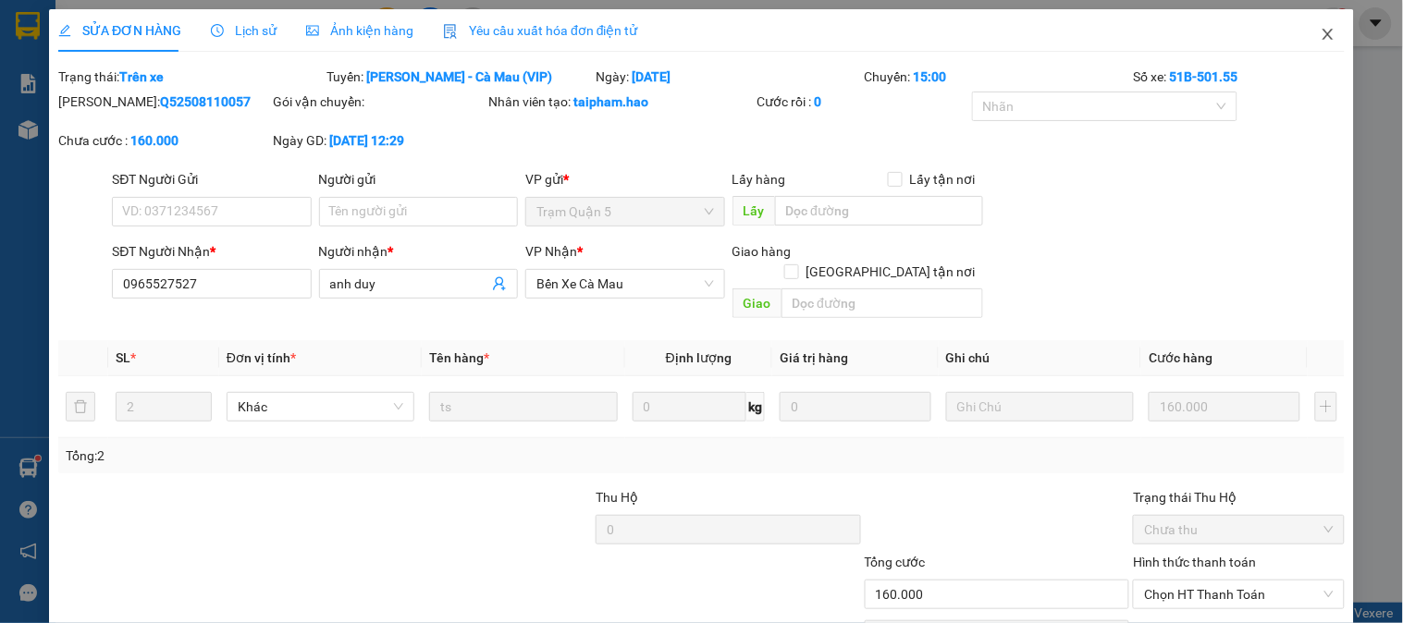
click at [1321, 37] on icon "close" at bounding box center [1328, 34] width 15 height 15
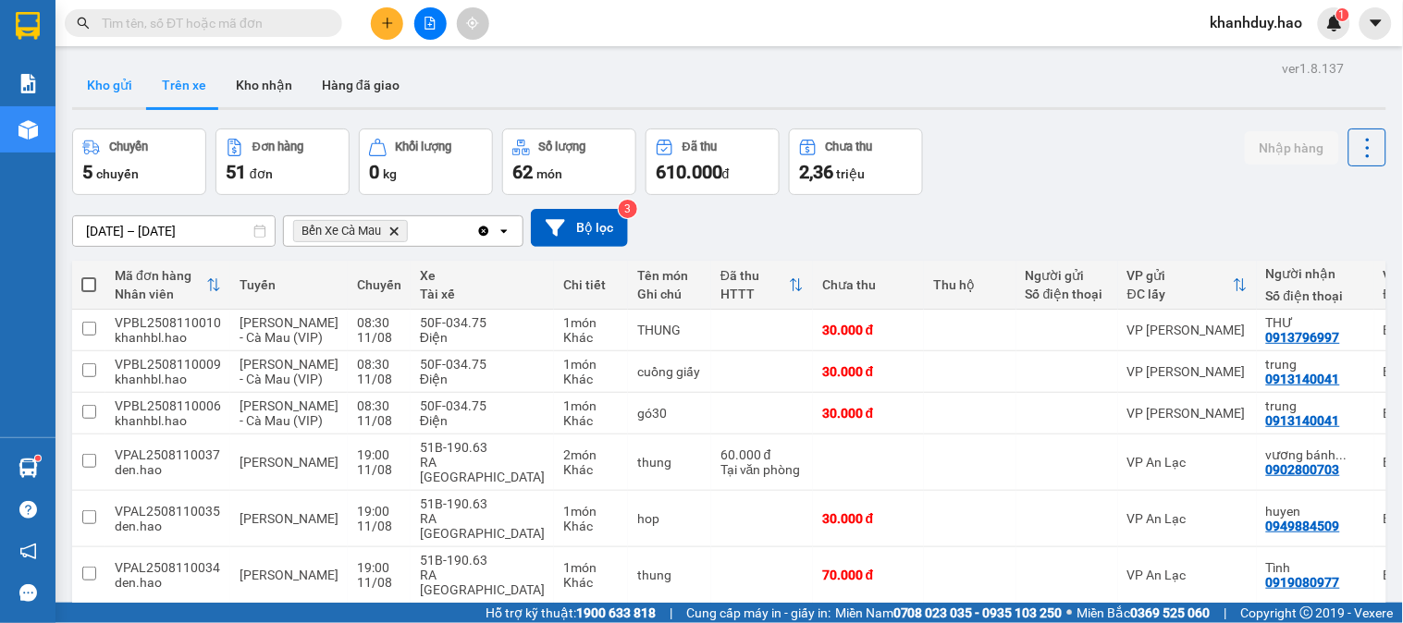
click at [109, 87] on button "Kho gửi" at bounding box center [109, 85] width 75 height 44
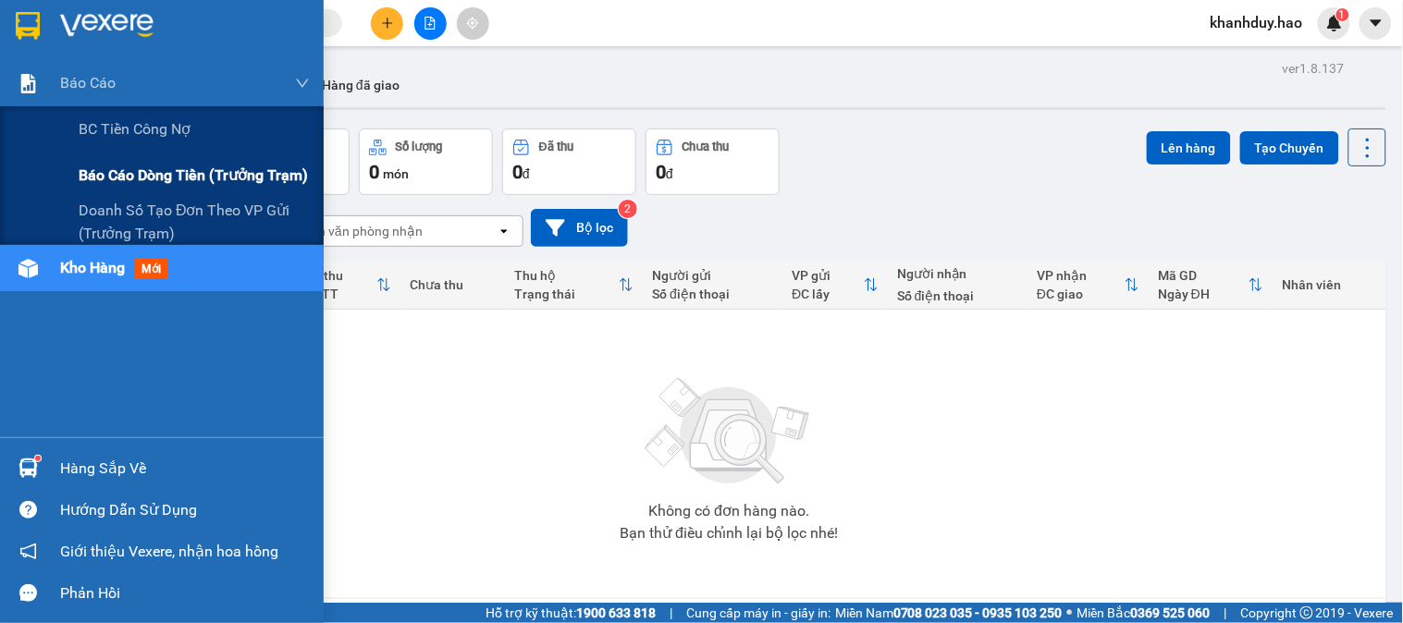
click at [141, 192] on div "Báo cáo dòng tiền (trưởng trạm)" at bounding box center [194, 176] width 231 height 46
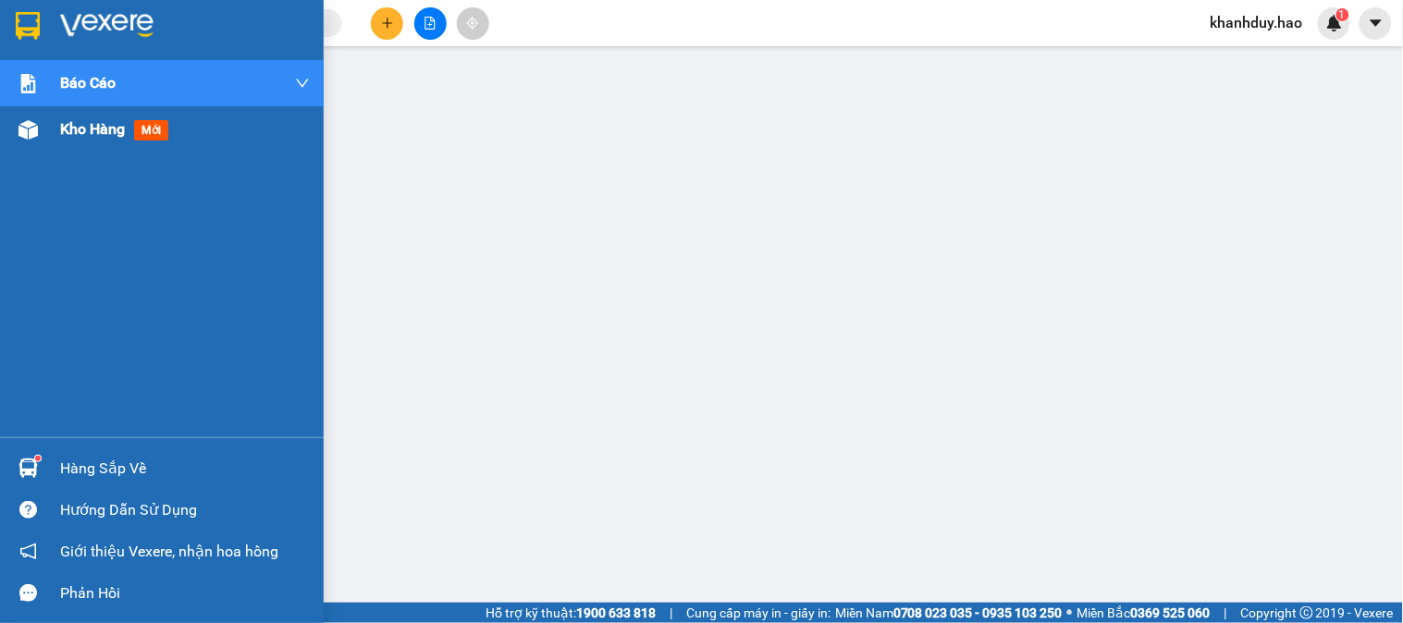
click at [47, 132] on div "Kho hàng mới" at bounding box center [162, 129] width 324 height 46
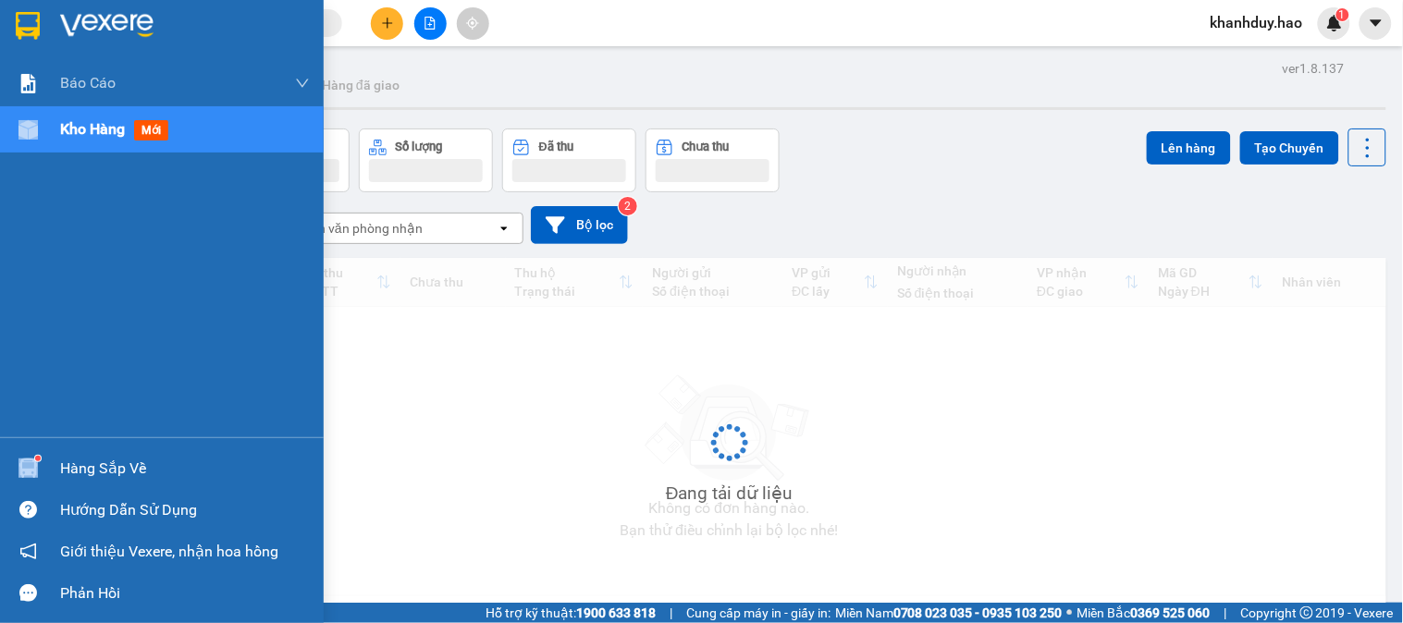
click at [47, 132] on div "Kho hàng mới" at bounding box center [162, 129] width 324 height 46
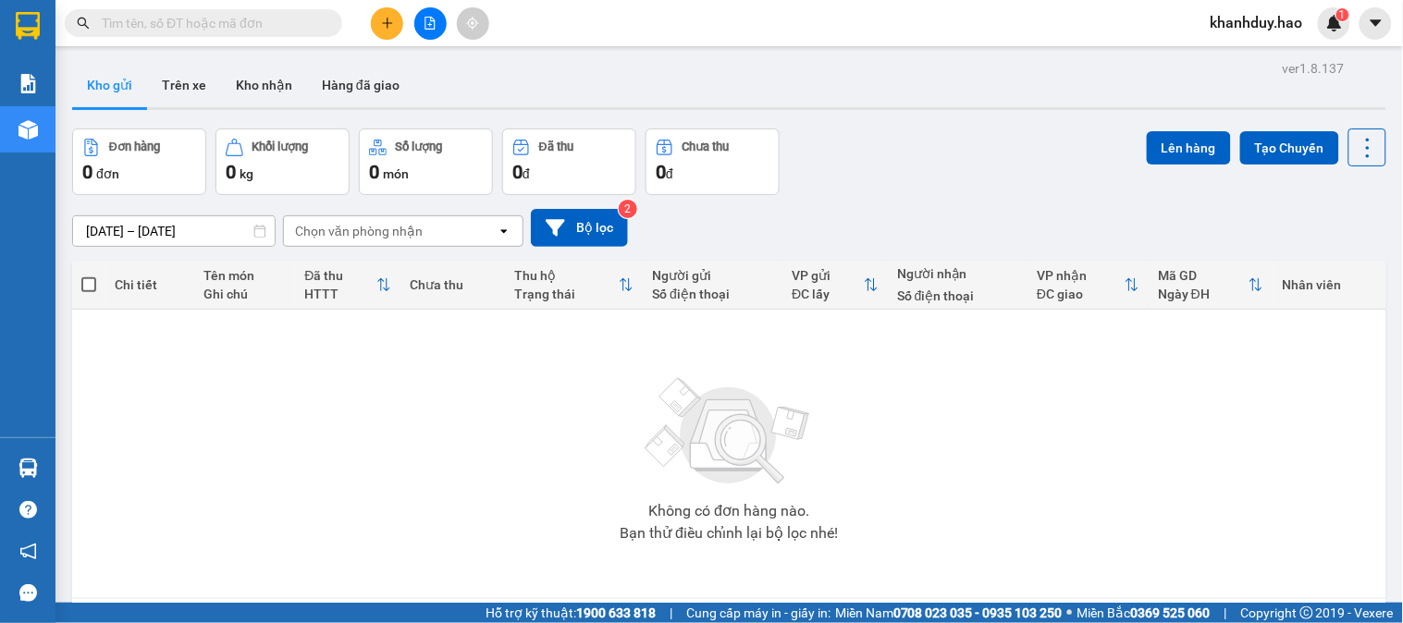
click at [253, 22] on input "text" at bounding box center [211, 23] width 218 height 20
click at [197, 97] on button "Trên xe" at bounding box center [184, 85] width 74 height 44
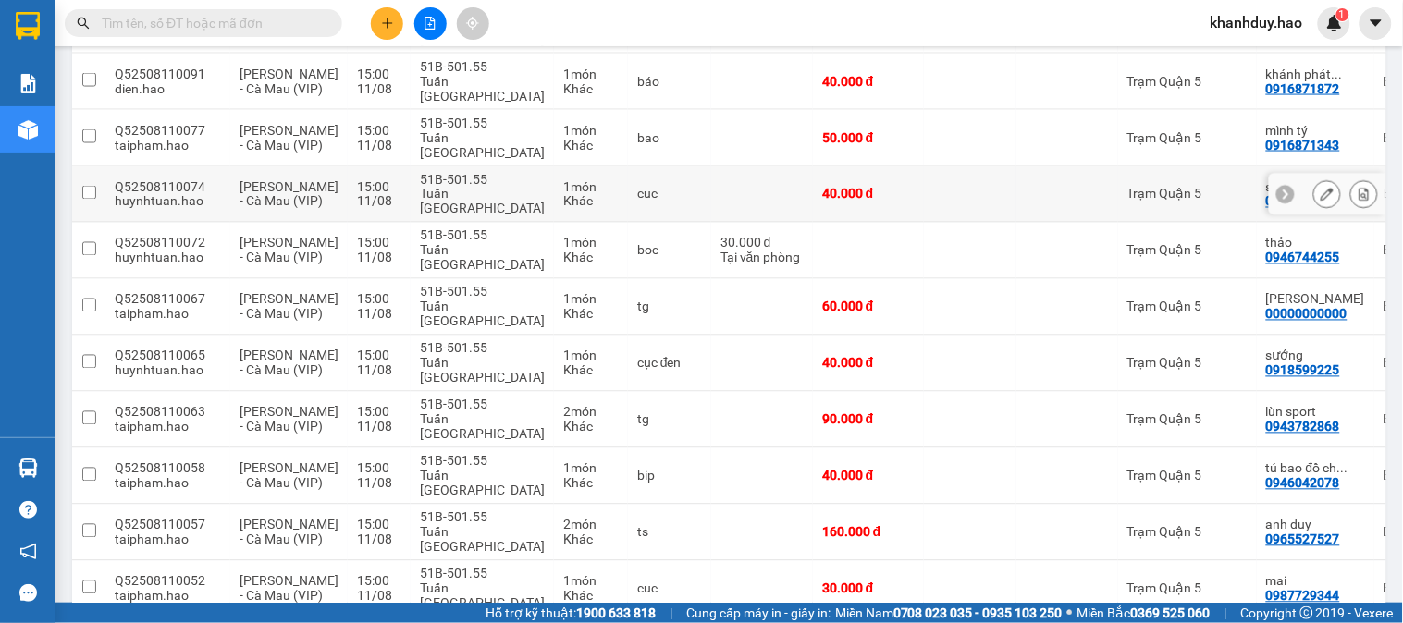
scroll to position [2525, 0]
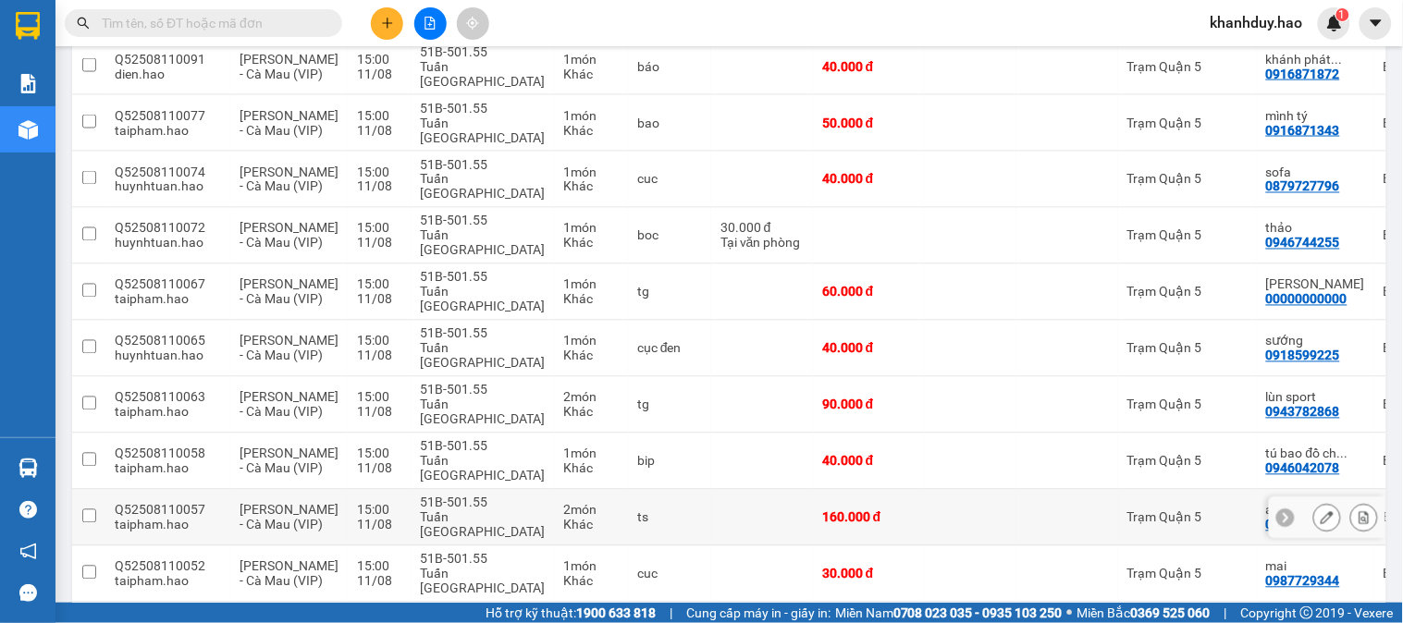
click at [1313, 504] on div at bounding box center [1327, 518] width 28 height 28
click at [1314, 502] on button at bounding box center [1327, 518] width 26 height 32
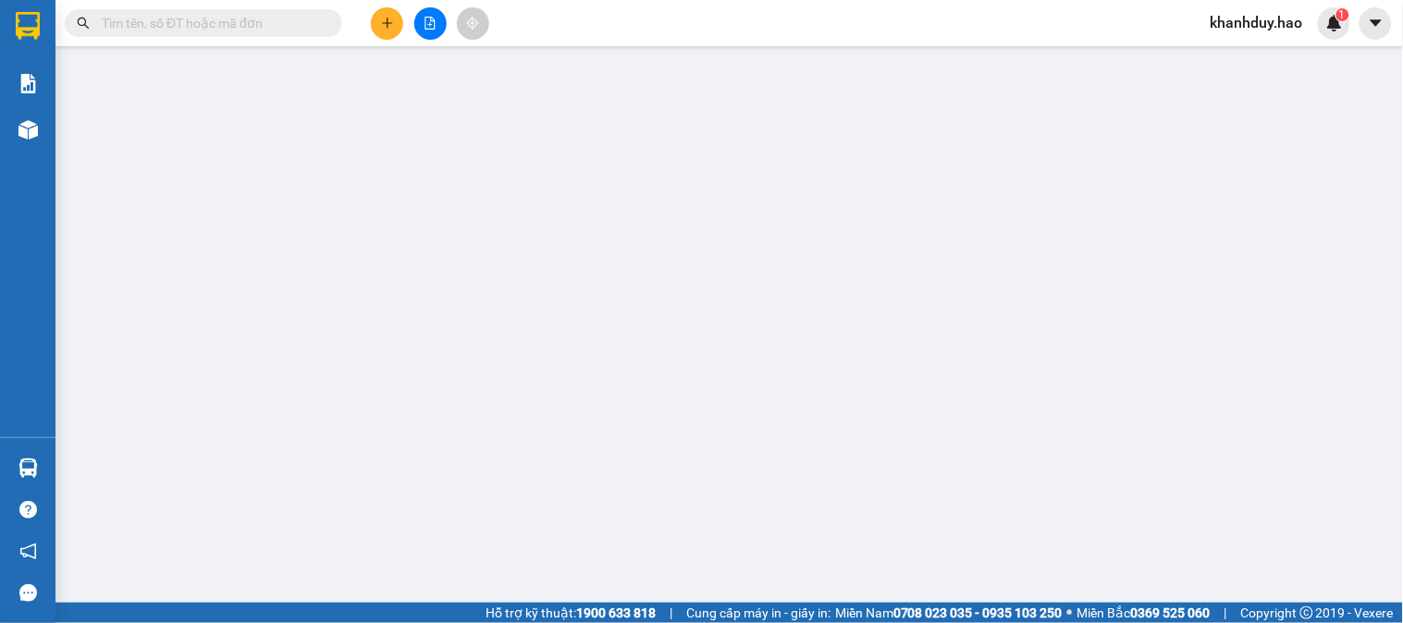
type input "0965527527"
type input "anh duy"
type input "160.000"
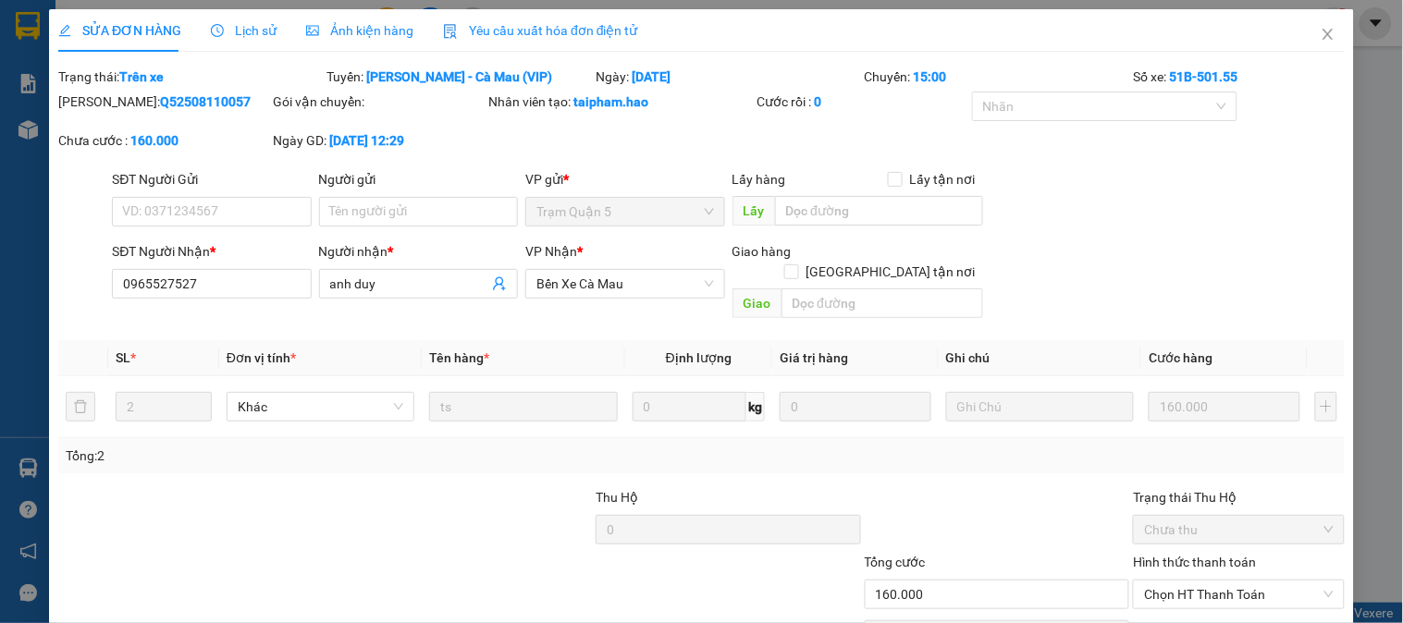
click at [329, 2] on div "SỬA ĐƠN HÀNG Lịch sử Ảnh kiện hàng Yêu cầu xuất hóa đơn điện tử Total Paid Fee …" at bounding box center [701, 311] width 1403 height 623
click at [334, 23] on span "Ảnh kiện hàng" at bounding box center [359, 30] width 107 height 15
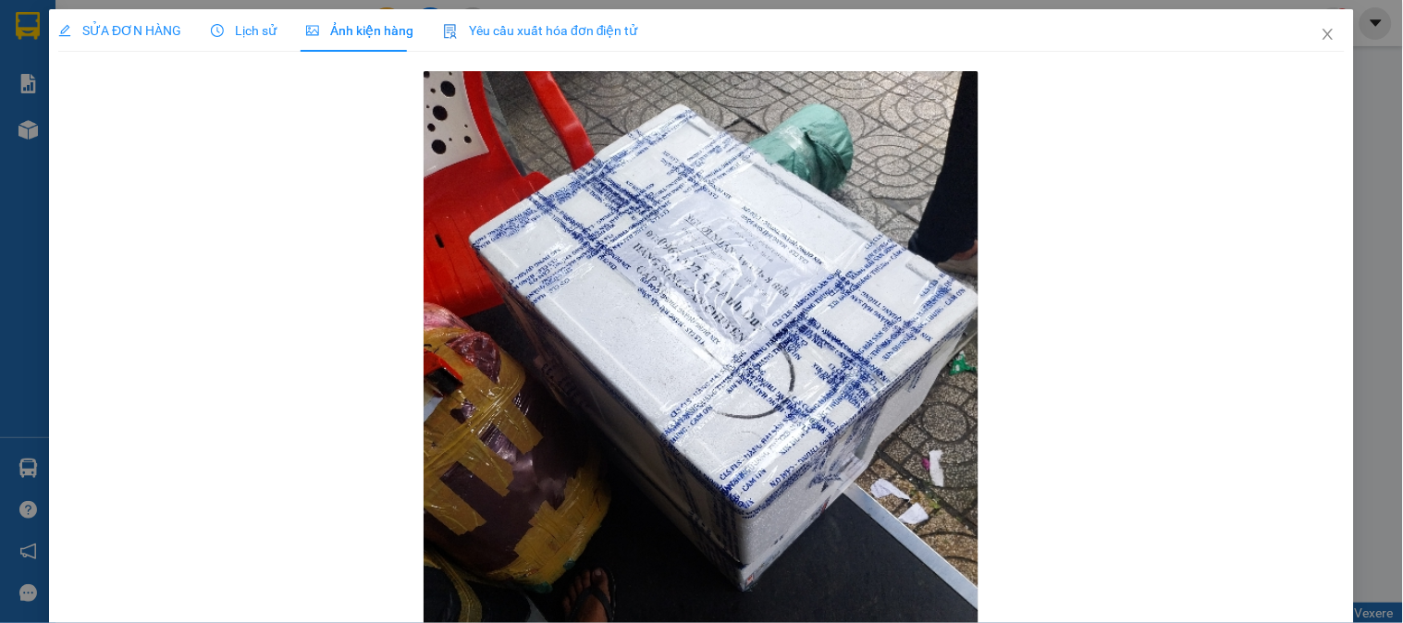
click at [74, 34] on span "SỬA ĐƠN HÀNG" at bounding box center [119, 30] width 123 height 15
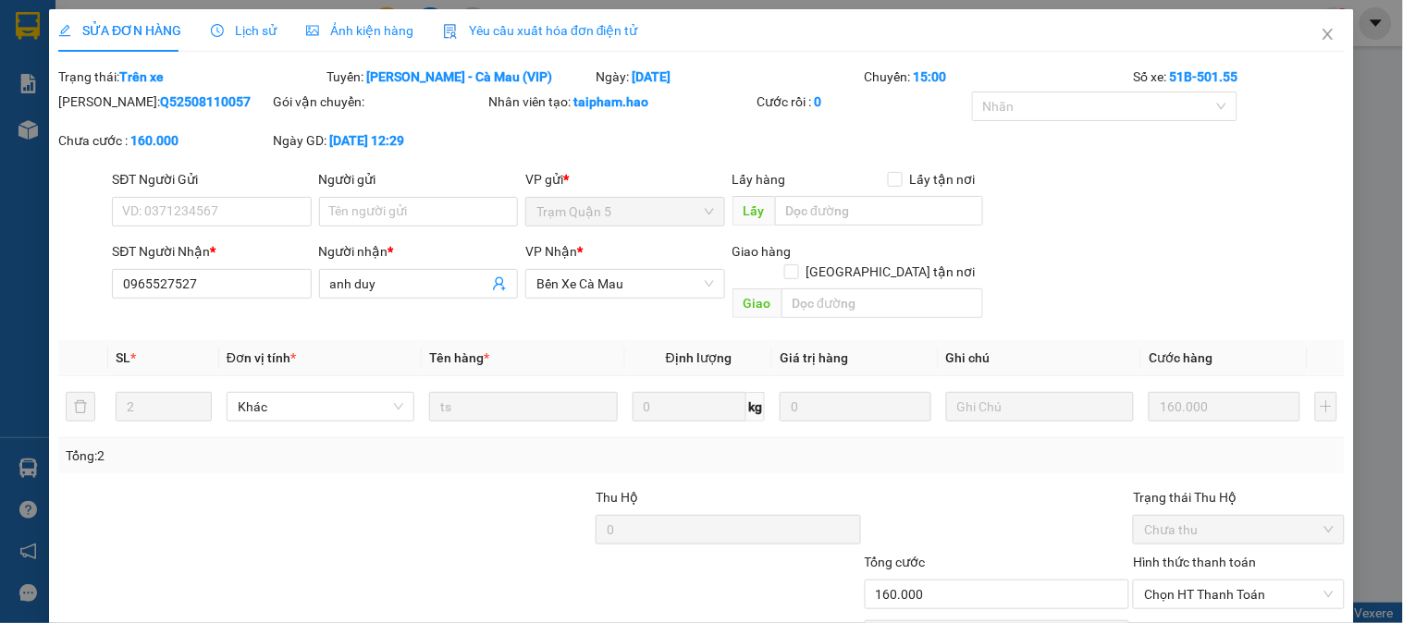
click at [395, 57] on div "SỬA ĐƠN HÀNG Lịch sử Ảnh kiện hàng Yêu cầu xuất hóa đơn điện tử Total Paid Fee …" at bounding box center [701, 353] width 1287 height 688
click at [385, 33] on span "Ảnh kiện hàng" at bounding box center [359, 30] width 107 height 15
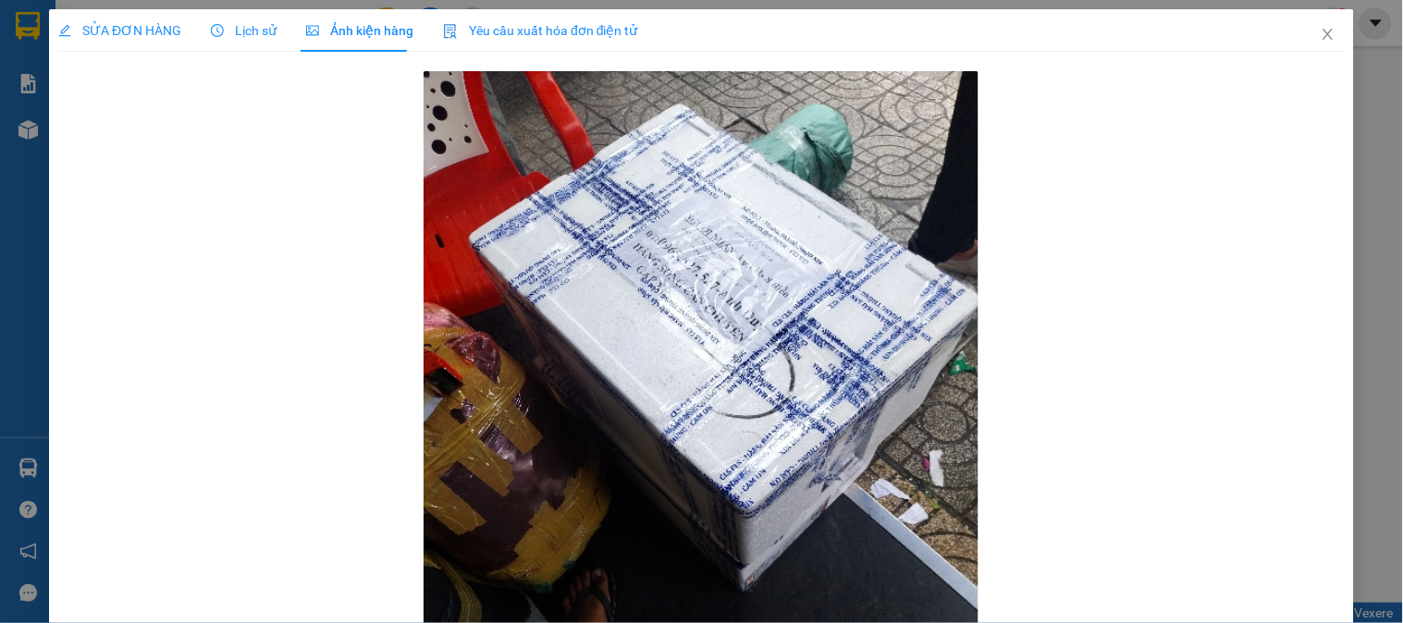
click at [99, 16] on div "SỬA ĐƠN HÀNG" at bounding box center [119, 30] width 123 height 43
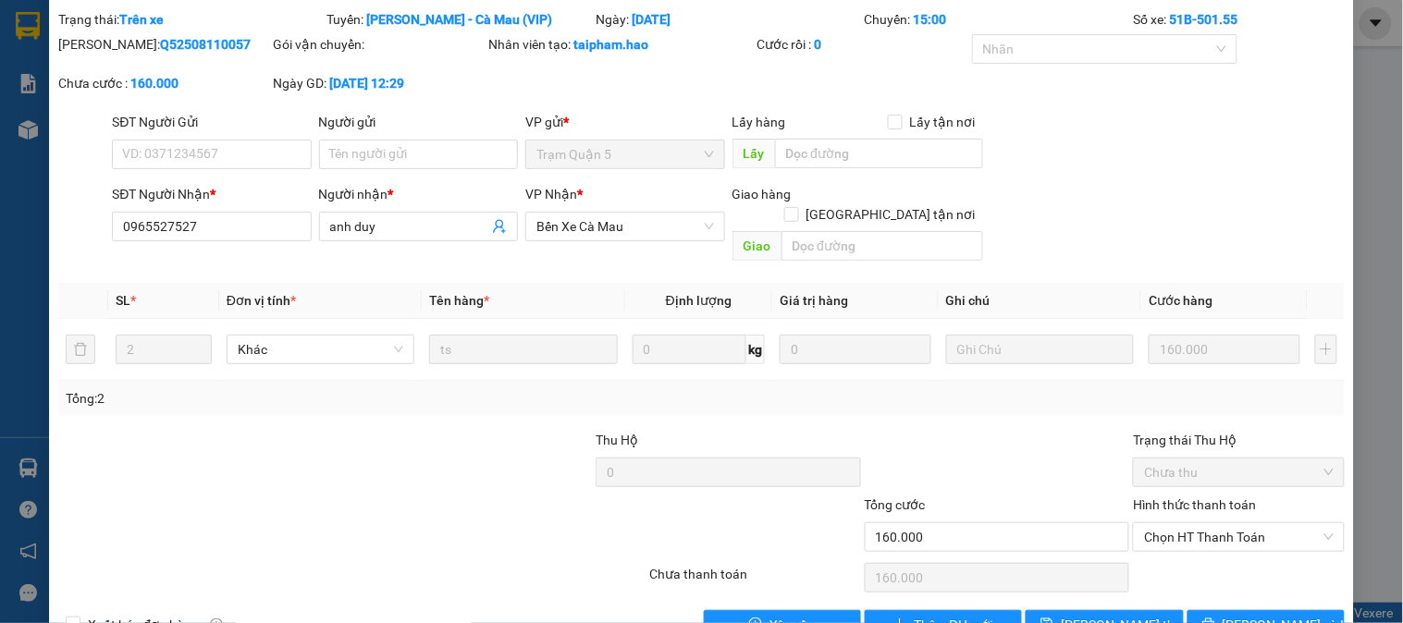
scroll to position [89, 0]
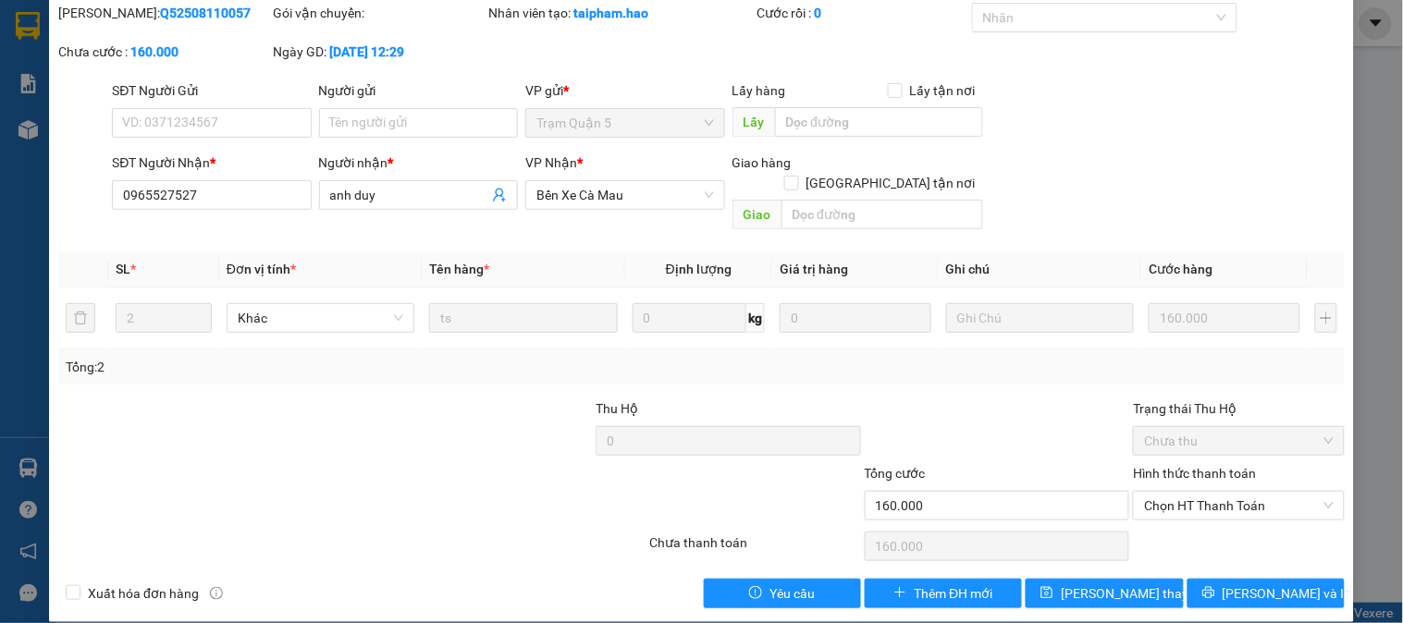
click at [1282, 598] on div "SỬA ĐƠN HÀNG Lịch sử Ảnh kiện hàng Yêu cầu xuất hóa đơn điện tử Total Paid Fee …" at bounding box center [701, 271] width 1305 height 702
click at [1283, 585] on button "[PERSON_NAME] và In" at bounding box center [1266, 594] width 157 height 30
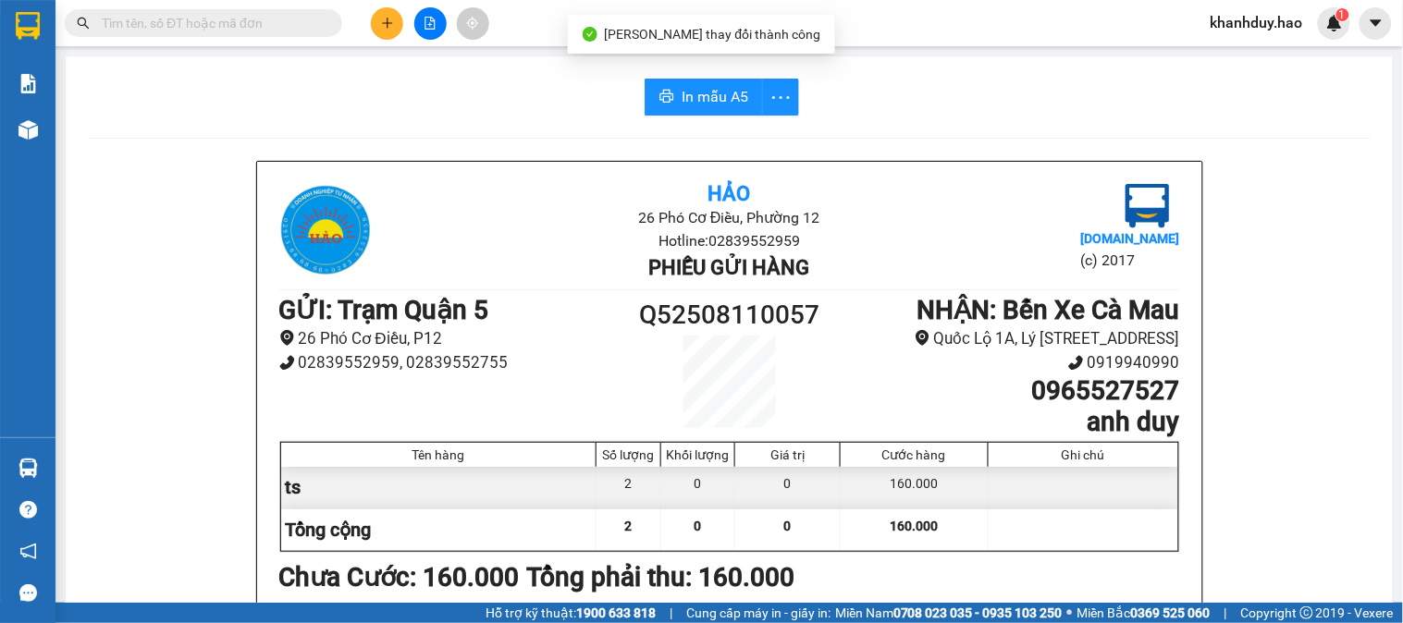
scroll to position [103, 0]
